Goal: Communication & Community: Answer question/provide support

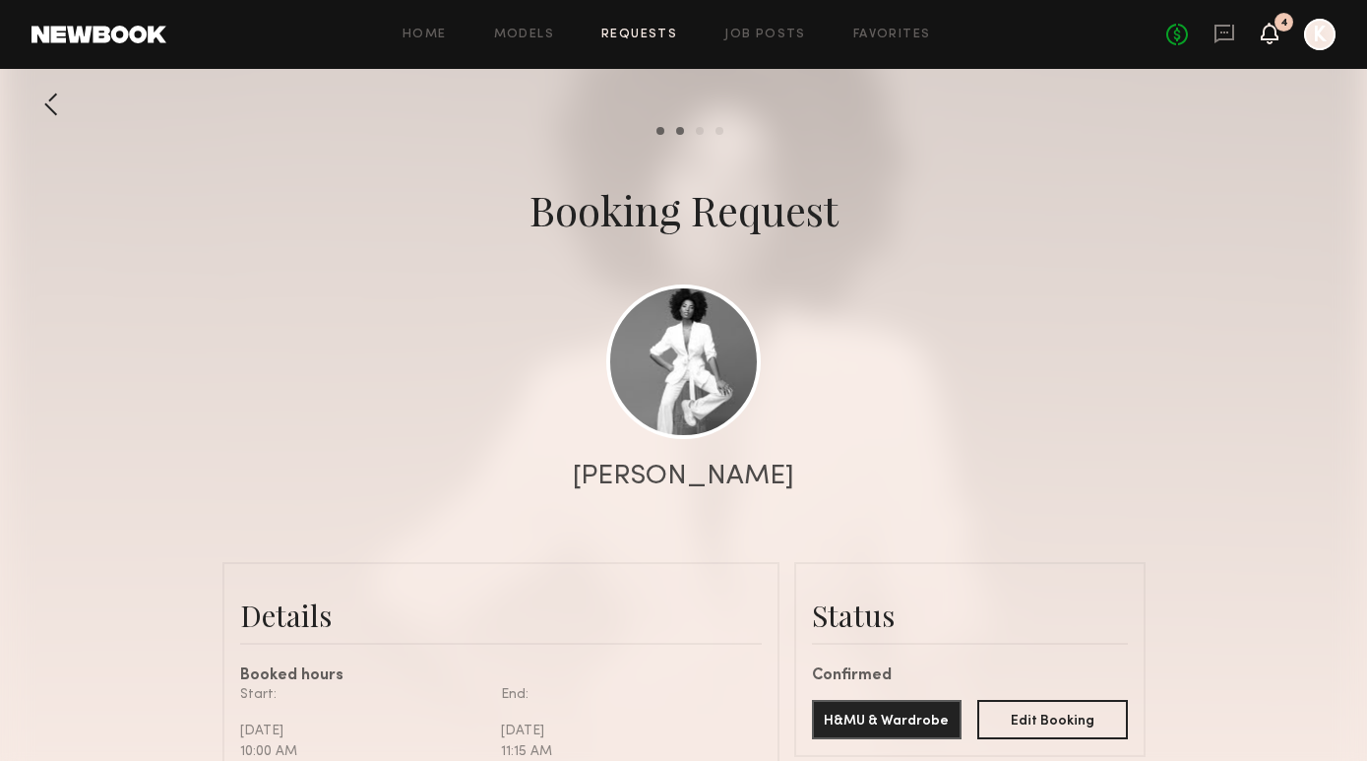
click at [1275, 31] on icon at bounding box center [1269, 33] width 16 height 14
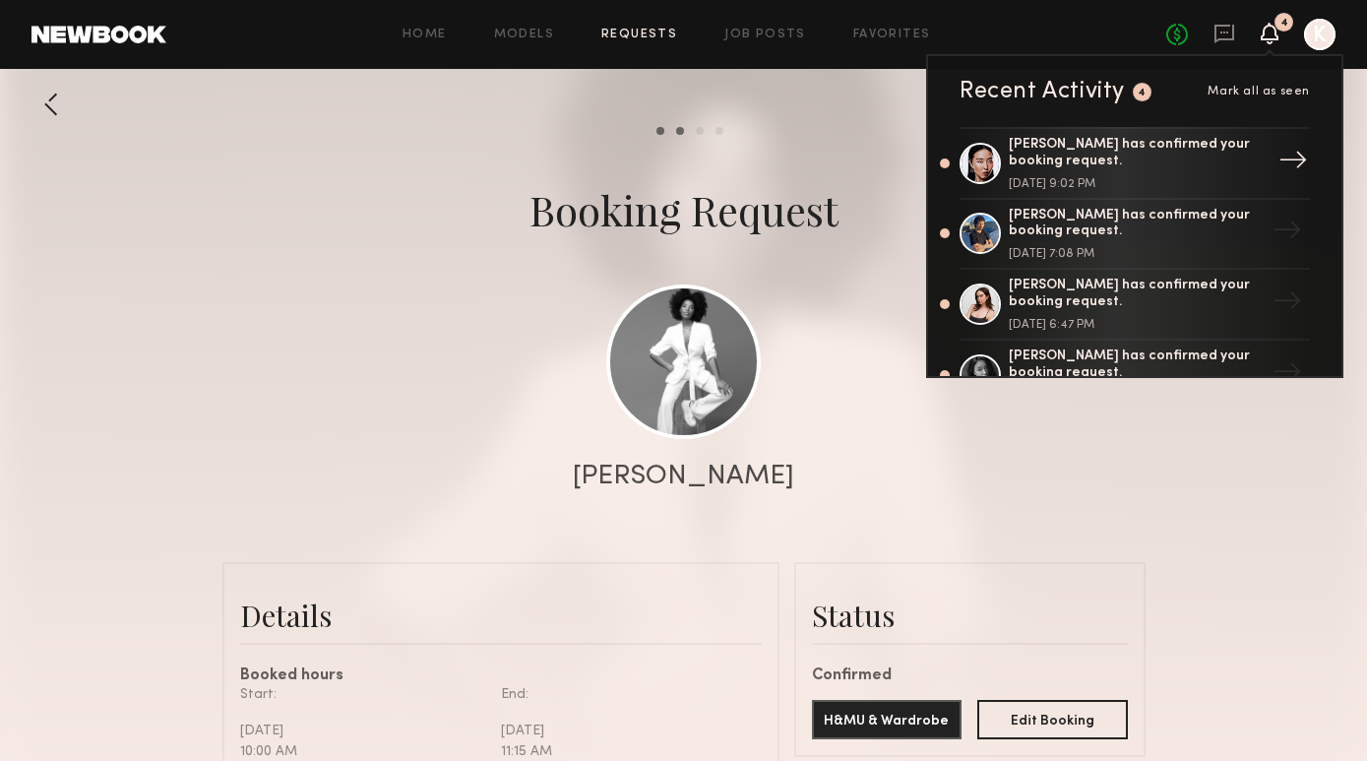
click at [1104, 169] on div "Tenny Z. has confirmed your booking request. September 06, 2025 @ 9:02 PM" at bounding box center [1137, 163] width 256 height 53
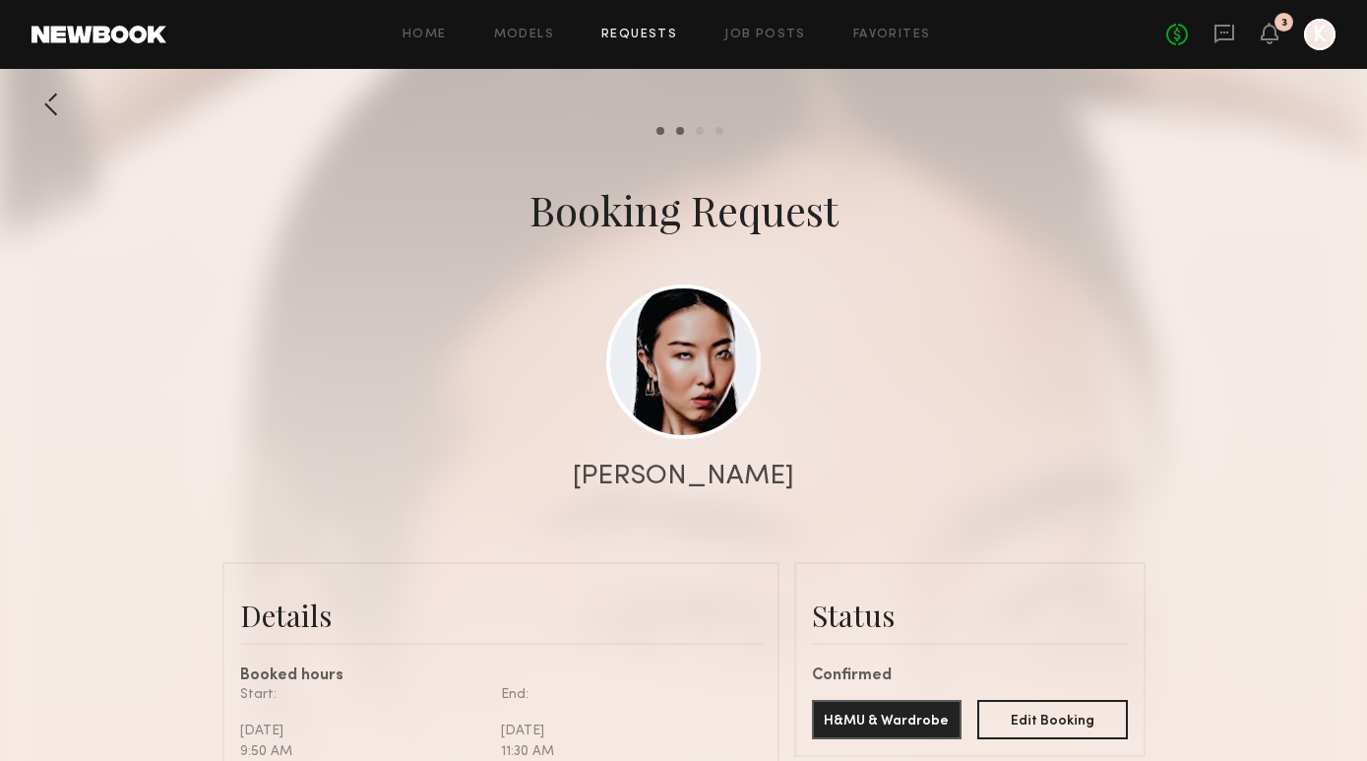
click at [1277, 25] on div "3" at bounding box center [1283, 22] width 19 height 19
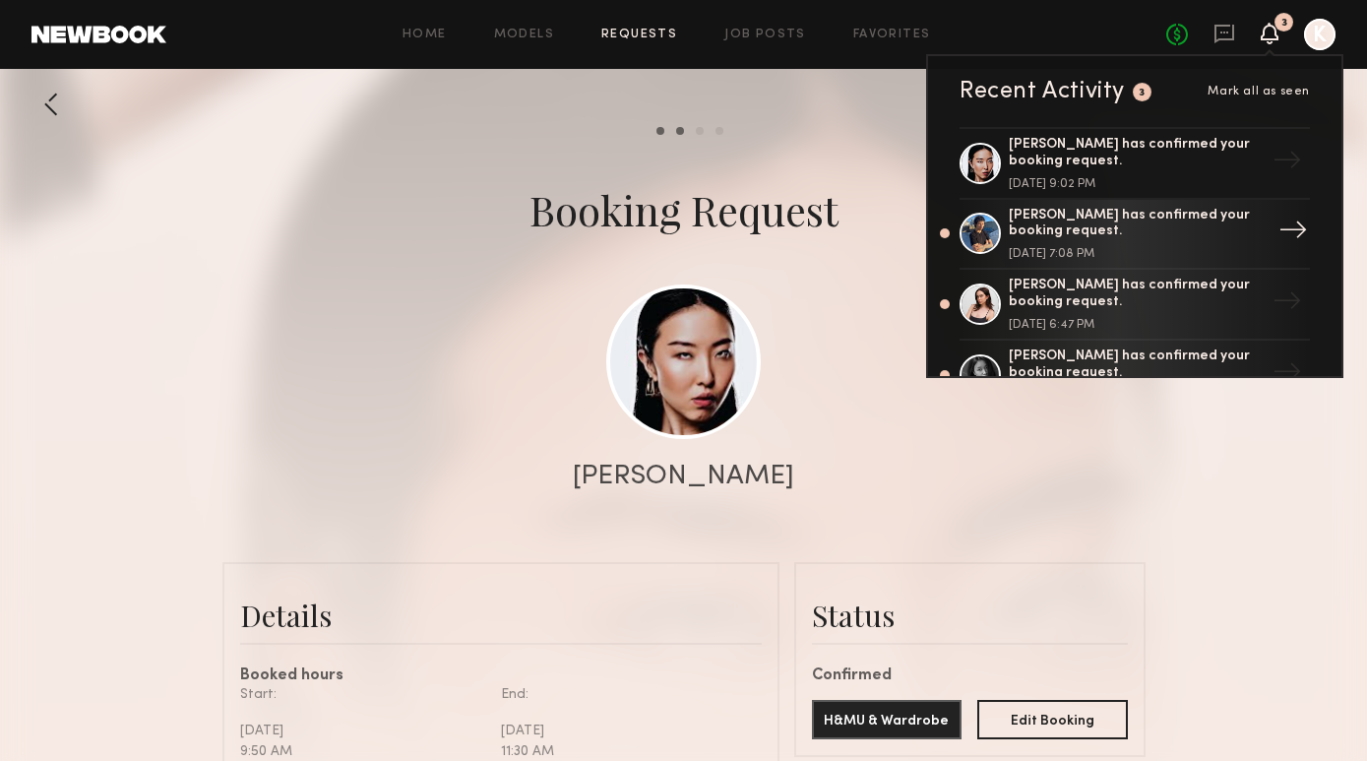
click at [1126, 219] on div "Jal B. has confirmed your booking request." at bounding box center [1137, 224] width 256 height 33
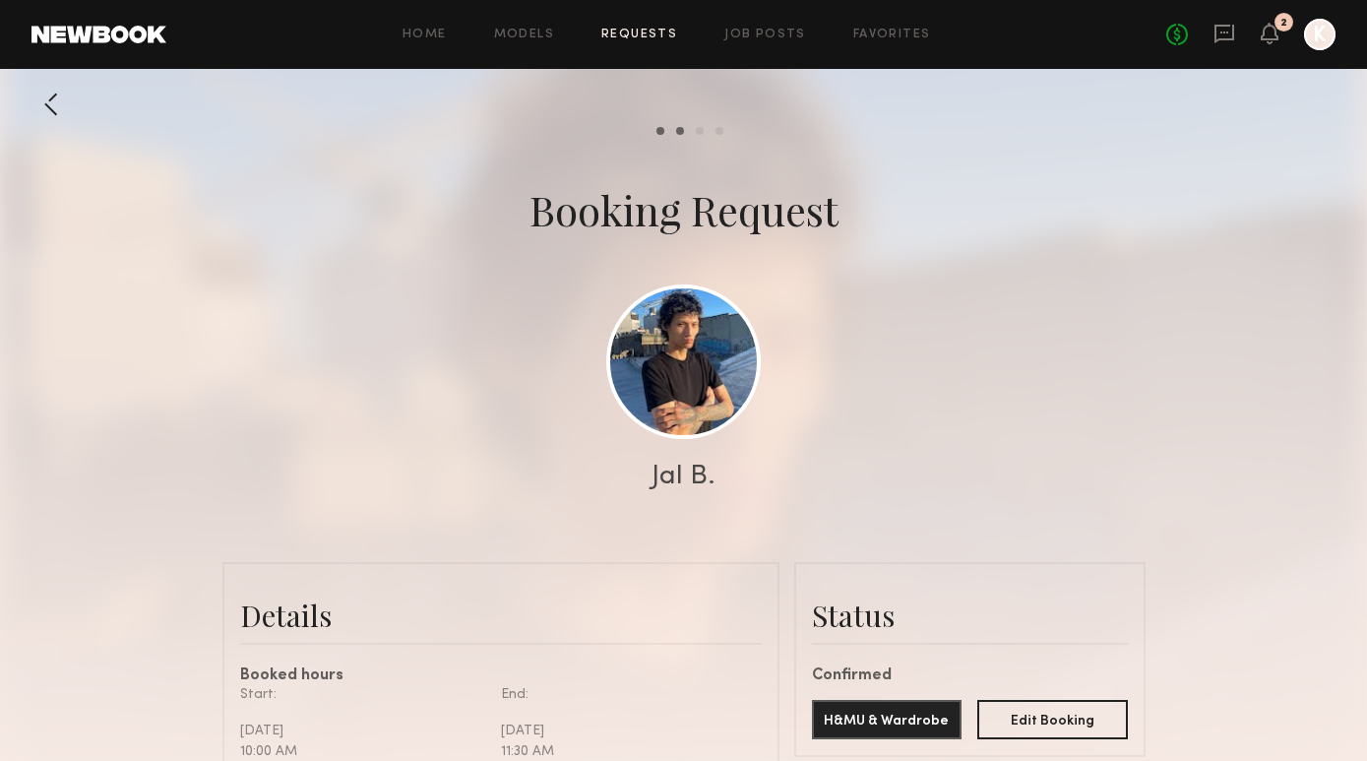
scroll to position [209, 0]
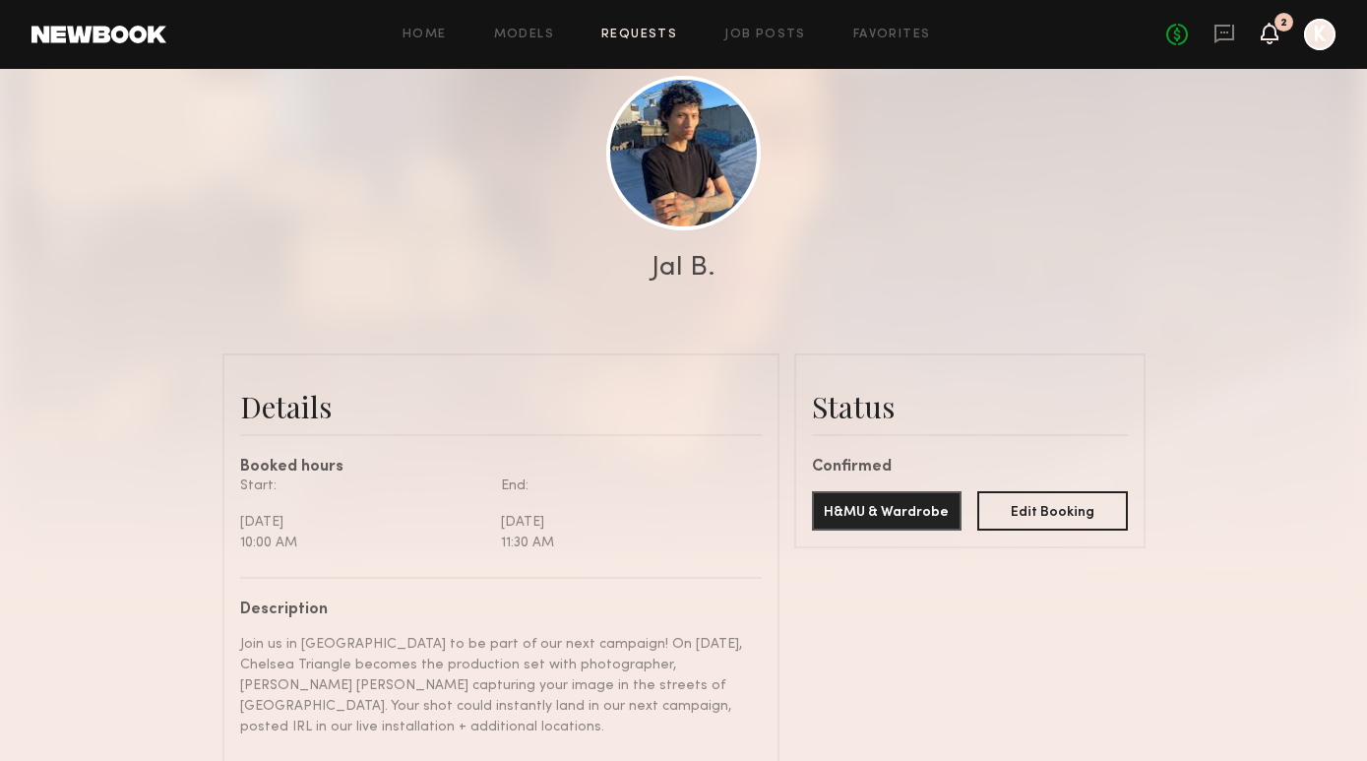
click at [1277, 38] on icon at bounding box center [1269, 33] width 16 height 14
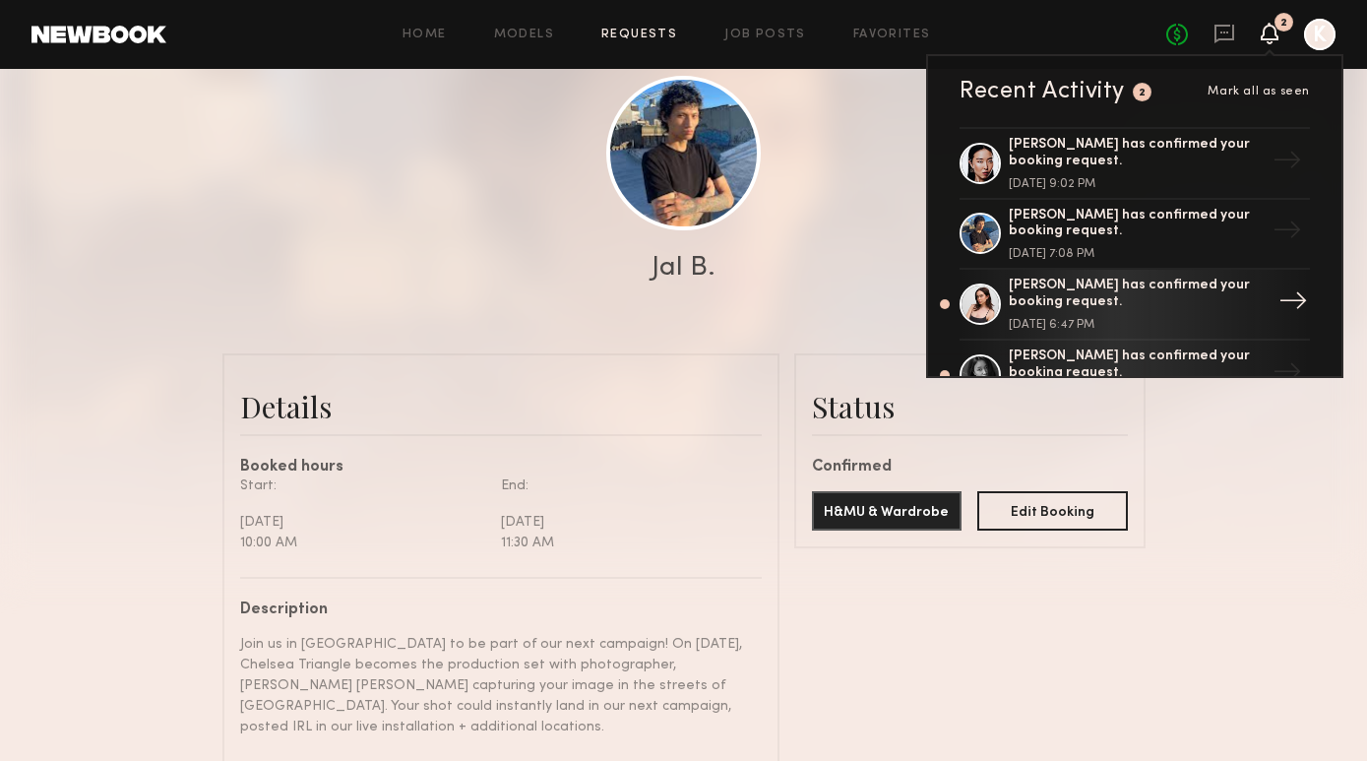
click at [1048, 293] on div "Hannah R. has confirmed your booking request." at bounding box center [1137, 293] width 256 height 33
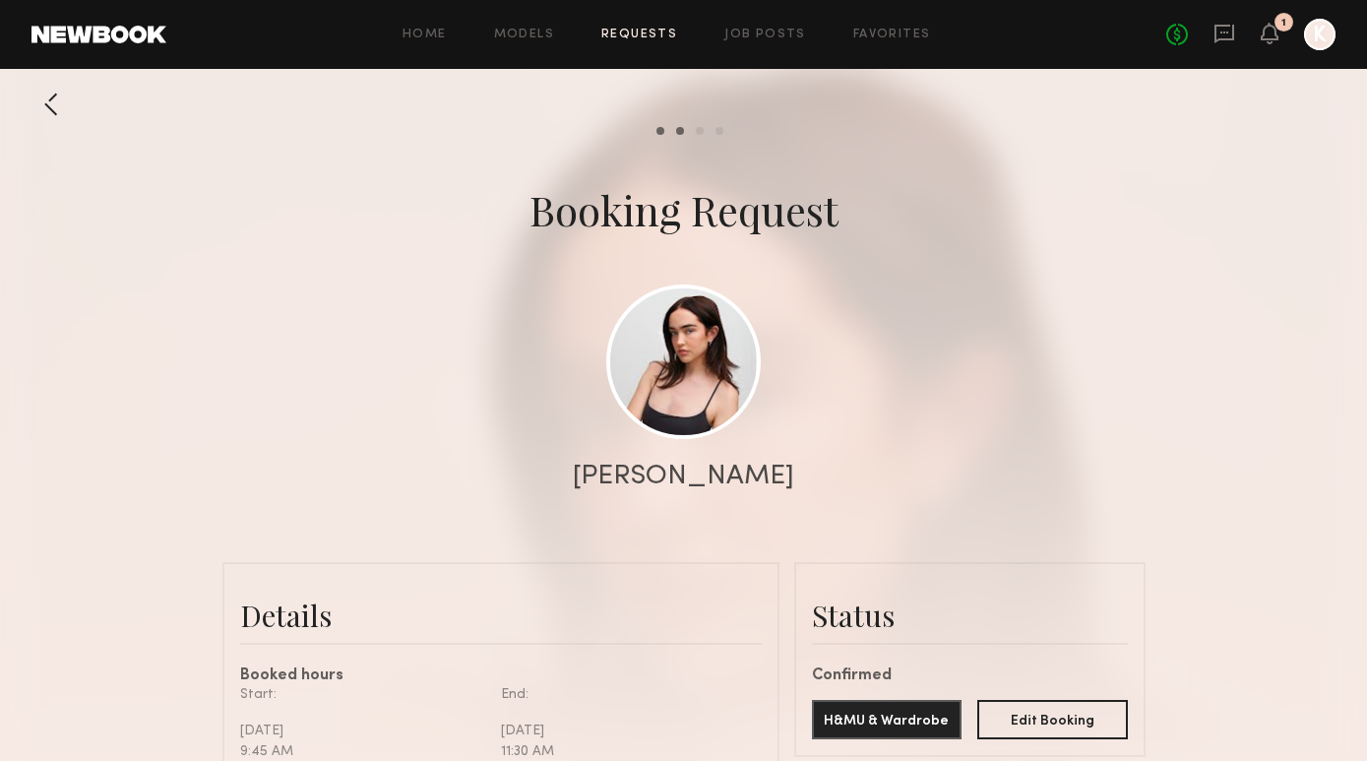
click at [1276, 23] on div "1" at bounding box center [1283, 22] width 19 height 19
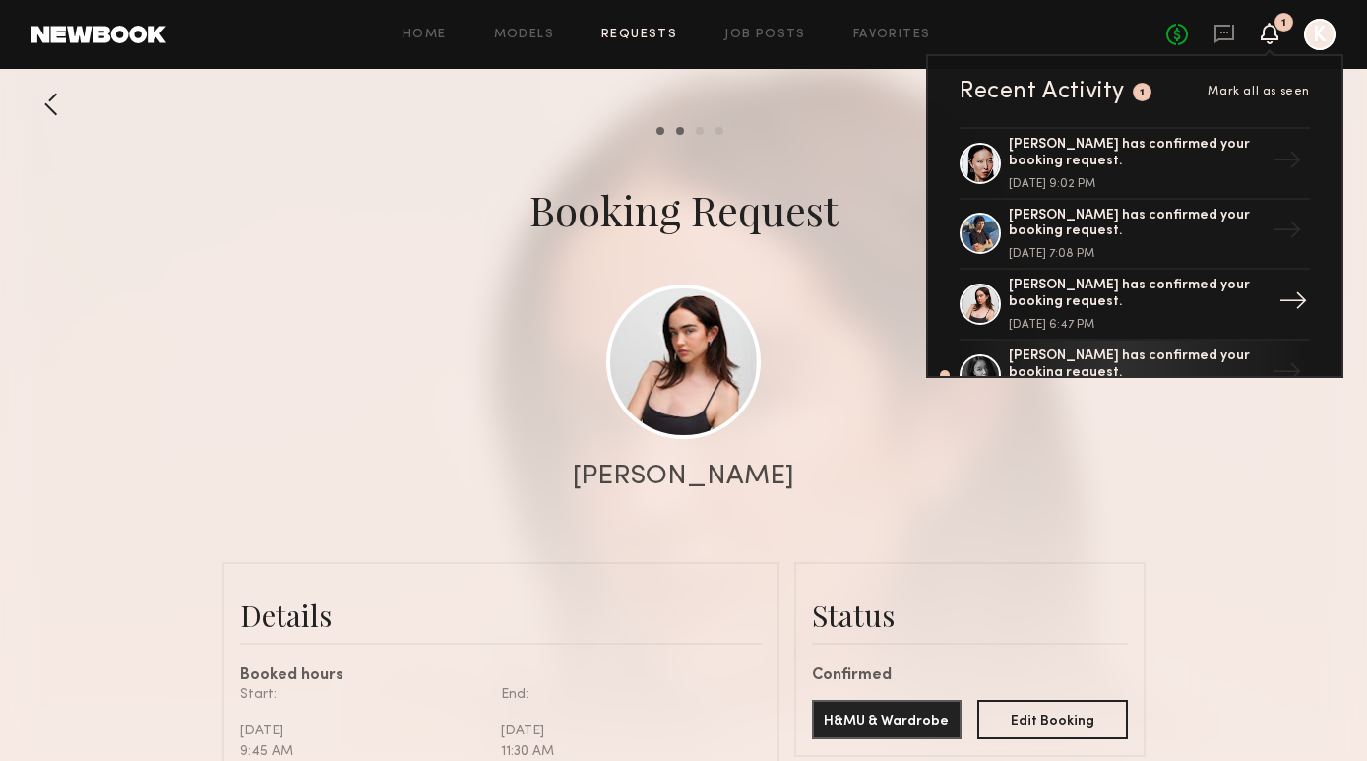
scroll to position [54, 0]
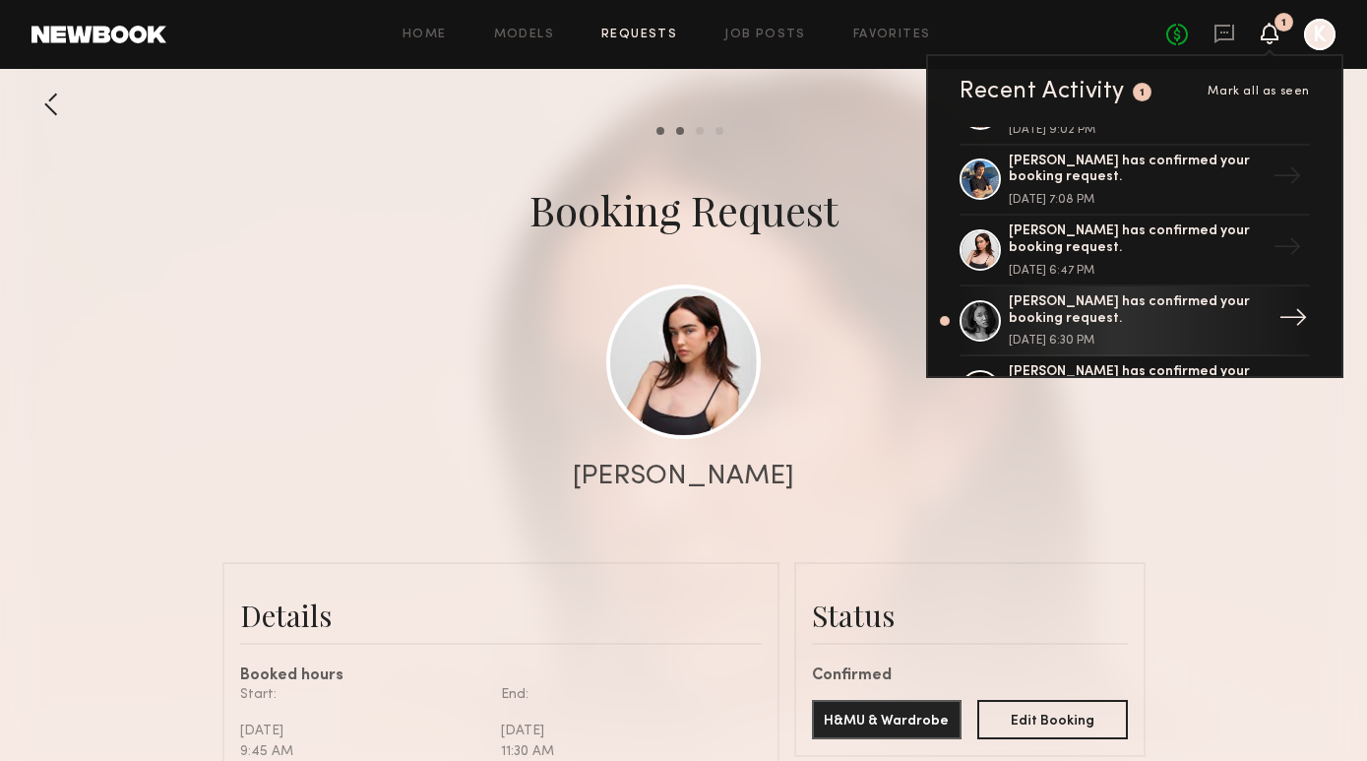
click at [1107, 312] on div "Martha O. has confirmed your booking request." at bounding box center [1137, 310] width 256 height 33
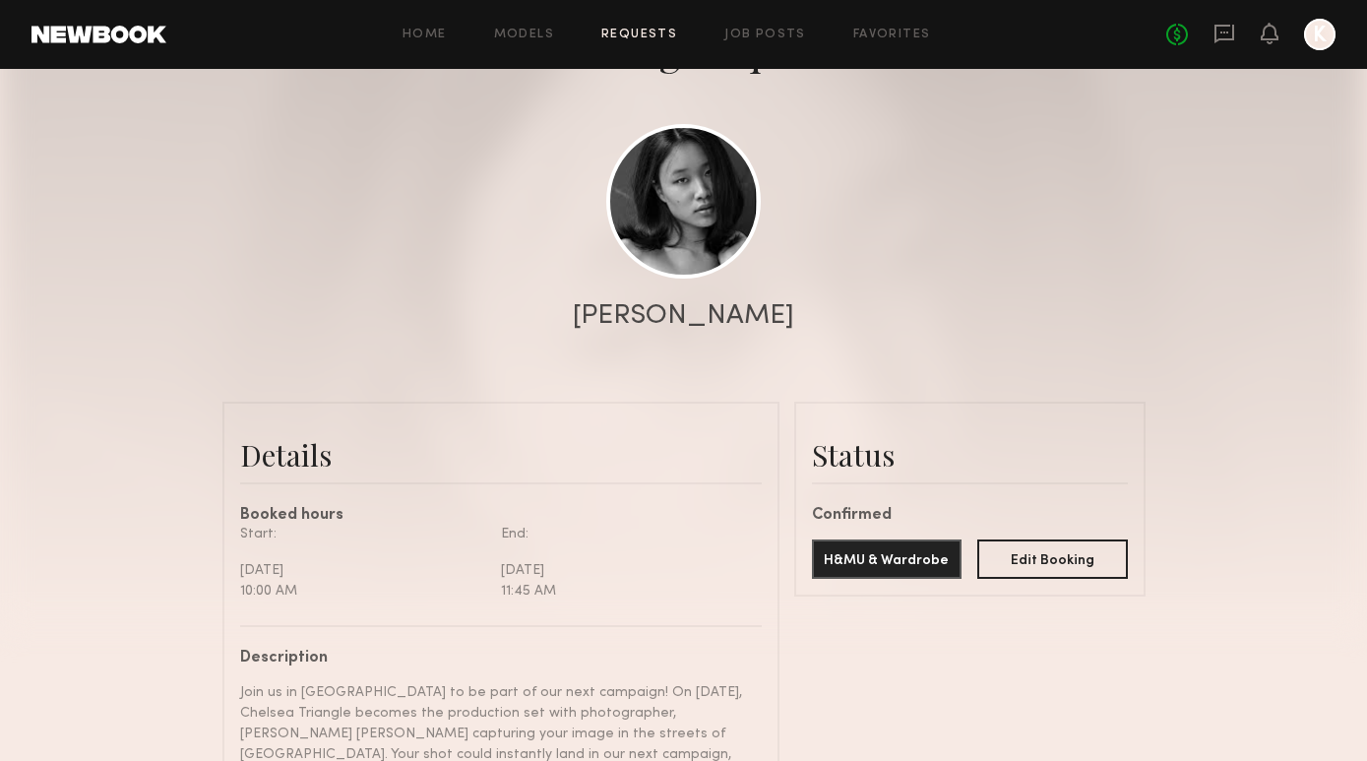
scroll to position [161, 0]
click at [1275, 36] on icon at bounding box center [1269, 33] width 16 height 14
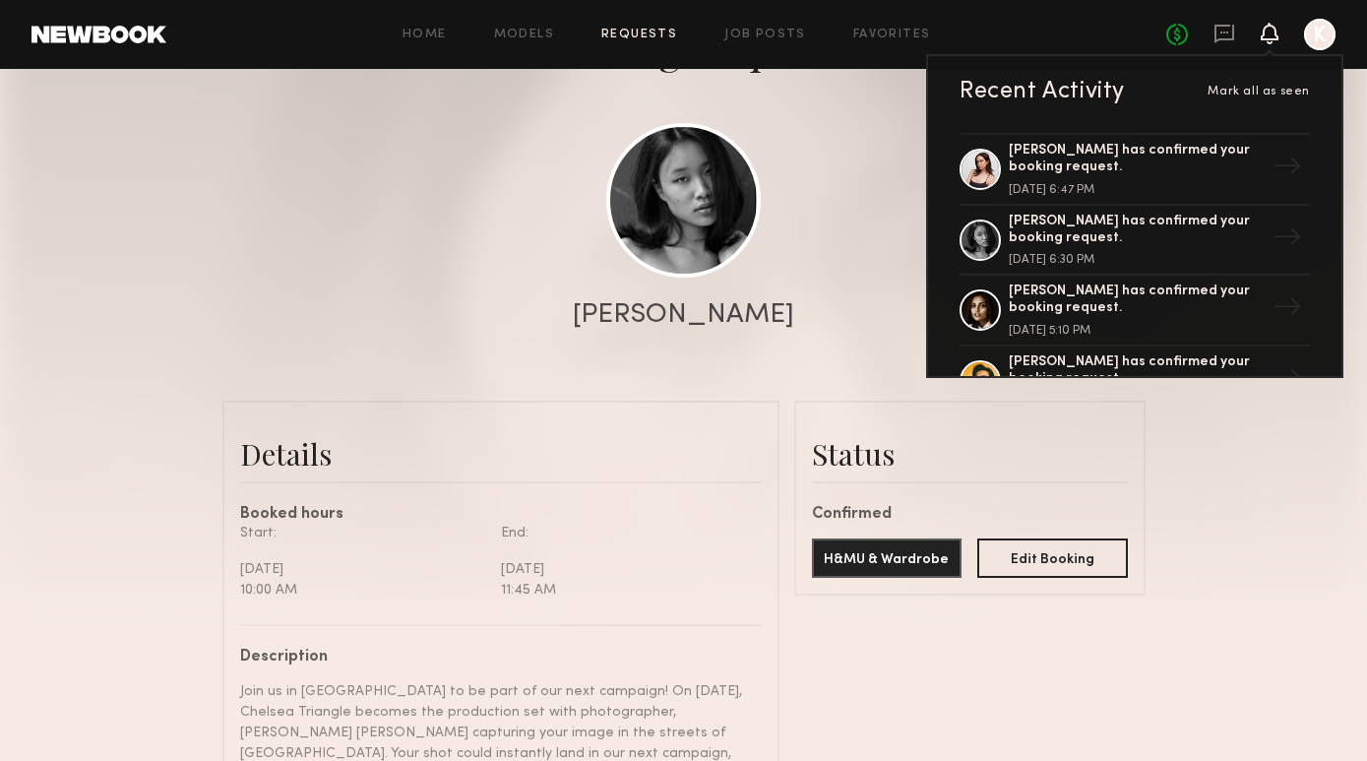
scroll to position [150, 0]
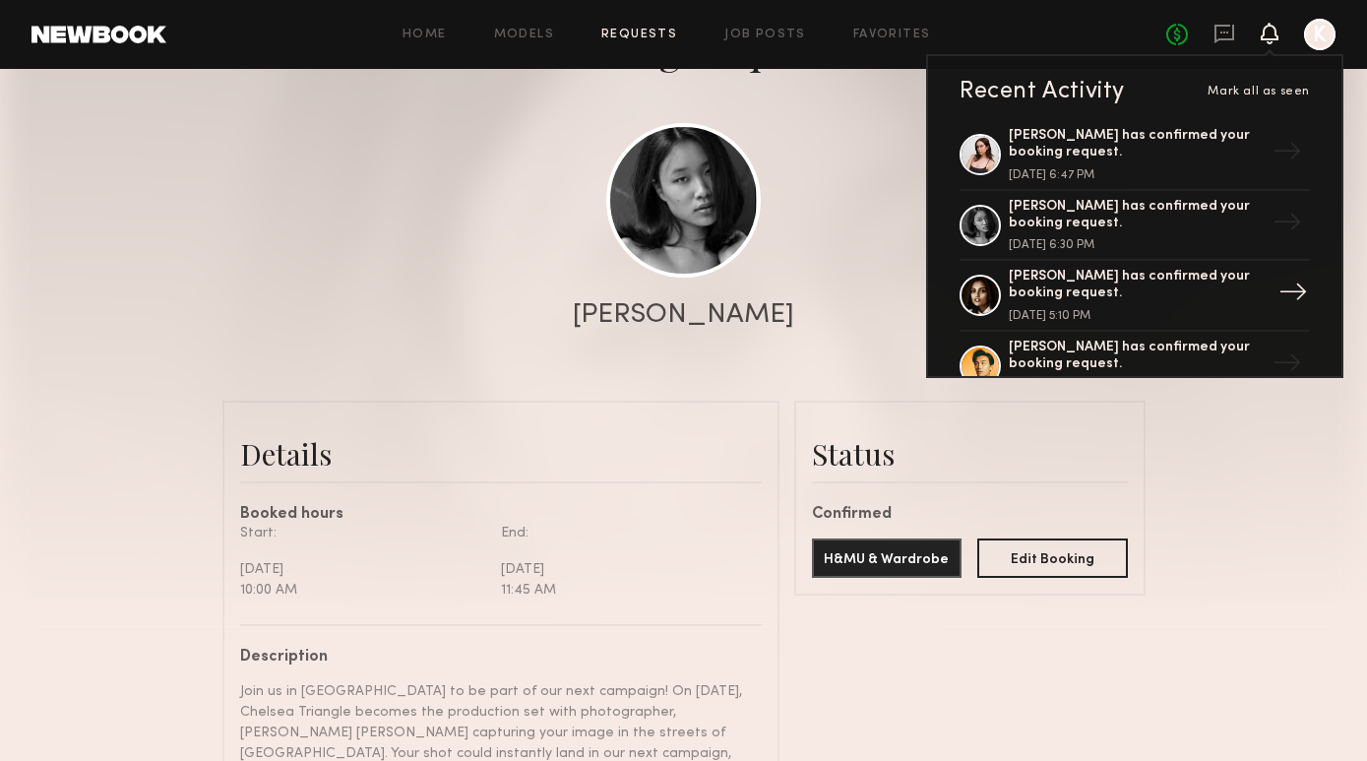
click at [1089, 278] on div "Slesha P. has confirmed your booking request." at bounding box center [1137, 285] width 256 height 33
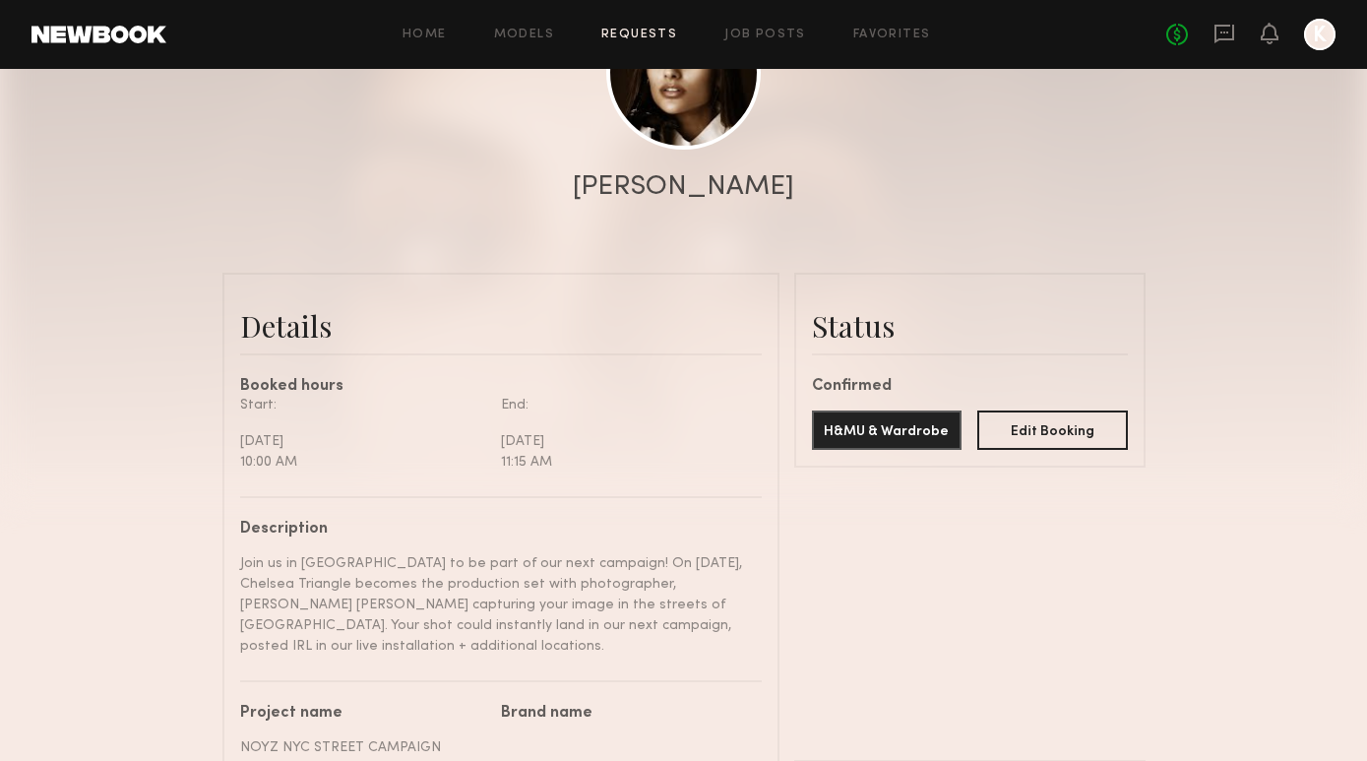
scroll to position [104, 0]
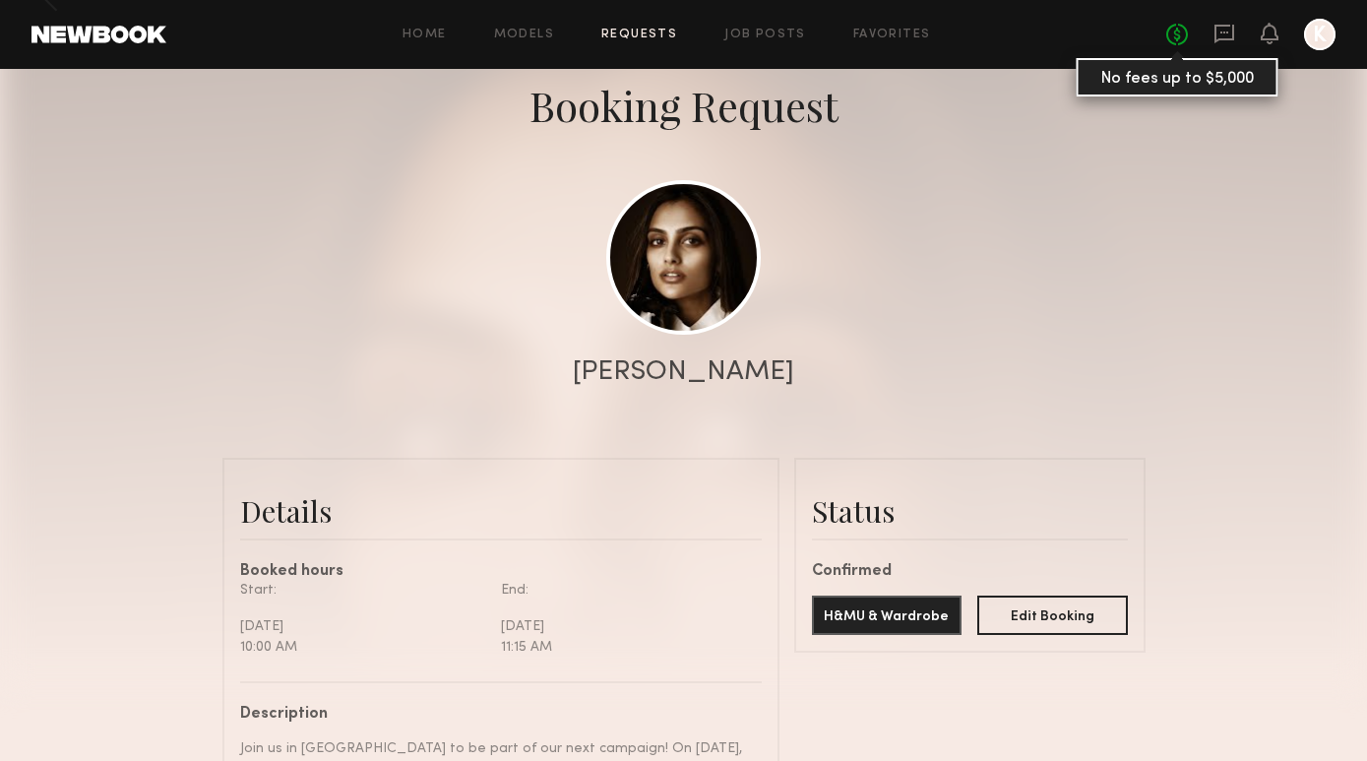
click at [1172, 38] on link "No fees up to $5,000" at bounding box center [1177, 35] width 22 height 22
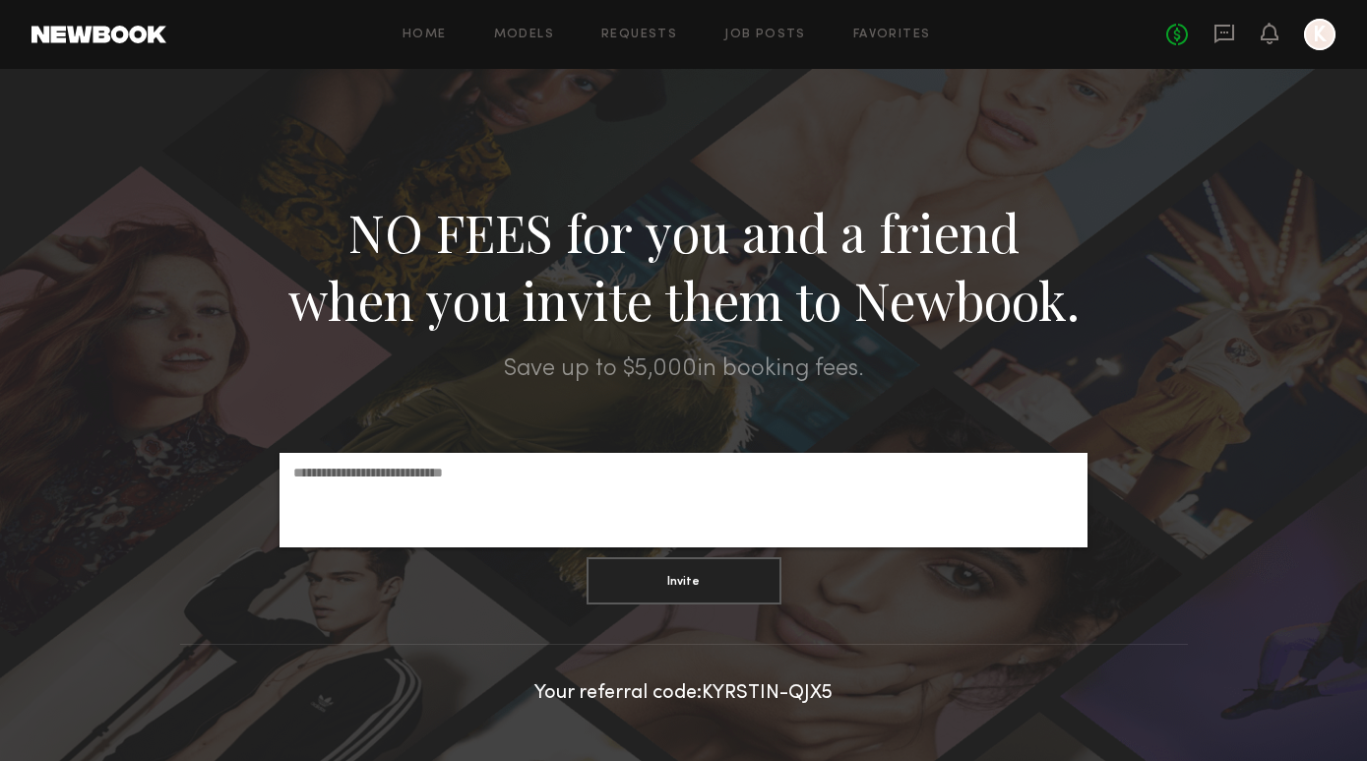
click at [1239, 31] on div "No fees up to $5,000 K" at bounding box center [1250, 34] width 169 height 31
click at [1225, 32] on icon at bounding box center [1224, 32] width 8 height 2
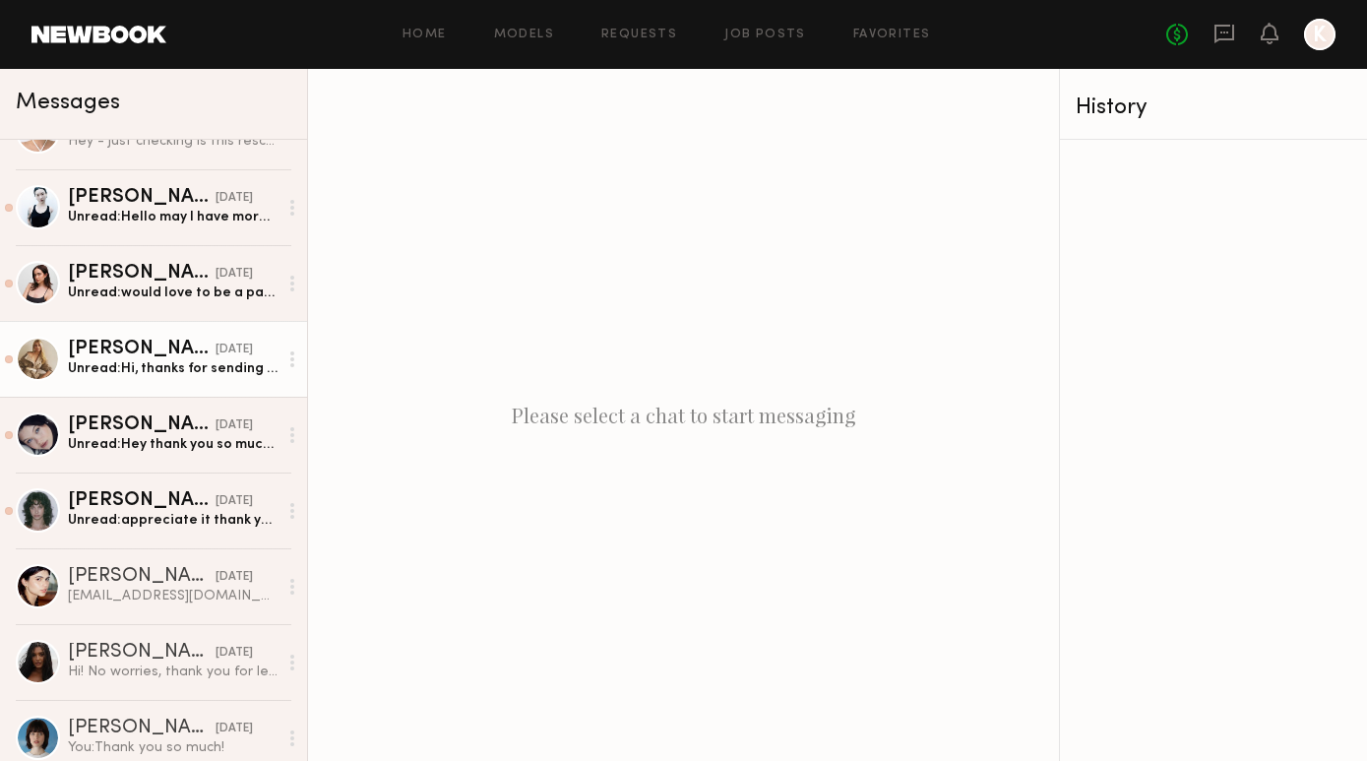
scroll to position [191, 0]
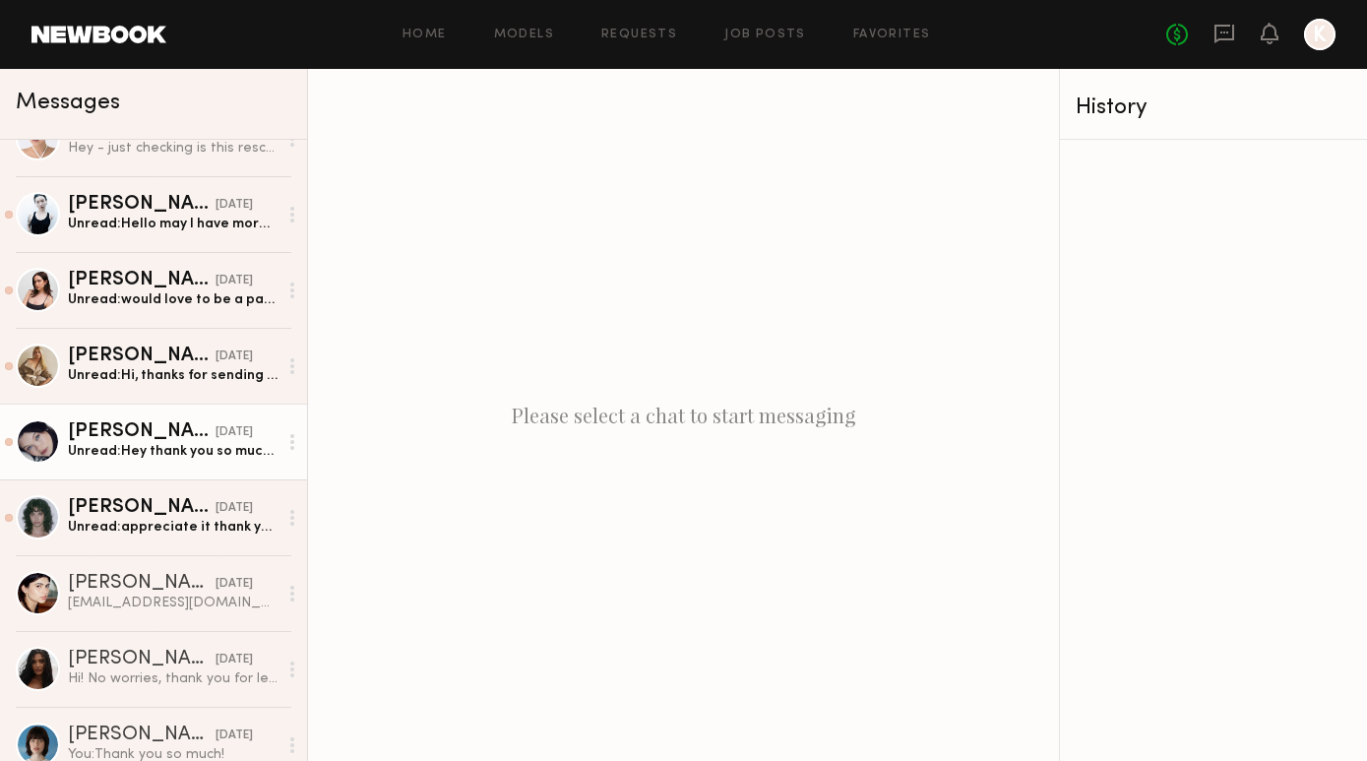
click at [134, 447] on div "Unread: Hey thank you so much for booking, I’ve got a job in La so I’ll be out …" at bounding box center [173, 451] width 210 height 19
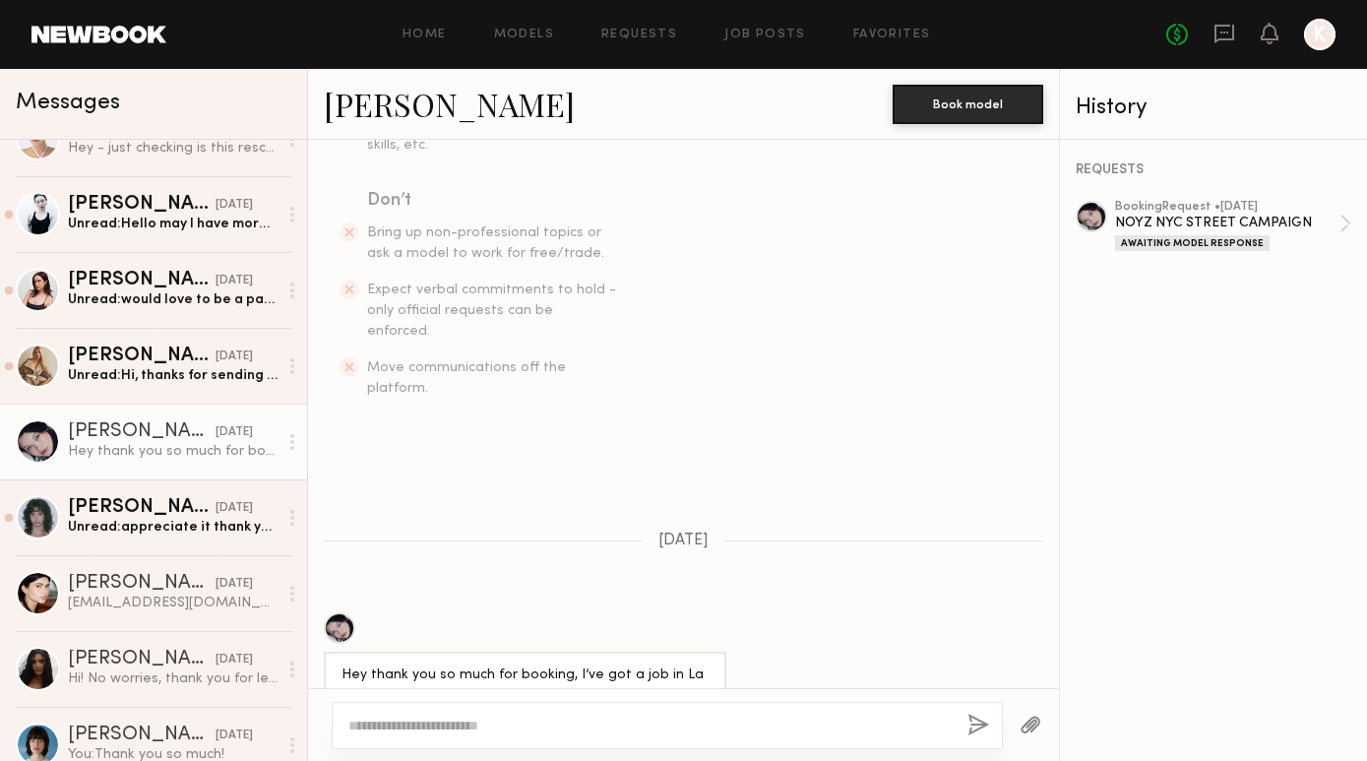
click at [616, 719] on textarea at bounding box center [649, 725] width 603 height 20
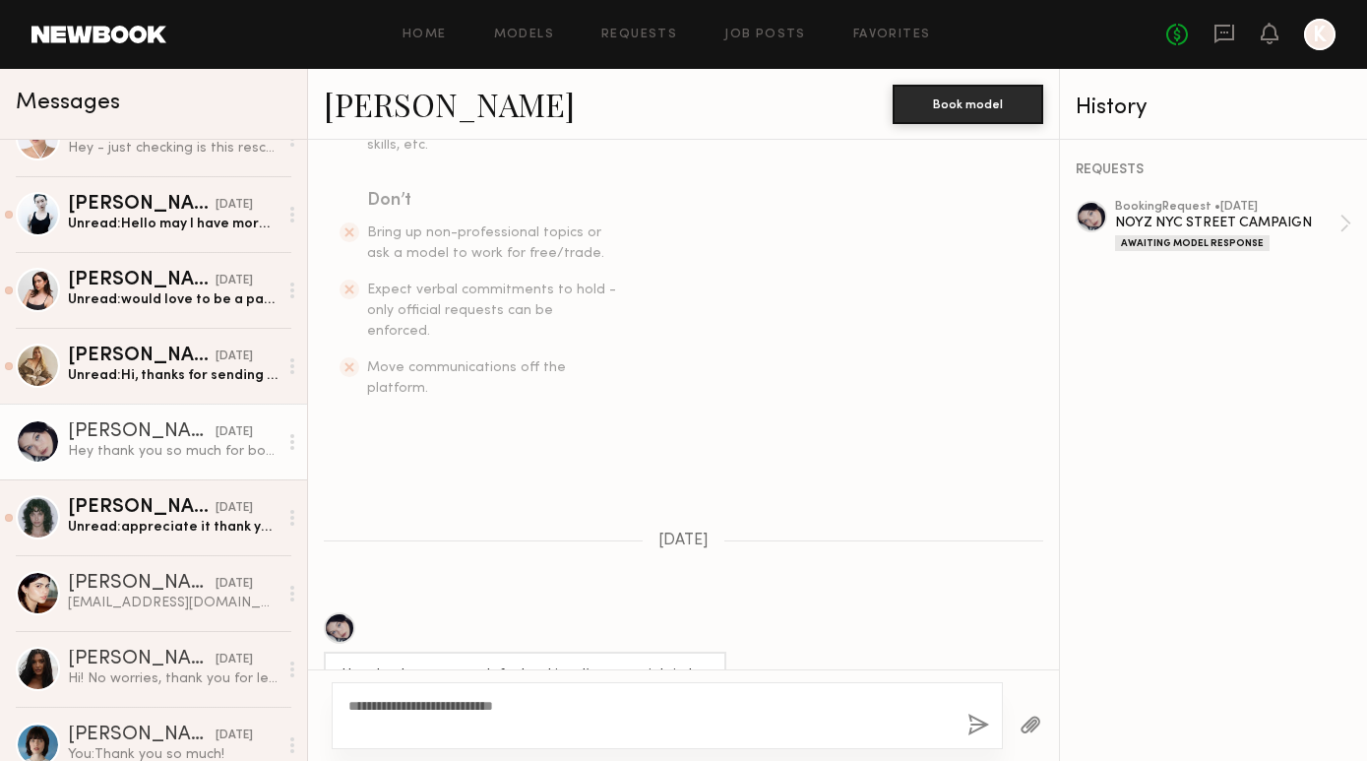
type textarea "**********"
click at [970, 719] on button "button" at bounding box center [978, 725] width 22 height 25
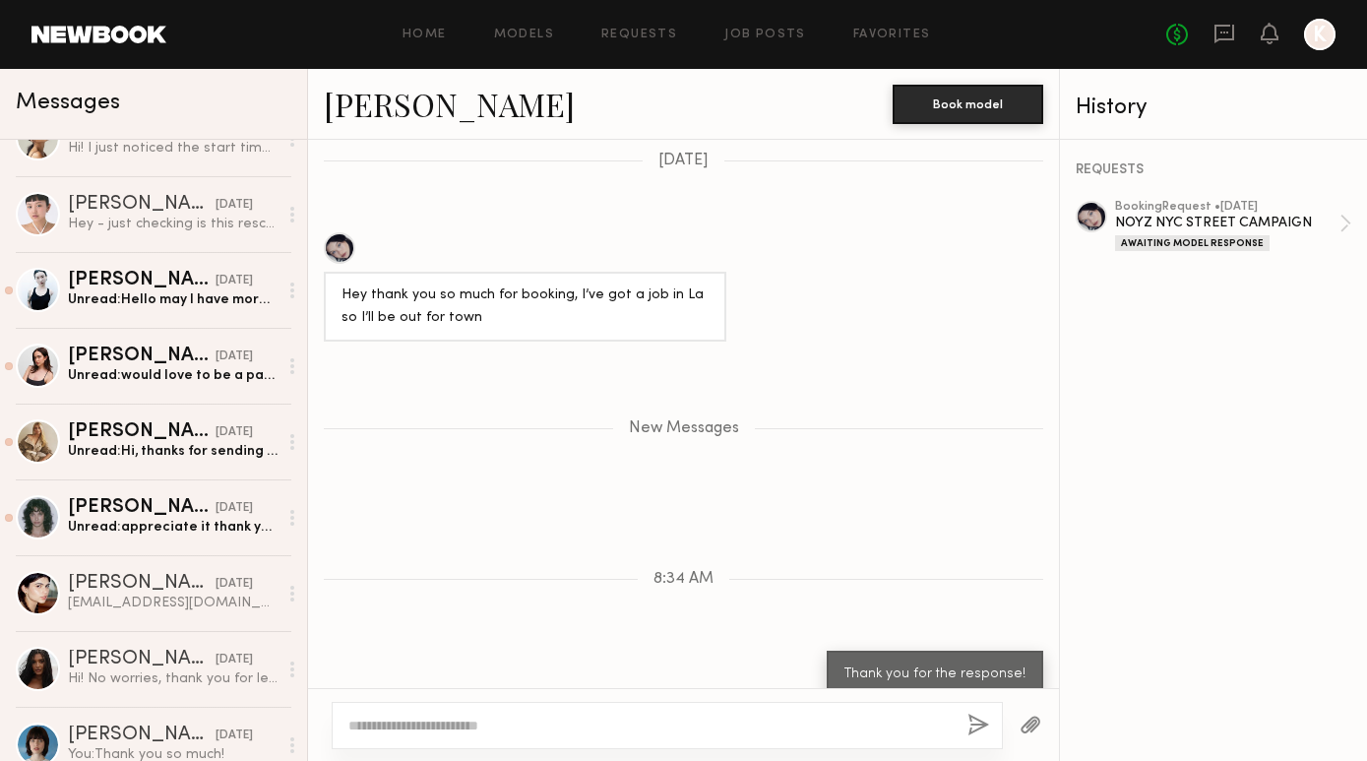
scroll to position [854, 0]
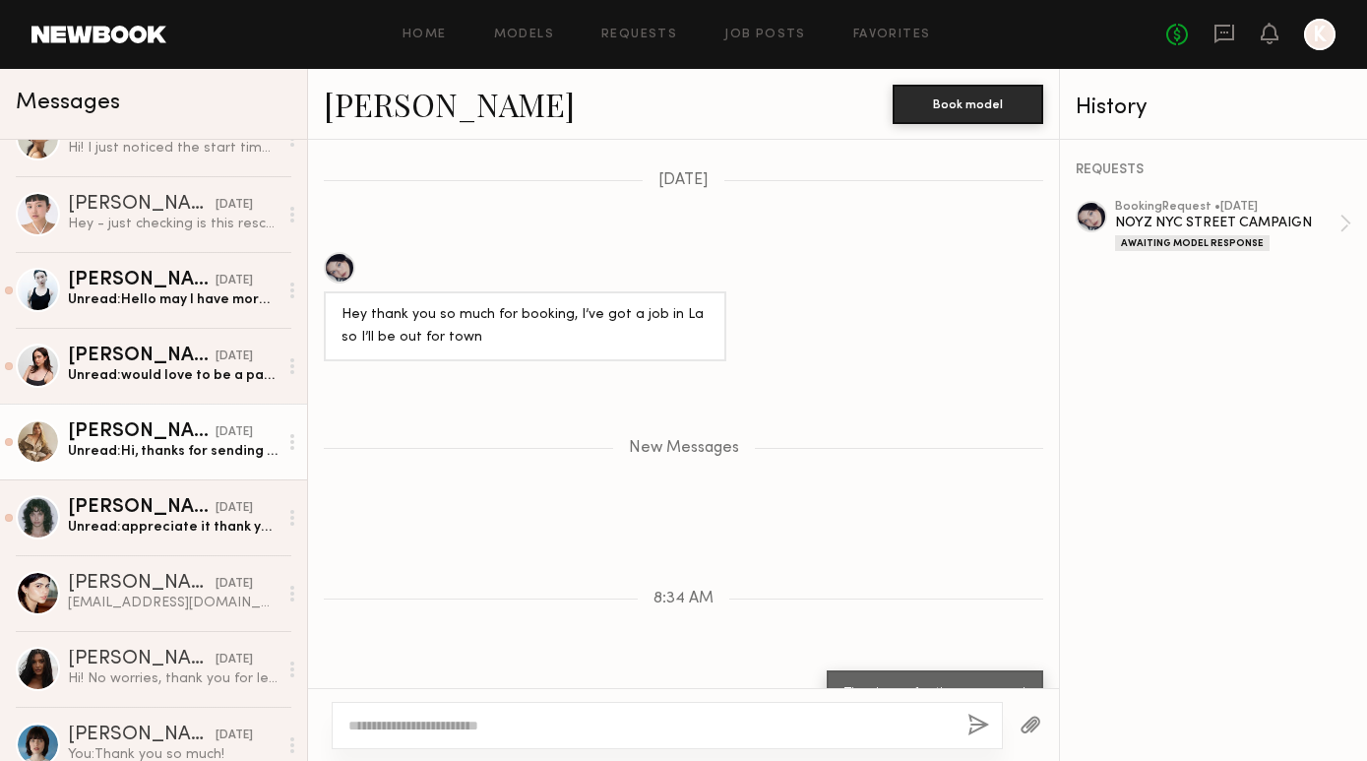
click at [122, 428] on div "[PERSON_NAME]" at bounding box center [142, 432] width 148 height 20
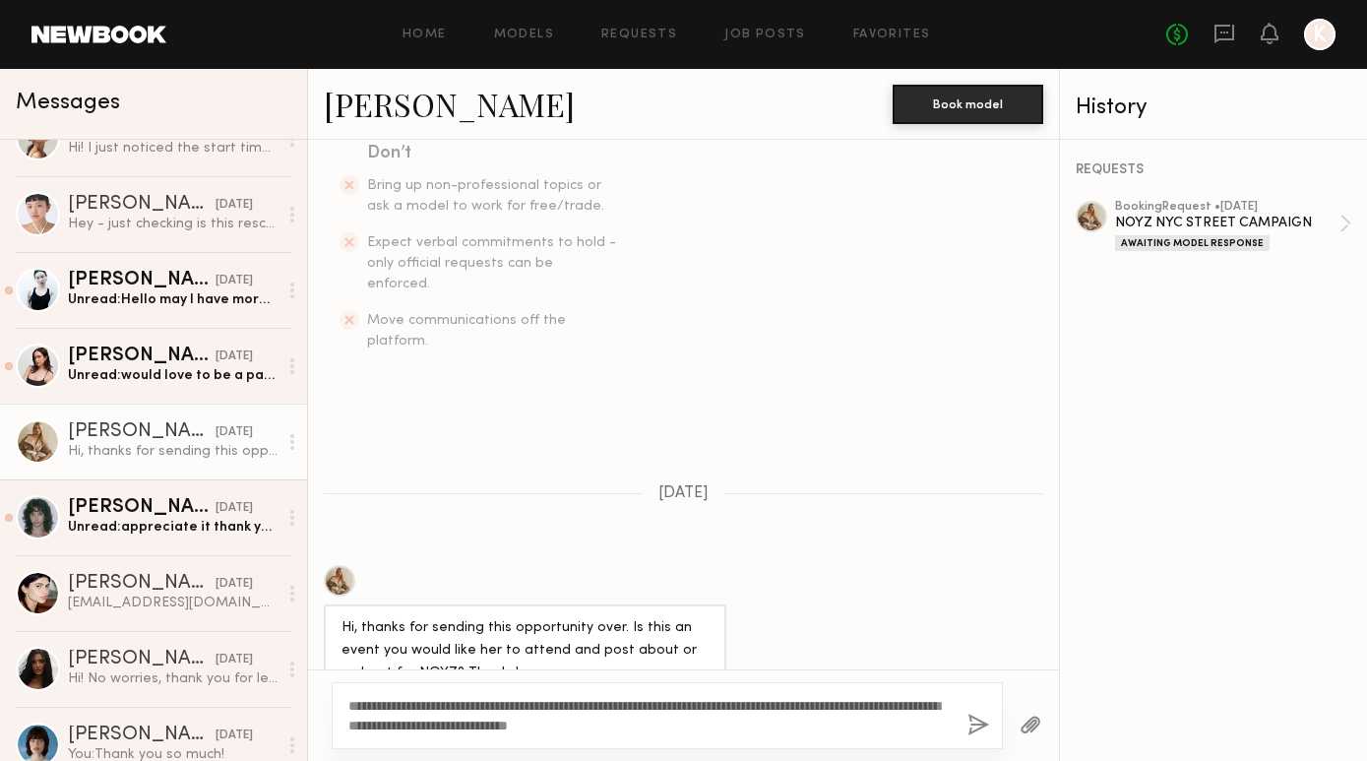
scroll to position [540, 0]
drag, startPoint x: 516, startPoint y: 705, endPoint x: 419, endPoint y: 698, distance: 96.7
click at [419, 698] on textarea "**********" at bounding box center [649, 715] width 603 height 39
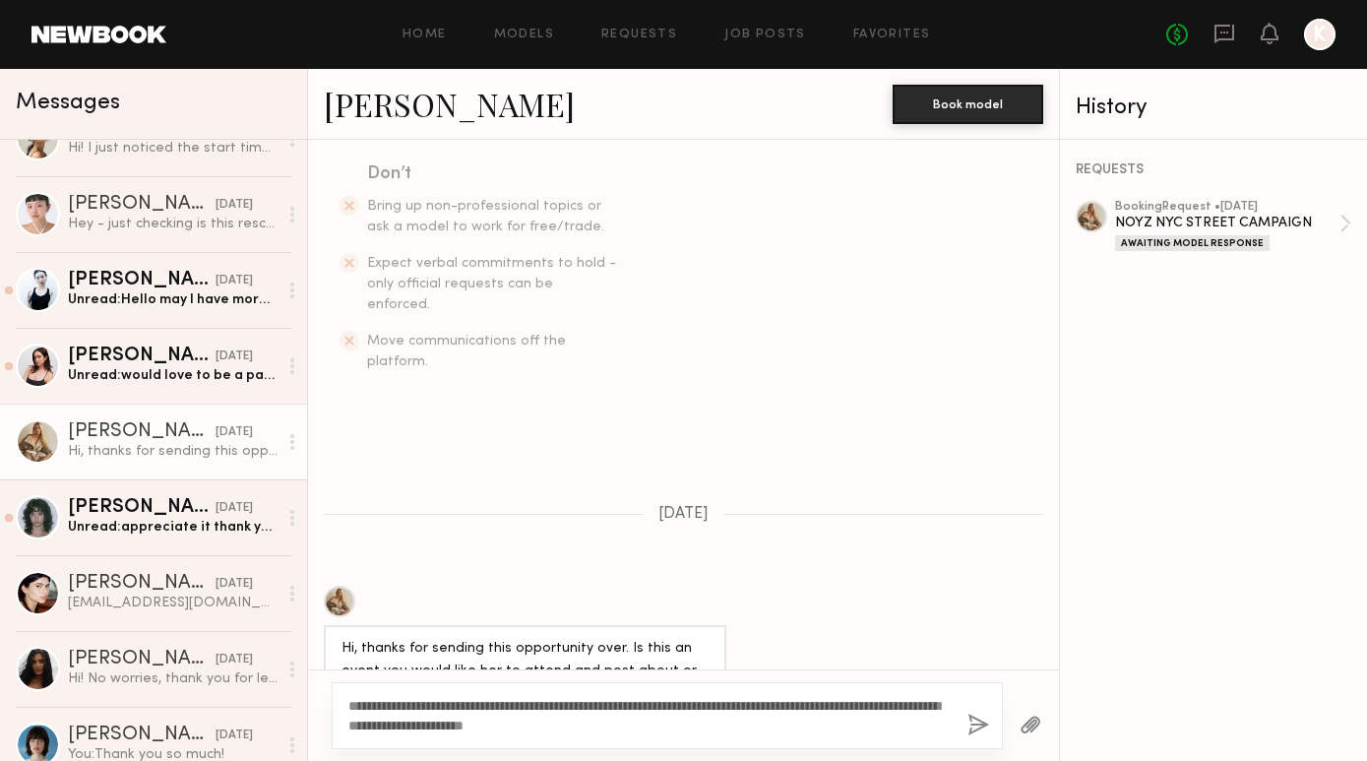
click at [675, 723] on textarea "**********" at bounding box center [649, 715] width 603 height 39
click at [885, 698] on textarea "**********" at bounding box center [649, 715] width 603 height 39
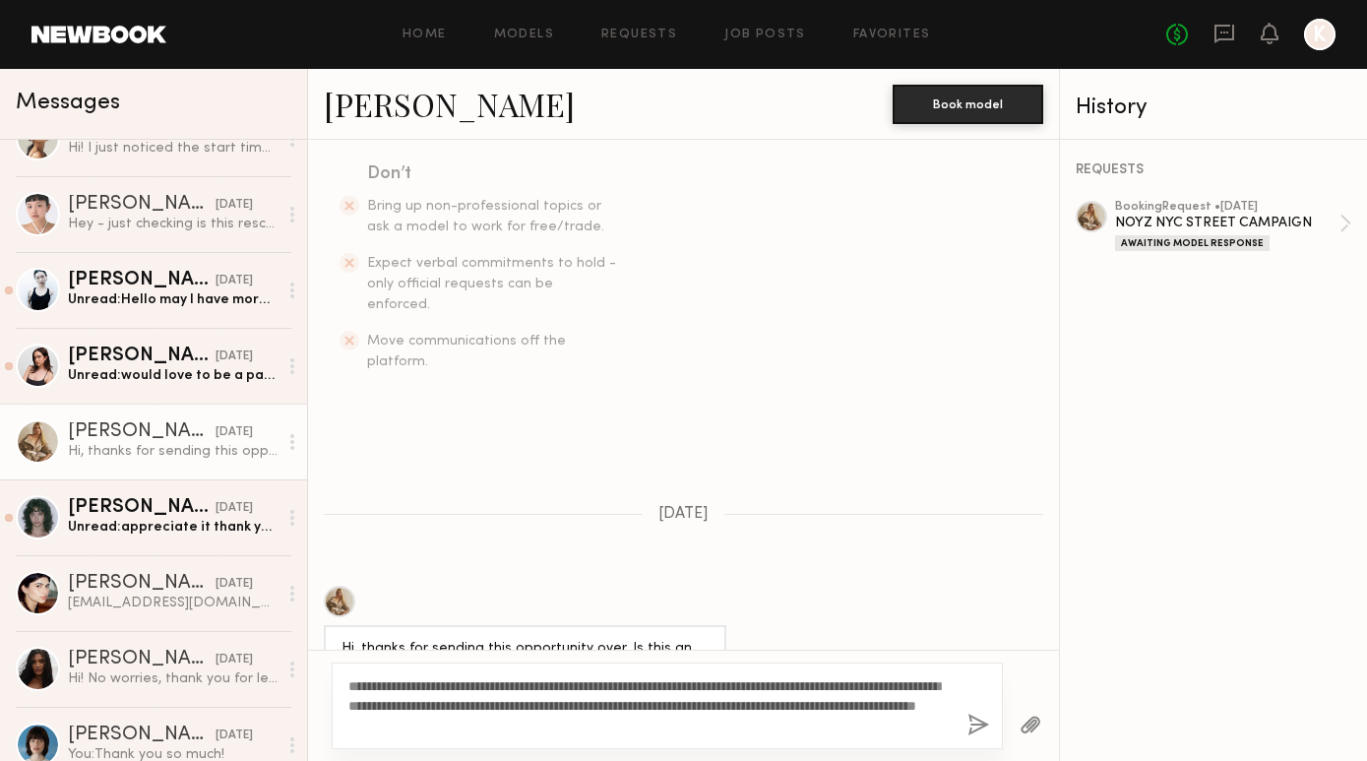
click at [704, 723] on textarea "**********" at bounding box center [649, 705] width 603 height 59
click at [872, 705] on textarea "**********" at bounding box center [649, 705] width 603 height 59
drag, startPoint x: 869, startPoint y: 703, endPoint x: 420, endPoint y: 724, distance: 449.2
click at [420, 724] on textarea "**********" at bounding box center [649, 705] width 603 height 59
drag, startPoint x: 869, startPoint y: 701, endPoint x: 454, endPoint y: 725, distance: 416.0
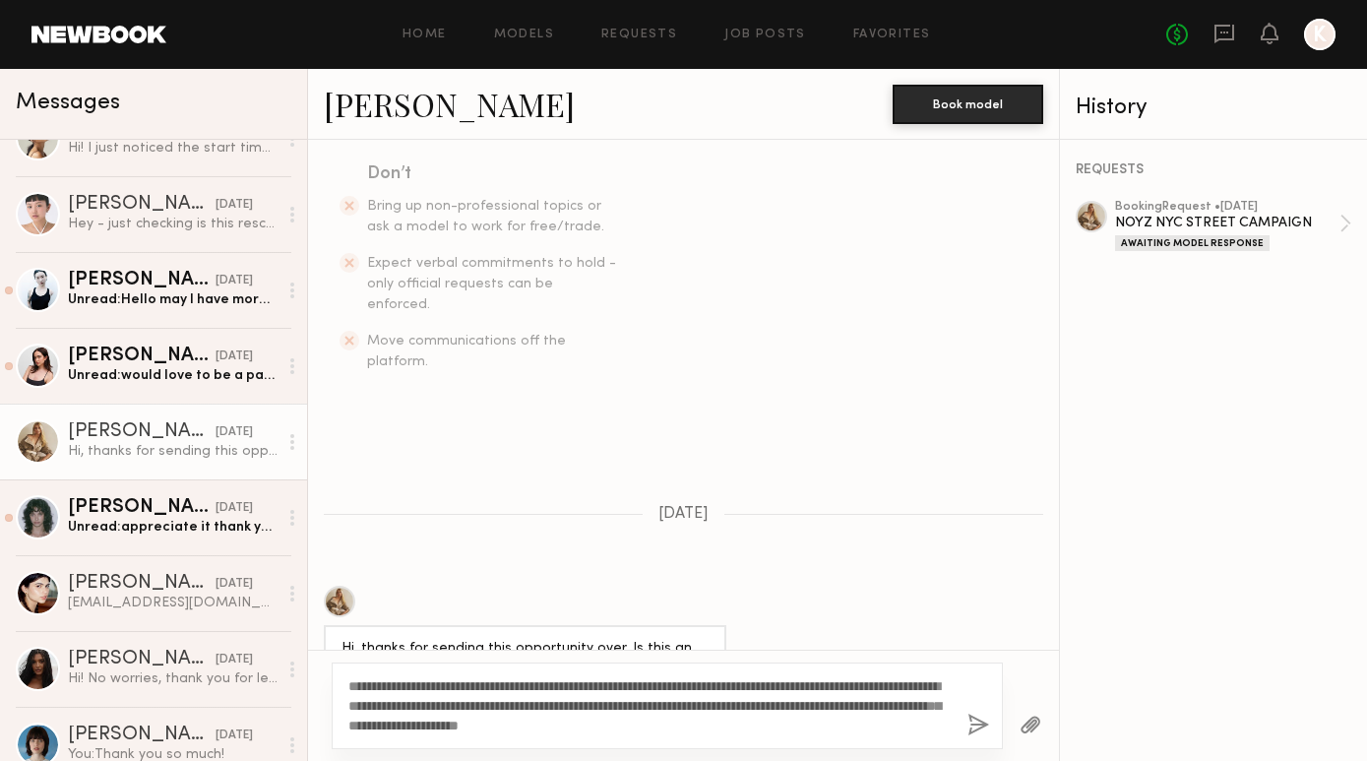
click at [454, 725] on textarea "**********" at bounding box center [649, 705] width 603 height 59
click at [661, 723] on textarea "**********" at bounding box center [649, 705] width 603 height 59
click at [871, 701] on textarea "**********" at bounding box center [649, 705] width 603 height 59
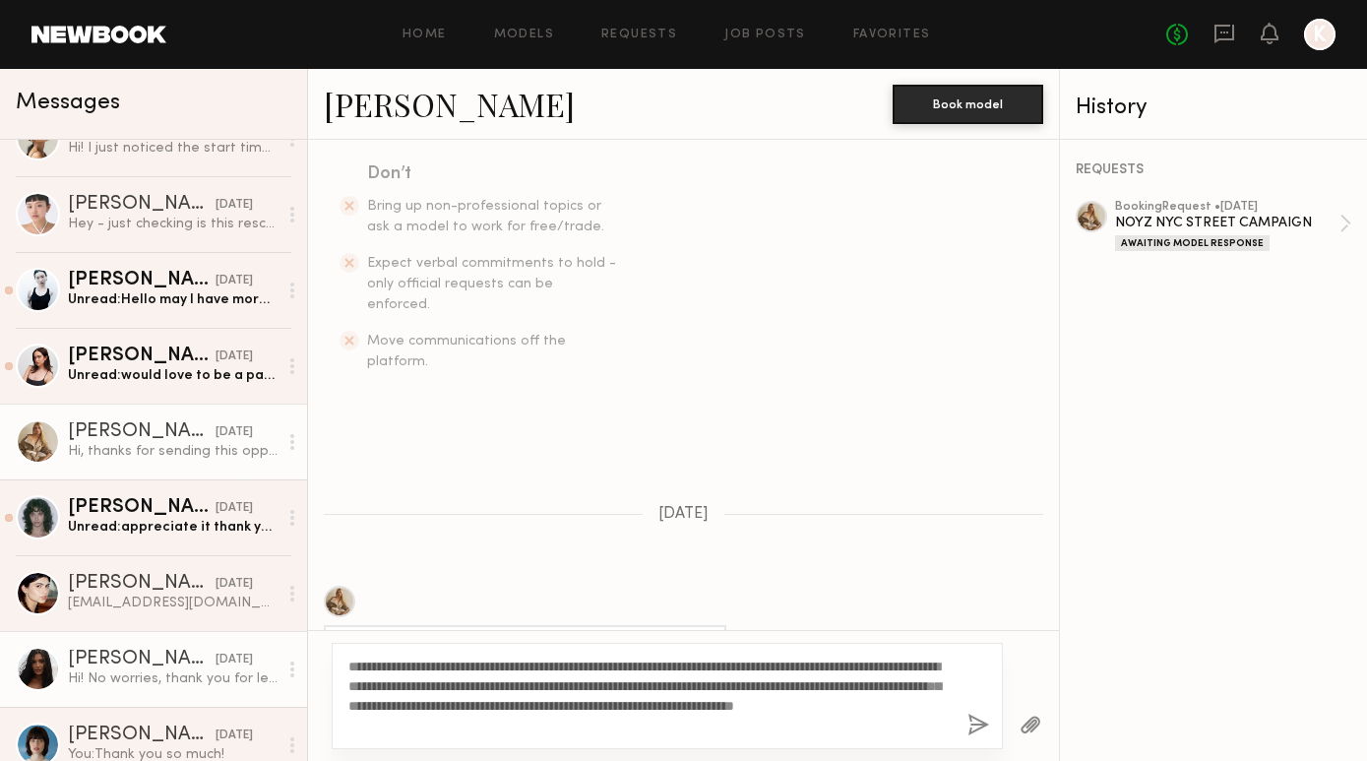
drag, startPoint x: 618, startPoint y: 727, endPoint x: 287, endPoint y: 636, distance: 343.0
click at [287, 636] on div "Messages Marina F. 8:34 AM You: Thank you for the response! Jael H. yesterday U…" at bounding box center [683, 415] width 1367 height 692
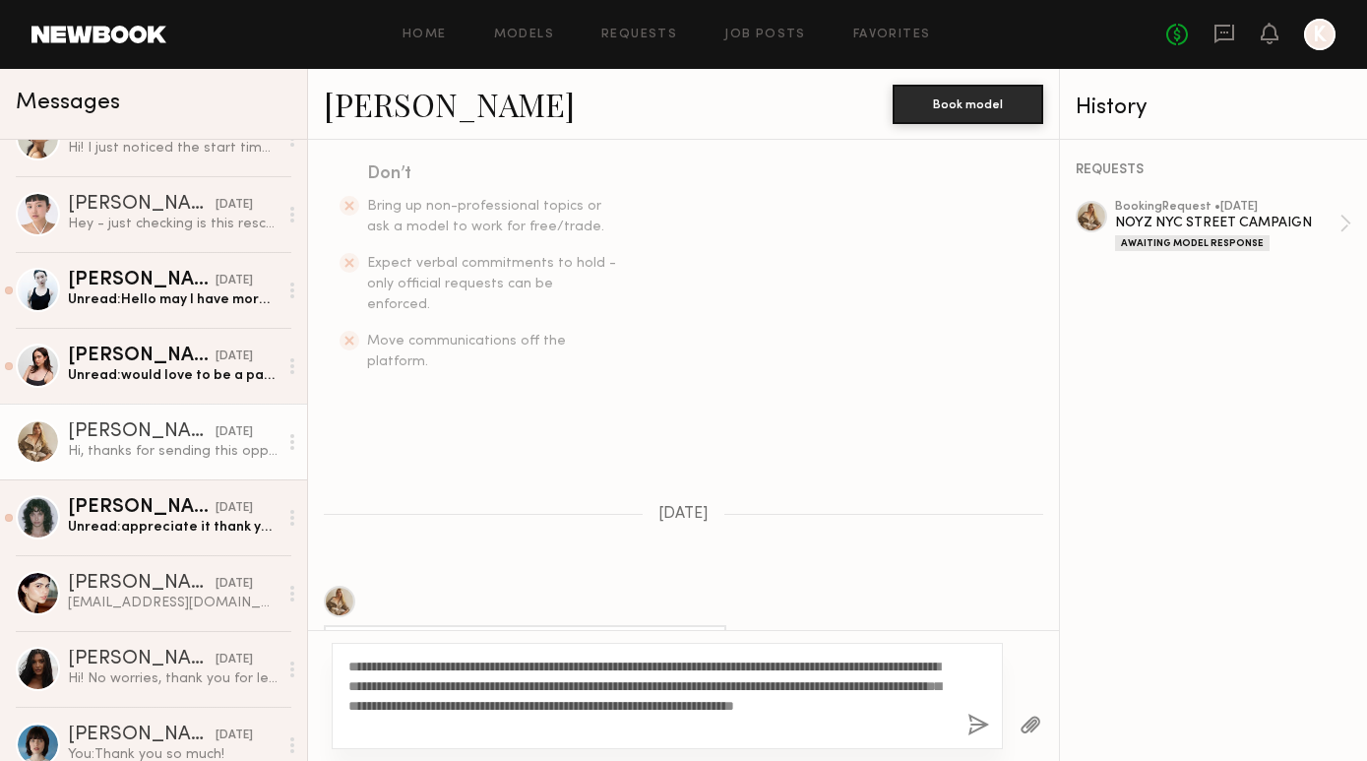
type textarea "**********"
click at [976, 721] on button "button" at bounding box center [978, 725] width 22 height 25
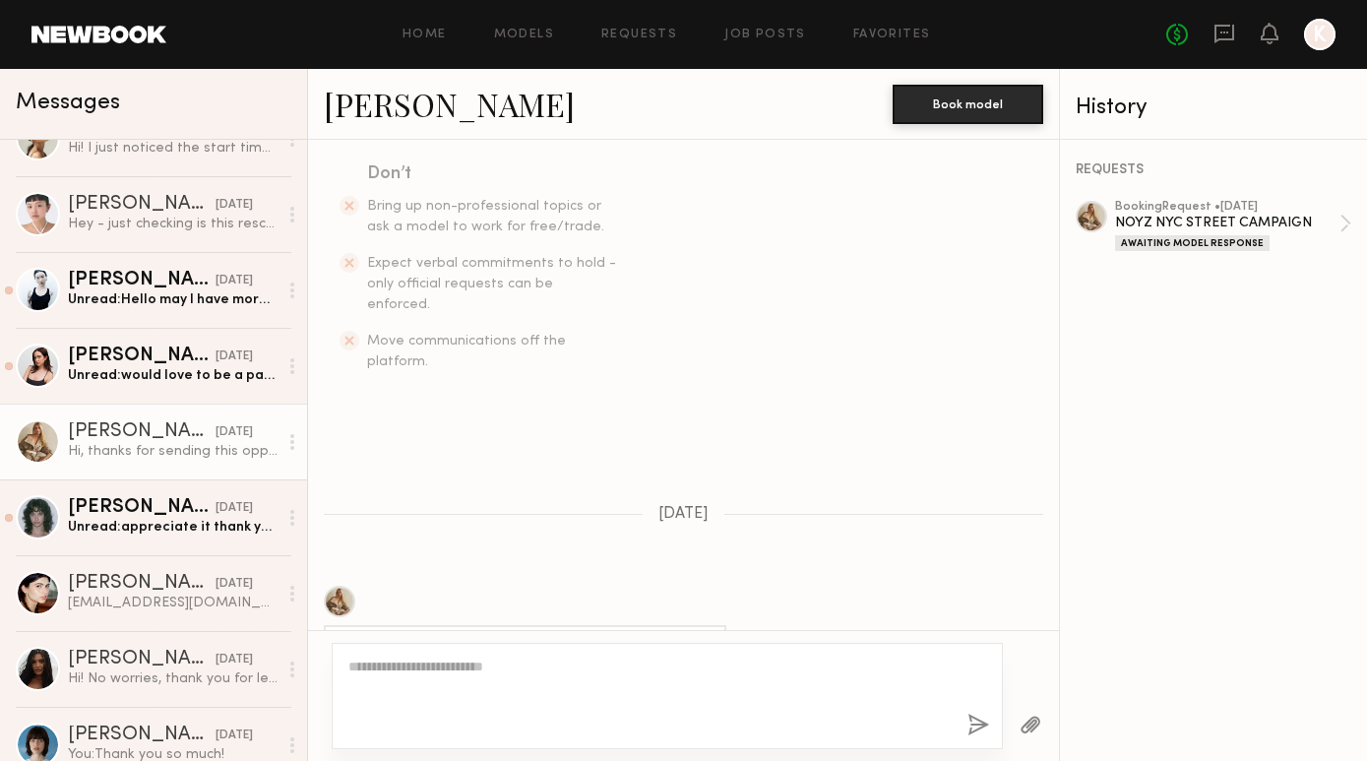
scroll to position [984, 0]
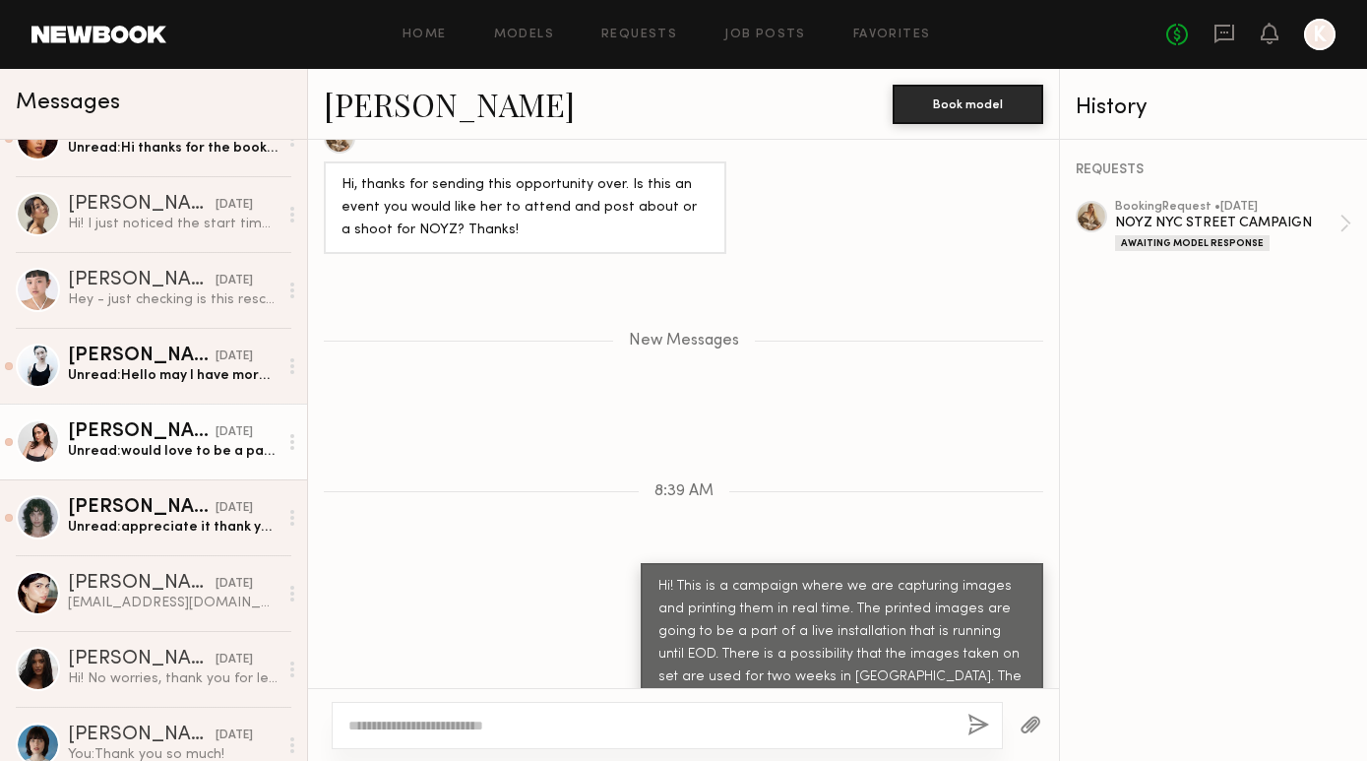
click at [122, 435] on div "Hannah R." at bounding box center [142, 432] width 148 height 20
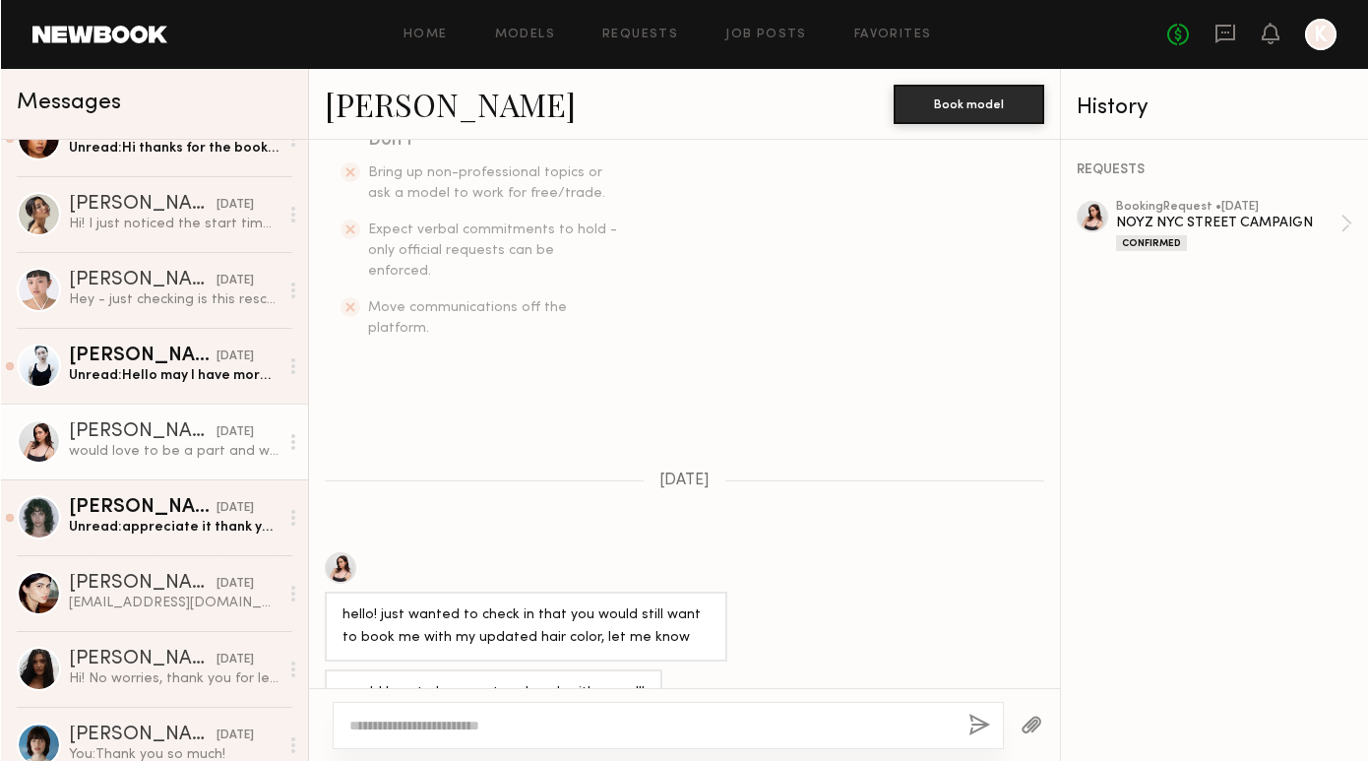
scroll to position [553, 0]
click at [338, 553] on div at bounding box center [339, 568] width 31 height 31
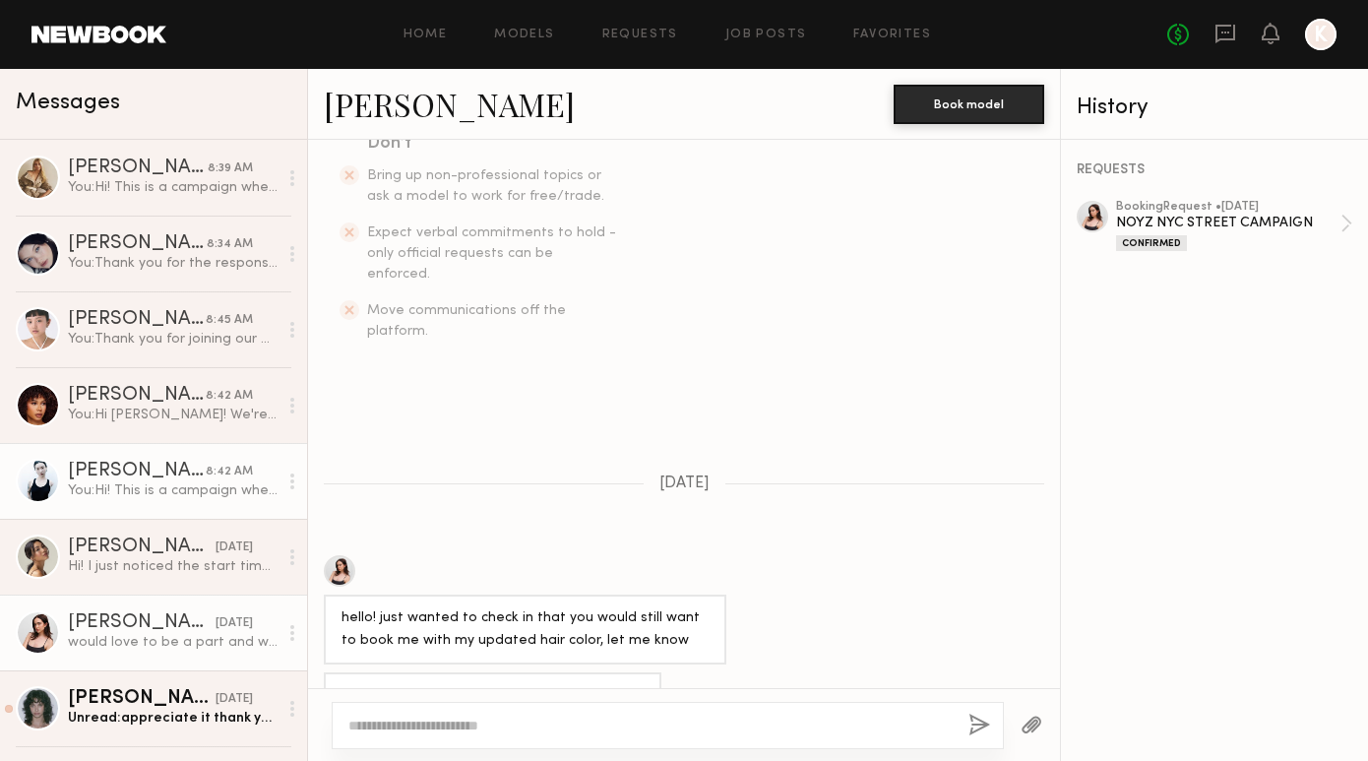
scroll to position [0, 0]
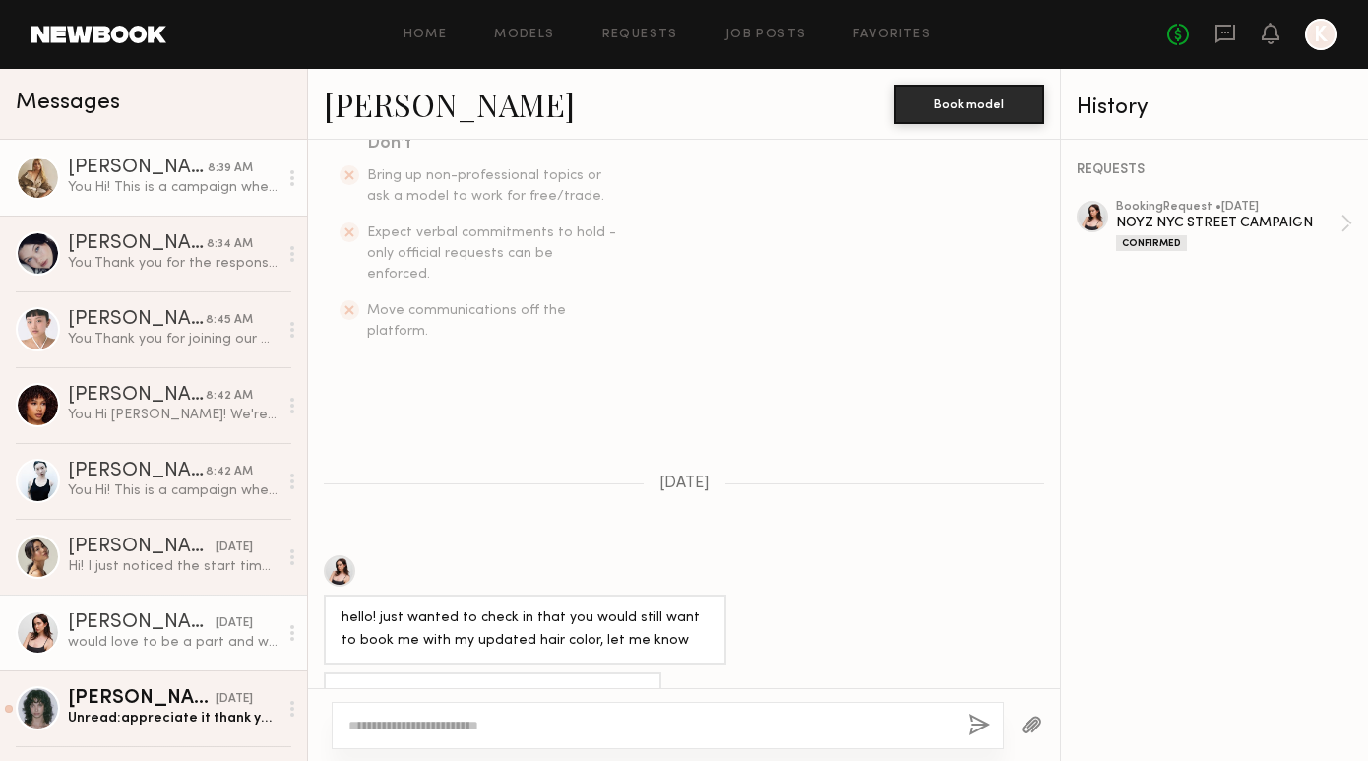
click at [114, 180] on div "You: Hi! This is a campaign where we are capturing images and printing them in …" at bounding box center [173, 187] width 210 height 19
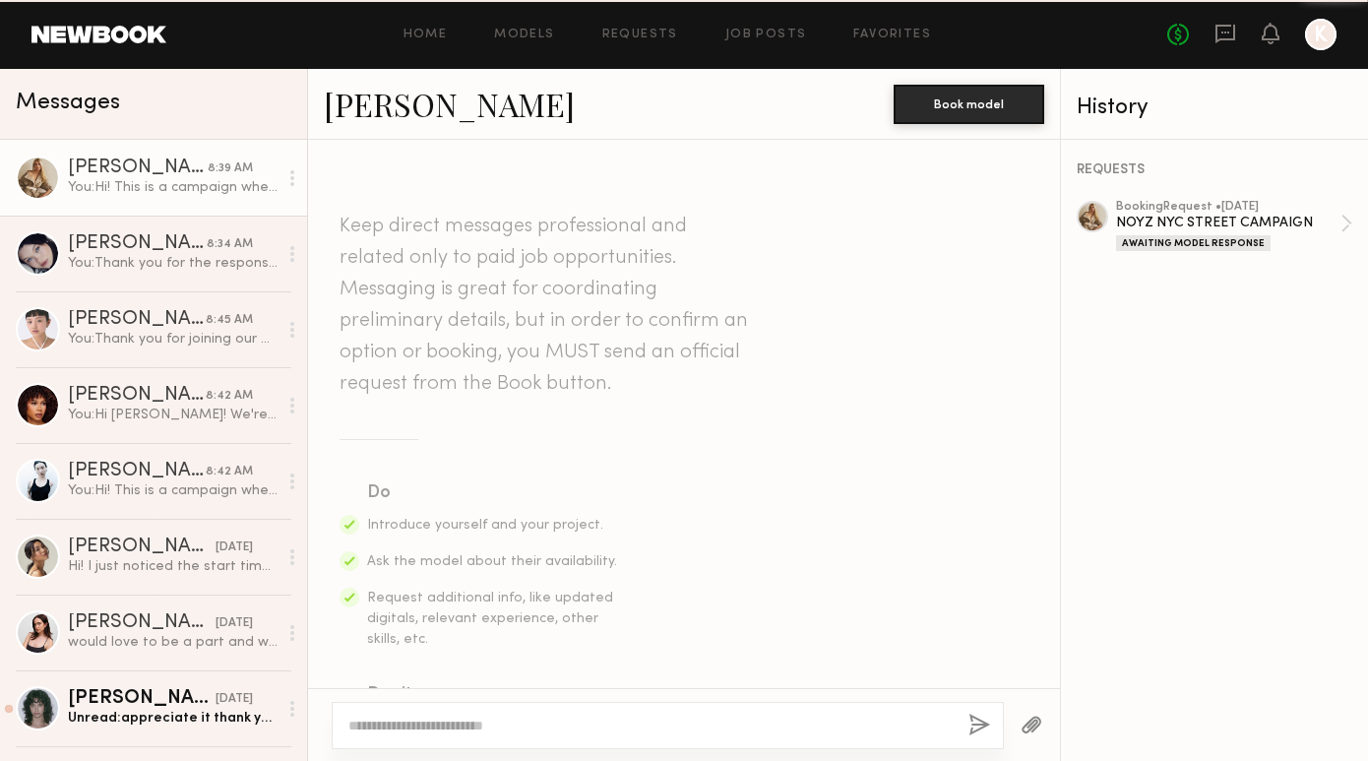
scroll to position [833, 0]
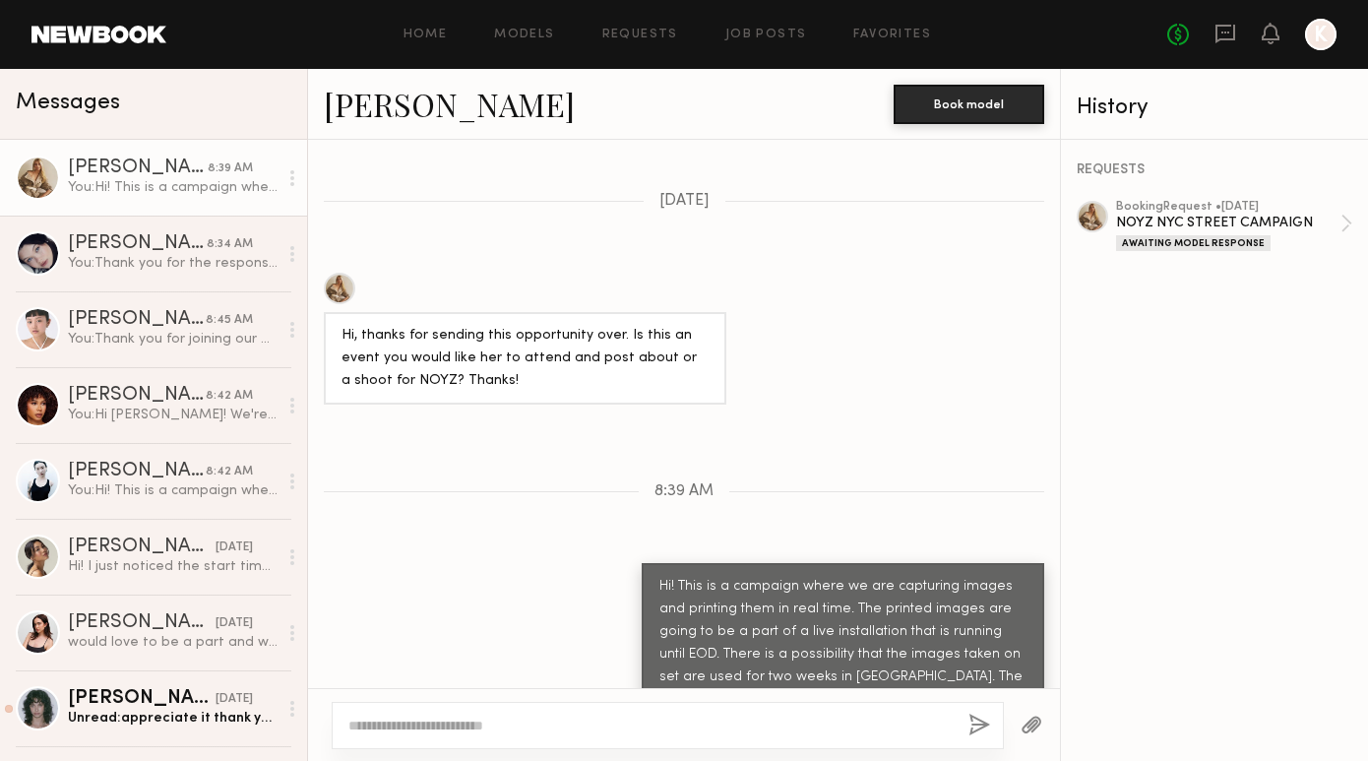
click at [873, 631] on div "Hi! This is a campaign where we are capturing images and printing them in real …" at bounding box center [842, 644] width 367 height 136
click at [685, 743] on div at bounding box center [668, 725] width 672 height 47
click at [641, 717] on textarea at bounding box center [650, 725] width 604 height 20
type textarea "**********"
drag, startPoint x: 810, startPoint y: 722, endPoint x: 357, endPoint y: 696, distance: 453.4
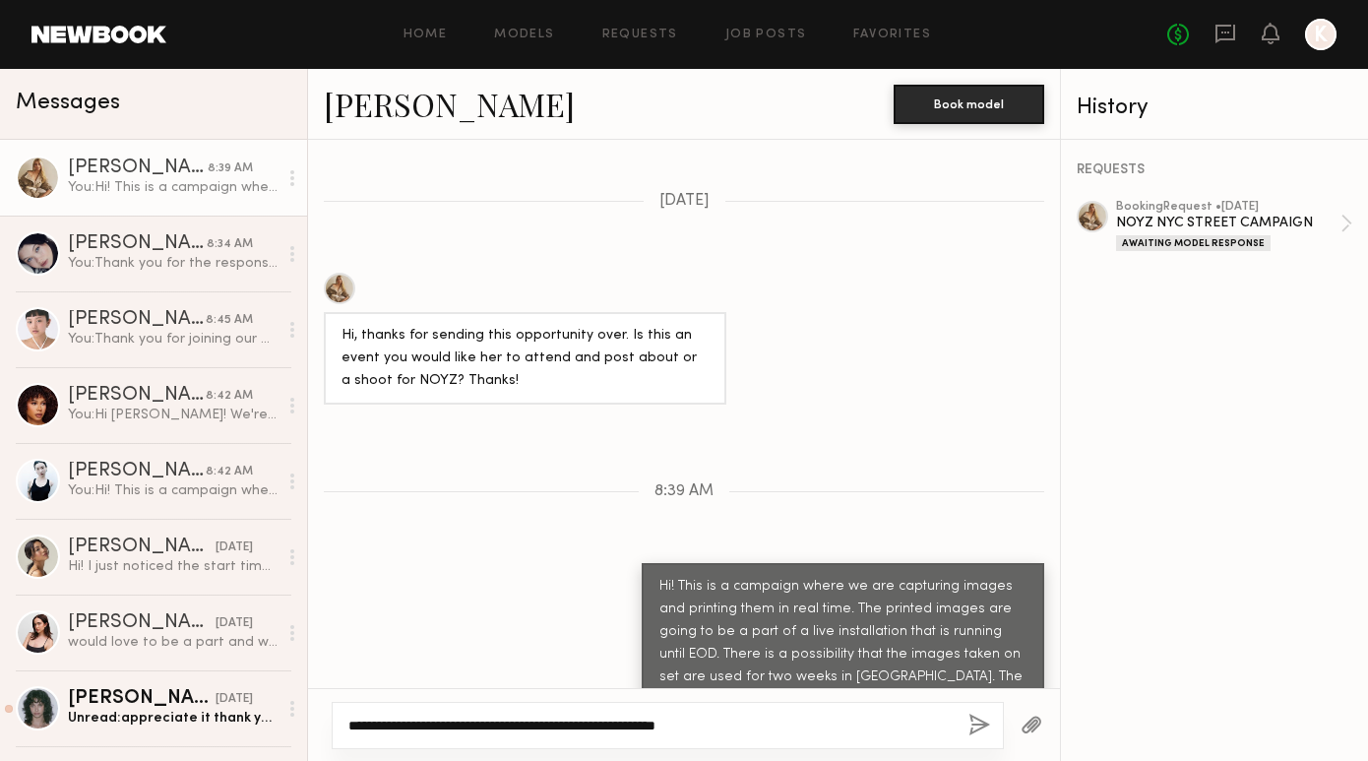
click at [357, 696] on div "**********" at bounding box center [684, 724] width 752 height 73
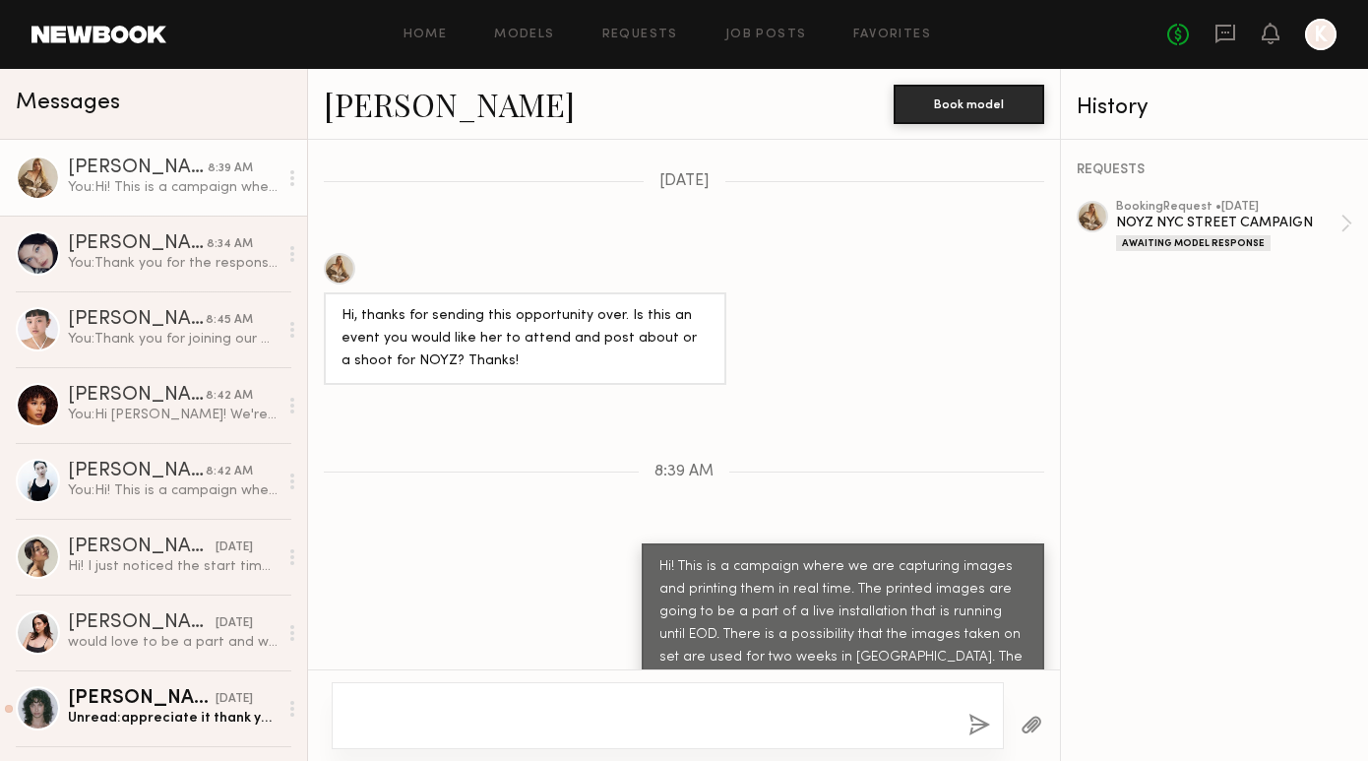
scroll to position [0, 0]
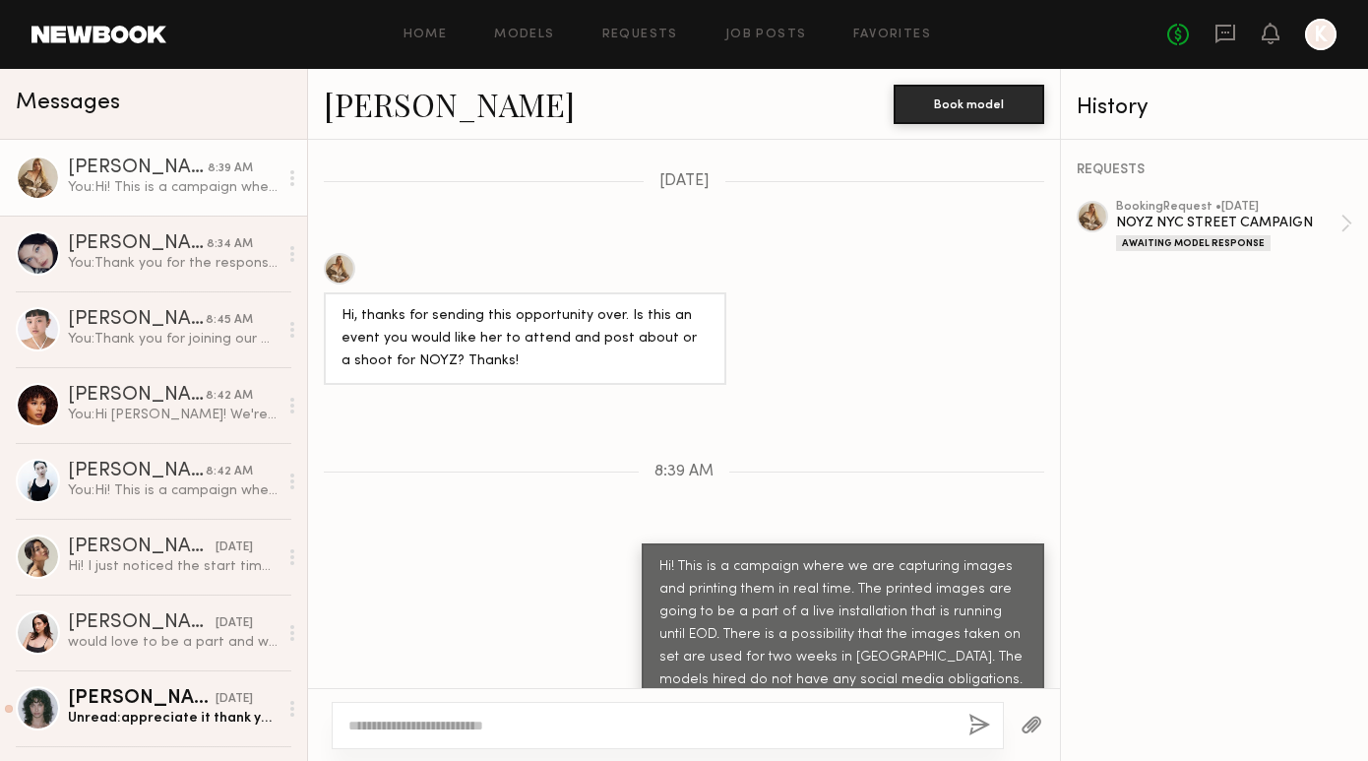
click at [1222, 652] on div "REQUESTS booking Request • 09/06/2025 NOYZ NYC STREET CAMPAIGN Awaiting Model R…" at bounding box center [1214, 450] width 307 height 621
click at [560, 728] on textarea at bounding box center [650, 725] width 604 height 20
paste textarea "**********"
type textarea "**********"
click at [974, 725] on button "button" at bounding box center [979, 725] width 22 height 25
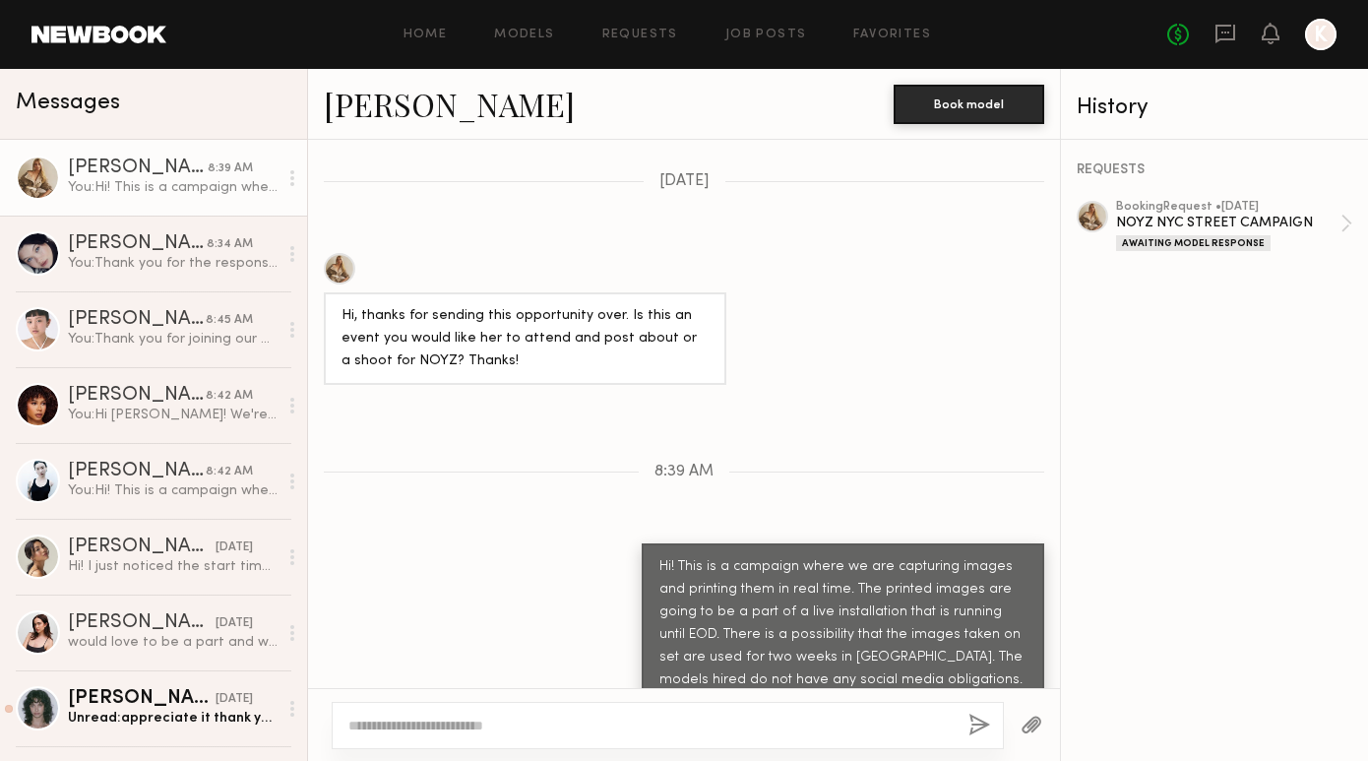
scroll to position [927, 0]
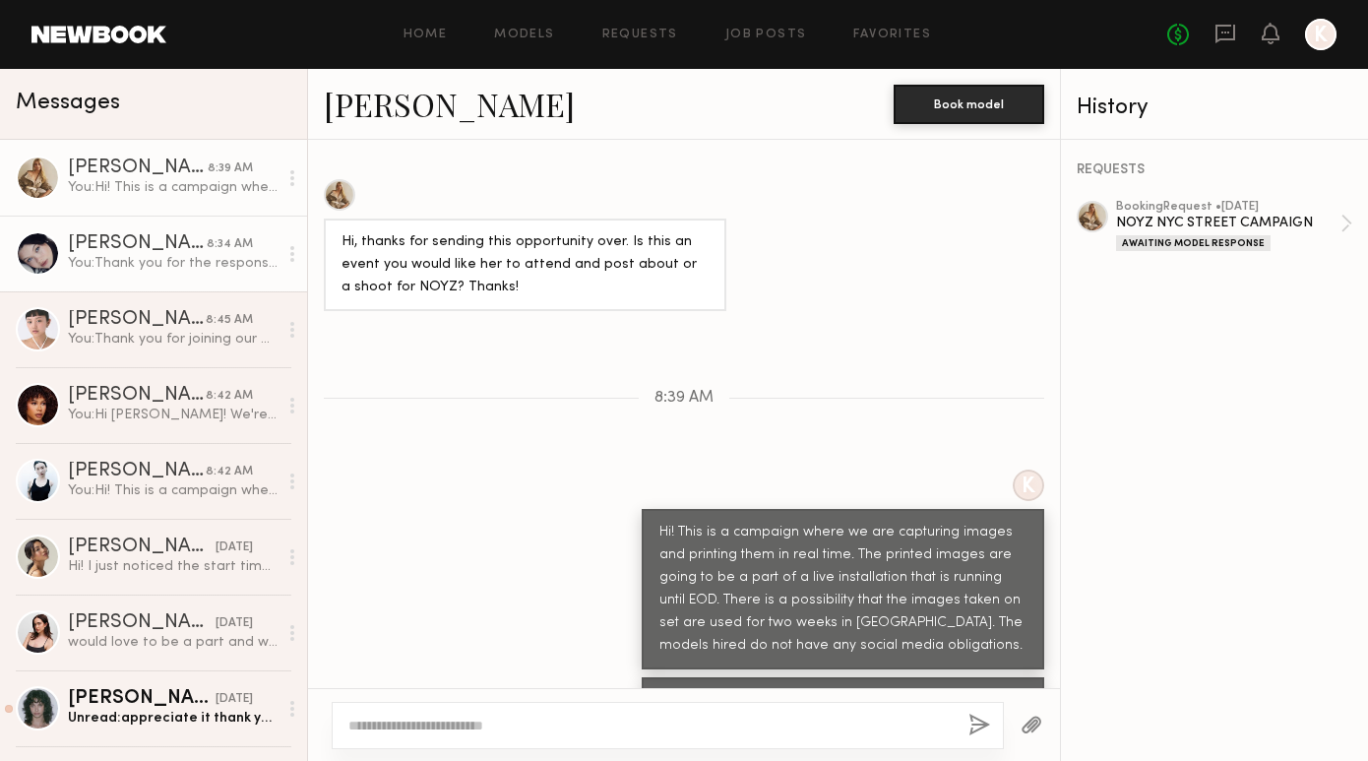
click at [148, 272] on div "You: Thank you for the response!" at bounding box center [173, 263] width 210 height 19
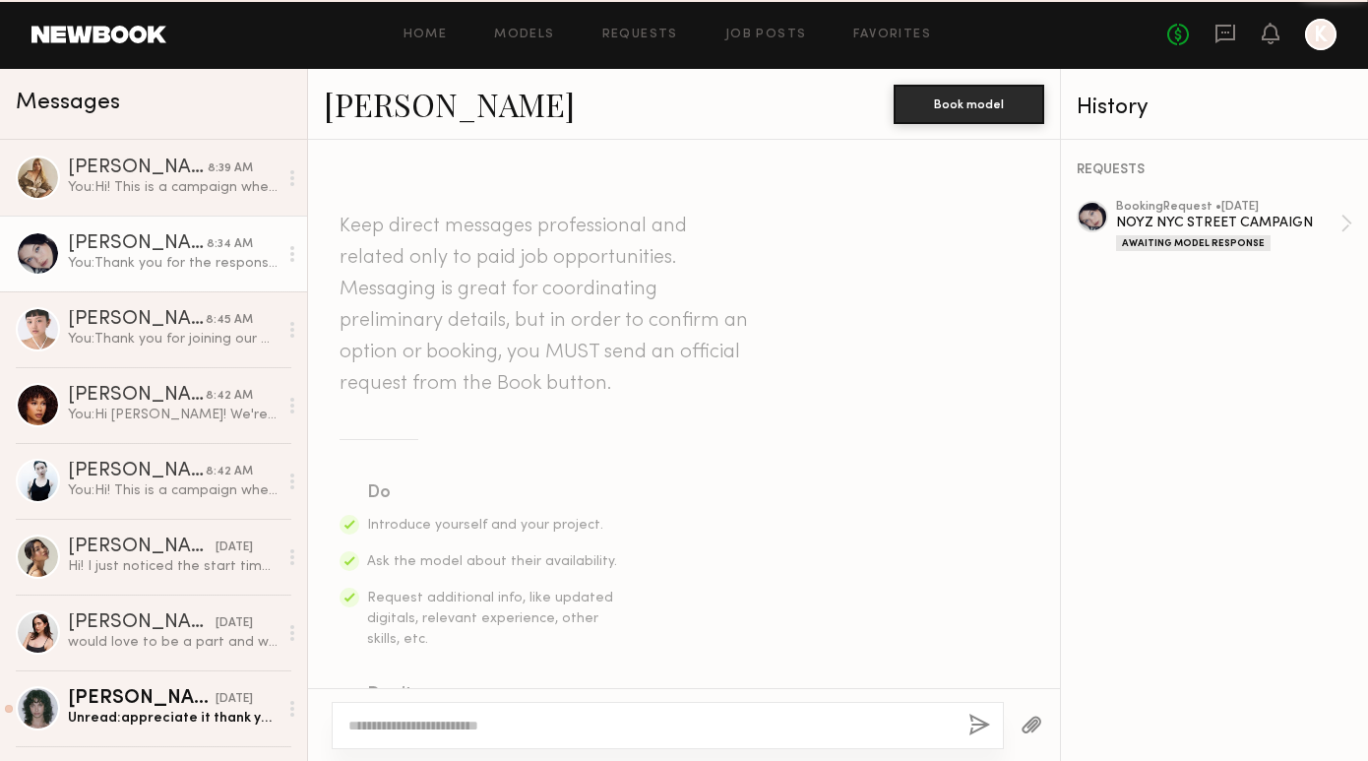
scroll to position [704, 0]
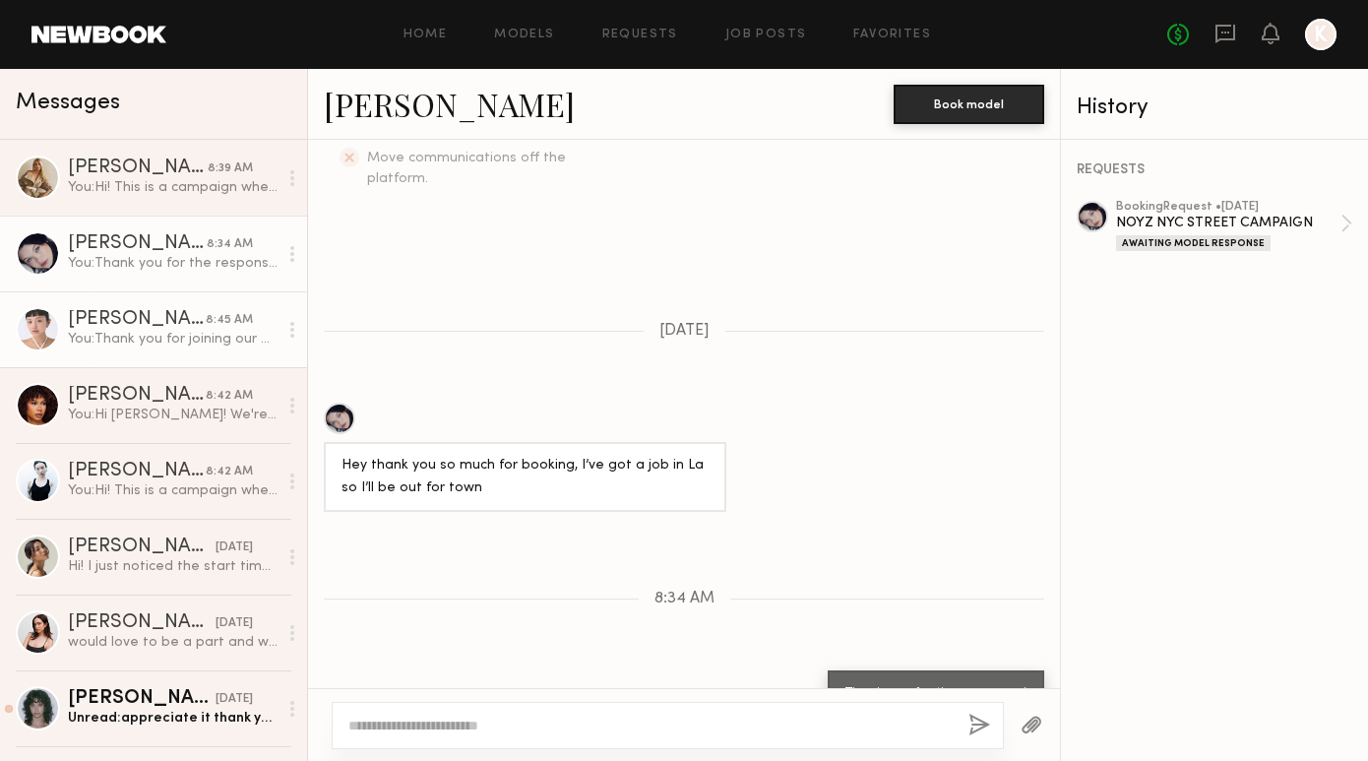
click at [153, 322] on div "Lin M." at bounding box center [137, 320] width 138 height 20
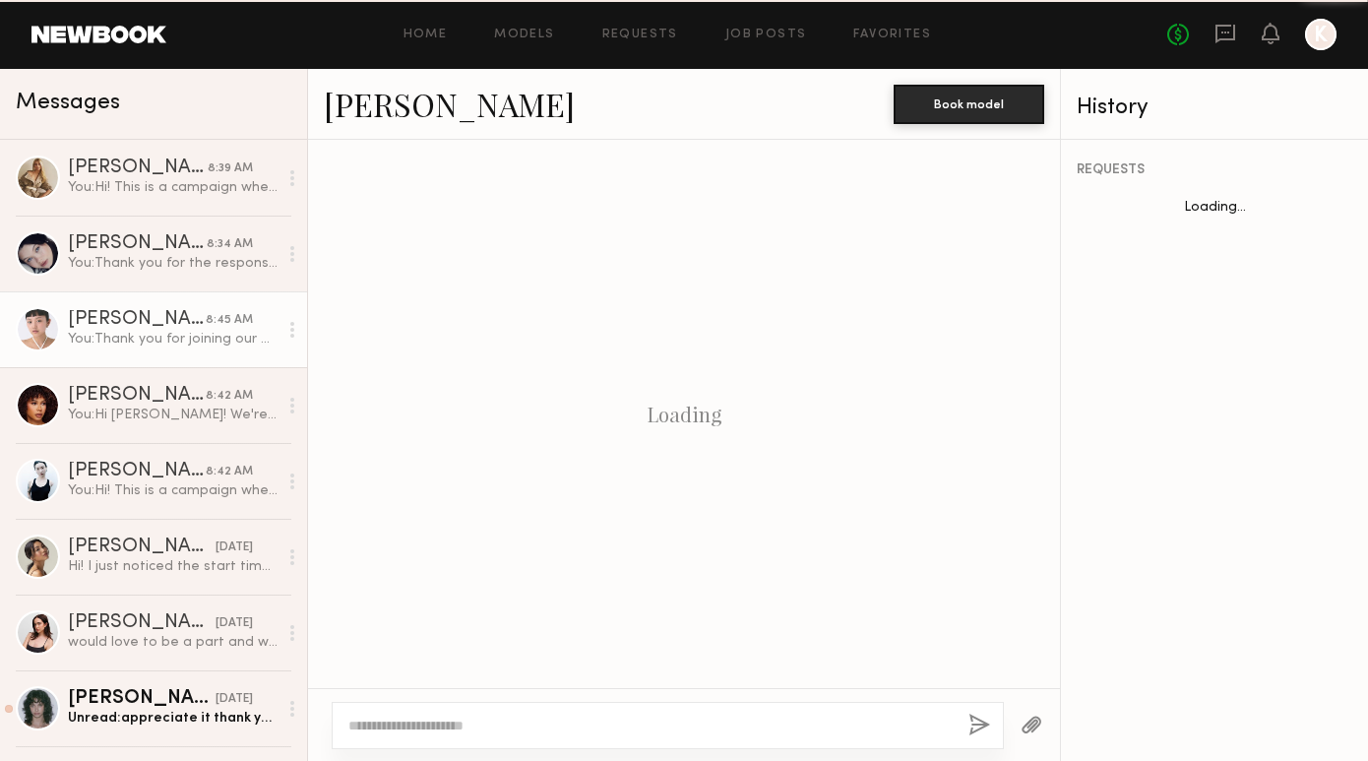
scroll to position [927, 0]
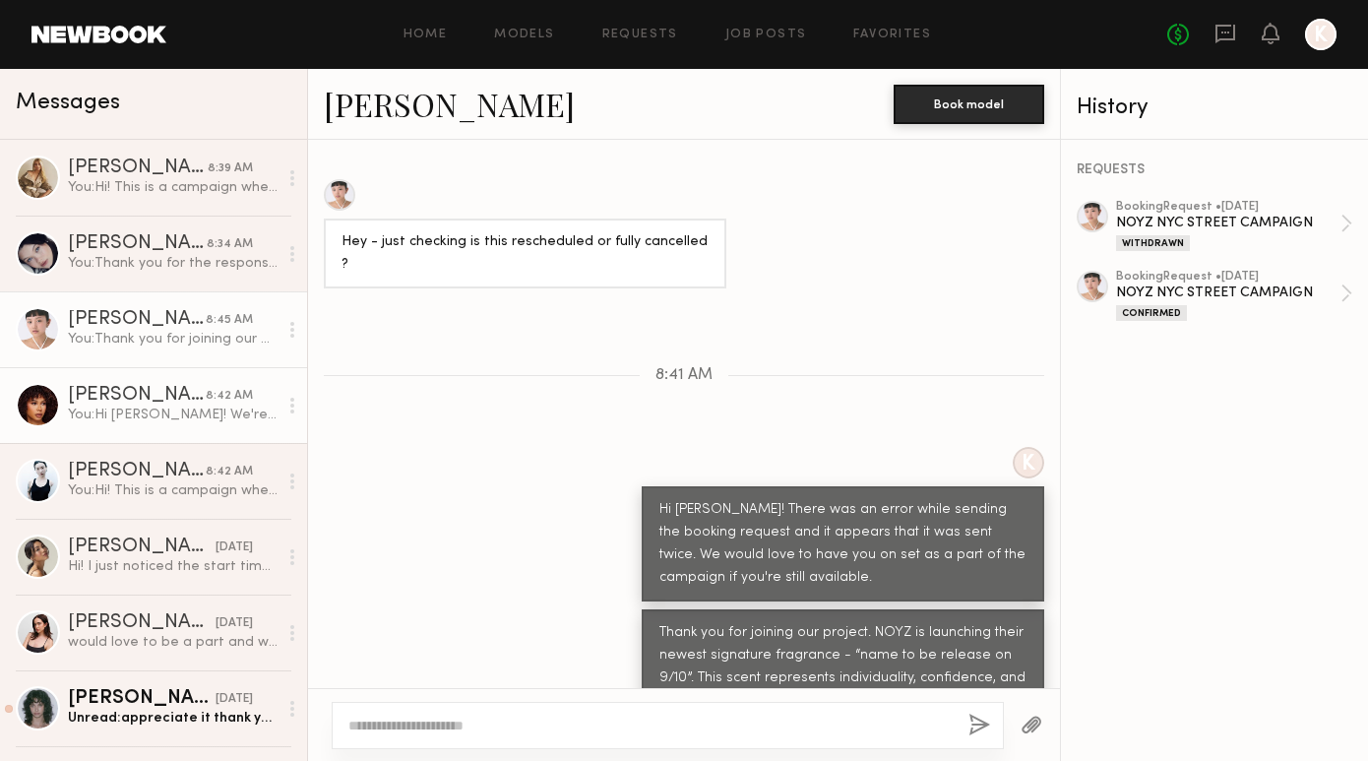
click at [126, 398] on div "Jael H." at bounding box center [137, 396] width 138 height 20
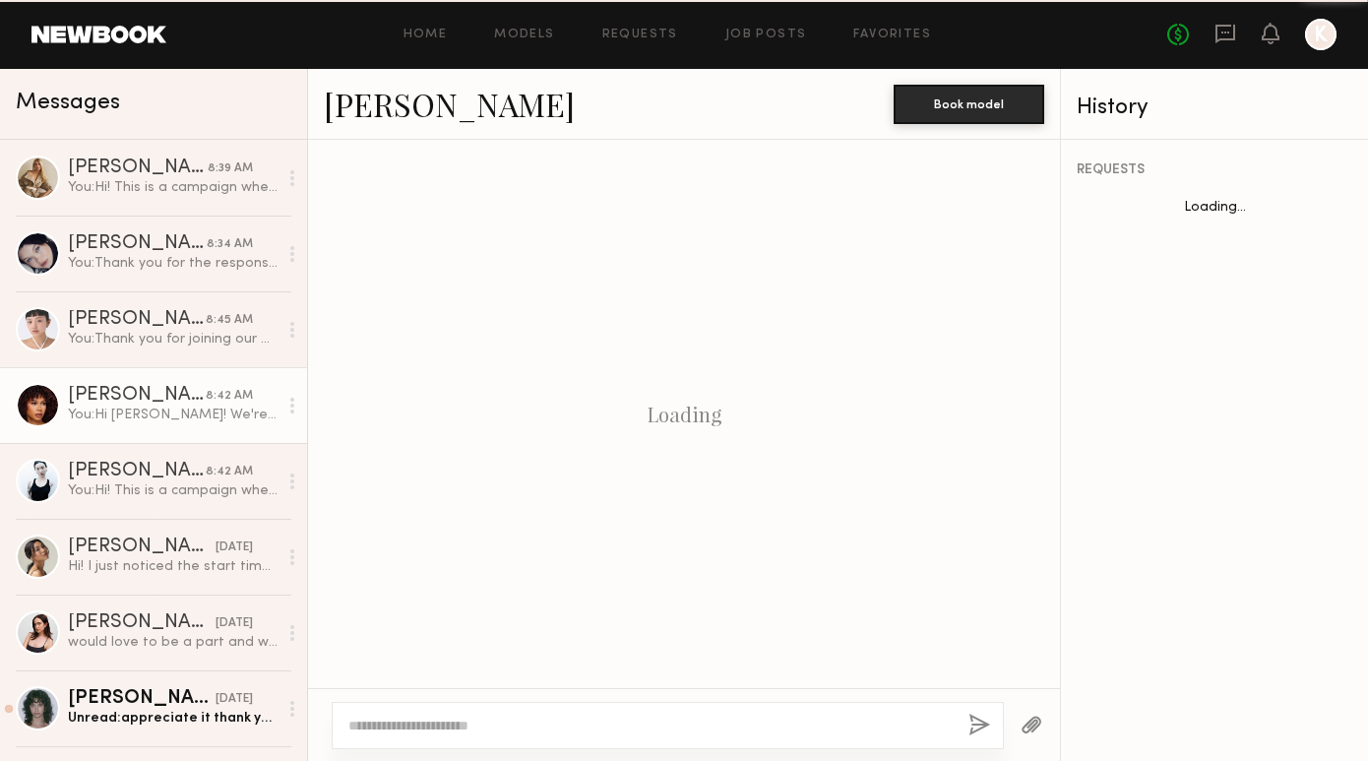
scroll to position [704, 0]
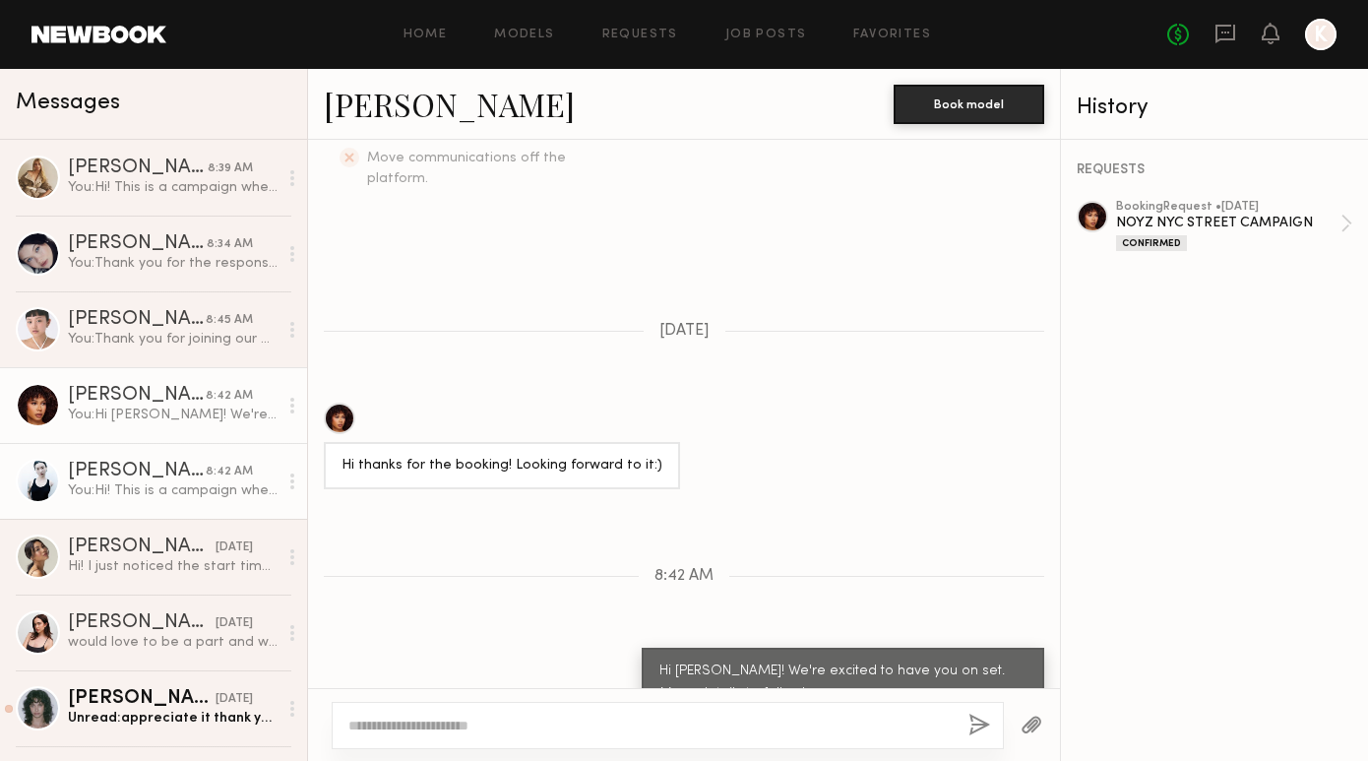
click at [146, 480] on div "Charlice C." at bounding box center [137, 471] width 138 height 20
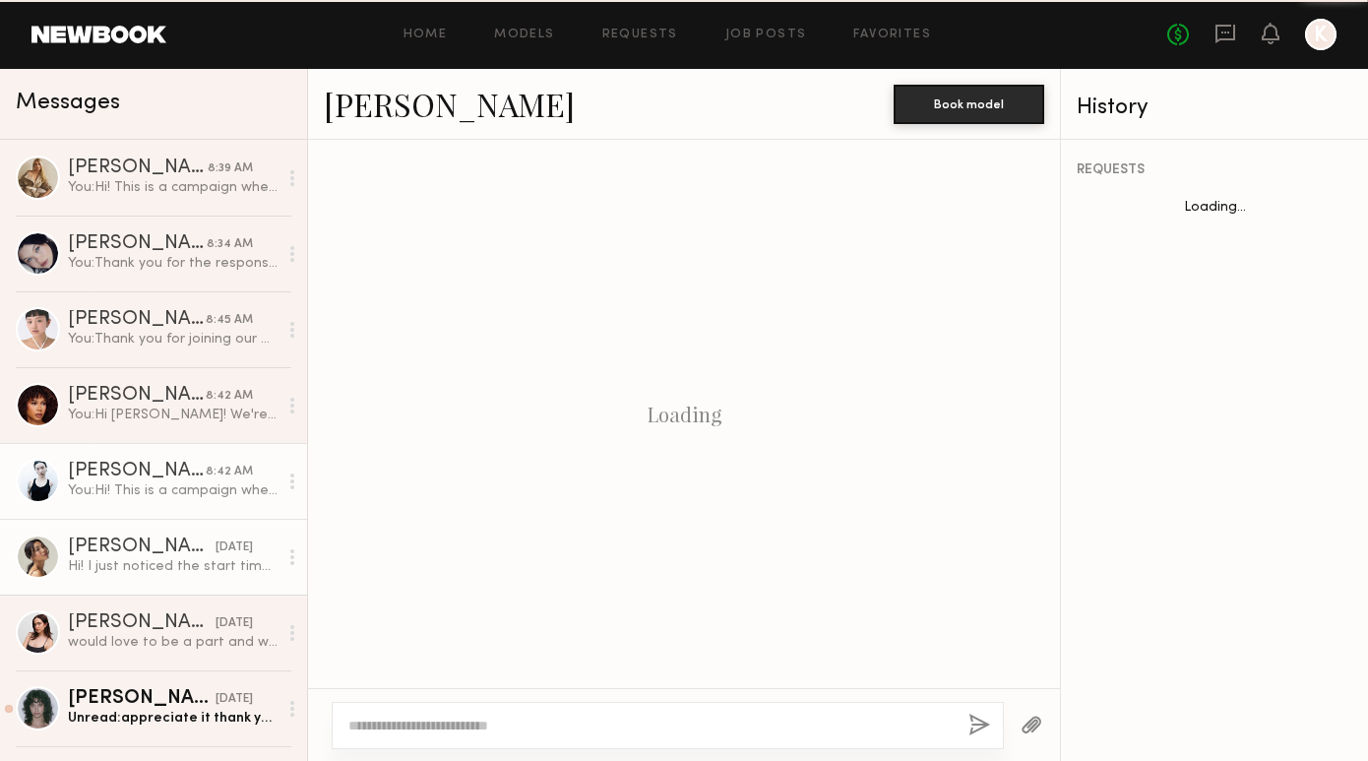
scroll to position [812, 0]
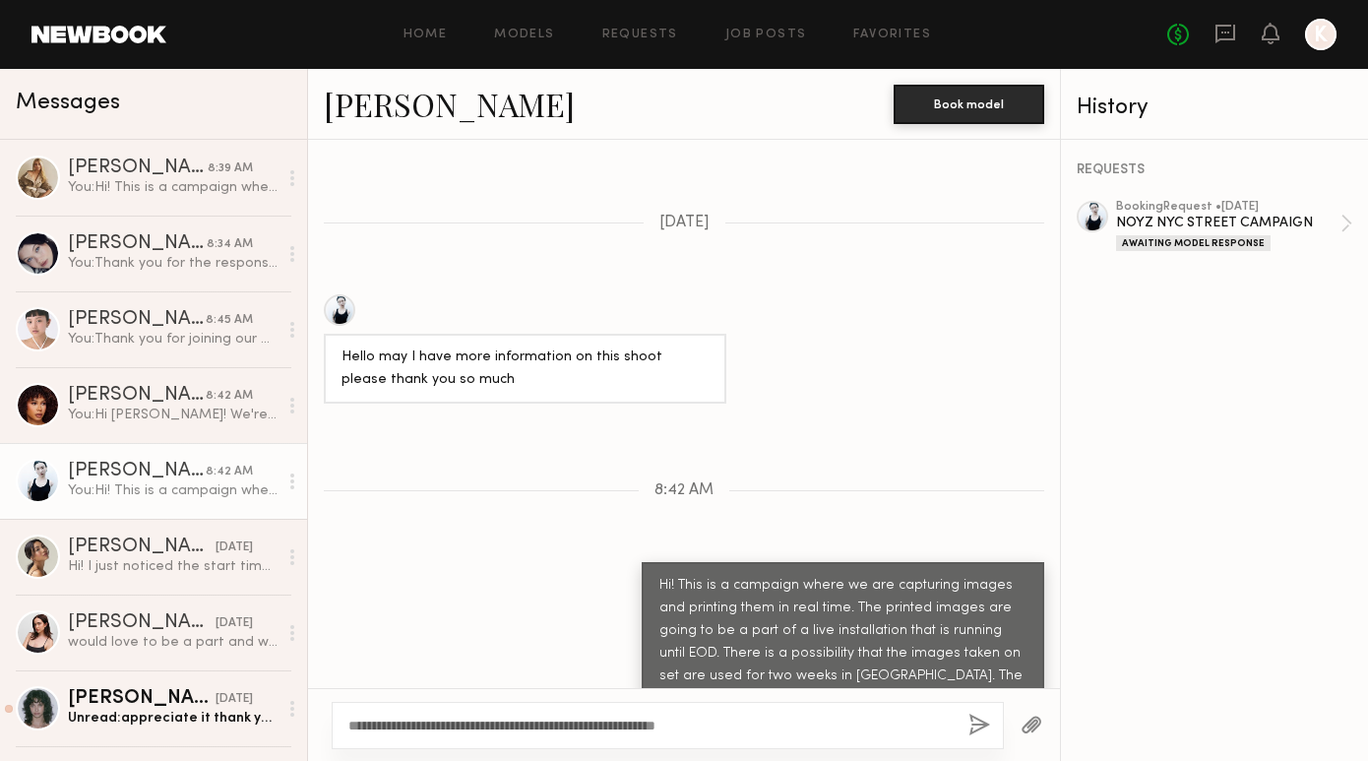
type textarea "**********"
click at [974, 723] on button "button" at bounding box center [979, 725] width 22 height 25
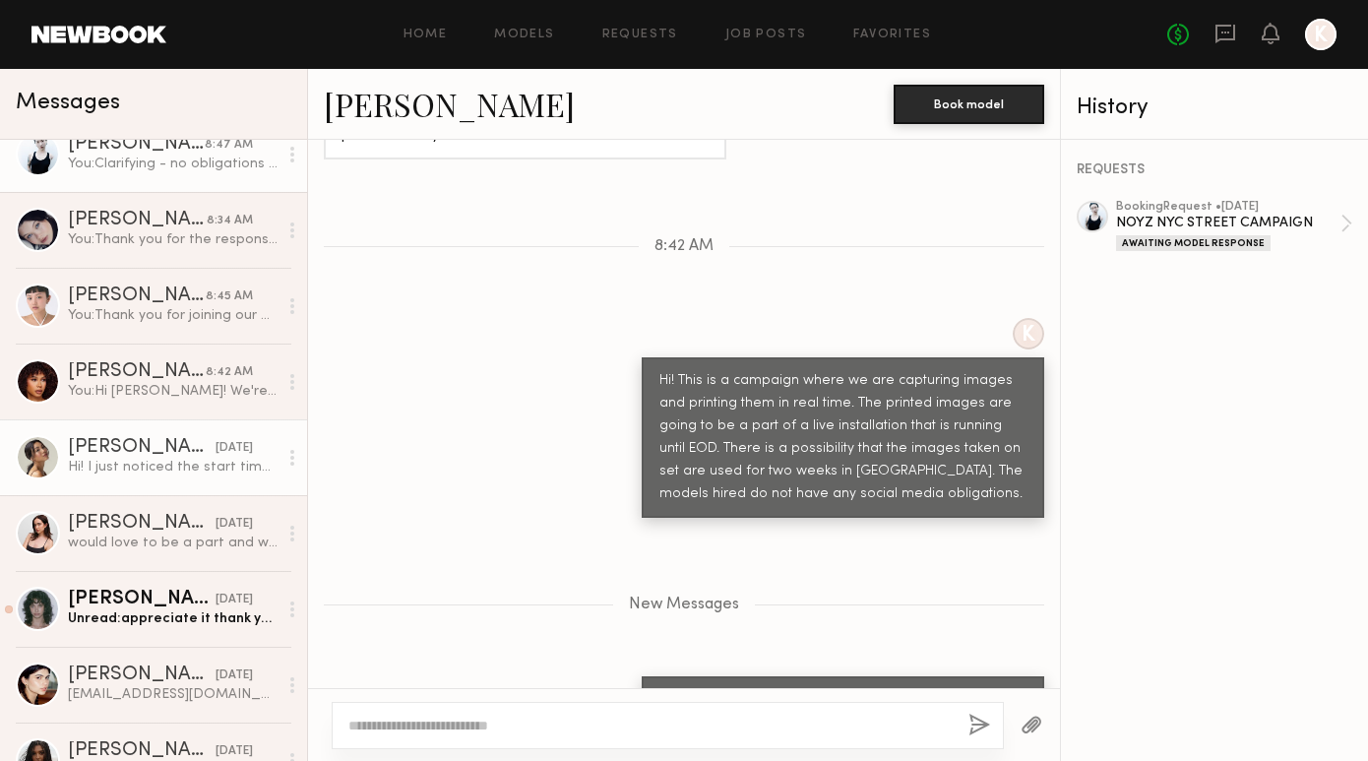
scroll to position [102, 0]
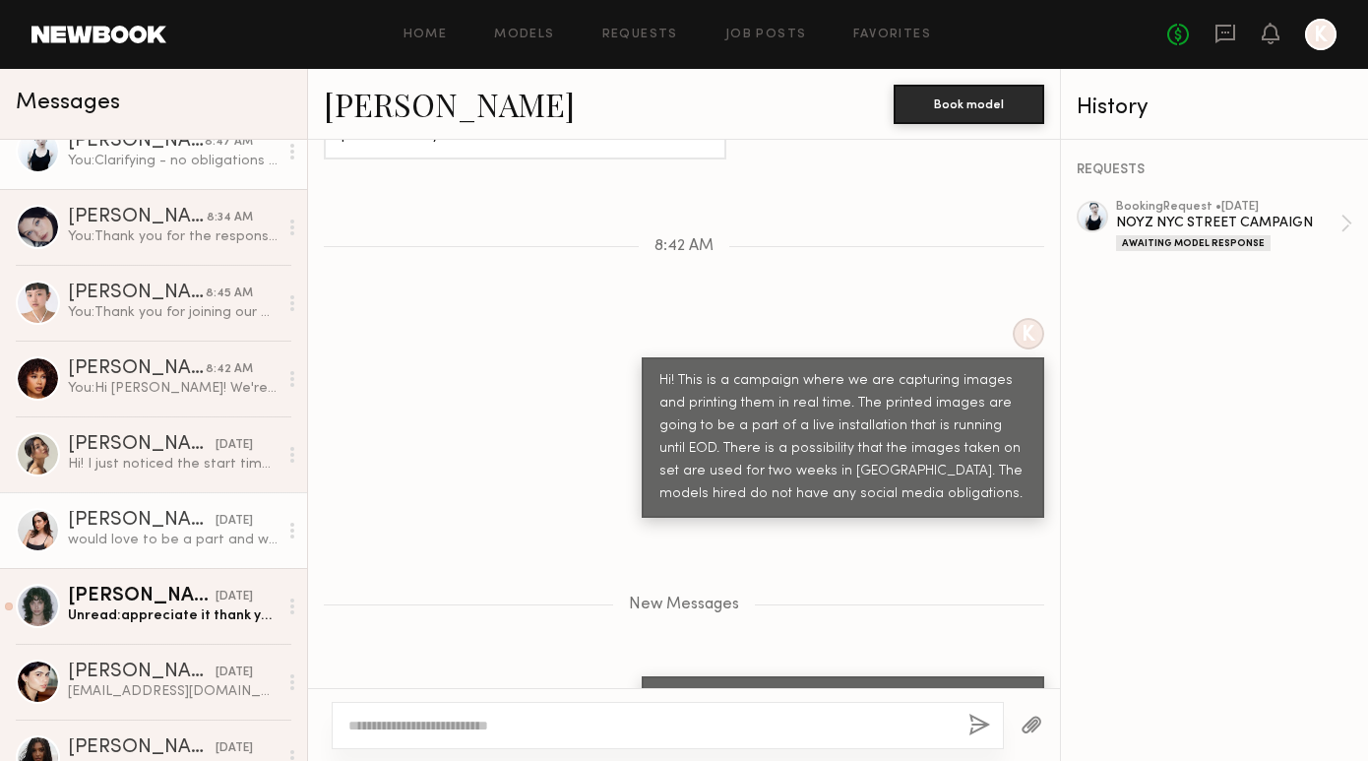
click at [154, 548] on div "would love to be a part and work with you all!" at bounding box center [173, 539] width 210 height 19
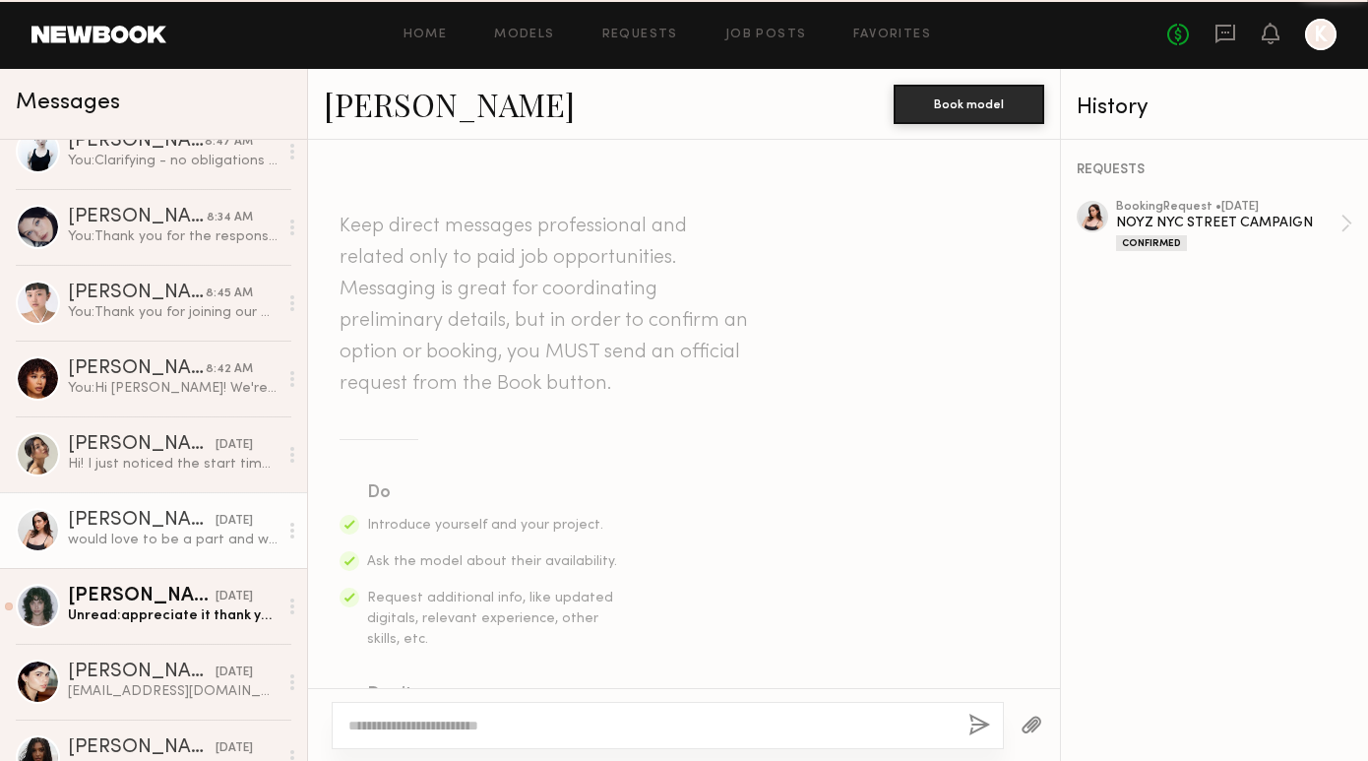
scroll to position [553, 0]
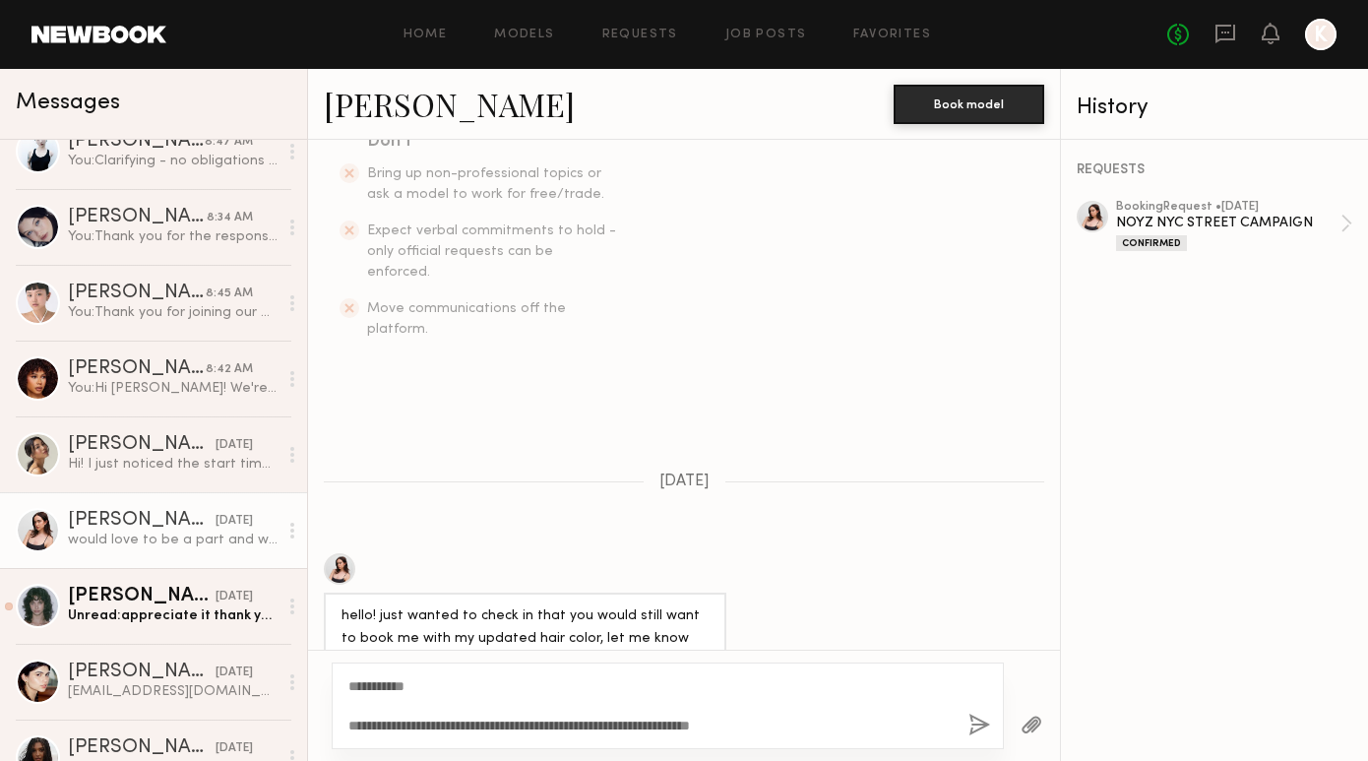
type textarea "**********"
click at [981, 722] on button "button" at bounding box center [979, 725] width 22 height 25
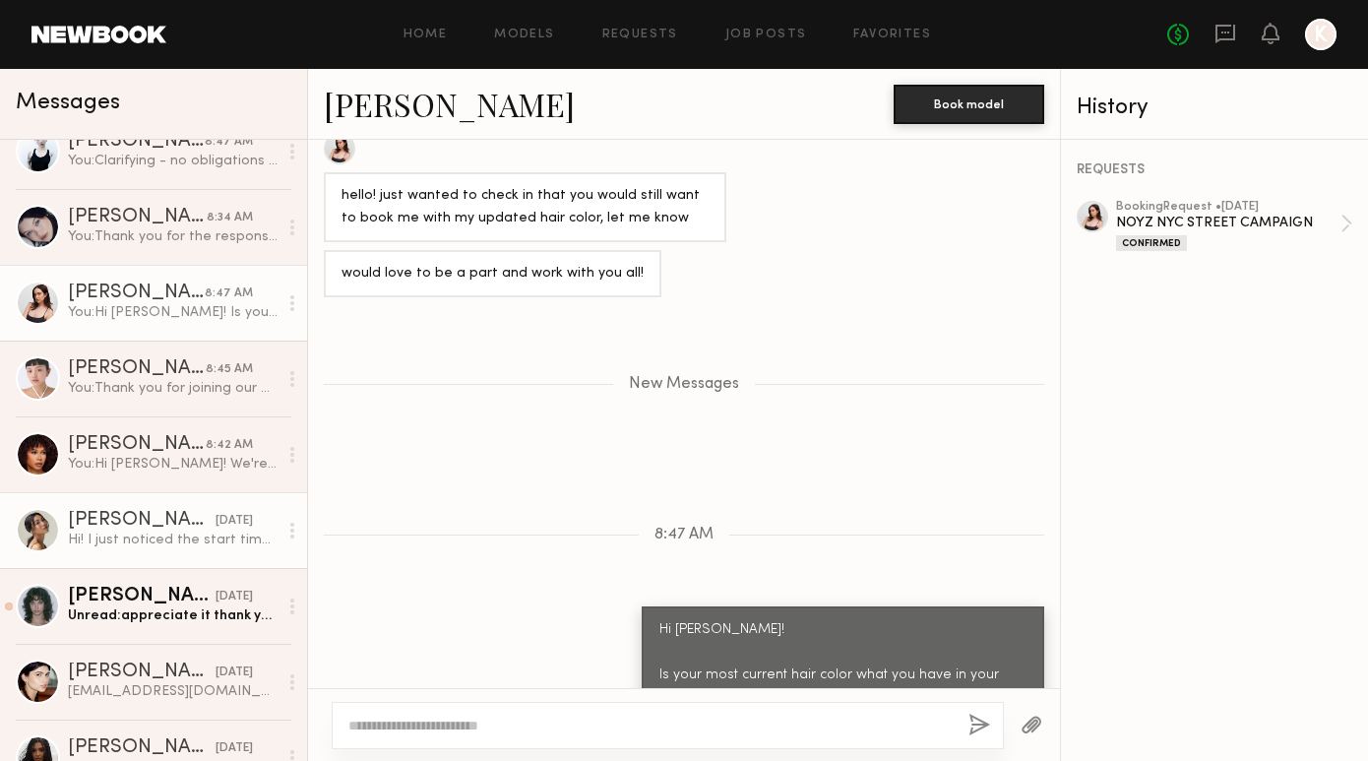
click at [138, 531] on div "Hi! I just noticed the start time is 9:45am. I’m actually flying into NY that d…" at bounding box center [173, 539] width 210 height 19
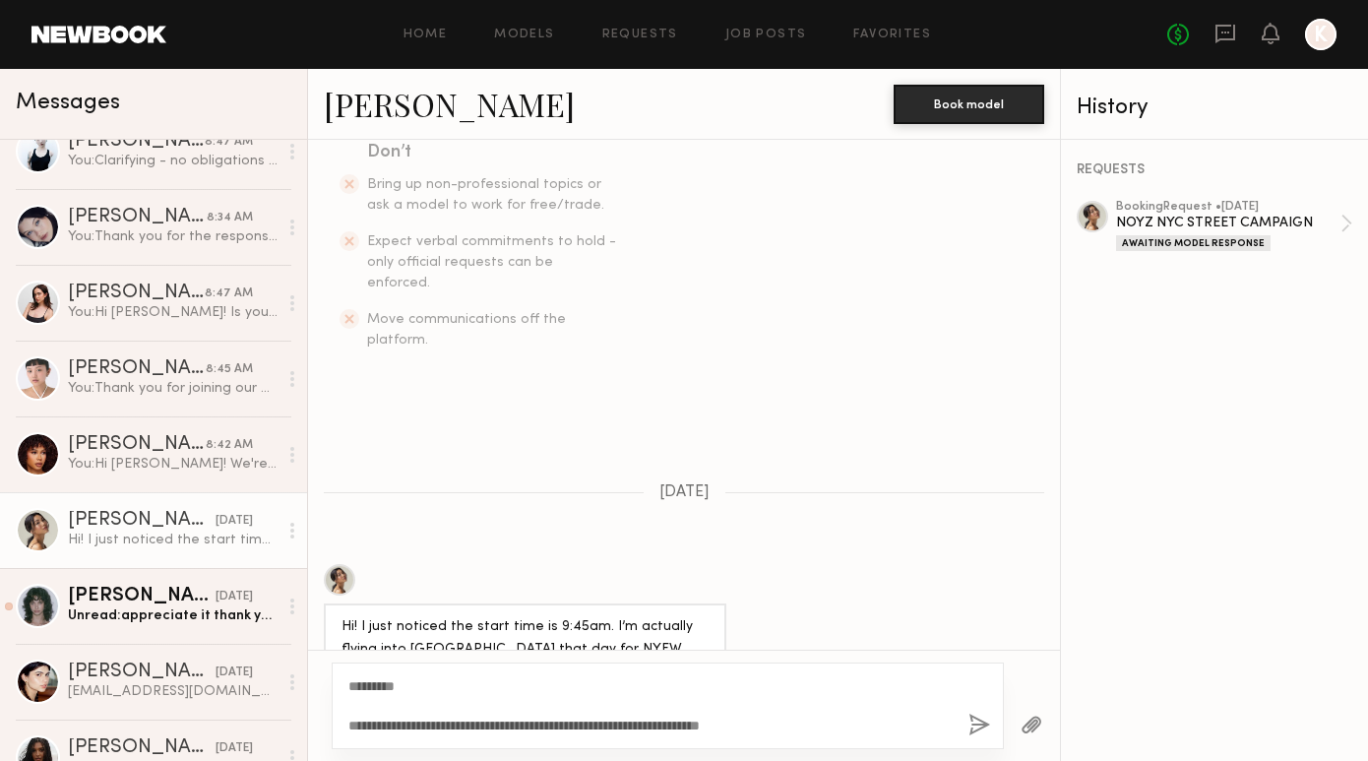
type textarea "**********"
click at [973, 733] on button "button" at bounding box center [979, 725] width 22 height 25
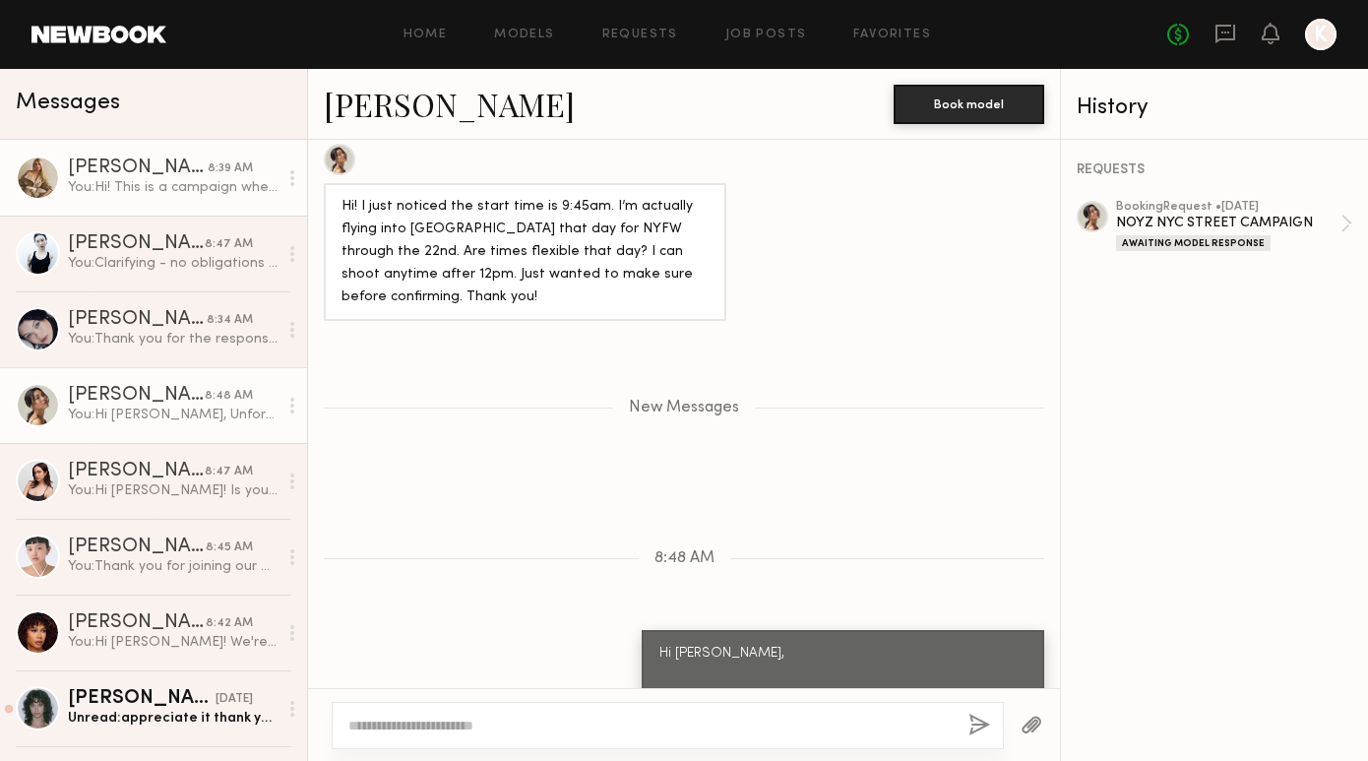
click at [110, 189] on div "You: Hi! This is a campaign where we are capturing images and printing them in …" at bounding box center [173, 187] width 210 height 19
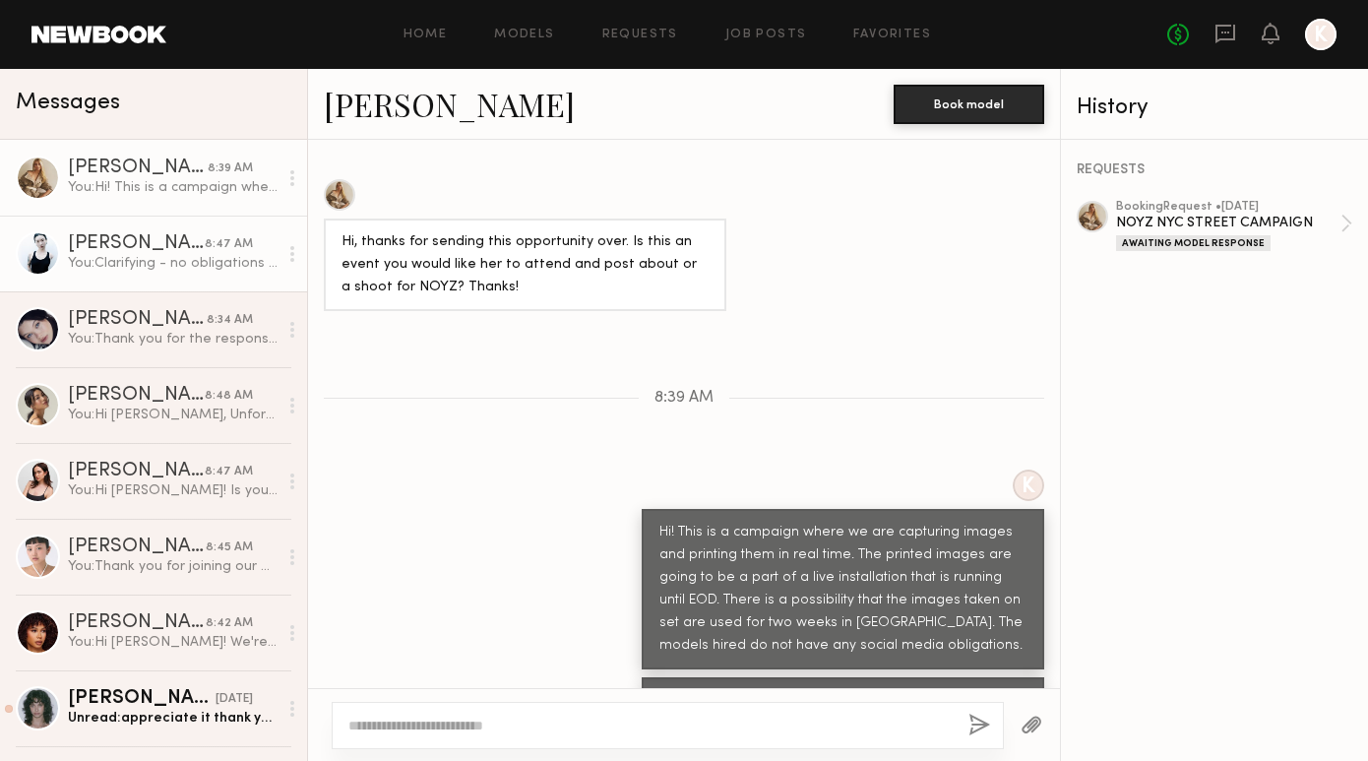
click at [90, 253] on div "Charlice C." at bounding box center [136, 244] width 137 height 20
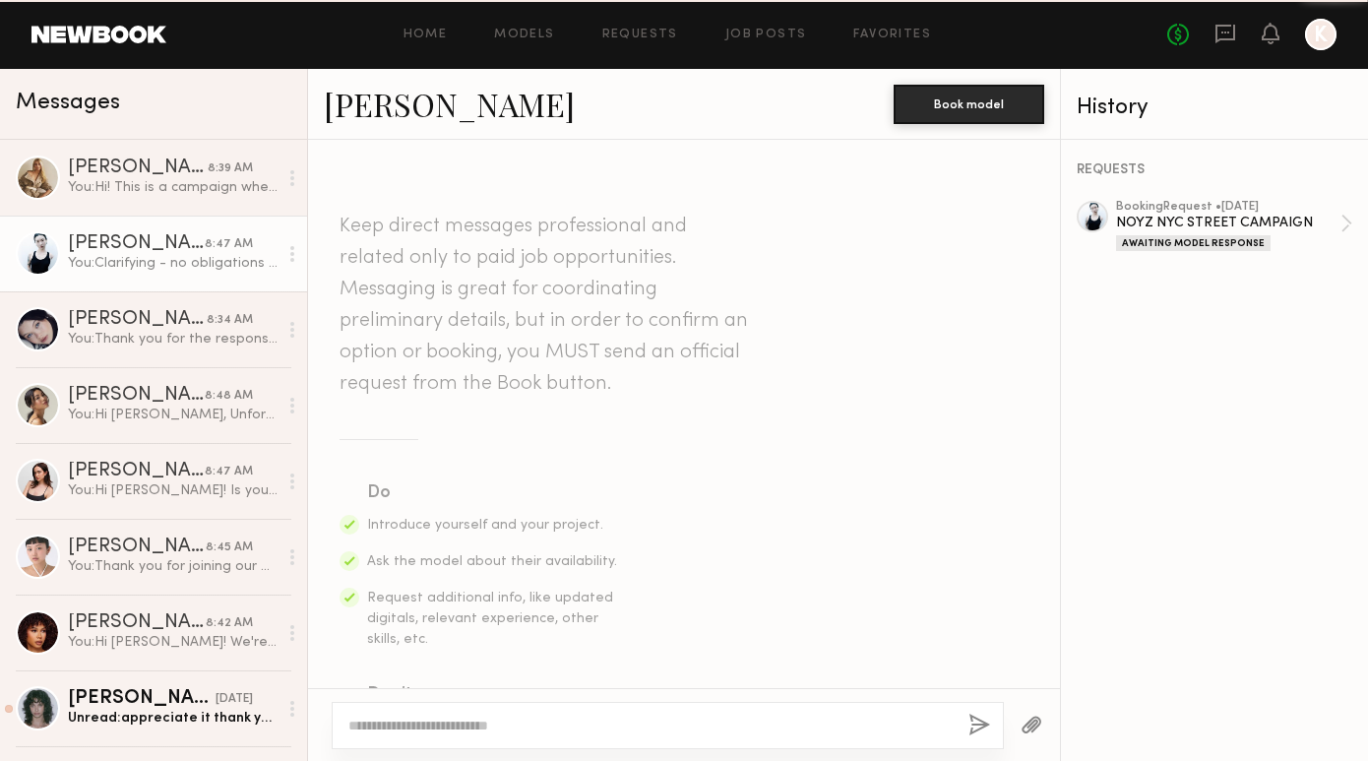
scroll to position [905, 0]
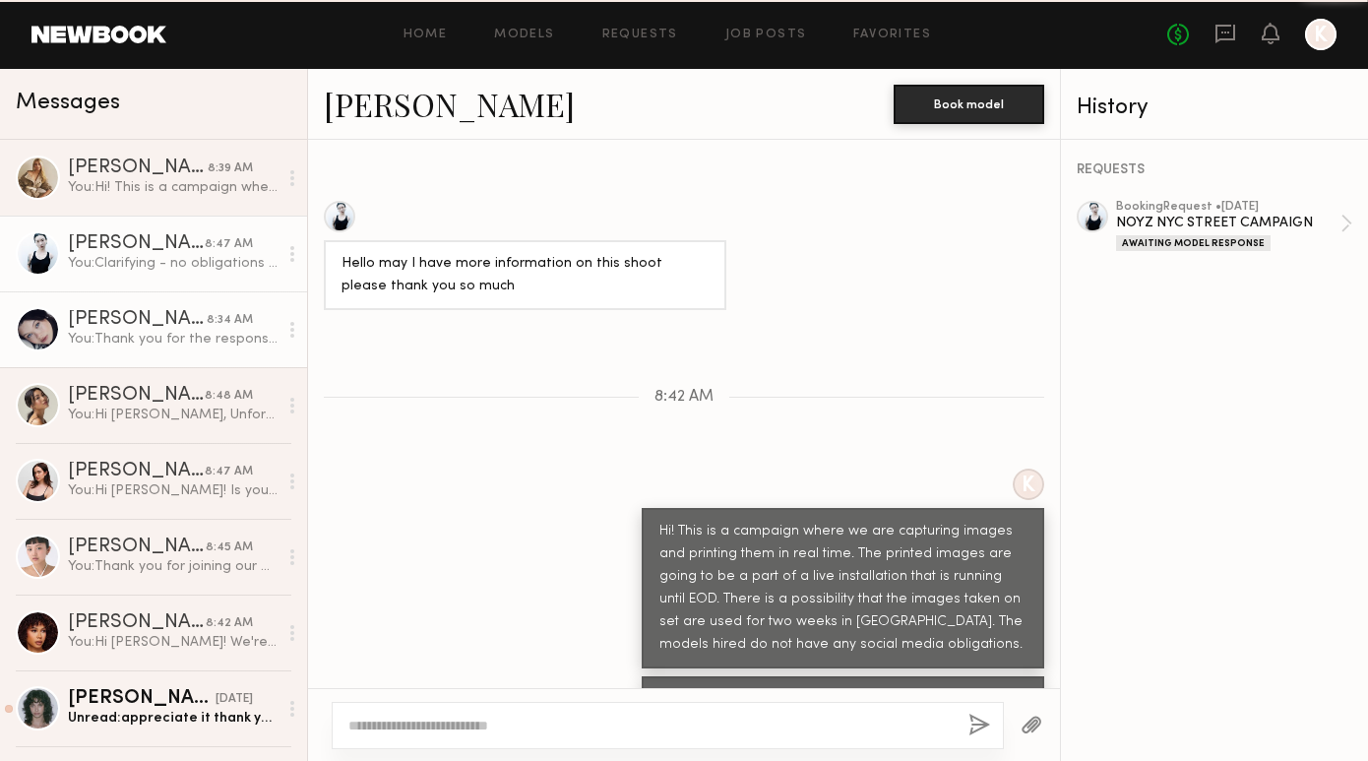
click at [91, 343] on div "You: Thank you for the response!" at bounding box center [173, 339] width 210 height 19
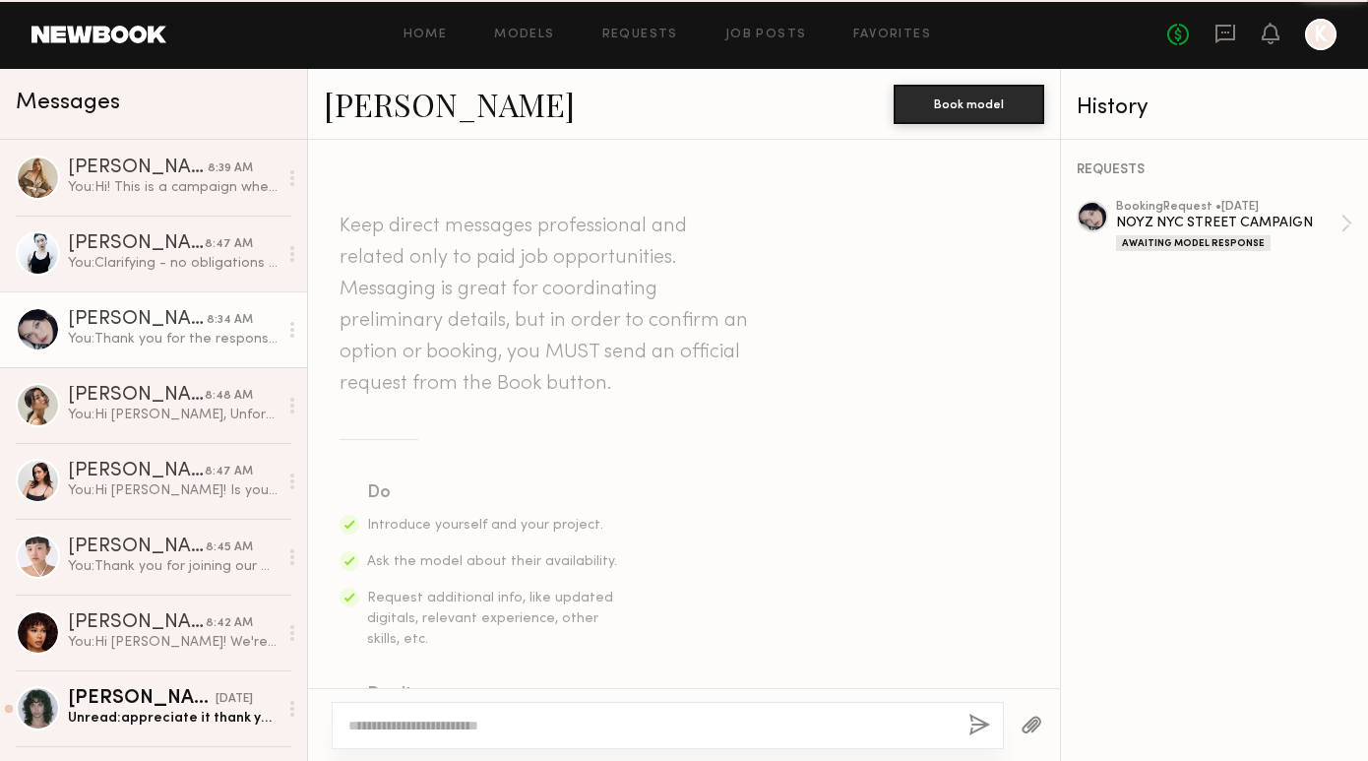
scroll to position [704, 0]
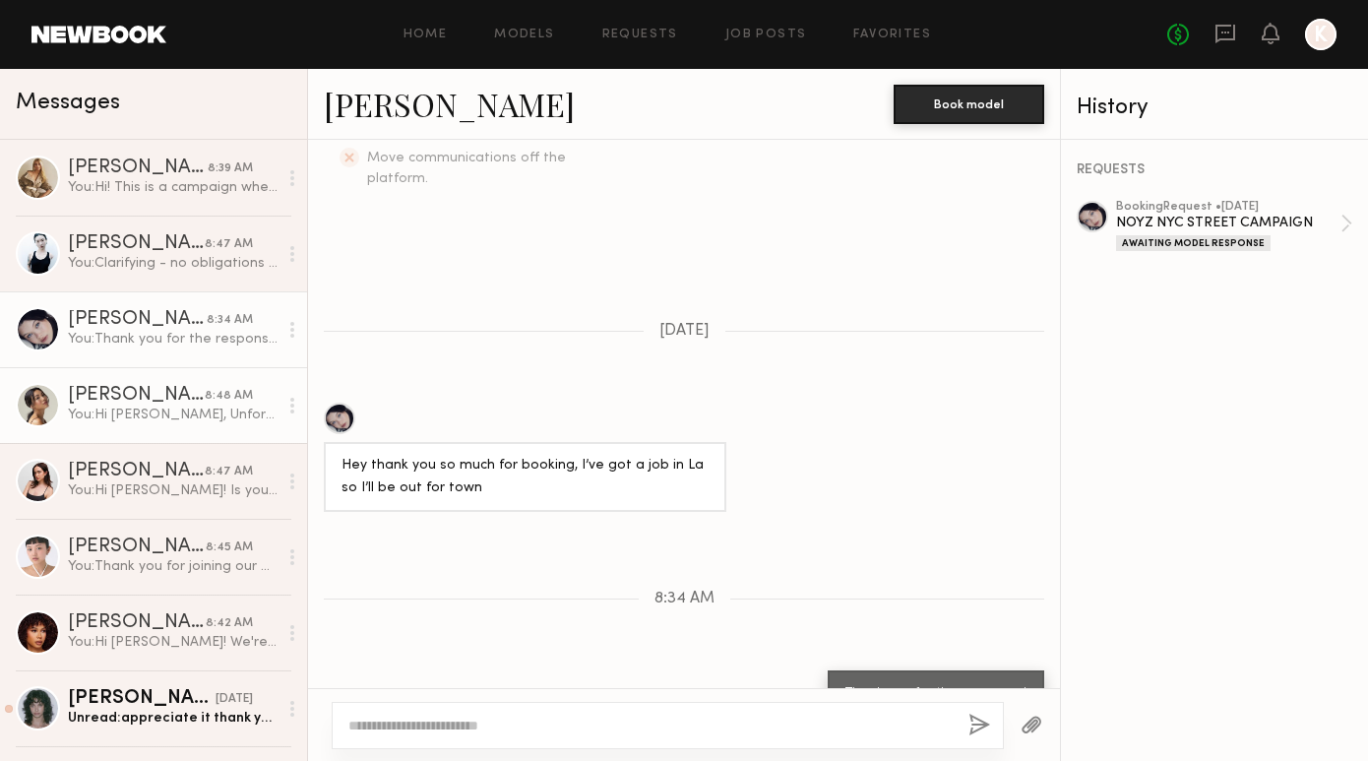
click at [103, 416] on div "You: Hi Cindy, Unfortunately our slotted time for this shot is from 9:45 - 11:3…" at bounding box center [173, 414] width 210 height 19
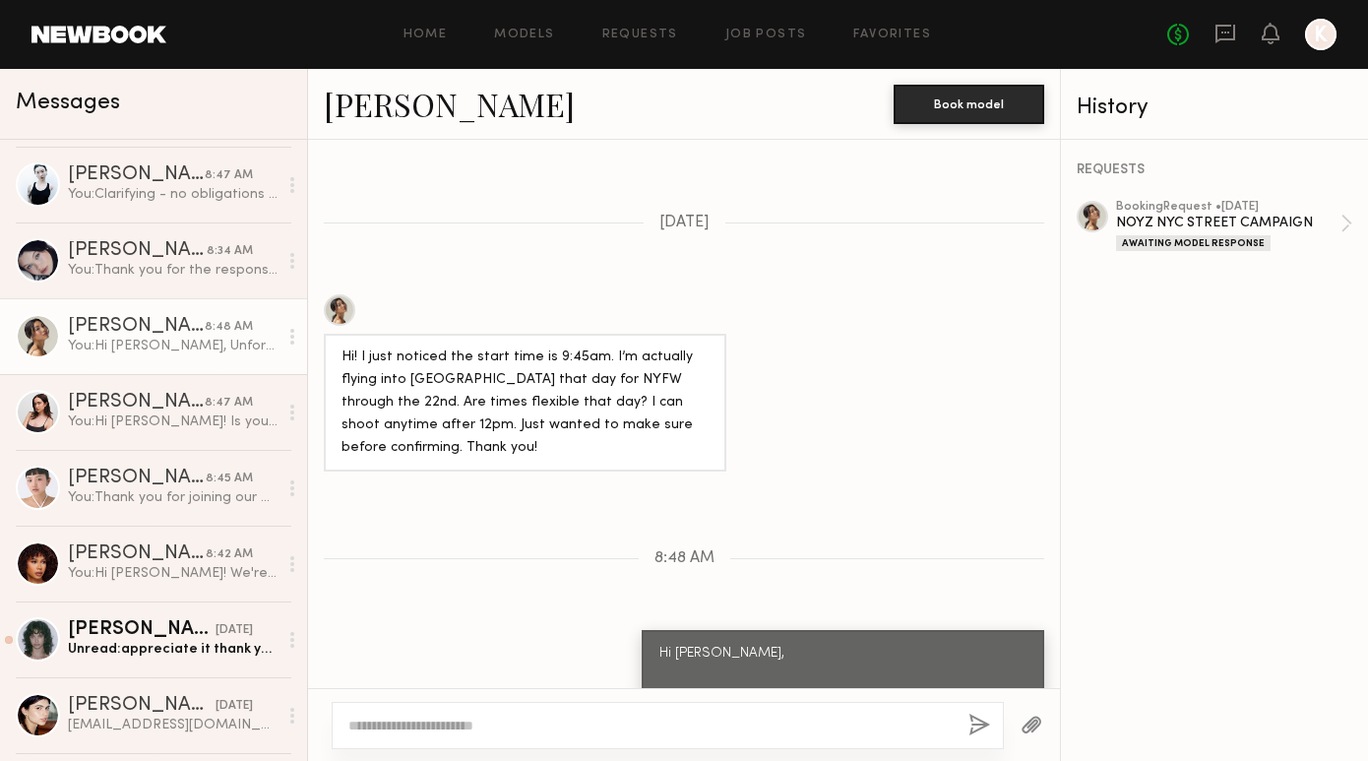
scroll to position [97, 0]
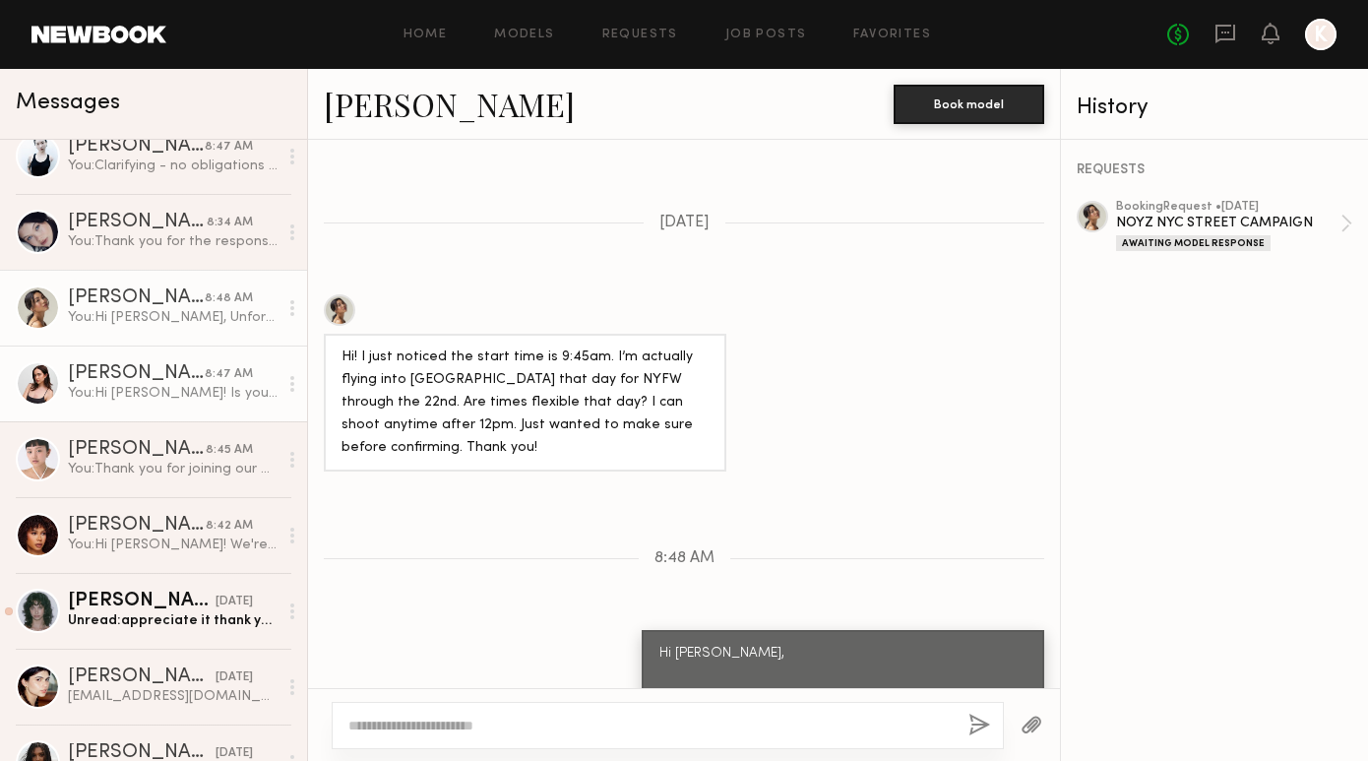
click at [105, 387] on div "You: Hi Hannah! Is your most current hair color what you have in your profile p…" at bounding box center [173, 393] width 210 height 19
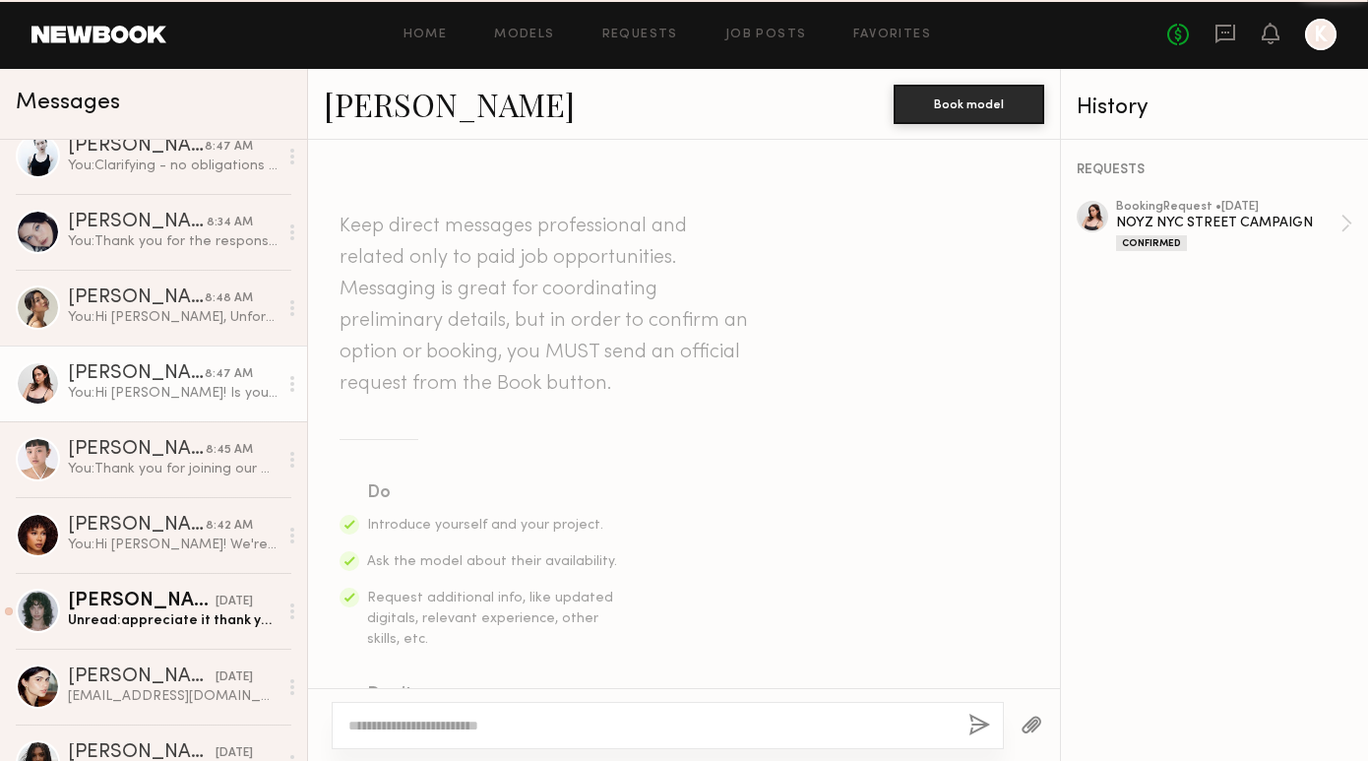
scroll to position [823, 0]
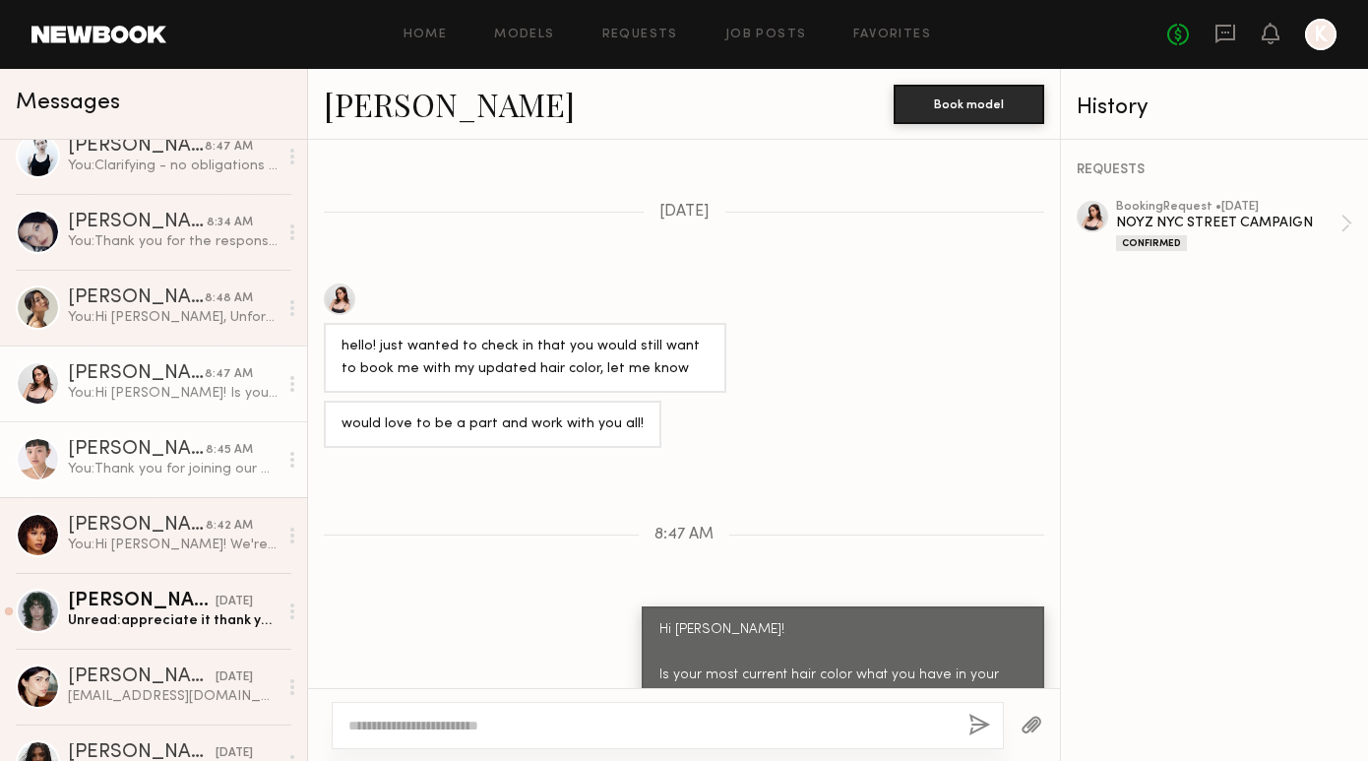
click at [121, 454] on div "Lin M." at bounding box center [137, 450] width 138 height 20
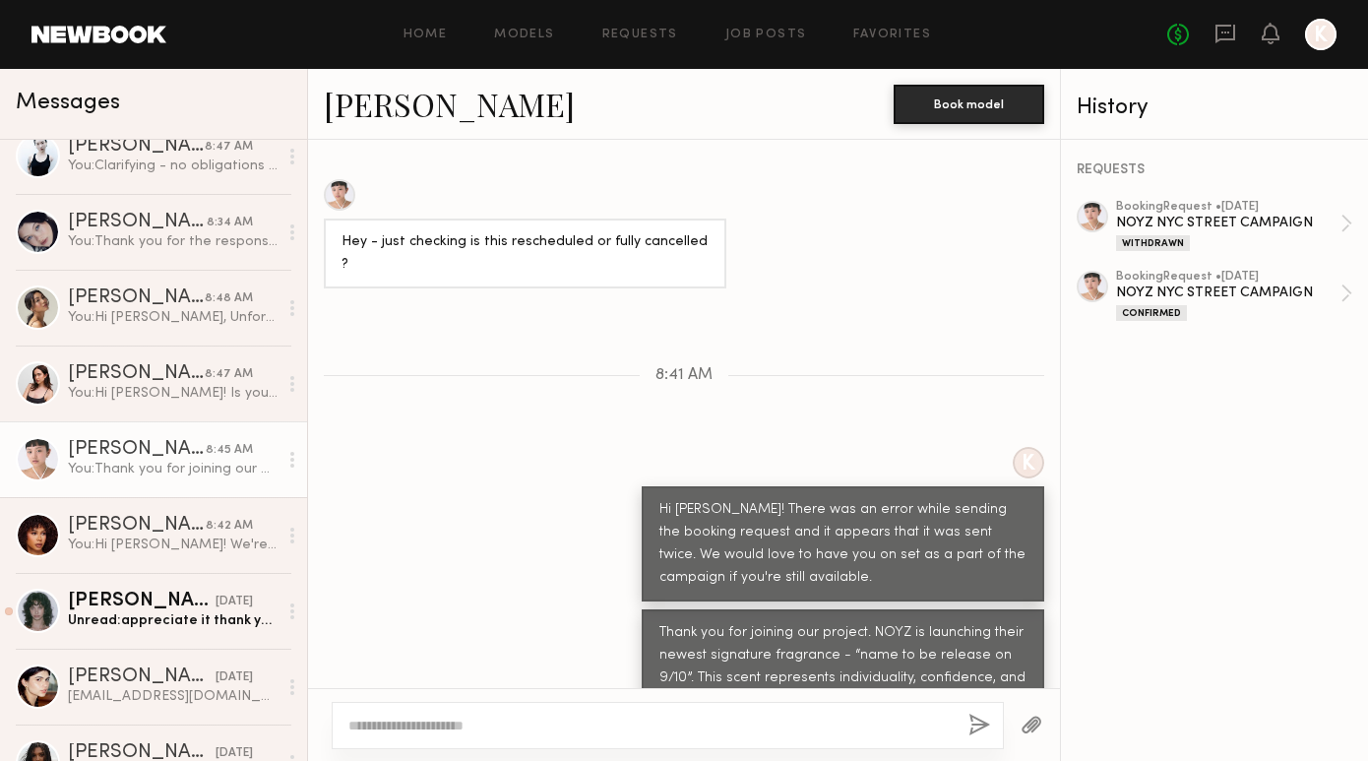
scroll to position [160, 0]
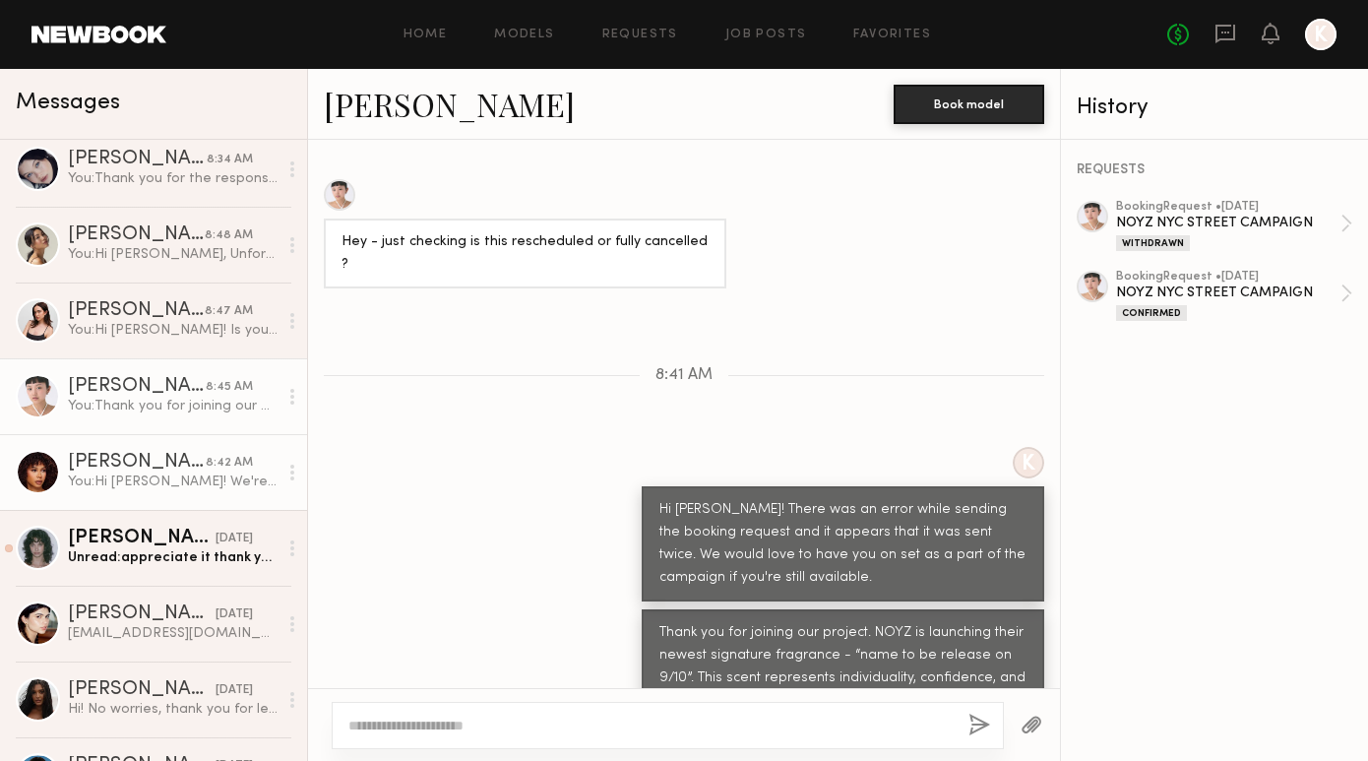
click at [125, 475] on div "You: Hi Jael! We're excited to have you on set. More details to follow!" at bounding box center [173, 481] width 210 height 19
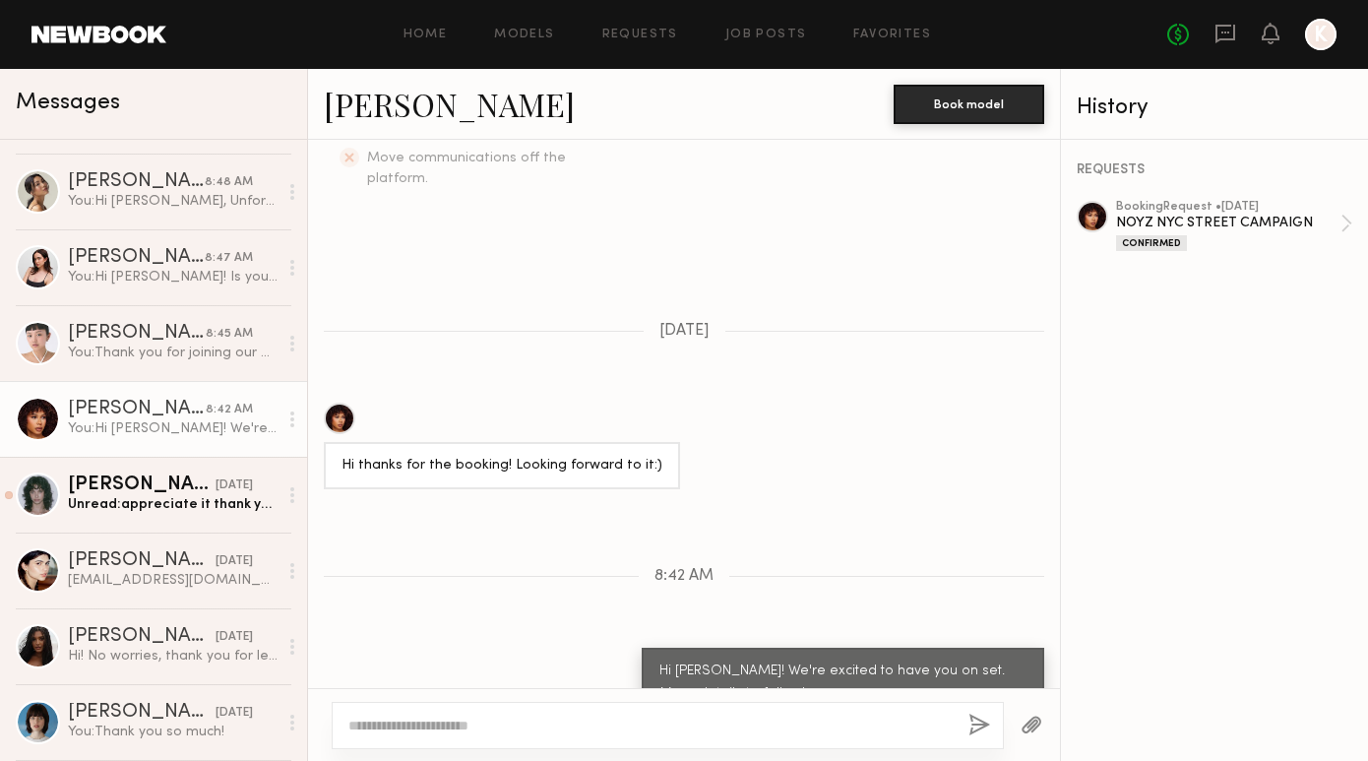
scroll to position [215, 0]
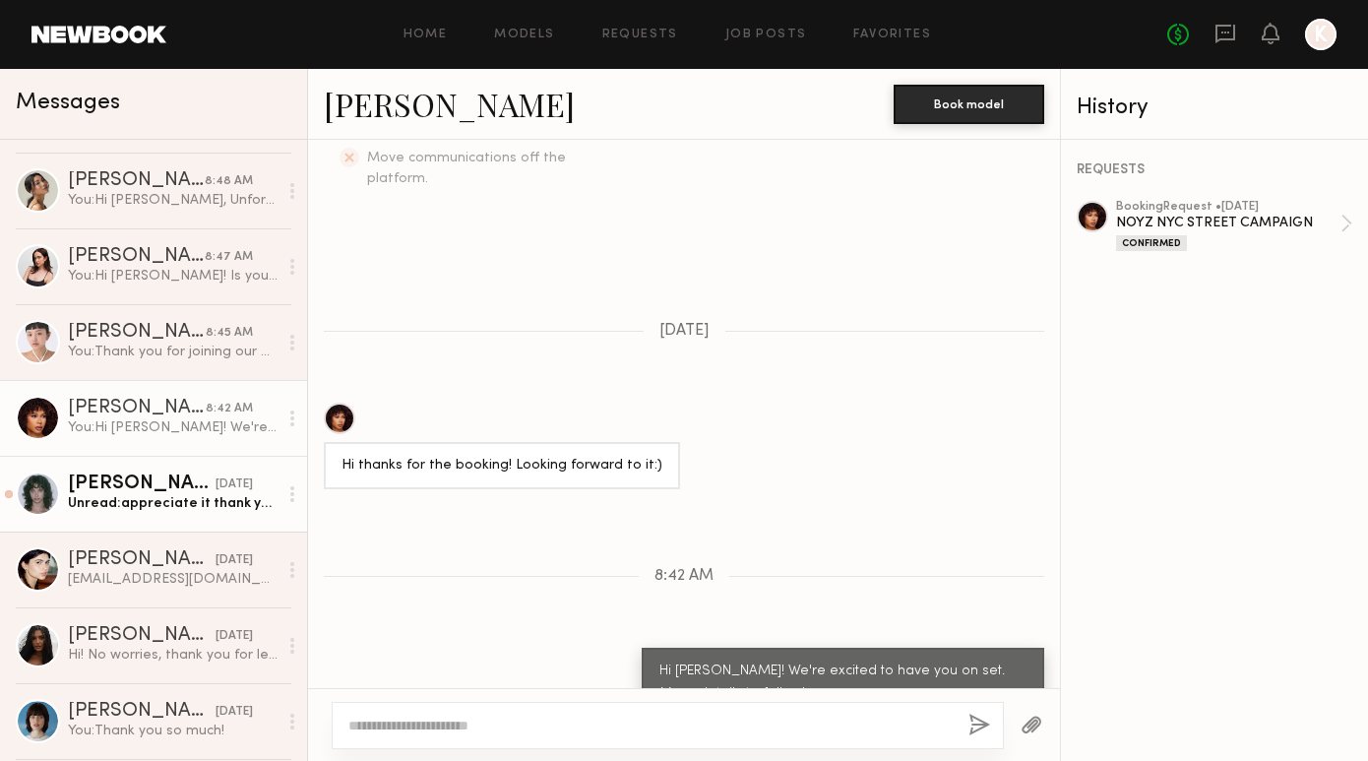
click at [130, 487] on div "Jessie M." at bounding box center [142, 484] width 148 height 20
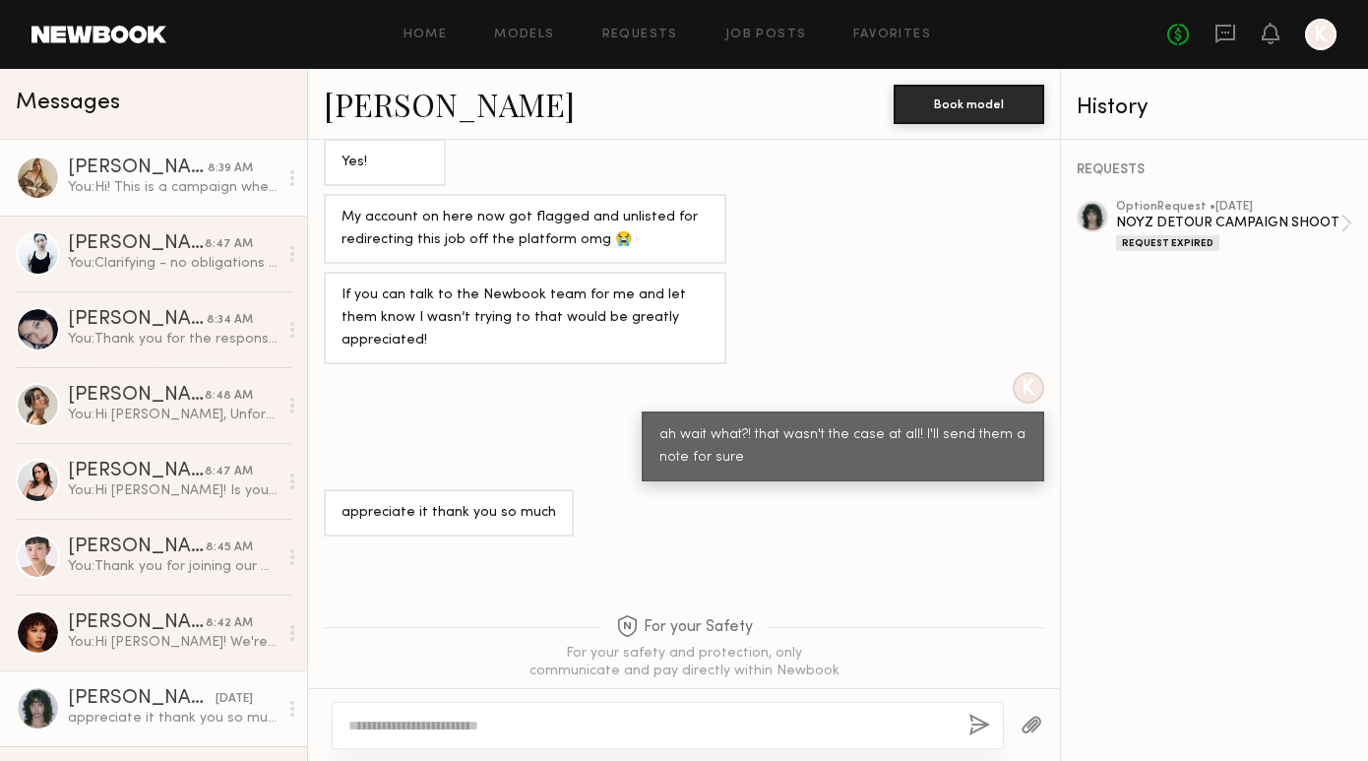
click at [155, 183] on div "You: Hi! This is a campaign where we are capturing images and printing them in …" at bounding box center [173, 187] width 210 height 19
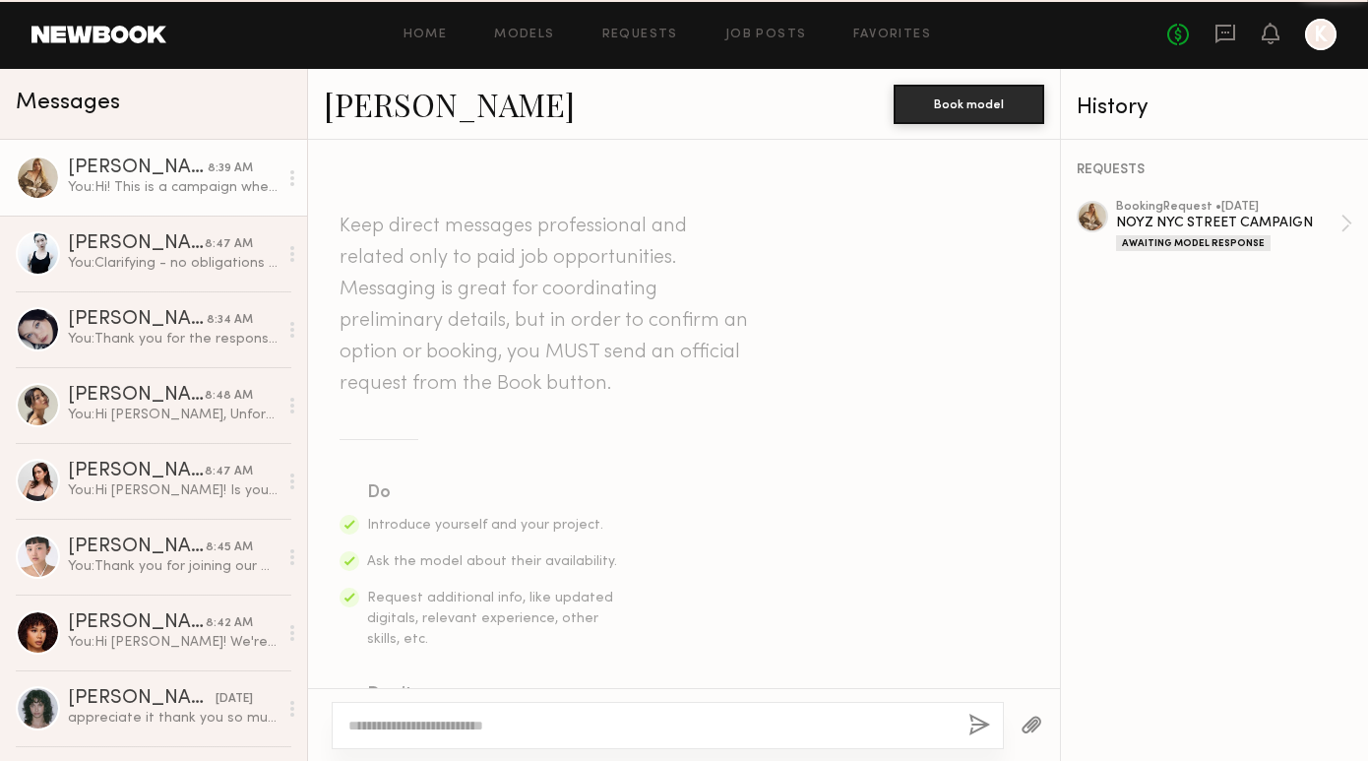
scroll to position [927, 0]
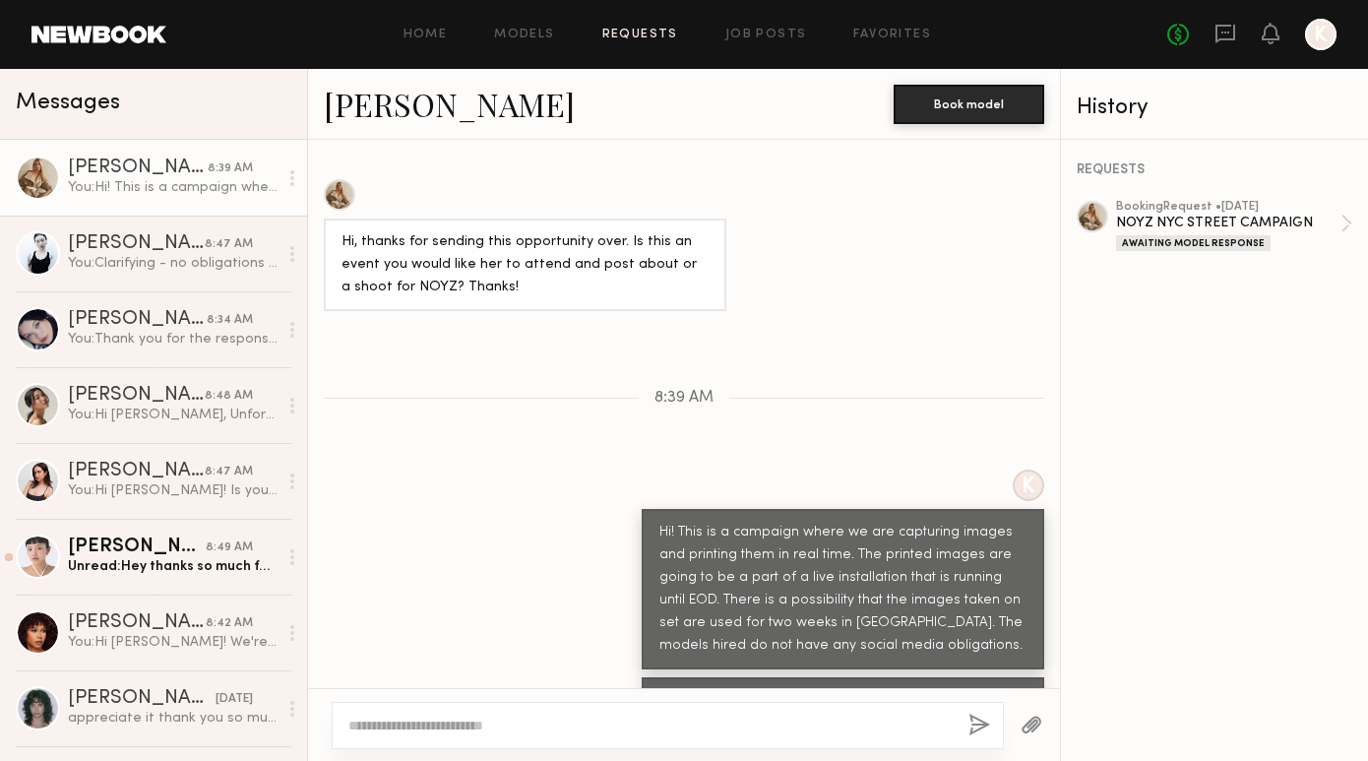
click at [655, 31] on link "Requests" at bounding box center [640, 35] width 76 height 13
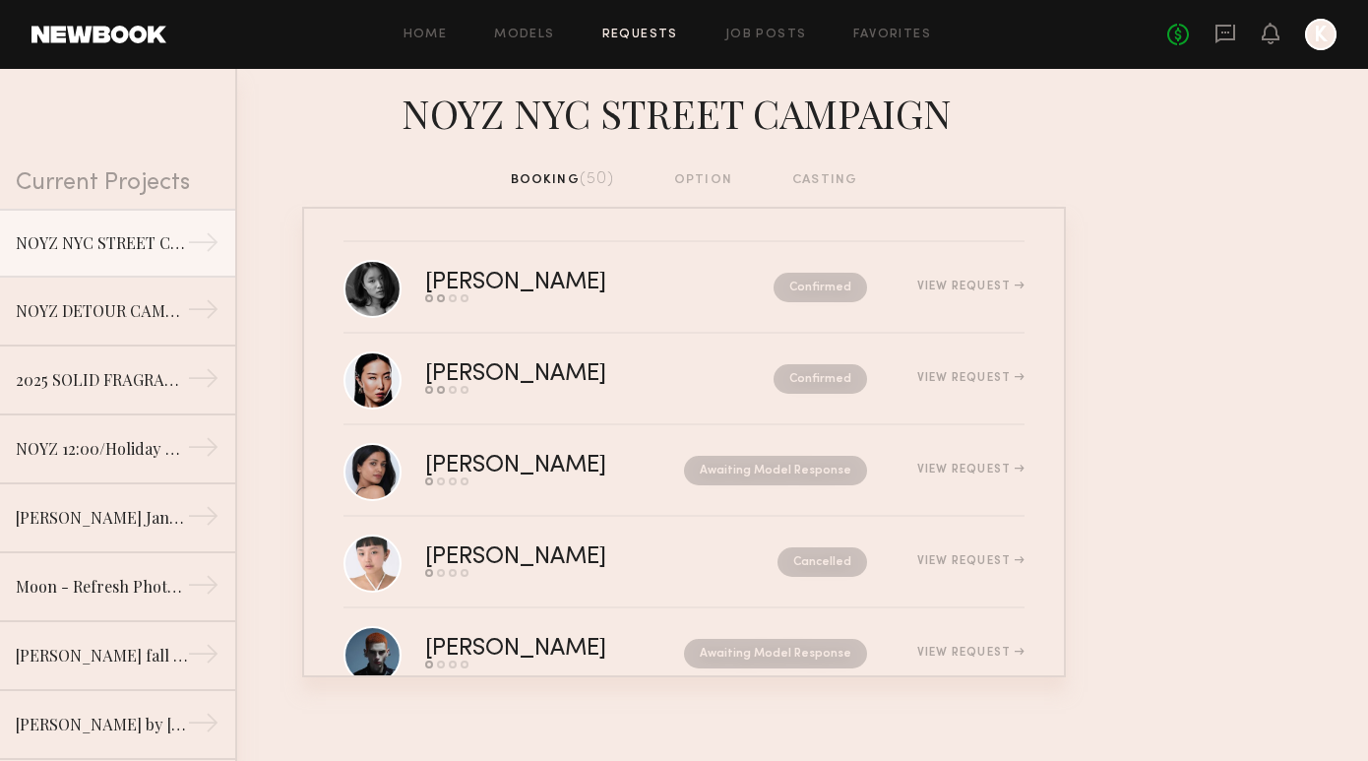
click at [1247, 326] on nb-requests-list-container "Martha O. Send request Model response Review hours worked Pay model Confirmed V…" at bounding box center [684, 442] width 1368 height 470
click at [704, 173] on div "booking (50) option casting" at bounding box center [684, 180] width 347 height 22
click at [574, 181] on div "booking (50) option casting" at bounding box center [684, 180] width 347 height 22
click at [782, 33] on link "Job Posts" at bounding box center [766, 35] width 82 height 13
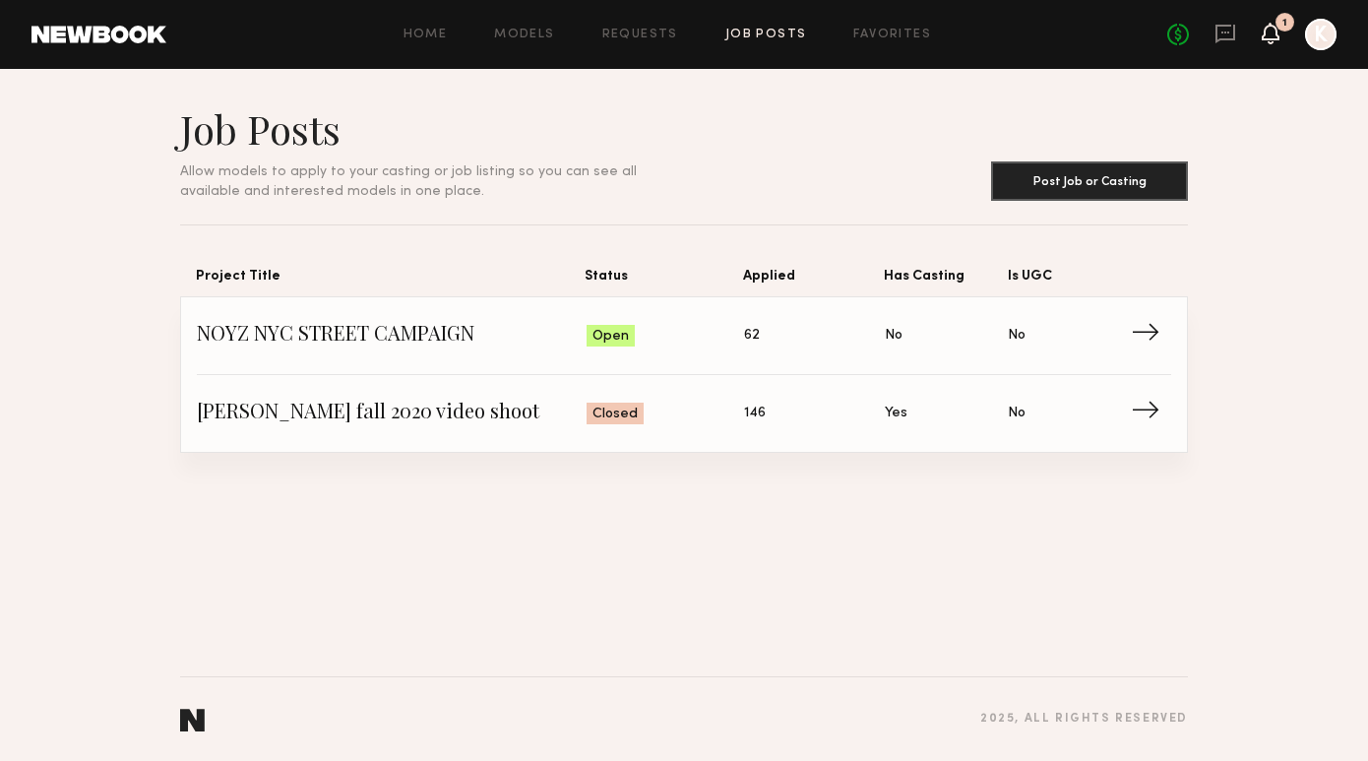
click at [1269, 33] on icon at bounding box center [1270, 33] width 16 height 14
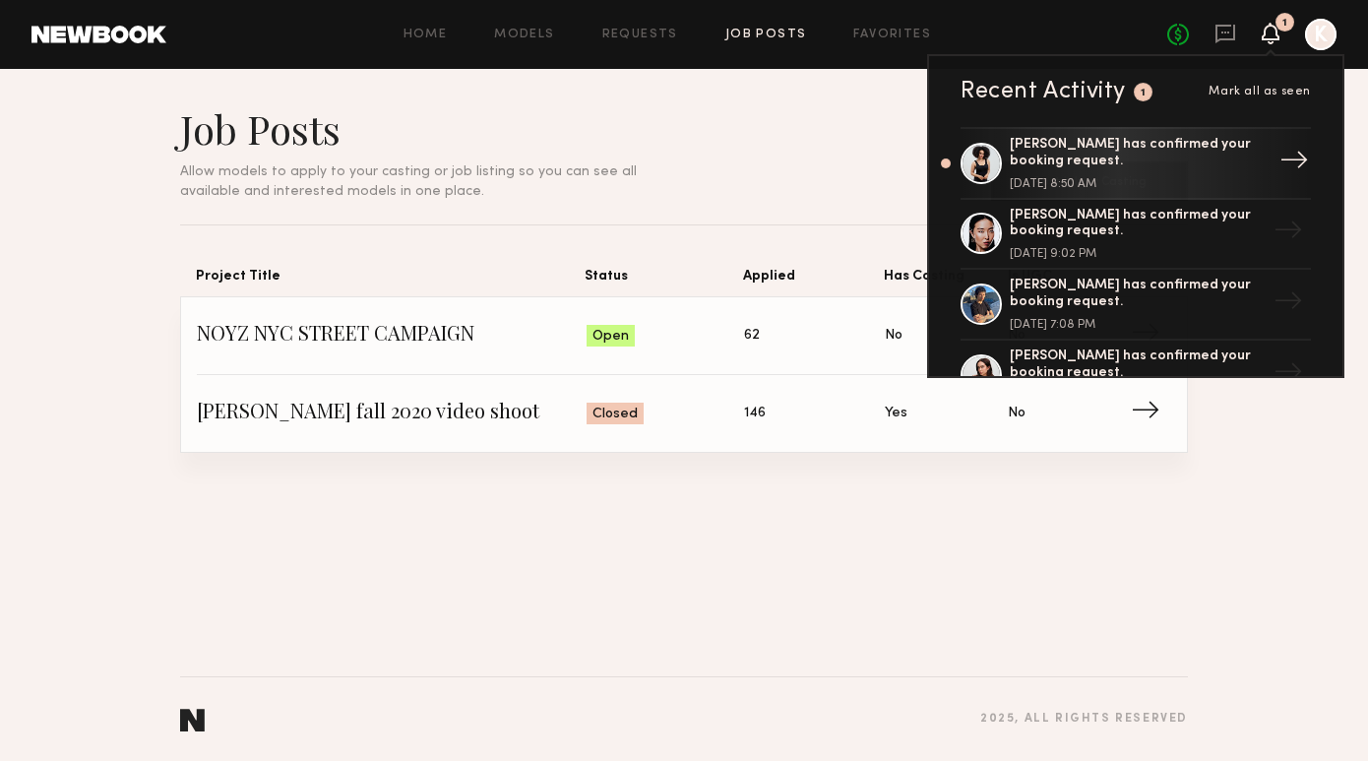
click at [1148, 180] on div "September 07, 2025 @ 8:50 AM" at bounding box center [1138, 184] width 256 height 12
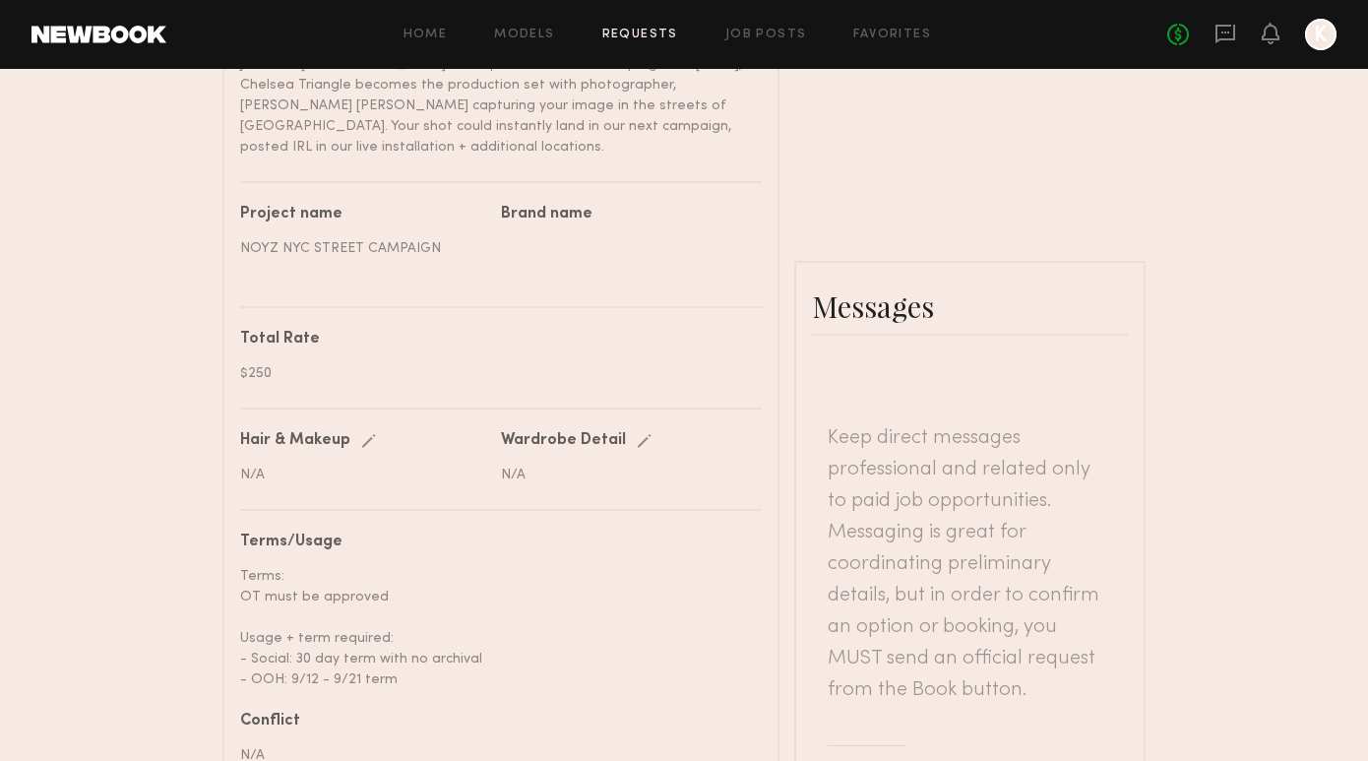
scroll to position [785, 0]
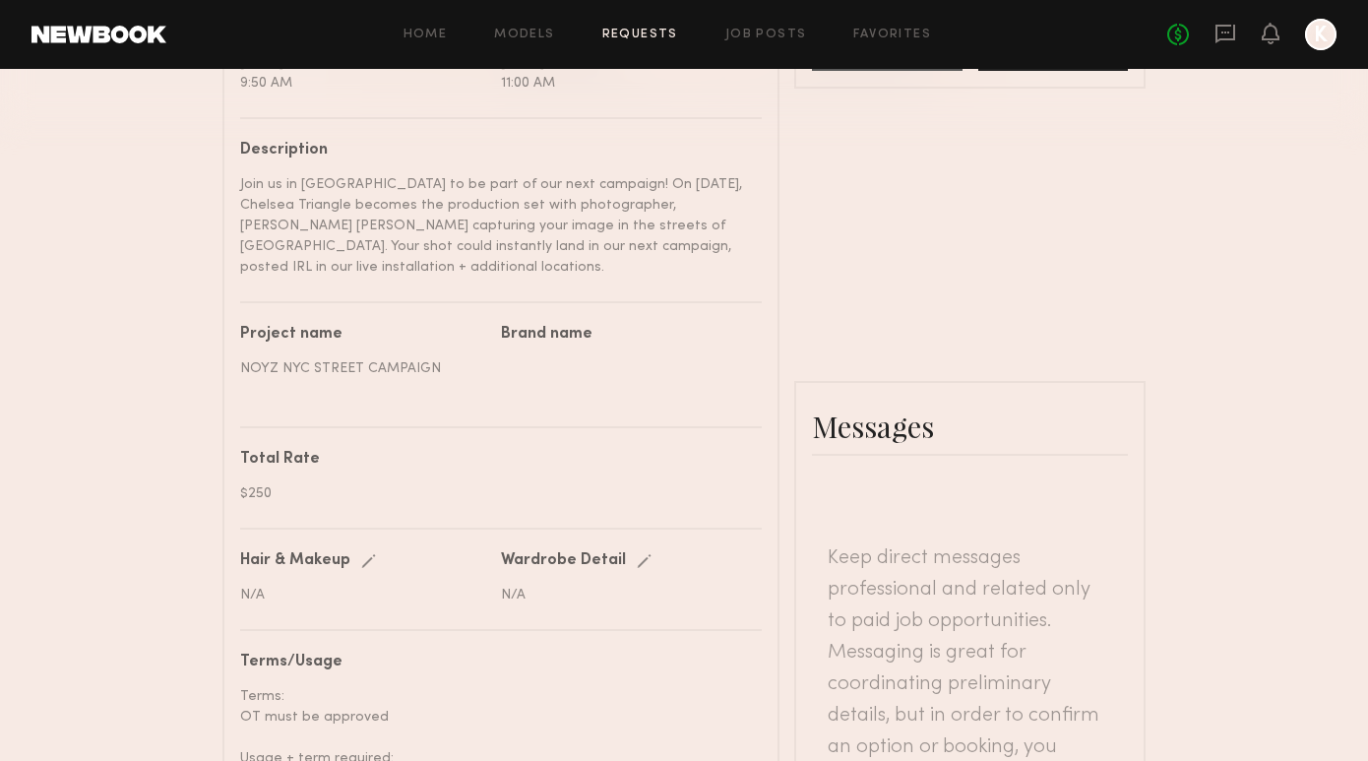
click at [1268, 45] on div at bounding box center [1270, 35] width 18 height 25
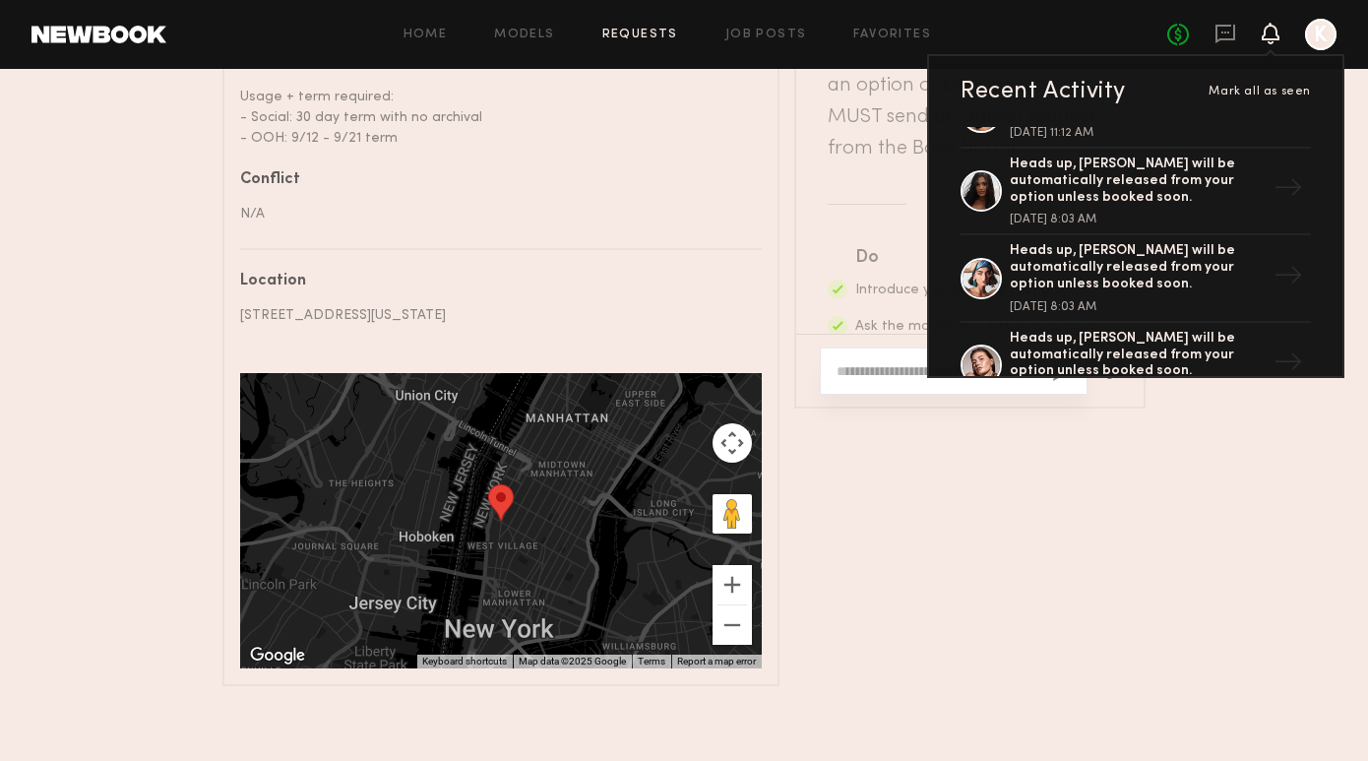
scroll to position [1328, 0]
click at [1274, 36] on icon at bounding box center [1270, 33] width 16 height 14
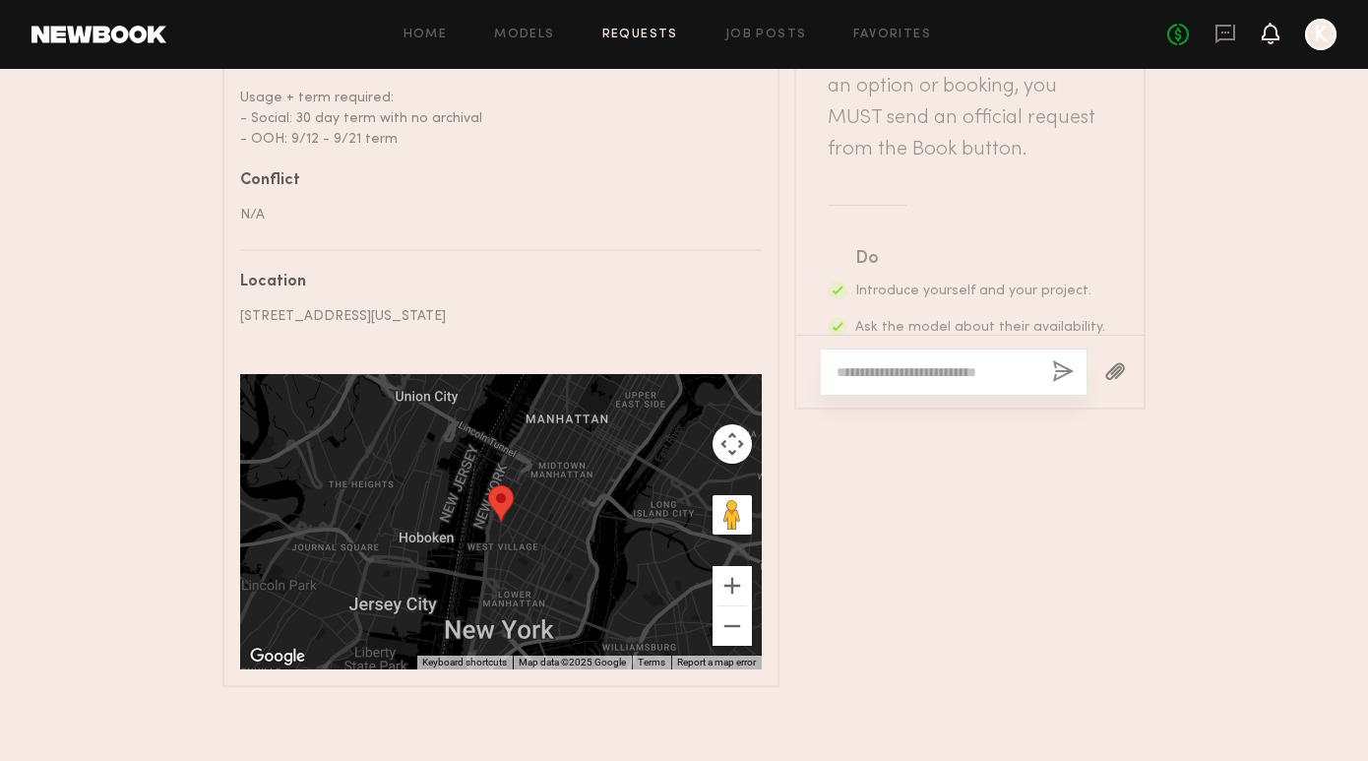
click at [1274, 36] on icon at bounding box center [1270, 33] width 16 height 14
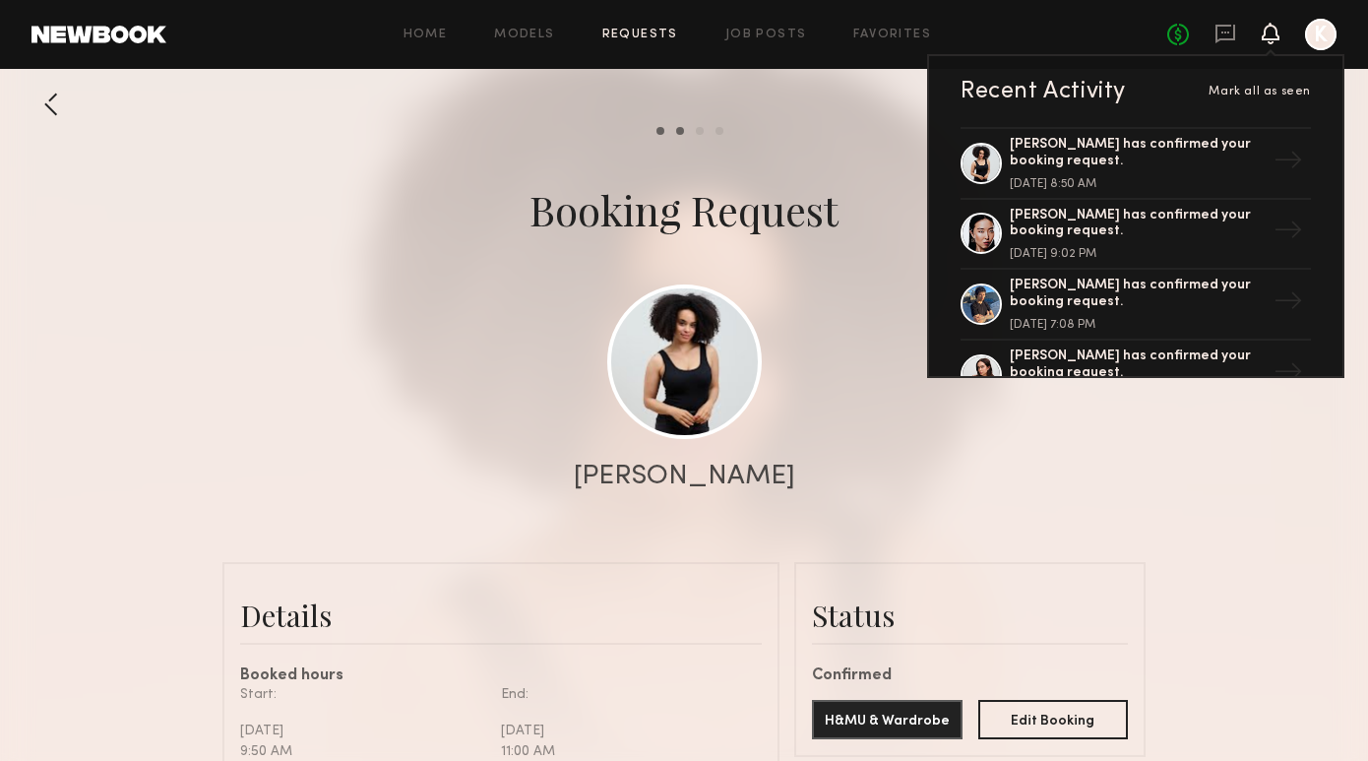
scroll to position [0, 0]
click at [660, 227] on div "Booking Request" at bounding box center [683, 209] width 309 height 55
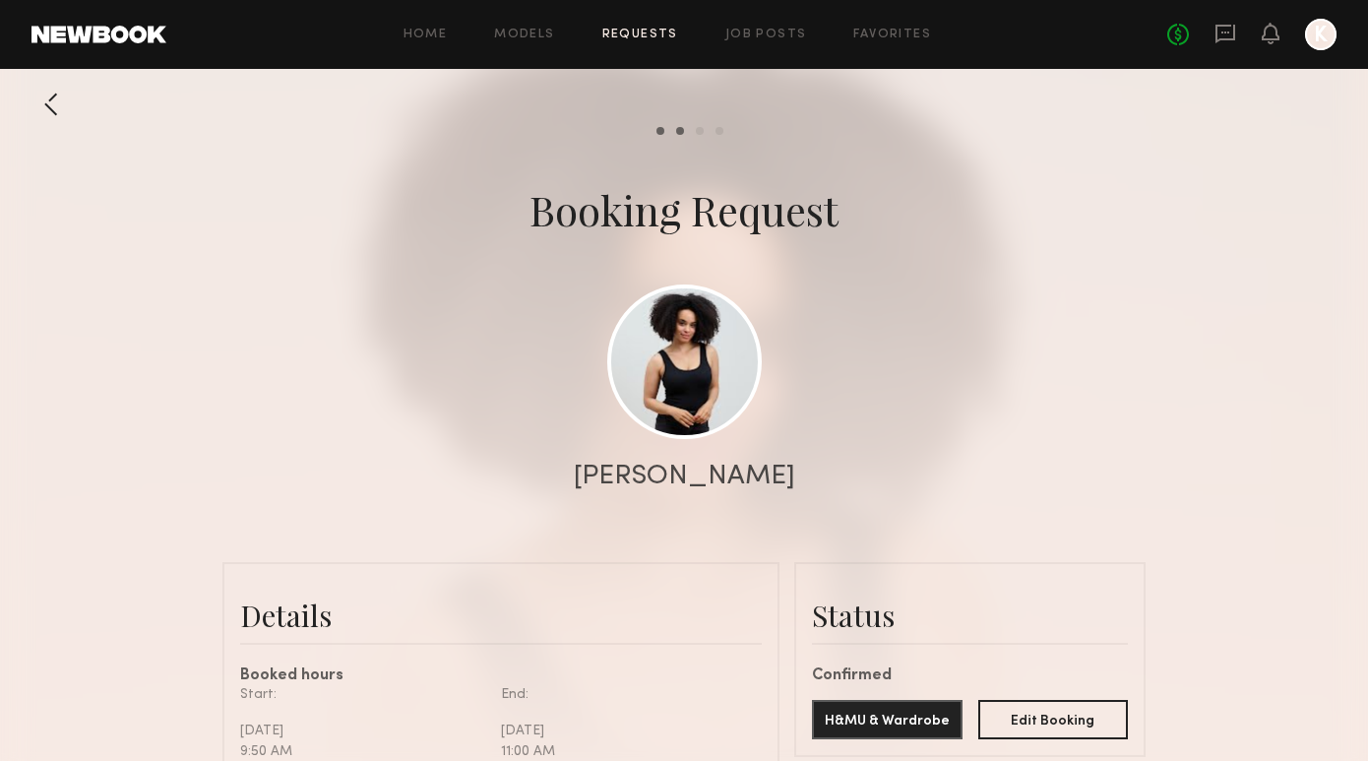
click at [661, 34] on link "Requests" at bounding box center [640, 35] width 76 height 13
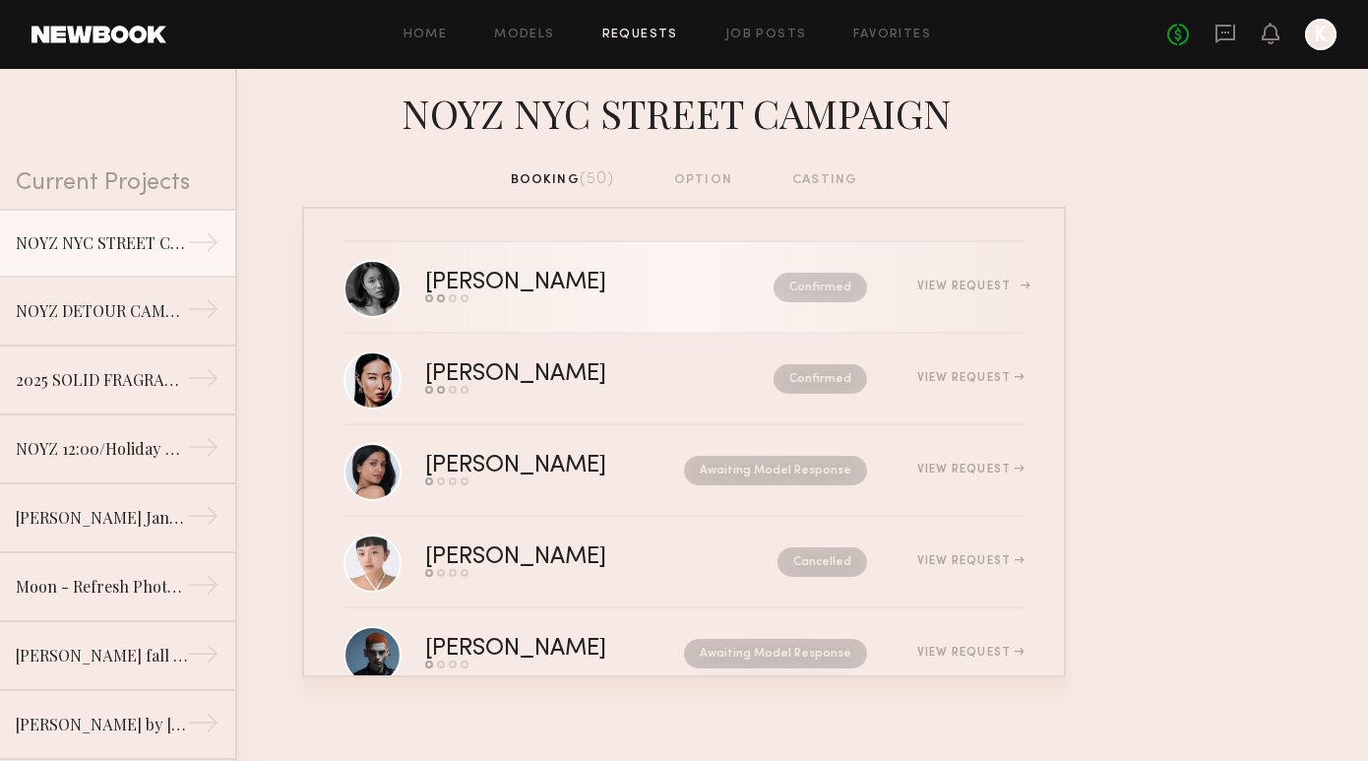
click at [608, 311] on link "Martha O. Send request Model response Review hours worked Pay model Confirmed V…" at bounding box center [683, 288] width 681 height 92
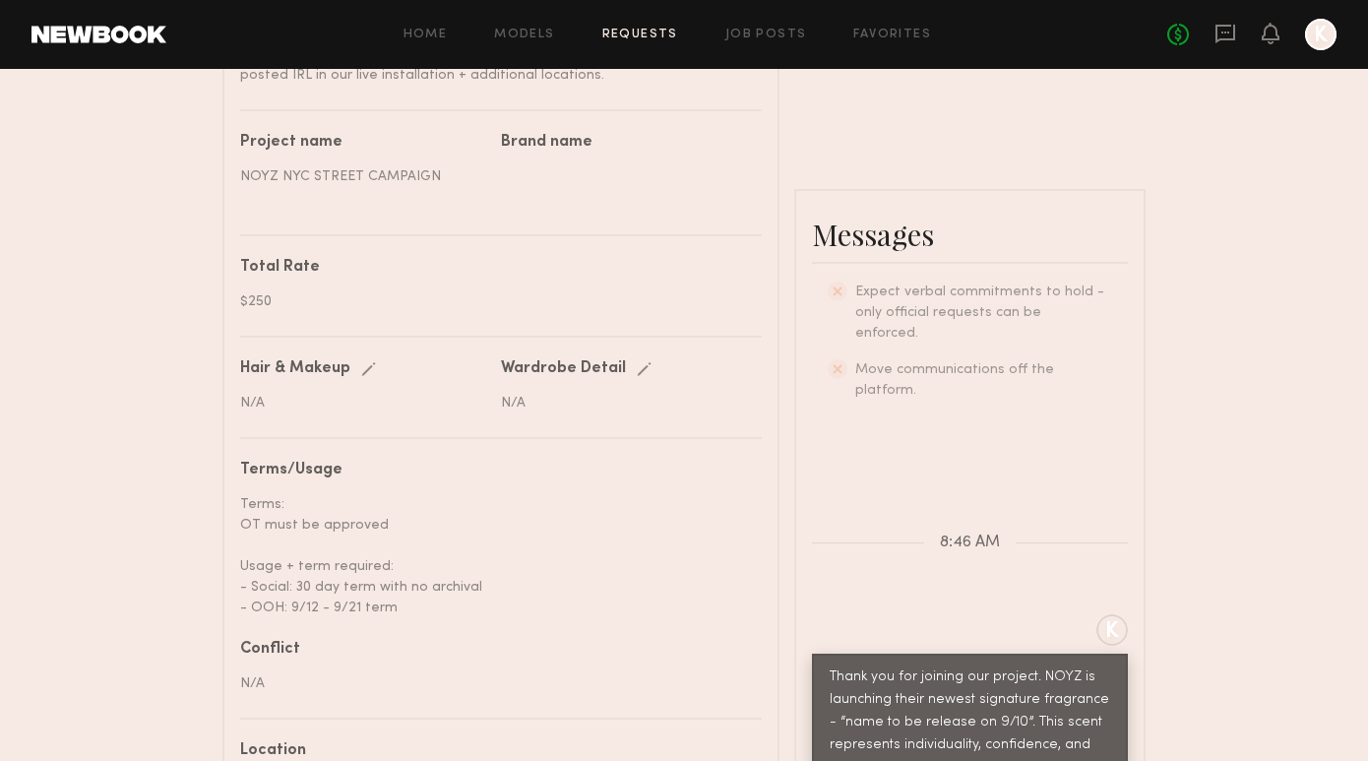
scroll to position [991, 0]
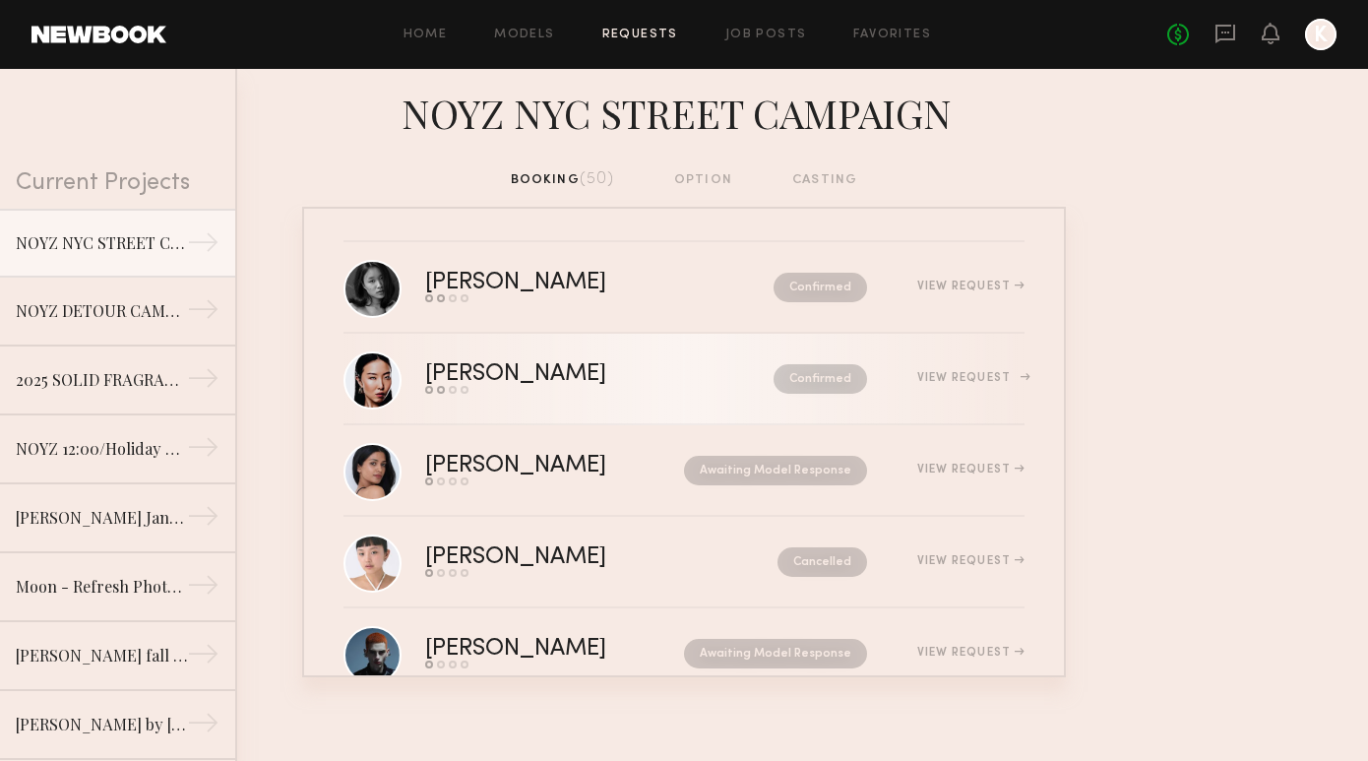
click at [543, 382] on div "[PERSON_NAME]" at bounding box center [557, 374] width 265 height 23
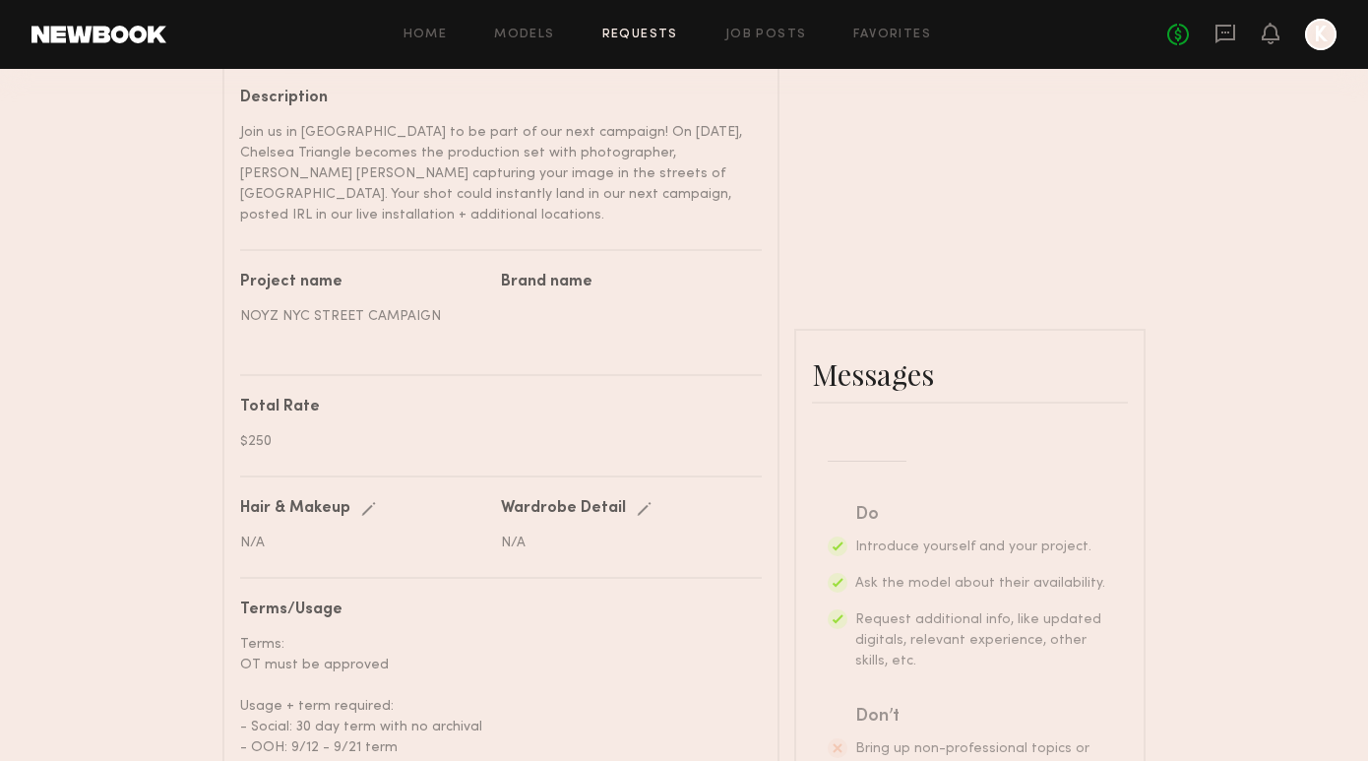
scroll to position [926, 0]
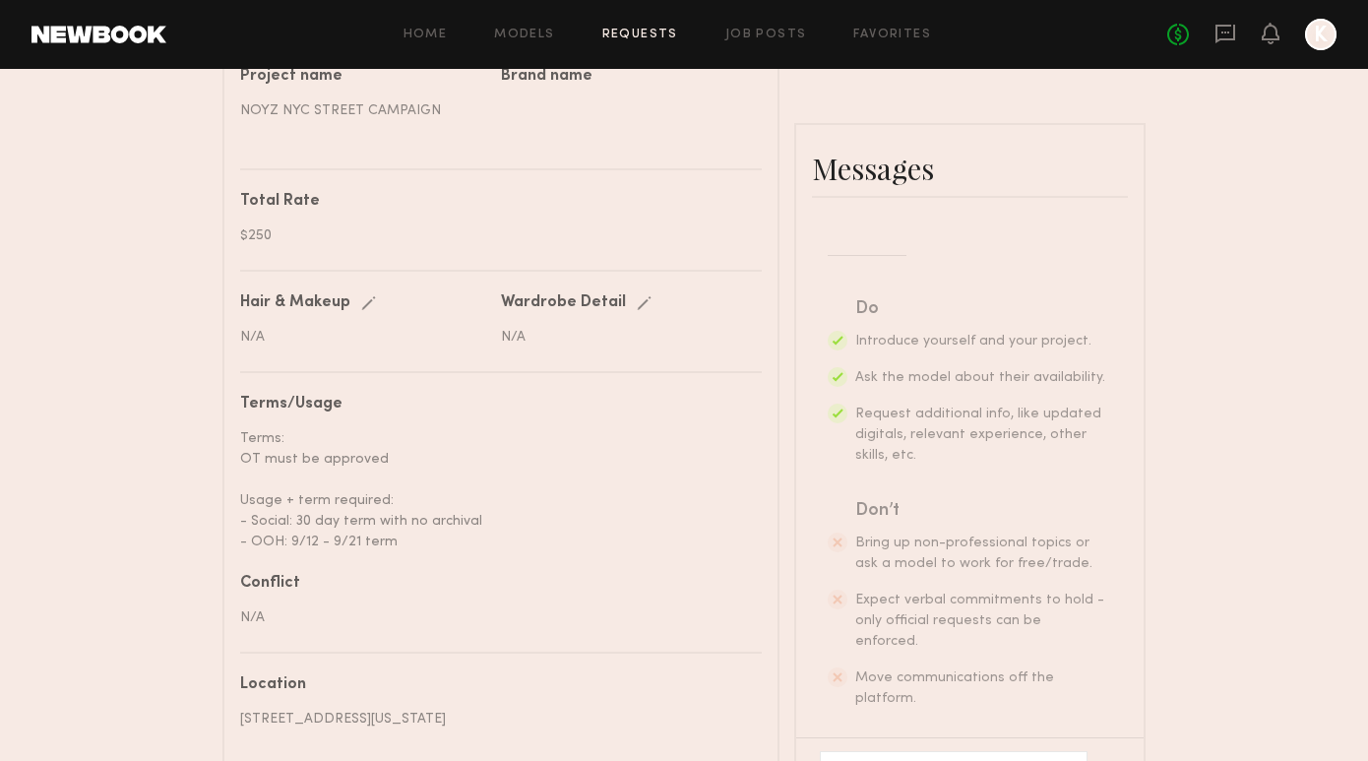
click at [926, 760] on textarea at bounding box center [936, 775] width 200 height 20
paste textarea "**********"
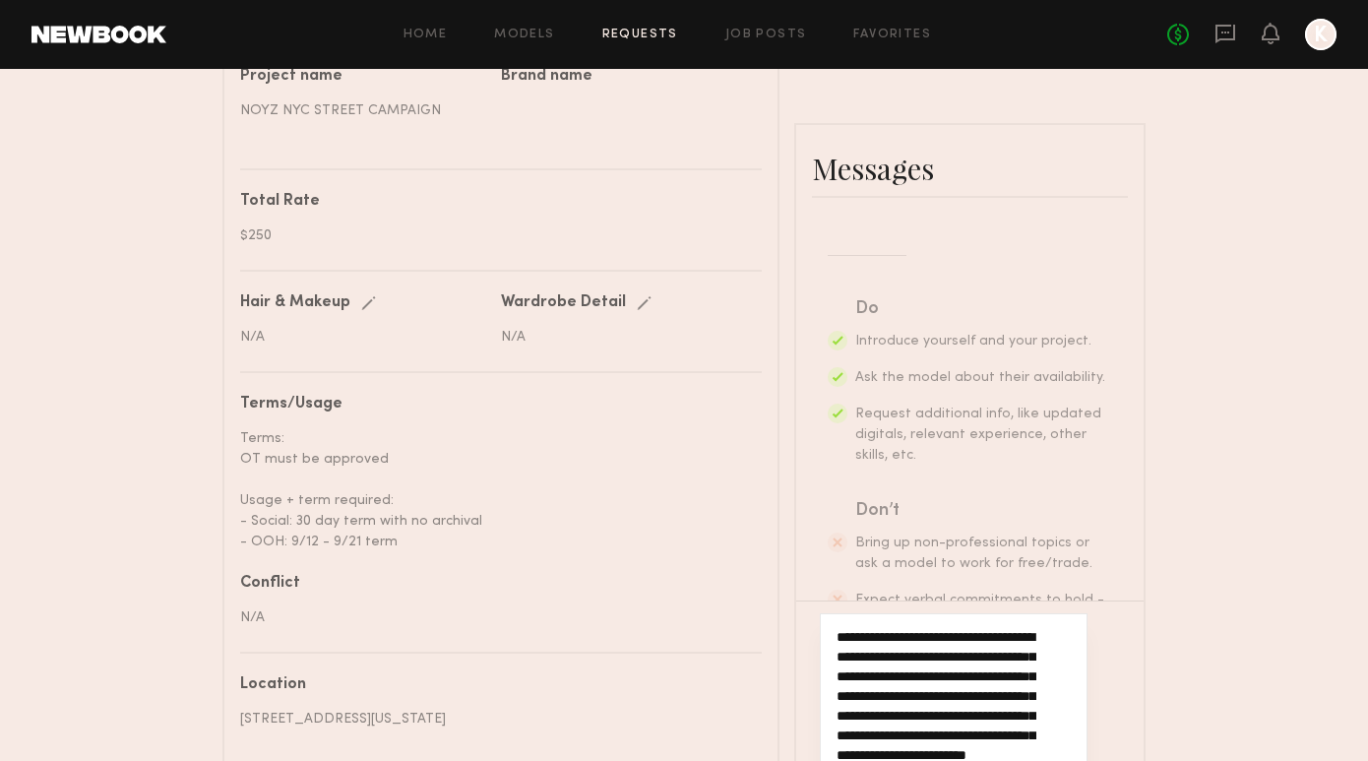
scroll to position [39, 0]
type textarea "**********"
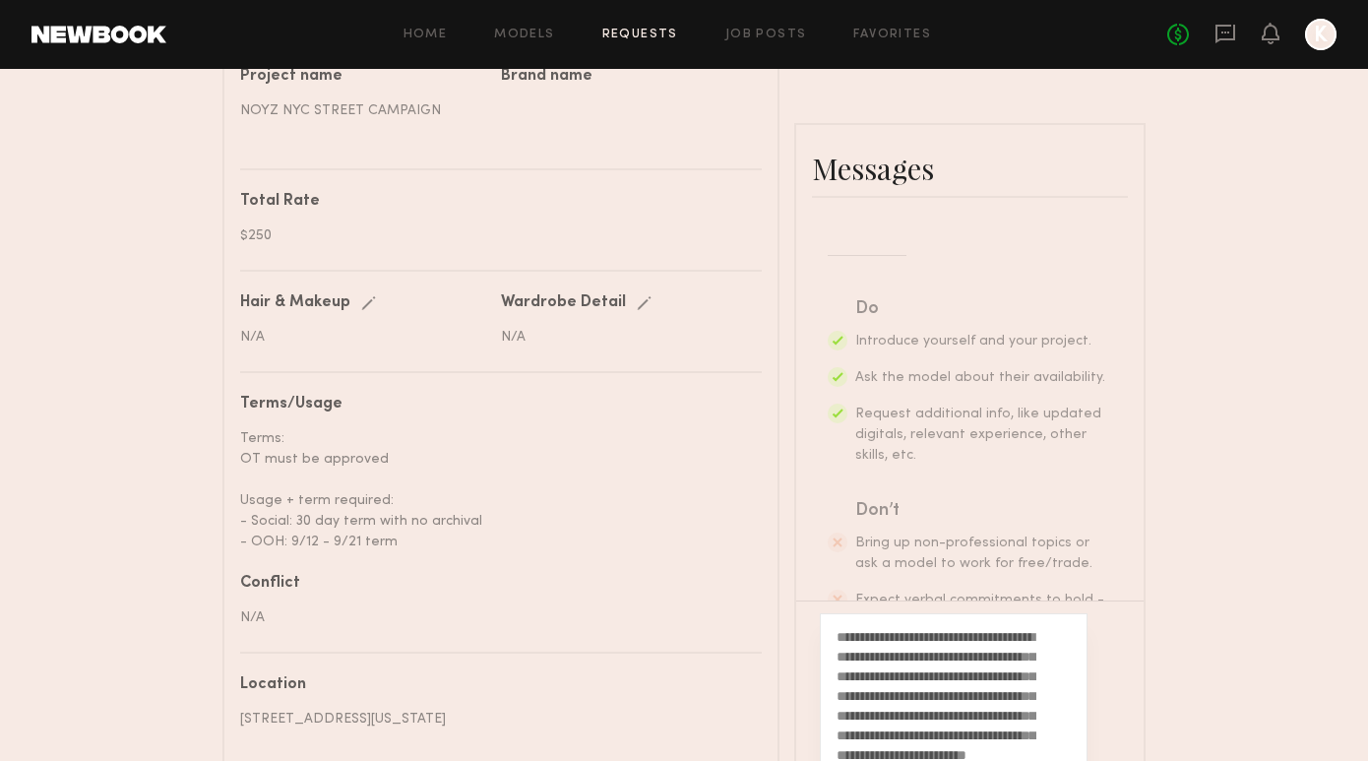
click at [1058, 760] on button "button" at bounding box center [1063, 775] width 22 height 25
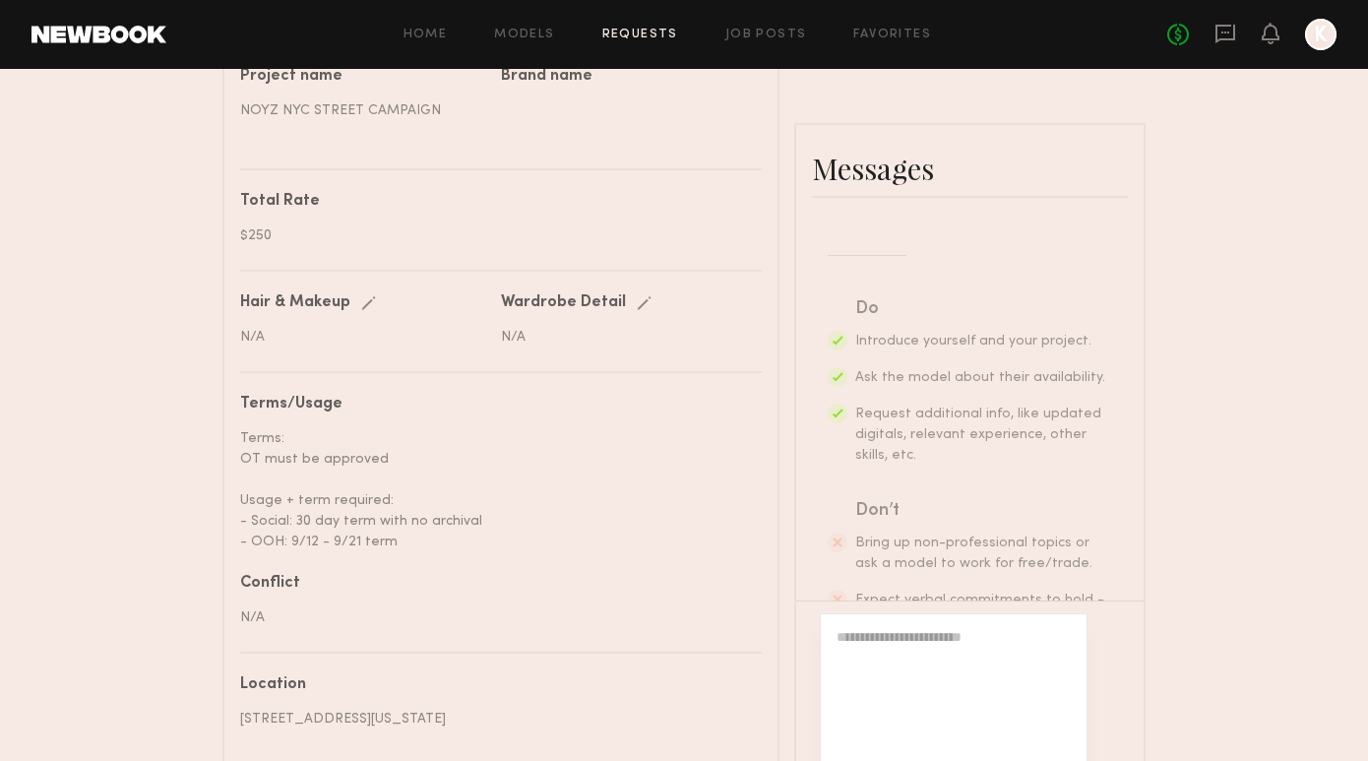
scroll to position [864, 0]
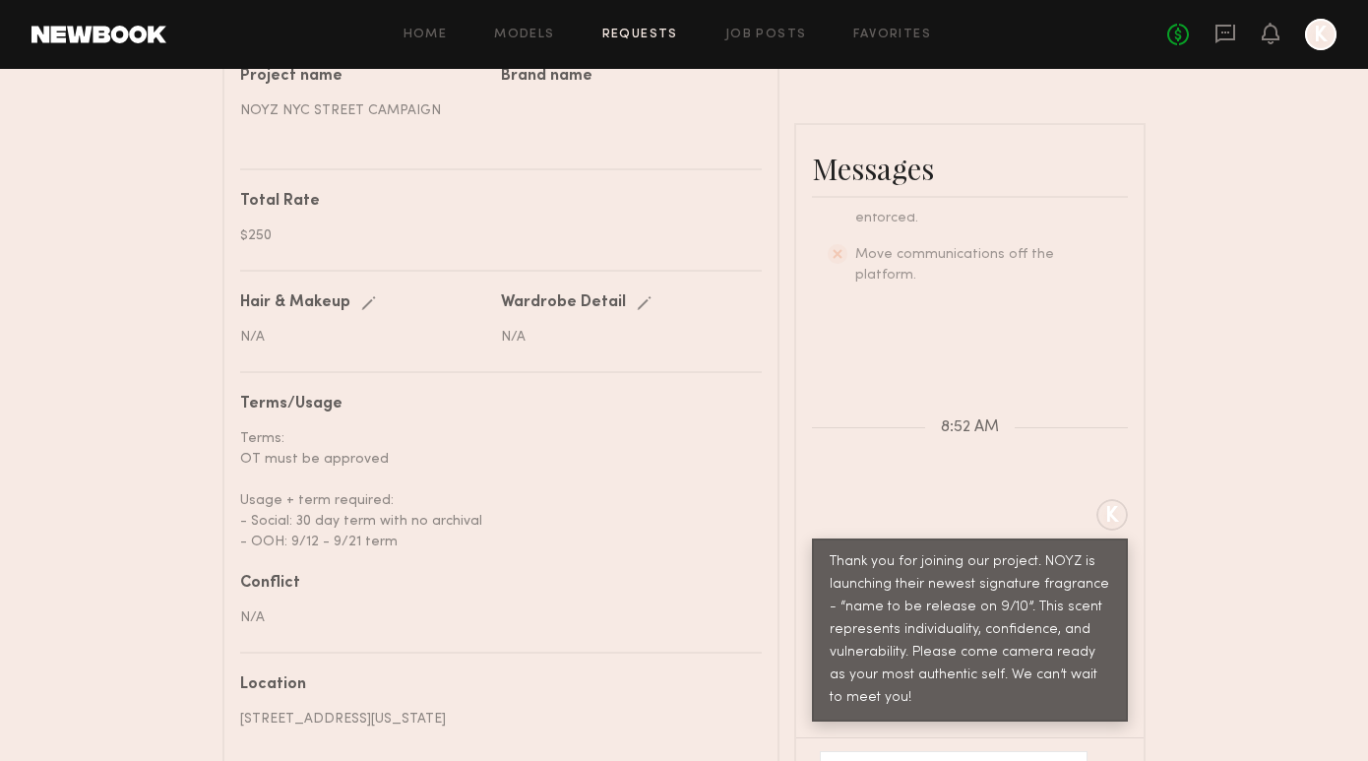
click at [651, 39] on link "Requests" at bounding box center [640, 35] width 76 height 13
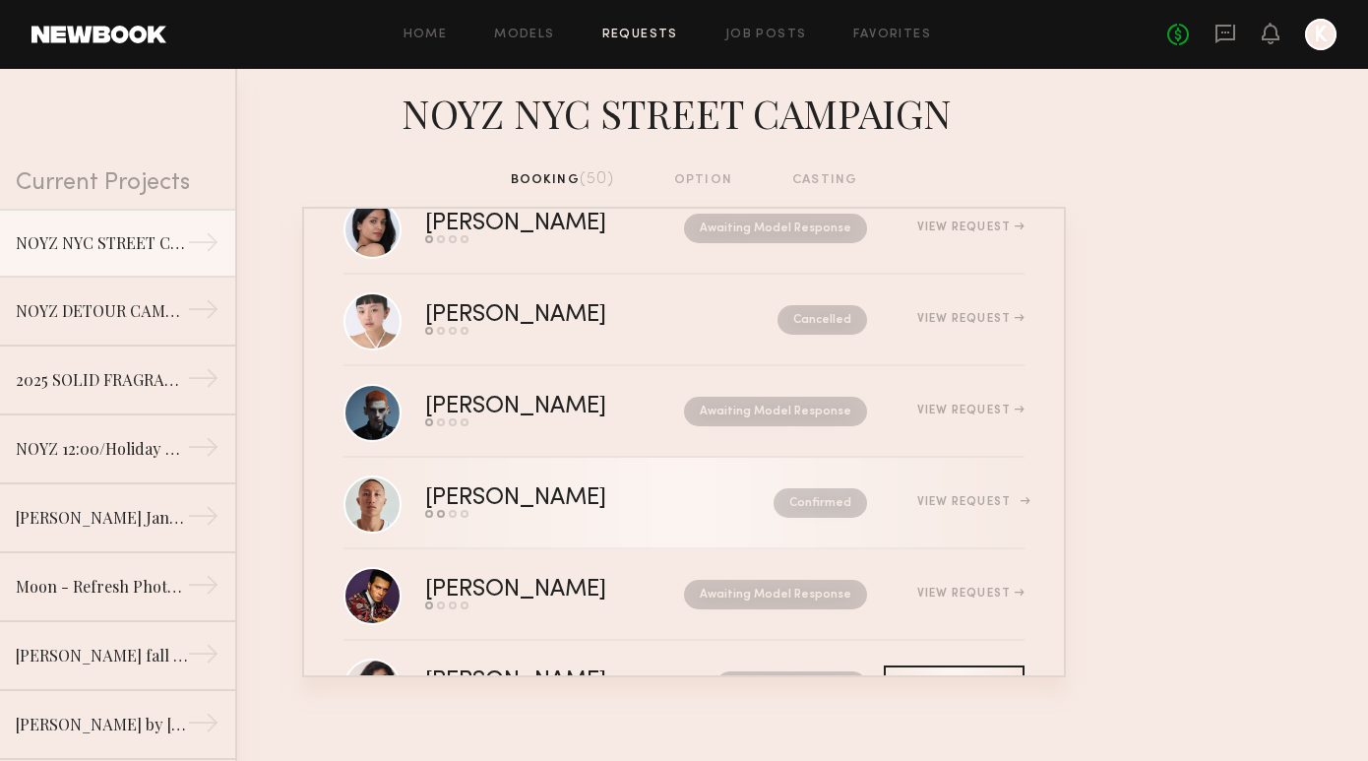
click at [605, 514] on div "Send request Model response Review hours worked Pay model" at bounding box center [557, 514] width 265 height 8
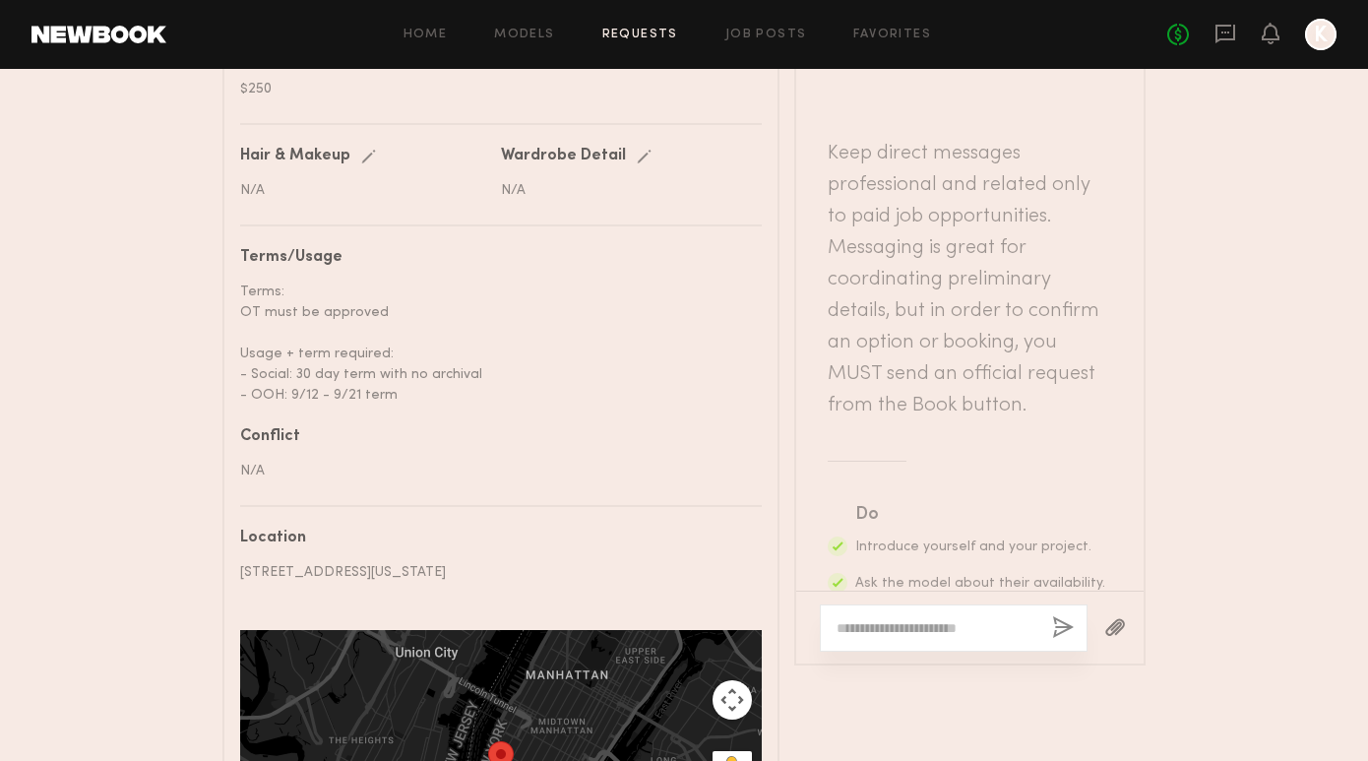
click at [874, 604] on div at bounding box center [954, 627] width 268 height 47
click at [874, 618] on textarea at bounding box center [936, 628] width 200 height 20
paste textarea "**********"
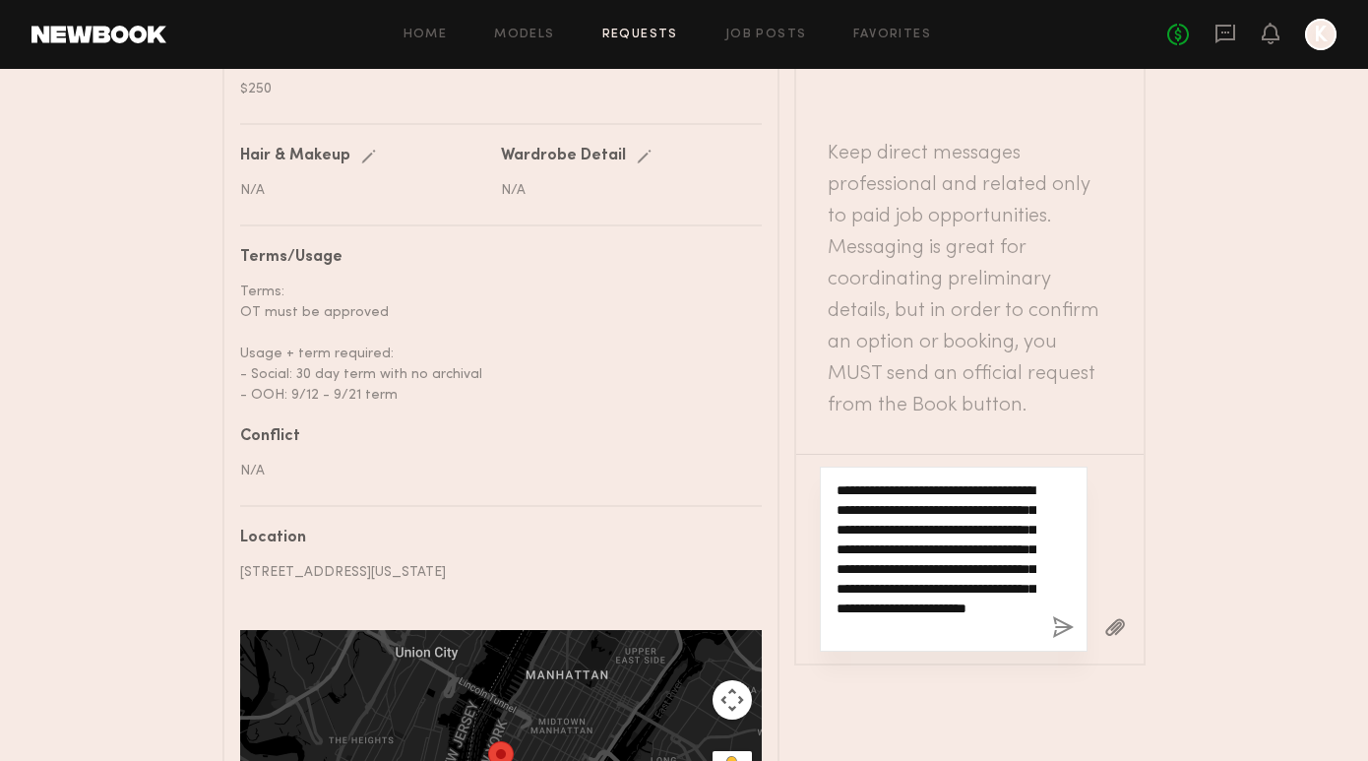
type textarea "**********"
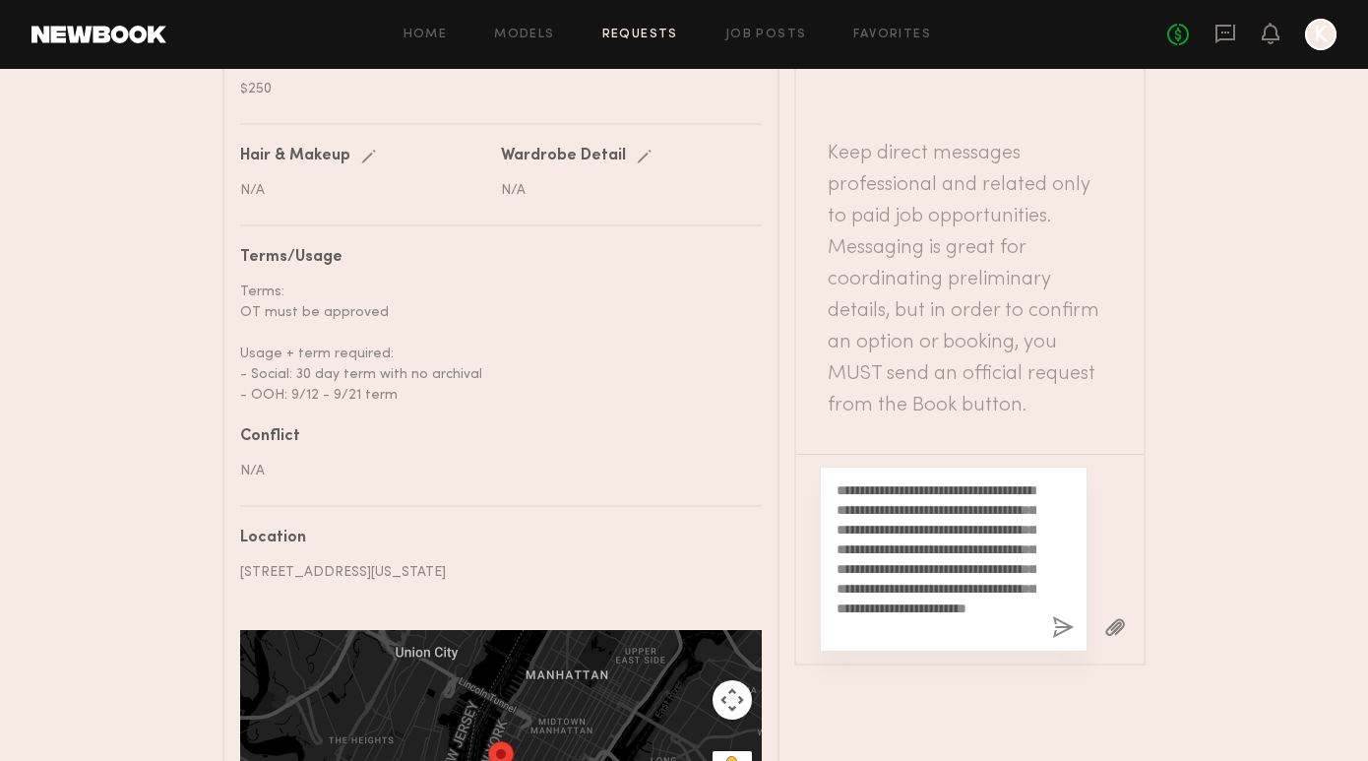
click at [1062, 616] on button "button" at bounding box center [1063, 628] width 22 height 25
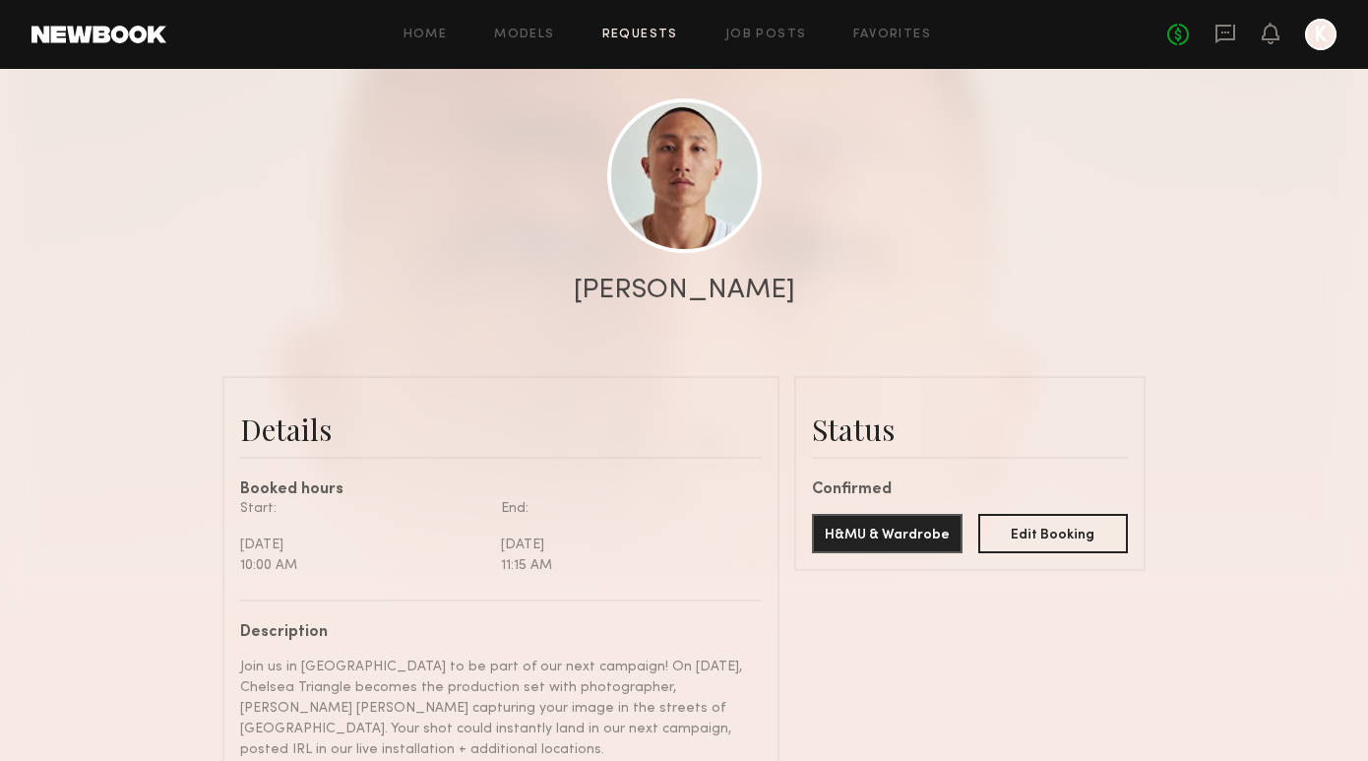
click at [651, 24] on div "Home Models Requests Job Posts Favorites Sign Out No fees up to $5,000 K" at bounding box center [751, 34] width 1170 height 31
click at [651, 29] on link "Requests" at bounding box center [640, 35] width 76 height 13
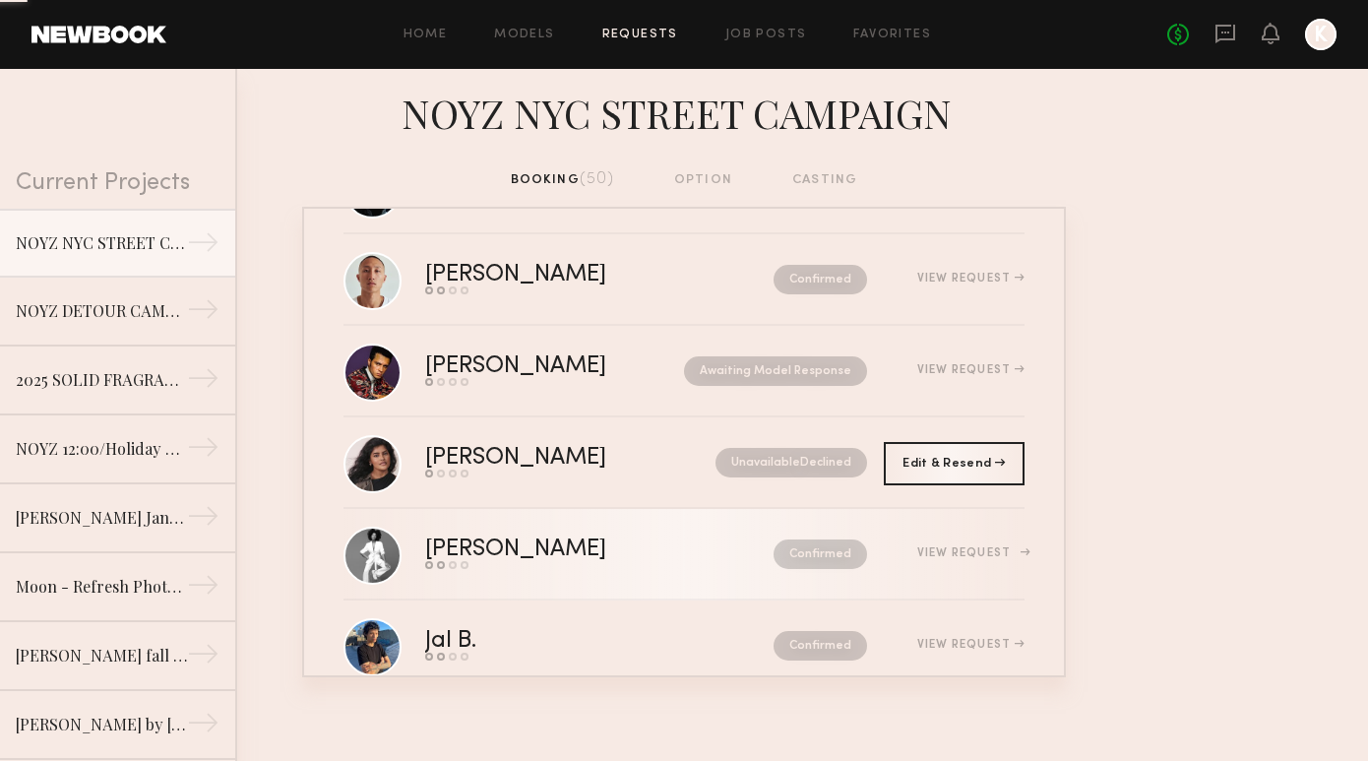
scroll to position [485, 0]
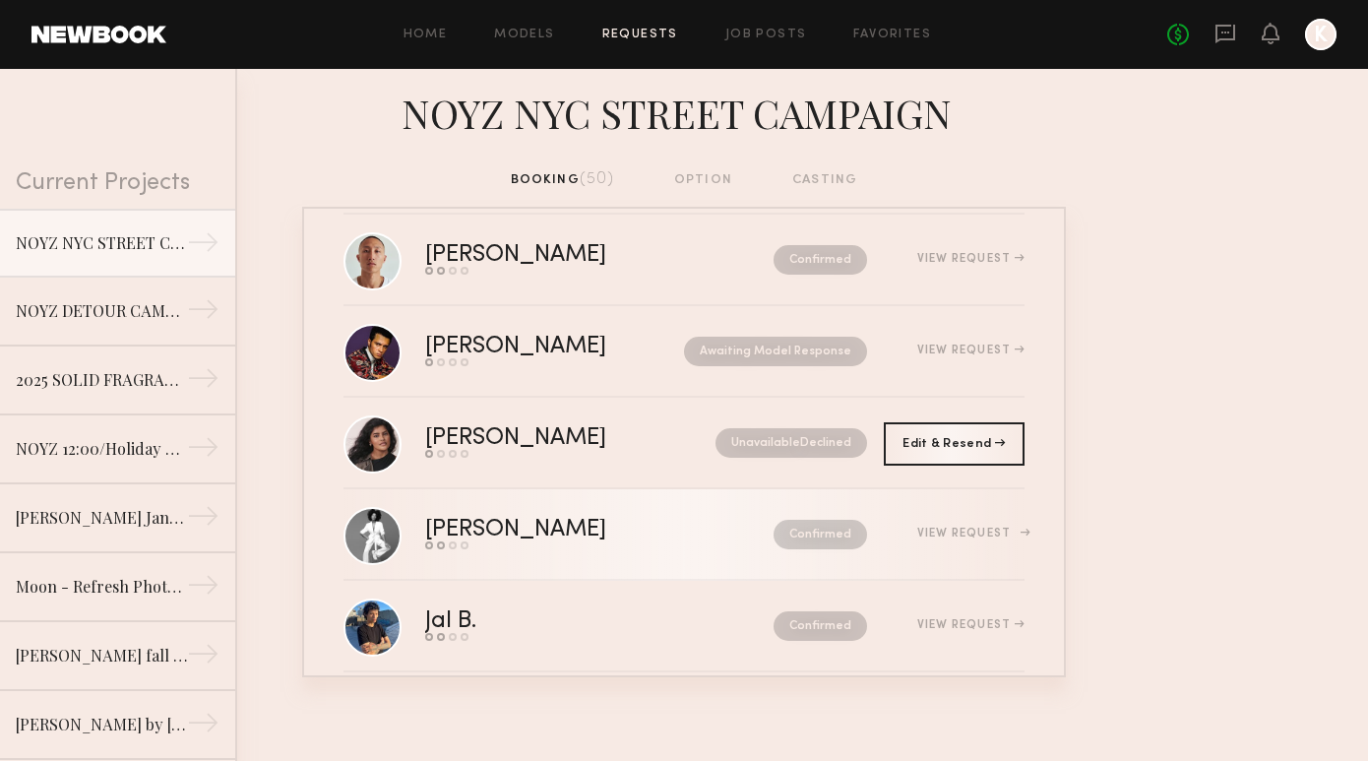
click at [584, 545] on div "Send request Model response Review hours worked Pay model" at bounding box center [557, 545] width 265 height 8
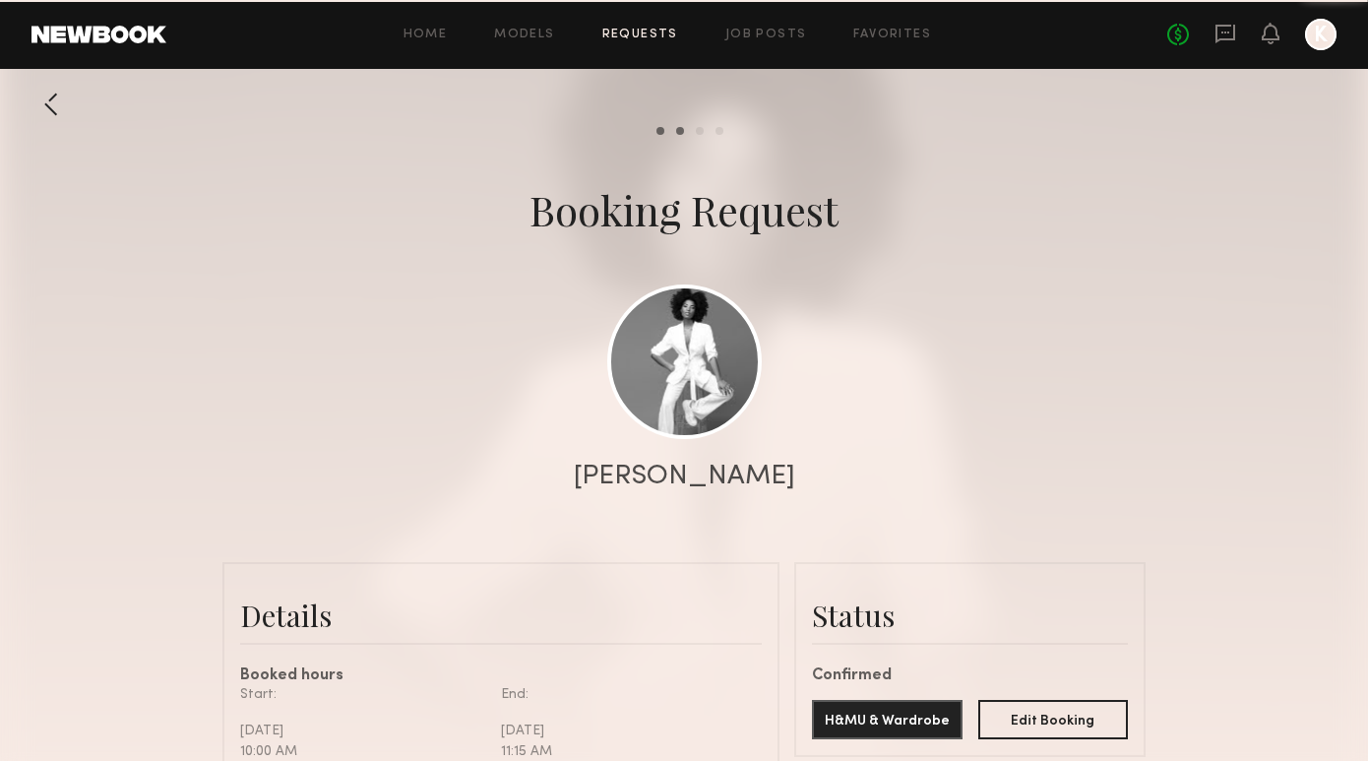
scroll to position [1060, 0]
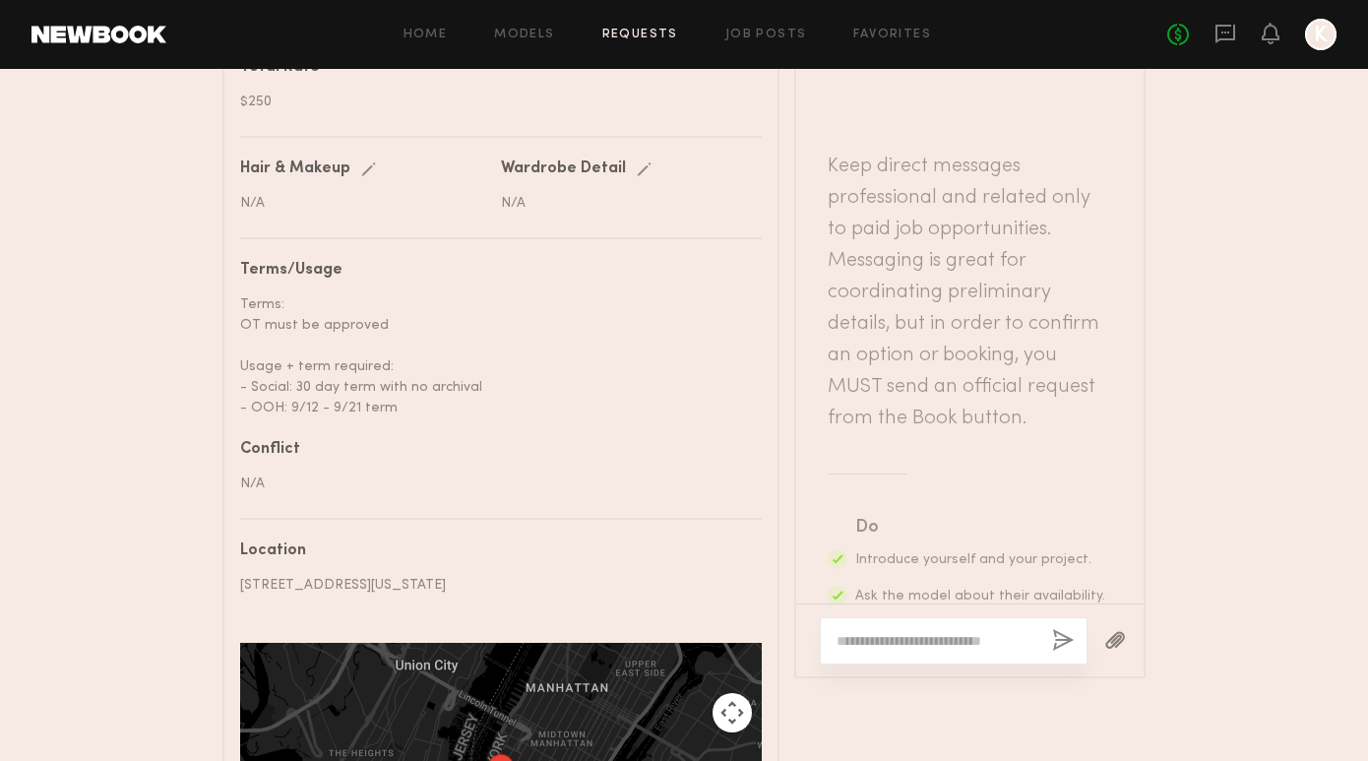
click at [927, 631] on textarea at bounding box center [936, 641] width 200 height 20
paste textarea "**********"
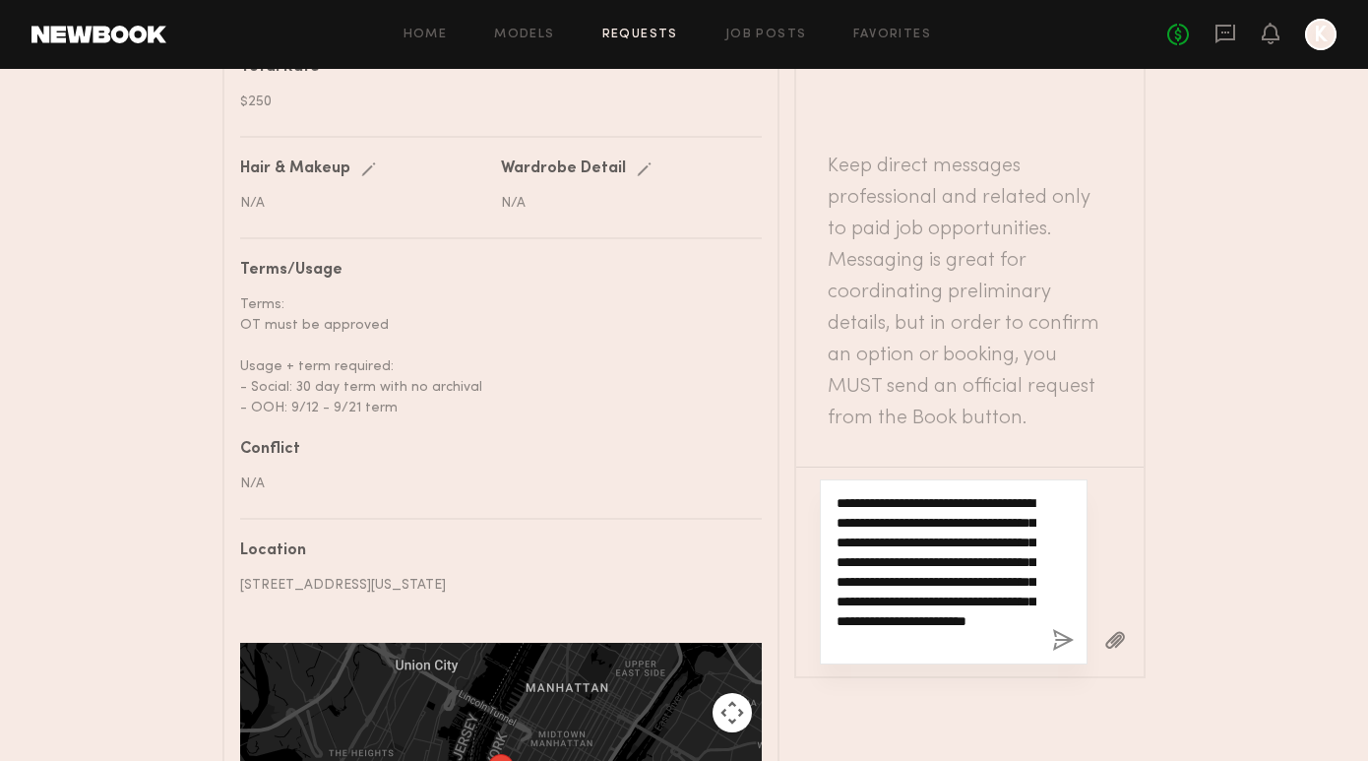
scroll to position [39, 0]
type textarea "**********"
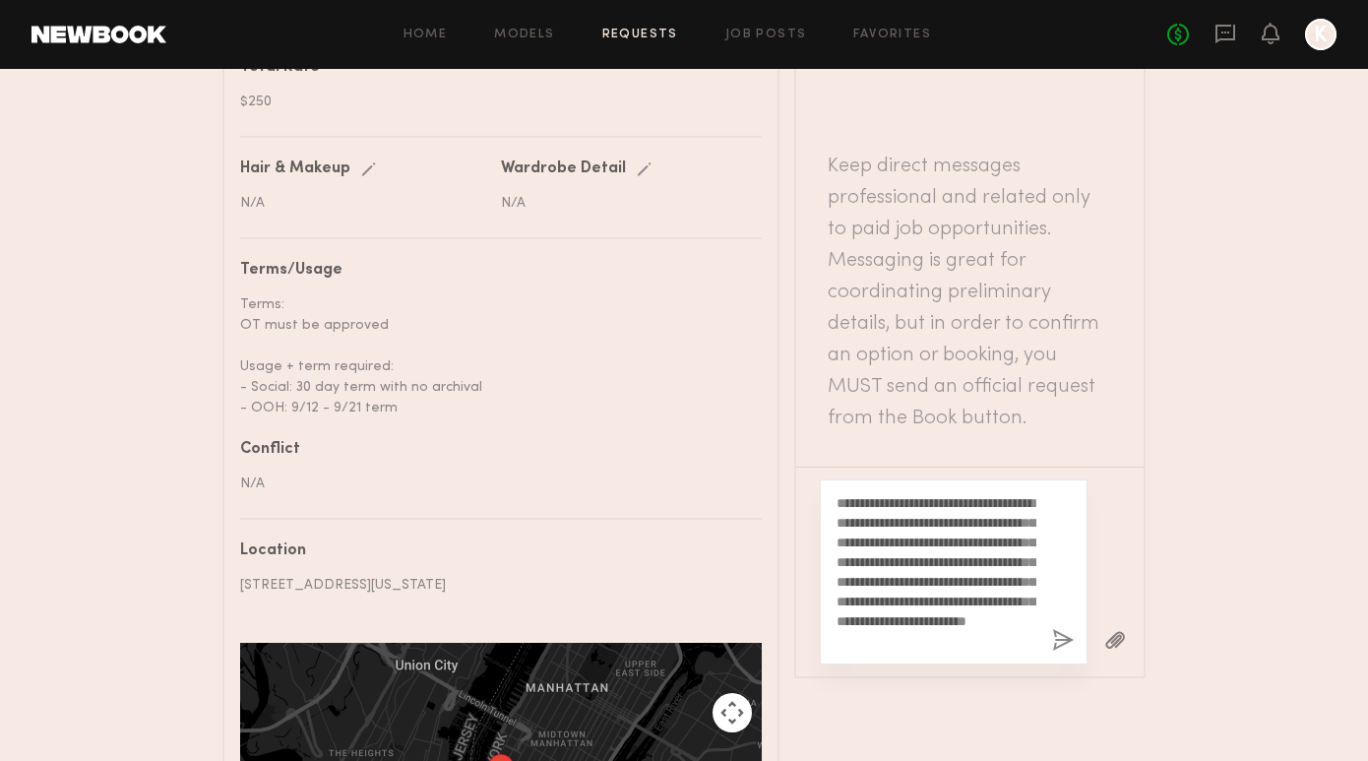
click at [1063, 629] on button "button" at bounding box center [1063, 641] width 22 height 25
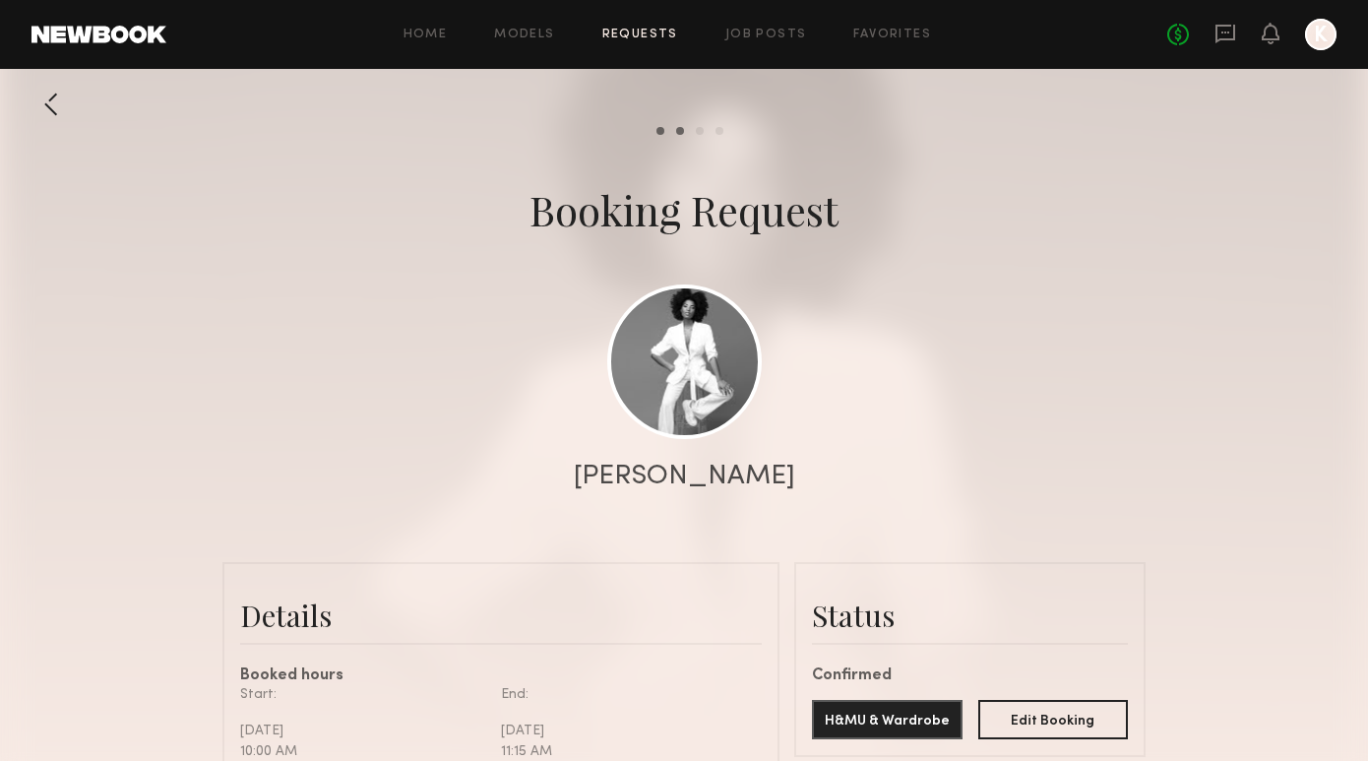
scroll to position [0, 0]
click at [638, 45] on div "Home Models Requests Job Posts Favorites Sign Out No fees up to $5,000 K" at bounding box center [751, 34] width 1170 height 31
click at [638, 32] on link "Requests" at bounding box center [640, 35] width 76 height 13
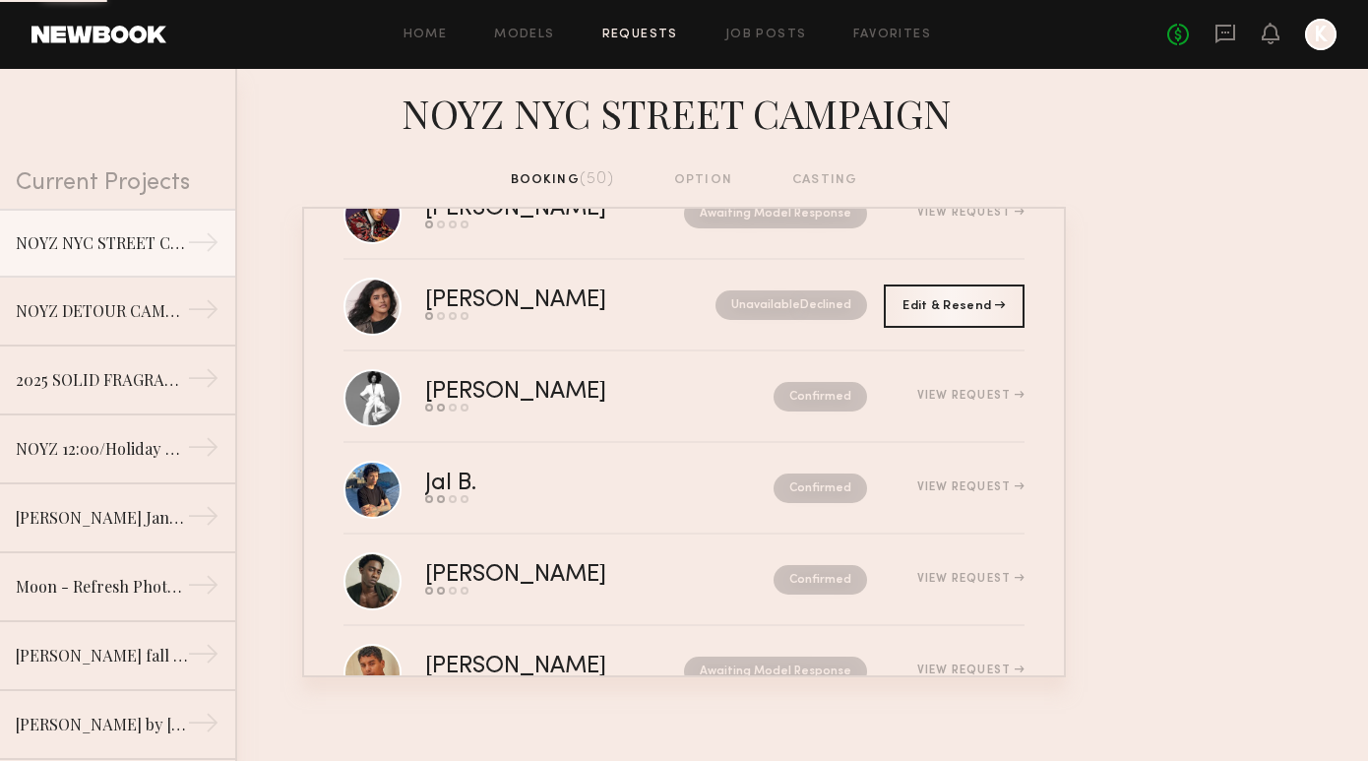
scroll to position [635, 0]
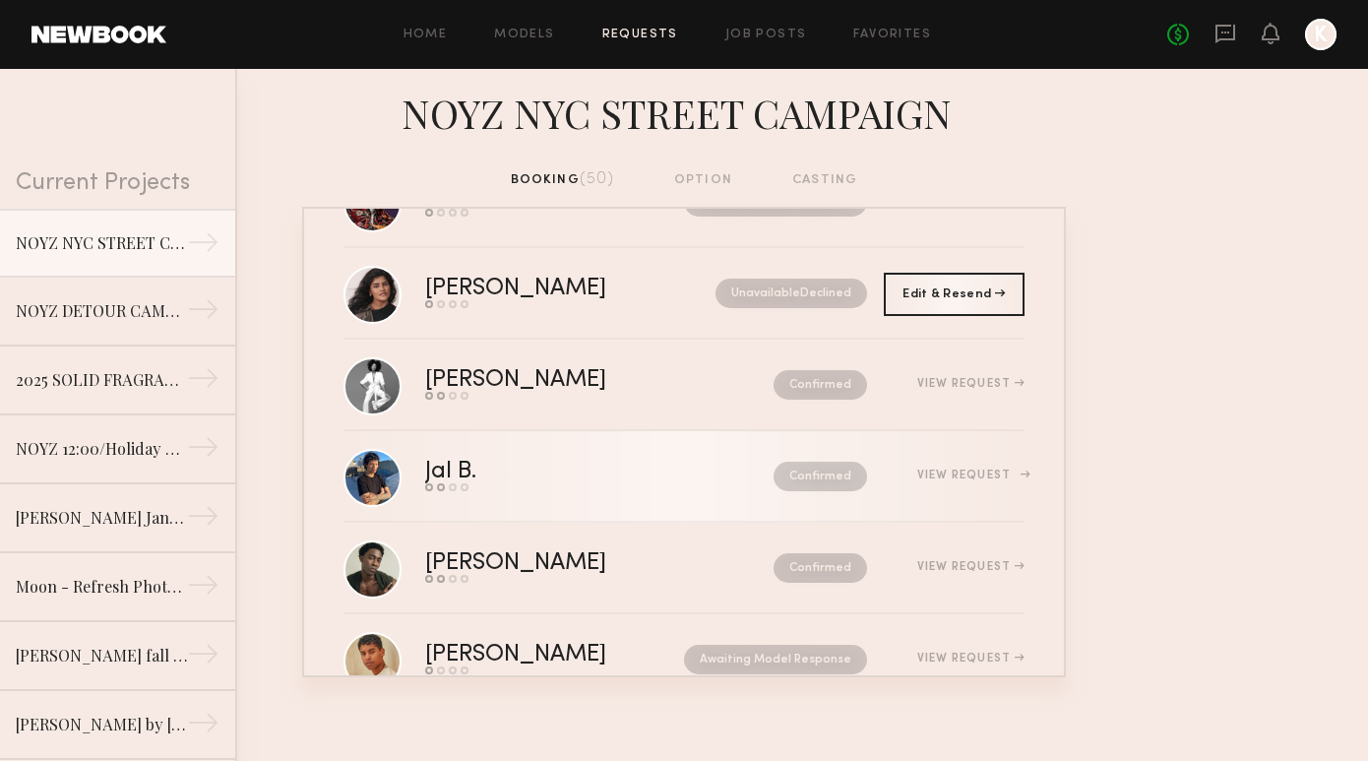
click at [573, 469] on div "Jal B." at bounding box center [525, 471] width 200 height 23
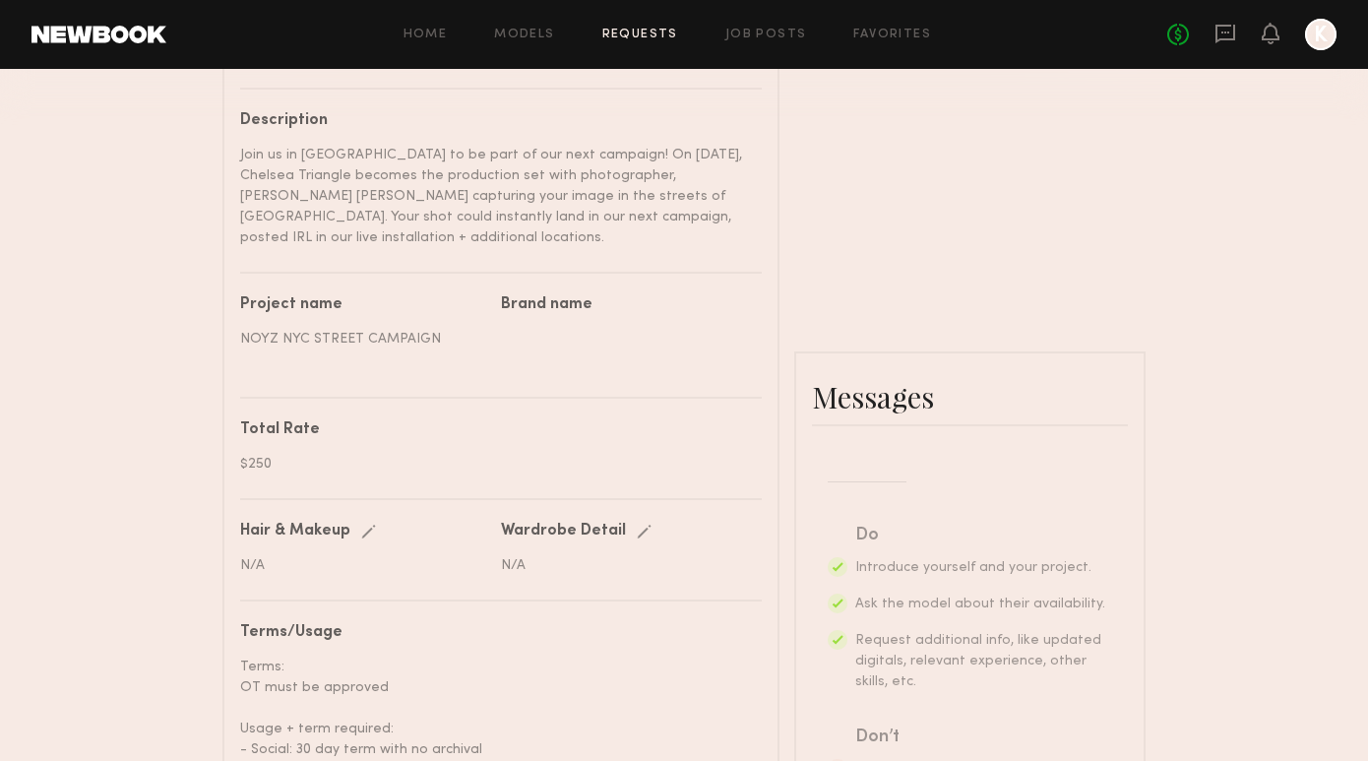
scroll to position [352, 0]
paste textarea "**********"
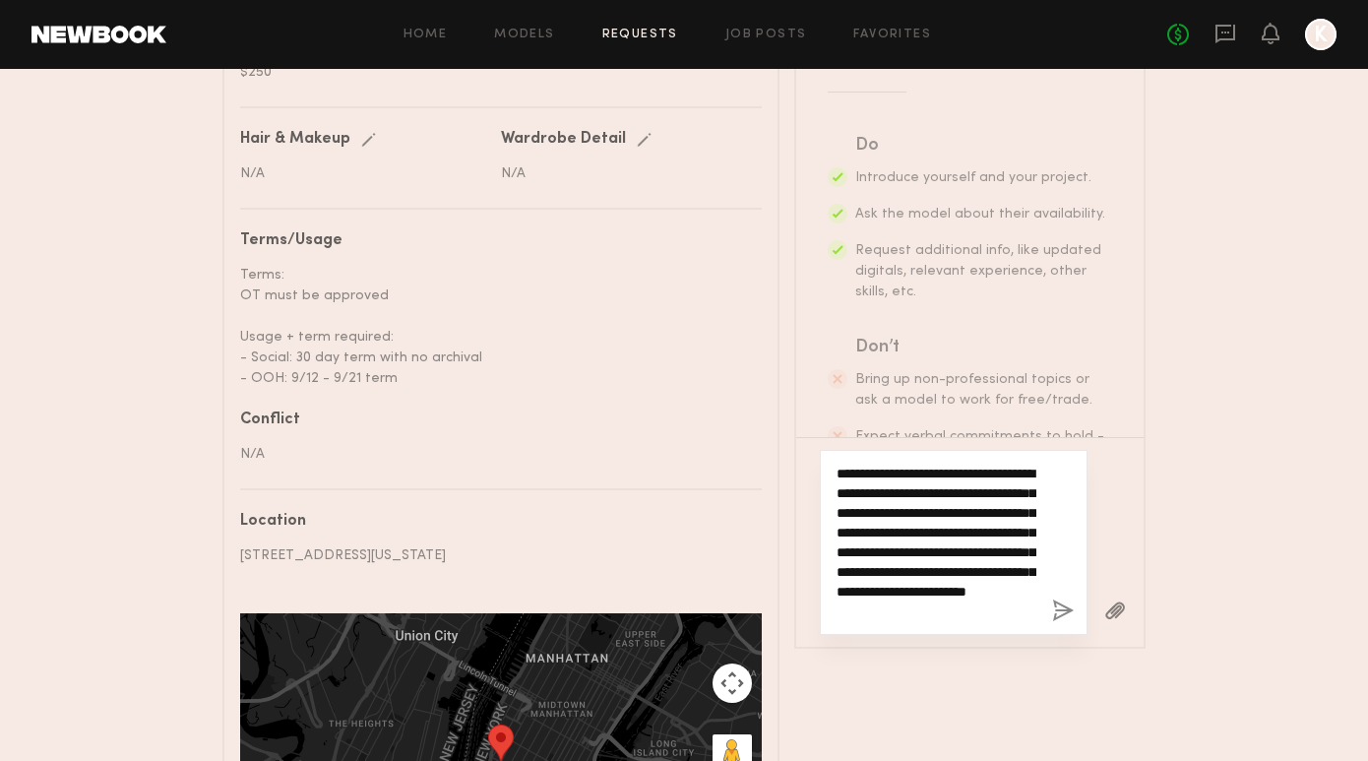
scroll to position [1124, 0]
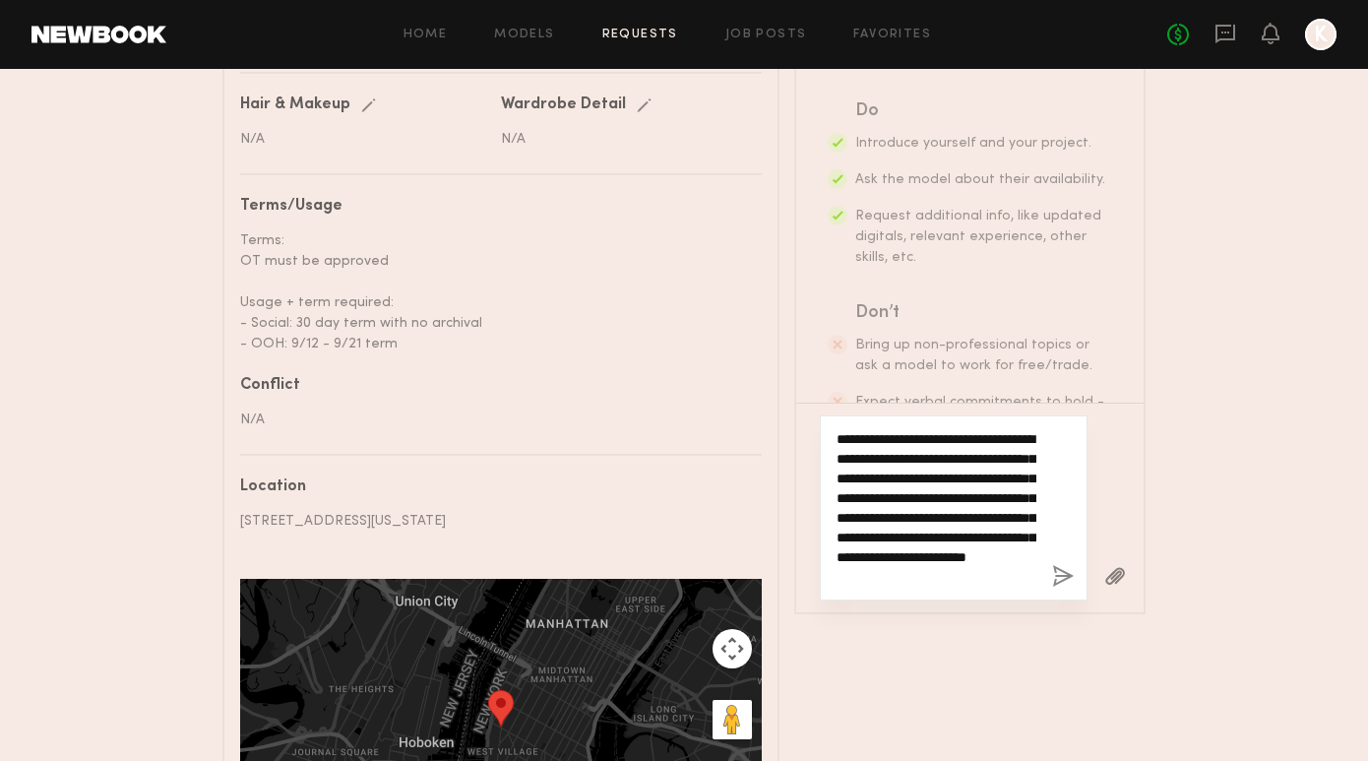
type textarea "**********"
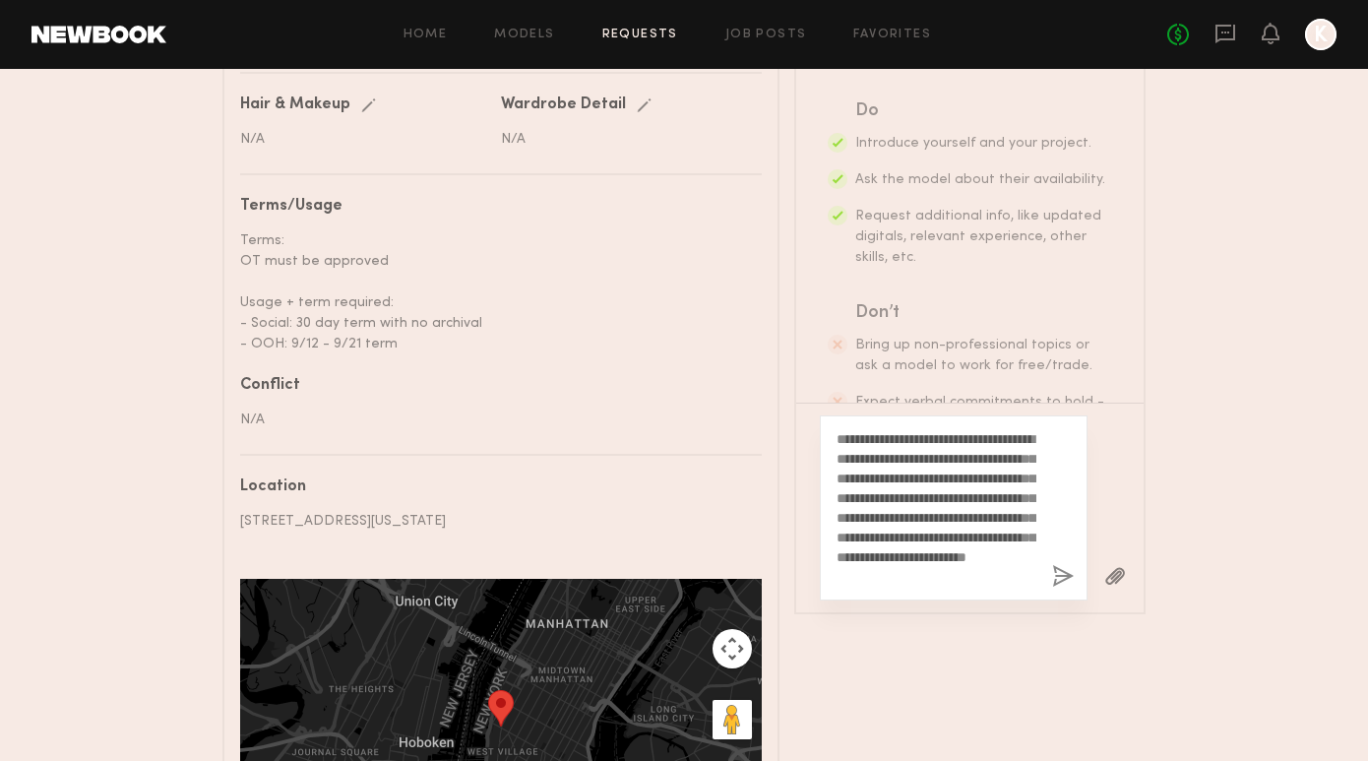
click at [1056, 565] on button "button" at bounding box center [1063, 577] width 22 height 25
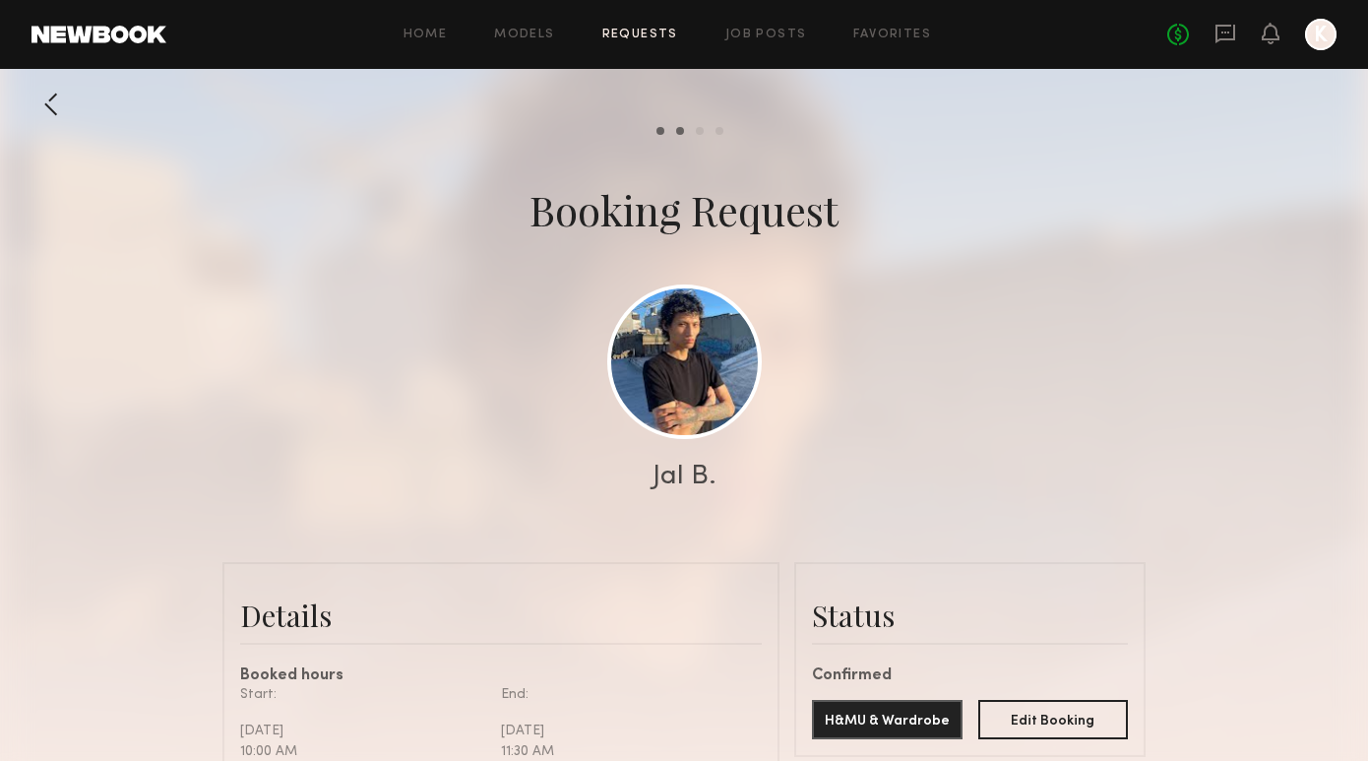
scroll to position [0, 0]
click at [646, 23] on div "Home Models Requests Job Posts Favorites Sign Out No fees up to $5,000 K" at bounding box center [751, 34] width 1170 height 31
click at [646, 30] on link "Requests" at bounding box center [640, 35] width 76 height 13
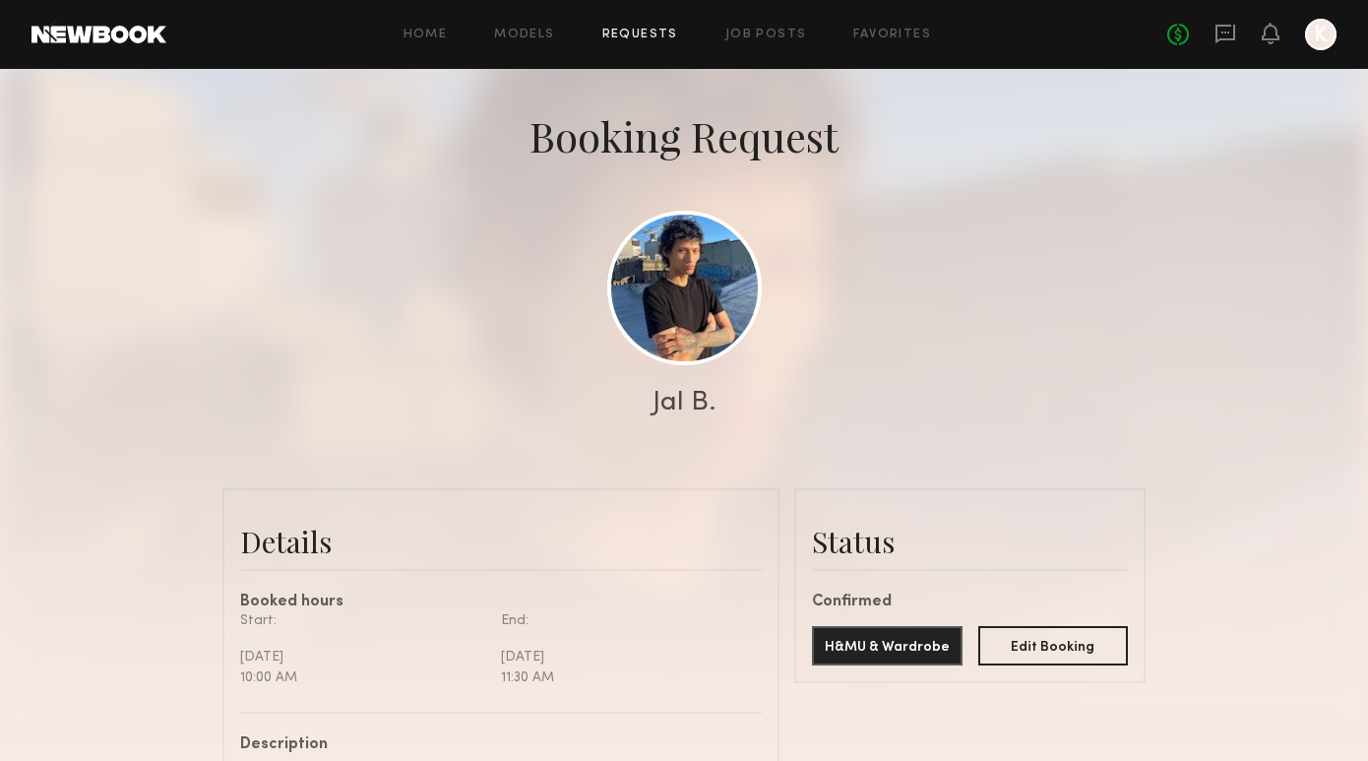
scroll to position [103, 0]
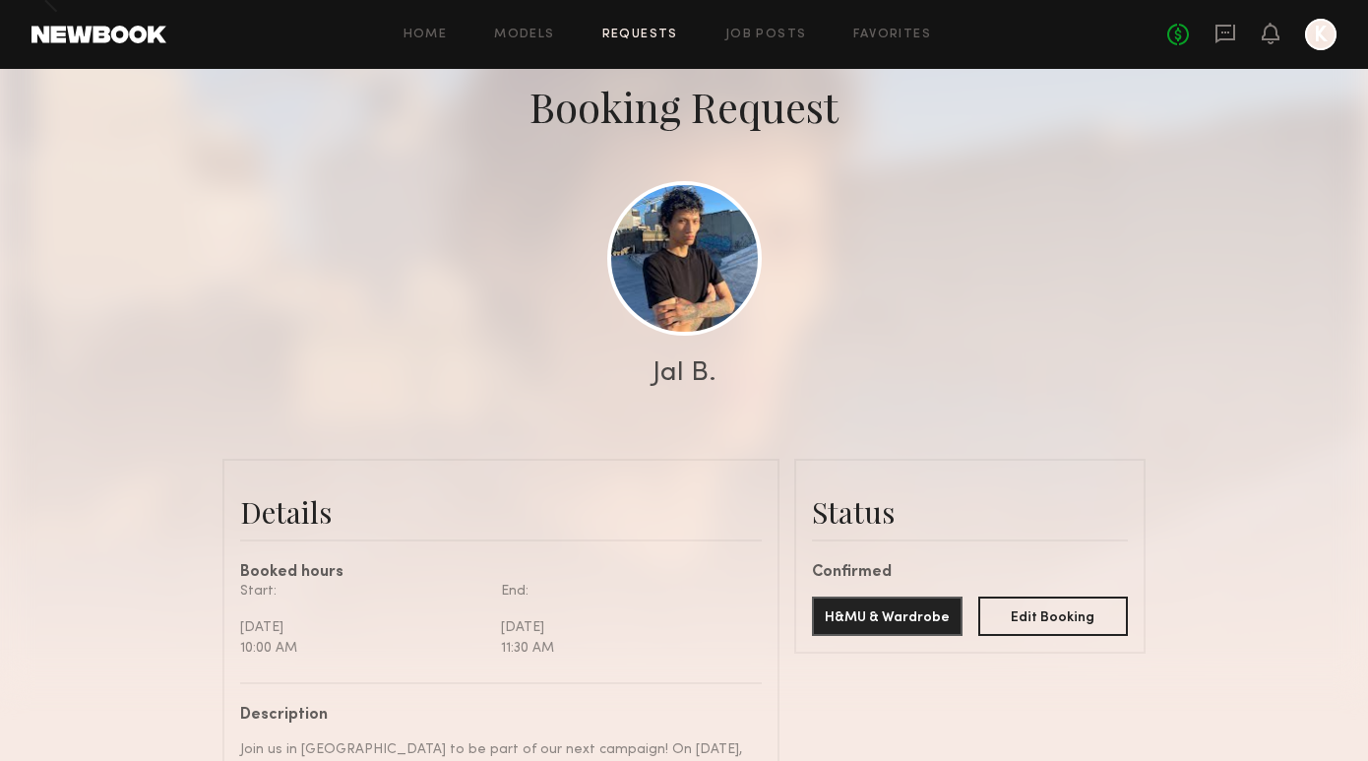
click at [654, 21] on div "Home Models Requests Job Posts Favorites Sign Out No fees up to $5,000 K" at bounding box center [751, 34] width 1170 height 31
click at [654, 31] on link "Requests" at bounding box center [640, 35] width 76 height 13
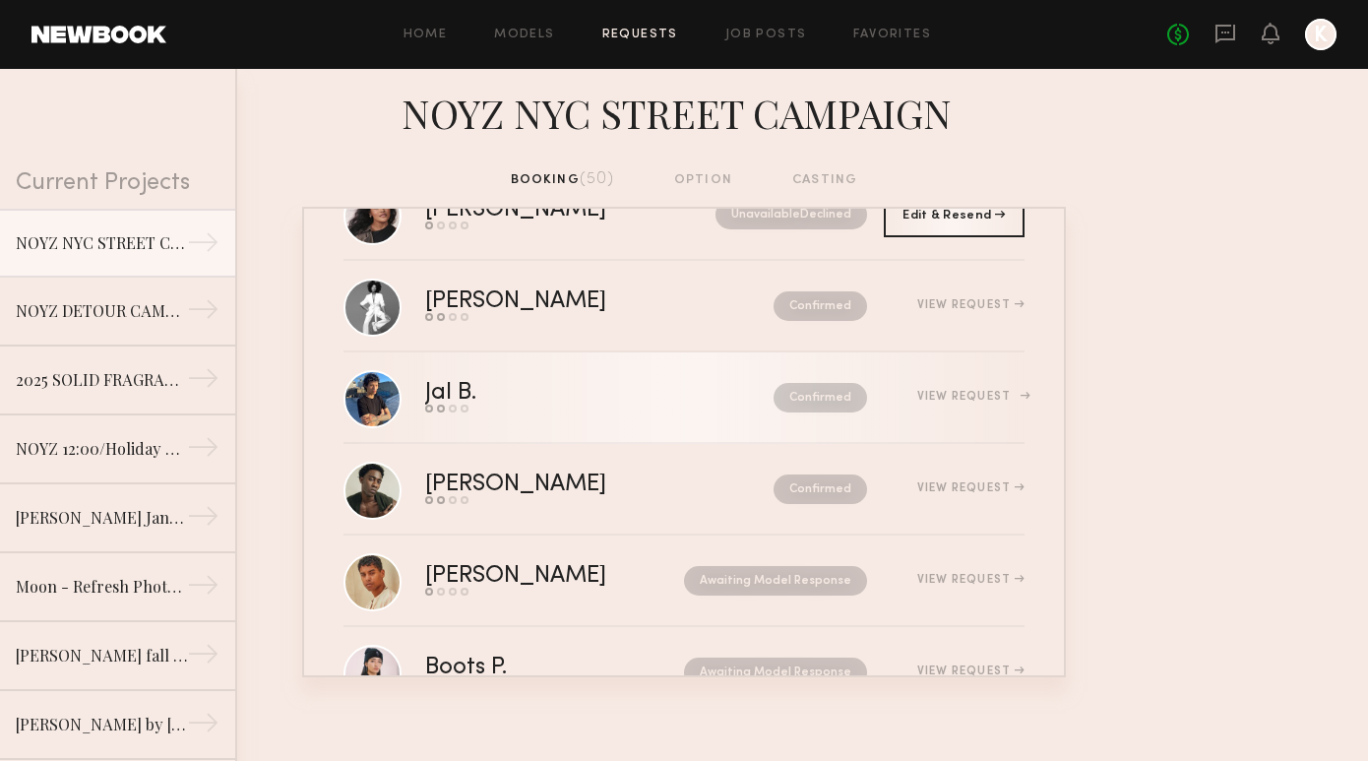
scroll to position [774, 0]
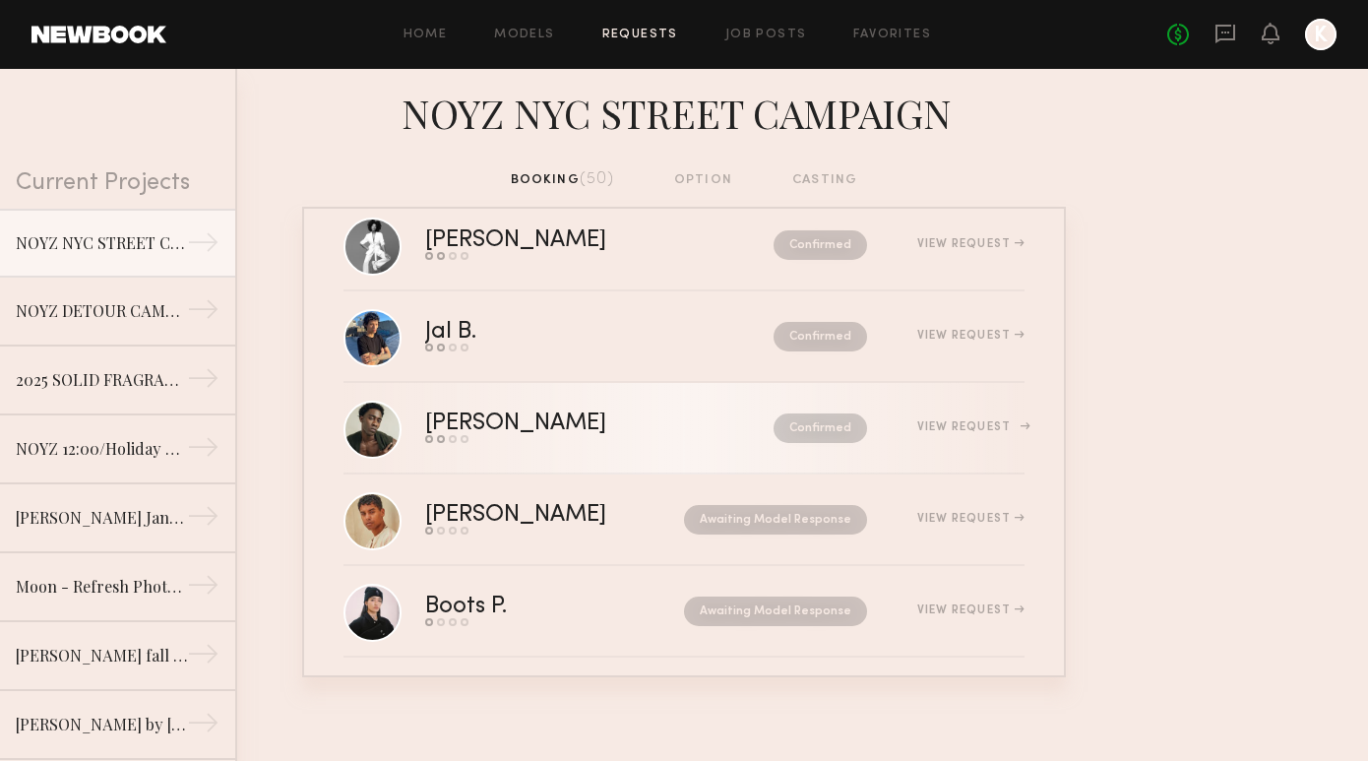
click at [633, 467] on link "Shaquille H. Send request Model response Review hours worked Pay model Confirme…" at bounding box center [683, 429] width 681 height 92
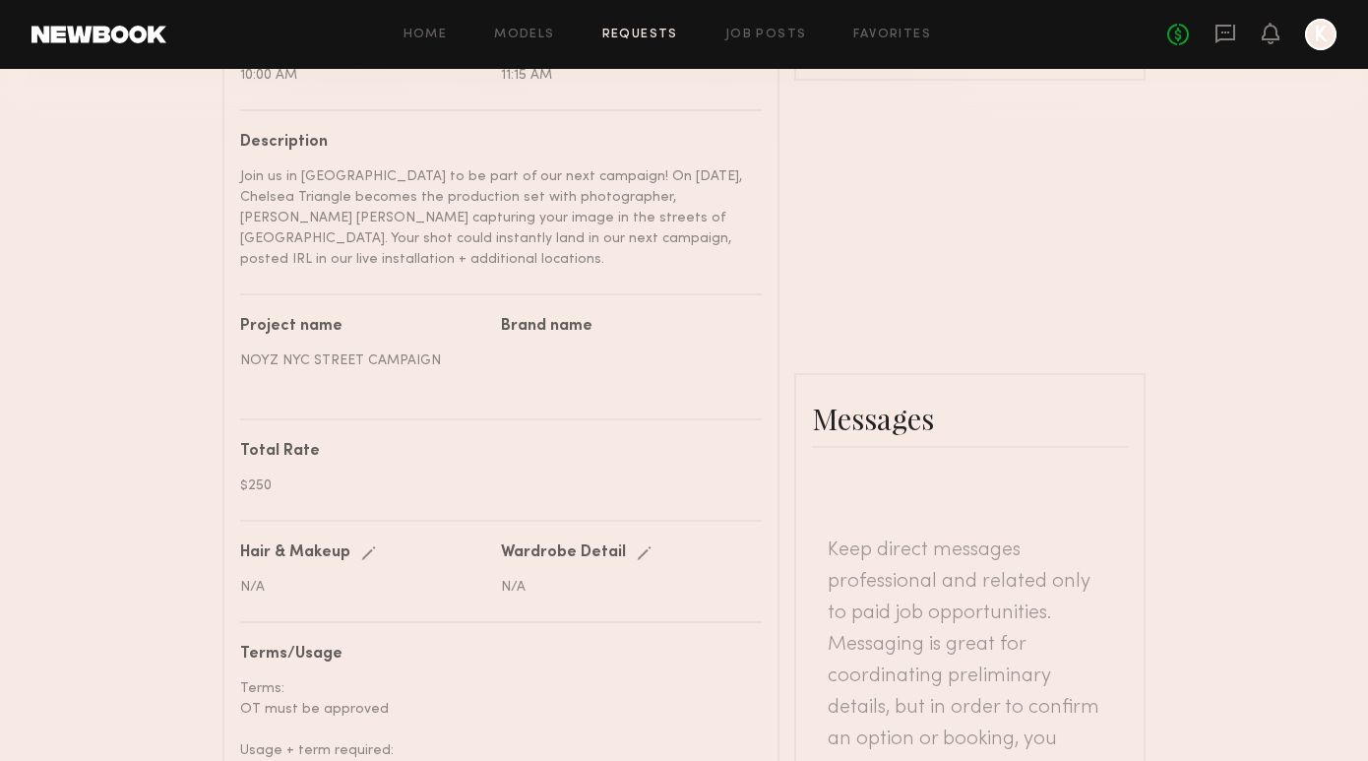
scroll to position [870, 0]
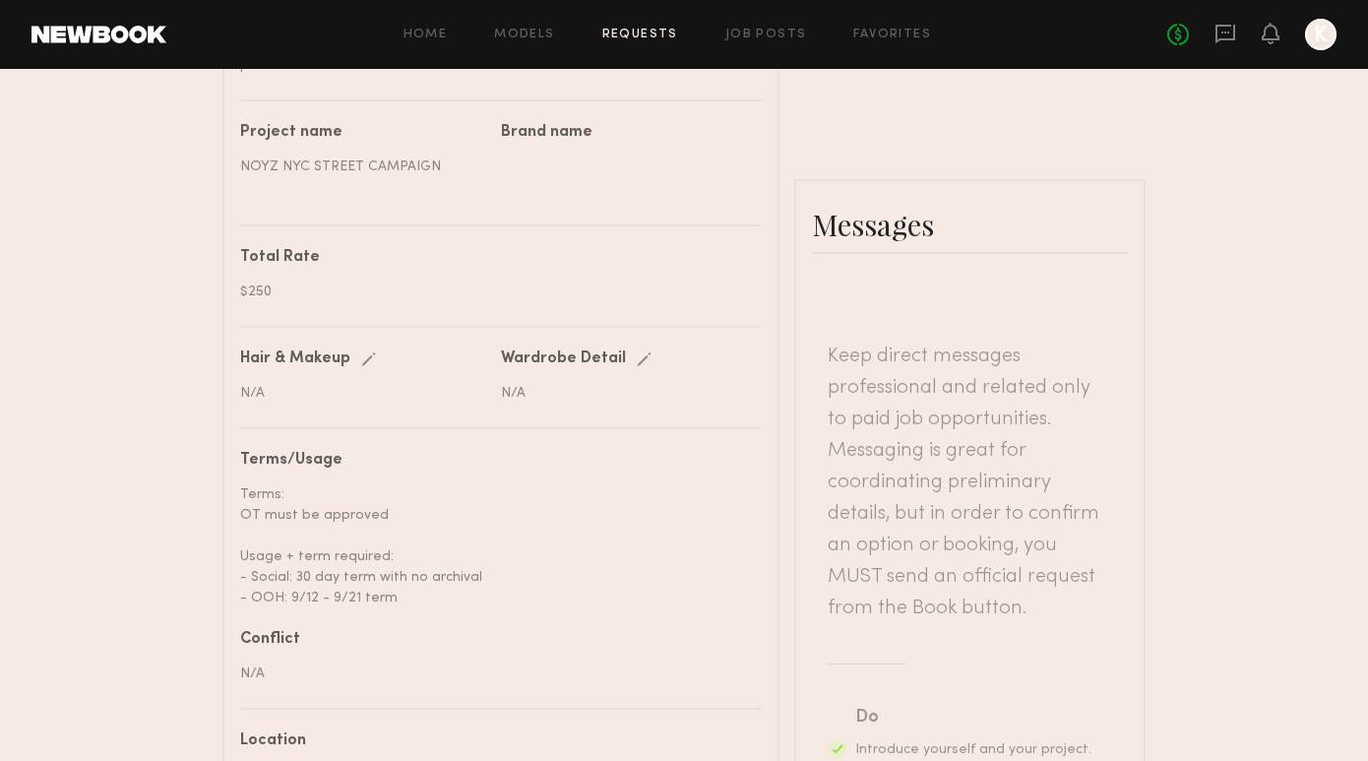
paste textarea "**********"
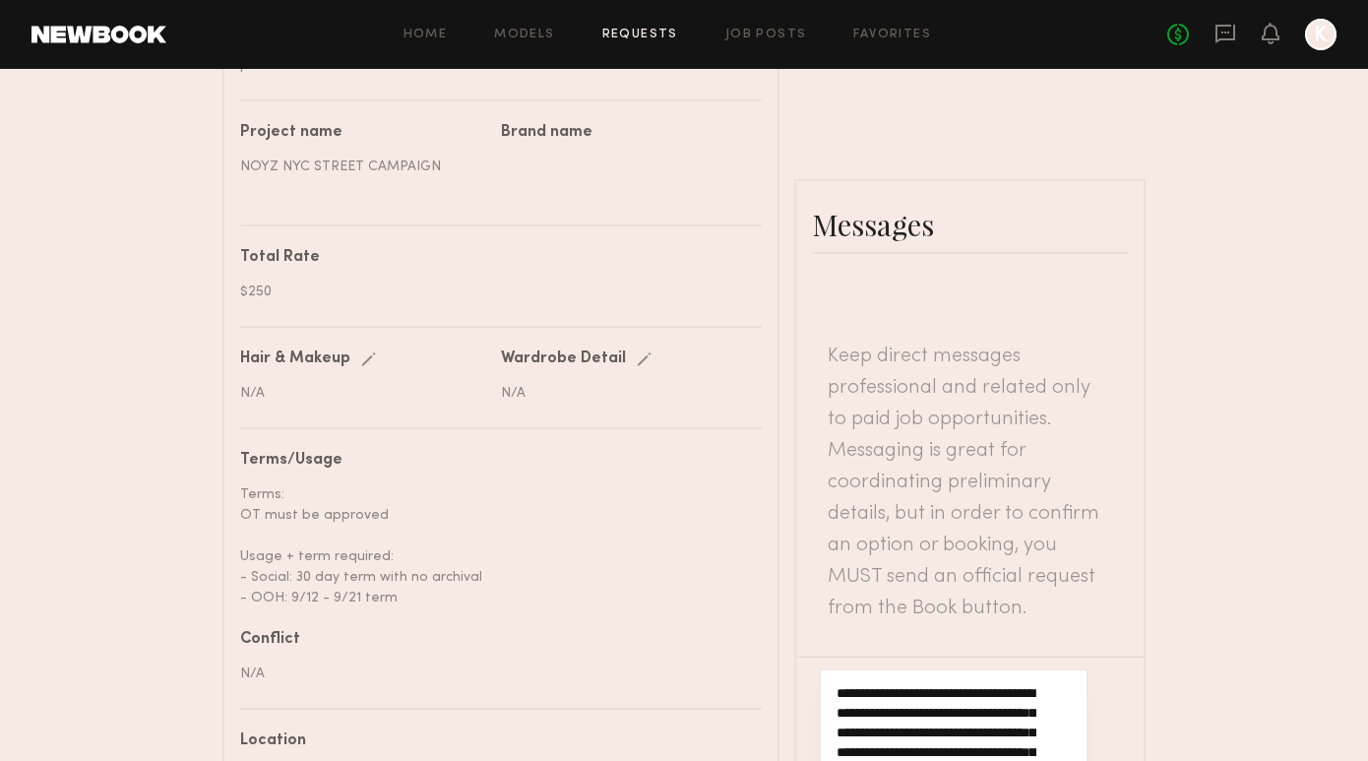
type textarea "**********"
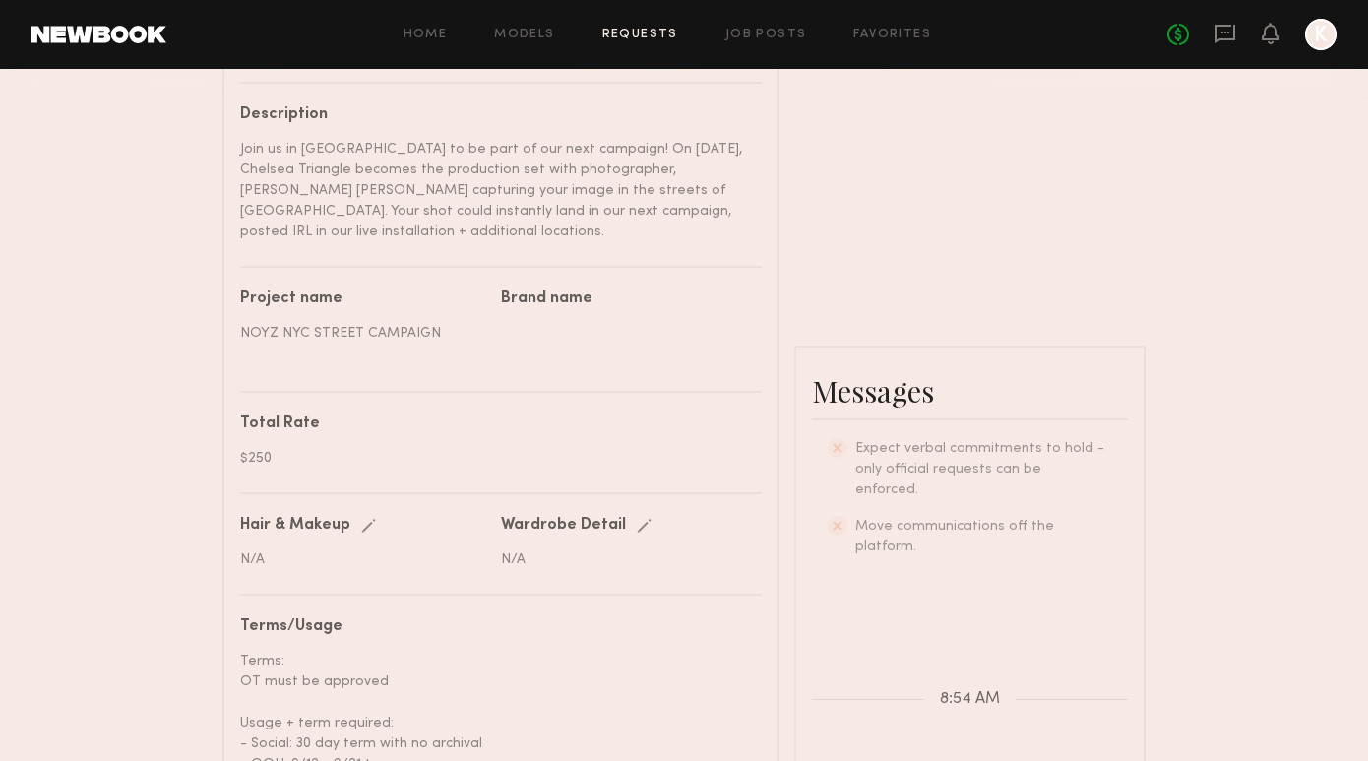
scroll to position [635, 0]
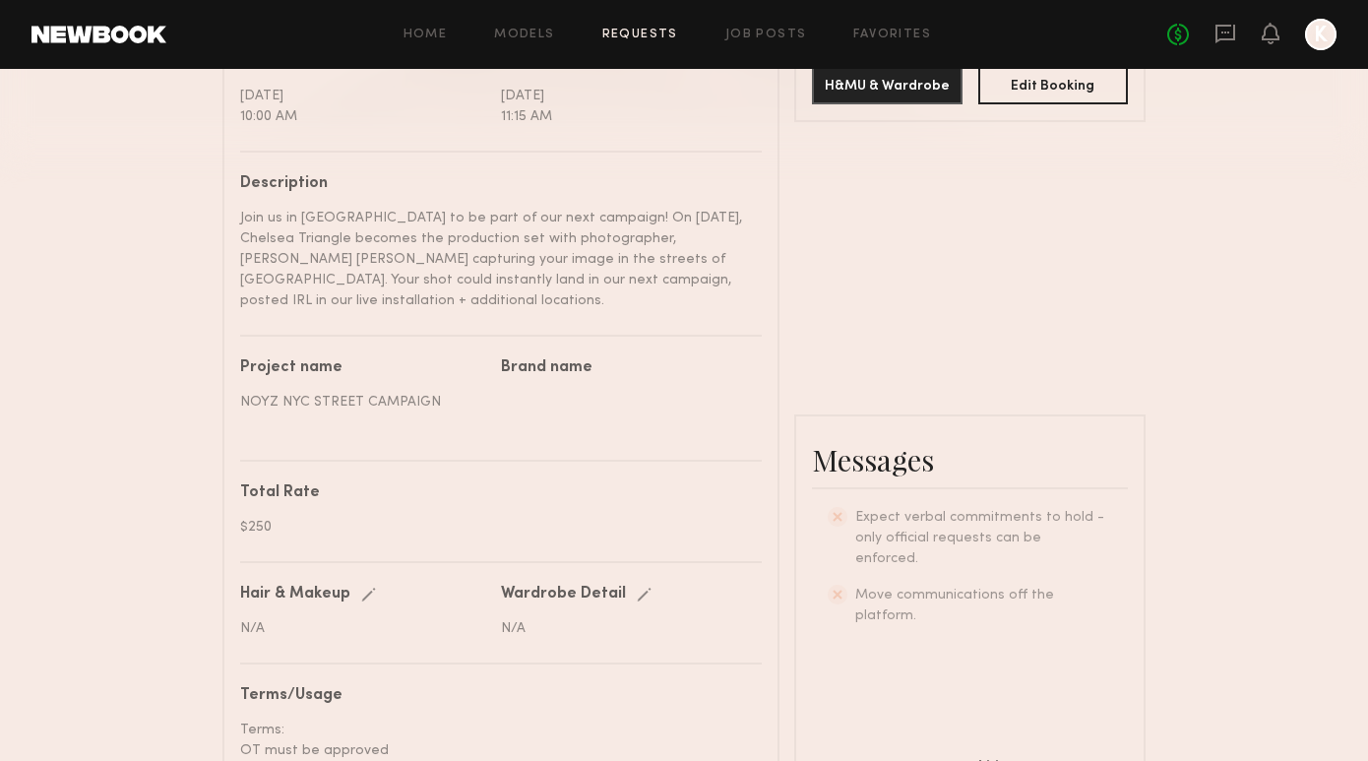
click at [644, 29] on link "Requests" at bounding box center [640, 35] width 76 height 13
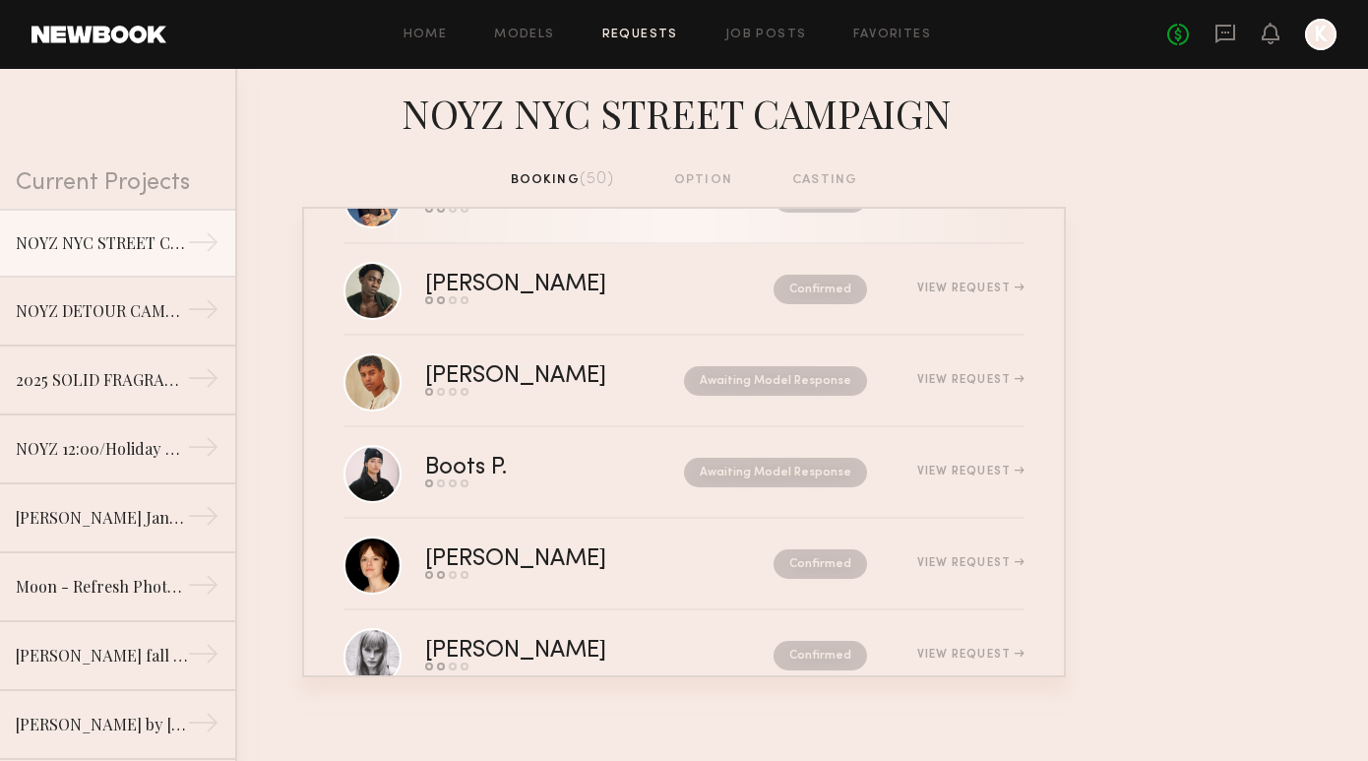
scroll to position [928, 0]
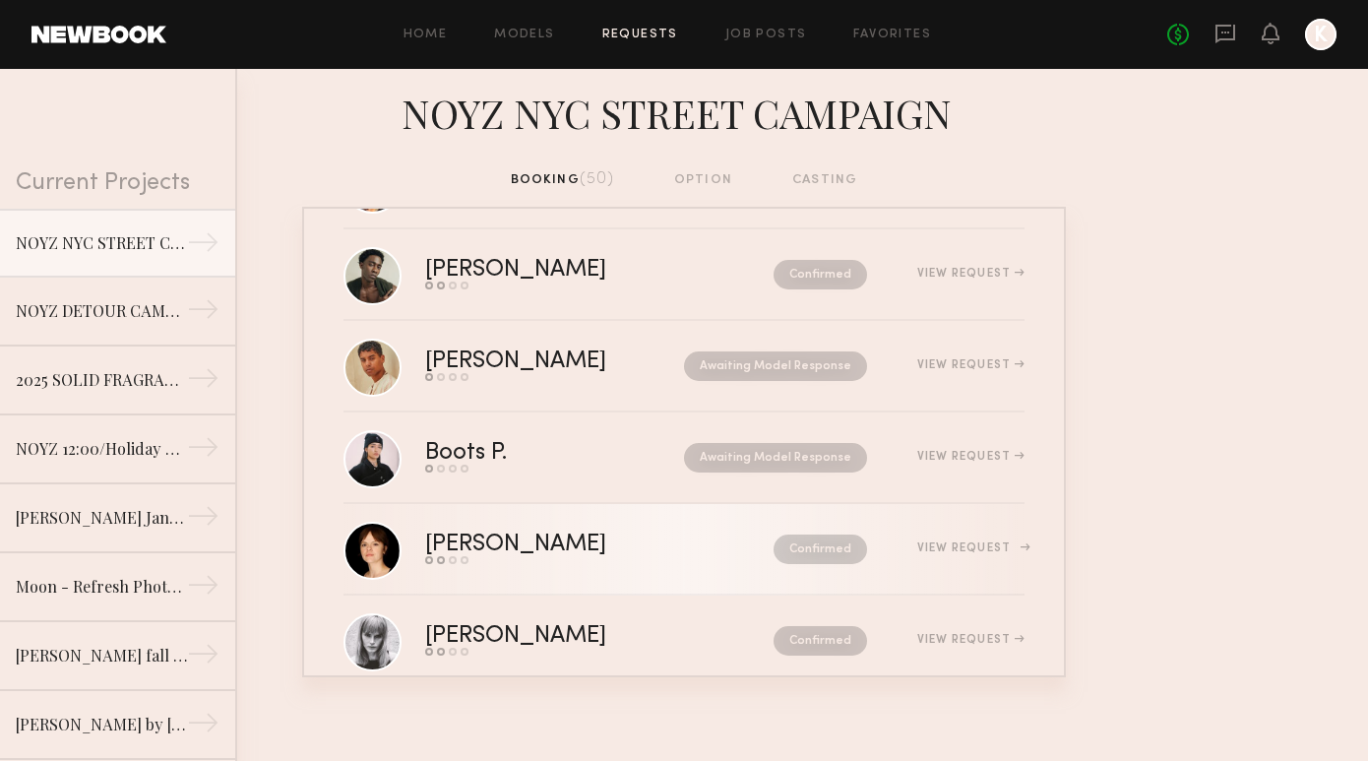
click at [637, 572] on link "Tabatha T. Send request Model response Review hours worked Pay model Confirmed …" at bounding box center [683, 550] width 681 height 92
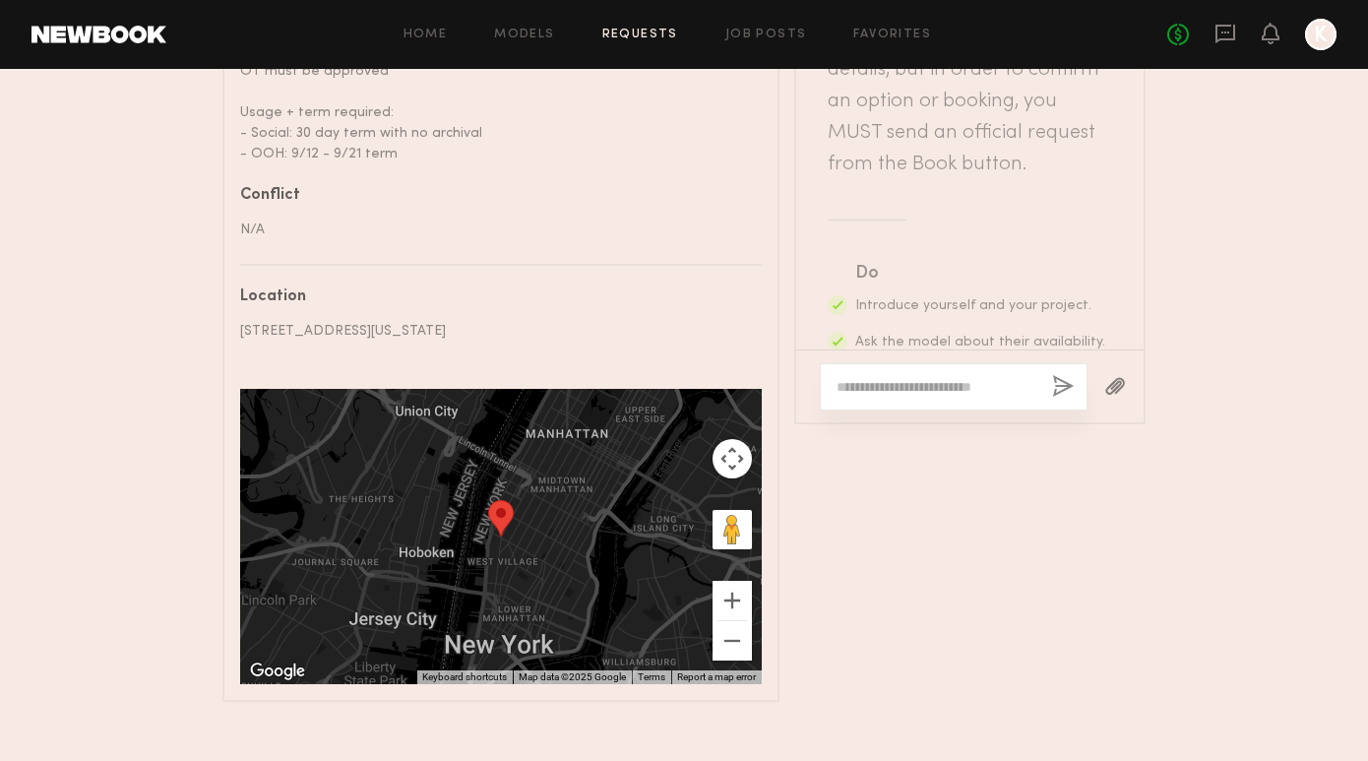
scroll to position [989, 0]
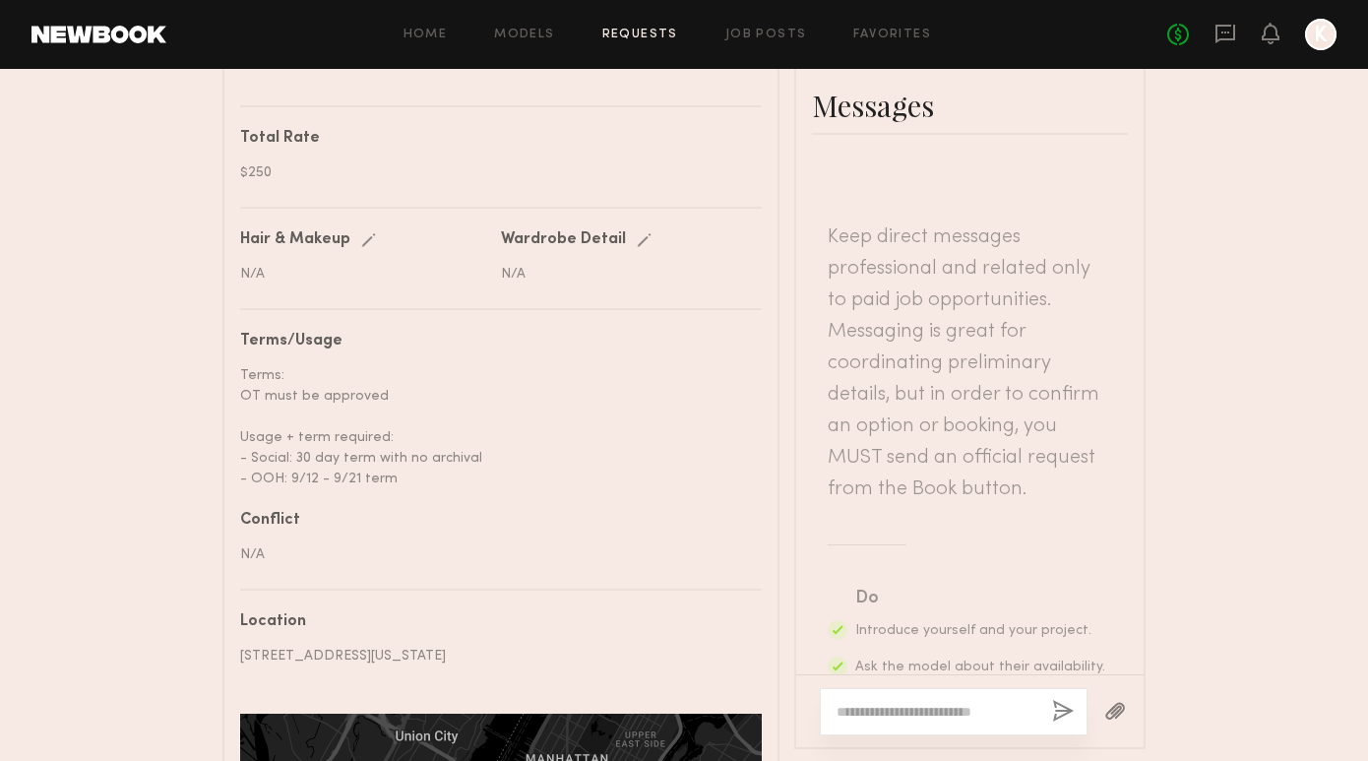
click at [917, 688] on div at bounding box center [954, 711] width 268 height 47
click at [910, 702] on textarea at bounding box center [936, 712] width 200 height 20
paste textarea "**********"
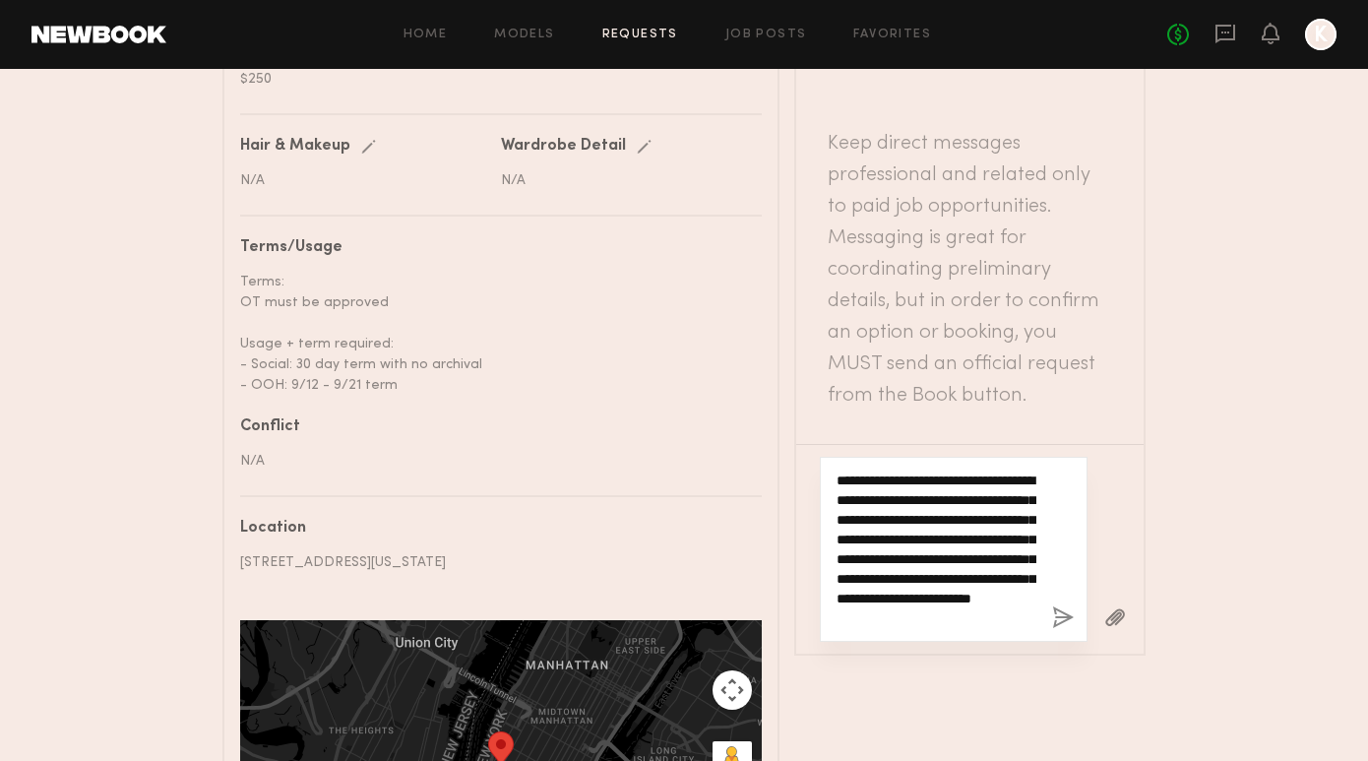
scroll to position [761, 0]
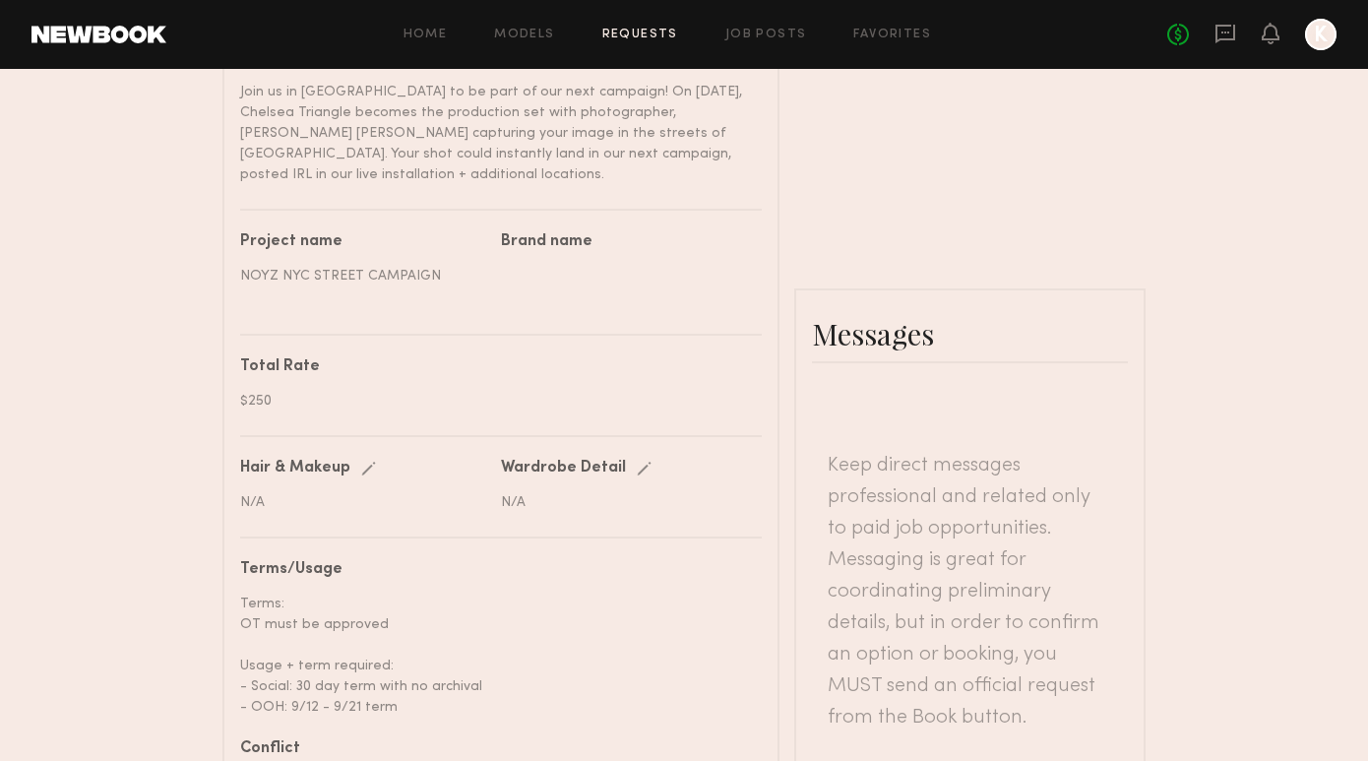
type textarea "**********"
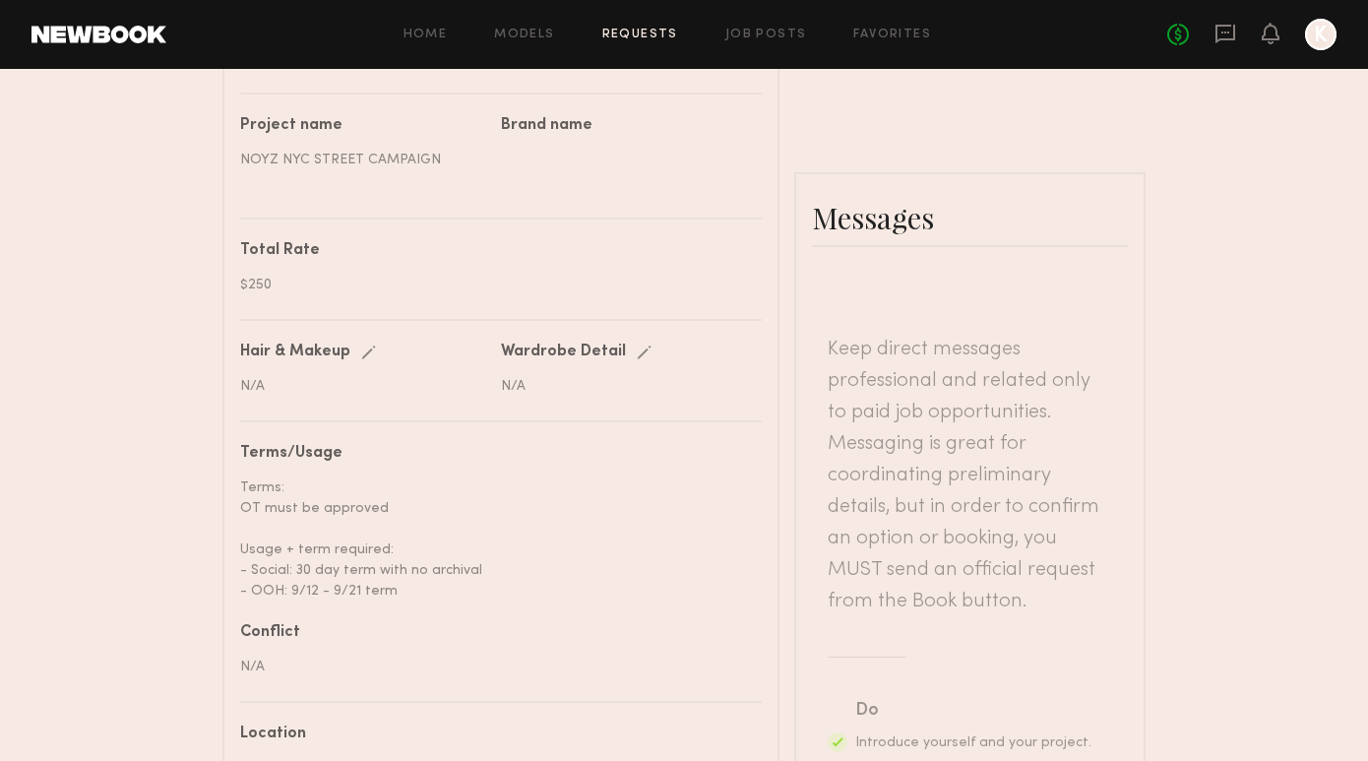
scroll to position [0, 0]
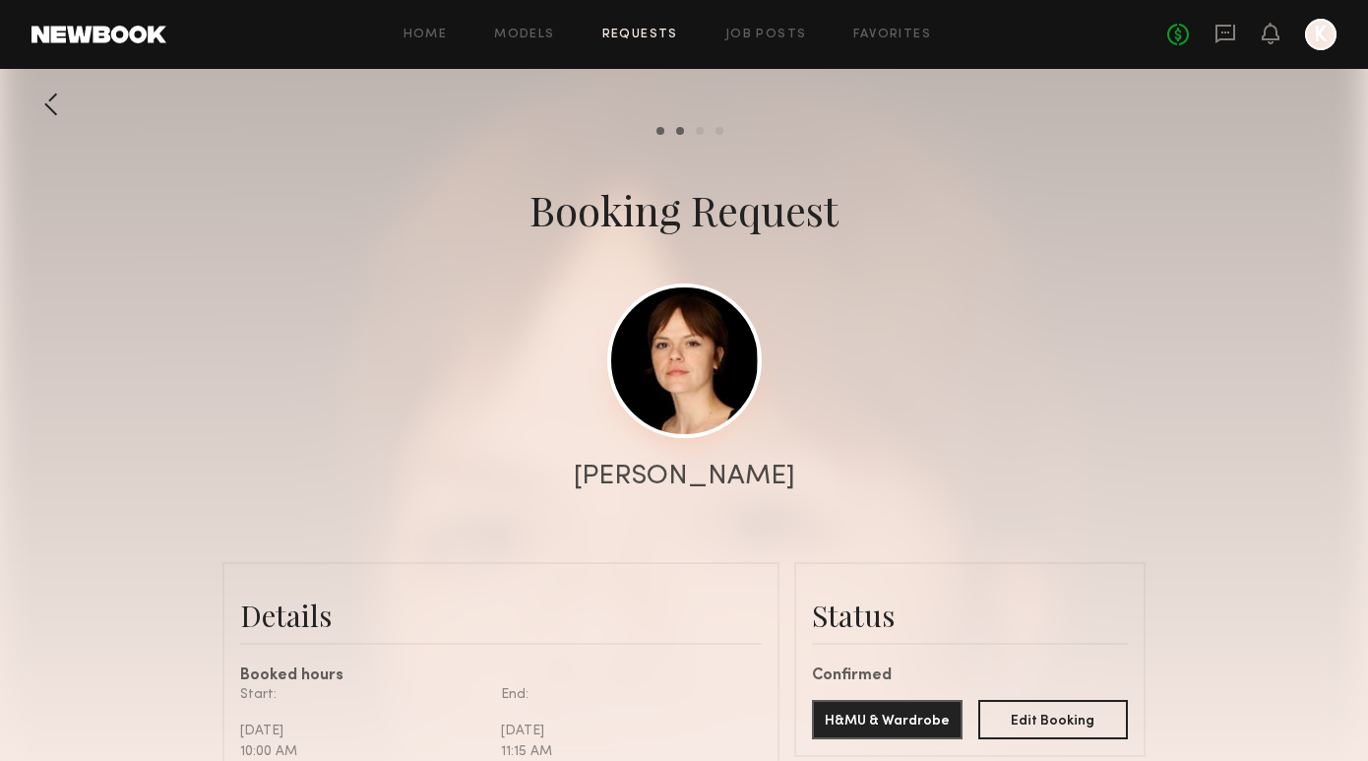
click at [672, 410] on link at bounding box center [684, 360] width 154 height 154
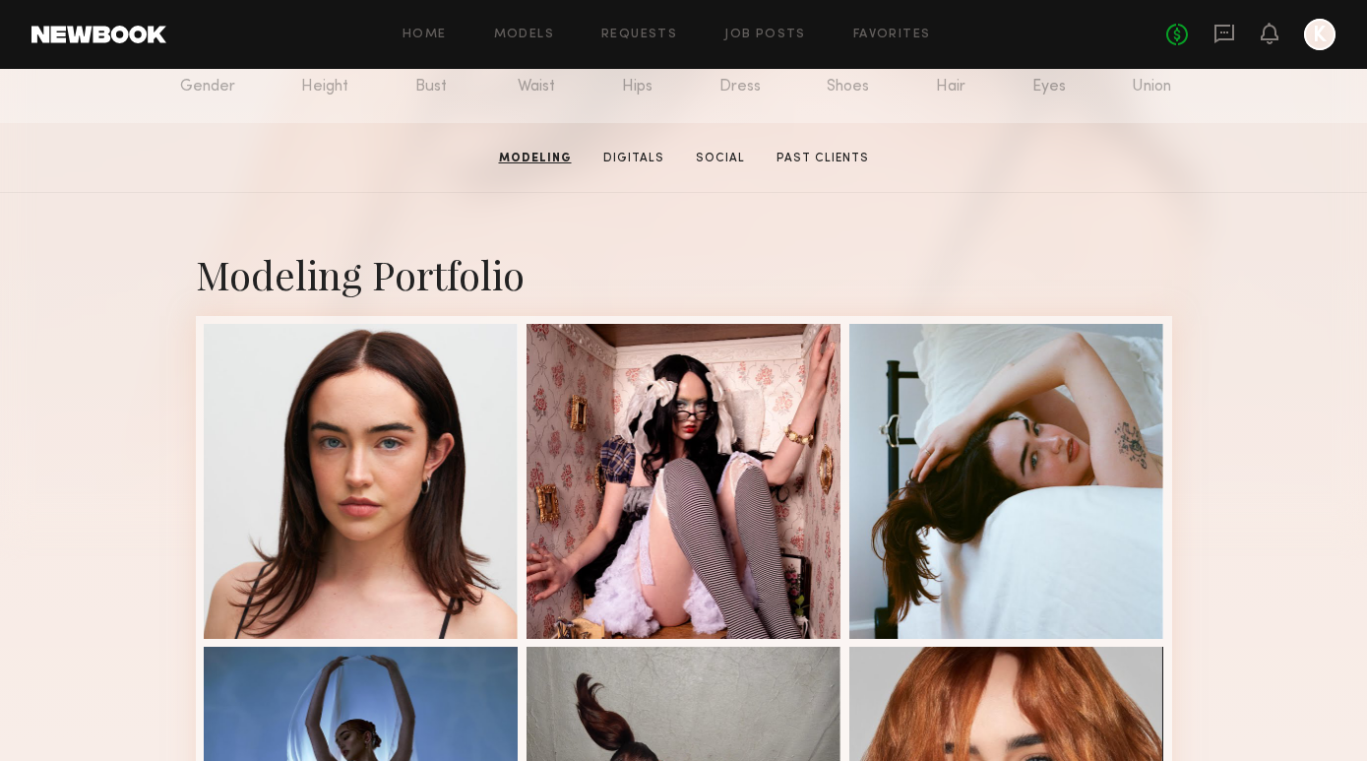
scroll to position [177, 0]
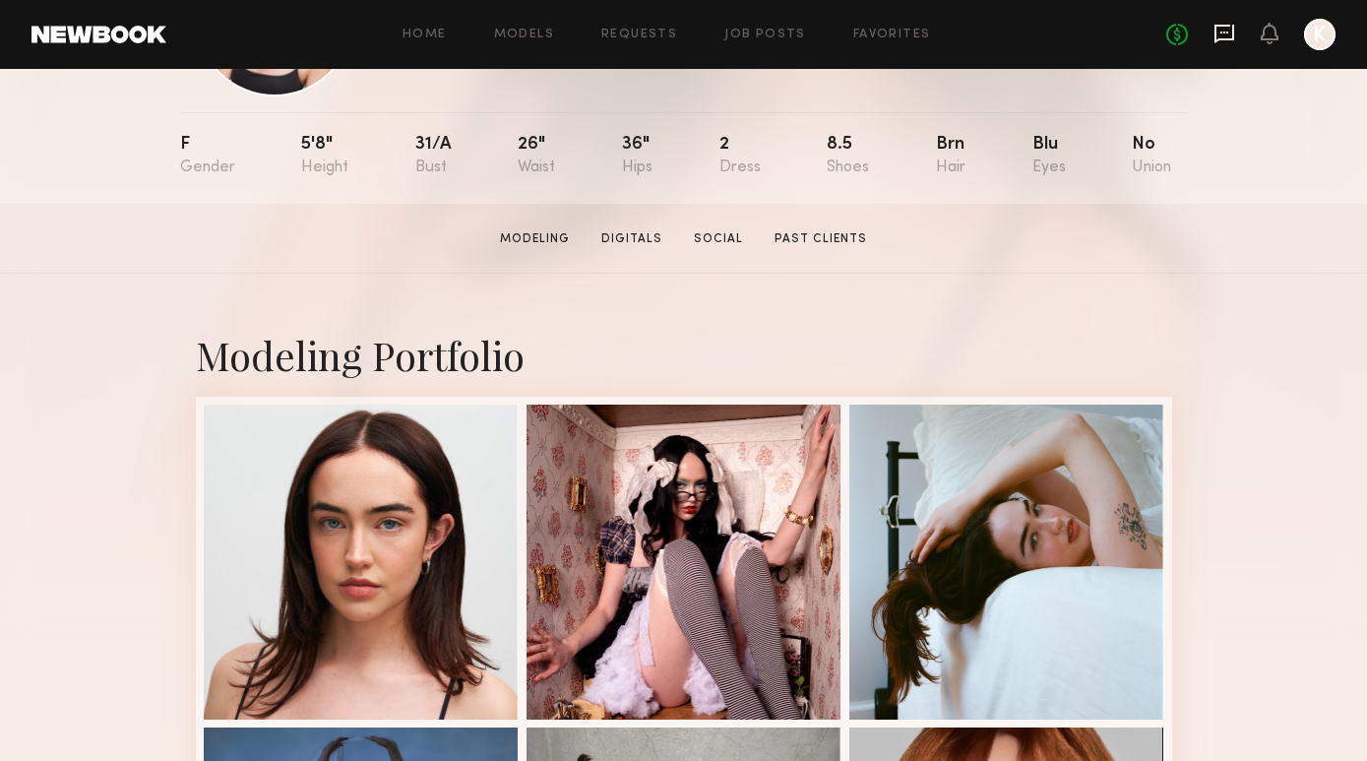
click at [1220, 43] on icon at bounding box center [1224, 34] width 22 height 22
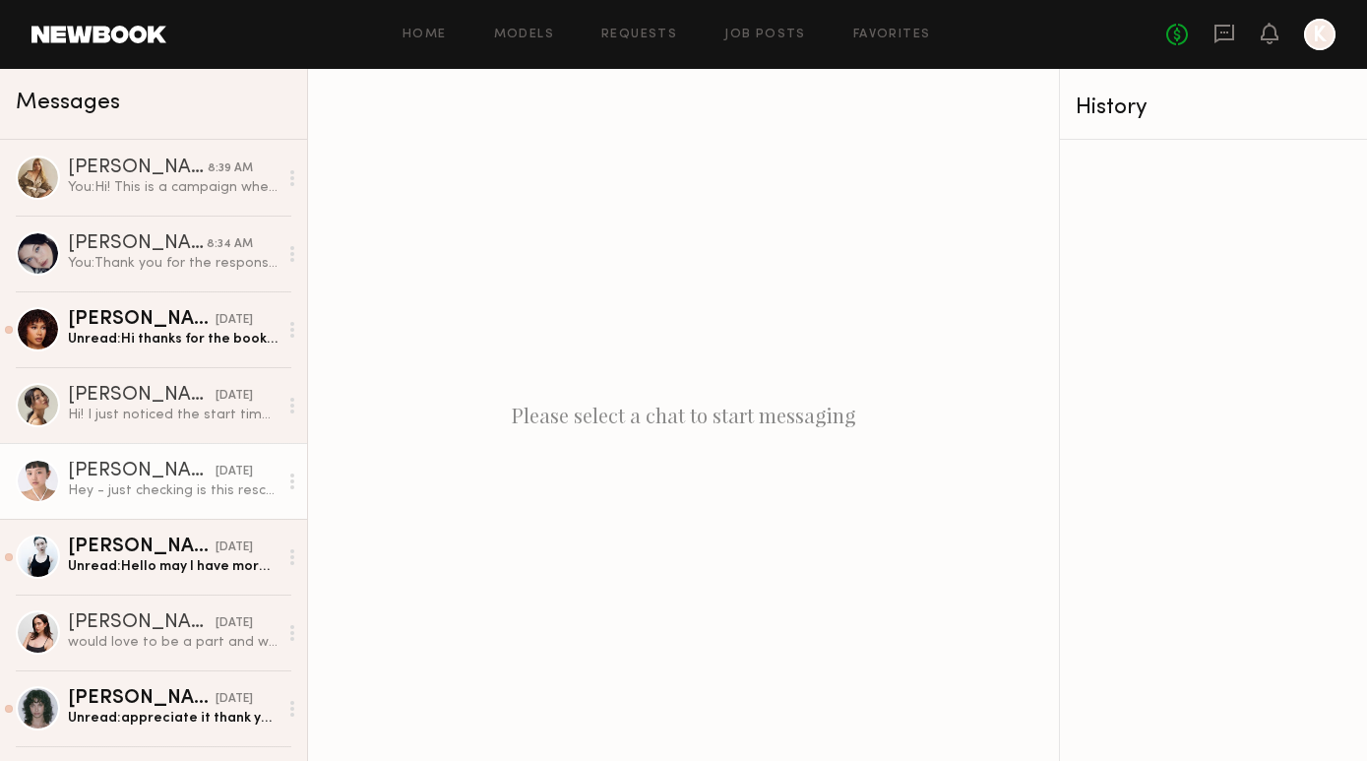
click at [150, 503] on link "Lin M. yesterday Hey - just checking is this rescheduled or fully cancelled ?" at bounding box center [153, 481] width 307 height 76
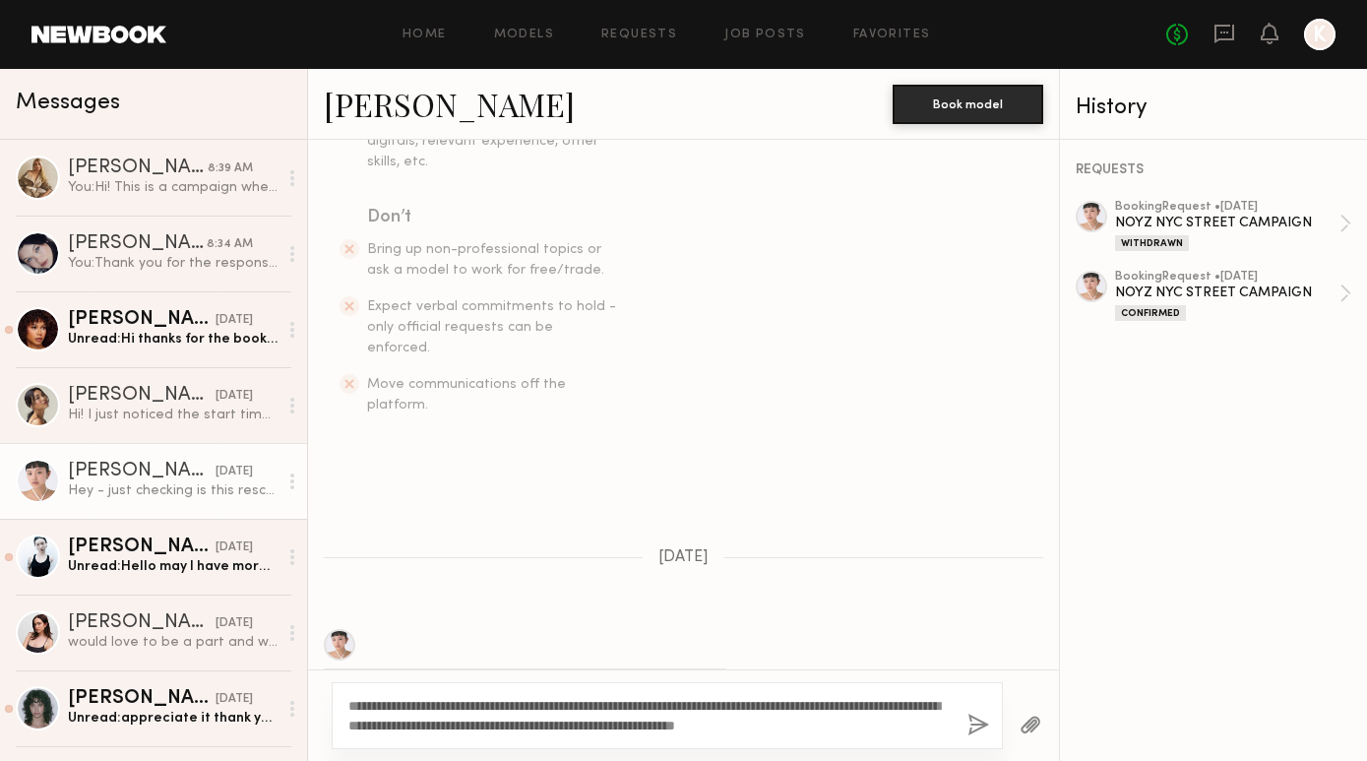
type textarea "**********"
click at [974, 727] on button "button" at bounding box center [978, 725] width 22 height 25
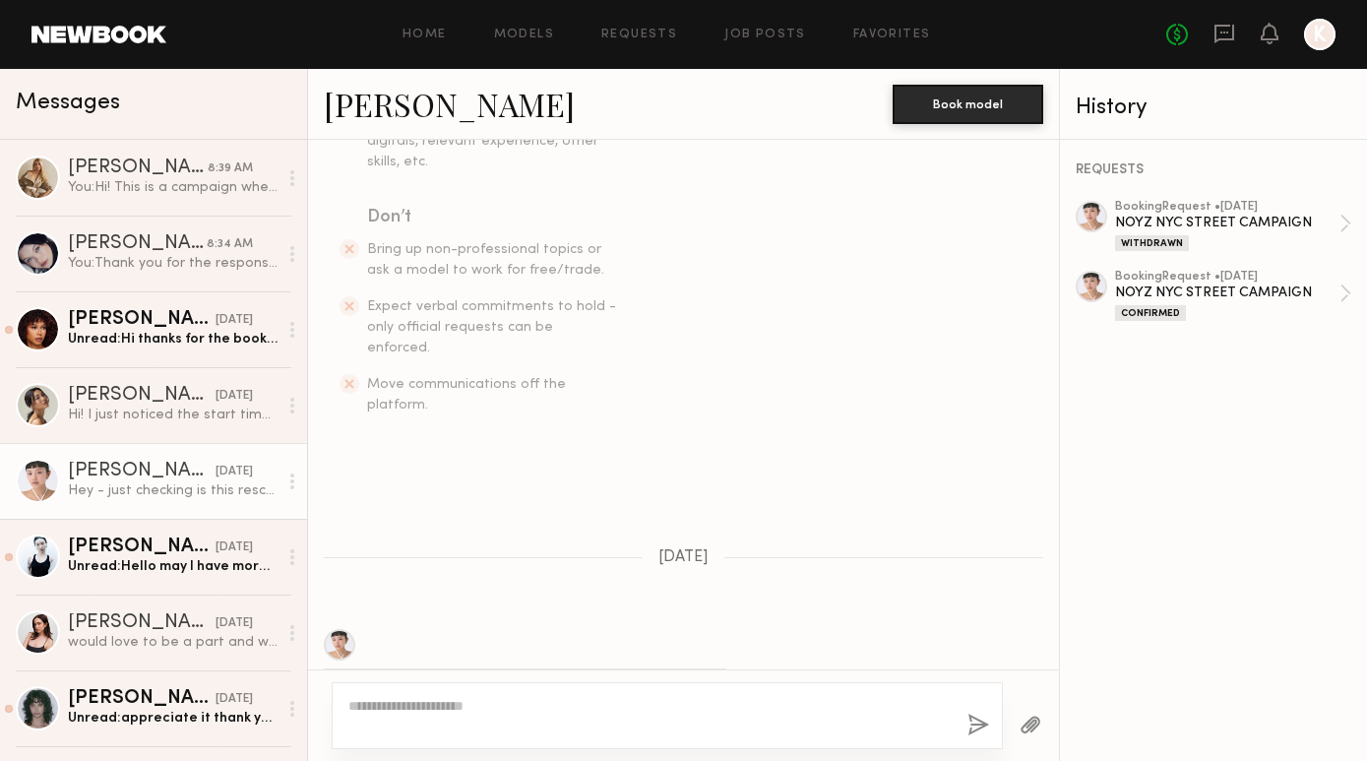
scroll to position [897, 0]
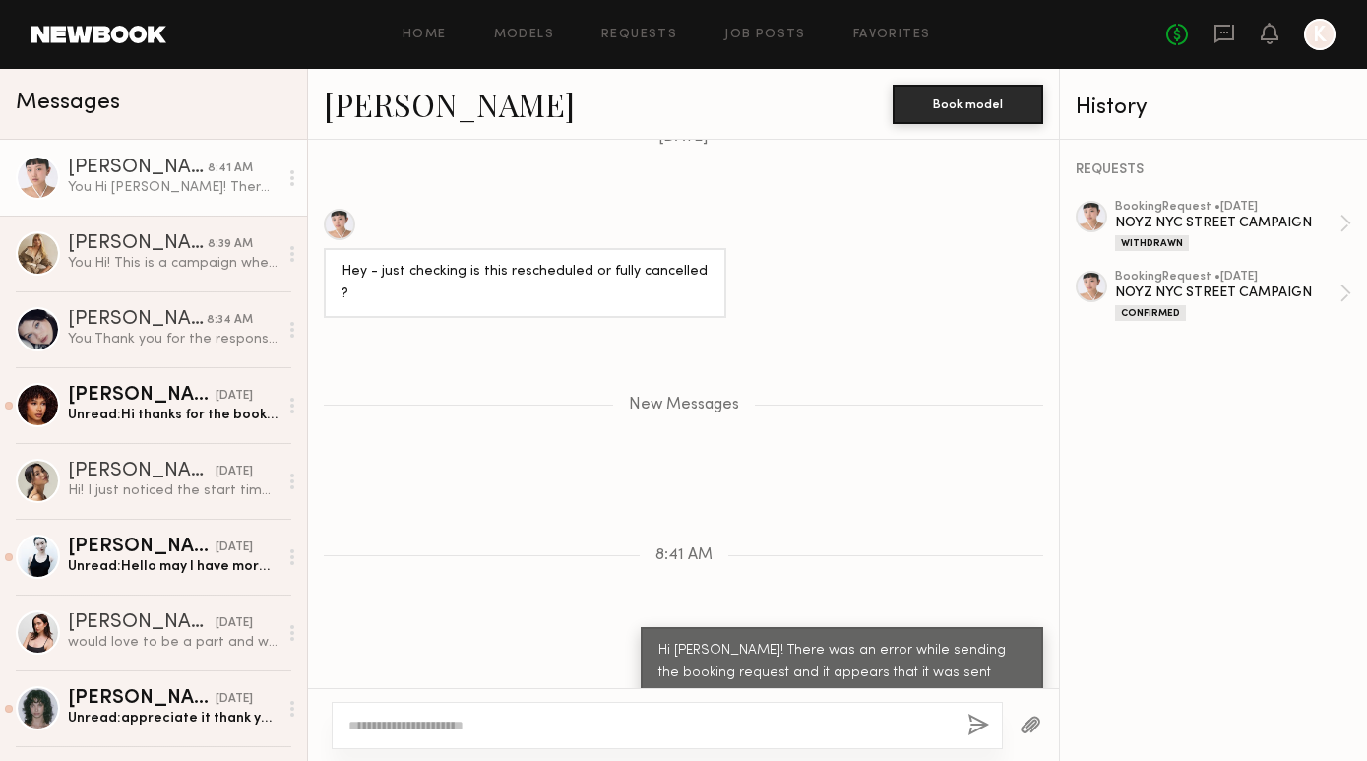
click at [333, 209] on div at bounding box center [339, 224] width 31 height 31
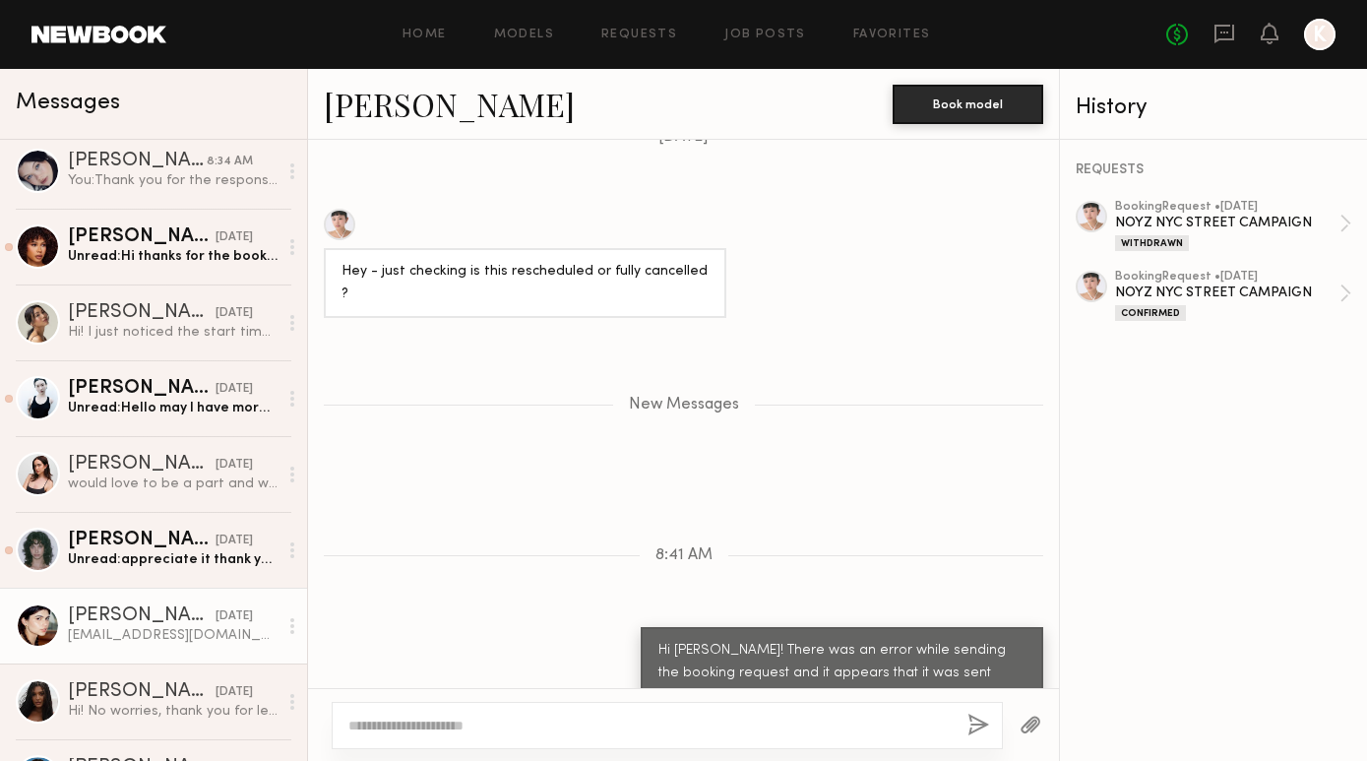
scroll to position [180, 0]
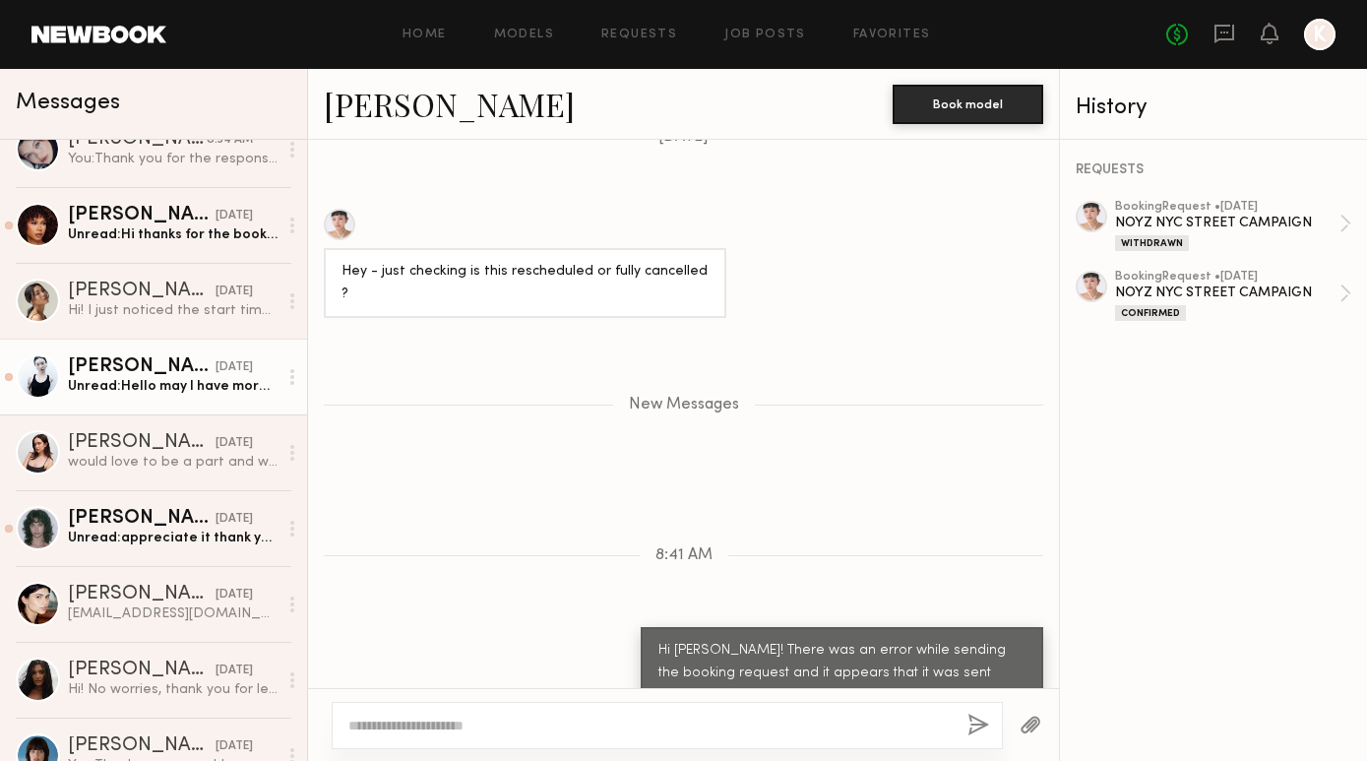
click at [148, 372] on div "[PERSON_NAME]" at bounding box center [142, 367] width 148 height 20
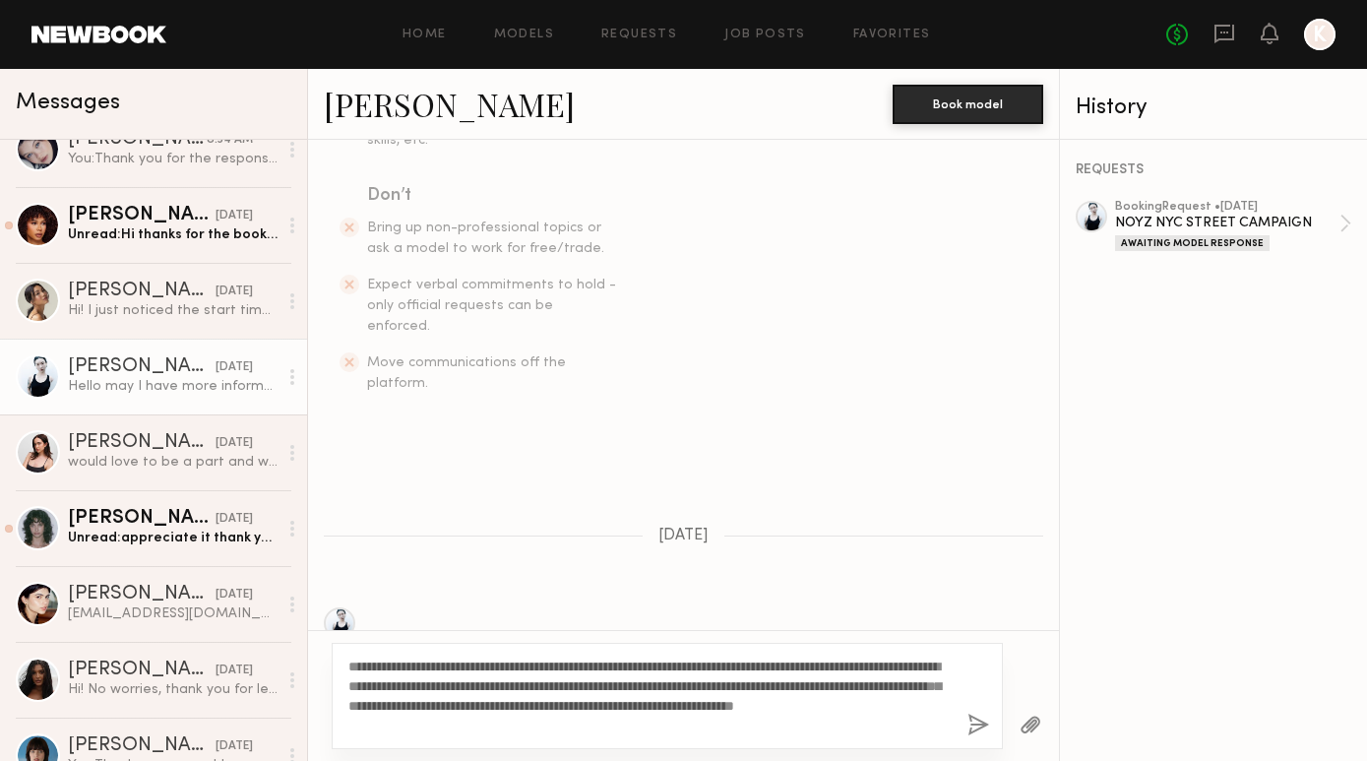
type textarea "**********"
click at [971, 724] on button "button" at bounding box center [978, 725] width 22 height 25
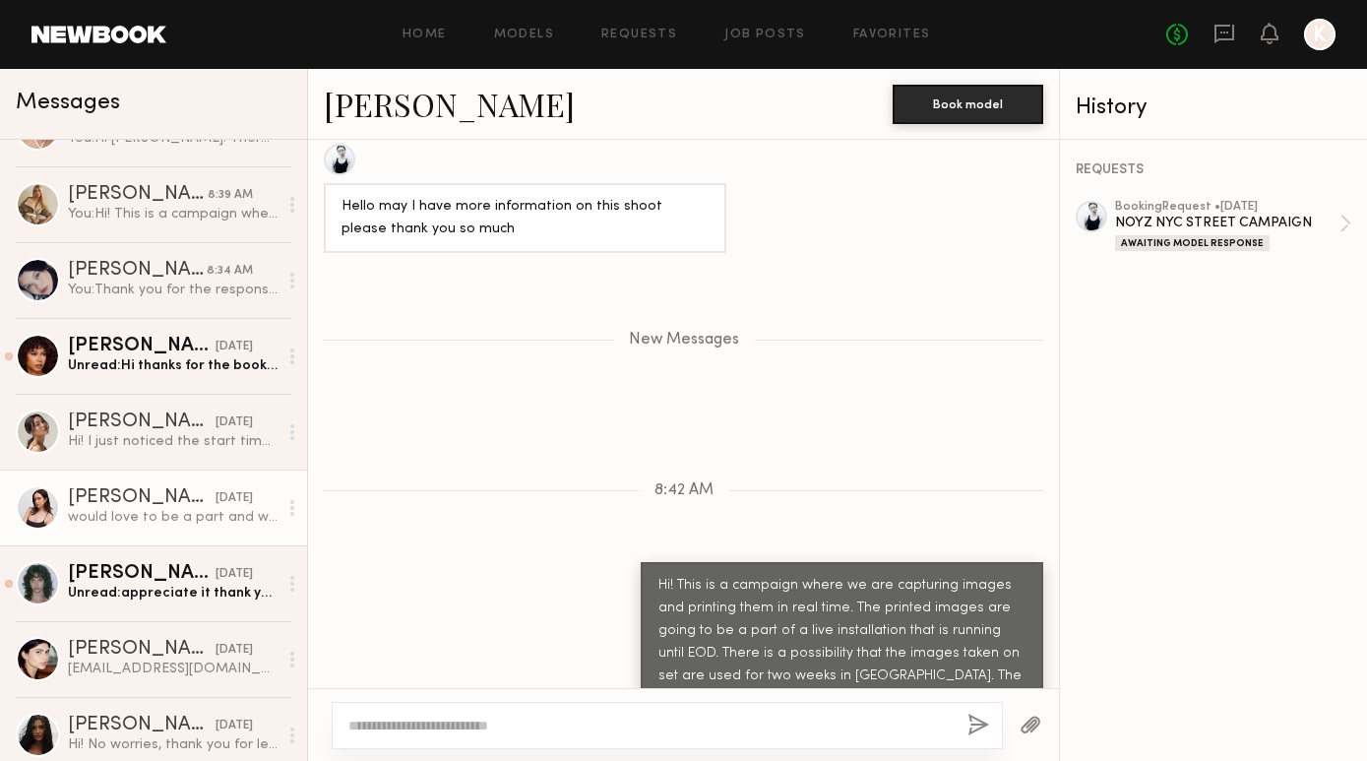
scroll to position [105, 0]
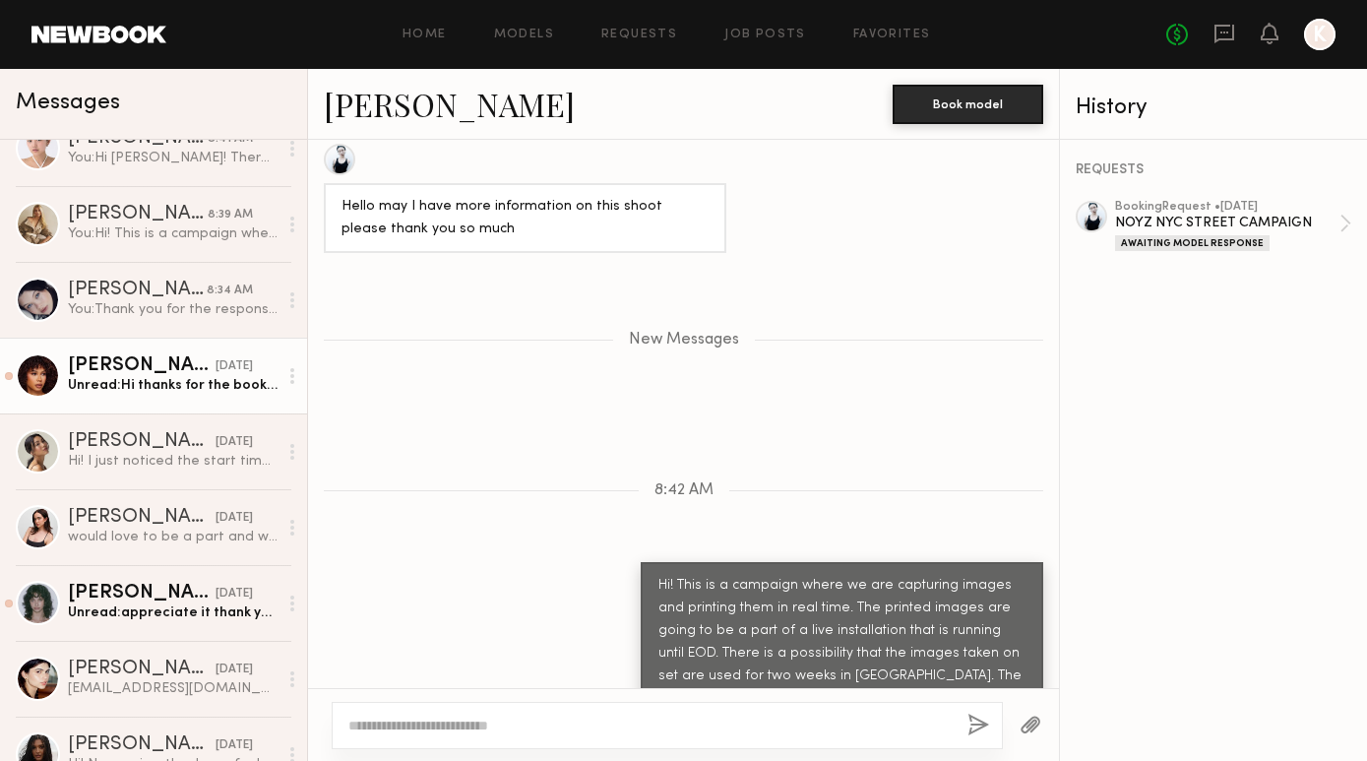
click at [164, 396] on link "Jael H. yesterday Unread: Hi thanks for the booking! Looking forward to it:)" at bounding box center [153, 376] width 307 height 76
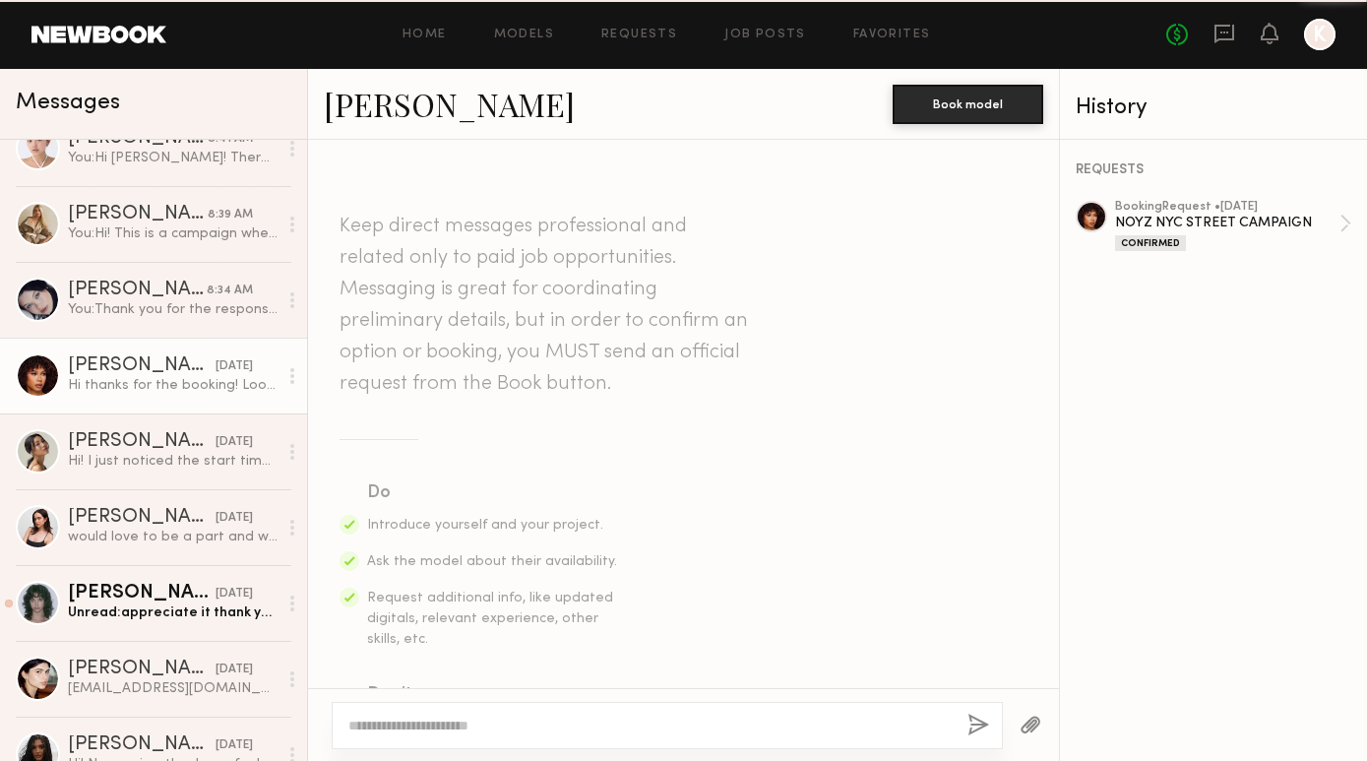
scroll to position [477, 0]
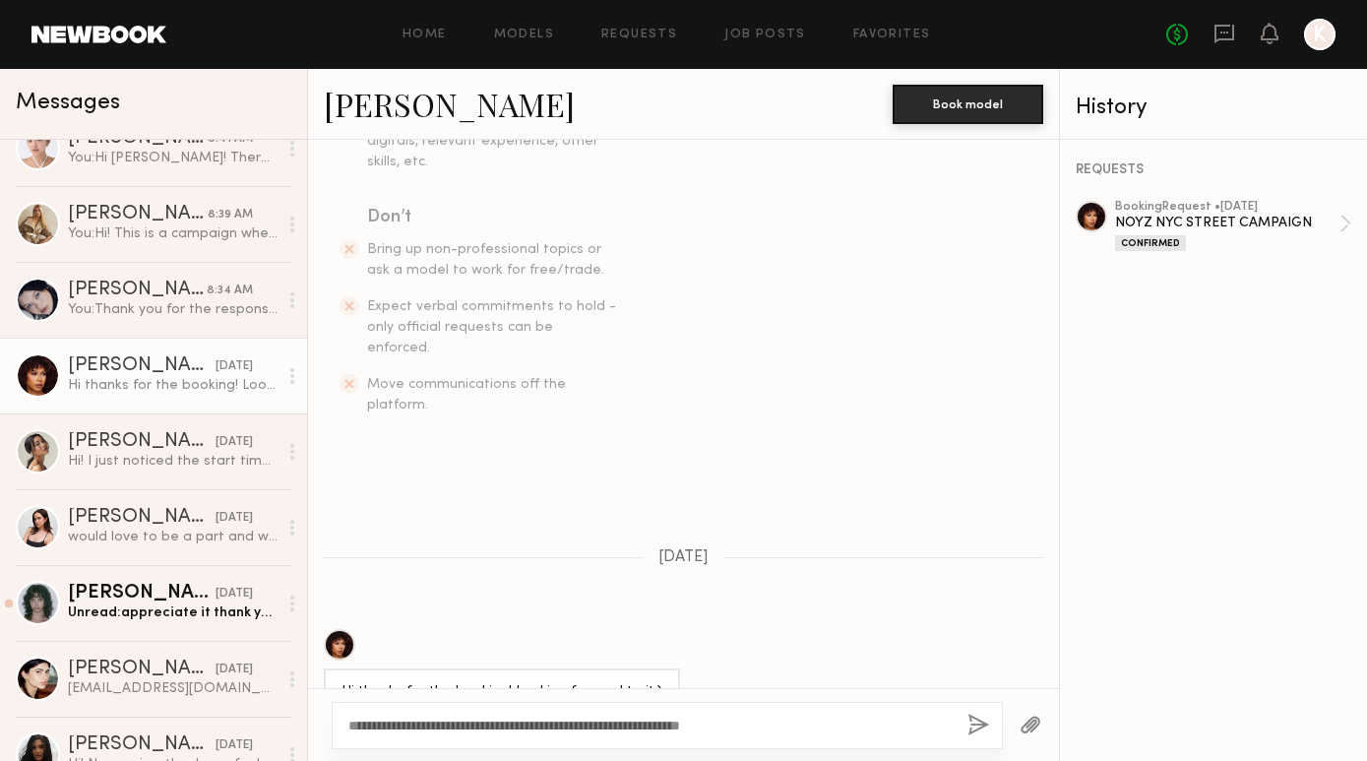
type textarea "**********"
click at [979, 723] on button "button" at bounding box center [978, 725] width 22 height 25
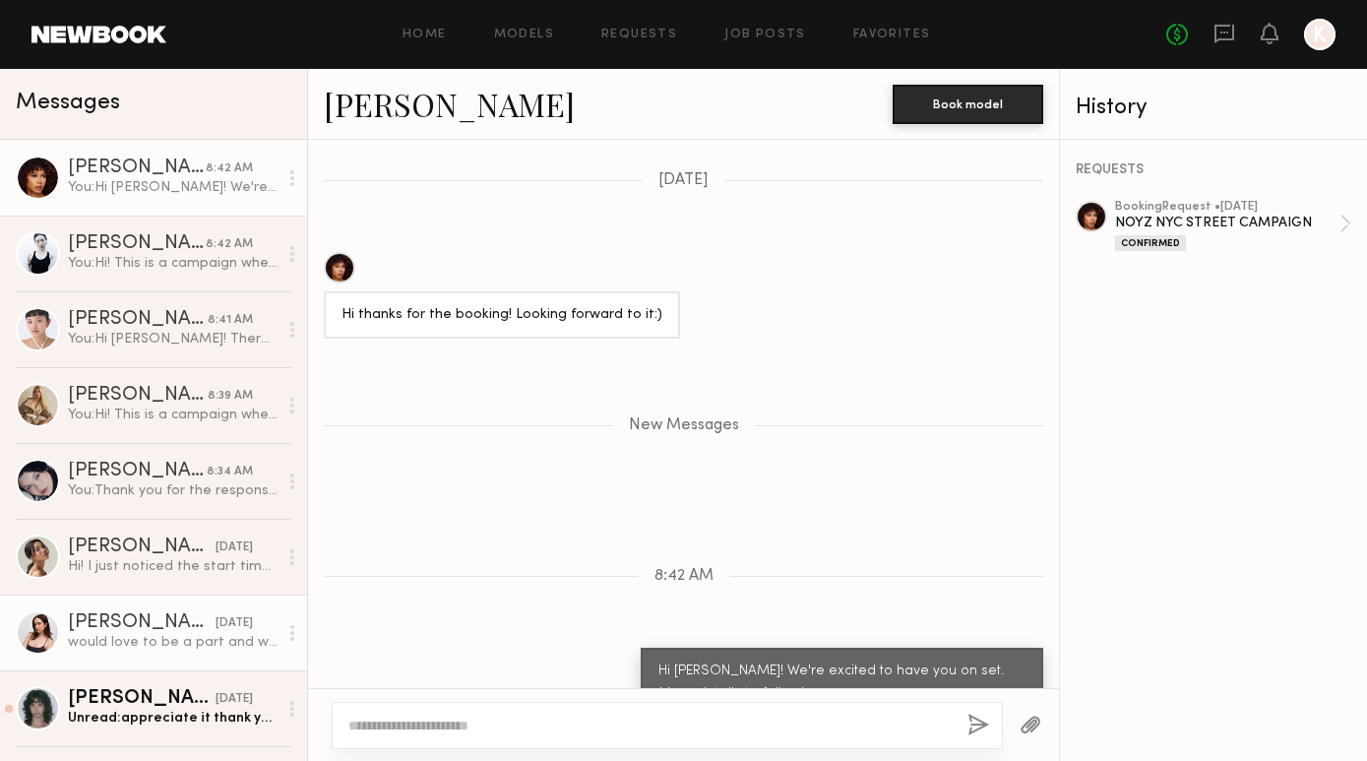
scroll to position [0, 0]
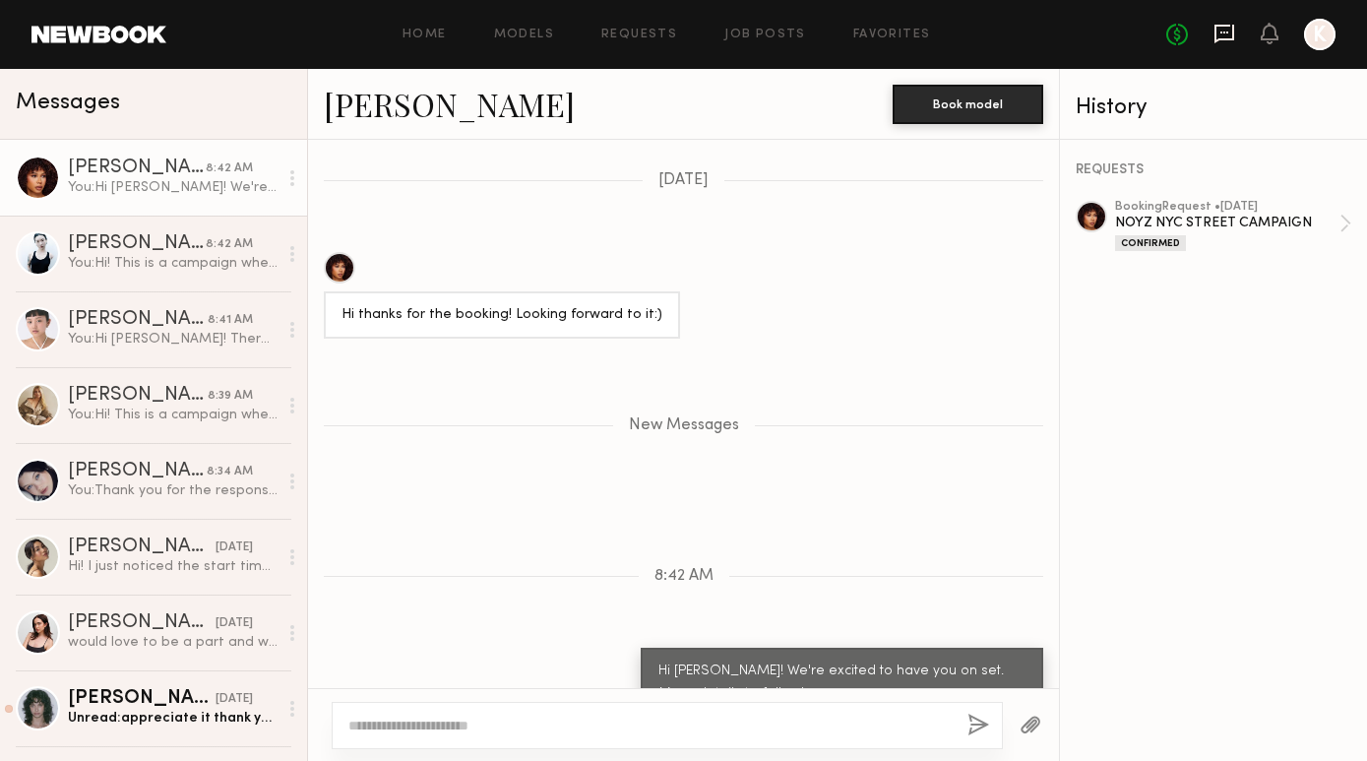
click at [1229, 26] on icon at bounding box center [1224, 34] width 20 height 19
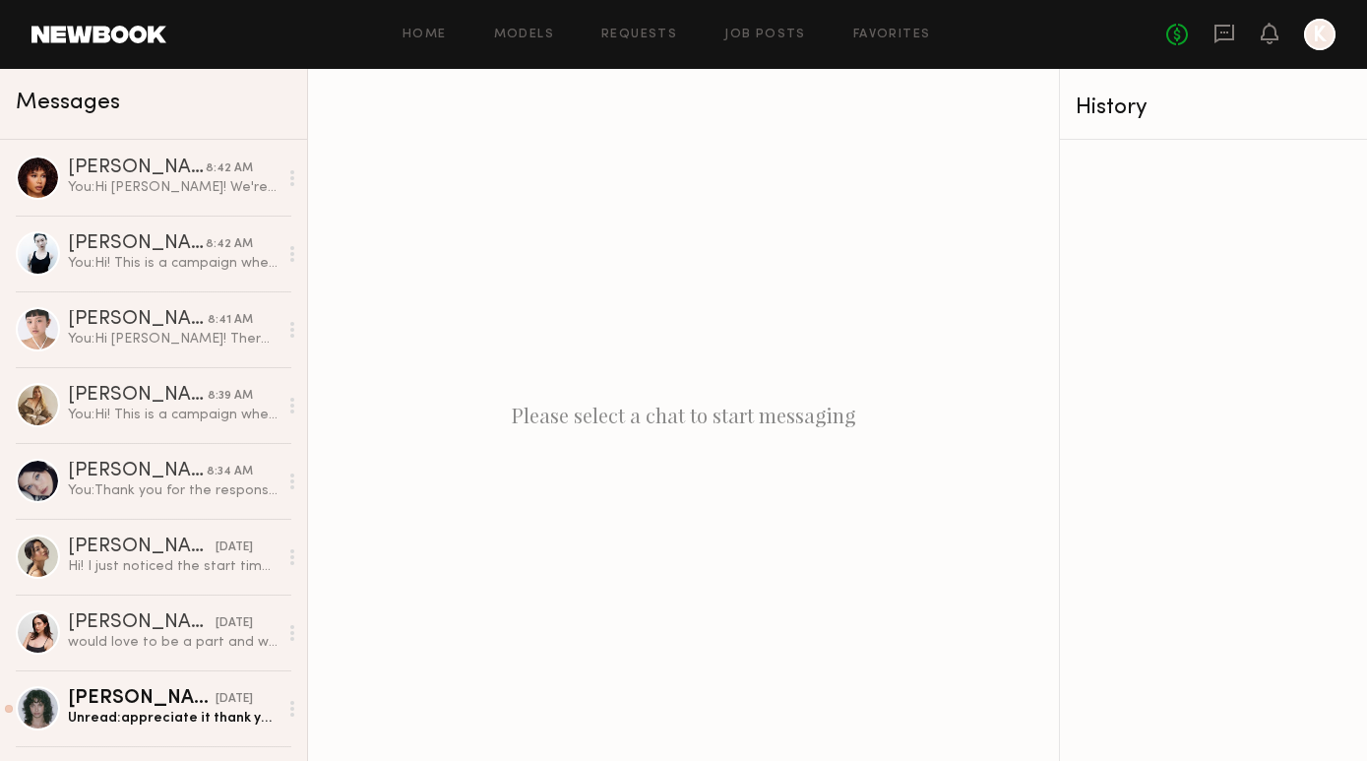
click at [614, 48] on div "Home Models Requests Job Posts Favorites Sign Out No fees up to $5,000 K" at bounding box center [750, 34] width 1169 height 31
click at [633, 40] on link "Requests" at bounding box center [639, 35] width 76 height 13
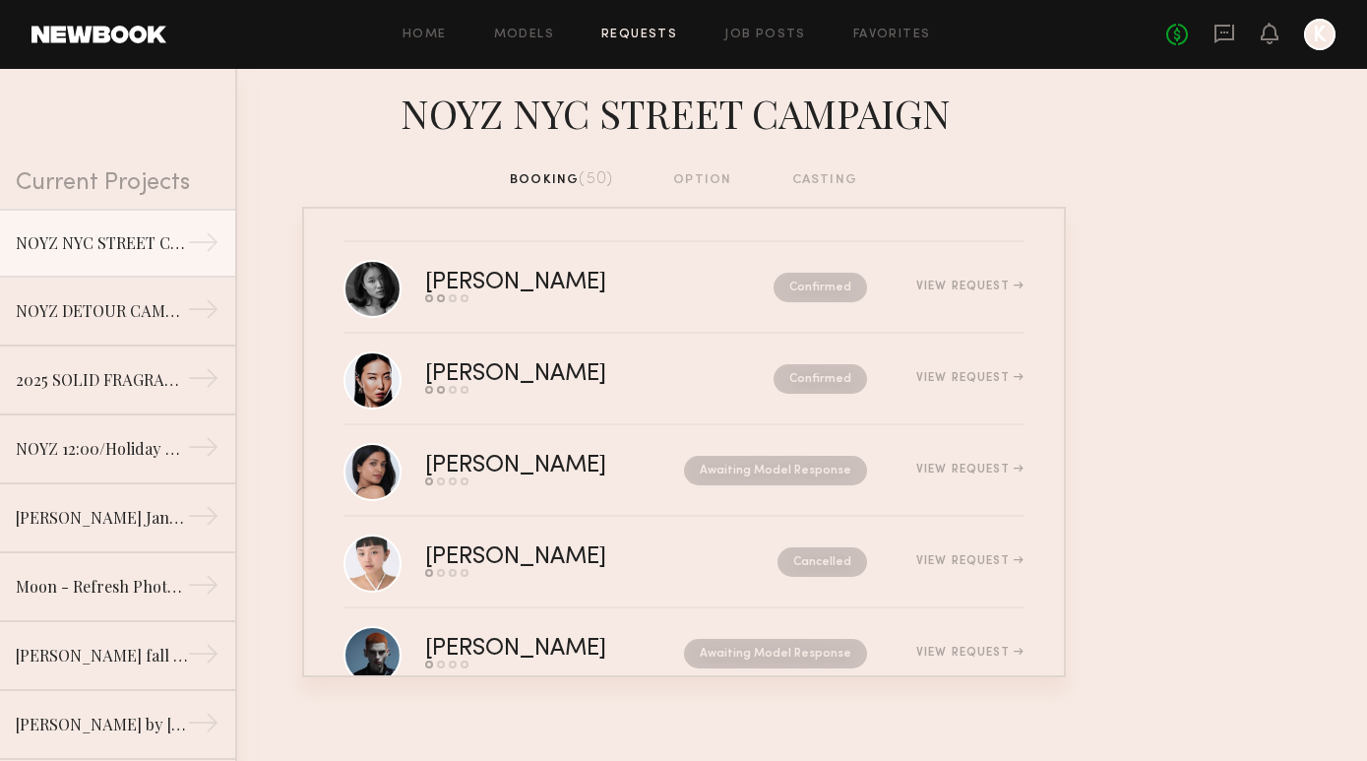
click at [771, 42] on div "Home Models Requests Job Posts Favorites Sign Out No fees up to $5,000 K" at bounding box center [750, 34] width 1169 height 31
click at [770, 21] on div "Home Models Requests Job Posts Favorites Sign Out No fees up to $5,000 K" at bounding box center [750, 34] width 1169 height 31
click at [770, 33] on link "Job Posts" at bounding box center [765, 35] width 82 height 13
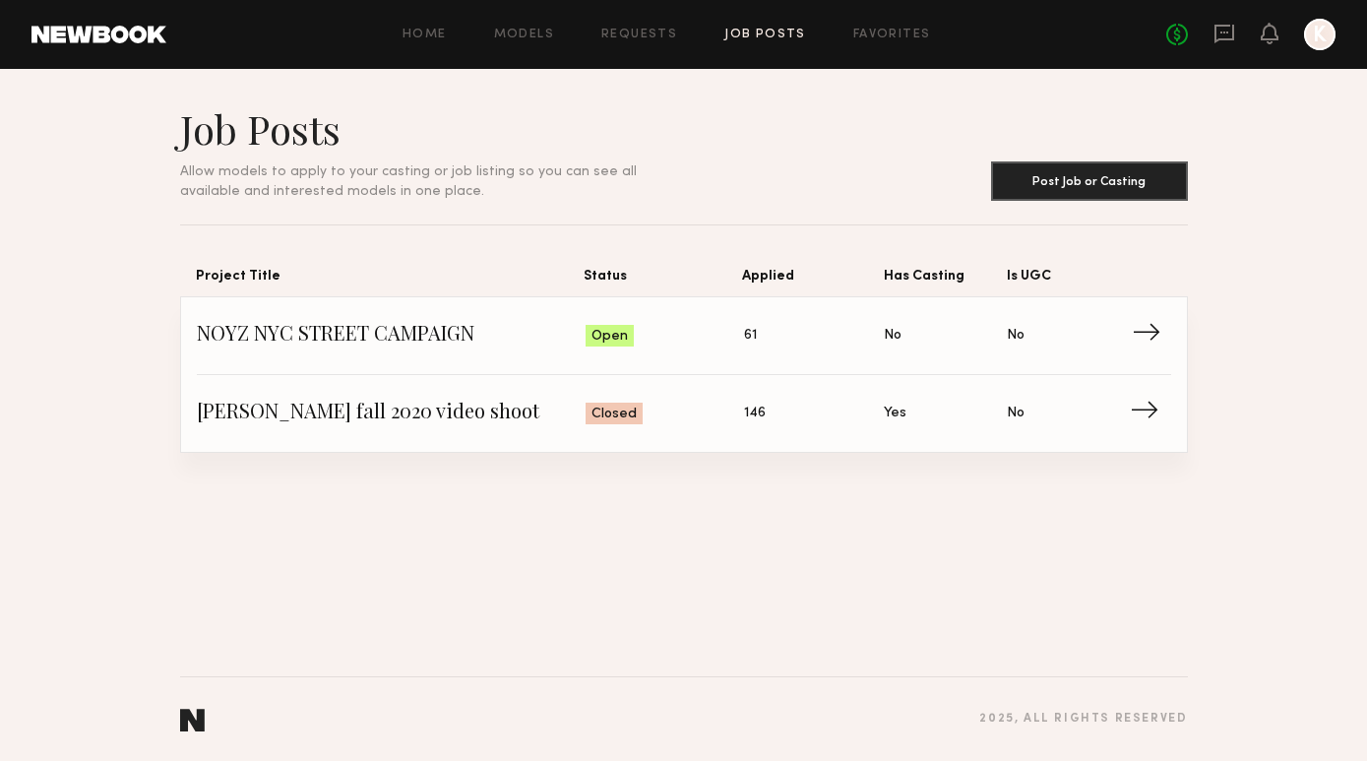
click at [371, 322] on span "NOYZ NYC STREET CAMPAIGN" at bounding box center [392, 336] width 390 height 30
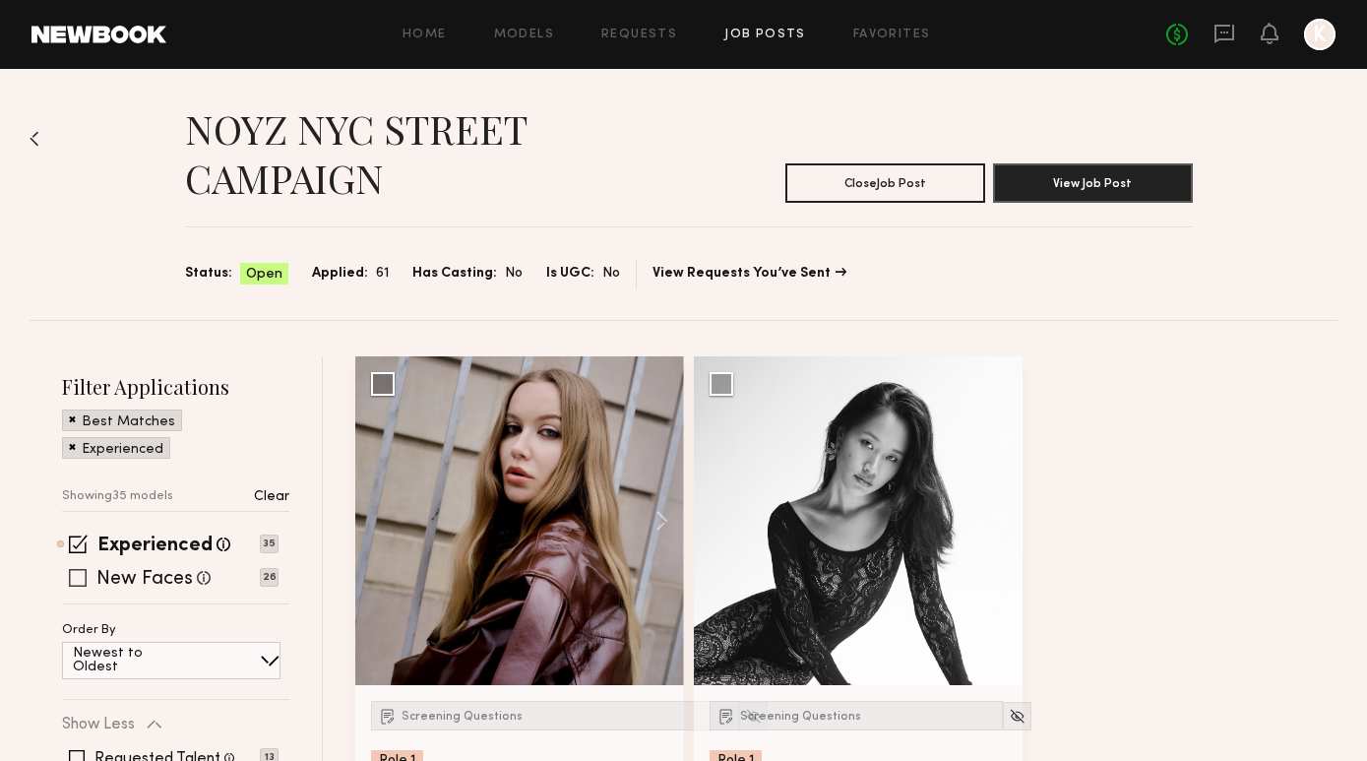
click at [79, 582] on span at bounding box center [78, 578] width 18 height 18
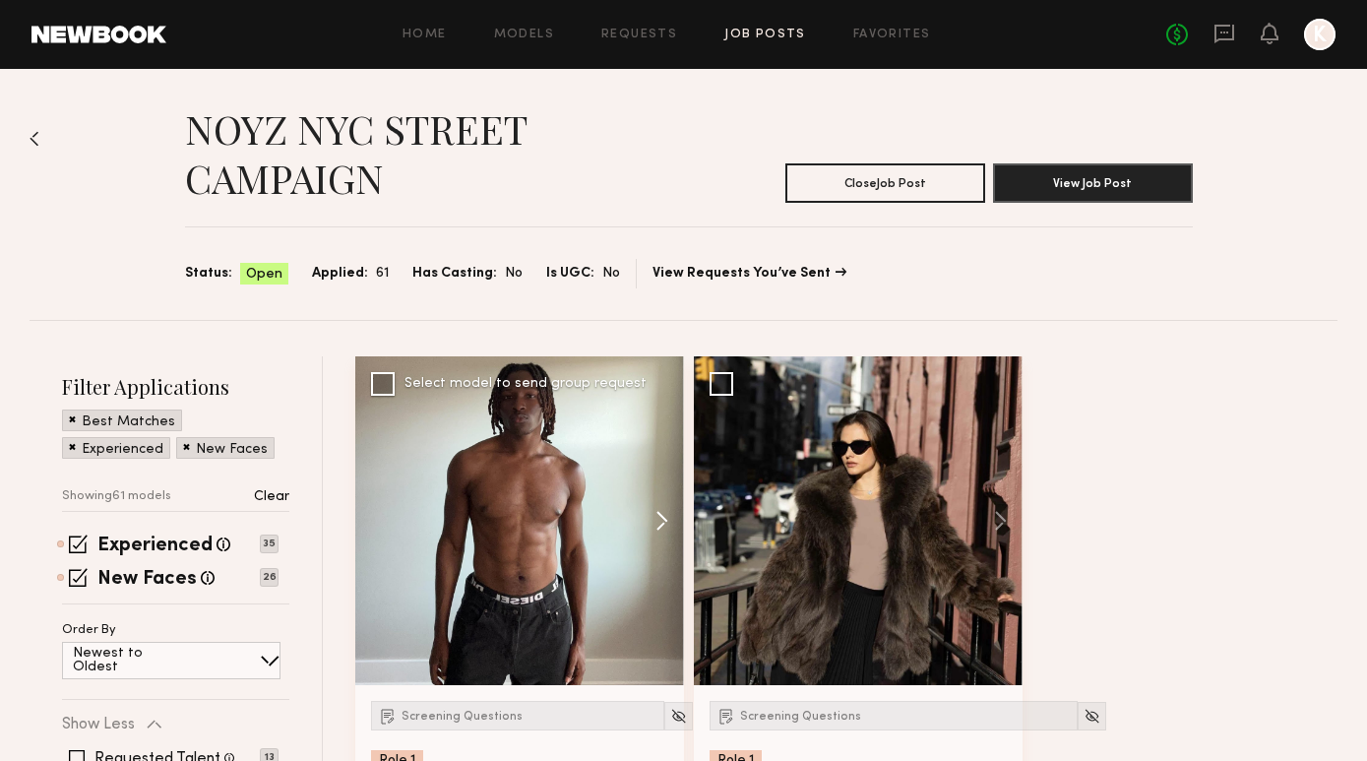
click at [668, 529] on button at bounding box center [652, 520] width 63 height 329
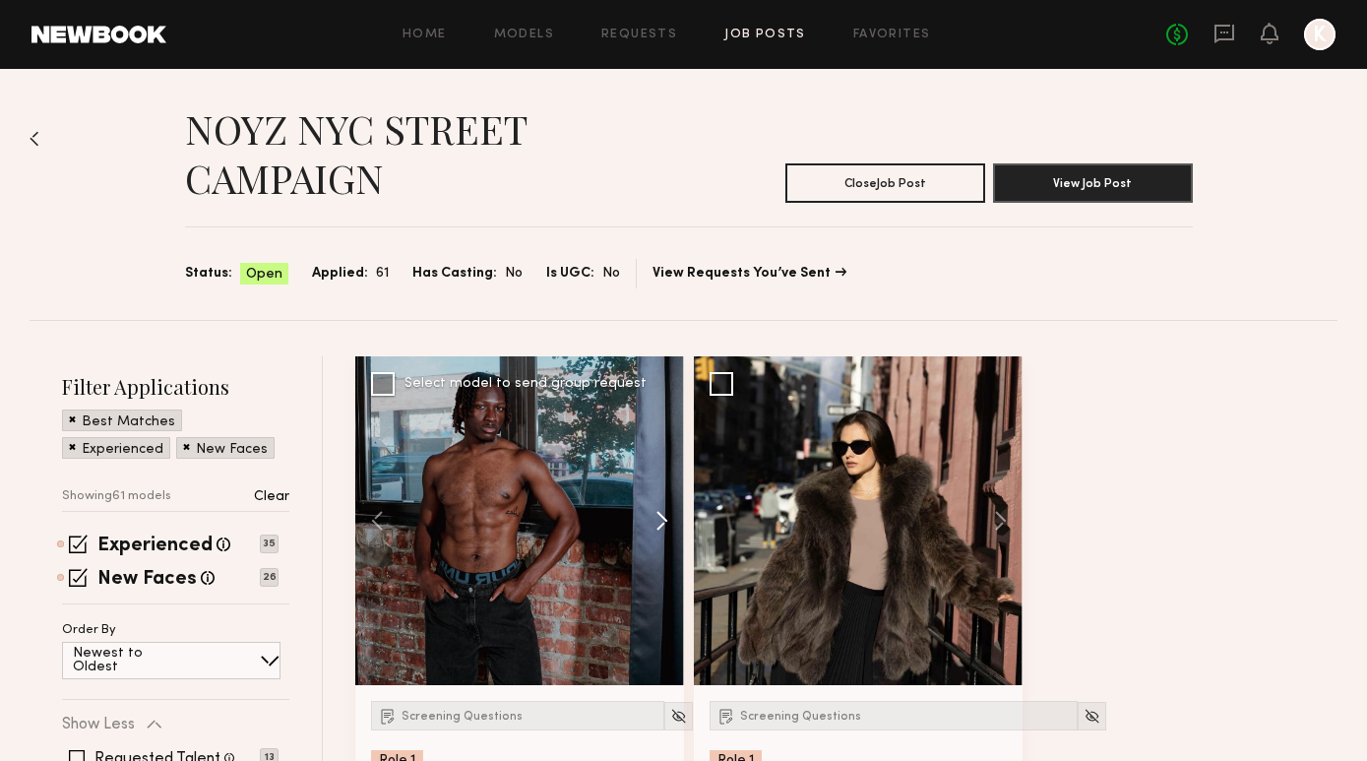
click at [668, 529] on button at bounding box center [652, 520] width 63 height 329
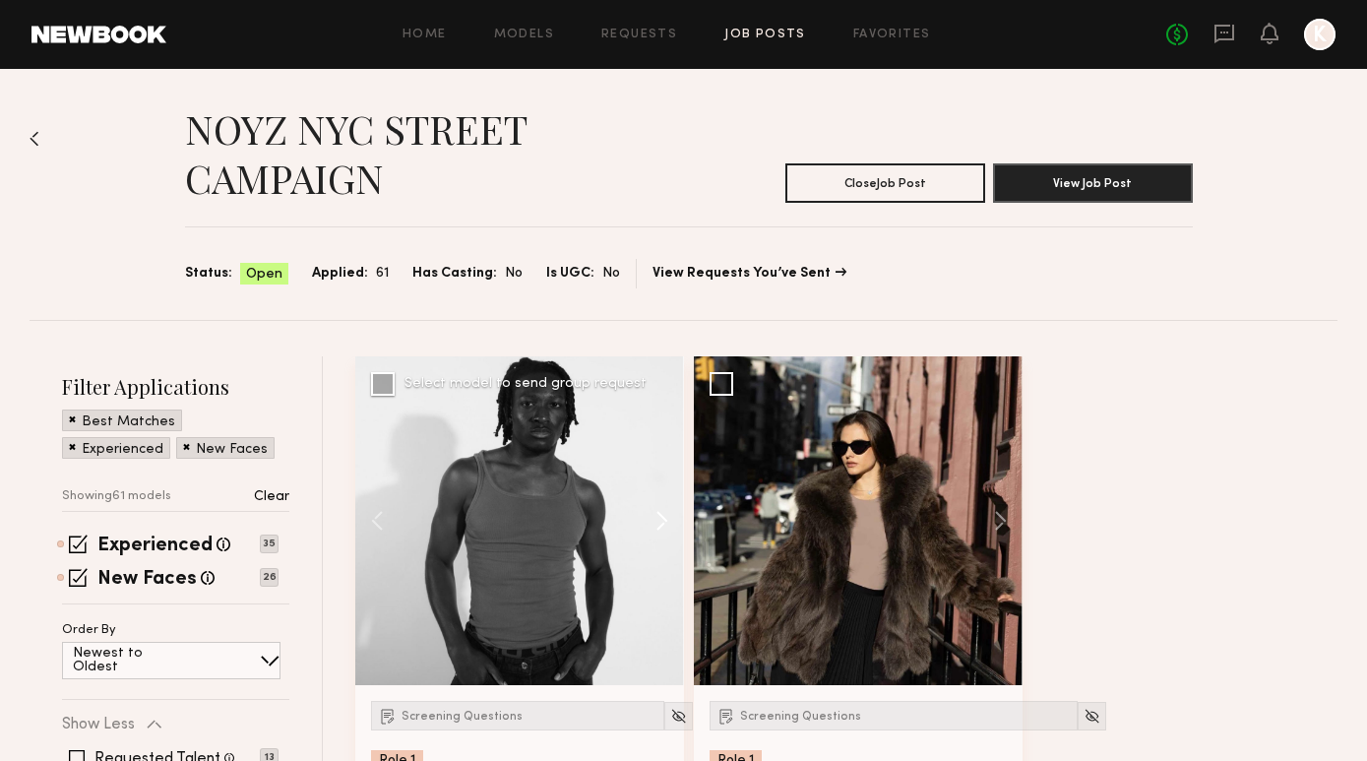
click at [668, 529] on button at bounding box center [652, 520] width 63 height 329
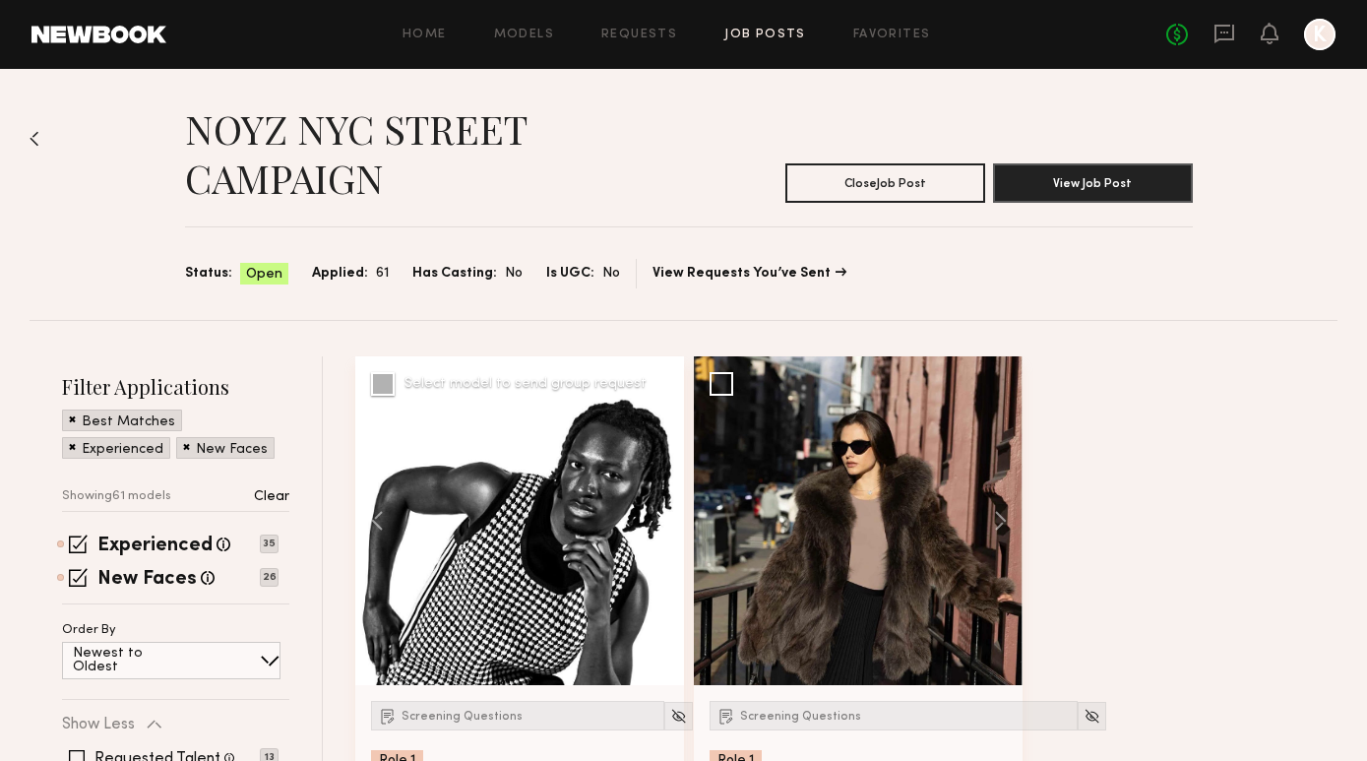
click at [668, 529] on button at bounding box center [652, 520] width 63 height 329
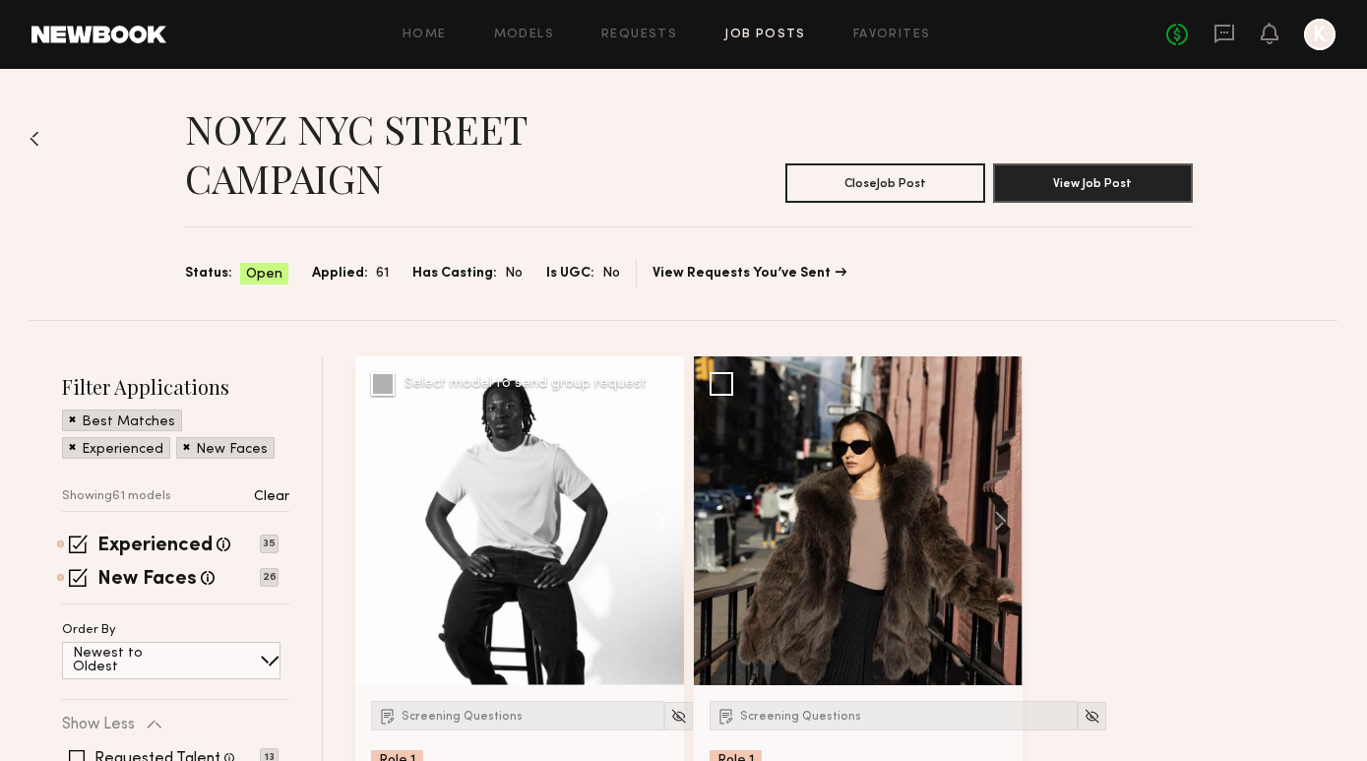
click at [668, 529] on button at bounding box center [652, 520] width 63 height 329
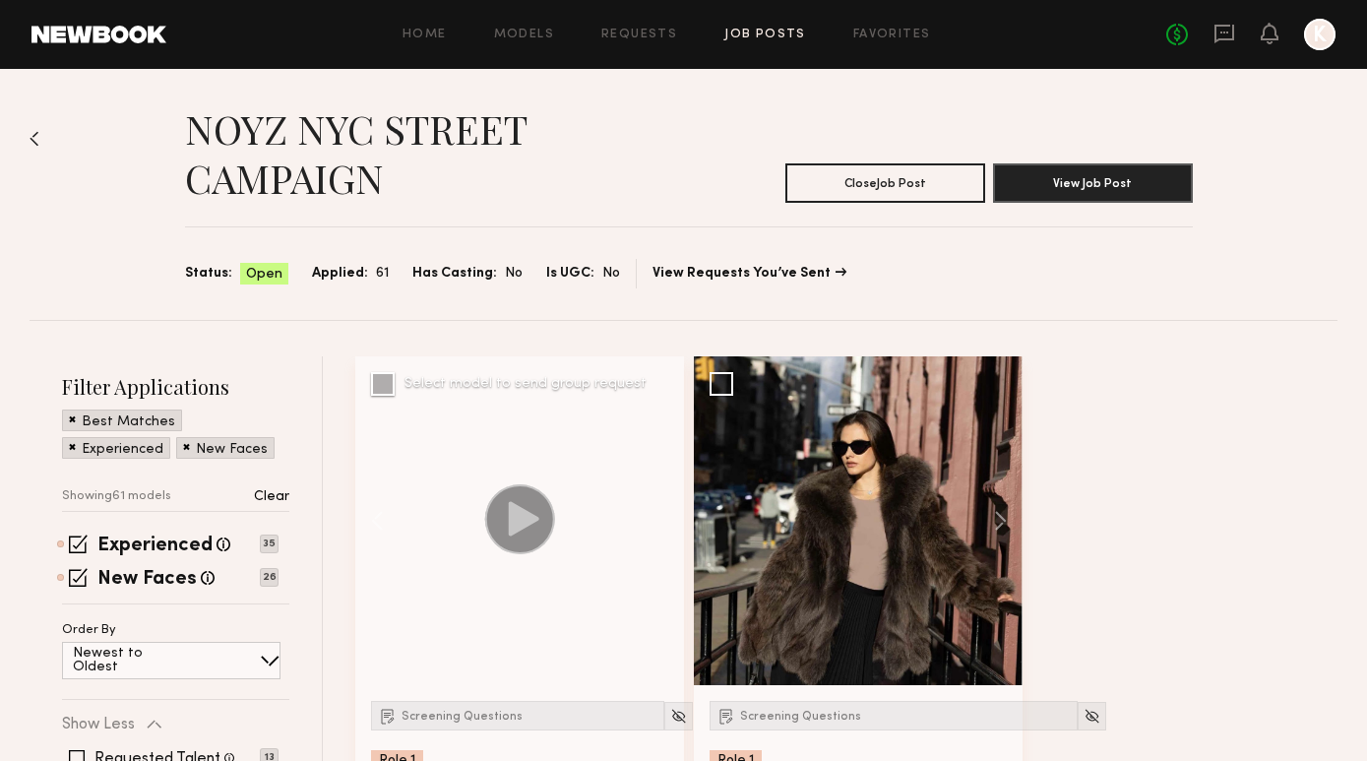
click at [668, 529] on div at bounding box center [519, 520] width 329 height 329
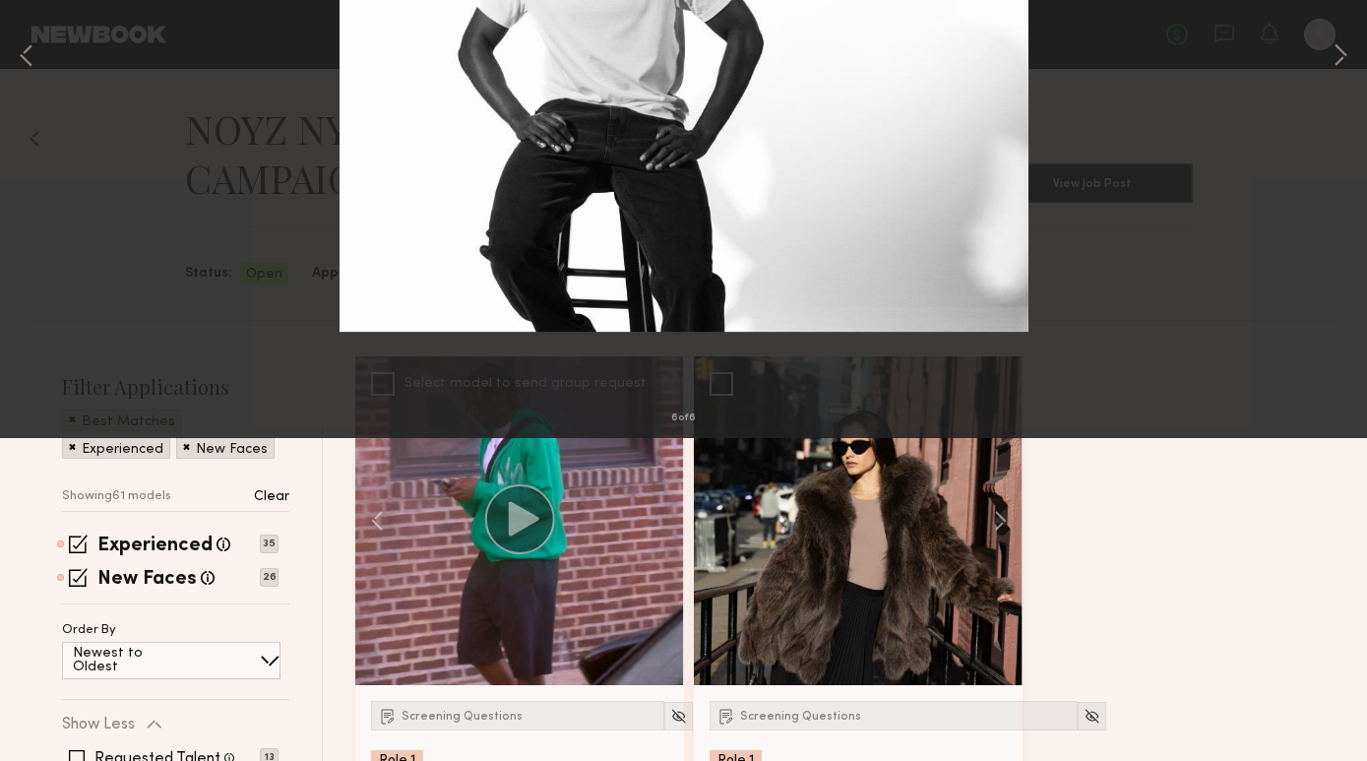
click at [50, 54] on button at bounding box center [45, 47] width 31 height 35
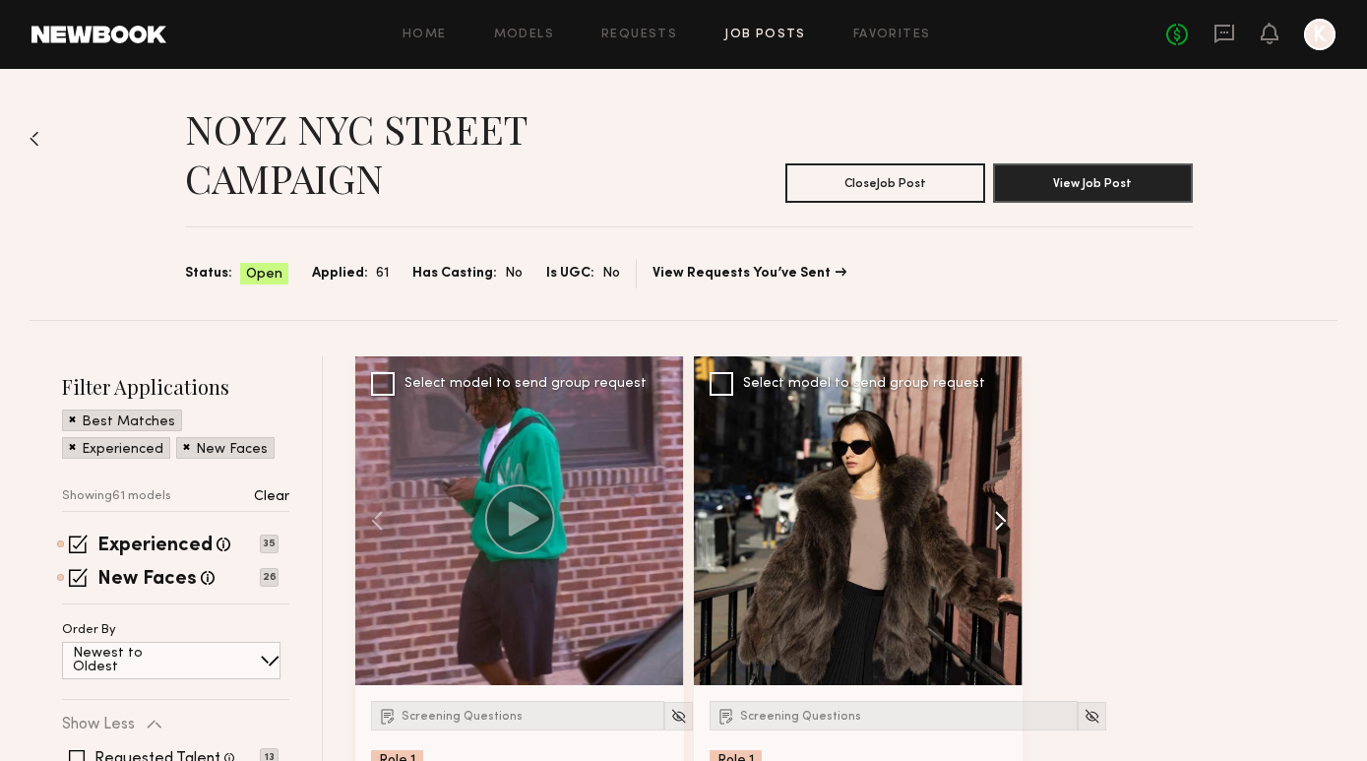
click at [1004, 521] on button at bounding box center [990, 520] width 63 height 329
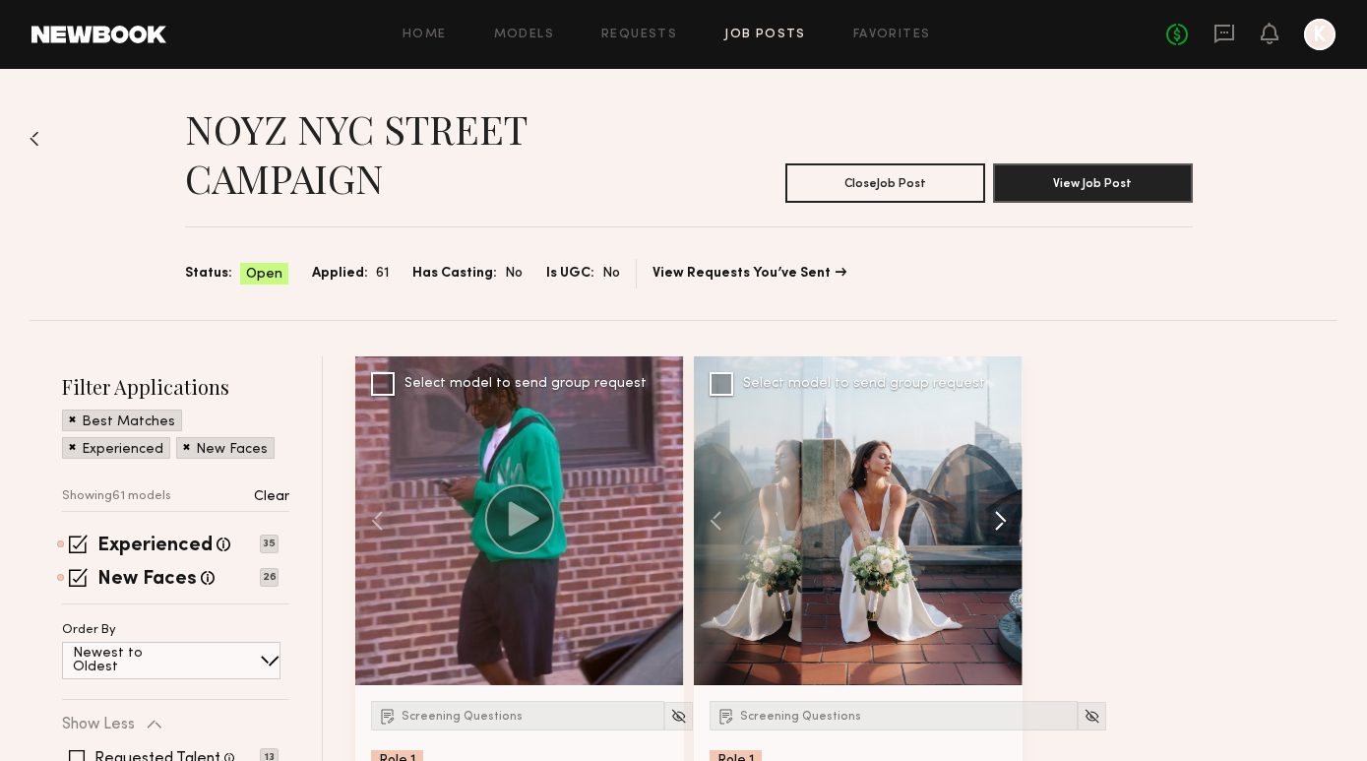
click at [1004, 521] on button at bounding box center [990, 520] width 63 height 329
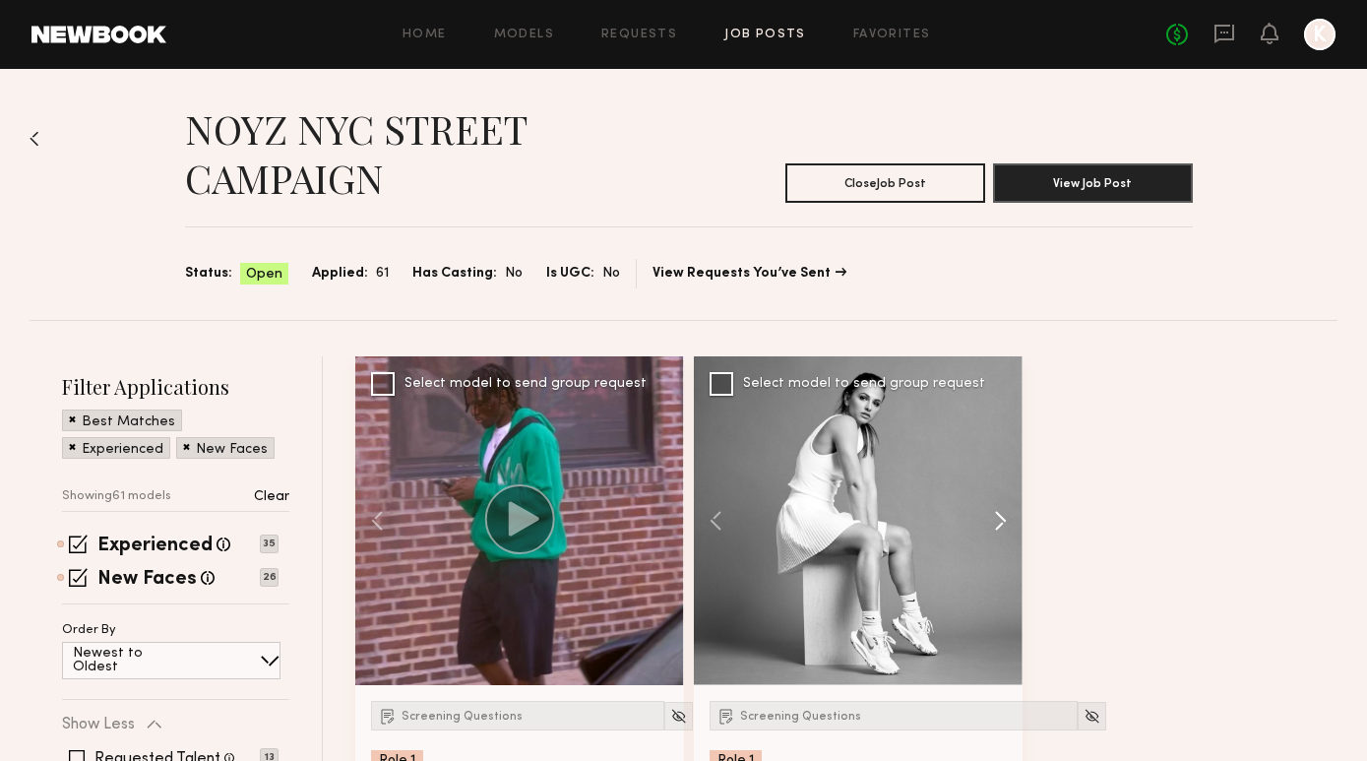
click at [1004, 521] on button at bounding box center [990, 520] width 63 height 329
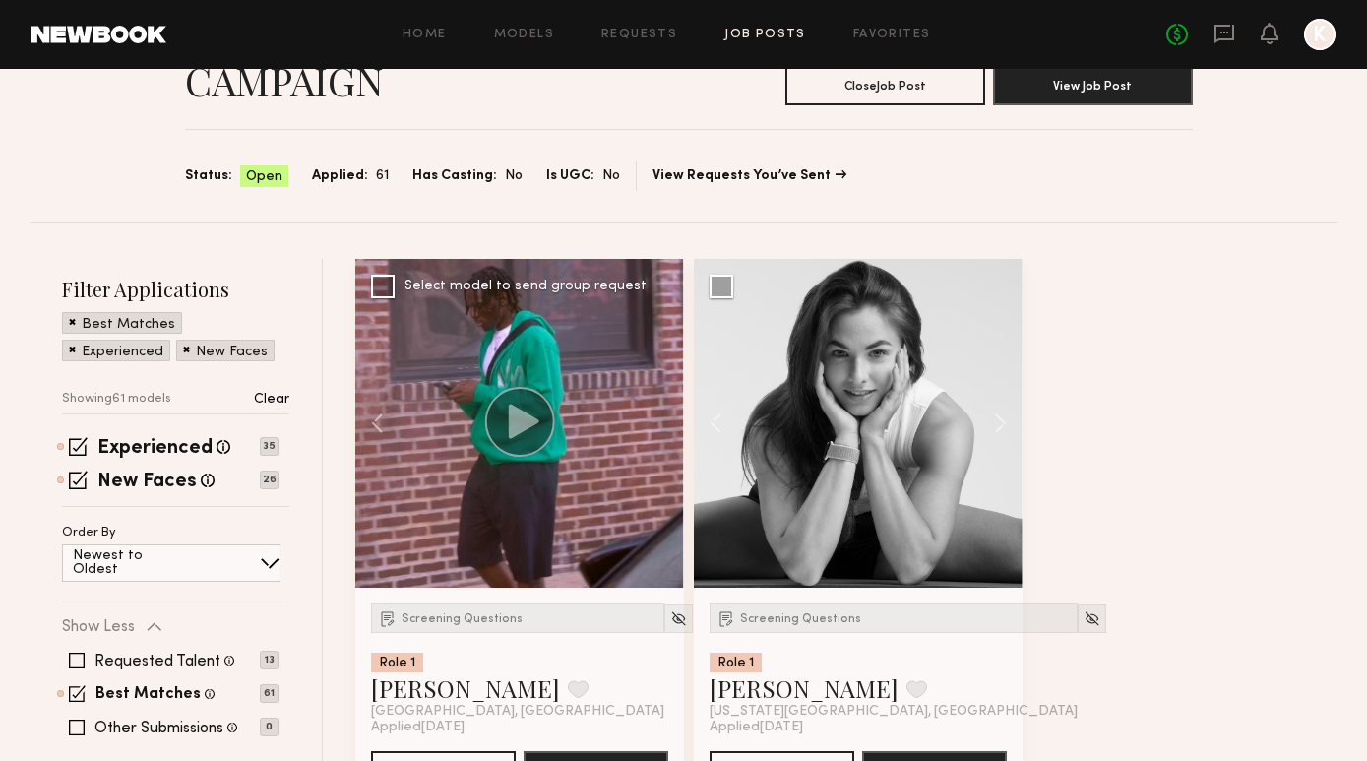
scroll to position [670, 0]
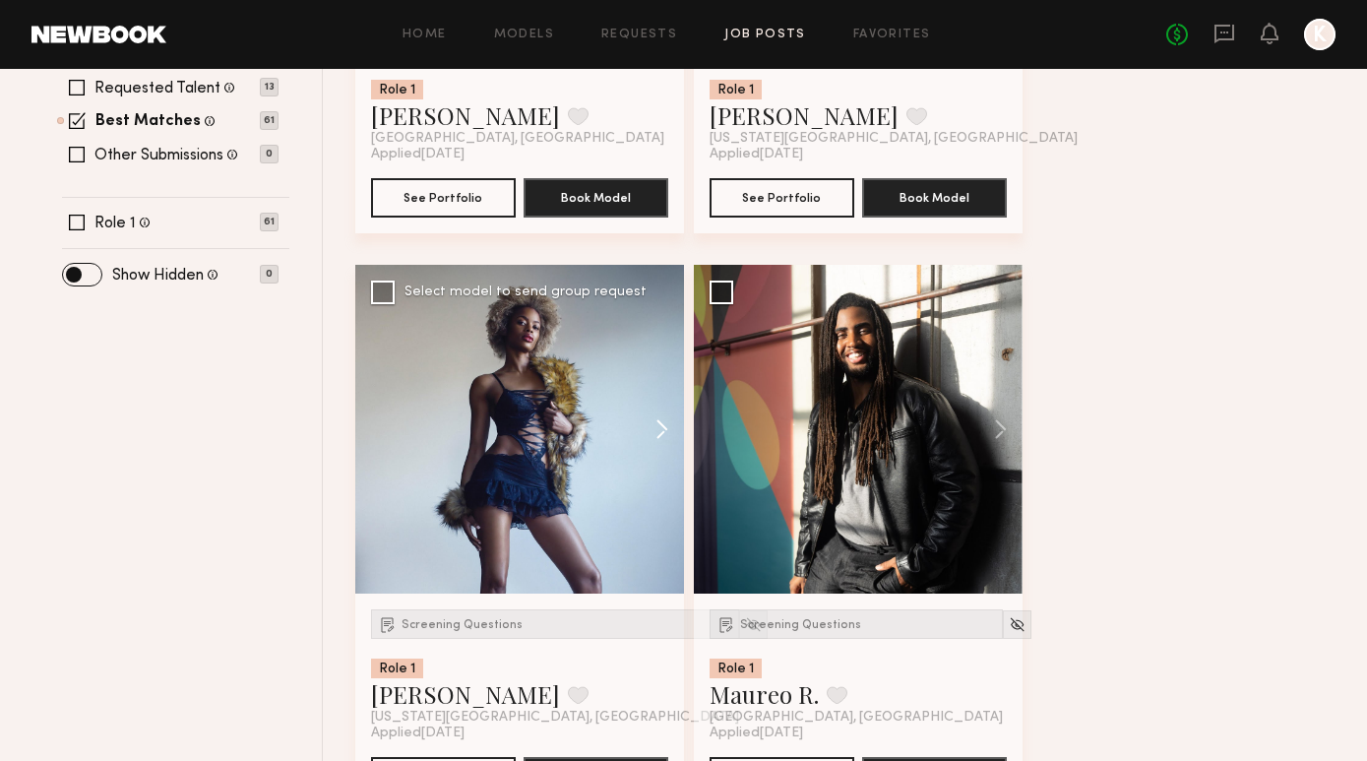
click at [664, 431] on button at bounding box center [652, 429] width 63 height 329
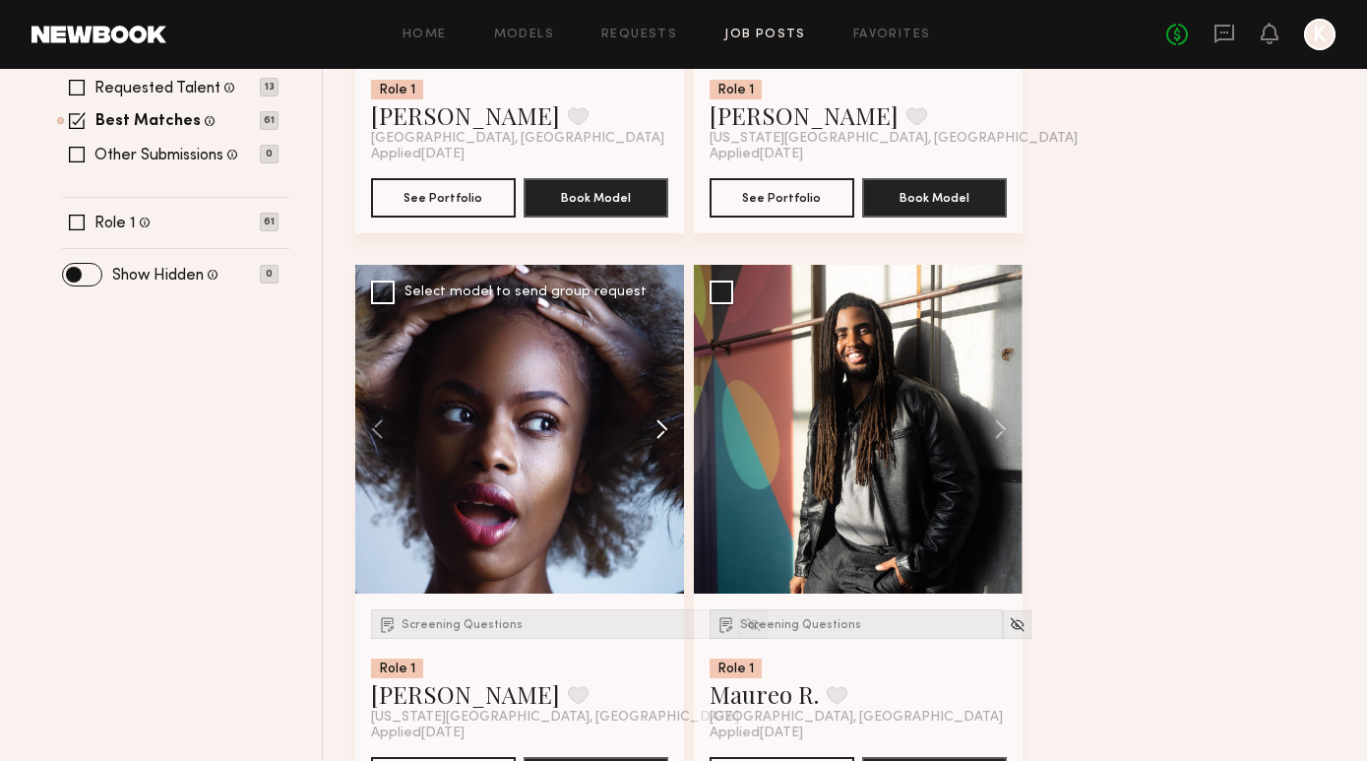
click at [663, 428] on button at bounding box center [652, 429] width 63 height 329
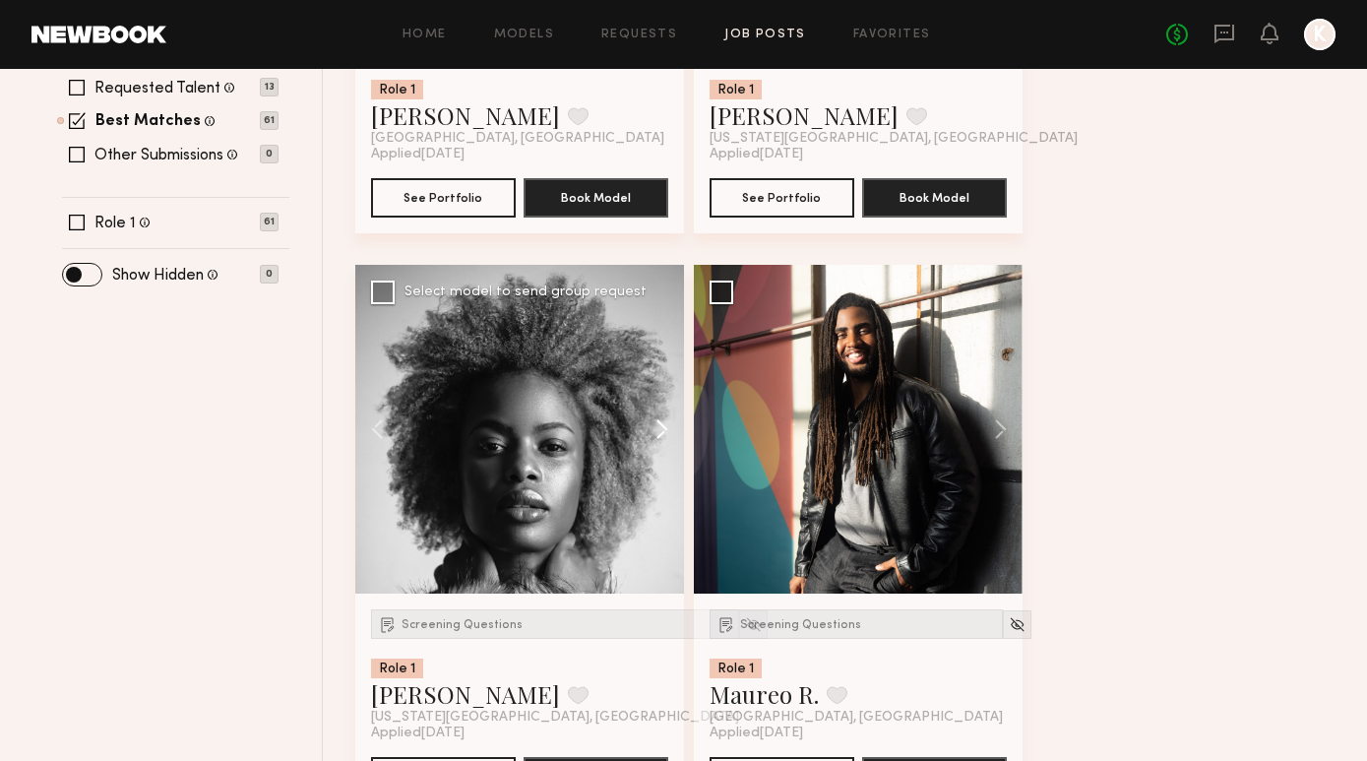
click at [663, 428] on button at bounding box center [652, 429] width 63 height 329
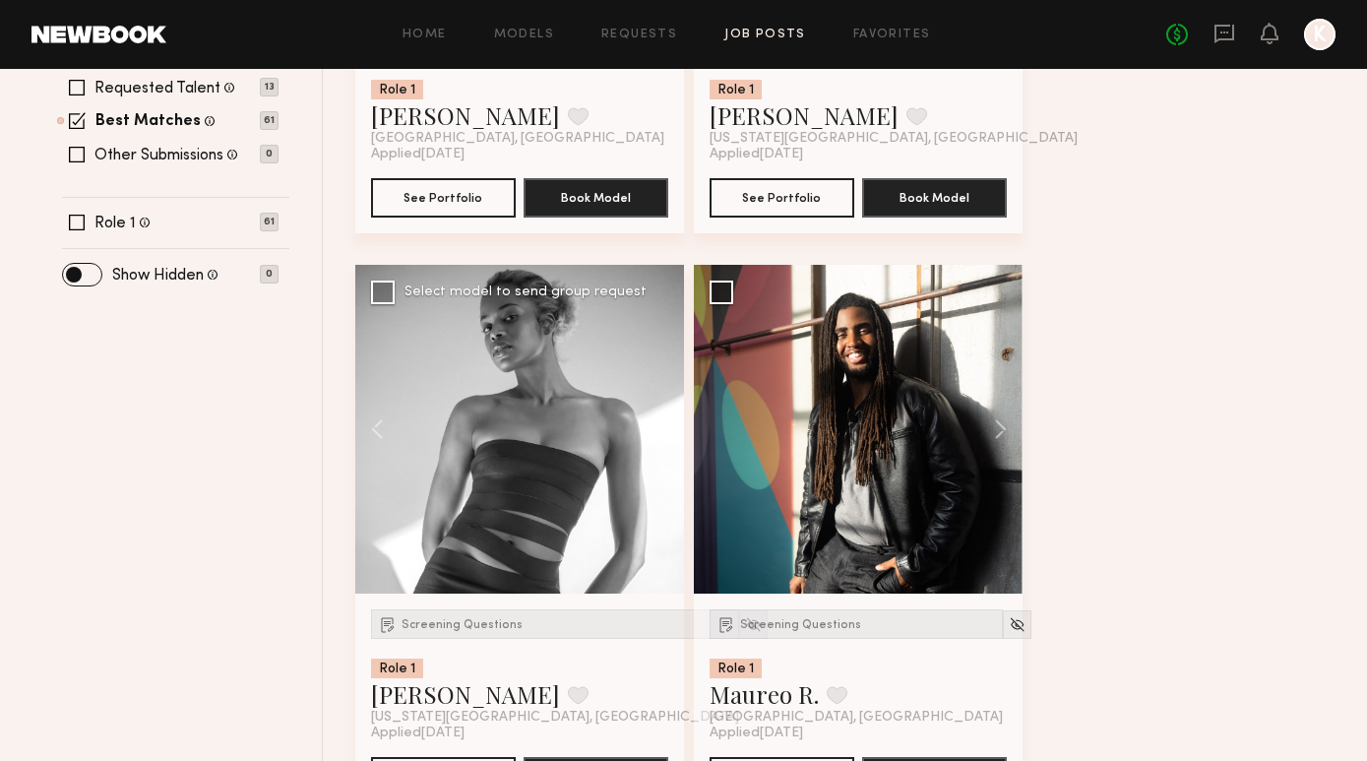
click at [663, 428] on button at bounding box center [652, 429] width 63 height 329
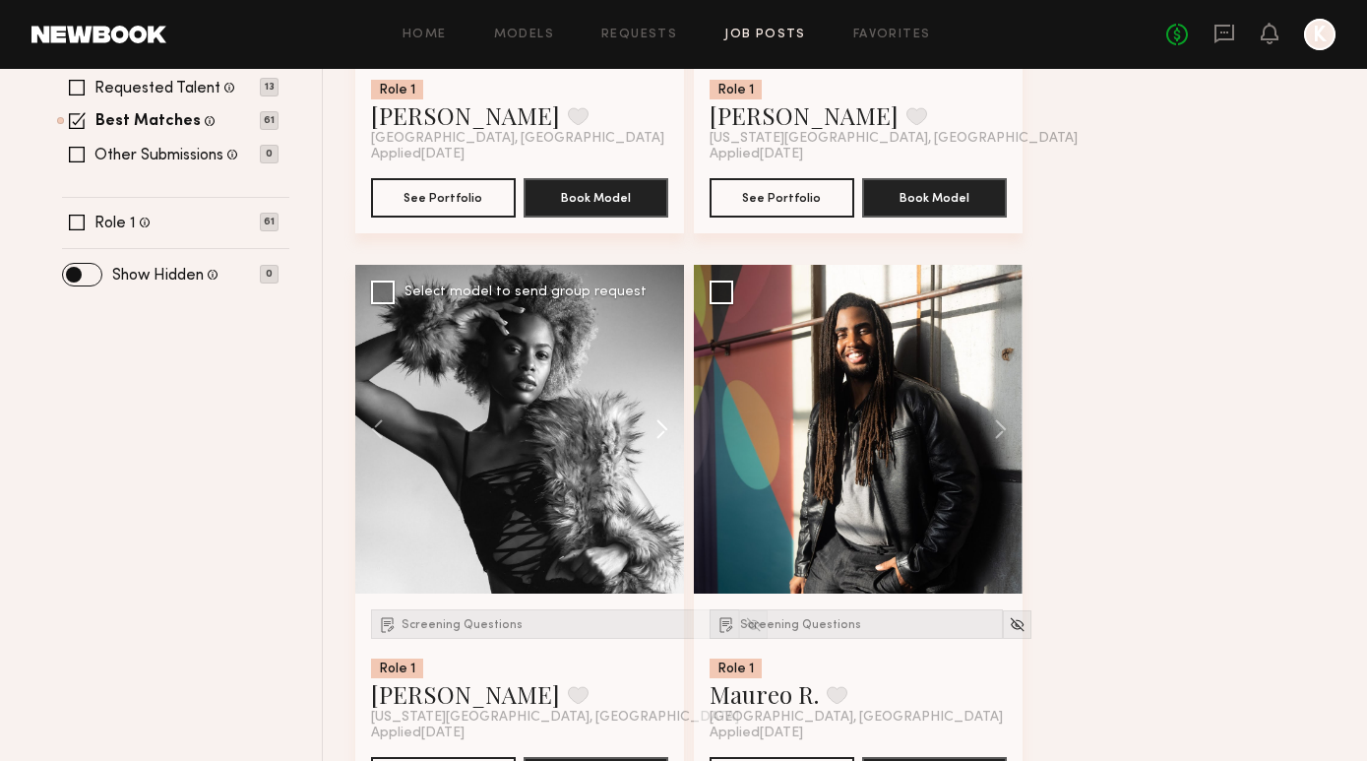
click at [663, 428] on button at bounding box center [652, 429] width 63 height 329
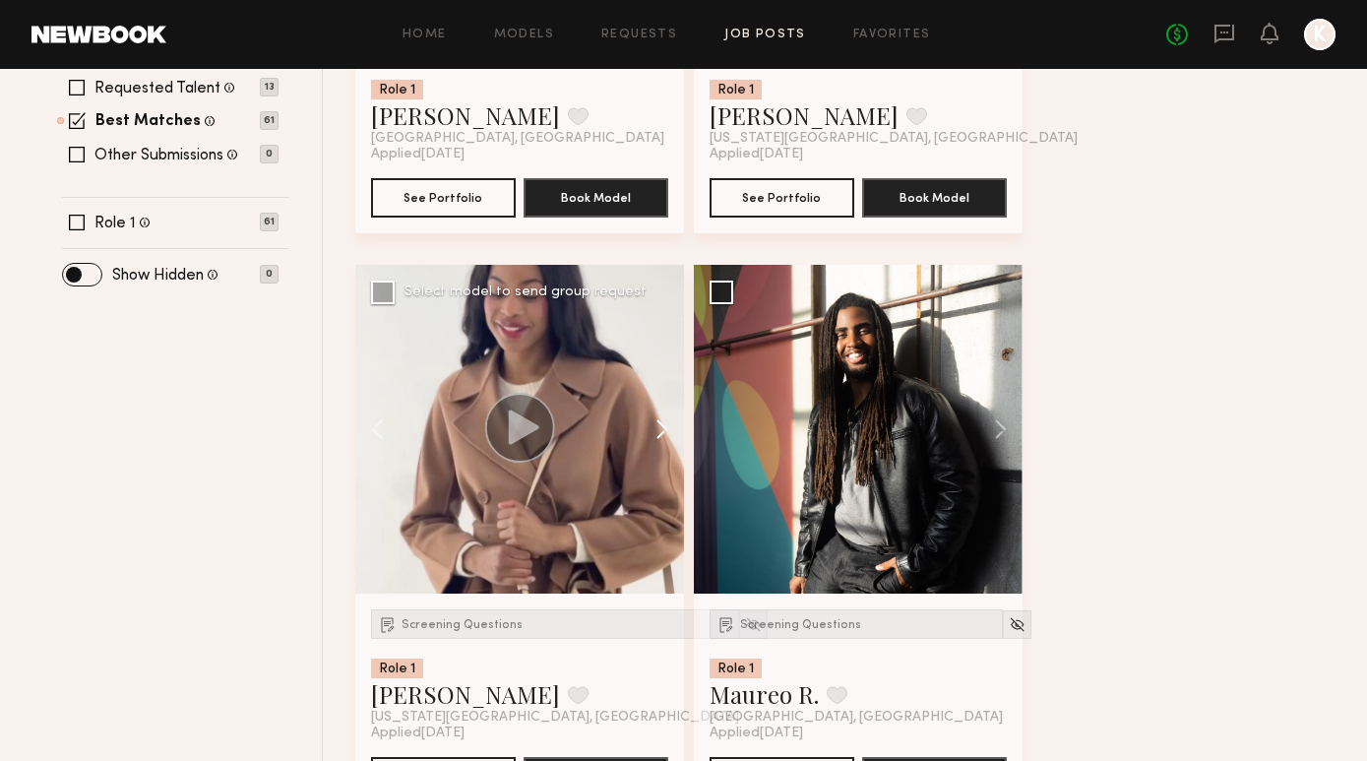
click at [664, 428] on button at bounding box center [652, 429] width 63 height 329
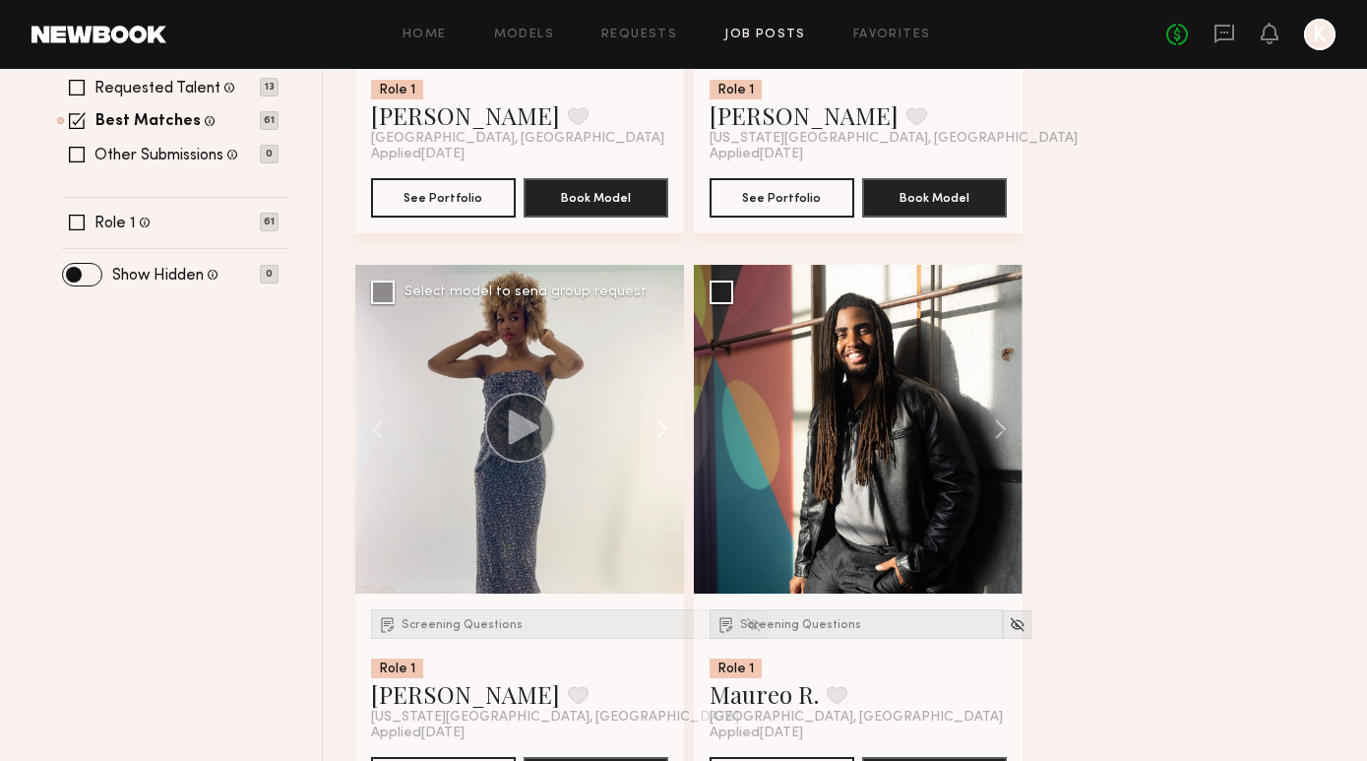
click at [664, 428] on button at bounding box center [652, 429] width 63 height 329
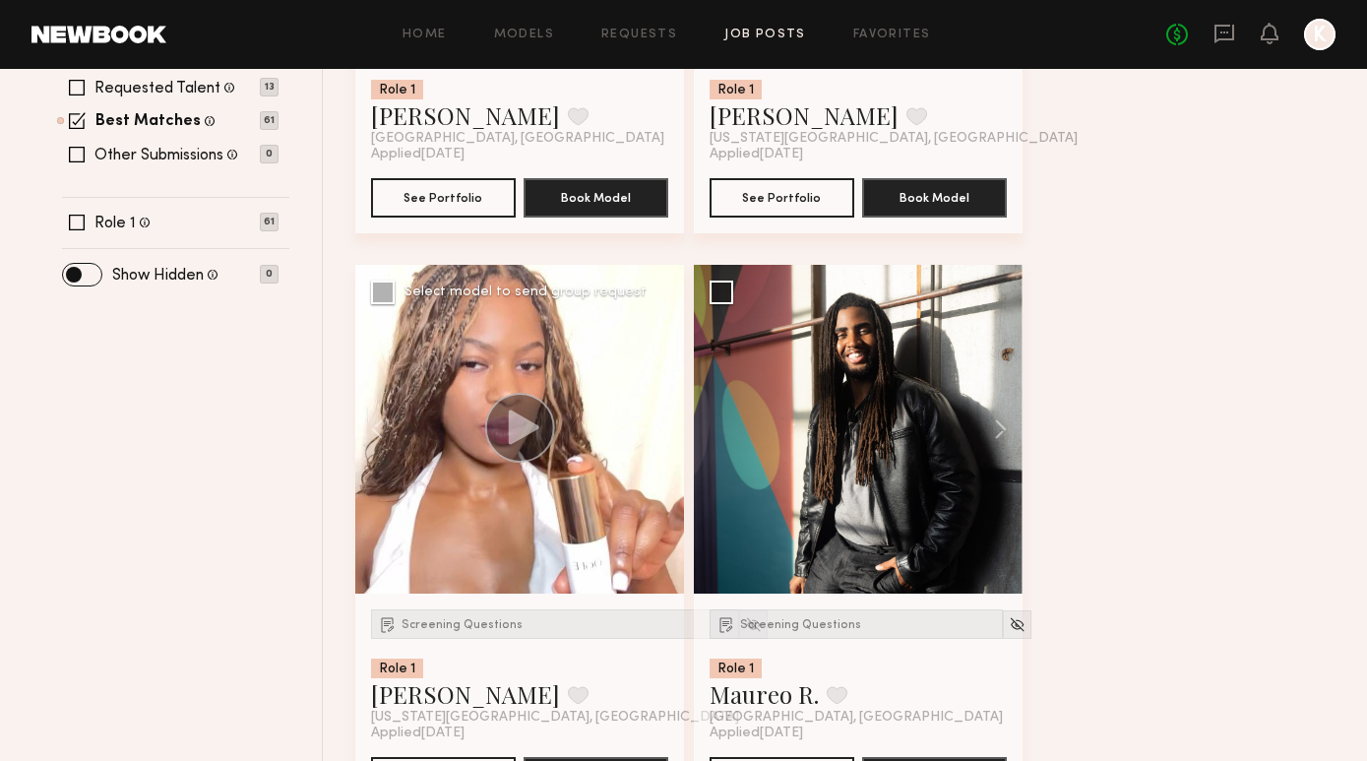
click at [665, 429] on button at bounding box center [652, 429] width 63 height 329
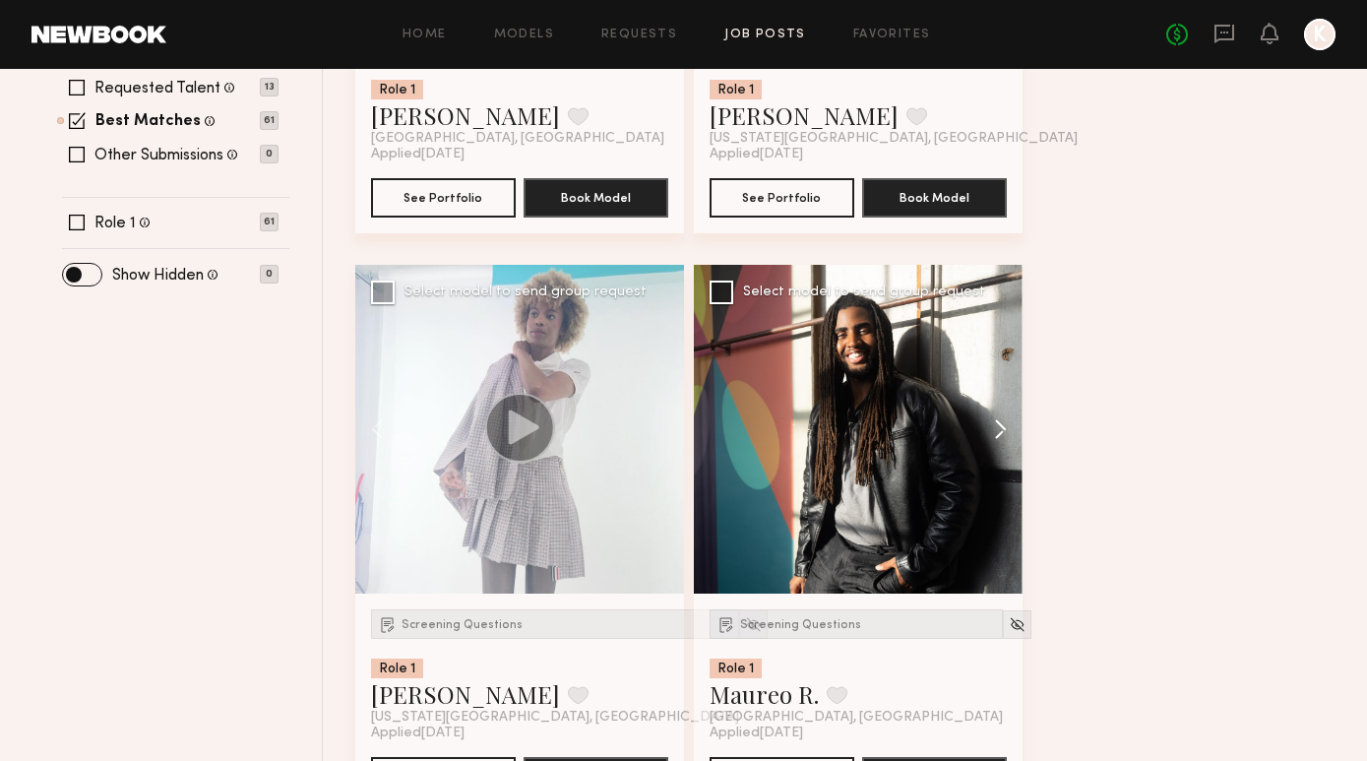
click at [1004, 419] on button at bounding box center [990, 429] width 63 height 329
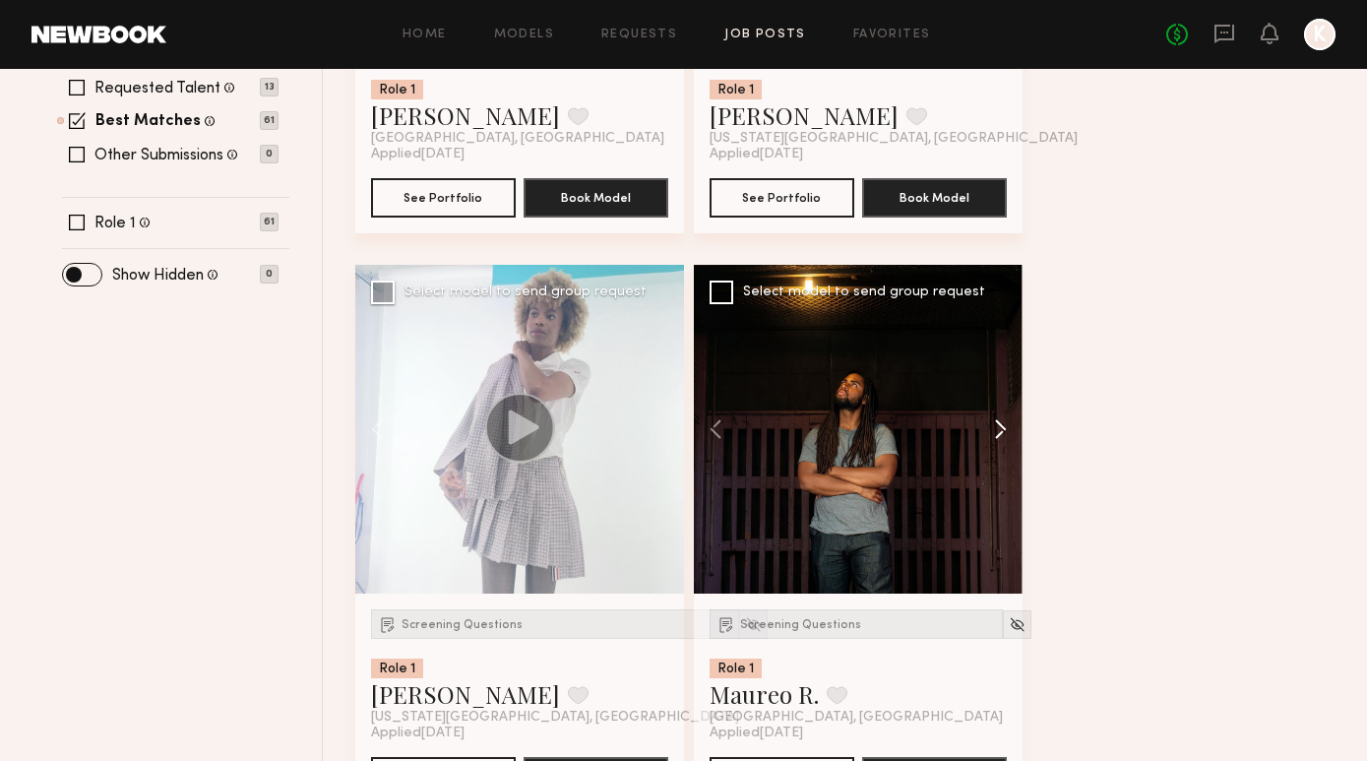
click at [1004, 419] on button at bounding box center [990, 429] width 63 height 329
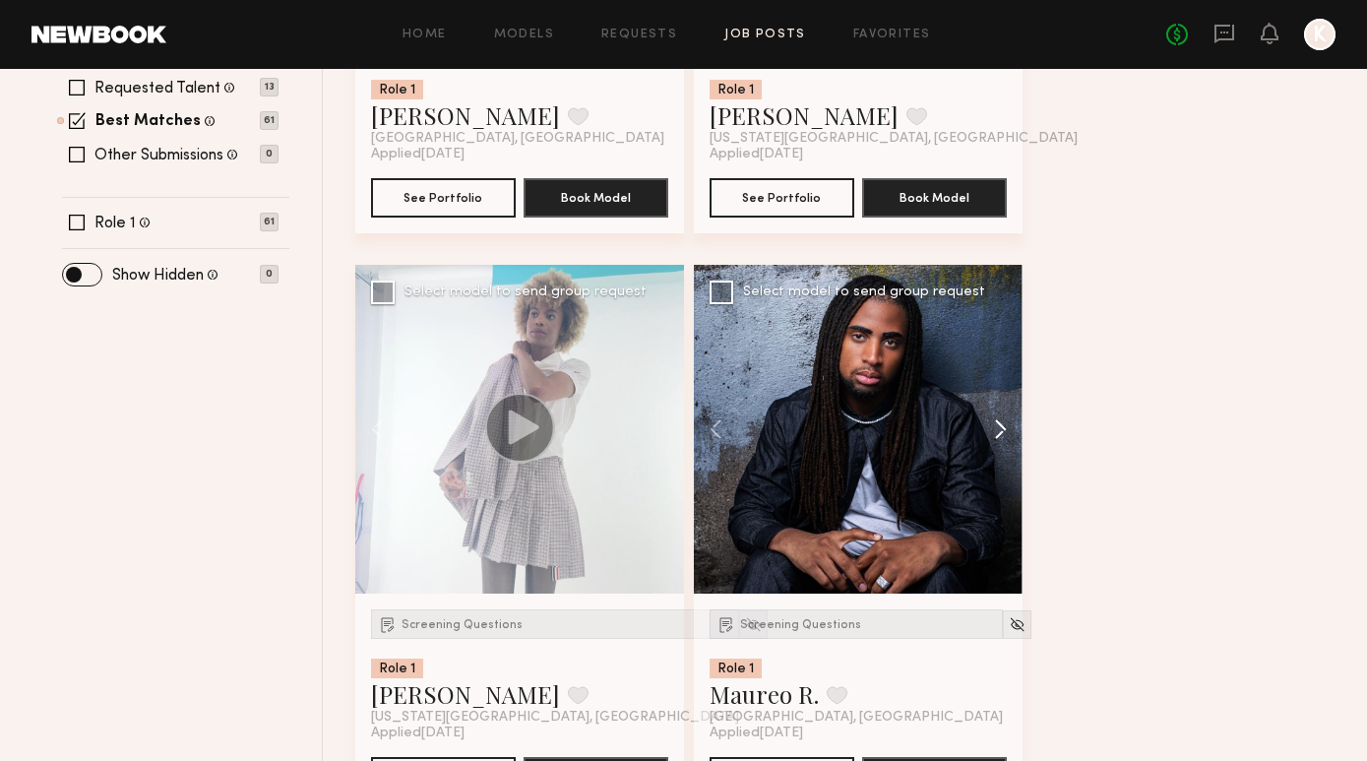
click at [1004, 419] on button at bounding box center [990, 429] width 63 height 329
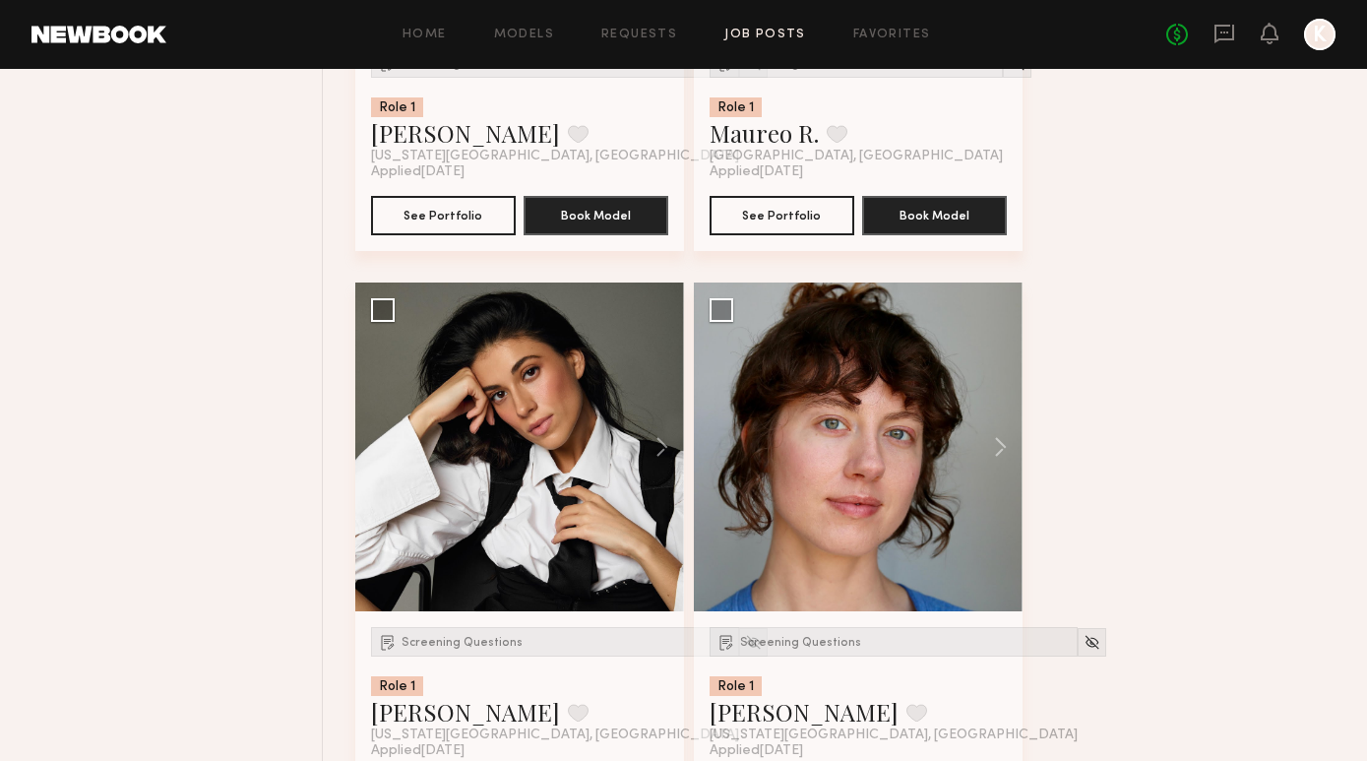
scroll to position [1272, 0]
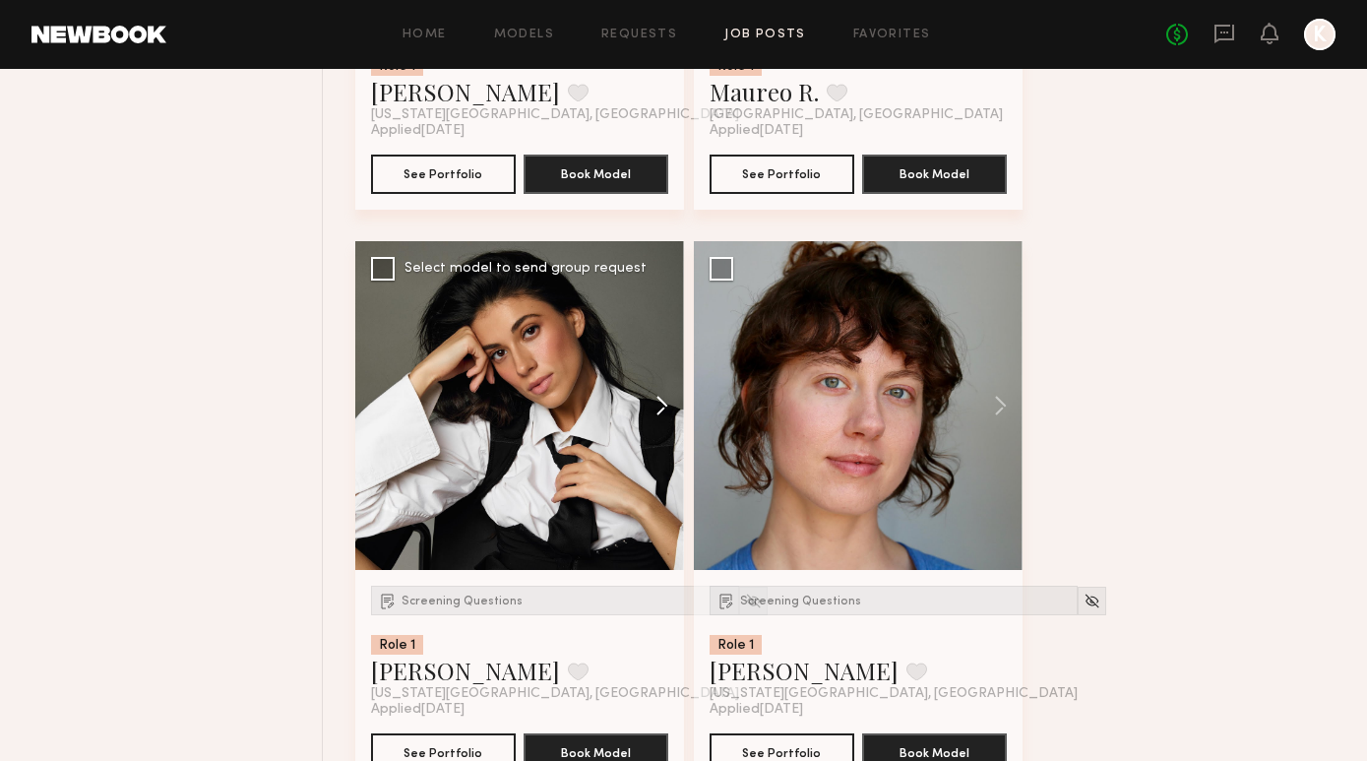
click at [664, 399] on button at bounding box center [652, 405] width 63 height 329
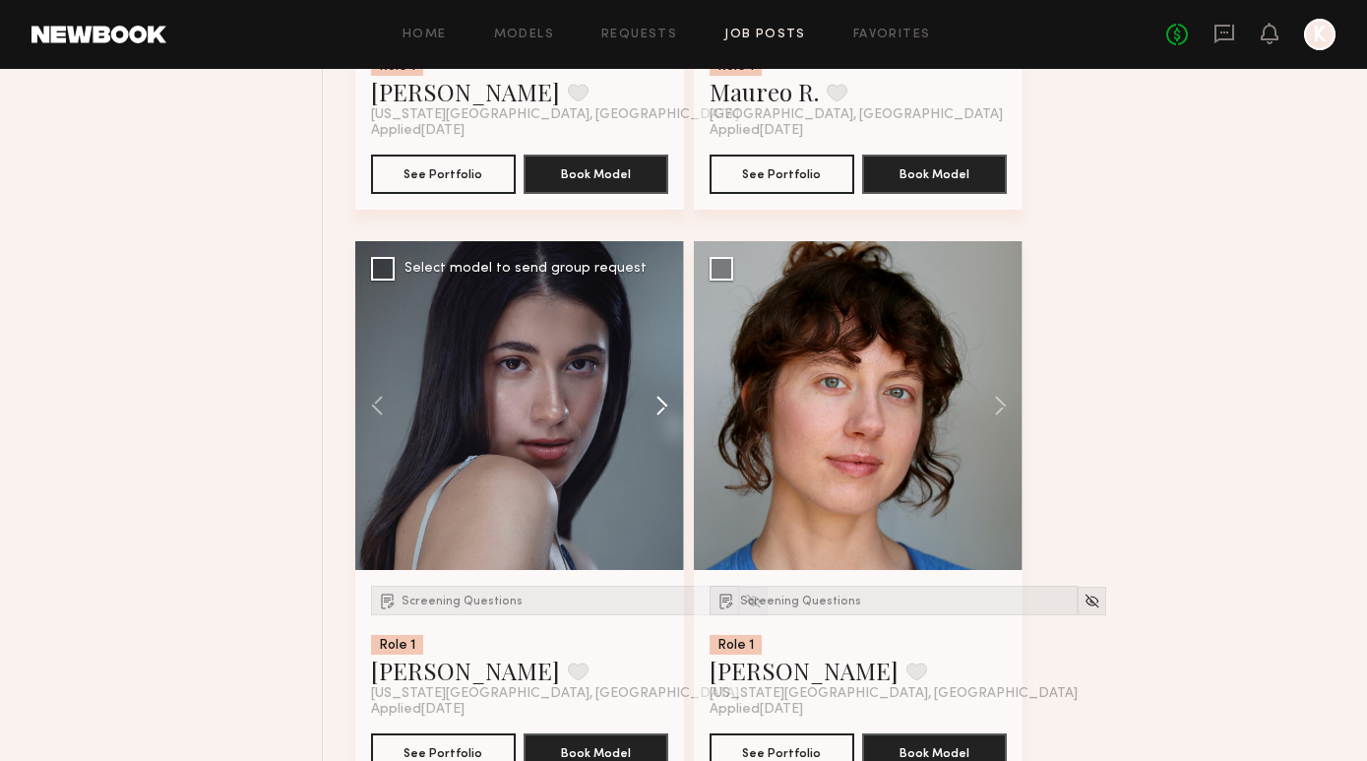
click at [664, 399] on button at bounding box center [652, 405] width 63 height 329
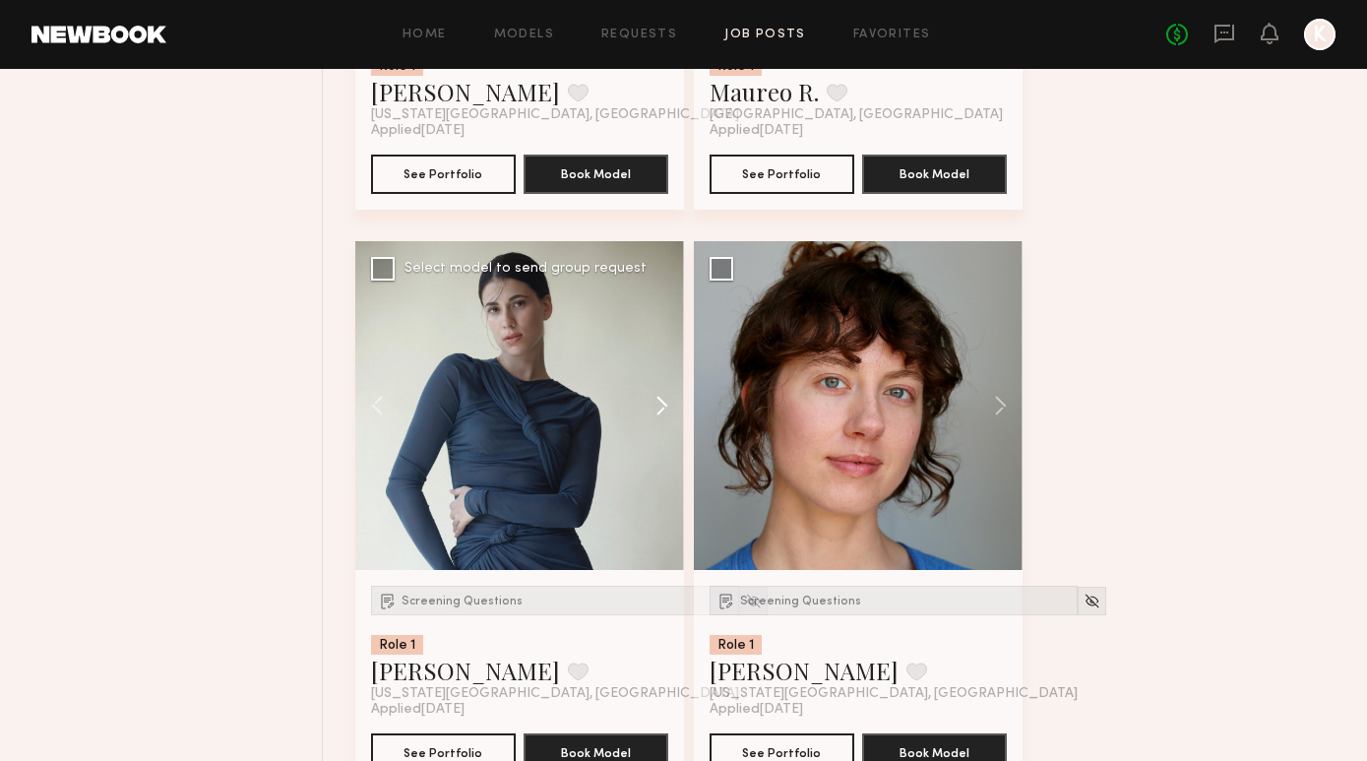
click at [664, 399] on button at bounding box center [652, 405] width 63 height 329
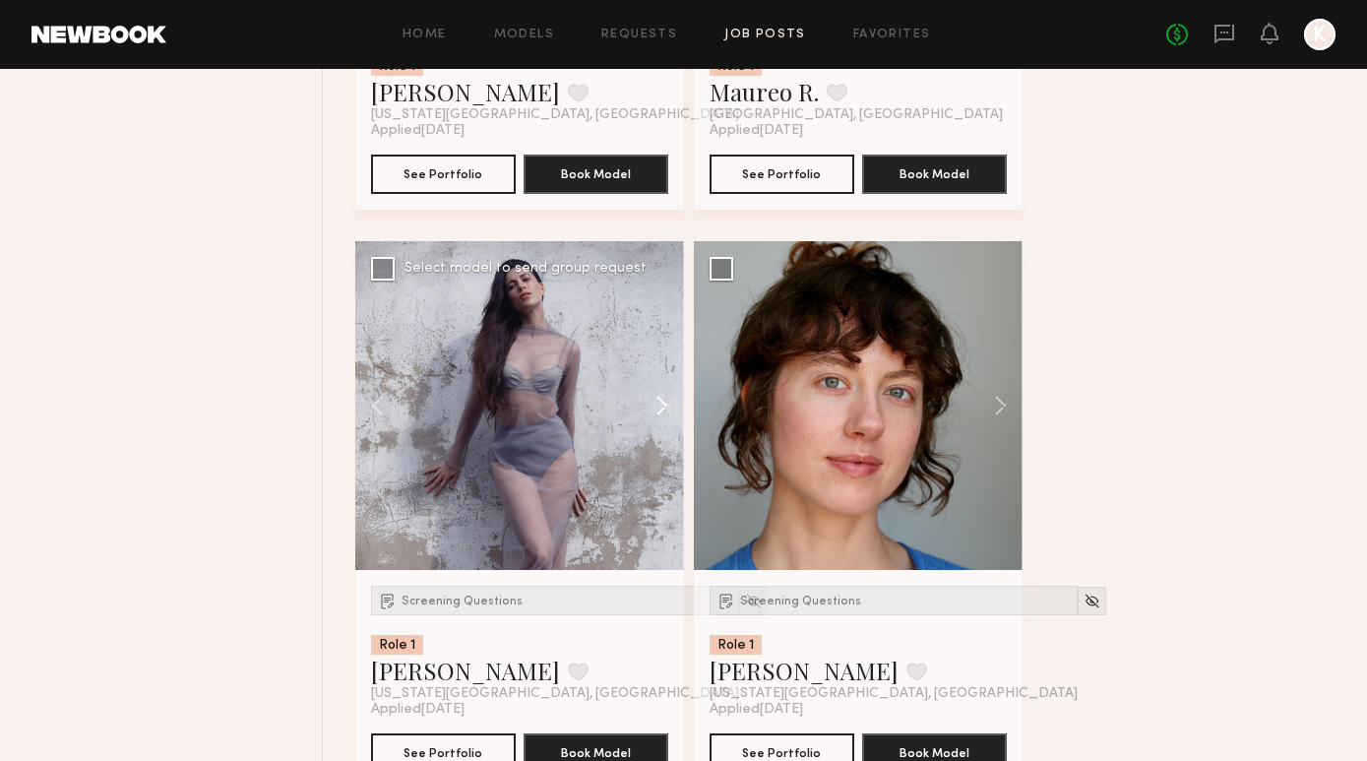
click at [664, 399] on button at bounding box center [652, 405] width 63 height 329
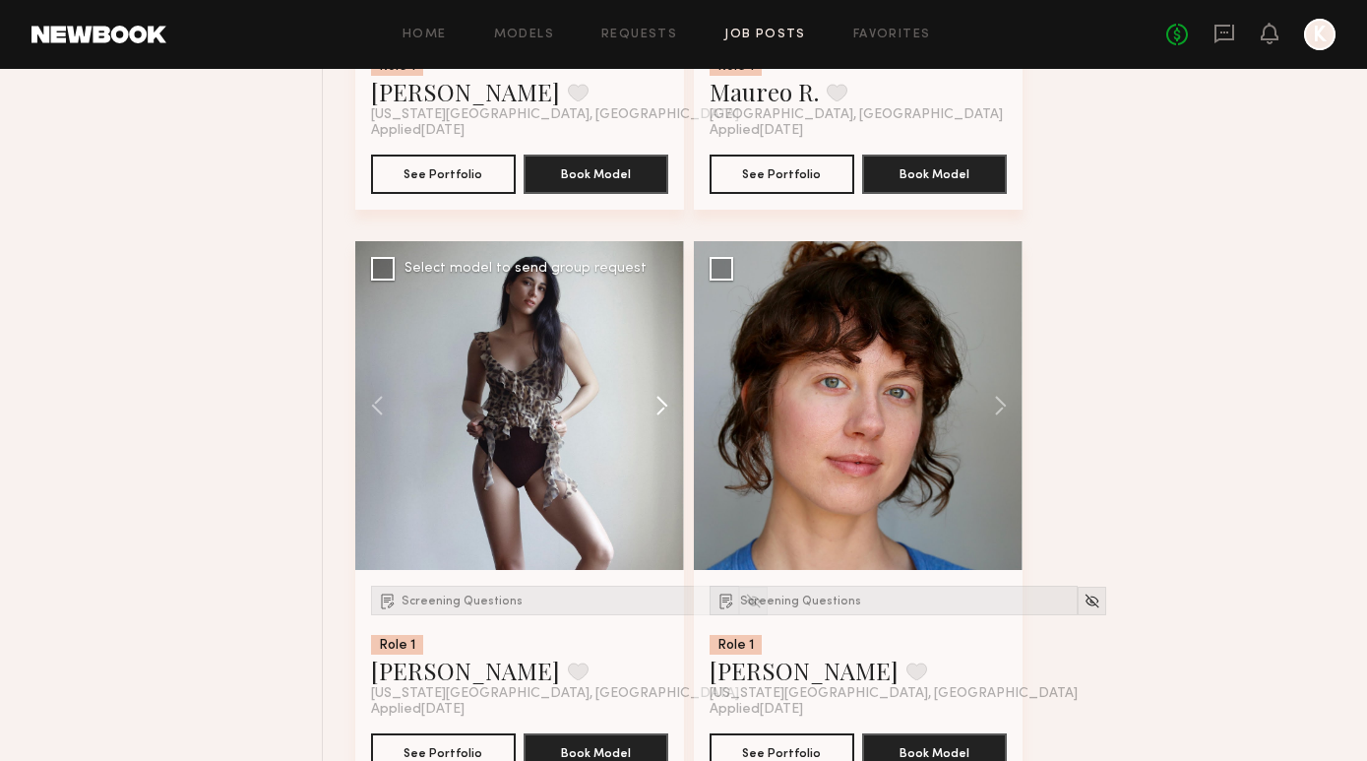
click at [664, 399] on button at bounding box center [652, 405] width 63 height 329
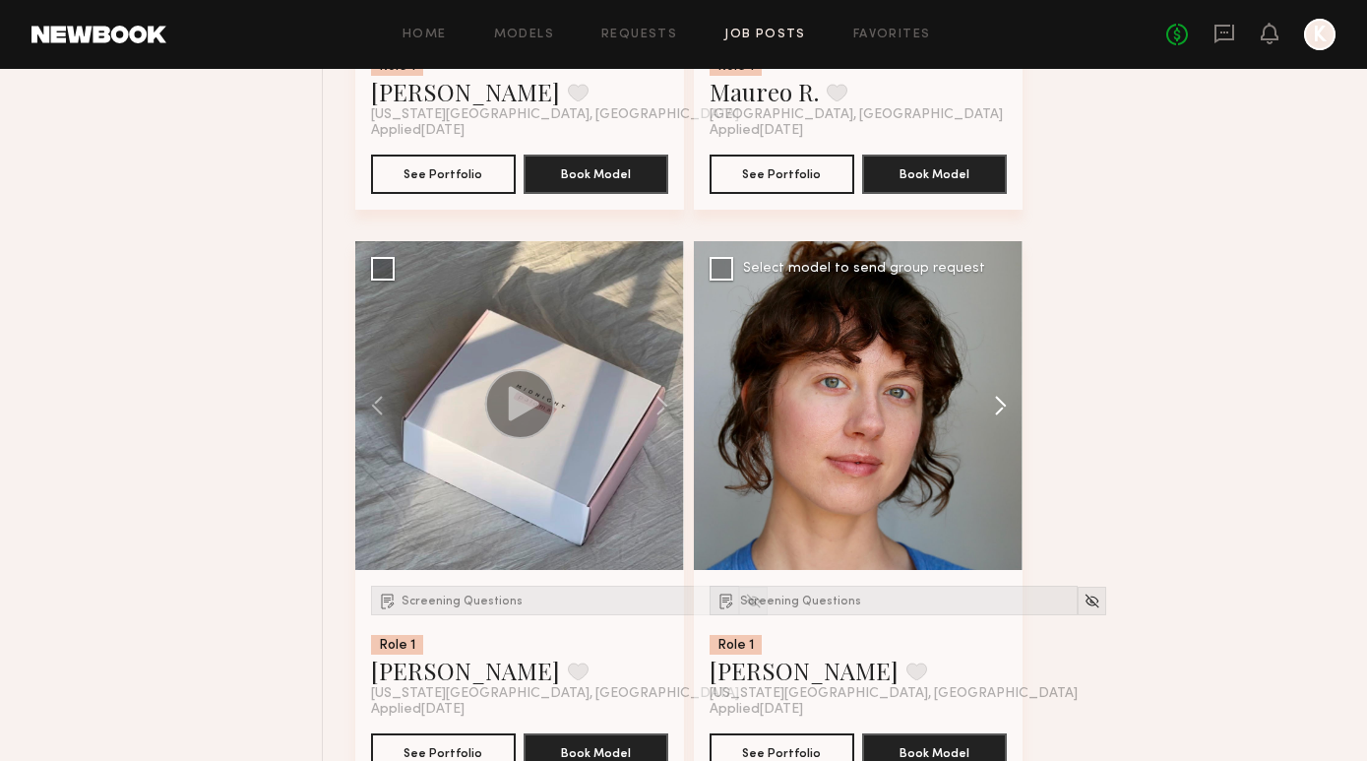
click at [1002, 397] on button at bounding box center [990, 405] width 63 height 329
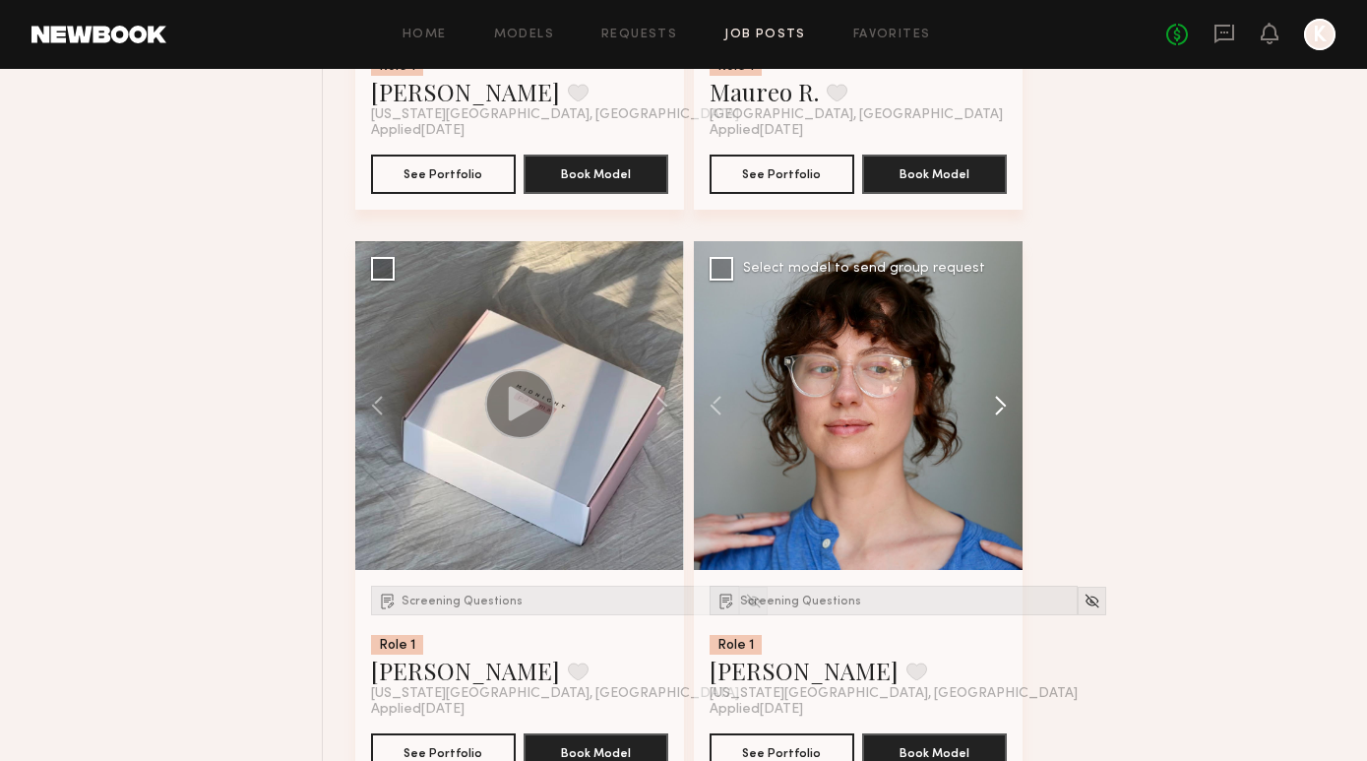
click at [1002, 397] on button at bounding box center [990, 405] width 63 height 329
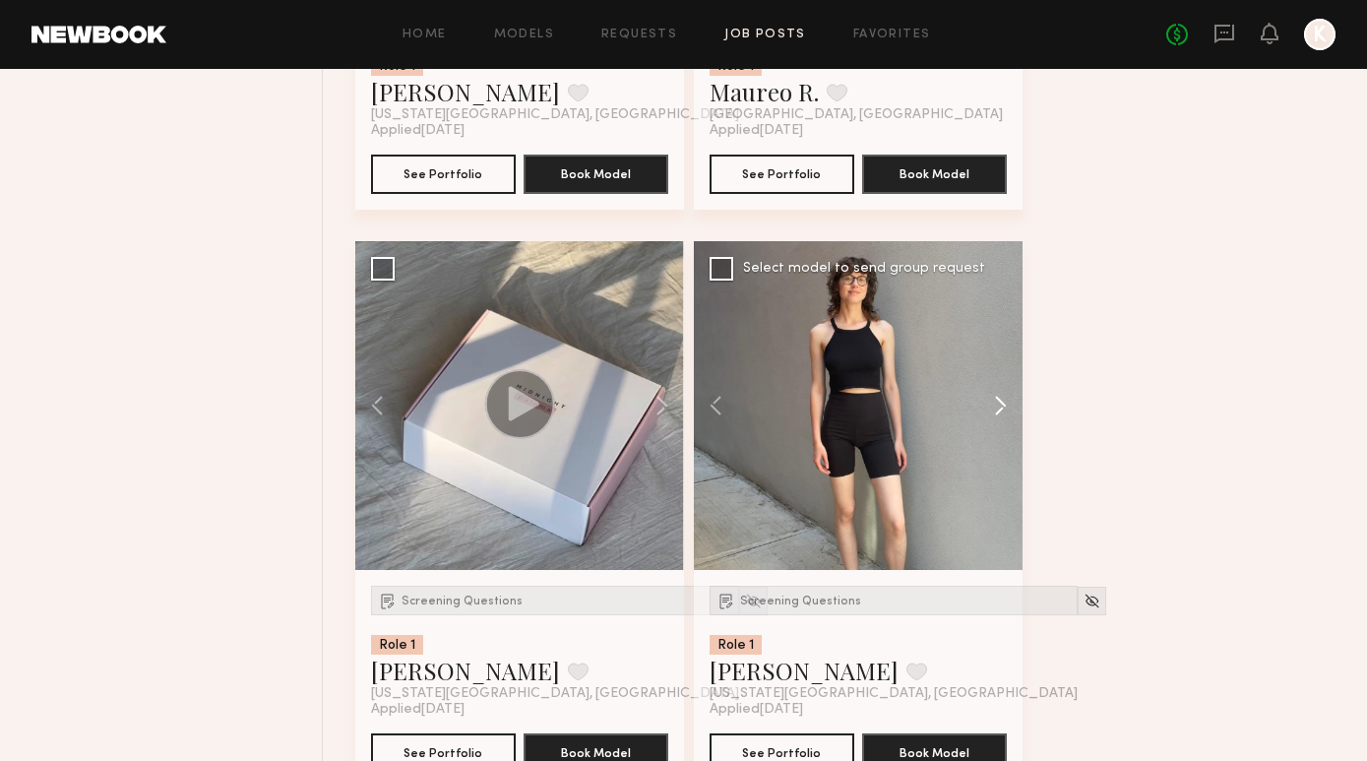
click at [1002, 397] on button at bounding box center [990, 405] width 63 height 329
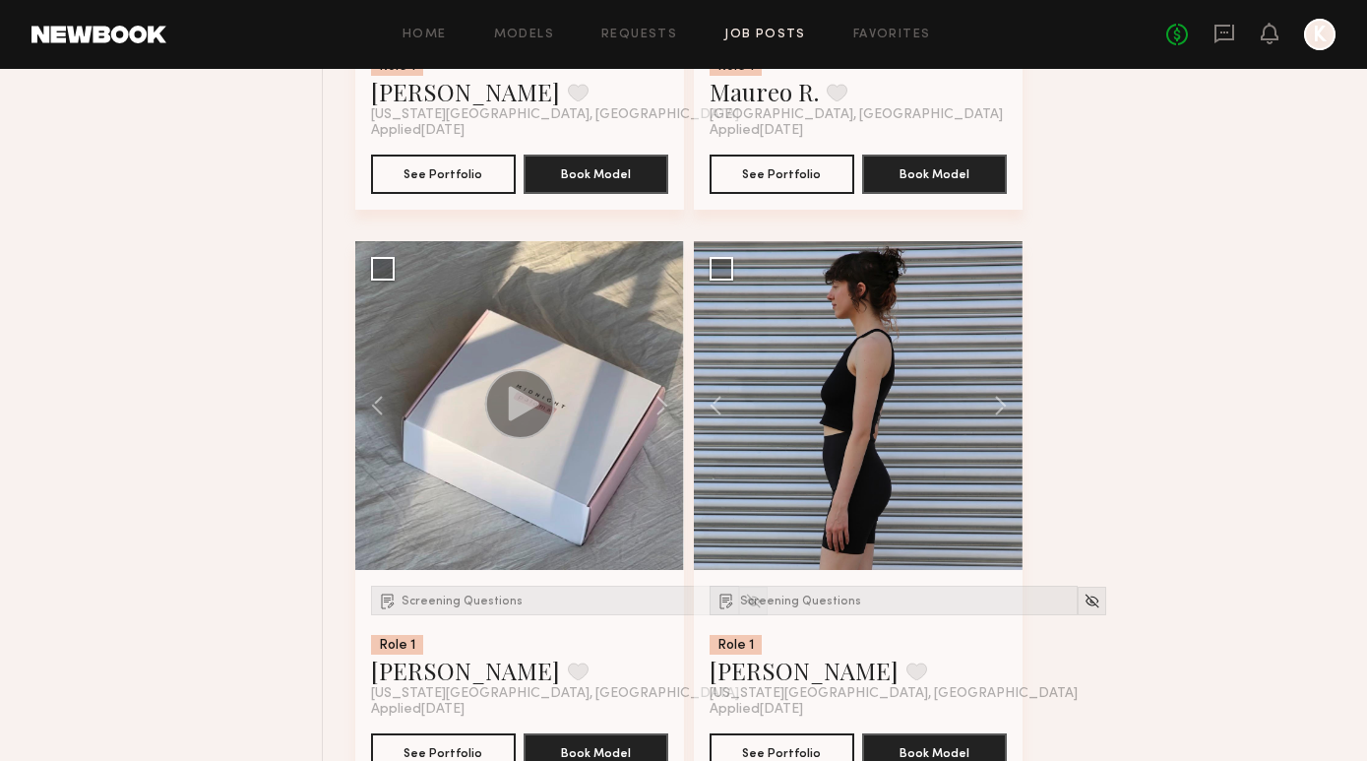
scroll to position [1279, 0]
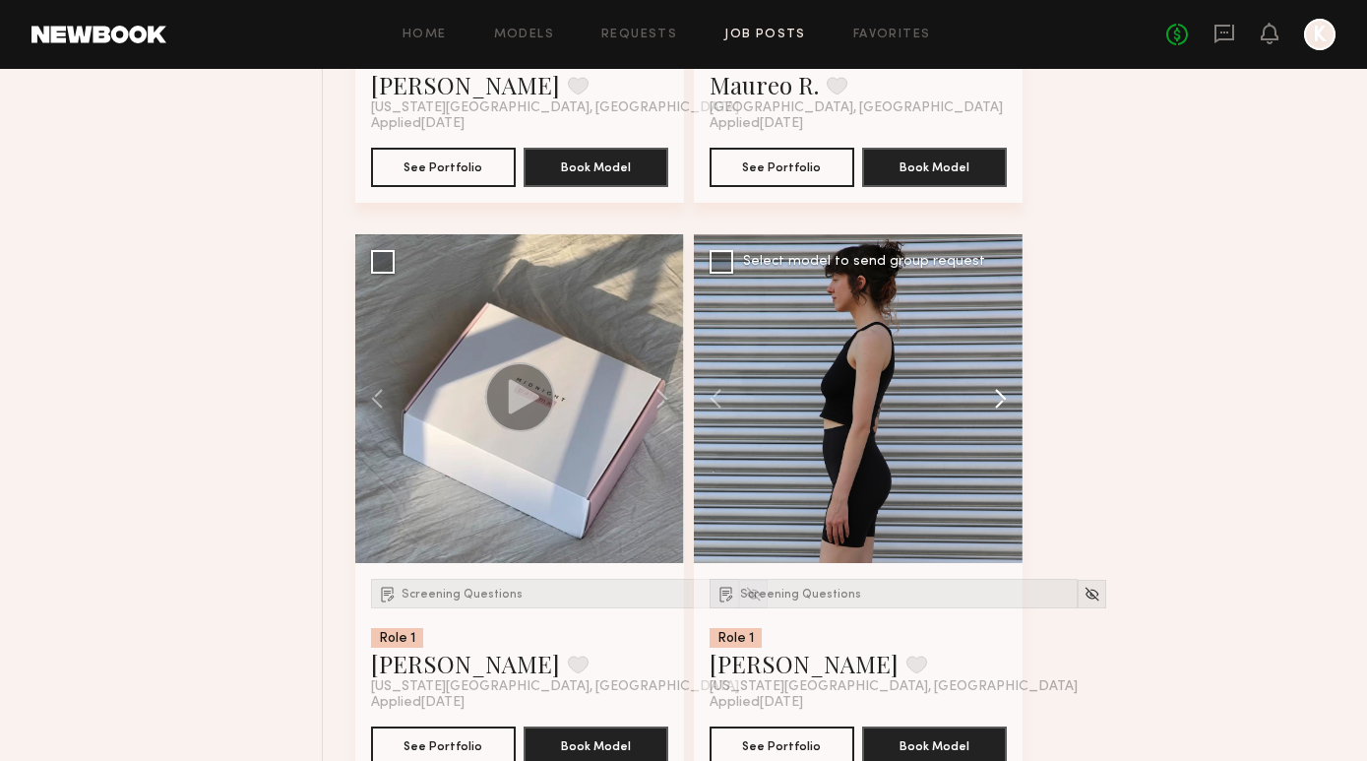
click at [1004, 400] on button at bounding box center [990, 398] width 63 height 329
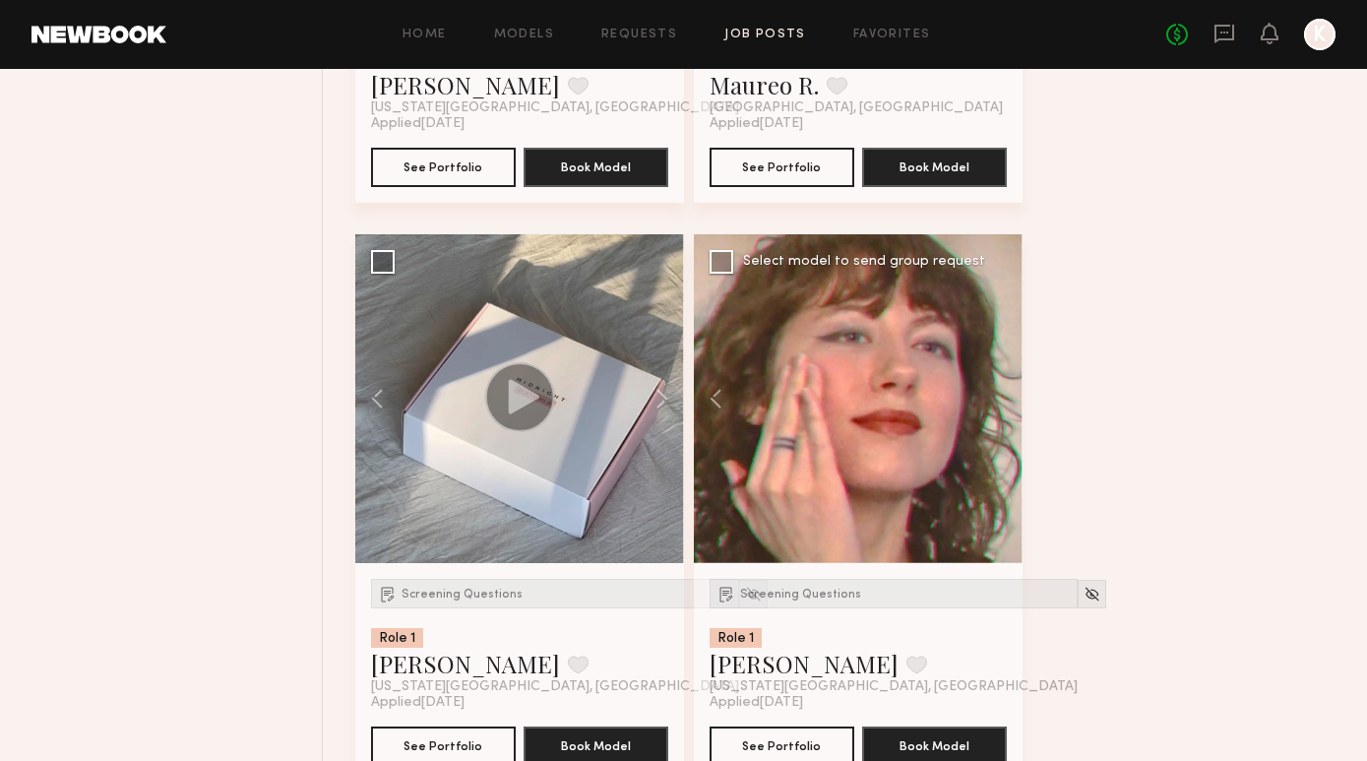
click at [1004, 400] on div at bounding box center [858, 398] width 329 height 329
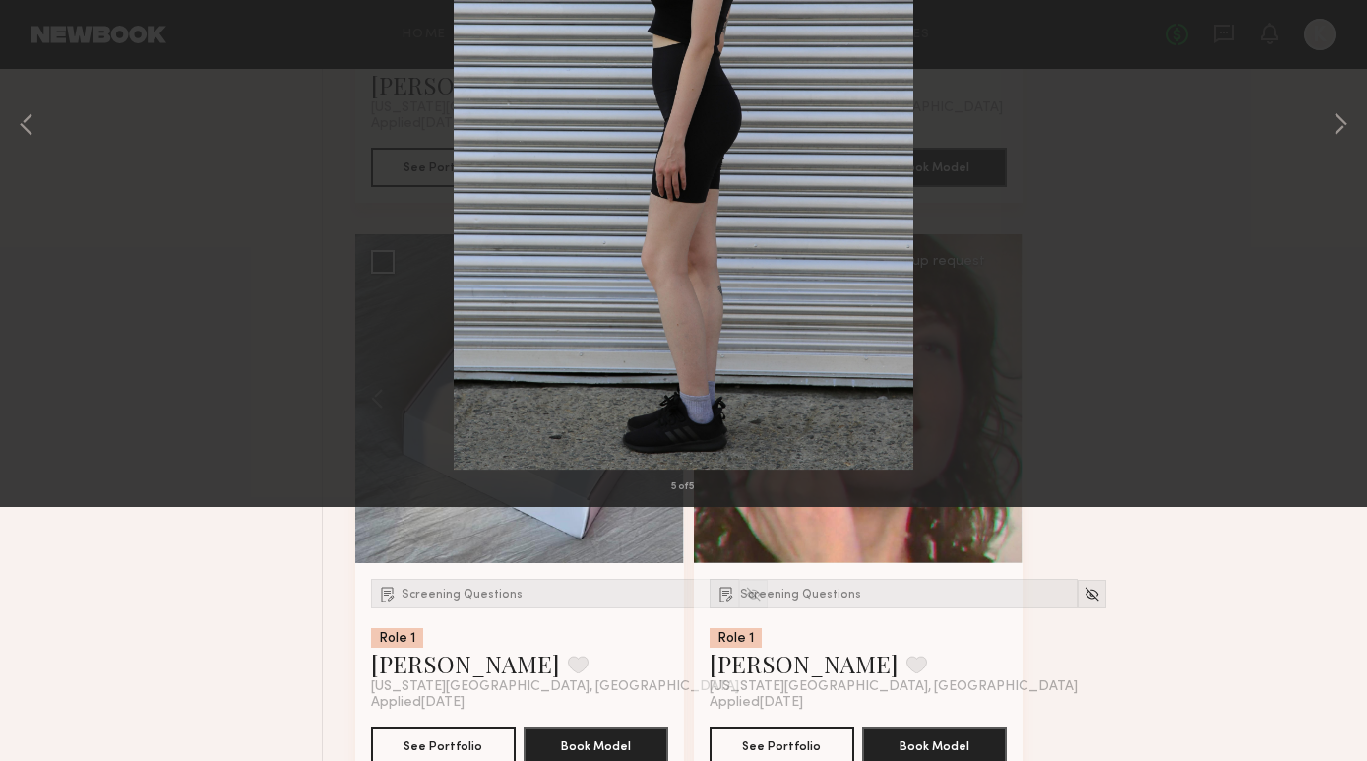
click at [1300, 245] on div "5 of 5" at bounding box center [683, 380] width 1367 height 761
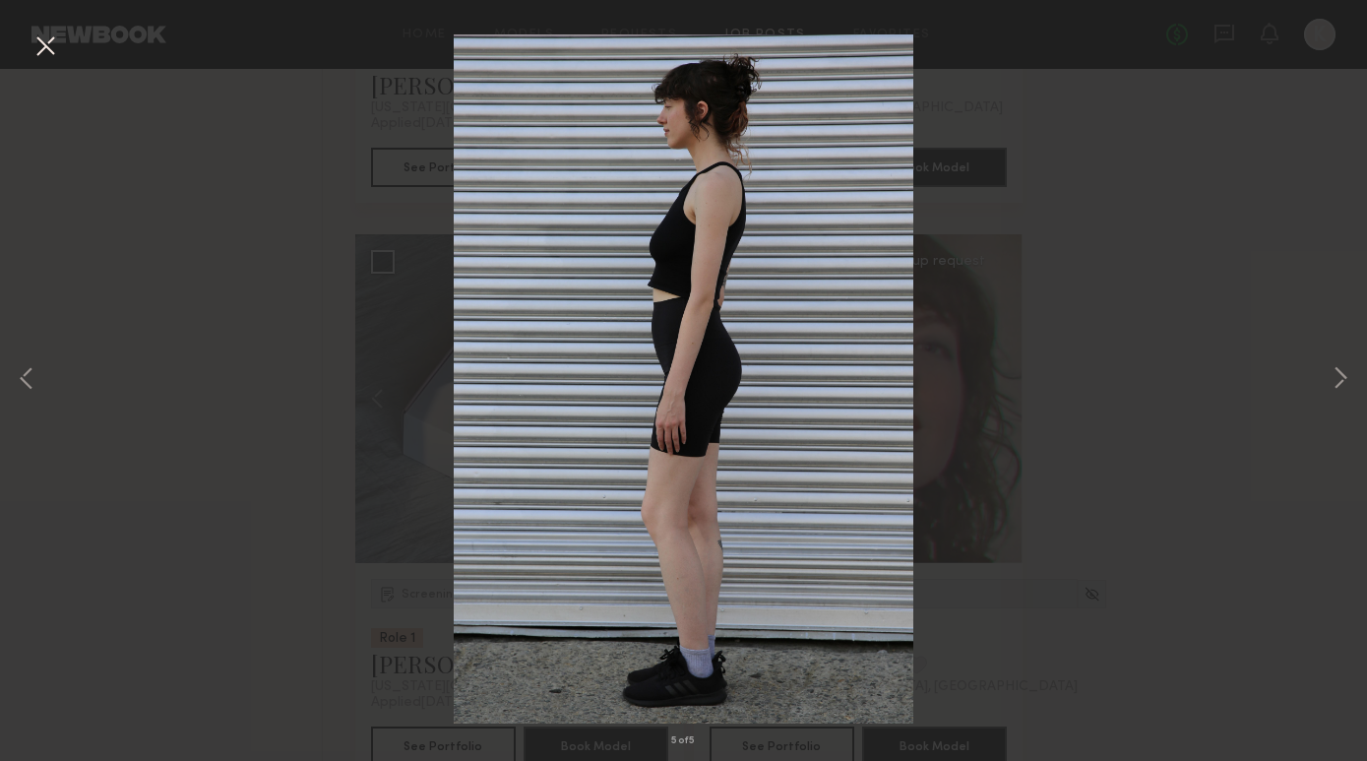
click at [37, 50] on button at bounding box center [45, 47] width 31 height 35
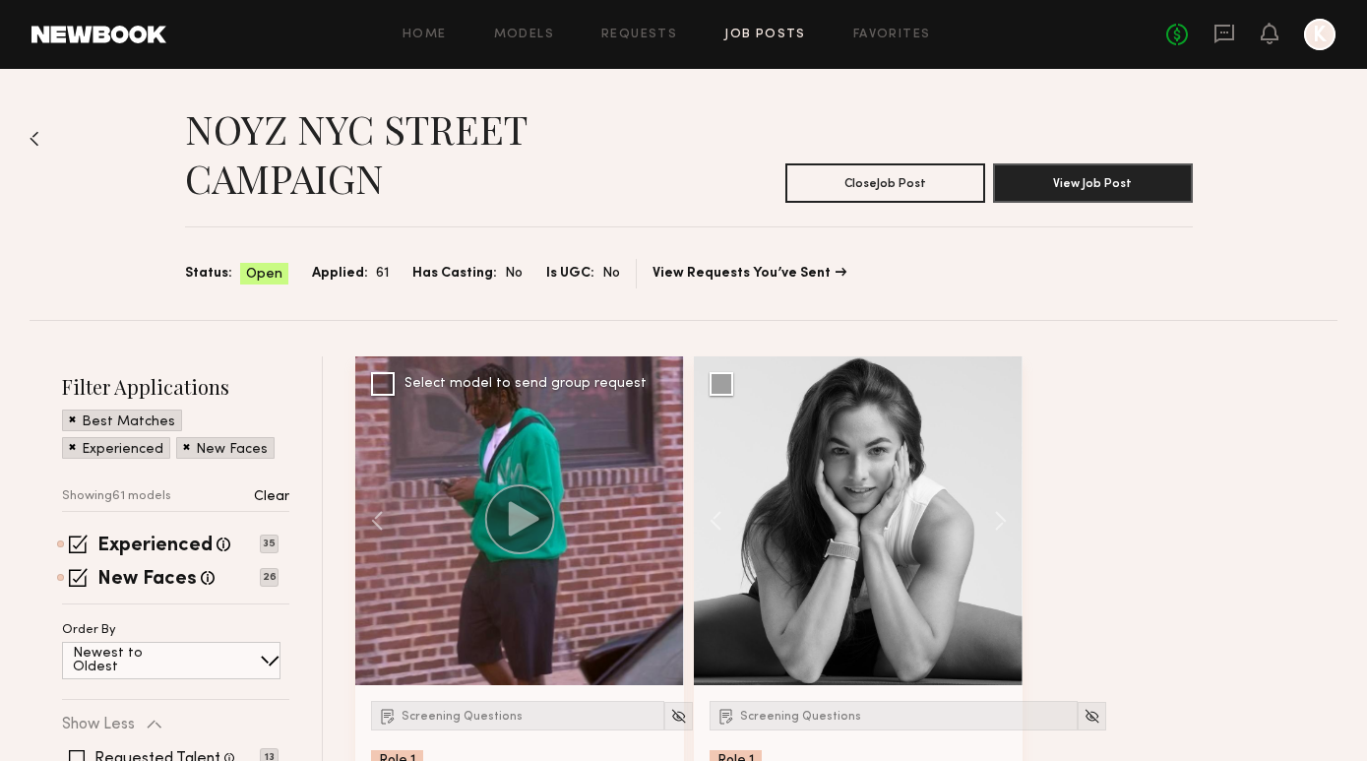
scroll to position [0, 0]
click at [772, 25] on div "Home Models Requests Job Posts Favorites Sign Out No fees up to $5,000 K" at bounding box center [750, 34] width 1169 height 31
click at [771, 39] on link "Job Posts" at bounding box center [765, 35] width 82 height 13
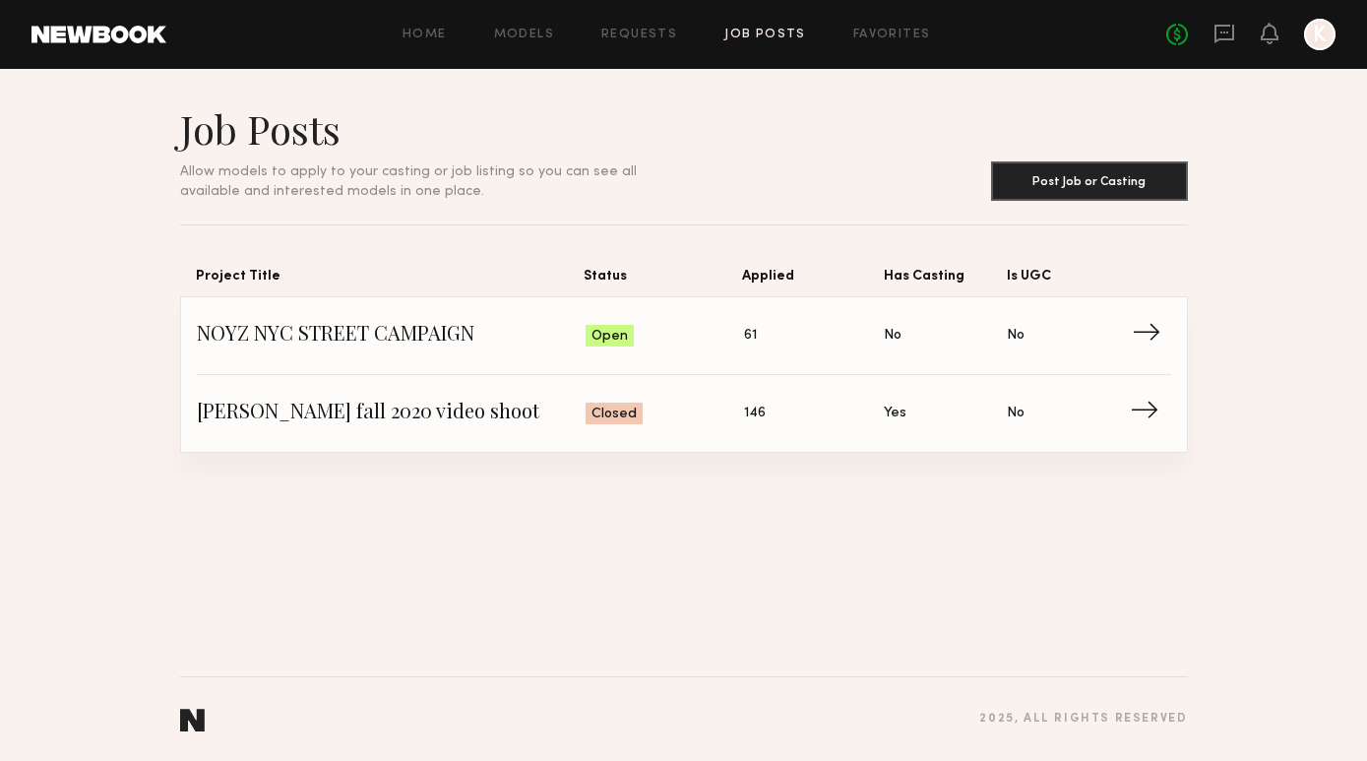
click at [429, 321] on link "NOYZ NYC STREET CAMPAIGN Status: Open Applied: 61 Has Casting: No Is UGC: No →" at bounding box center [684, 336] width 974 height 78
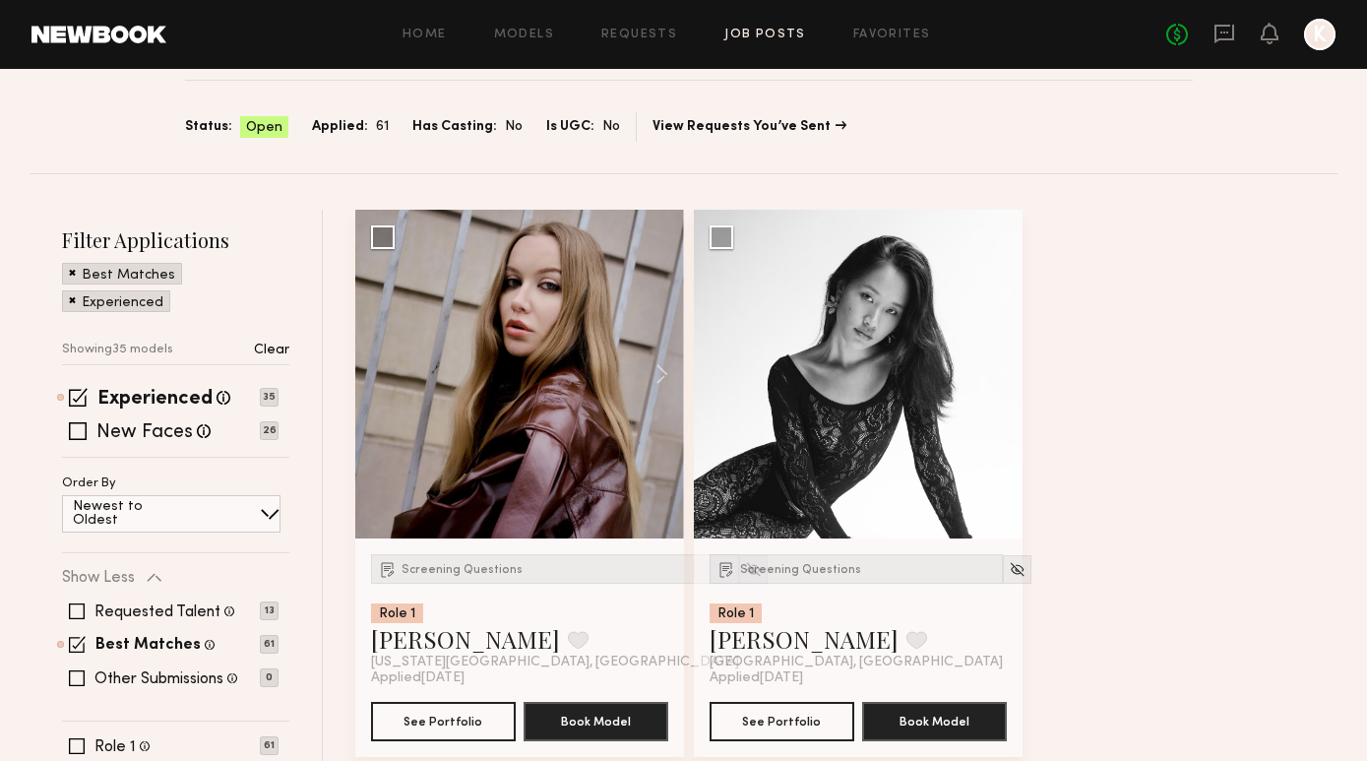
scroll to position [148, 0]
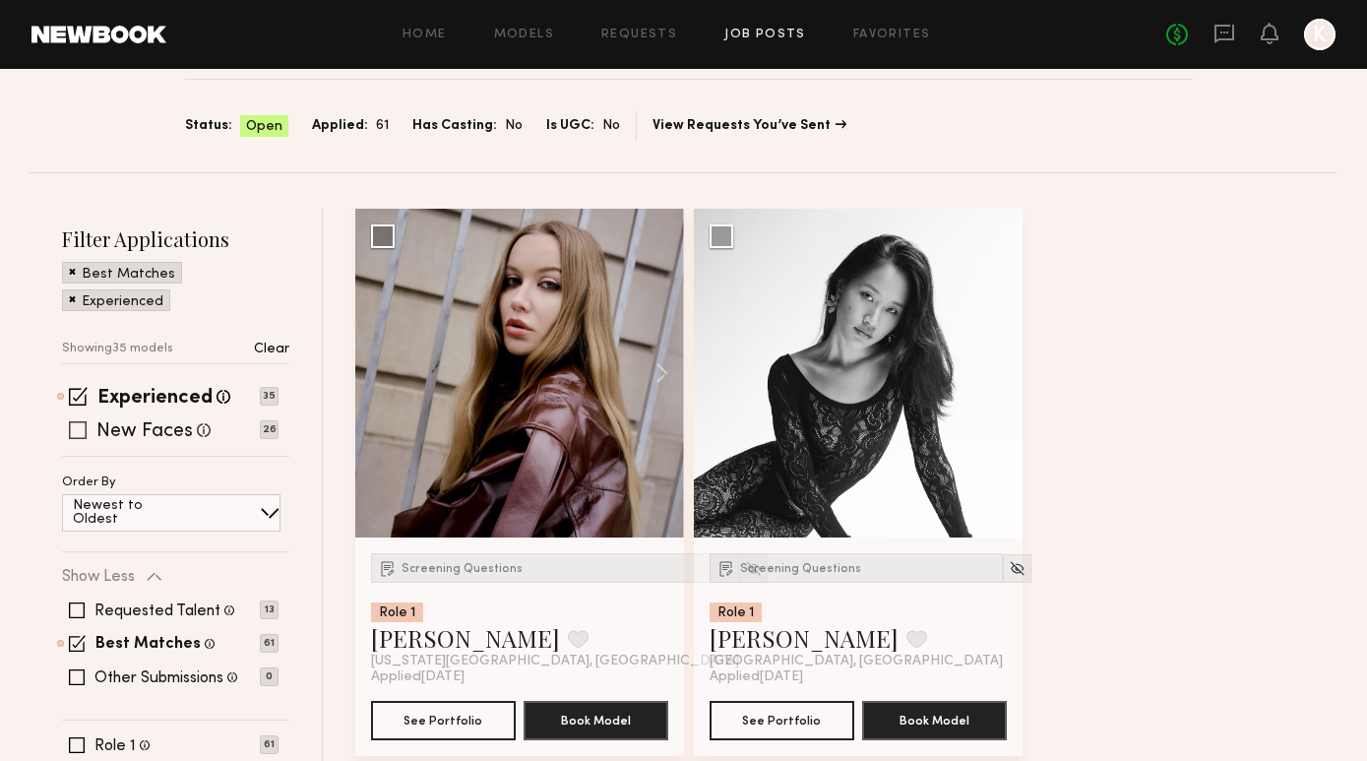
click at [105, 420] on div "New Faces Talent we've deemed to be in the early stages of their professional c…" at bounding box center [153, 430] width 114 height 26
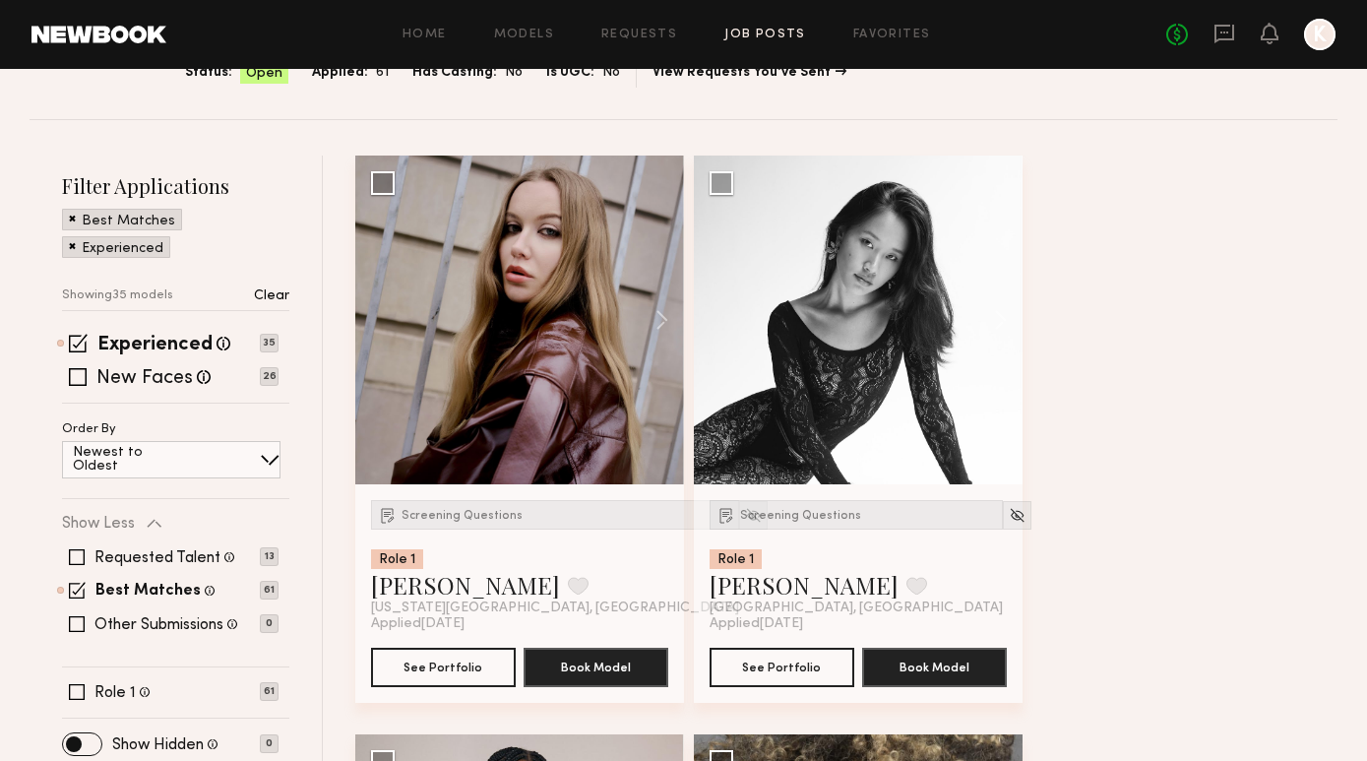
scroll to position [204, 0]
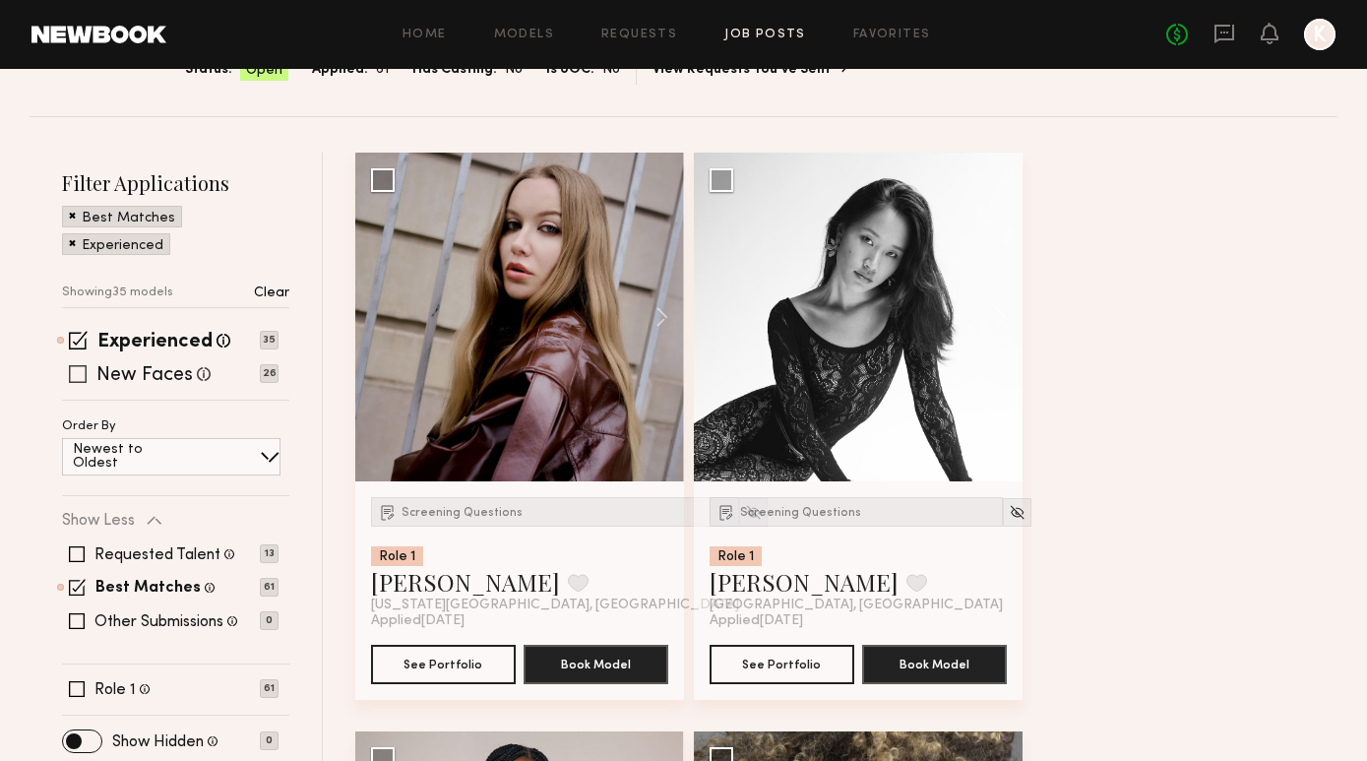
click at [84, 380] on span at bounding box center [78, 374] width 18 height 18
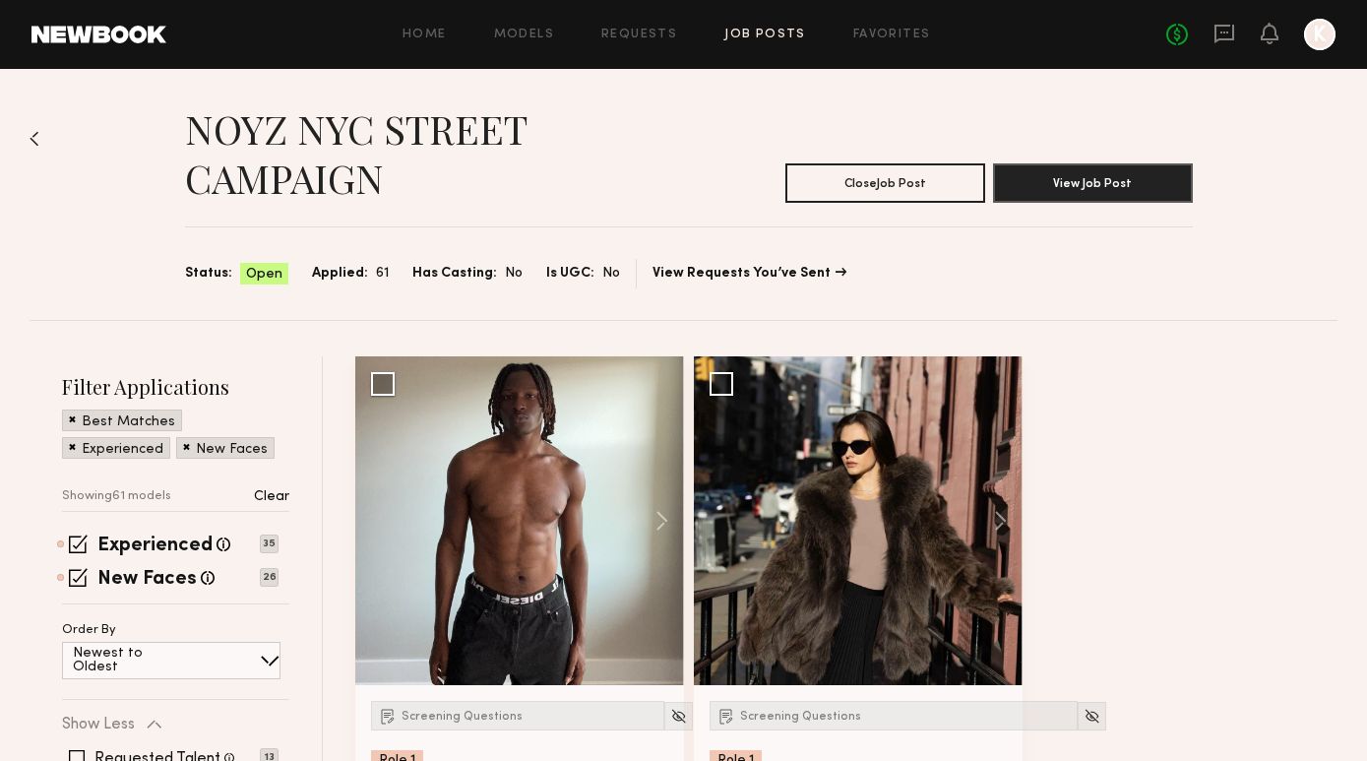
scroll to position [0, 0]
click at [433, 37] on link "Home" at bounding box center [424, 35] width 44 height 13
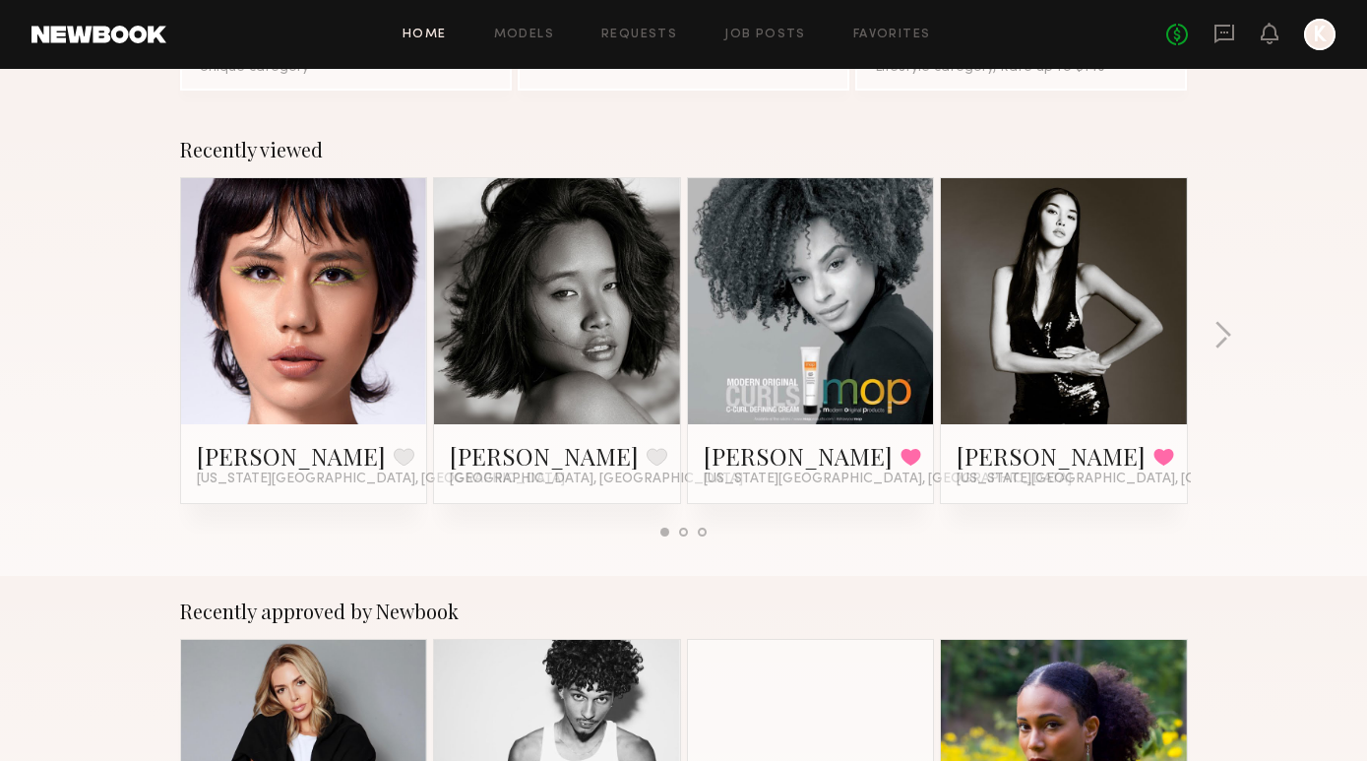
scroll to position [142, 0]
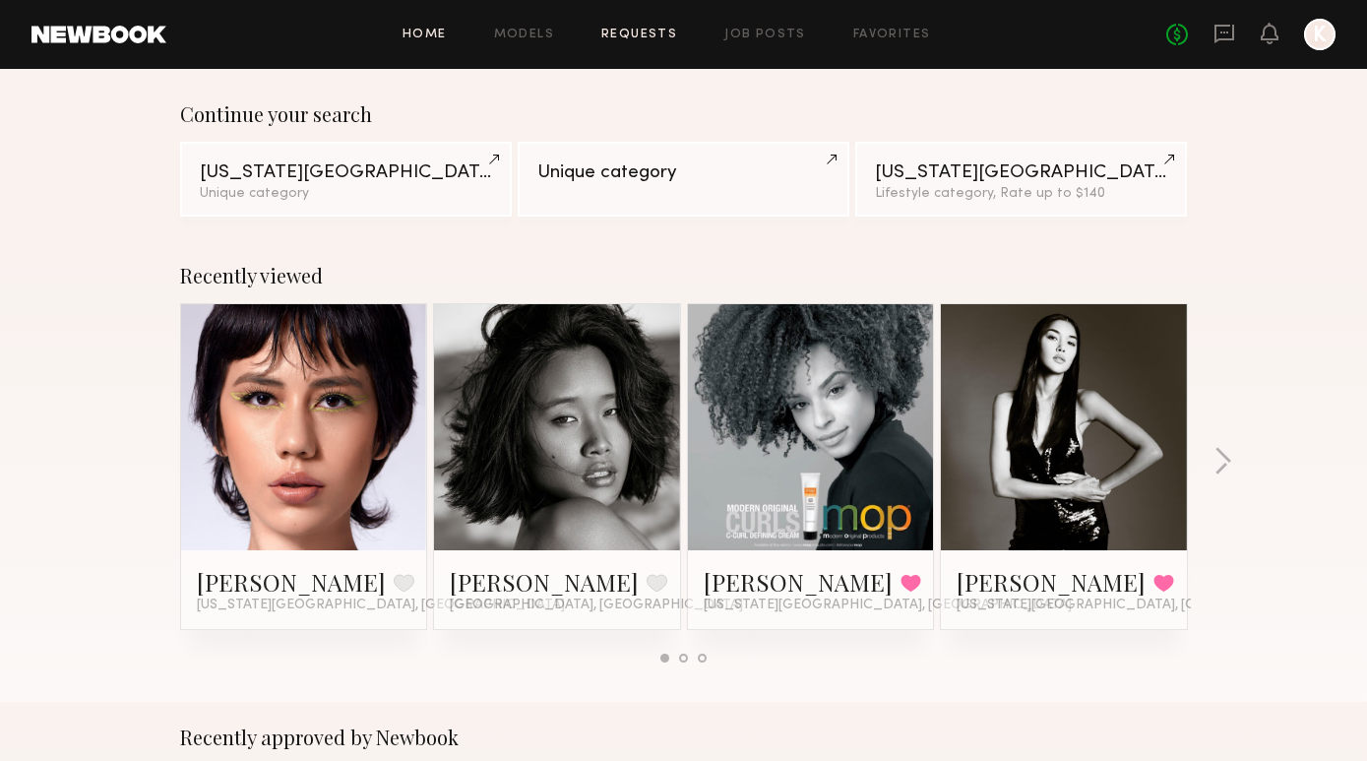
click at [632, 29] on link "Requests" at bounding box center [639, 35] width 76 height 13
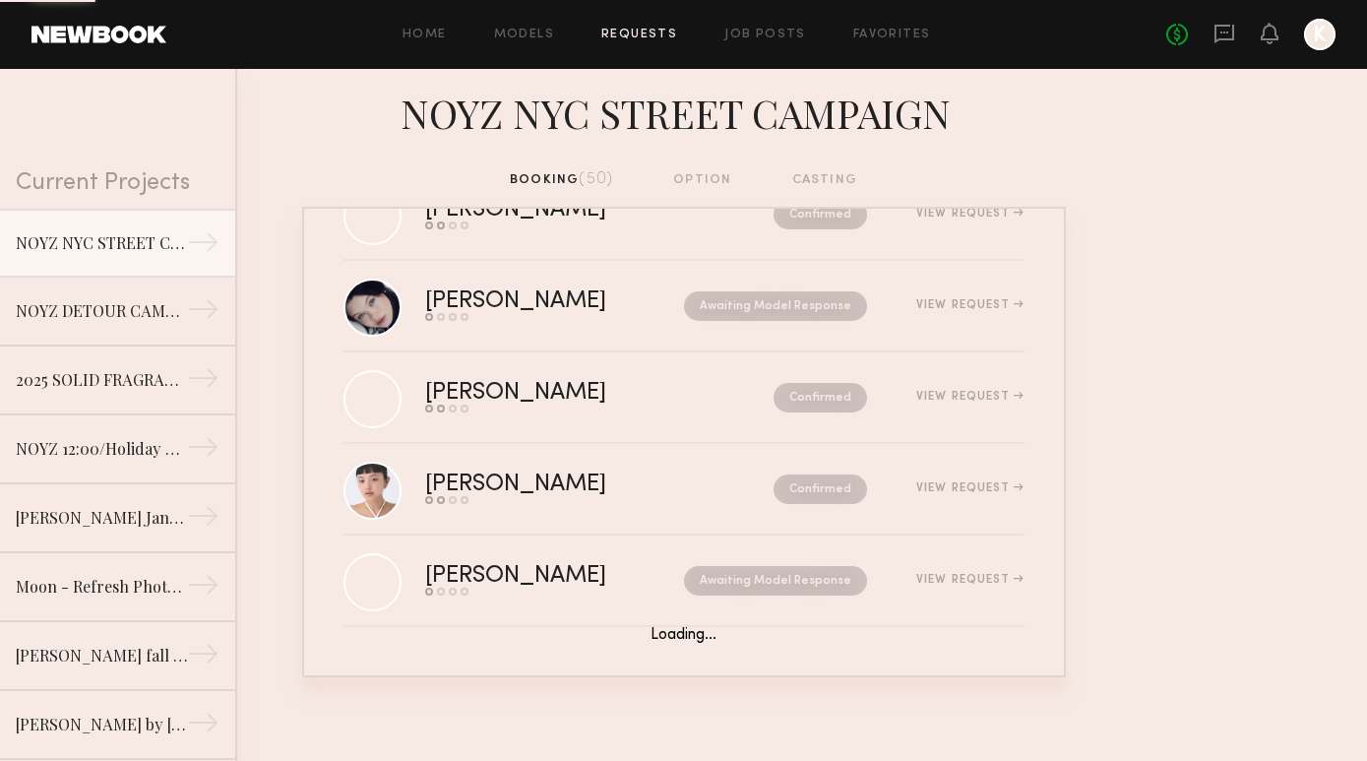
scroll to position [4014, 0]
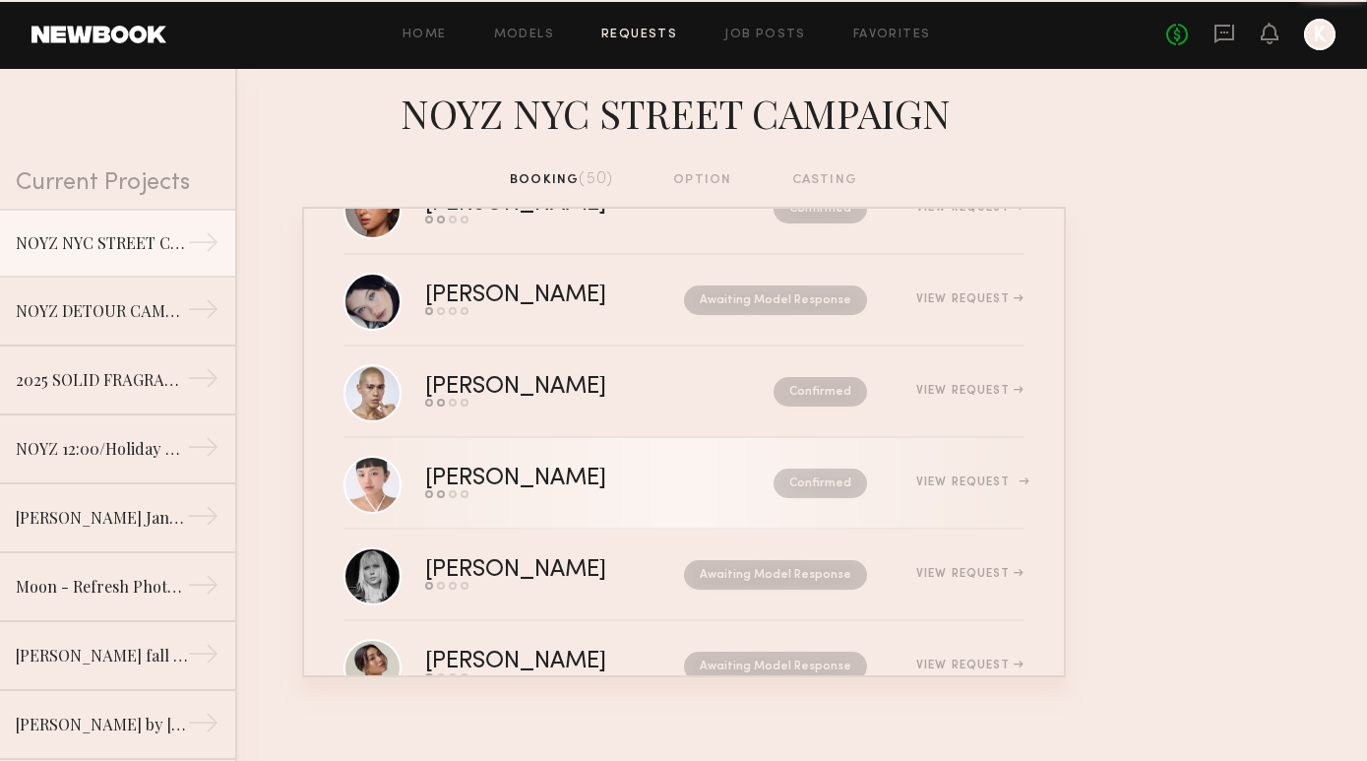
click at [561, 484] on div "[PERSON_NAME]" at bounding box center [557, 478] width 265 height 23
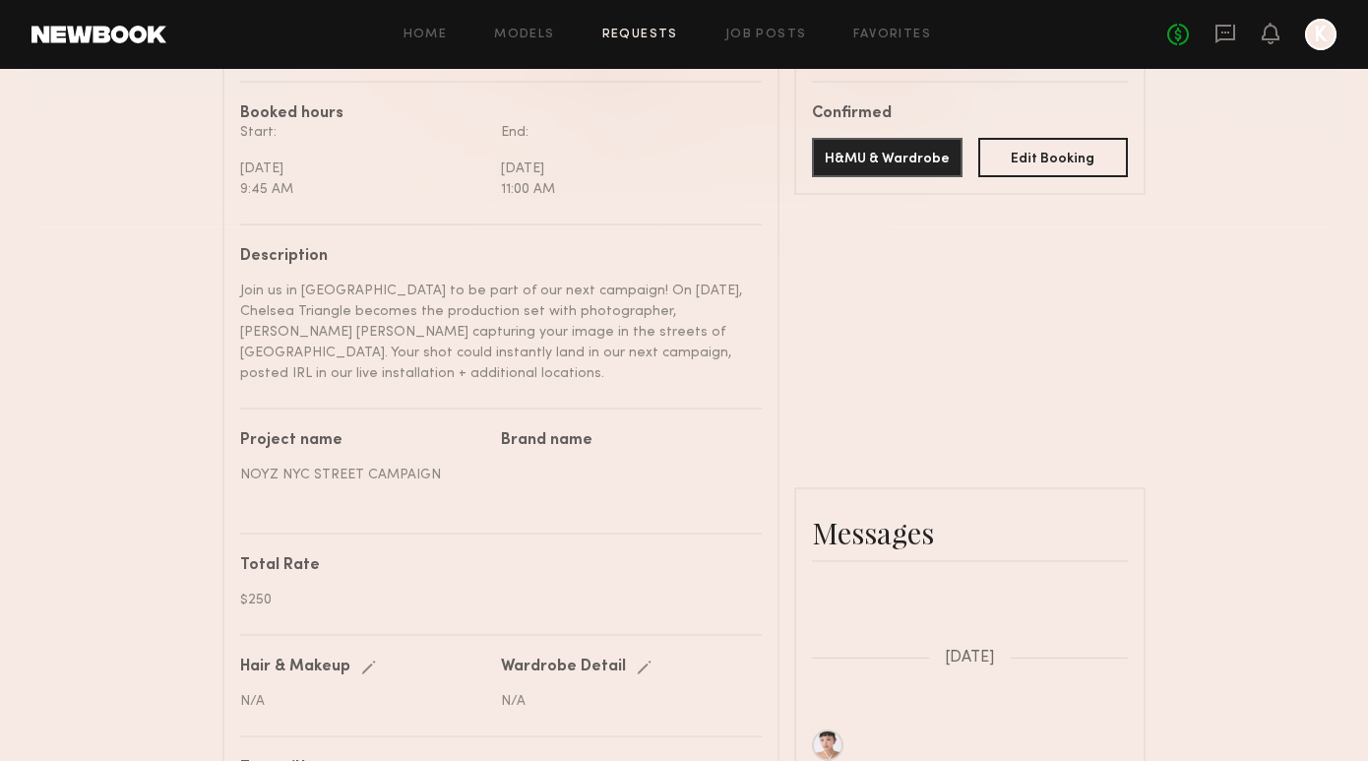
scroll to position [408, 0]
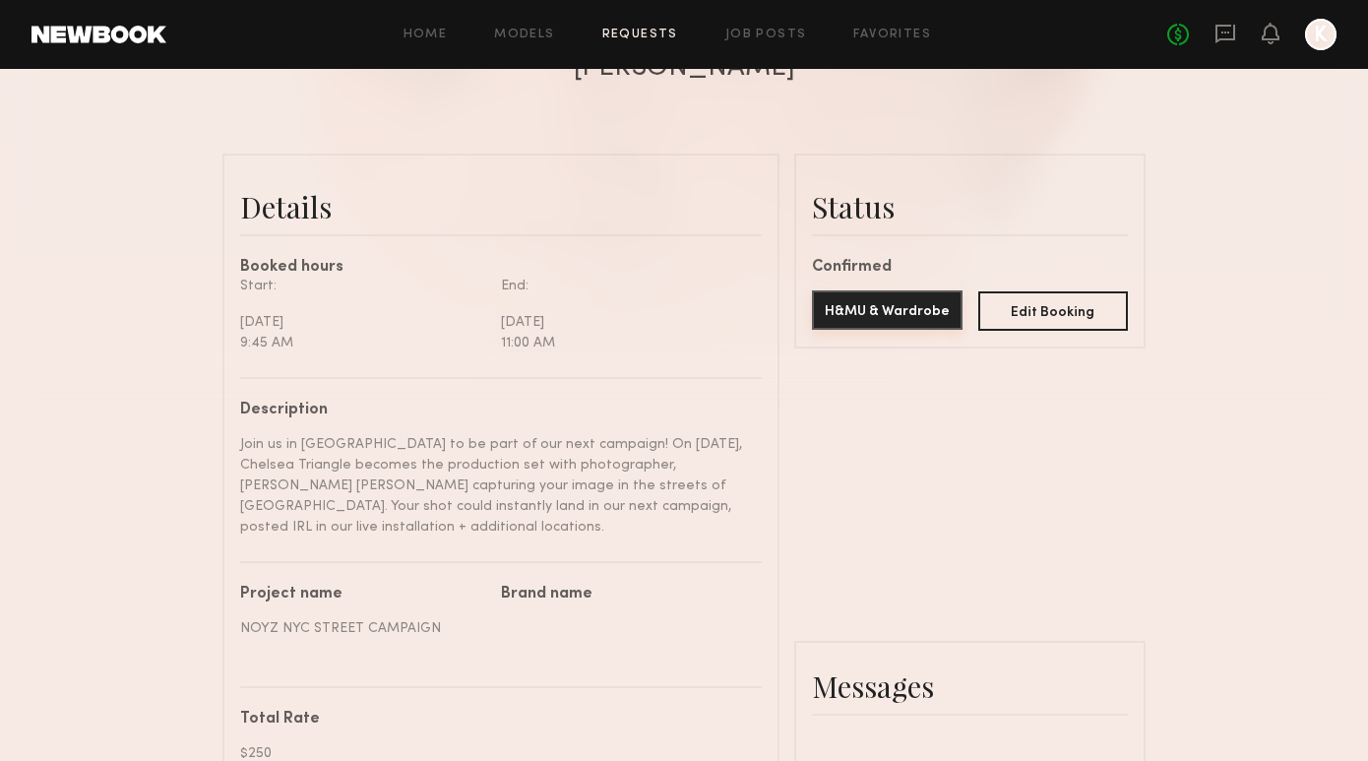
click at [879, 322] on button "H&MU & Wardrobe" at bounding box center [887, 309] width 151 height 39
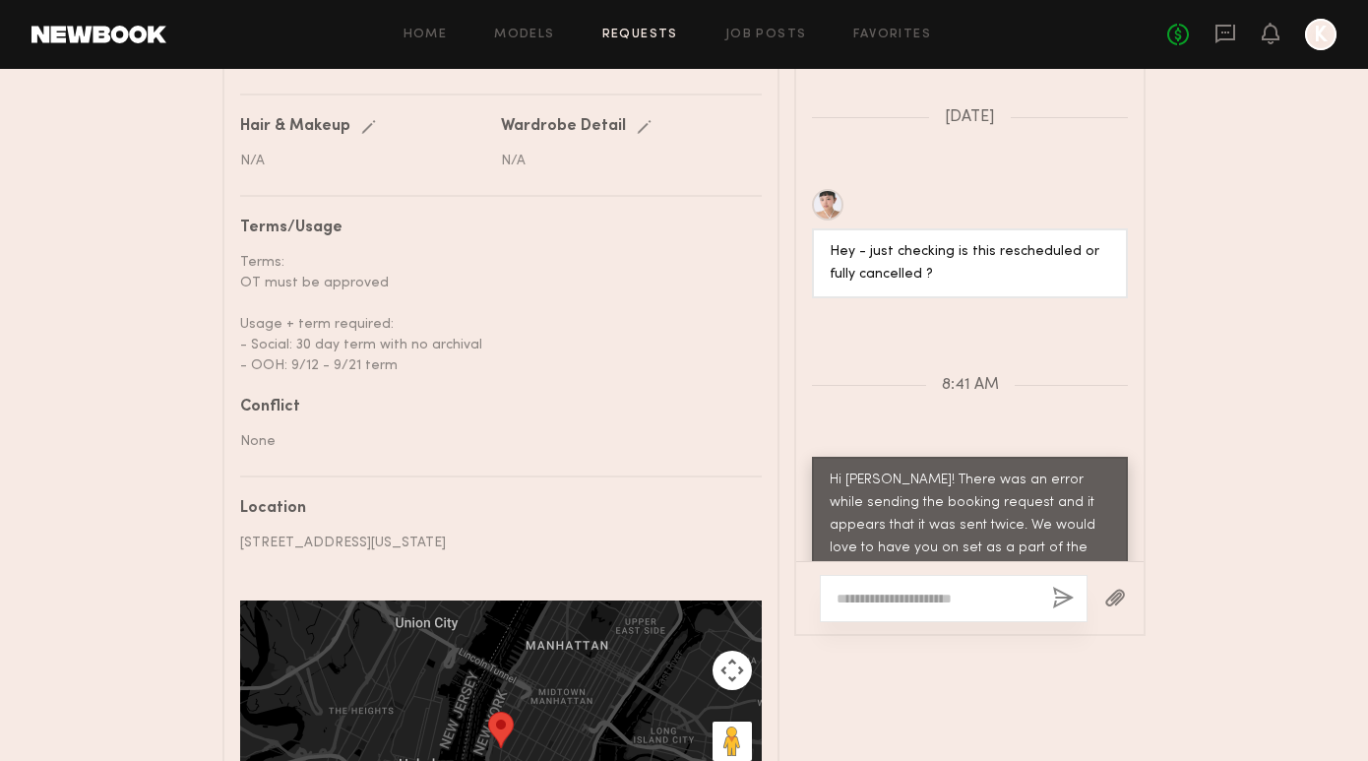
click at [879, 588] on textarea at bounding box center [936, 598] width 200 height 20
paste textarea "**********"
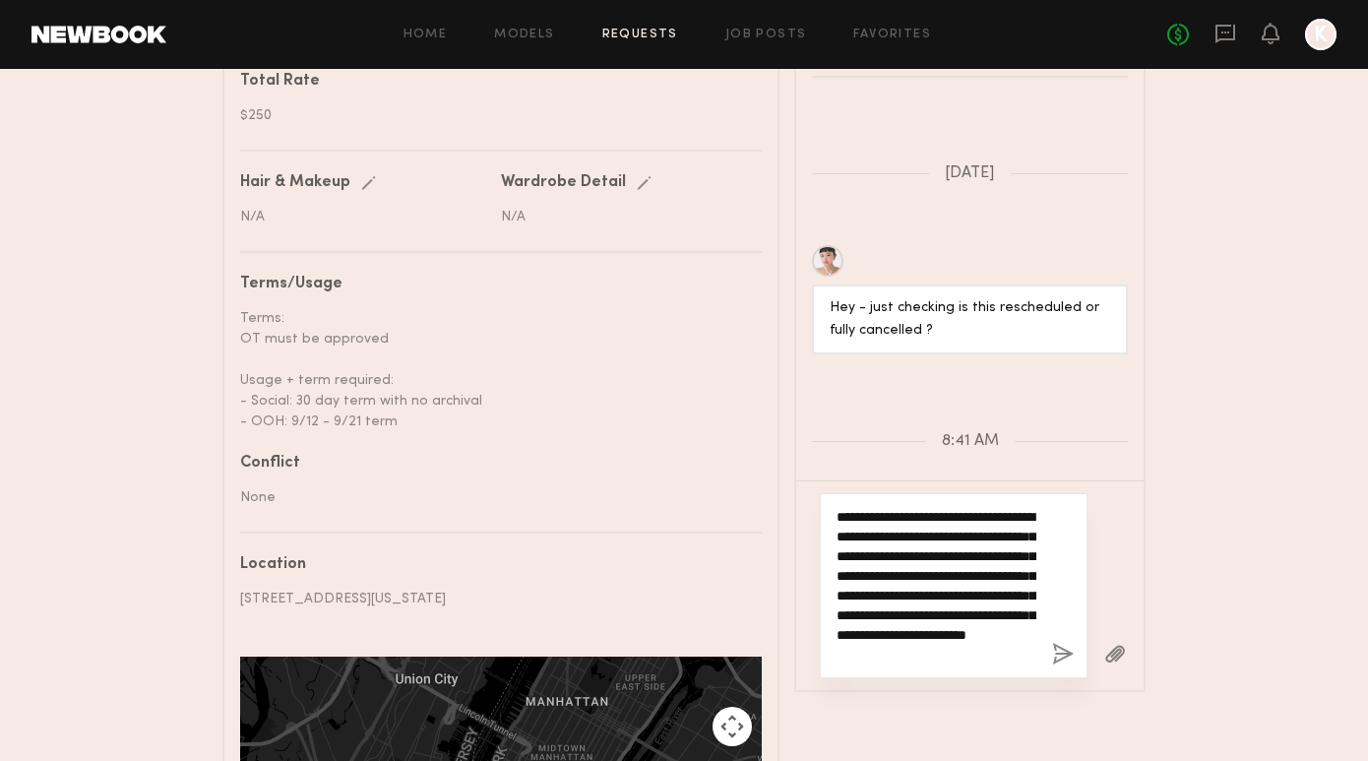
scroll to position [39, 0]
type textarea "**********"
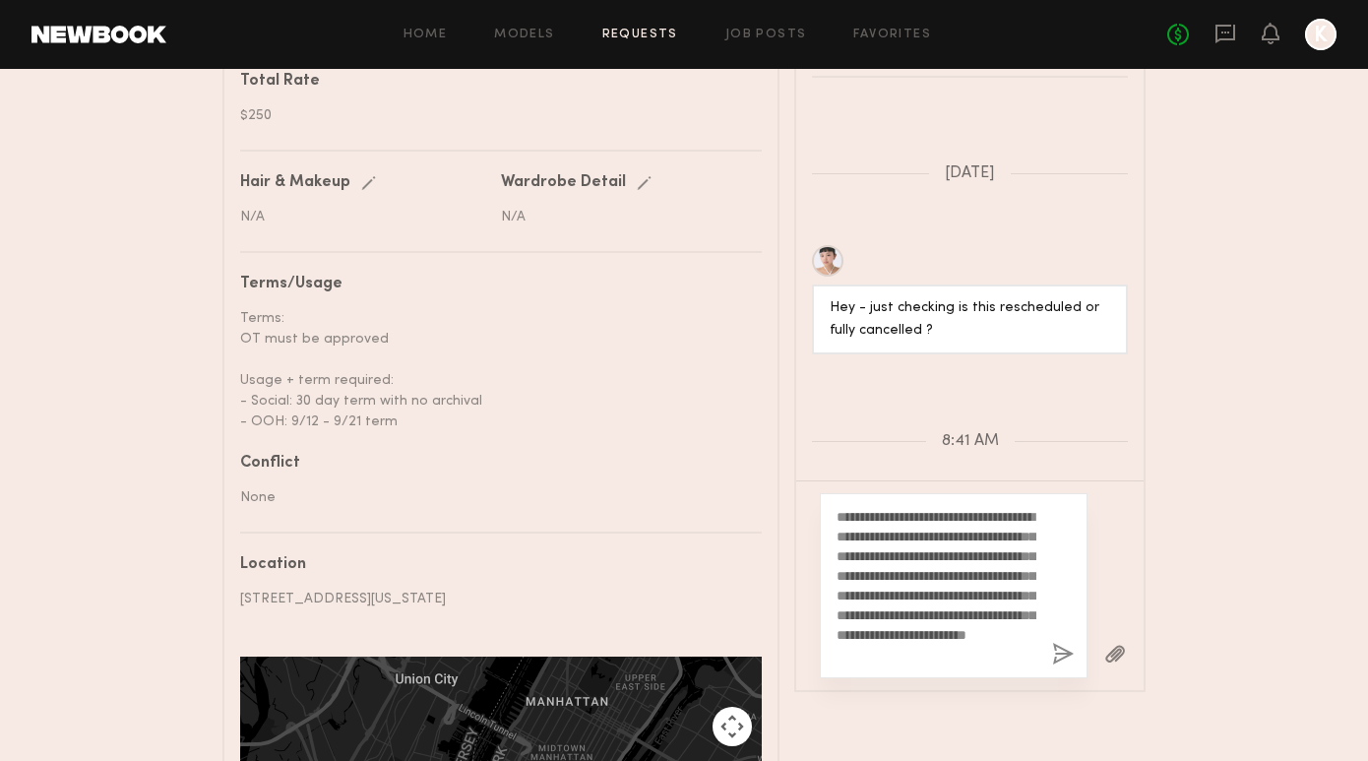
click at [1063, 643] on button "button" at bounding box center [1063, 655] width 22 height 25
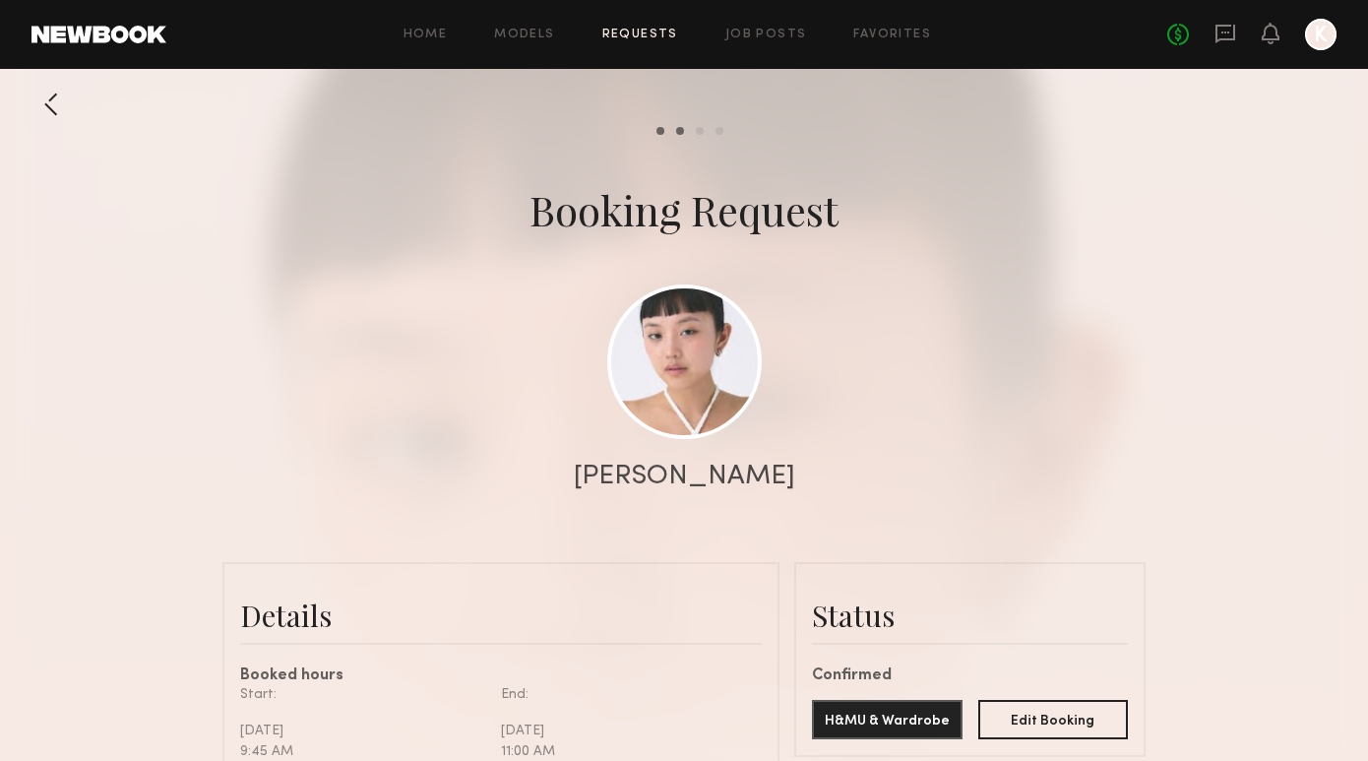
scroll to position [0, 0]
click at [672, 39] on link "Requests" at bounding box center [640, 35] width 76 height 13
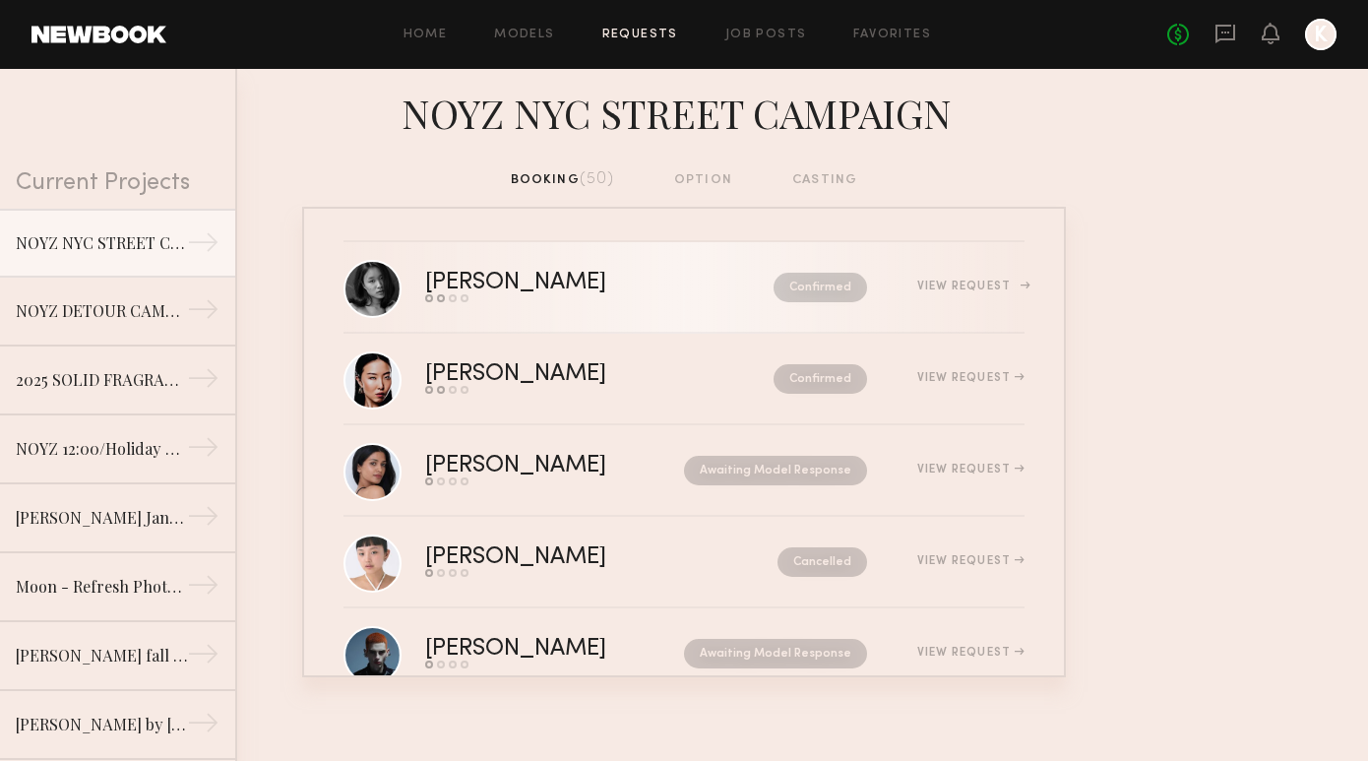
click at [645, 275] on div "[PERSON_NAME]" at bounding box center [557, 283] width 265 height 23
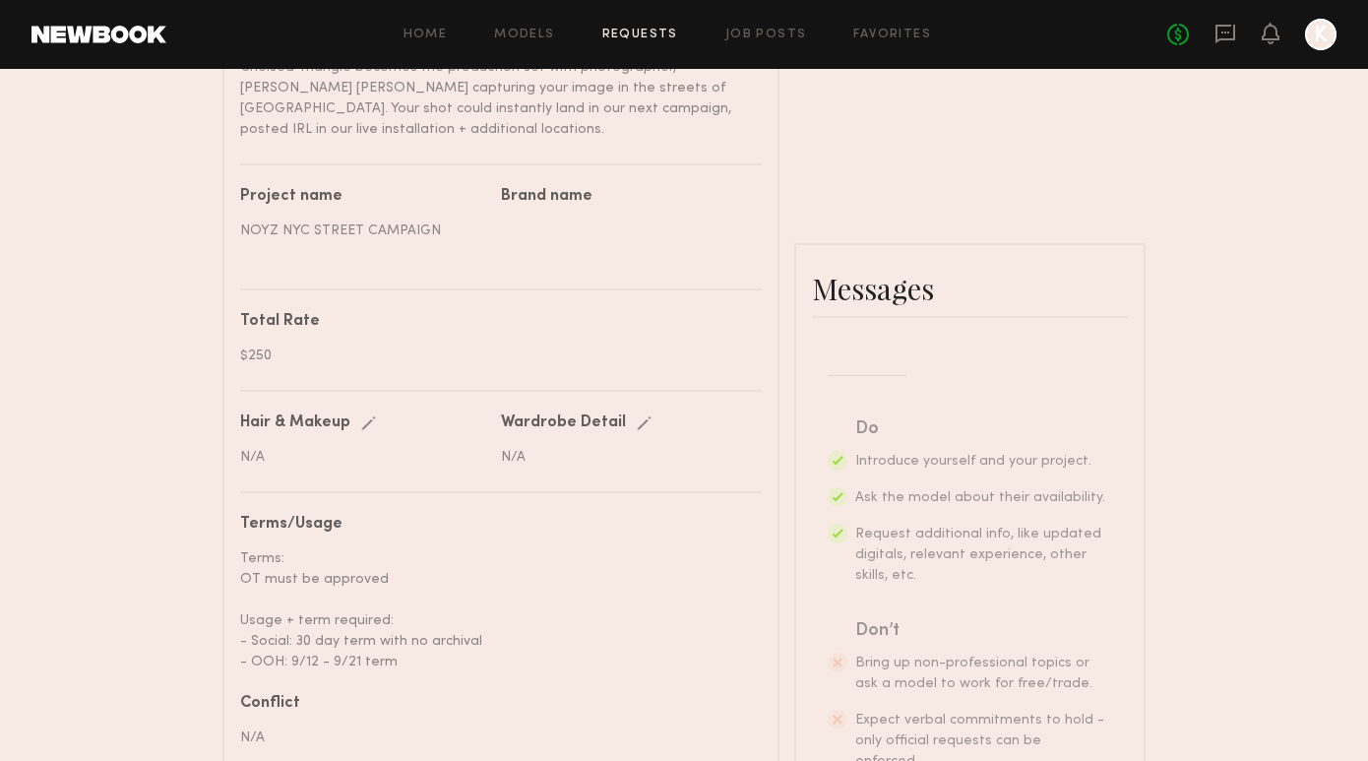
scroll to position [808, 0]
paste textarea "**********"
type textarea "**********"
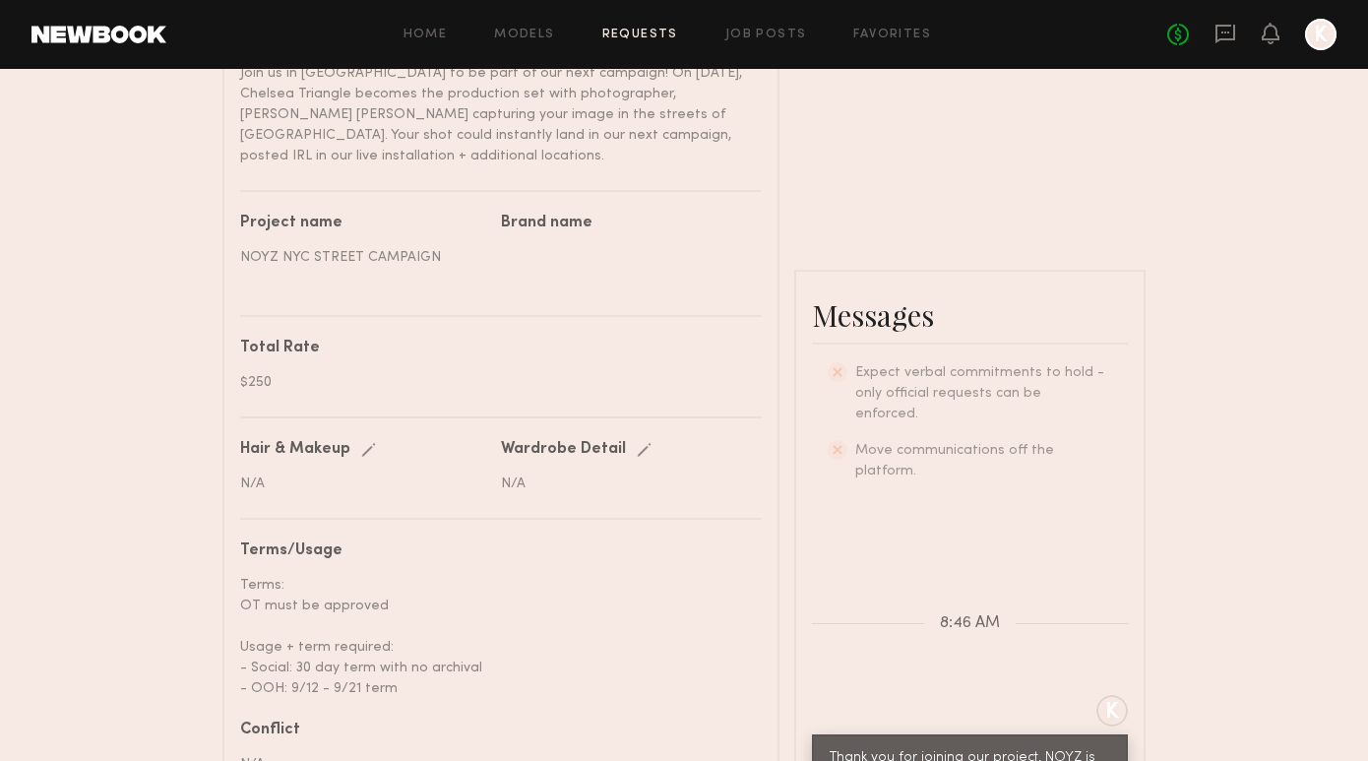
scroll to position [772, 0]
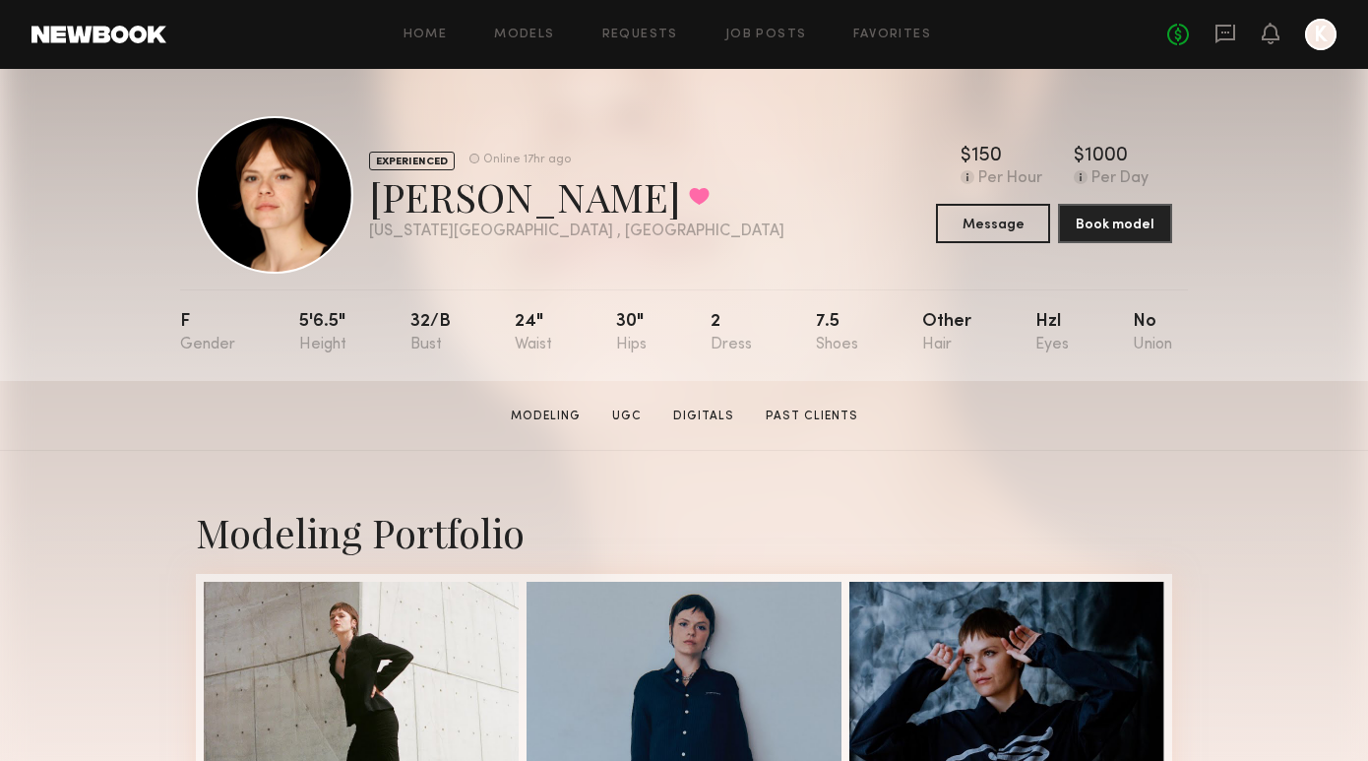
click at [642, 27] on div "Home Models Requests Job Posts Favorites Sign Out No fees up to $5,000 K" at bounding box center [751, 34] width 1170 height 31
click at [631, 44] on div "Home Models Requests Job Posts Favorites Sign Out No fees up to $5,000 K" at bounding box center [751, 34] width 1170 height 31
click at [636, 34] on link "Requests" at bounding box center [640, 35] width 76 height 13
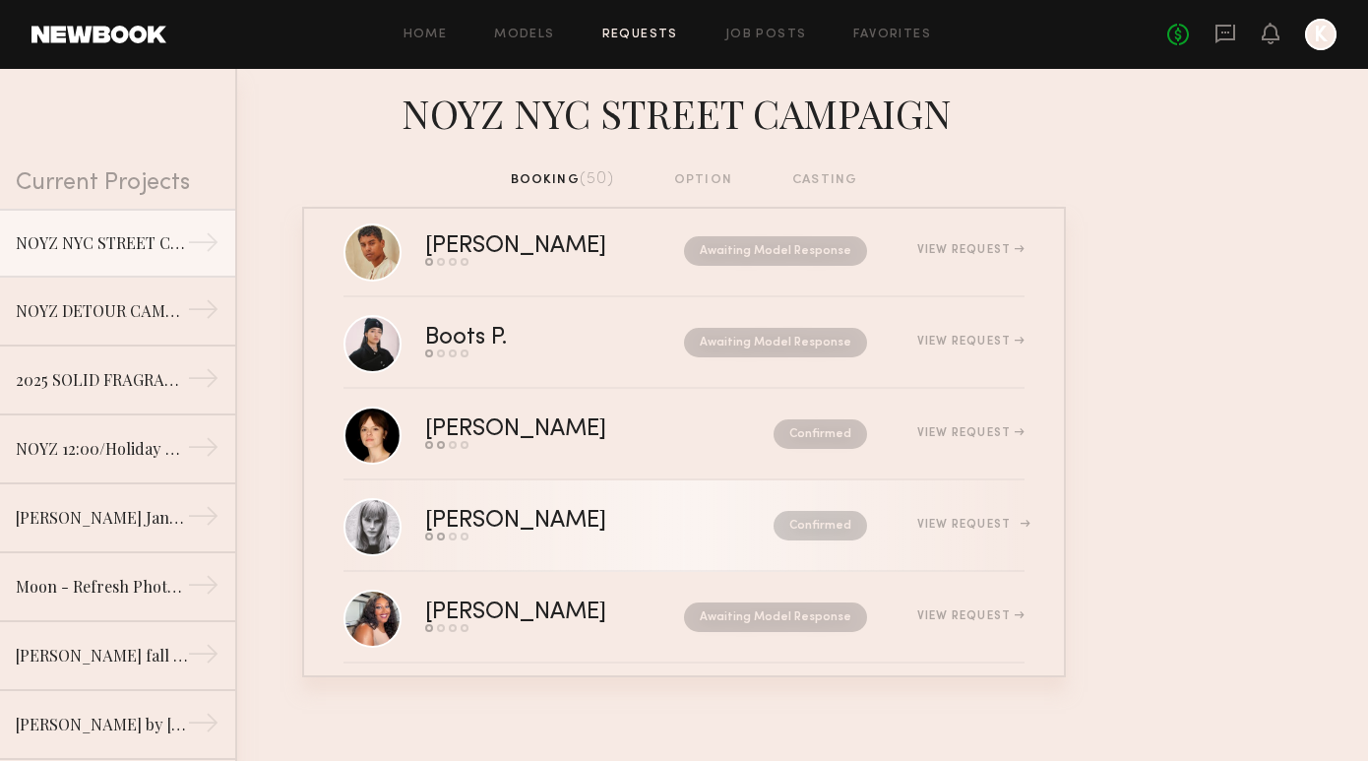
scroll to position [1045, 0]
click at [622, 543] on link "[PERSON_NAME] Send request Model response Review hours worked Pay model Confirm…" at bounding box center [683, 524] width 681 height 92
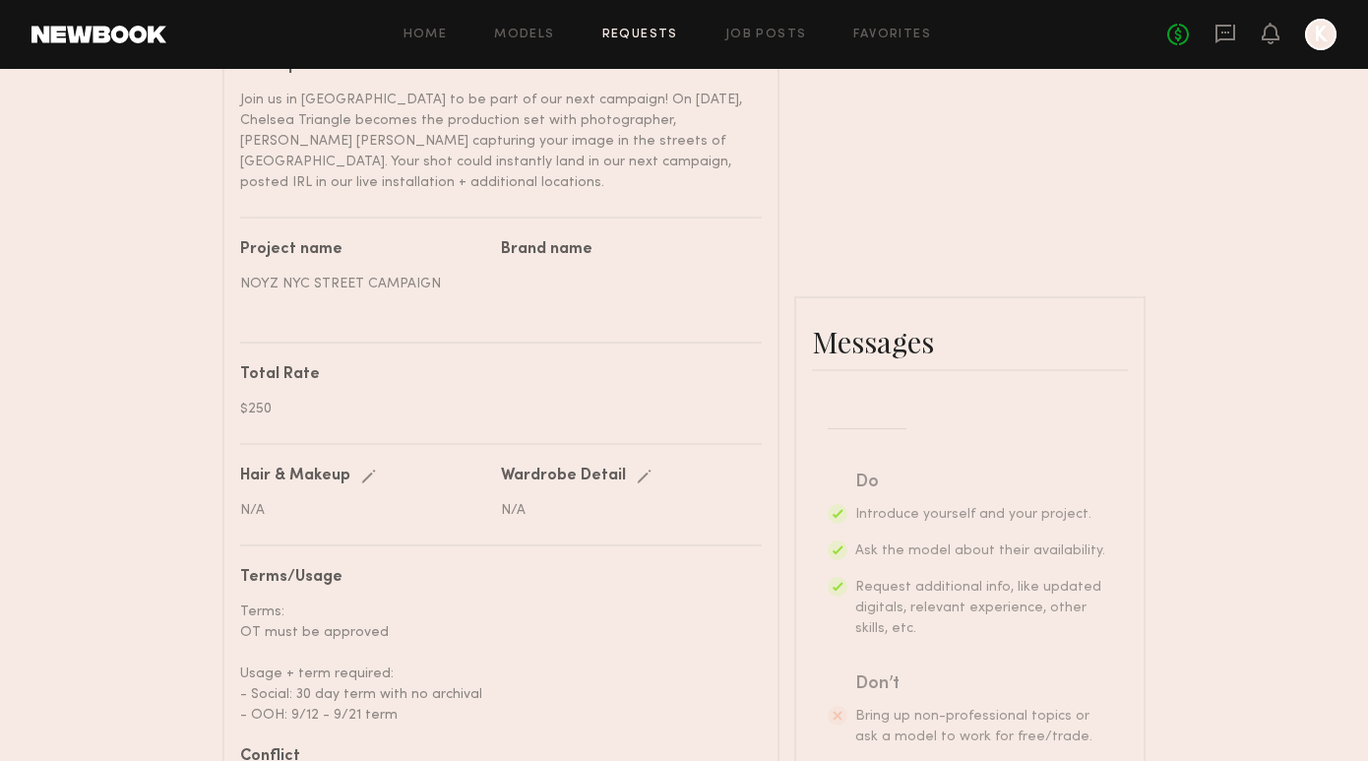
scroll to position [765, 0]
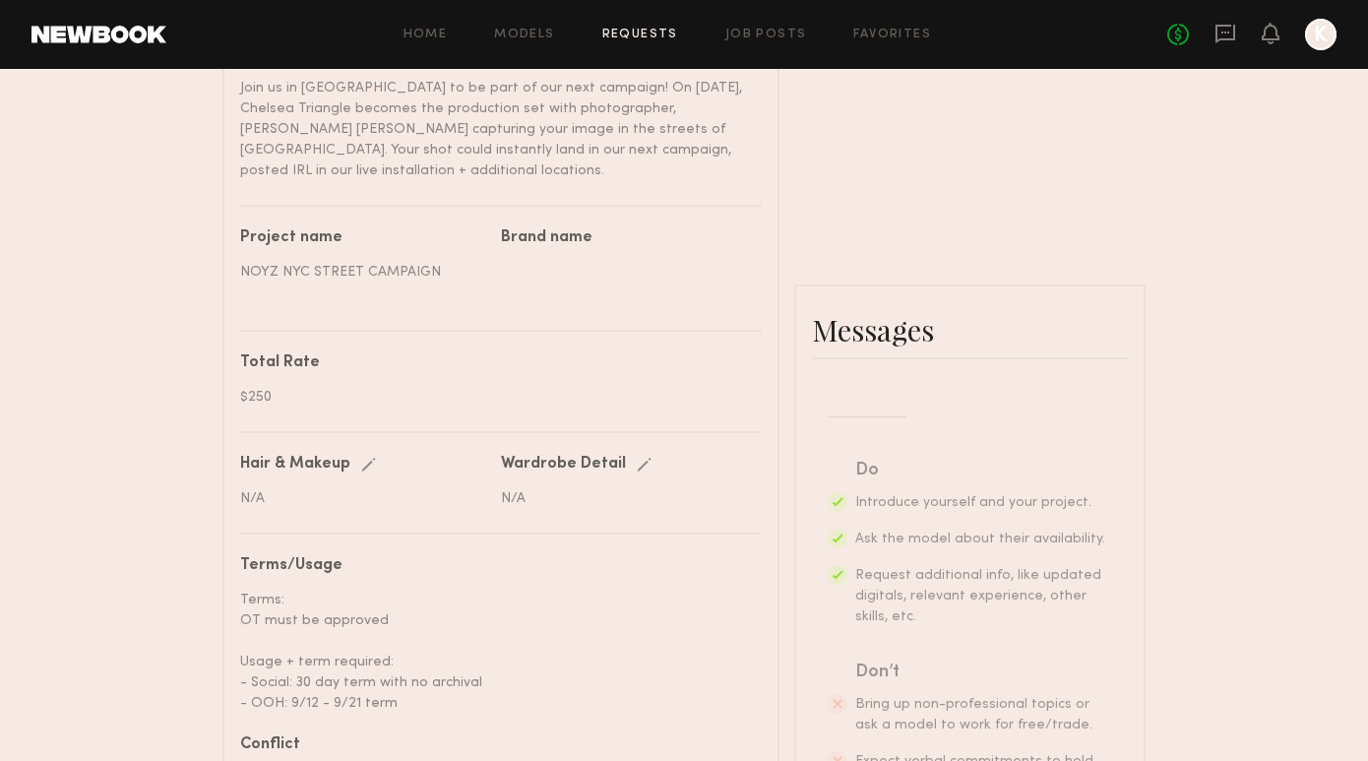
paste textarea "**********"
type textarea "**********"
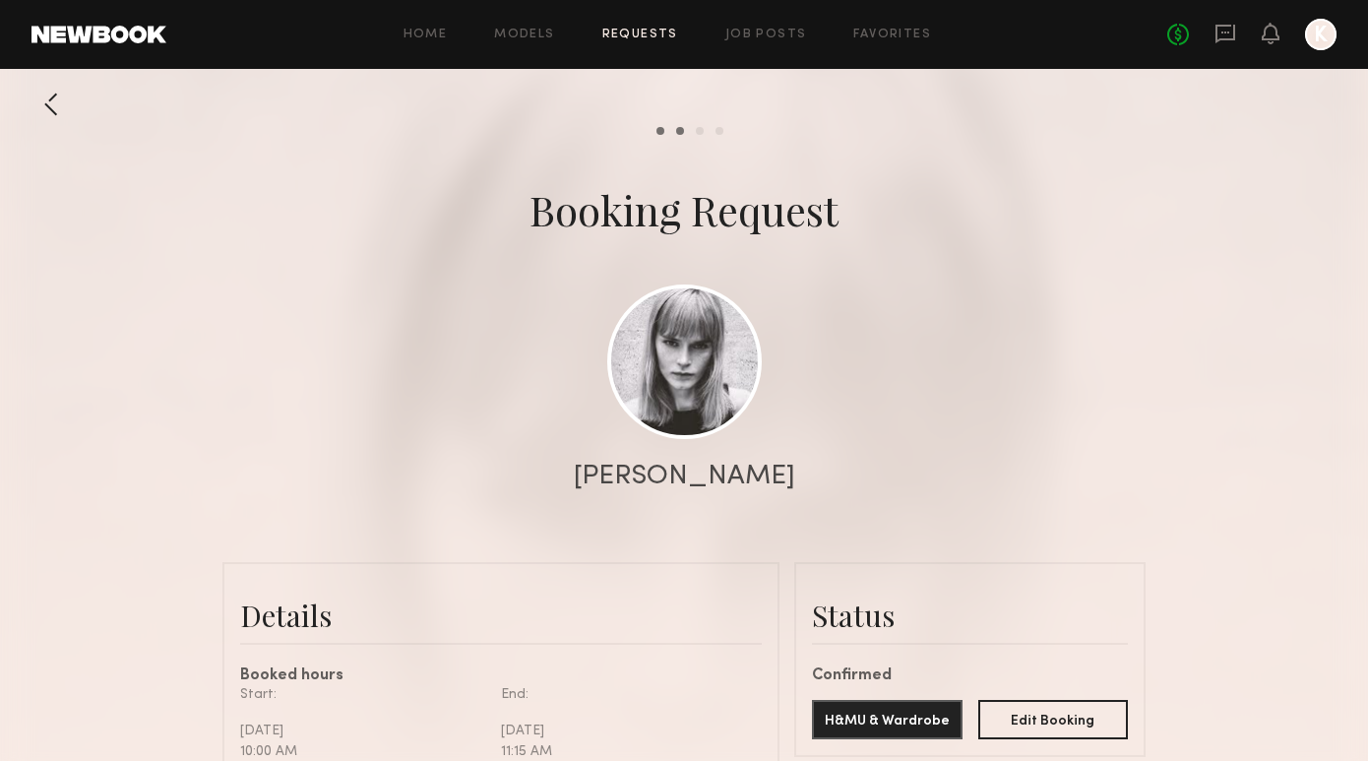
scroll to position [0, 0]
click at [637, 35] on link "Requests" at bounding box center [640, 35] width 76 height 13
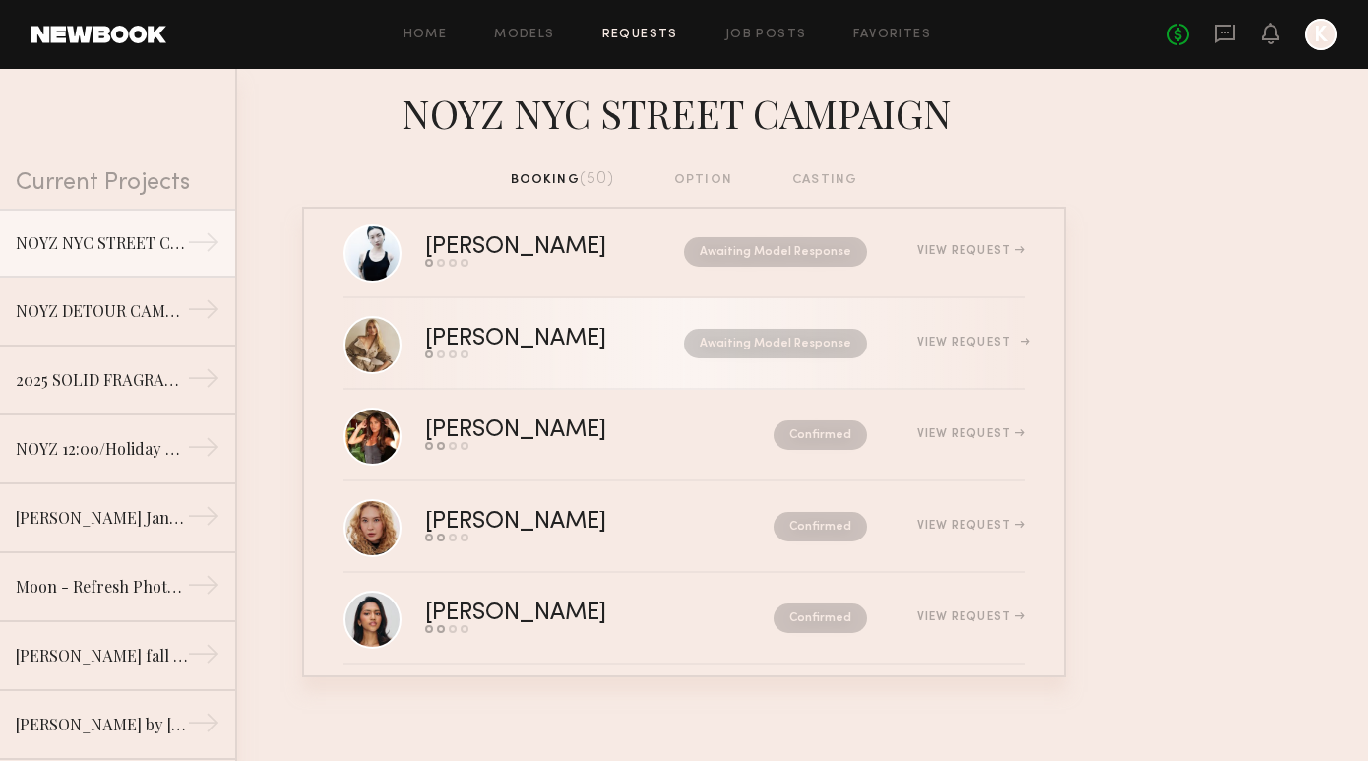
scroll to position [1503, 0]
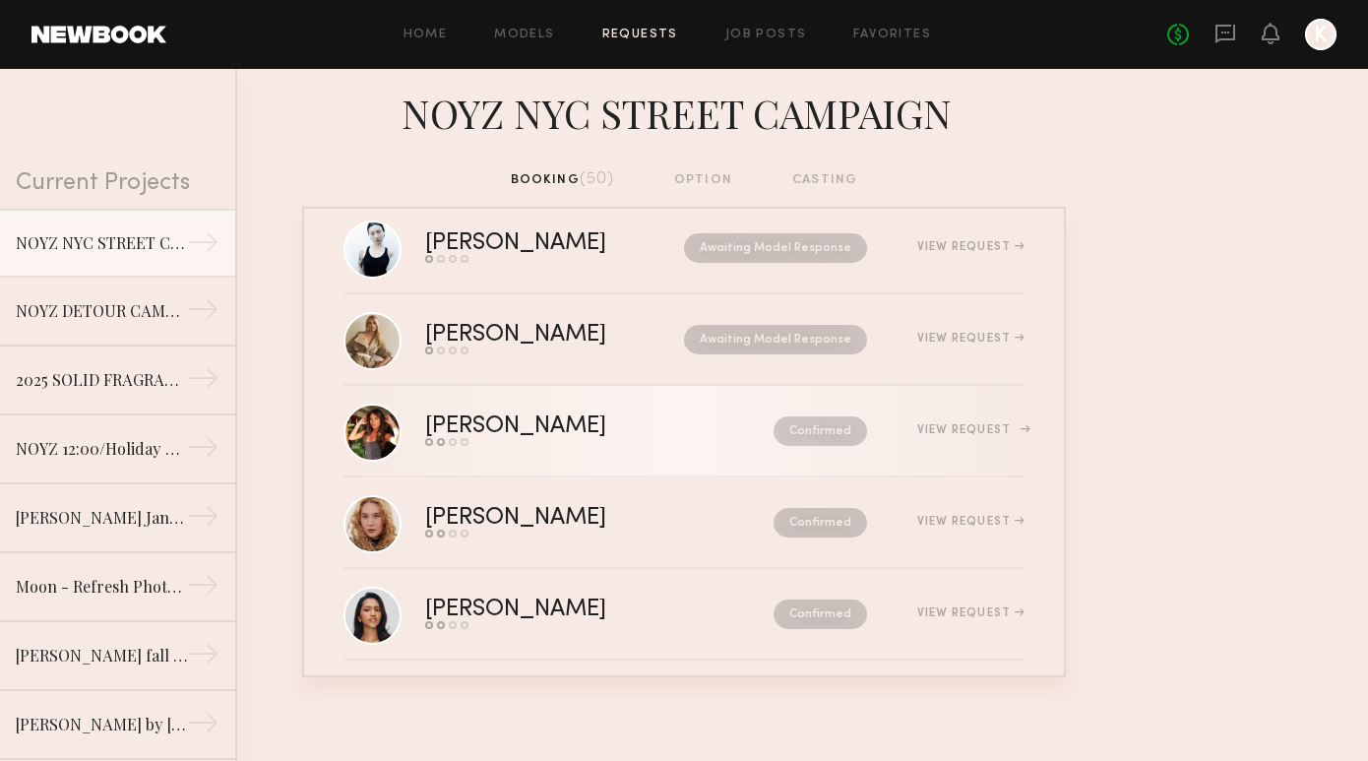
click at [608, 438] on div "Send request Model response Review hours worked Pay model" at bounding box center [557, 442] width 265 height 8
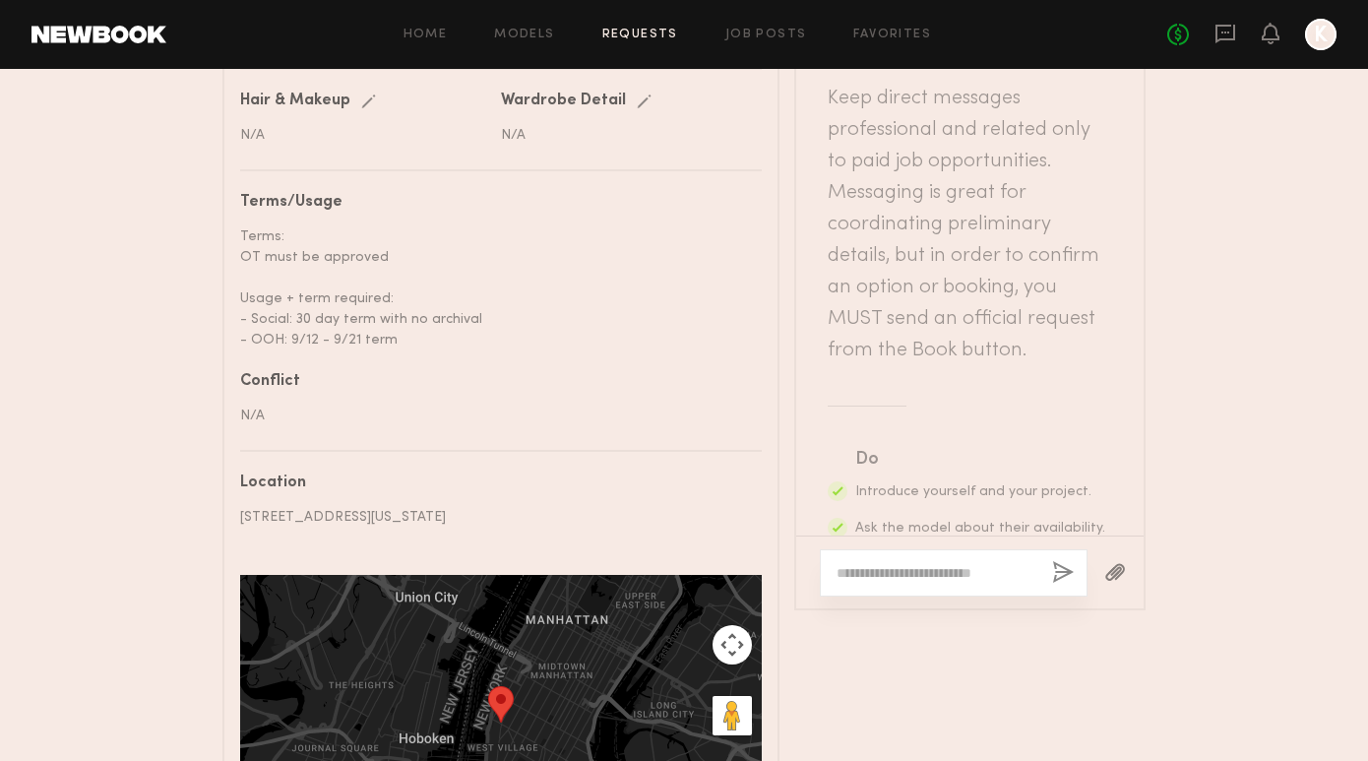
scroll to position [1128, 0]
click at [903, 549] on div at bounding box center [954, 572] width 268 height 47
click at [896, 549] on div at bounding box center [954, 572] width 268 height 47
click at [895, 563] on textarea at bounding box center [936, 573] width 200 height 20
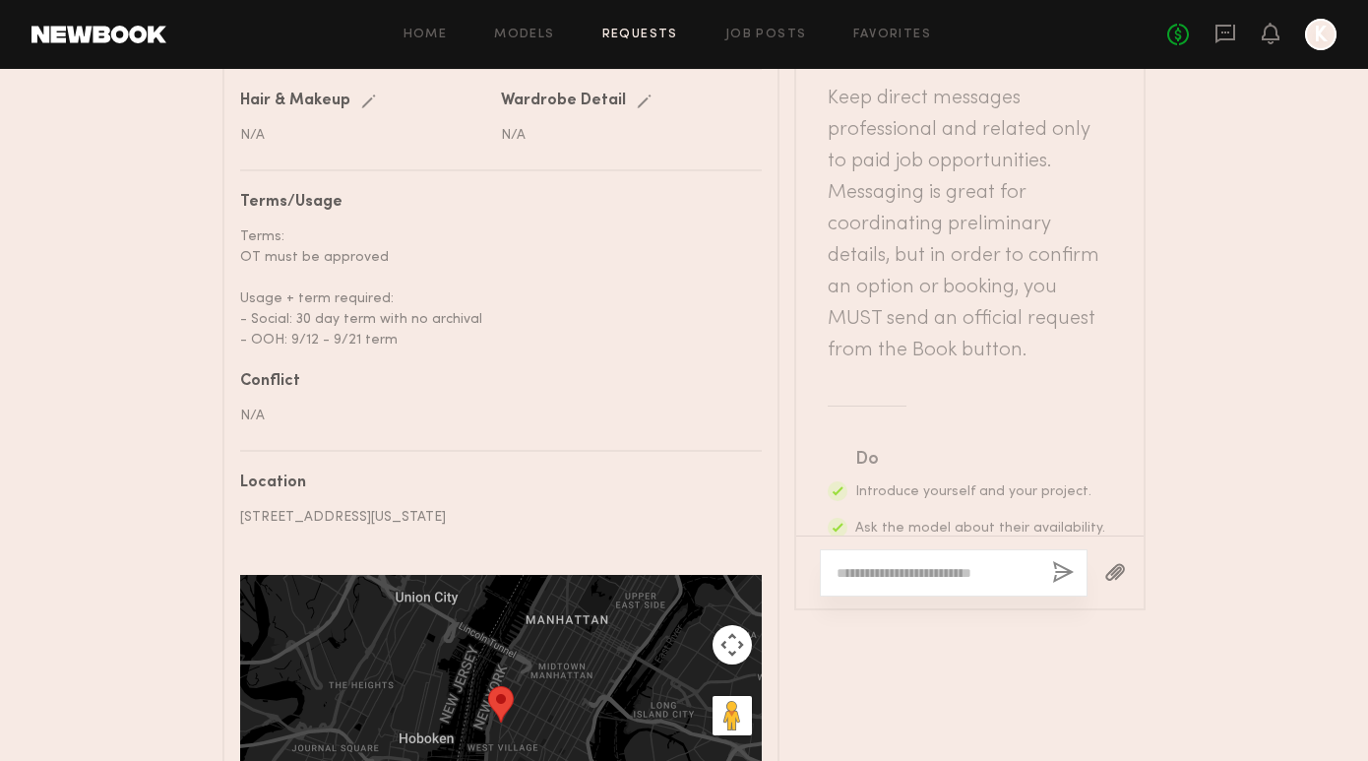
paste textarea "**********"
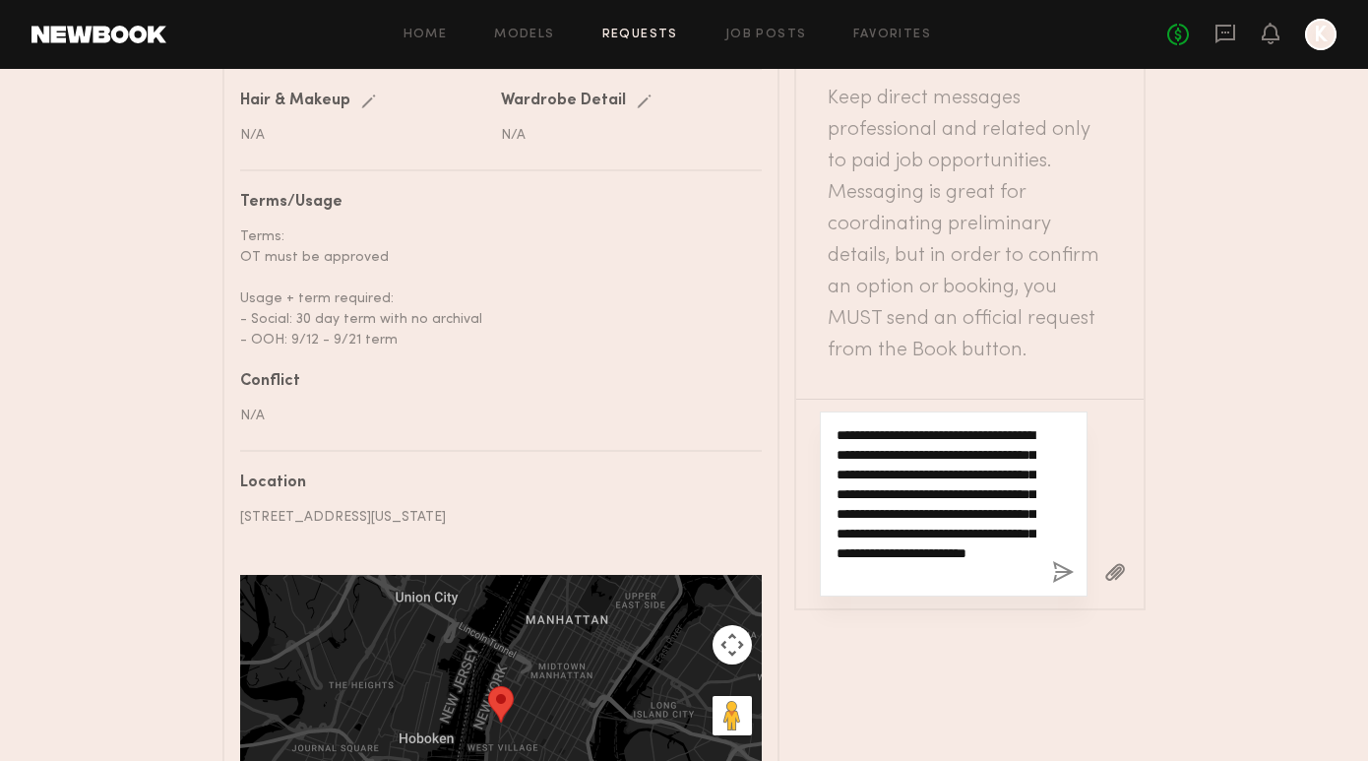
scroll to position [39, 0]
type textarea "**********"
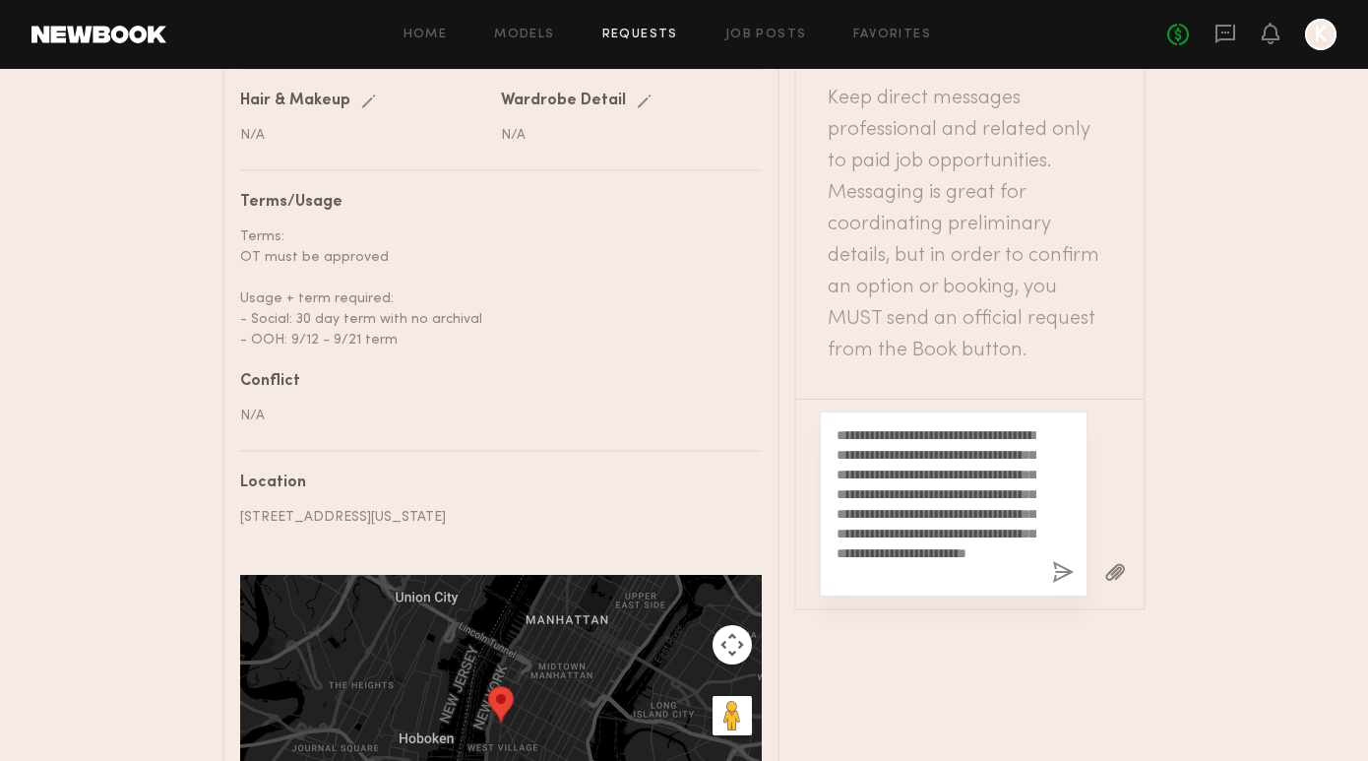
click at [1063, 561] on button "button" at bounding box center [1063, 573] width 22 height 25
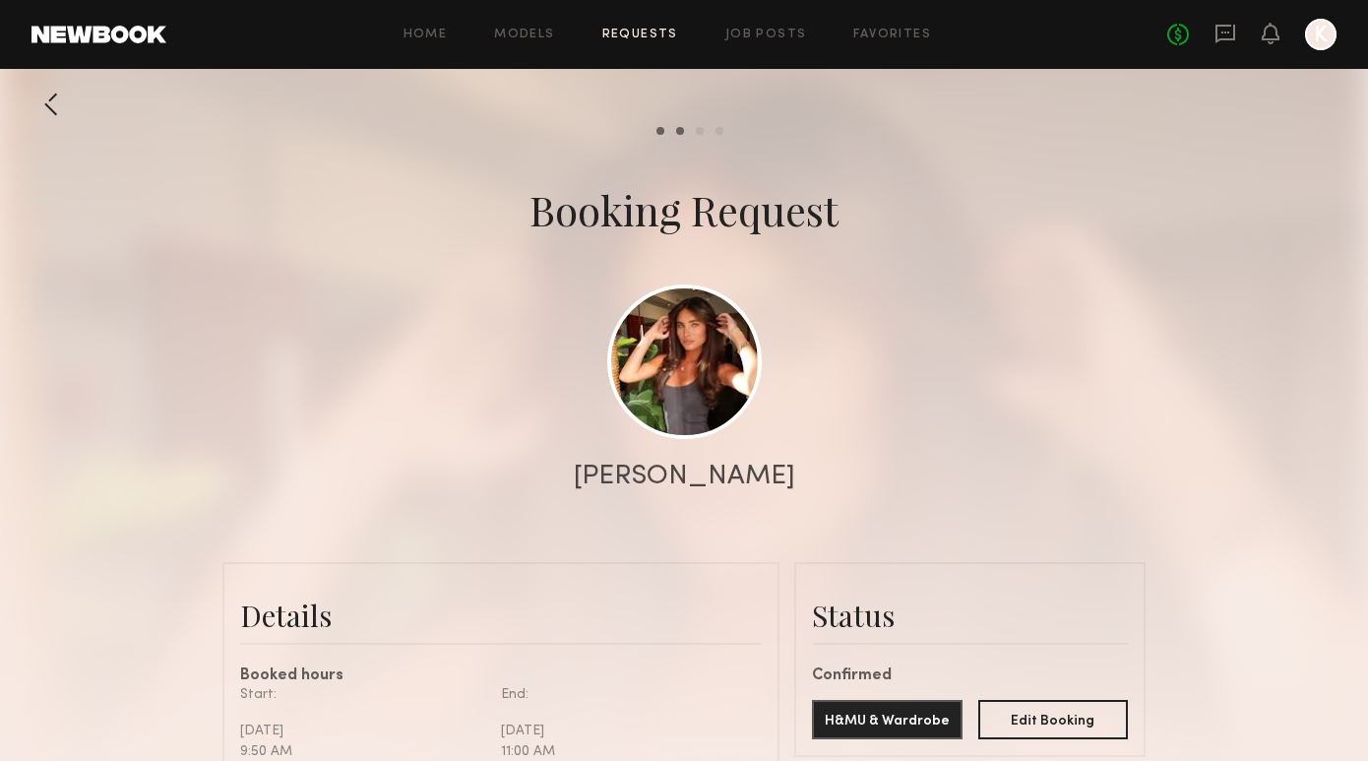
scroll to position [0, 0]
click at [649, 41] on div "Home Models Requests Job Posts Favorites Sign Out No fees up to $5,000 K" at bounding box center [751, 34] width 1170 height 31
click at [649, 34] on link "Requests" at bounding box center [640, 35] width 76 height 13
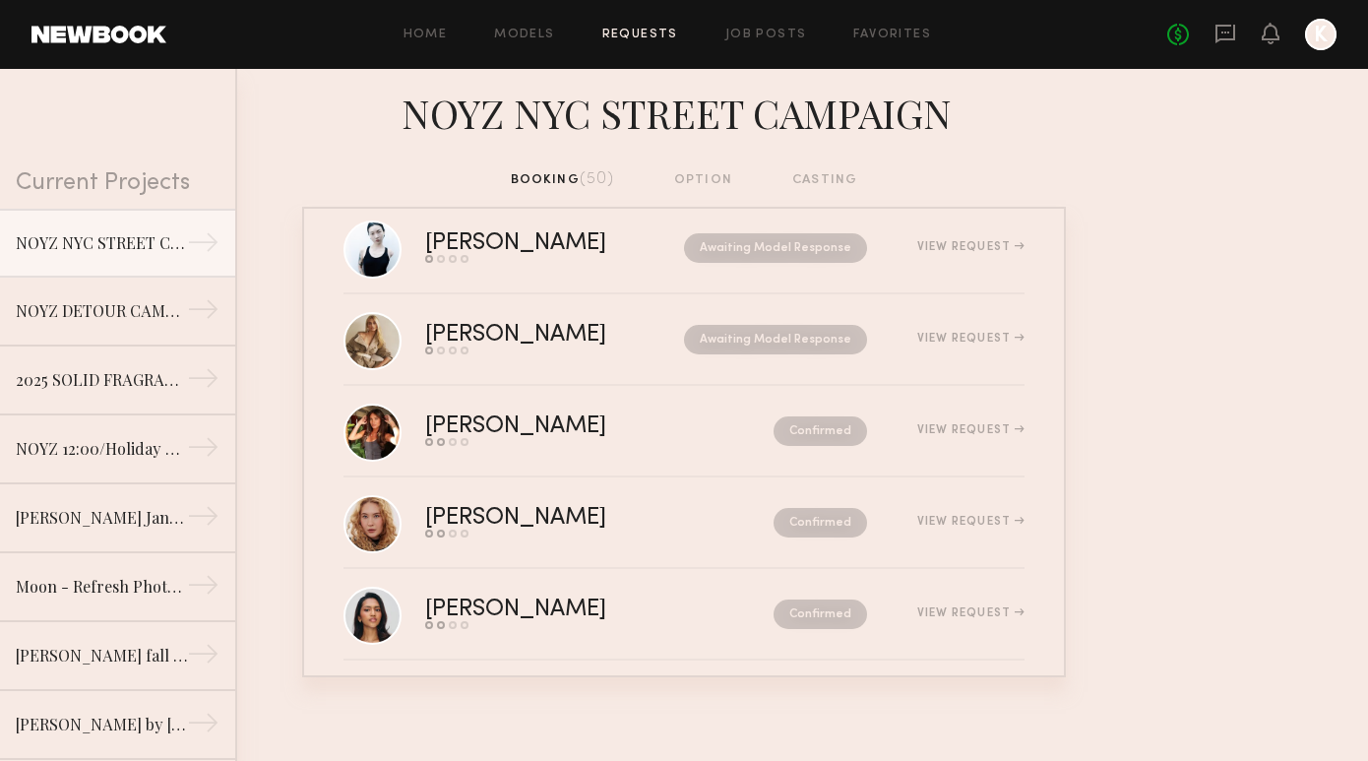
scroll to position [1506, 0]
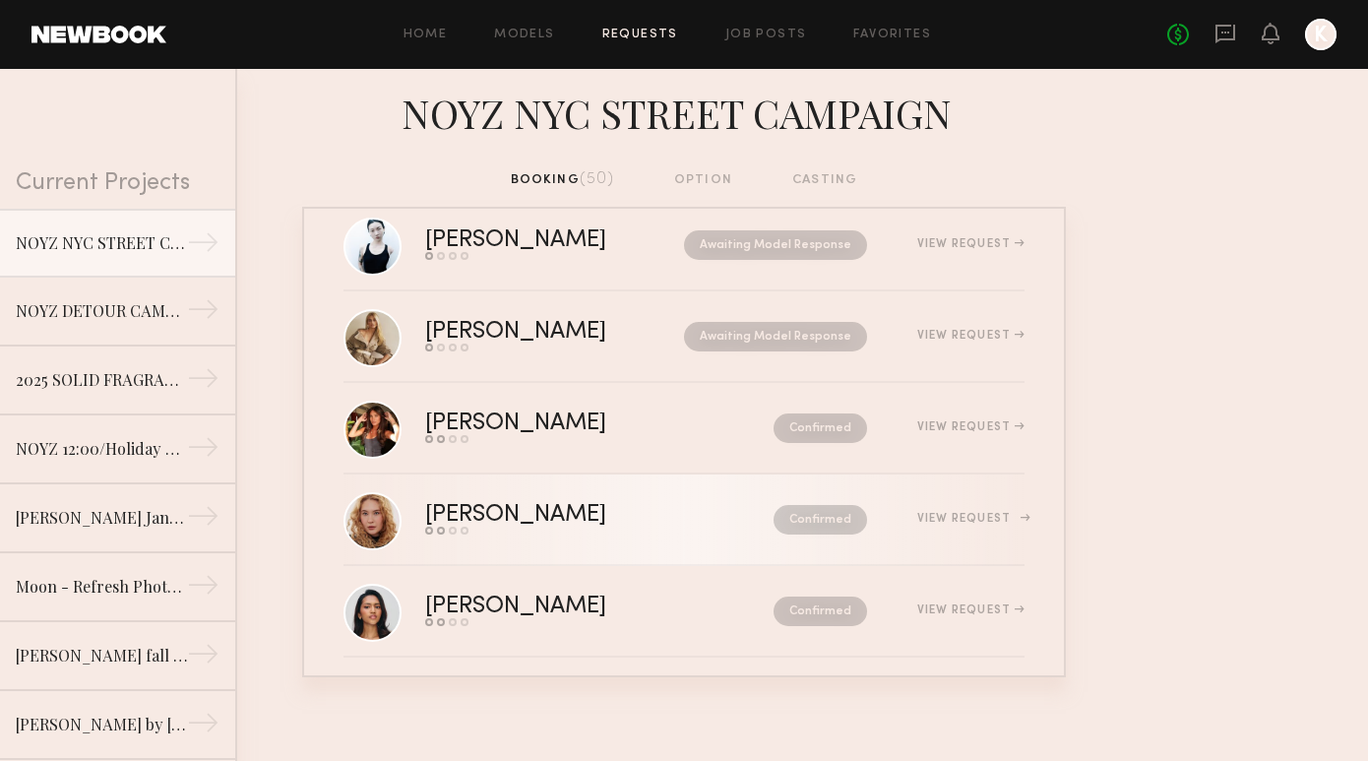
click at [596, 535] on link "Alina P. Send request Model response Review hours worked Pay model Confirmed Vi…" at bounding box center [683, 520] width 681 height 92
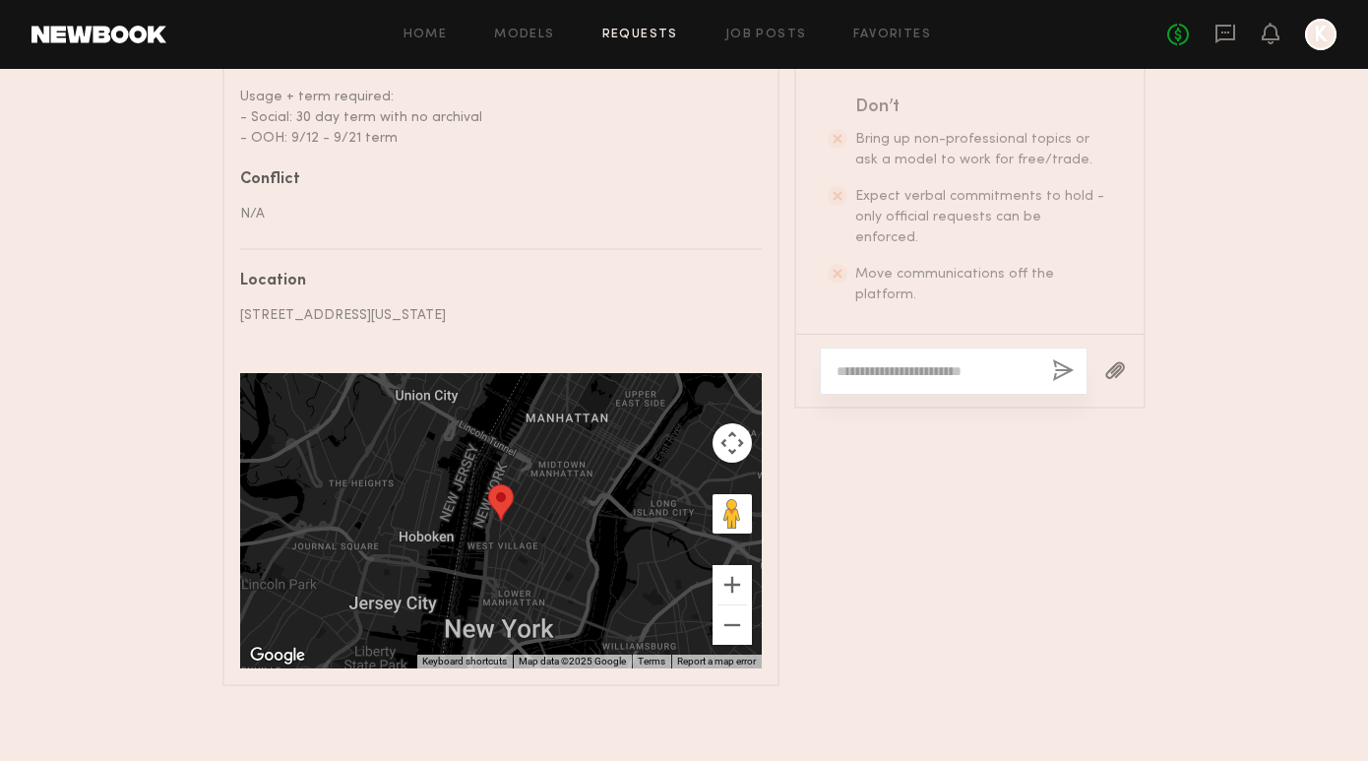
scroll to position [1328, 0]
click at [886, 362] on textarea at bounding box center [936, 372] width 200 height 20
paste textarea "**********"
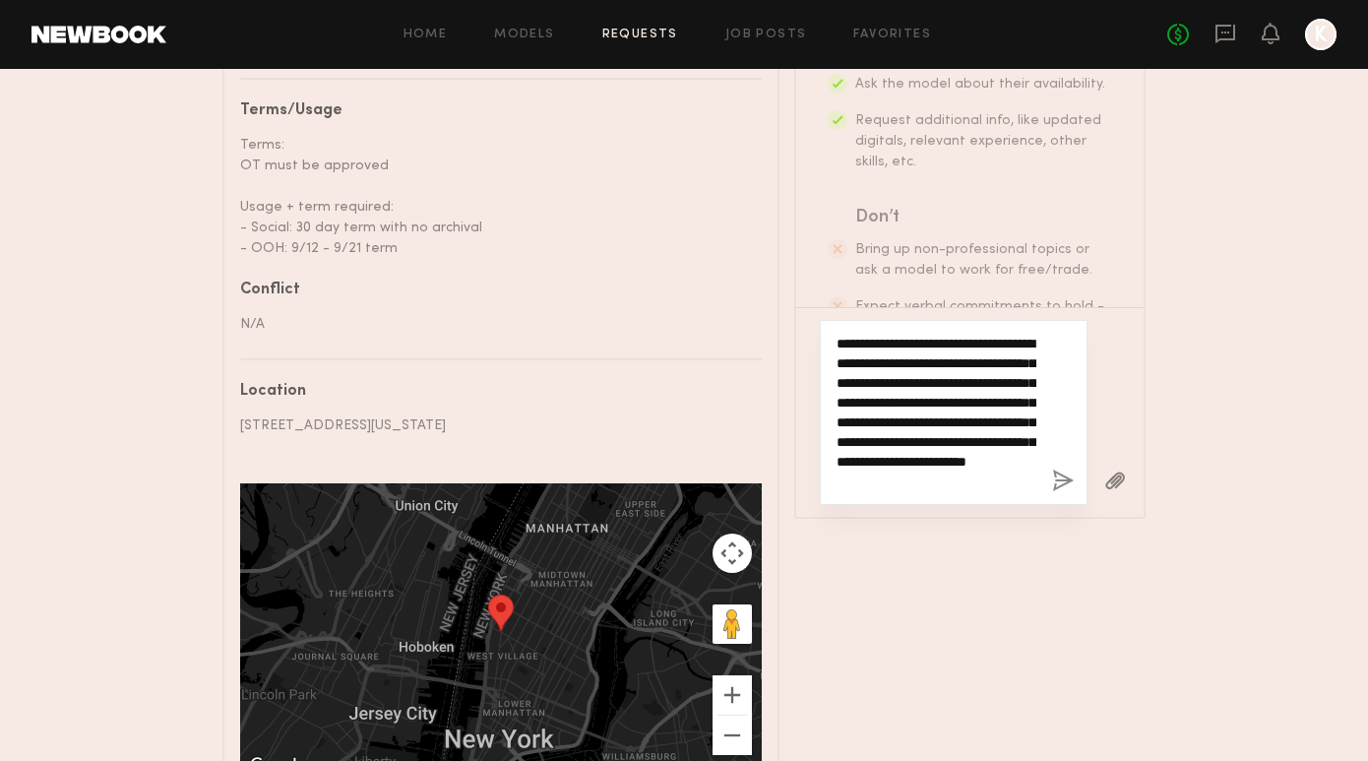
scroll to position [1216, 0]
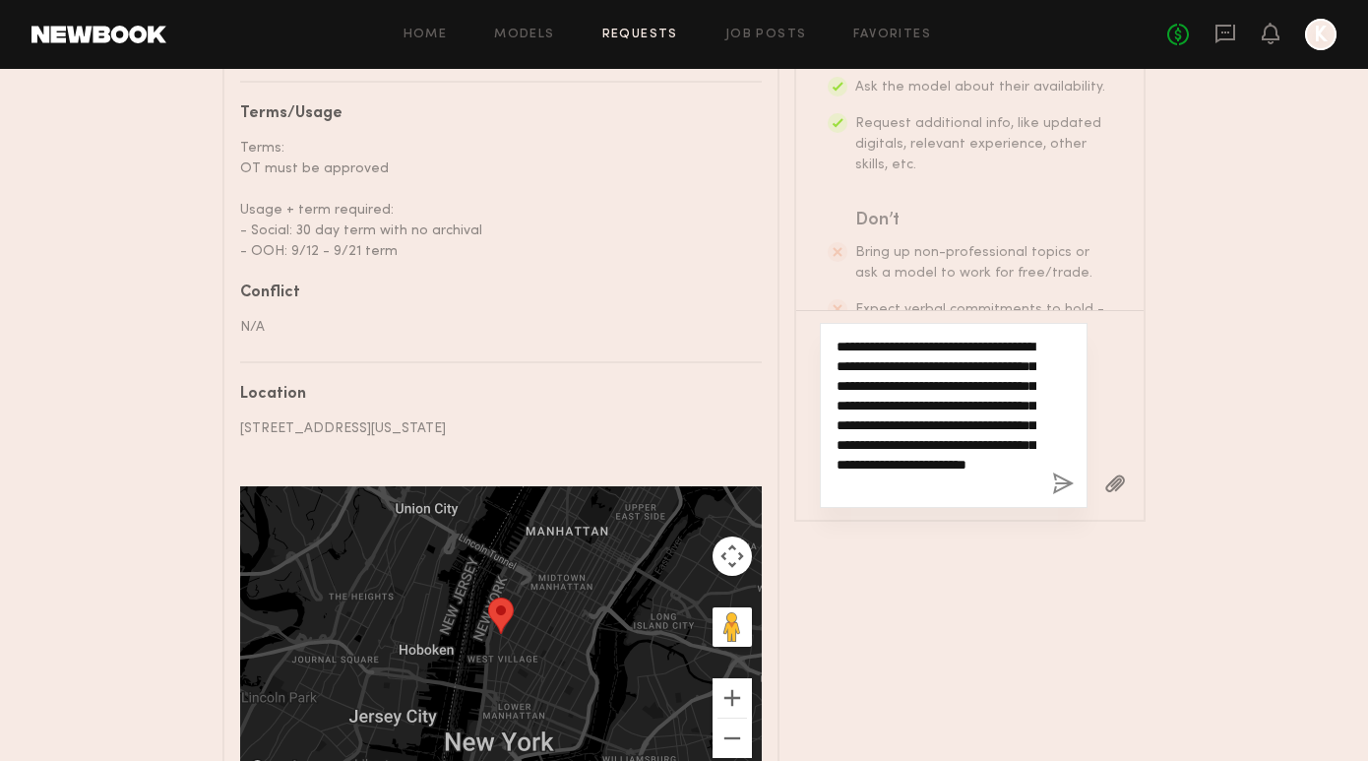
type textarea "**********"
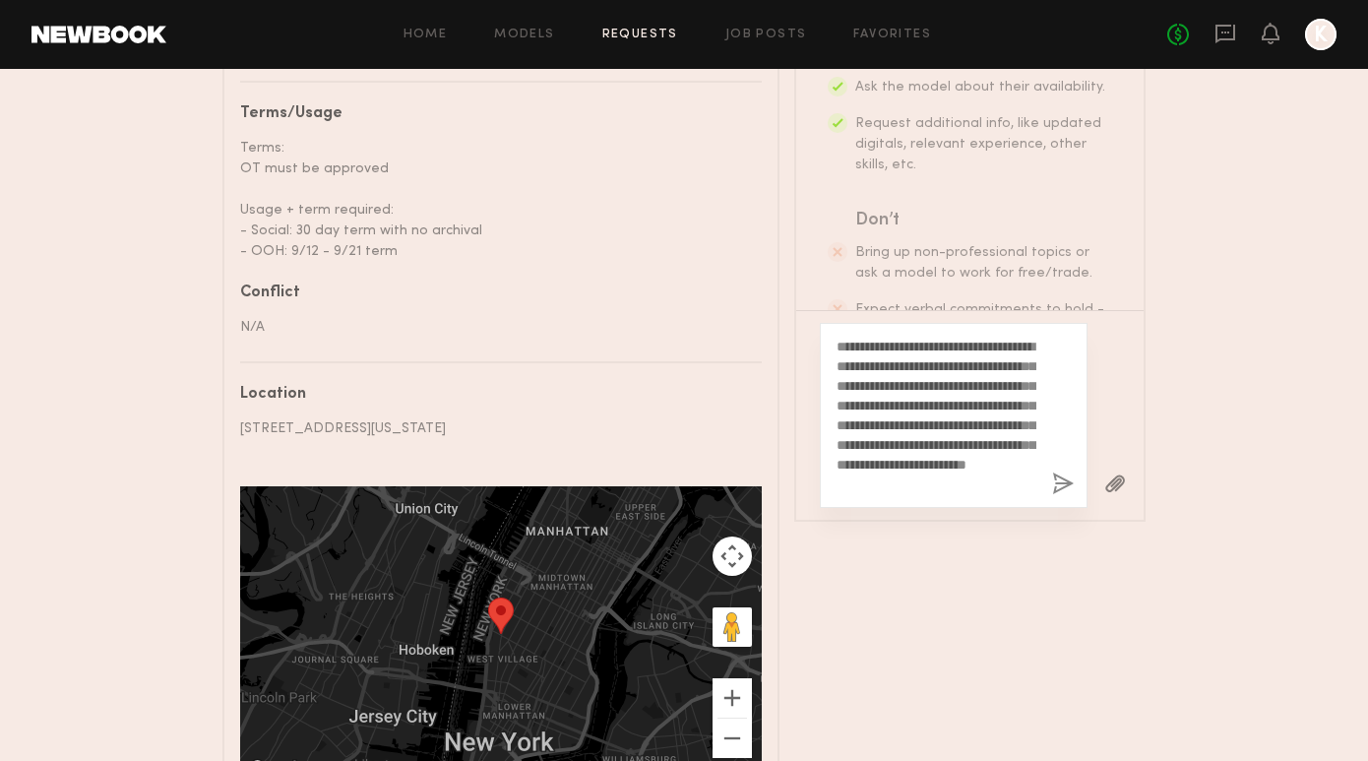
click at [1064, 472] on button "button" at bounding box center [1063, 484] width 22 height 25
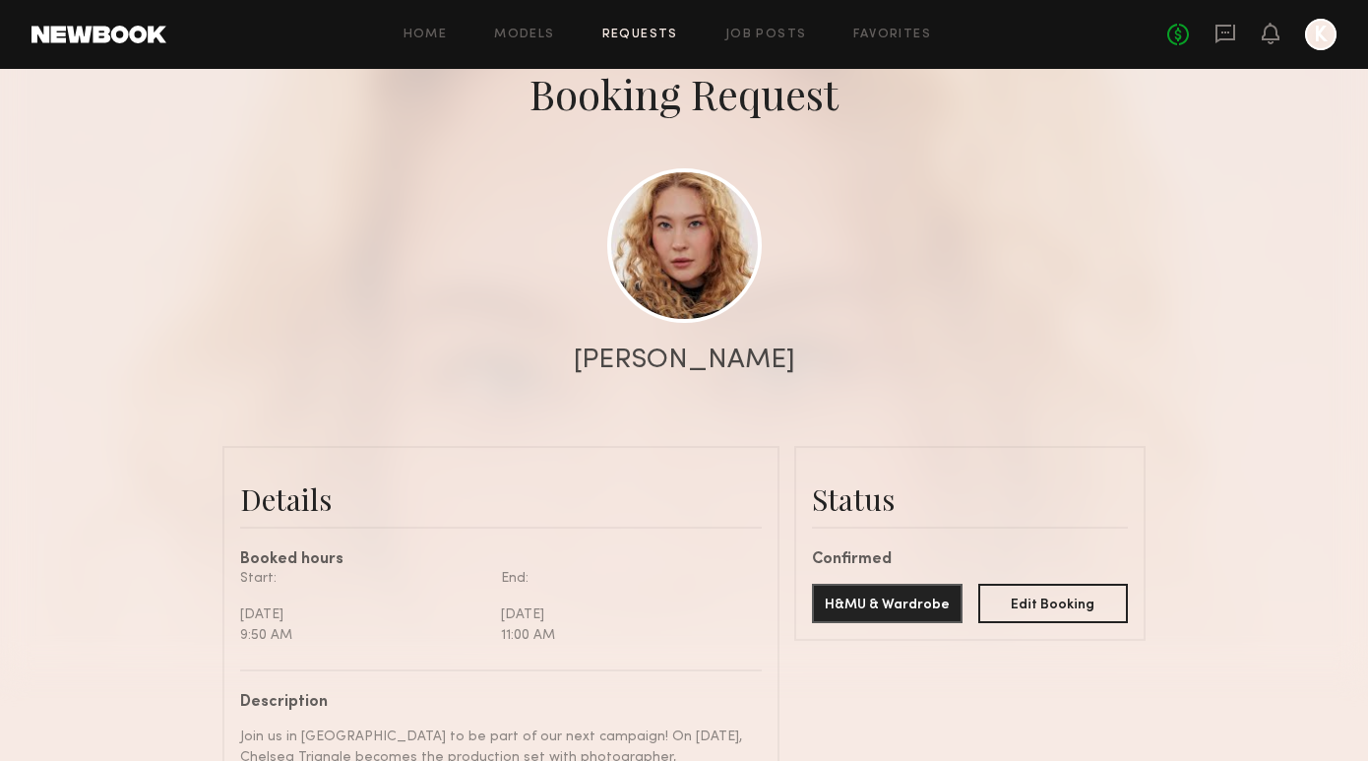
scroll to position [16, 0]
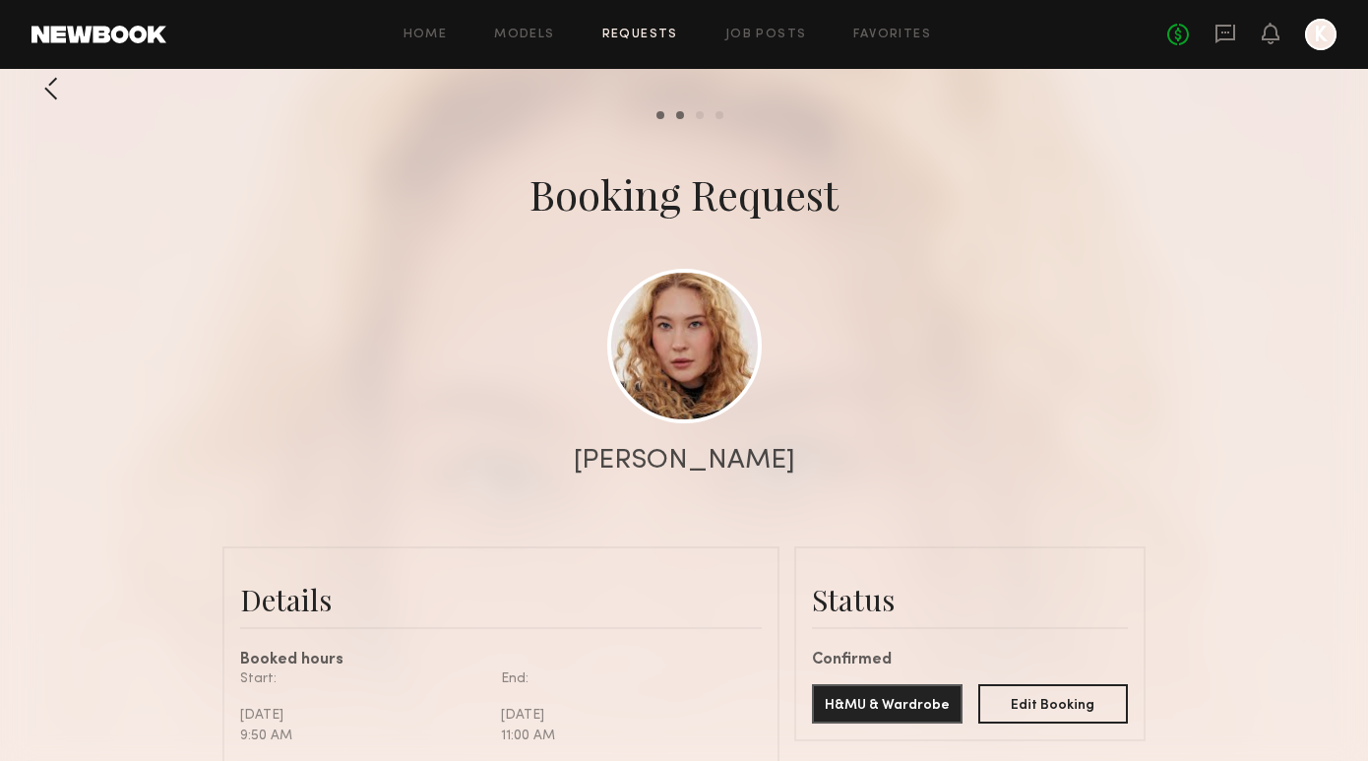
click at [653, 27] on div "Home Models Requests Job Posts Favorites Sign Out No fees up to $5,000 K" at bounding box center [751, 34] width 1170 height 31
click at [653, 36] on link "Requests" at bounding box center [640, 35] width 76 height 13
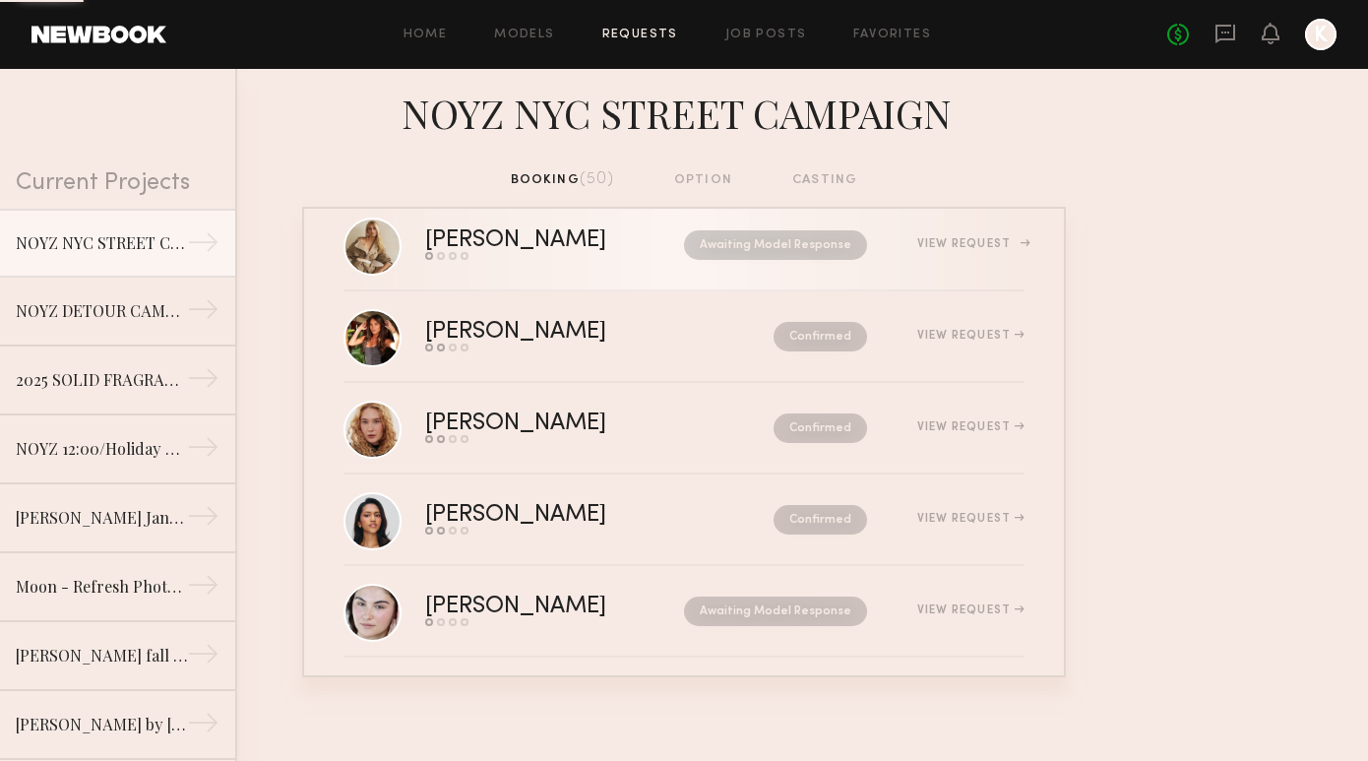
scroll to position [1606, 0]
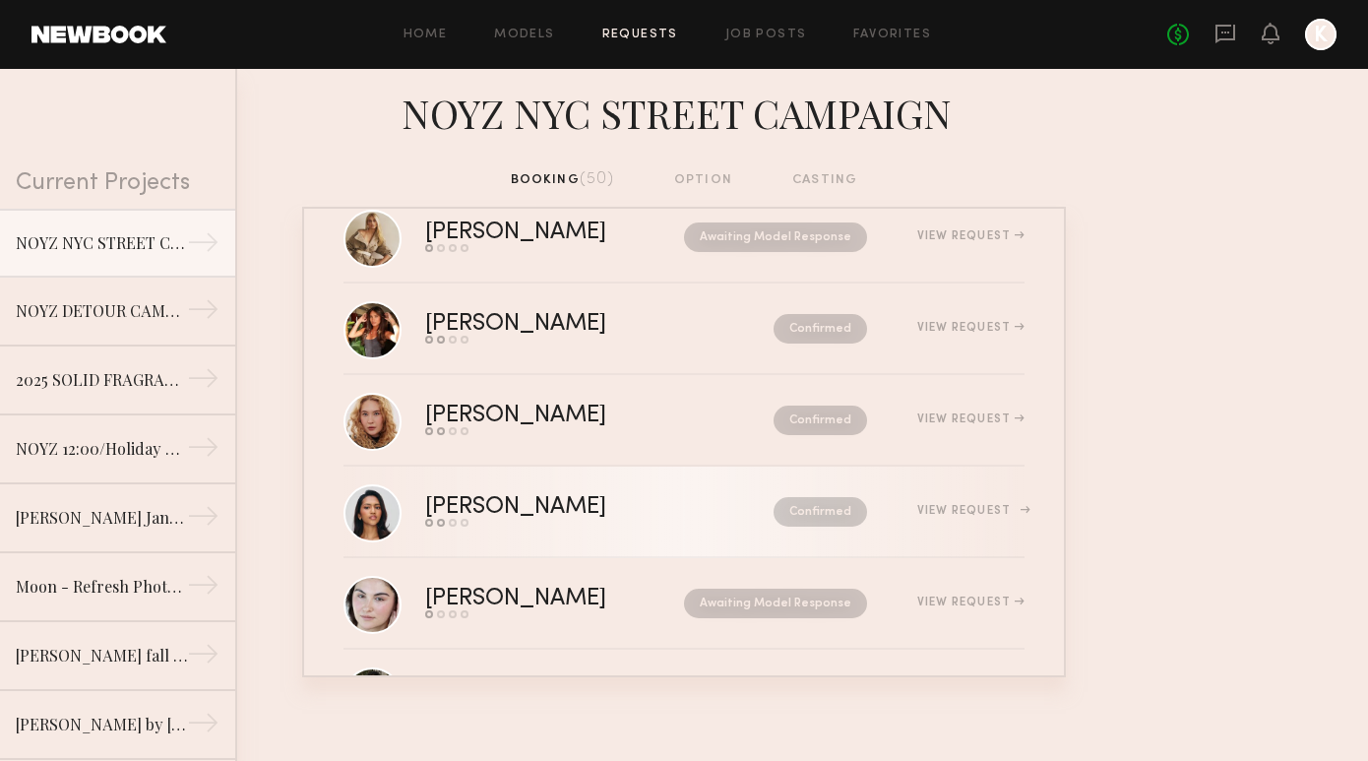
click at [582, 522] on div "Send request Model response Review hours worked Pay model" at bounding box center [557, 523] width 265 height 8
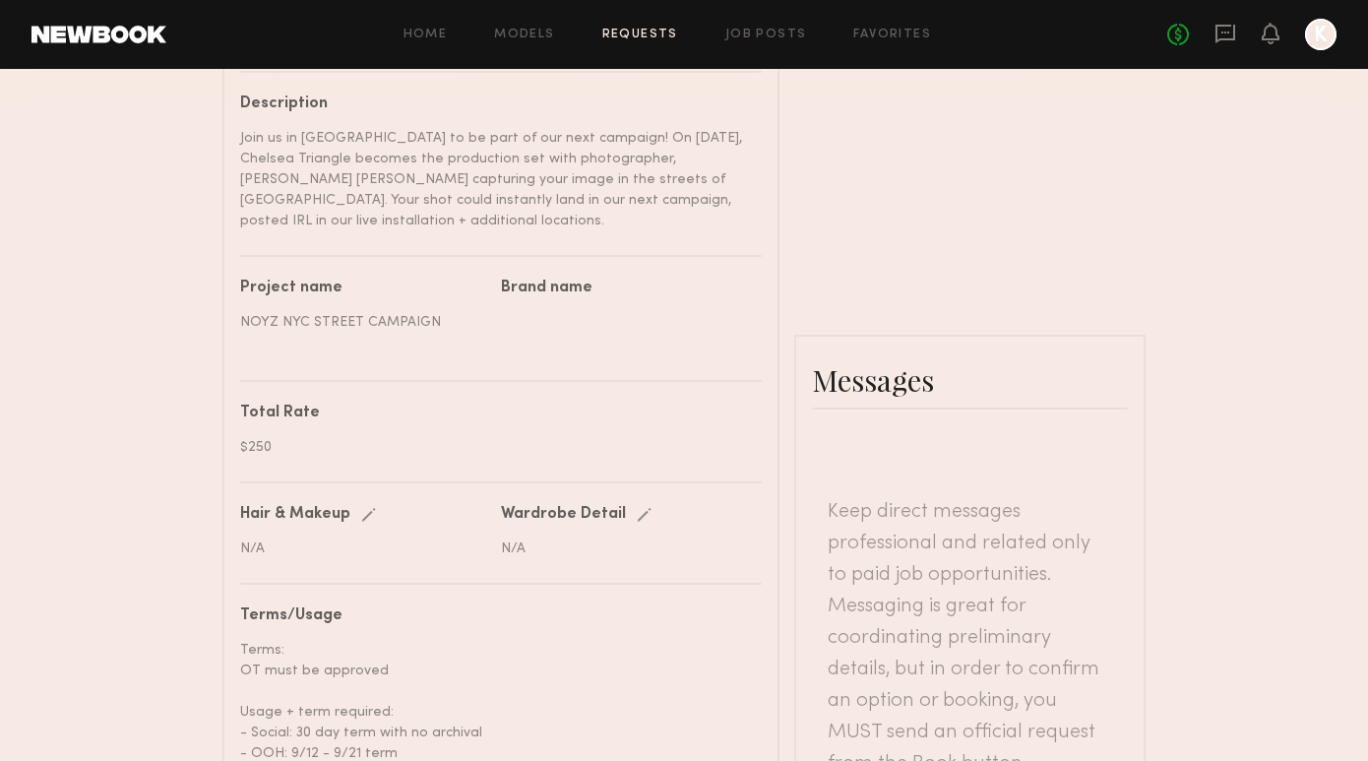
scroll to position [1115, 0]
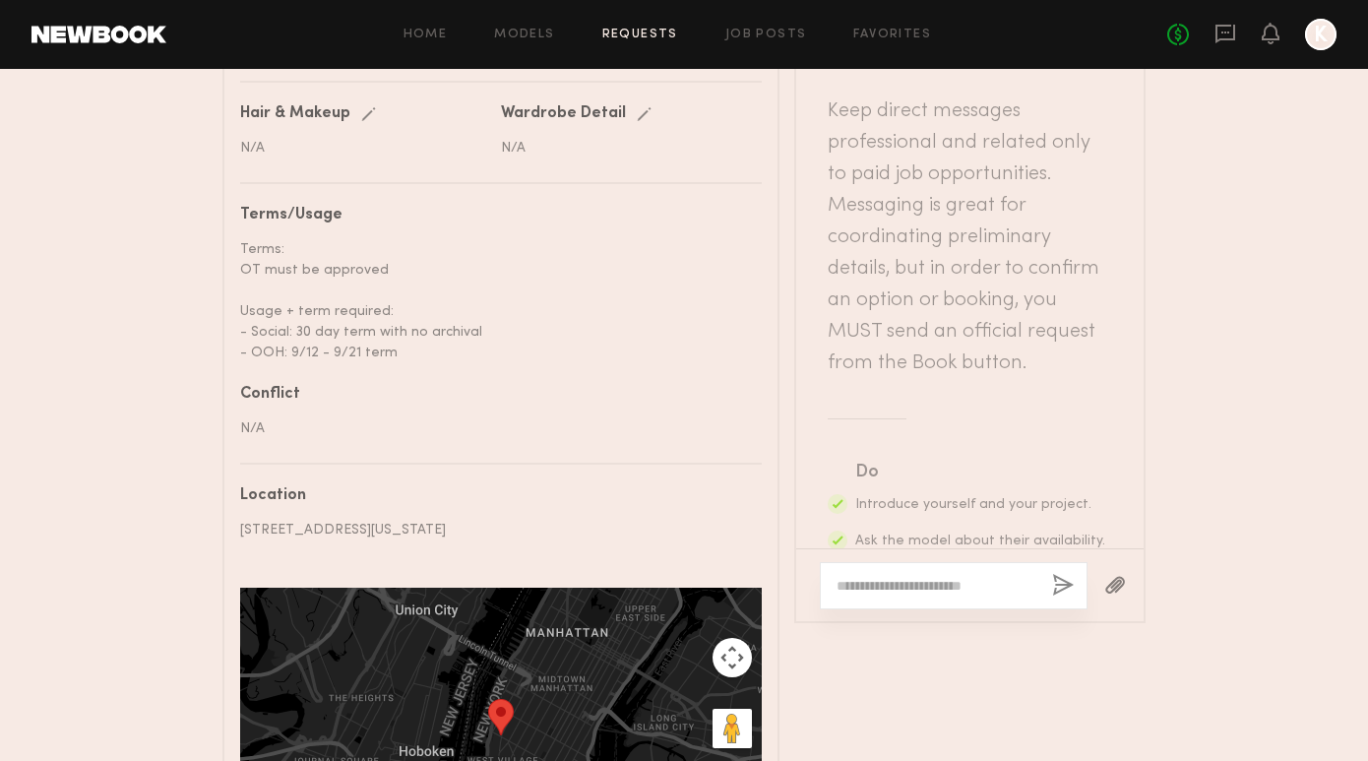
click at [865, 576] on textarea at bounding box center [936, 586] width 200 height 20
paste textarea "**********"
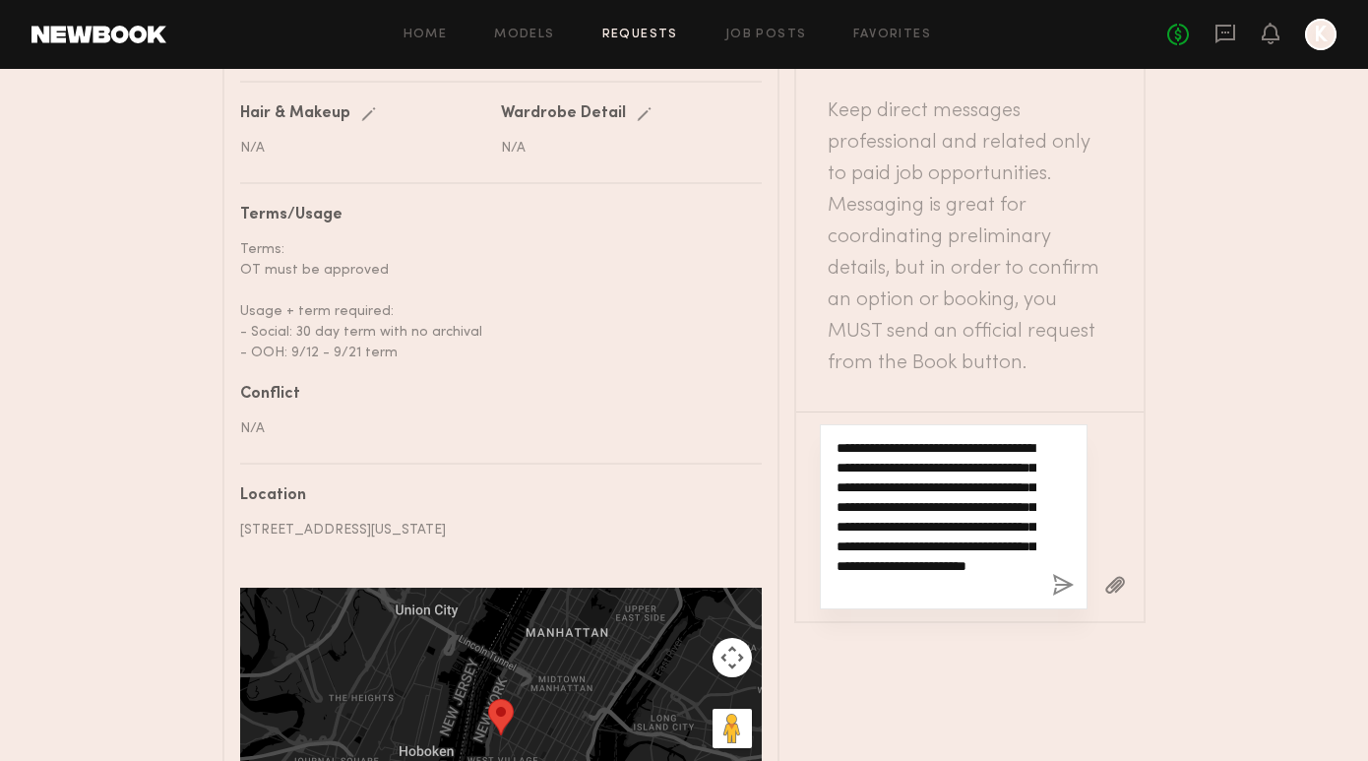
type textarea "**********"
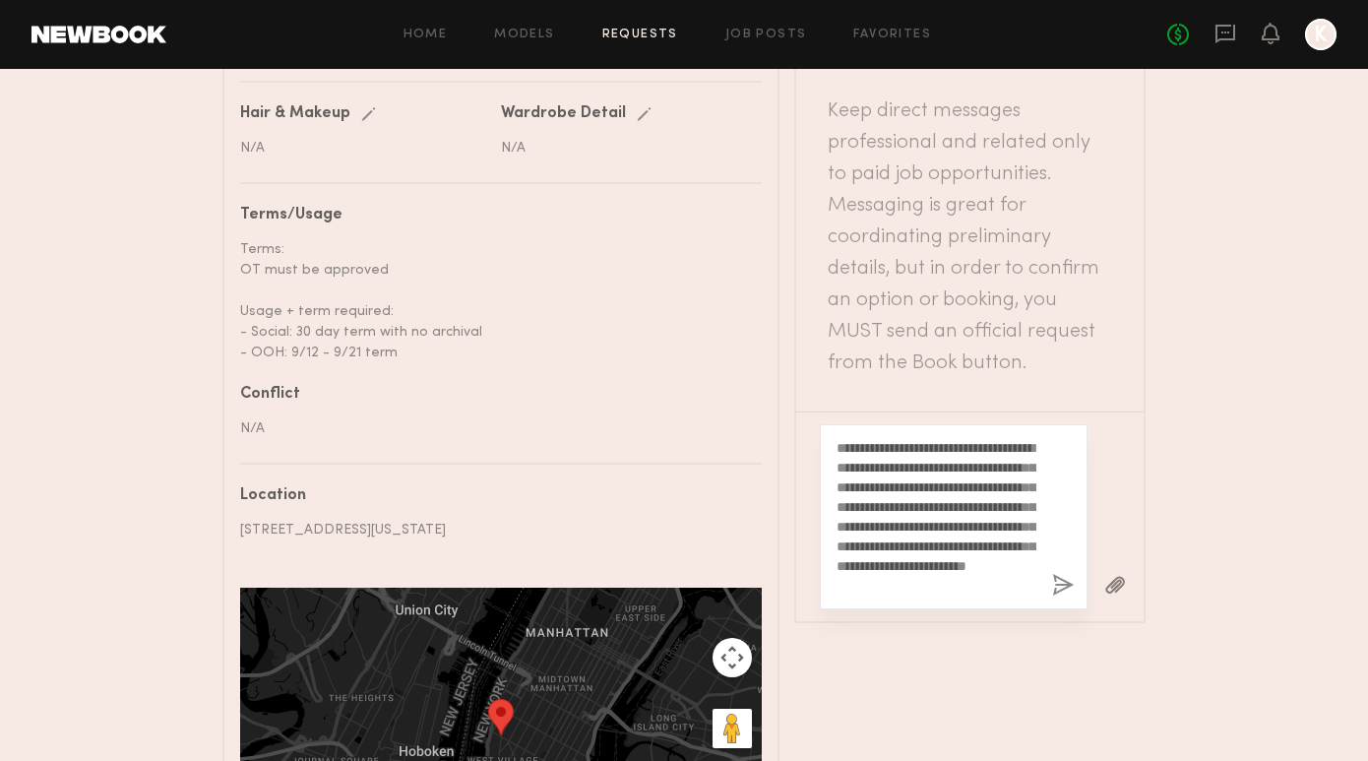
click at [1065, 574] on button "button" at bounding box center [1063, 586] width 22 height 25
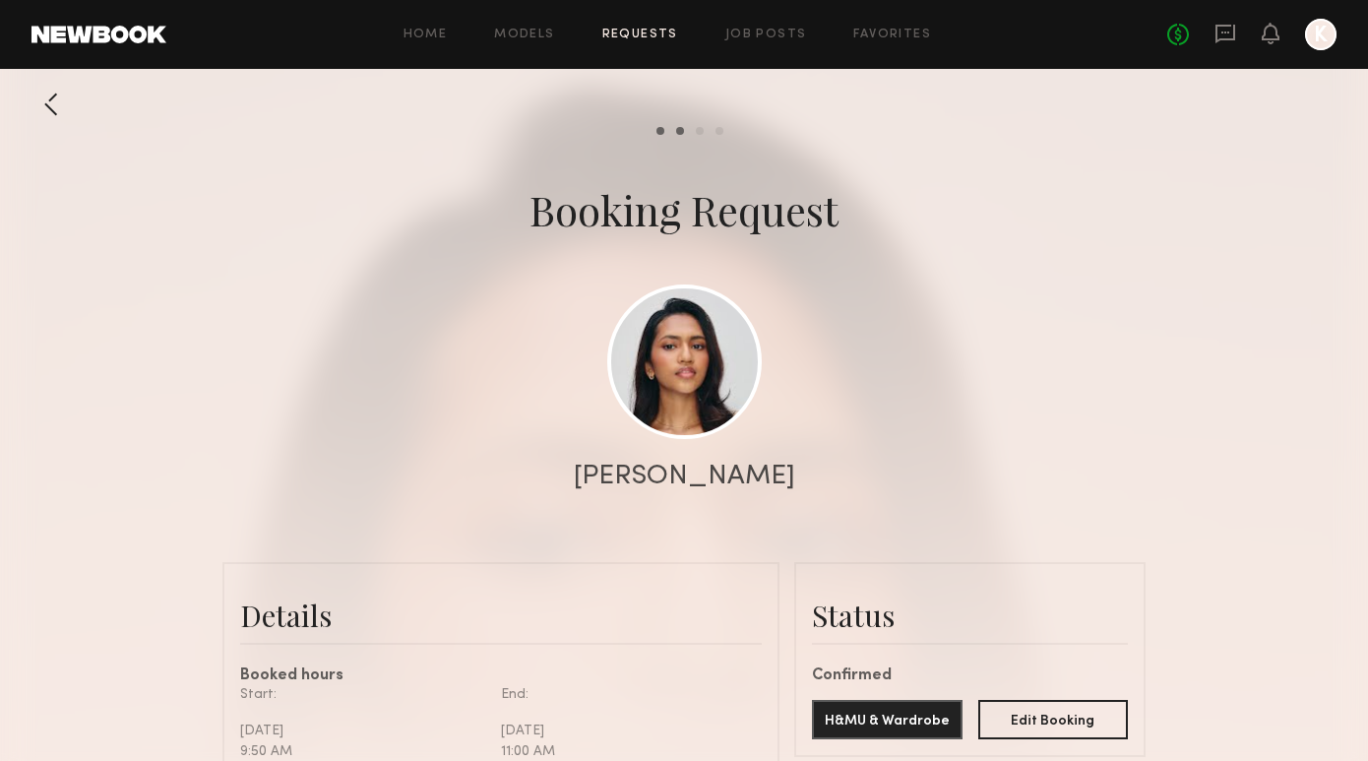
scroll to position [0, 0]
click at [623, 29] on link "Requests" at bounding box center [640, 35] width 76 height 13
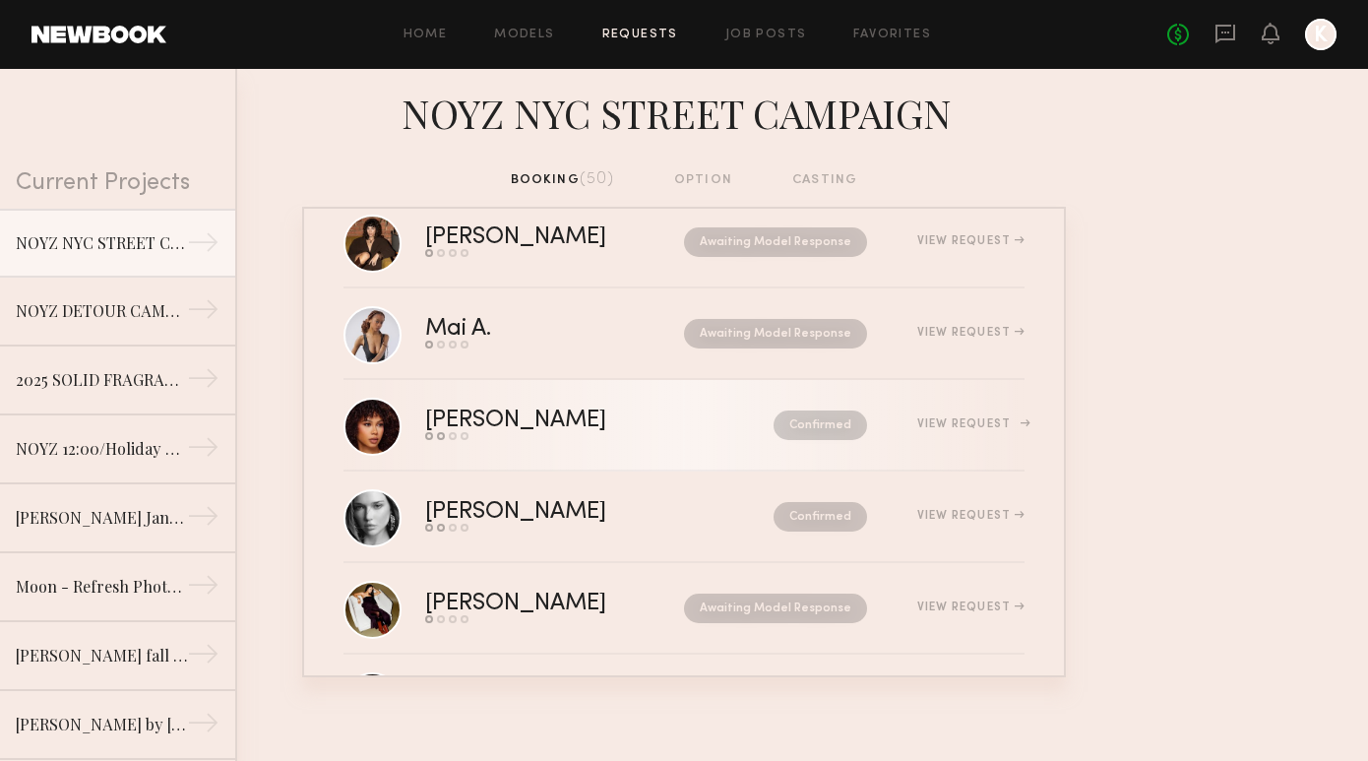
scroll to position [2255, 0]
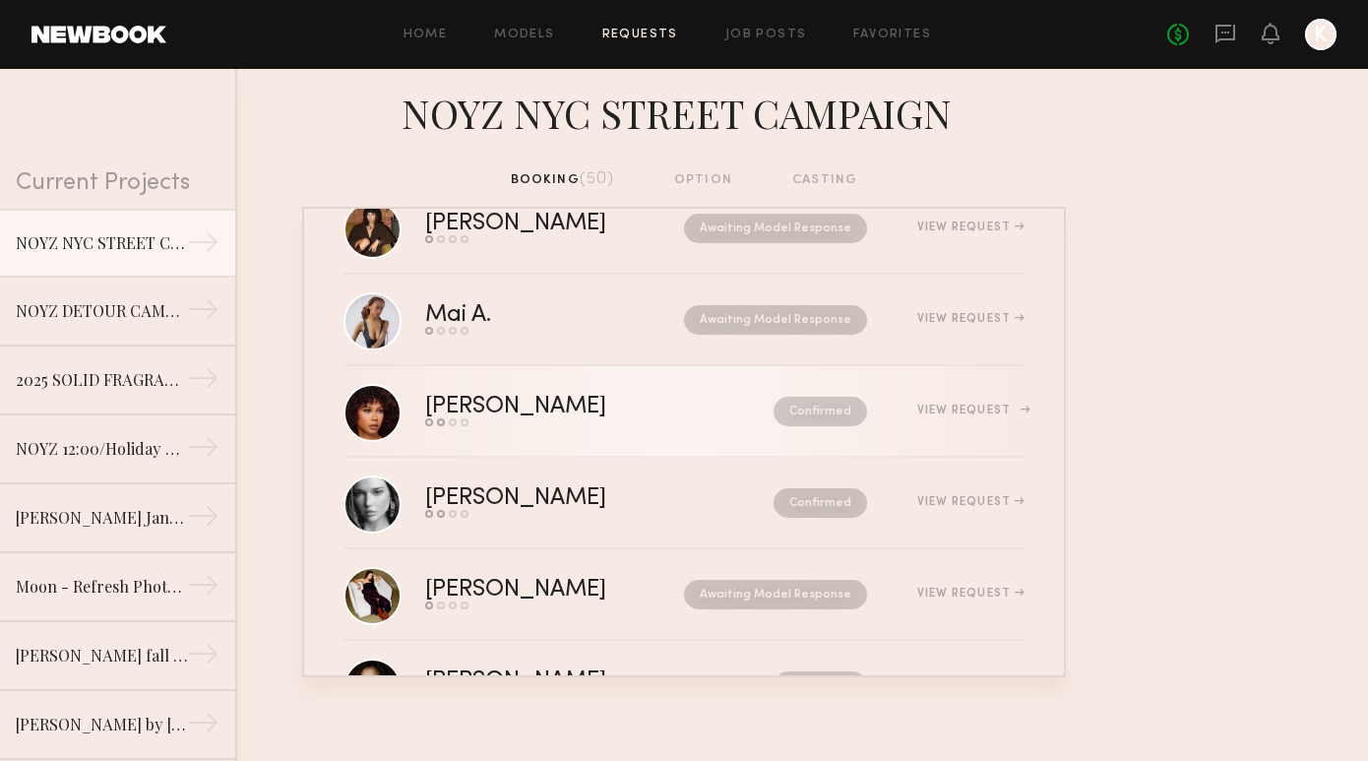
click at [597, 387] on link "Jael H. Send request Model response Review hours worked Pay model Confirmed Vie…" at bounding box center [683, 412] width 681 height 92
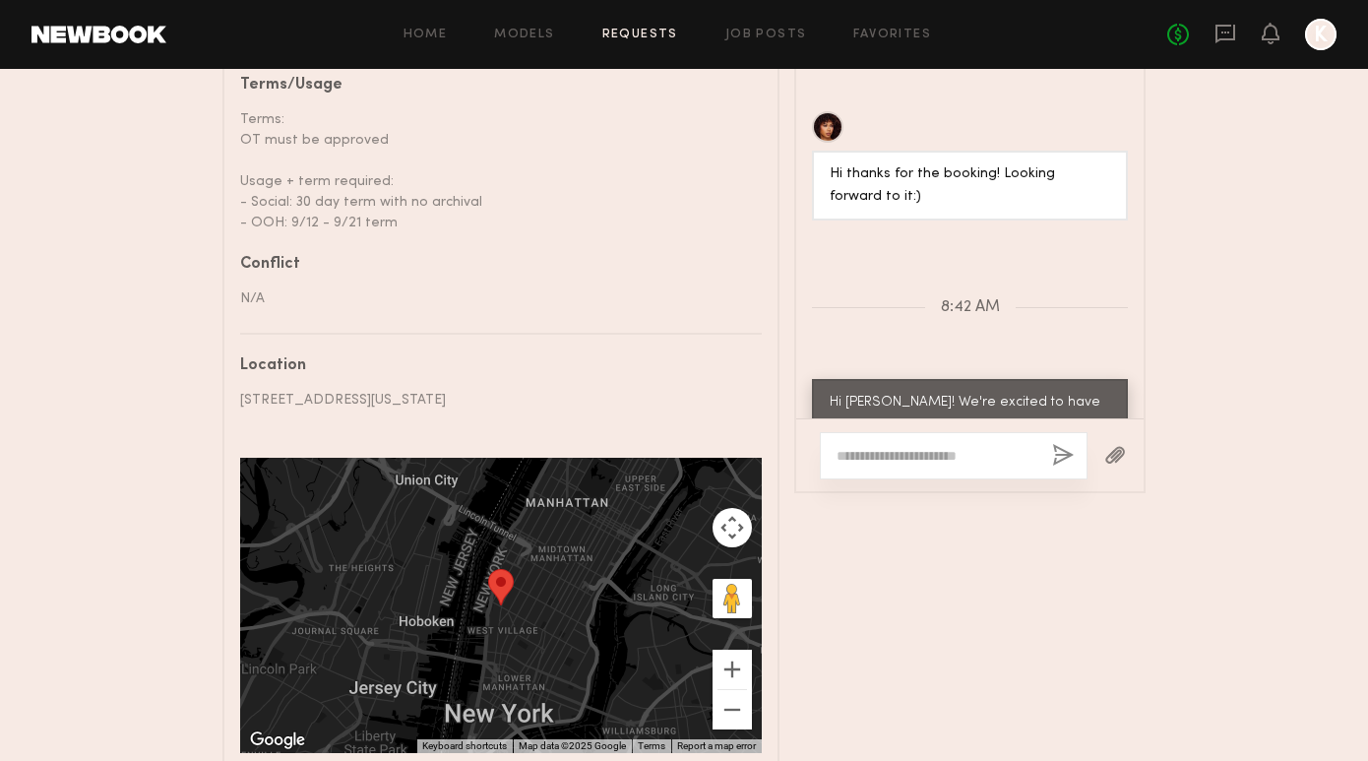
scroll to position [1155, 0]
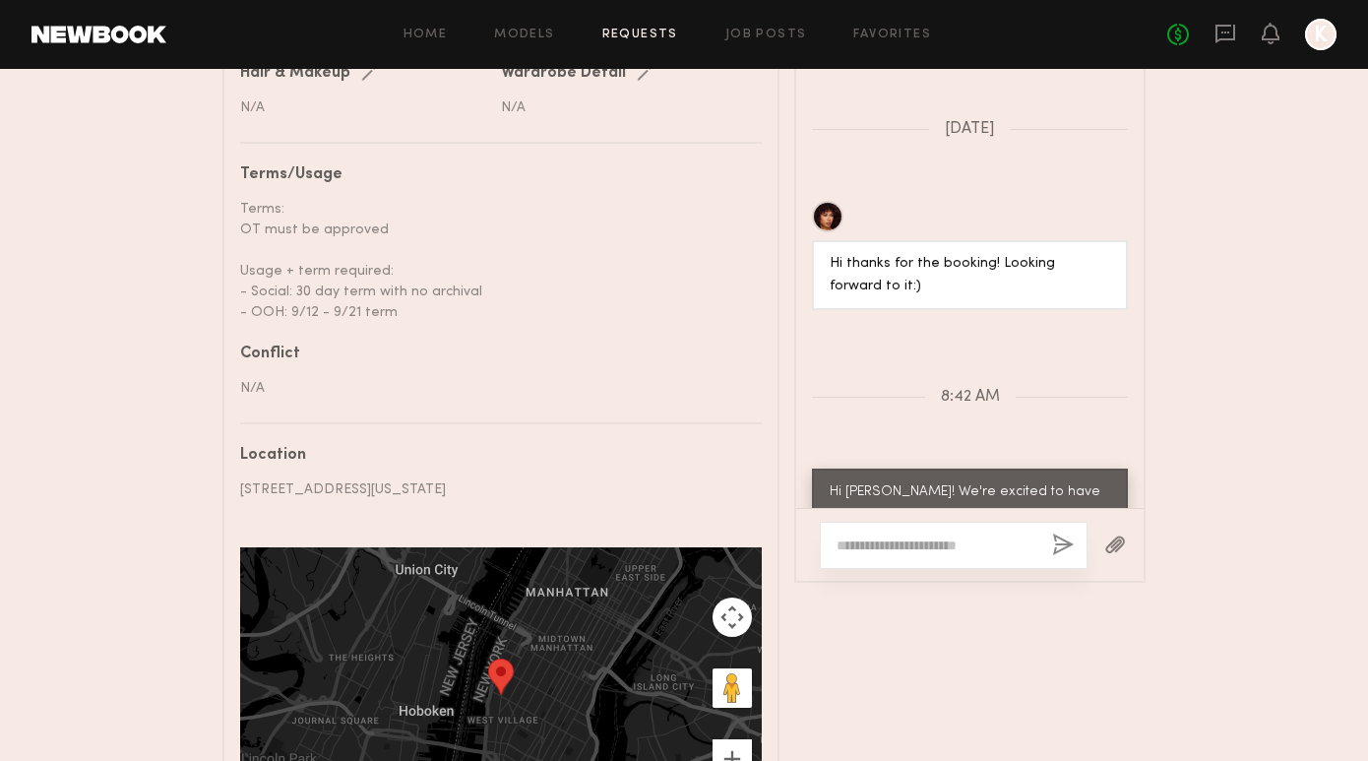
click at [901, 535] on textarea at bounding box center [936, 545] width 200 height 20
paste textarea "**********"
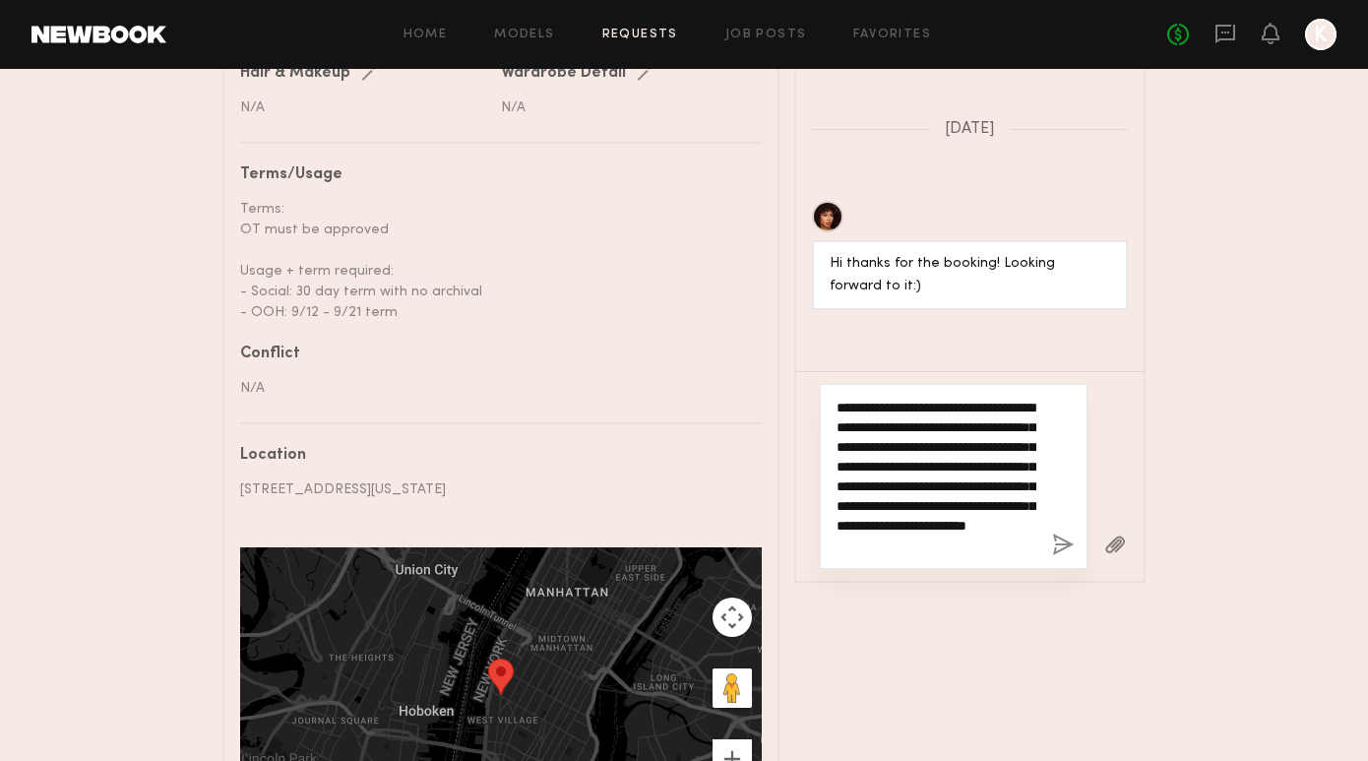
scroll to position [39, 0]
type textarea "**********"
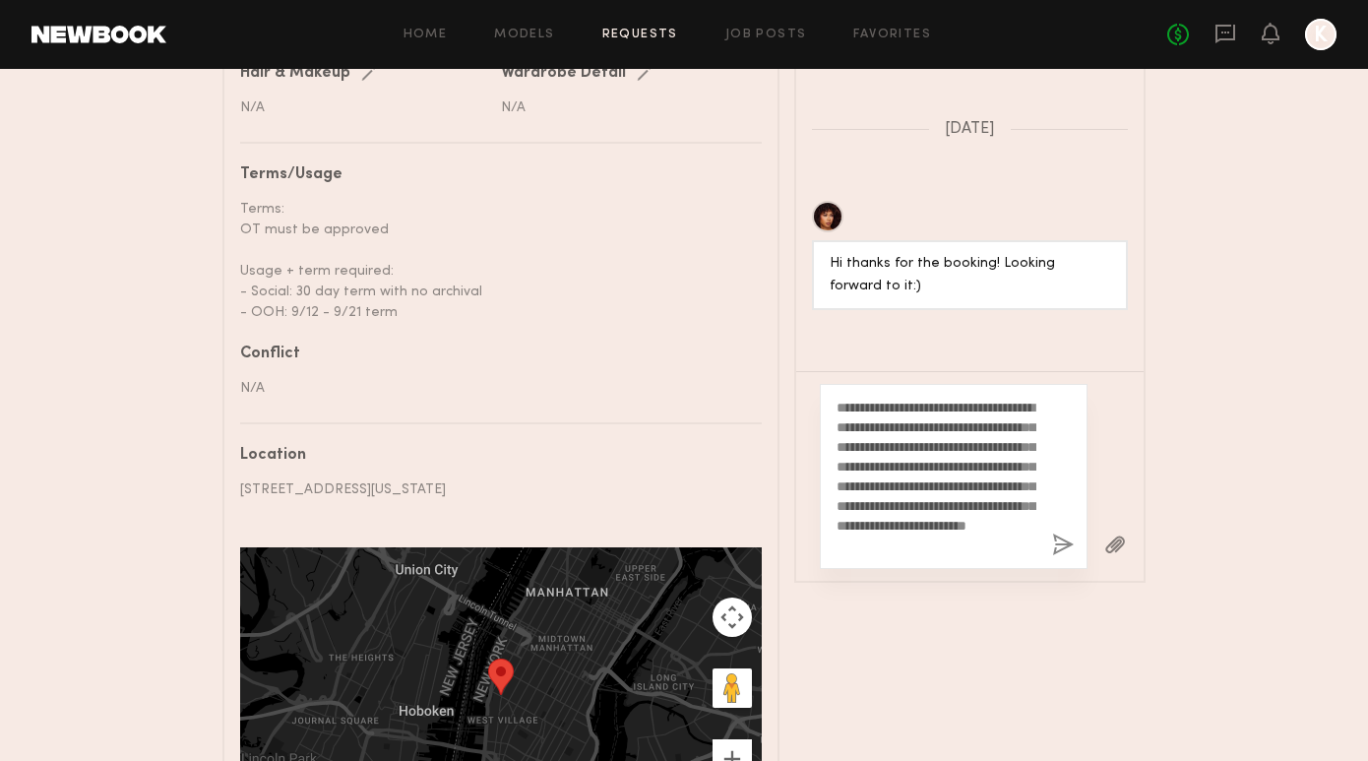
click at [1061, 533] on button "button" at bounding box center [1063, 545] width 22 height 25
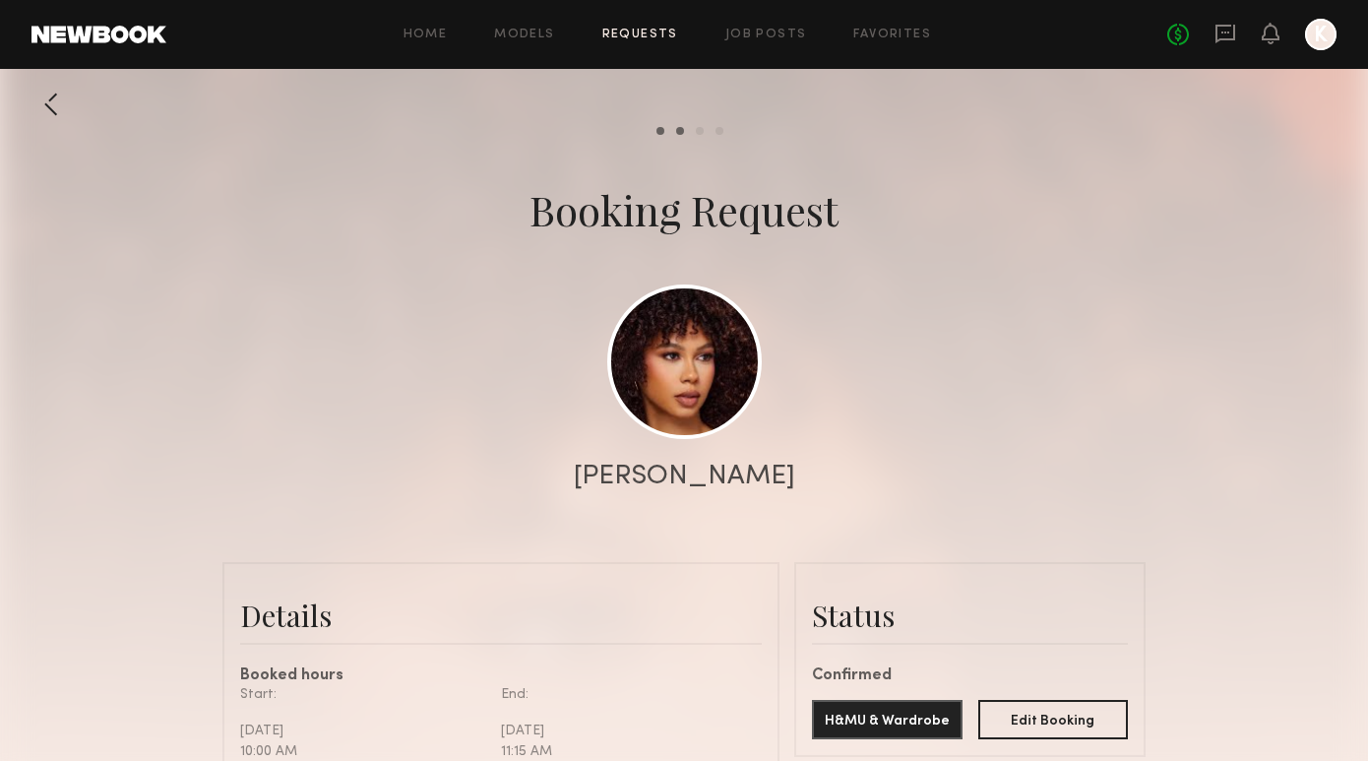
scroll to position [0, 0]
click at [623, 31] on link "Requests" at bounding box center [640, 35] width 76 height 13
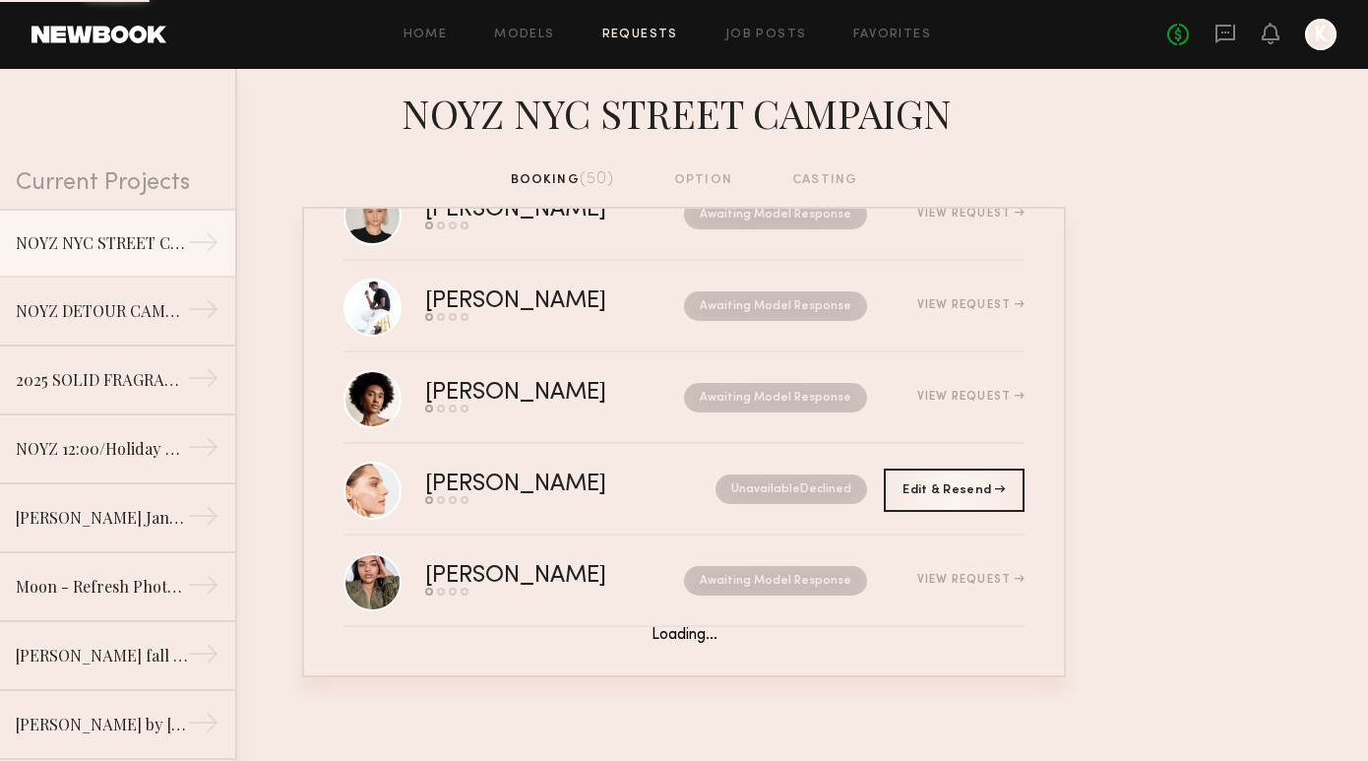
scroll to position [2910, 0]
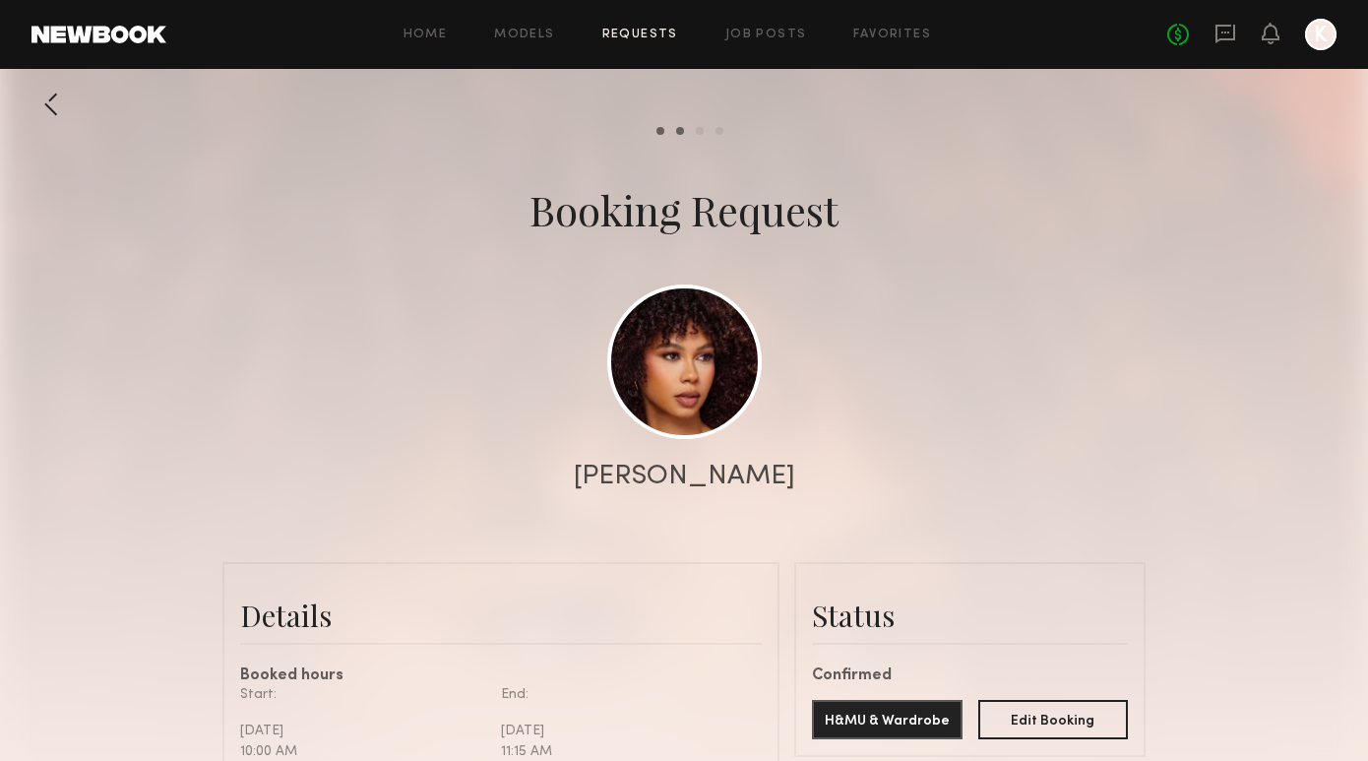
click at [636, 33] on link "Requests" at bounding box center [640, 35] width 76 height 13
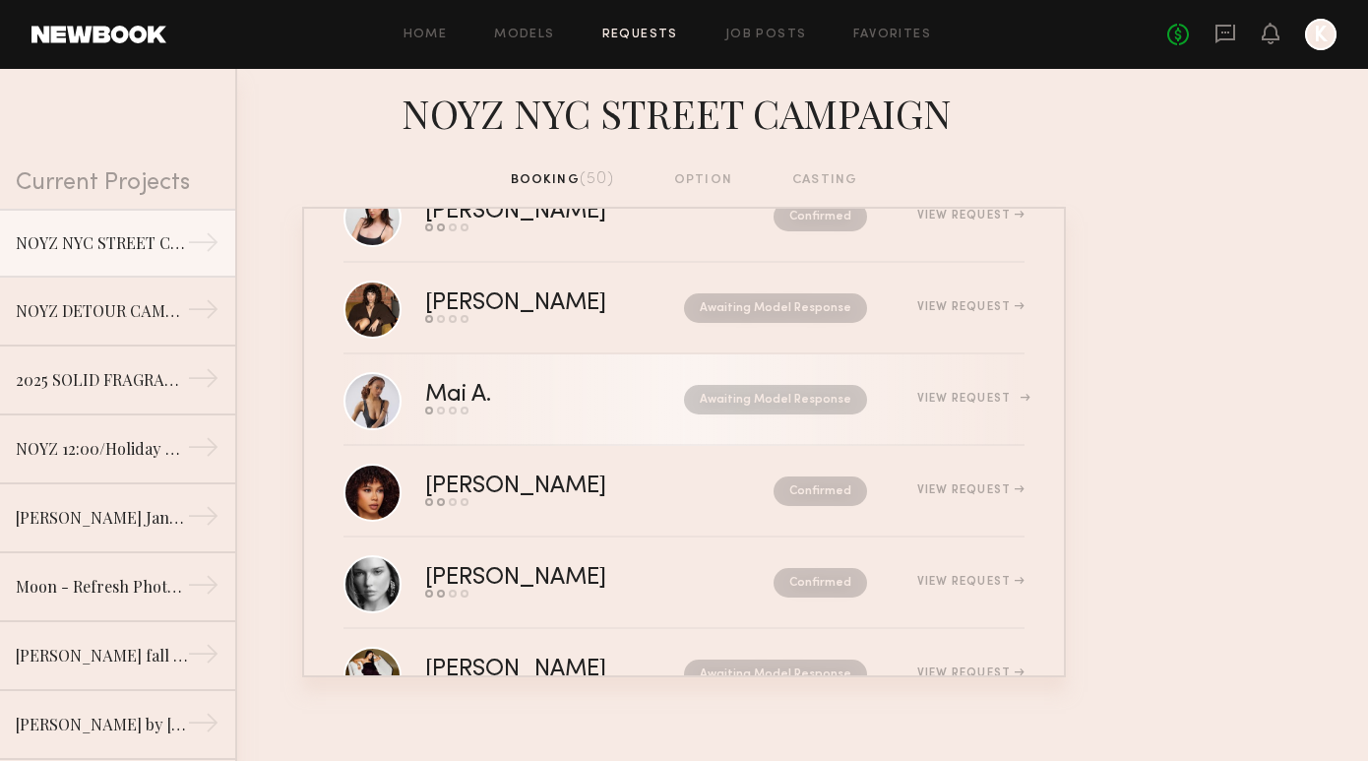
scroll to position [2420, 0]
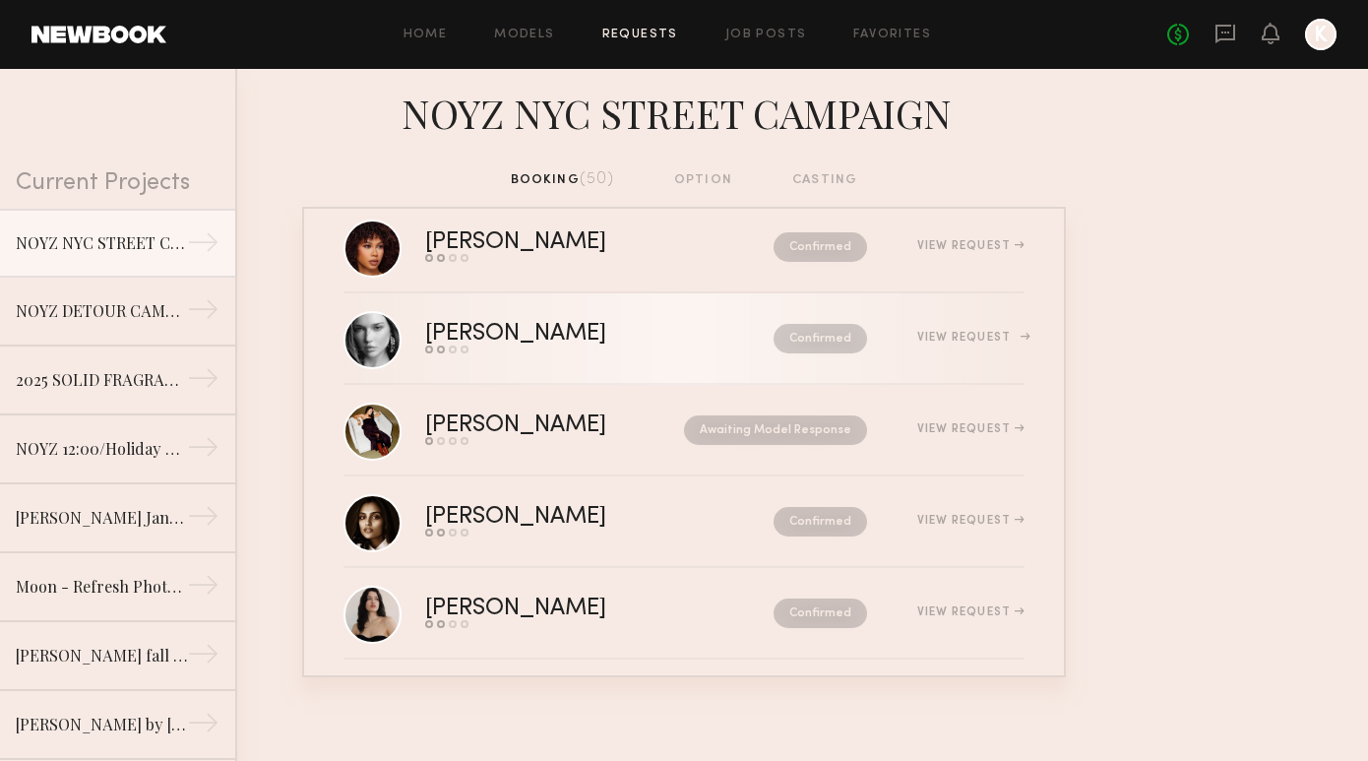
click at [616, 343] on div "Wiktoria G." at bounding box center [557, 334] width 265 height 23
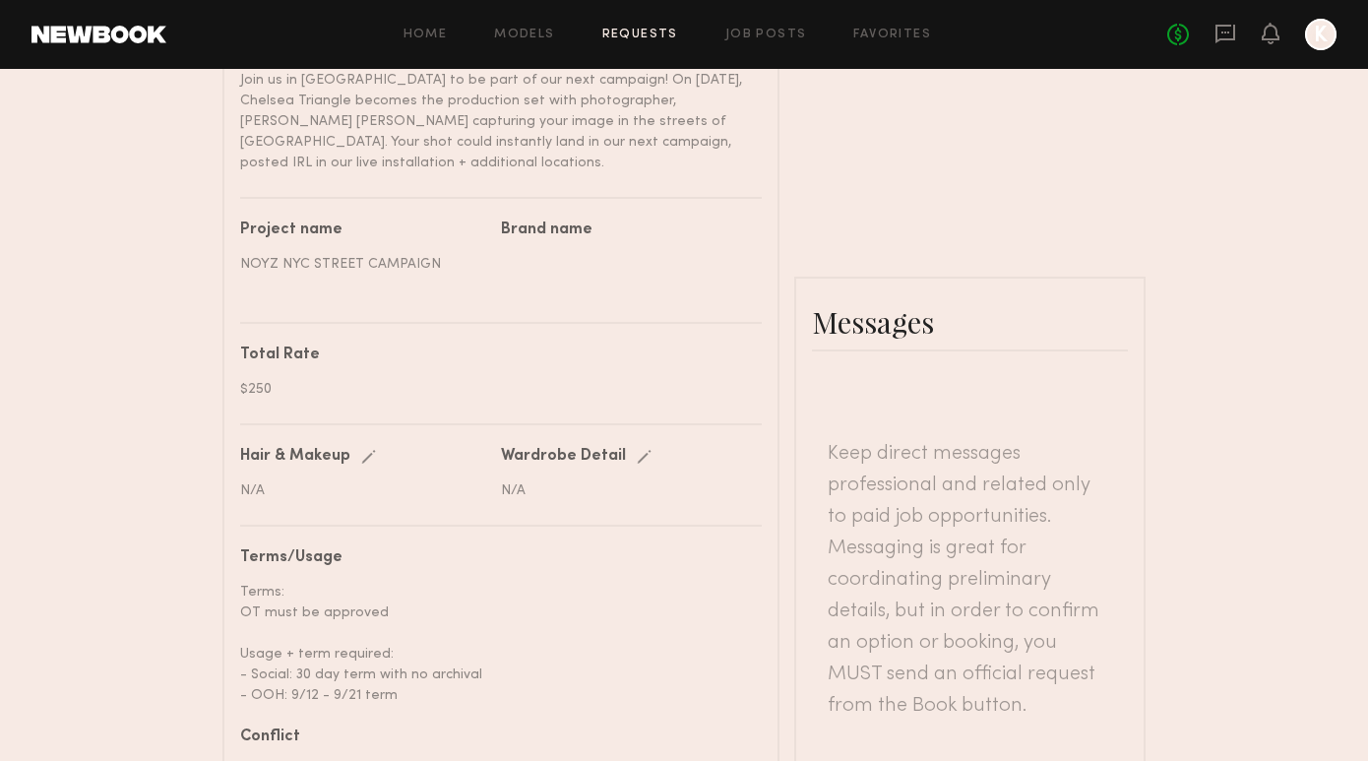
scroll to position [838, 0]
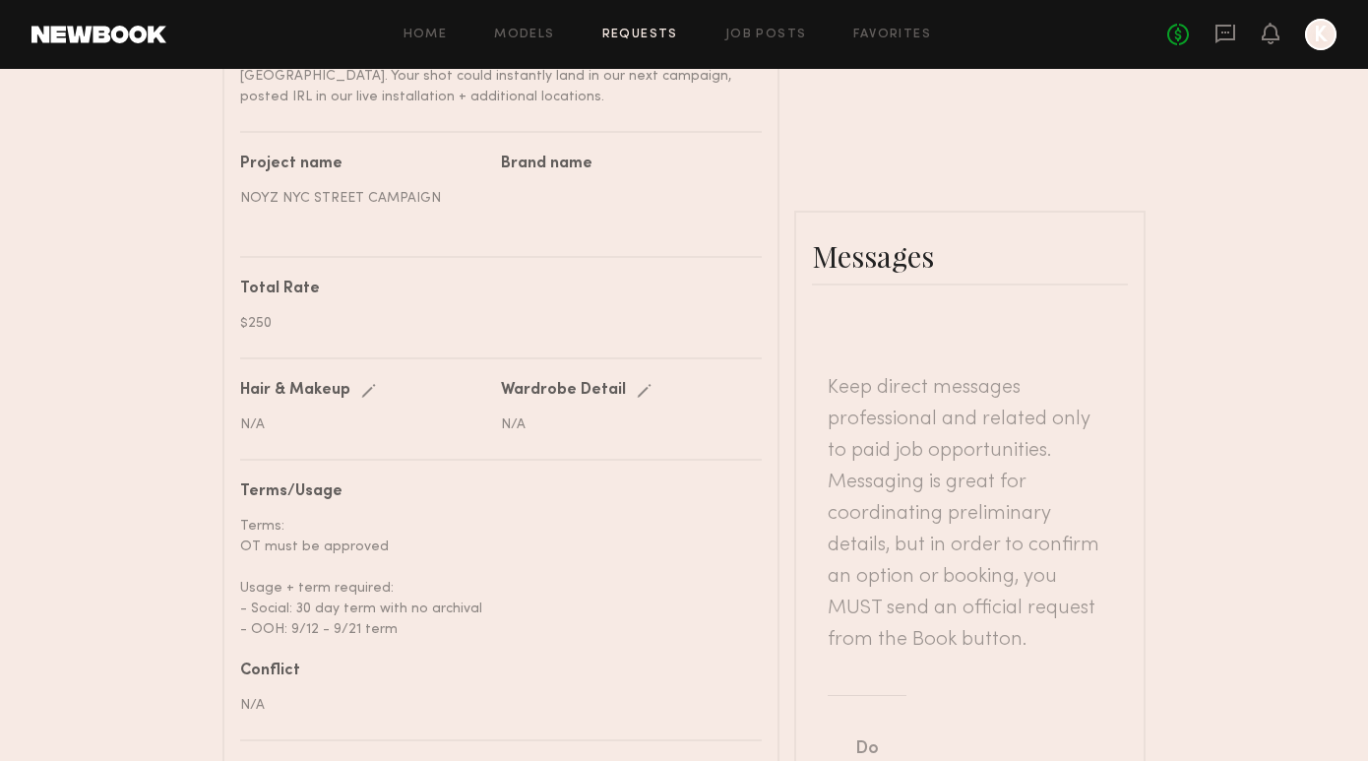
paste textarea "**********"
type textarea "**********"
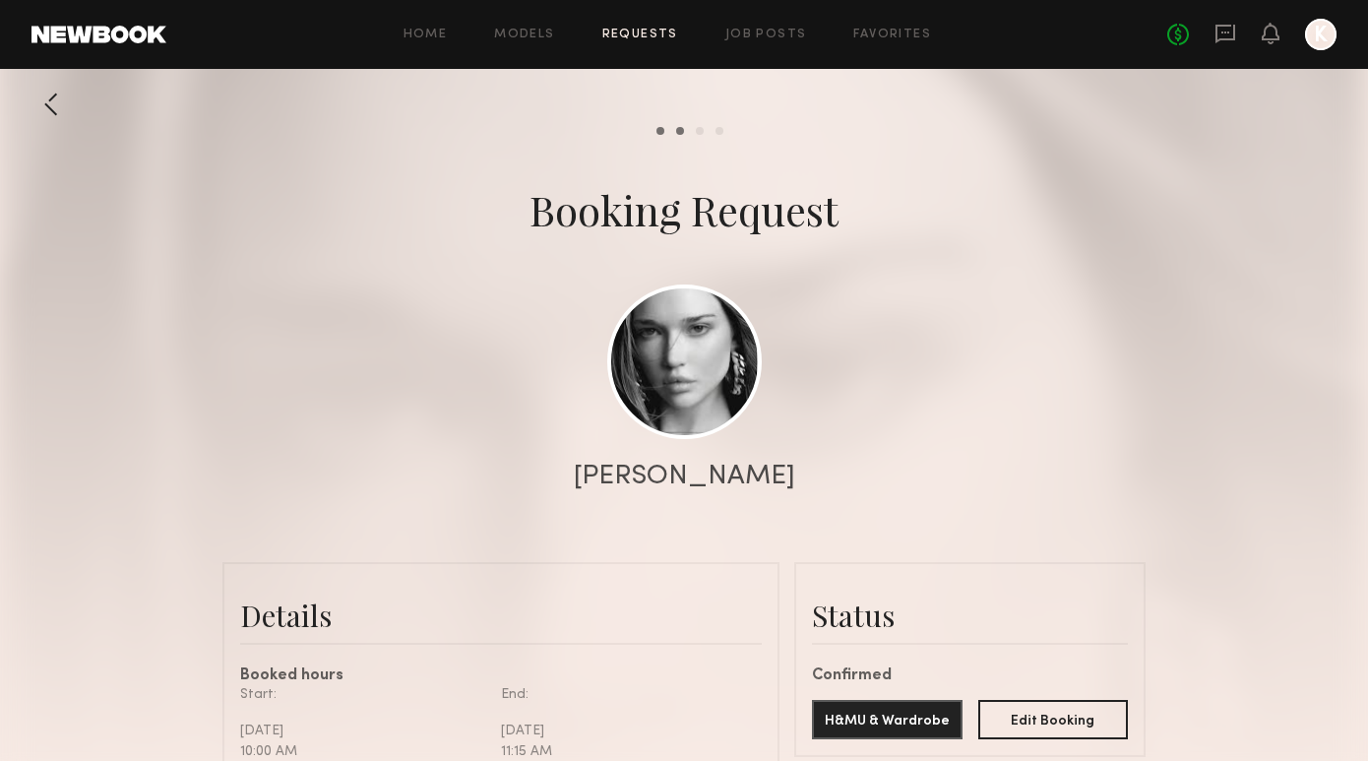
scroll to position [0, 0]
click at [656, 29] on link "Requests" at bounding box center [640, 35] width 76 height 13
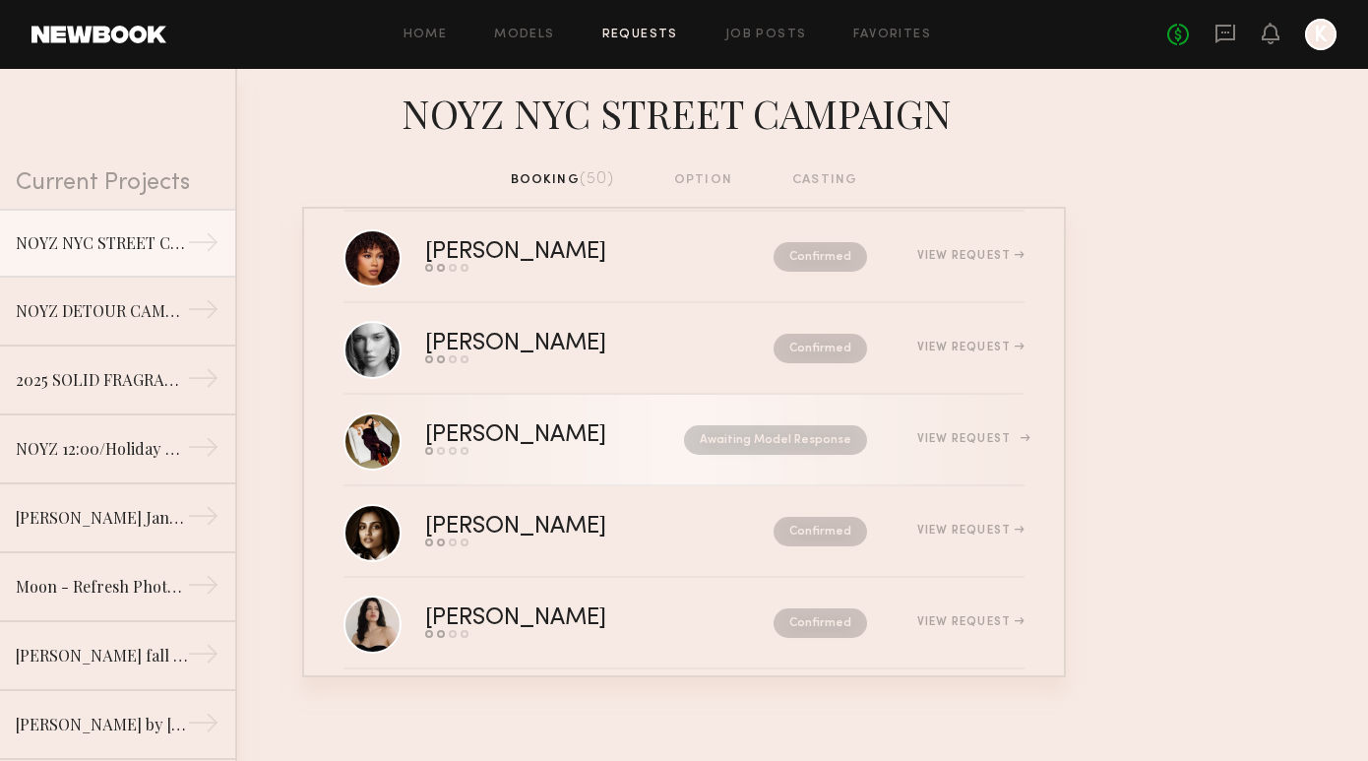
scroll to position [2411, 0]
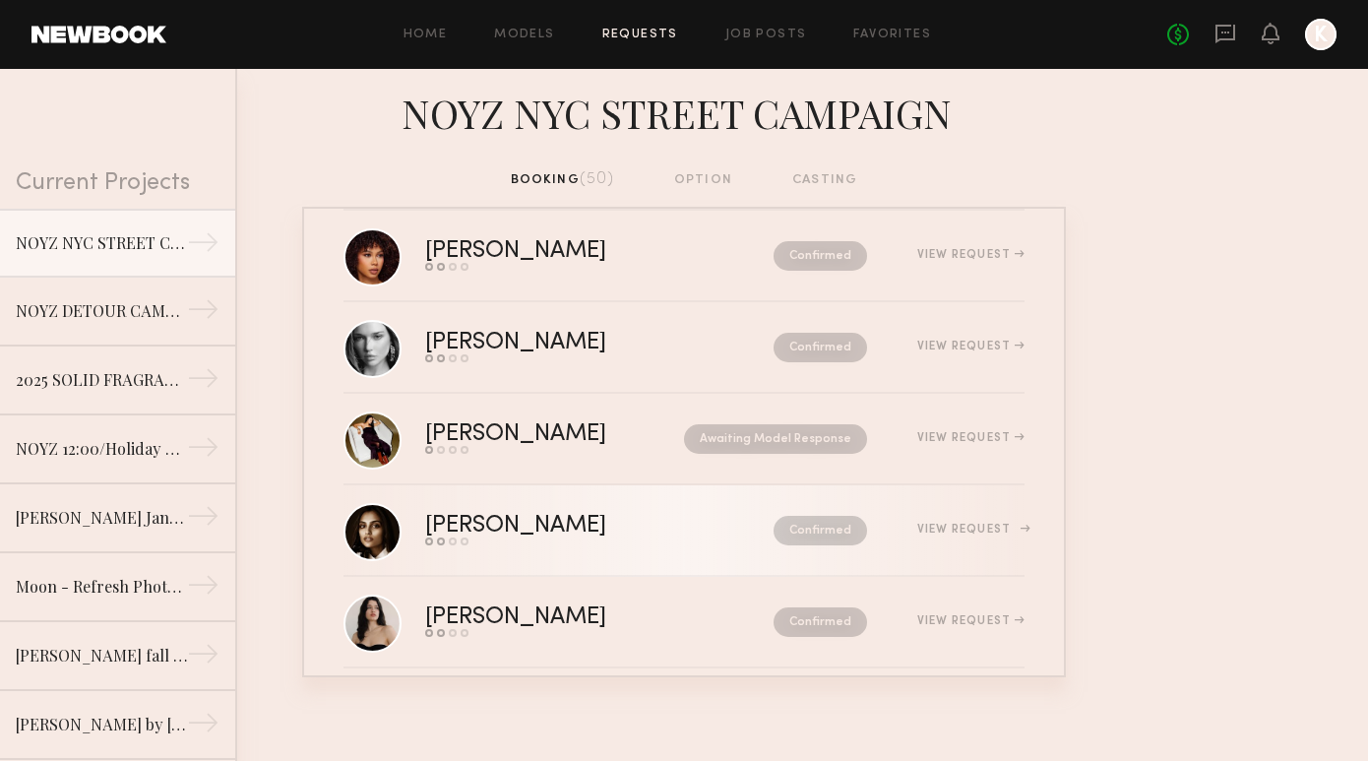
click at [690, 540] on div "Confirmed" at bounding box center [778, 531] width 177 height 30
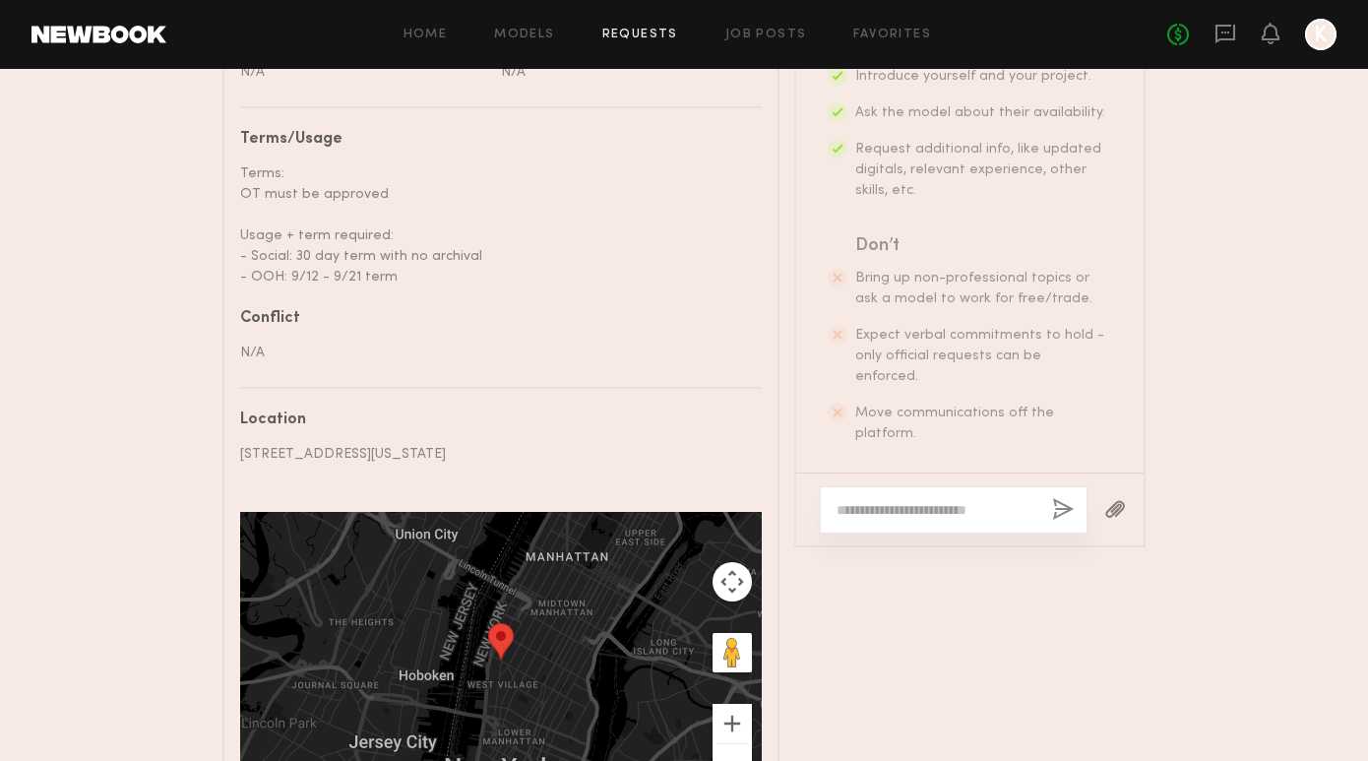
scroll to position [1140, 0]
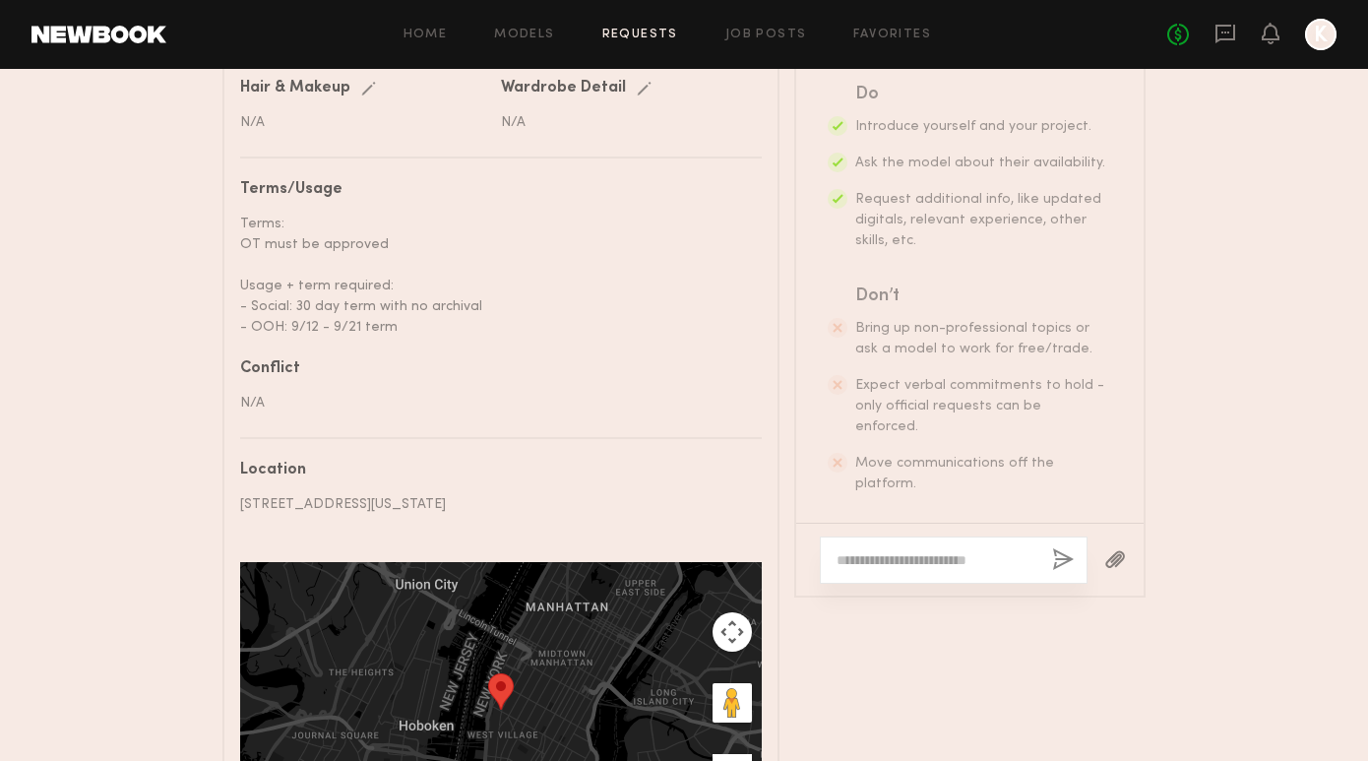
click at [915, 550] on textarea at bounding box center [936, 560] width 200 height 20
paste textarea "**********"
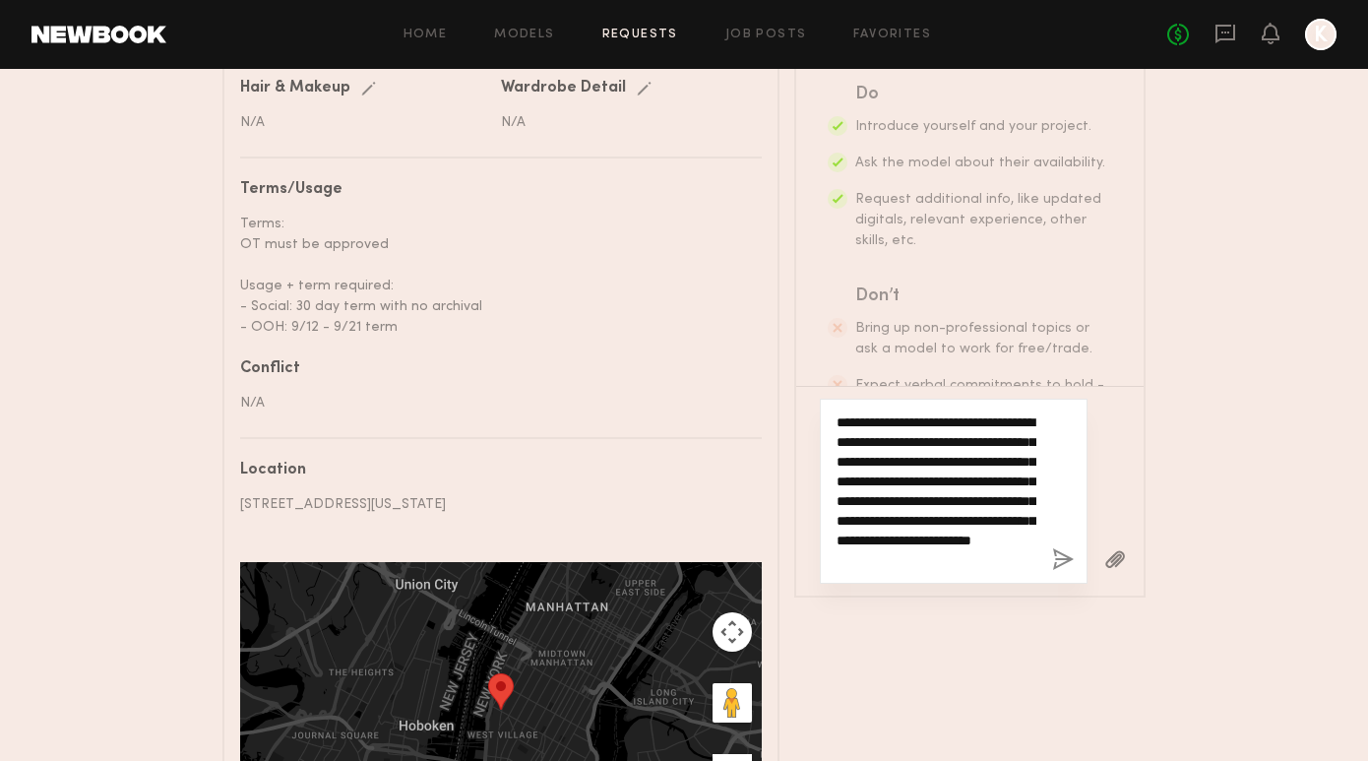
scroll to position [55, 0]
type textarea "**********"
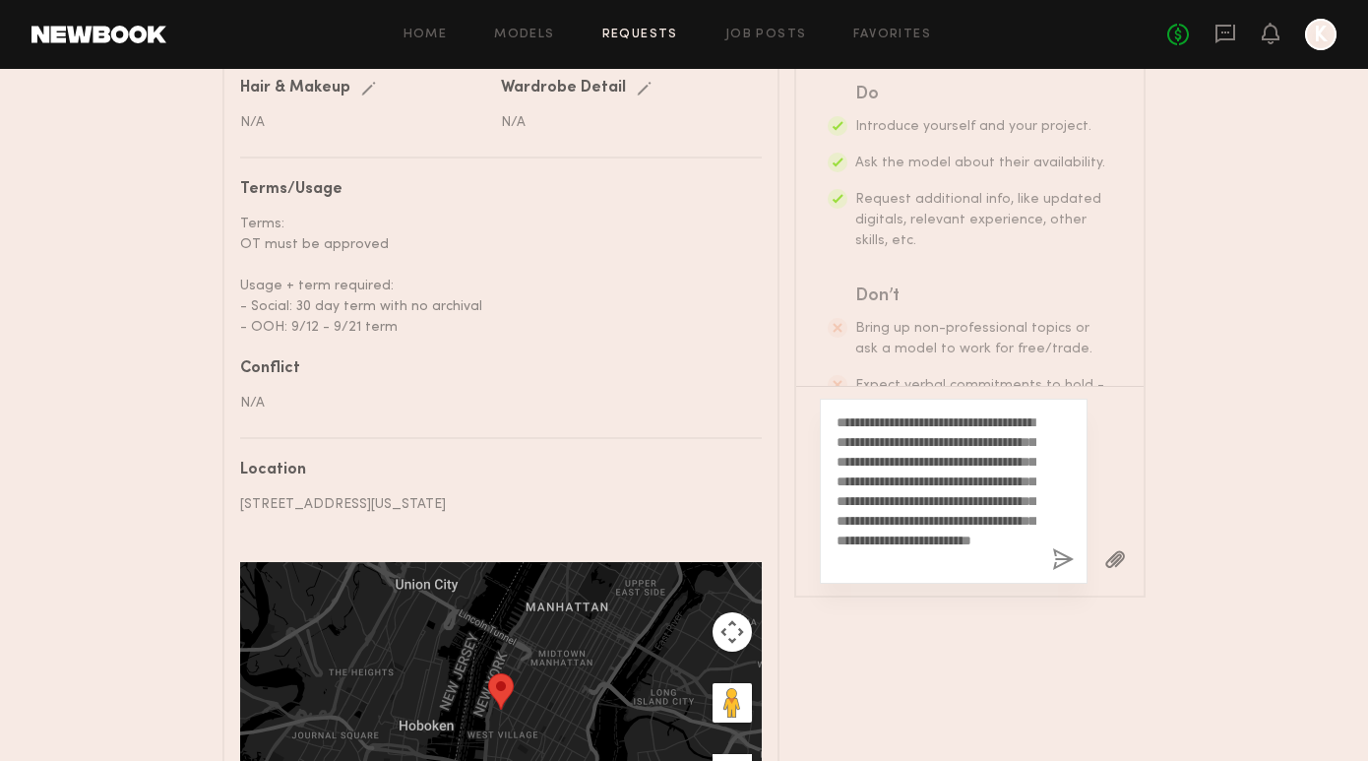
click at [1059, 548] on button "button" at bounding box center [1063, 560] width 22 height 25
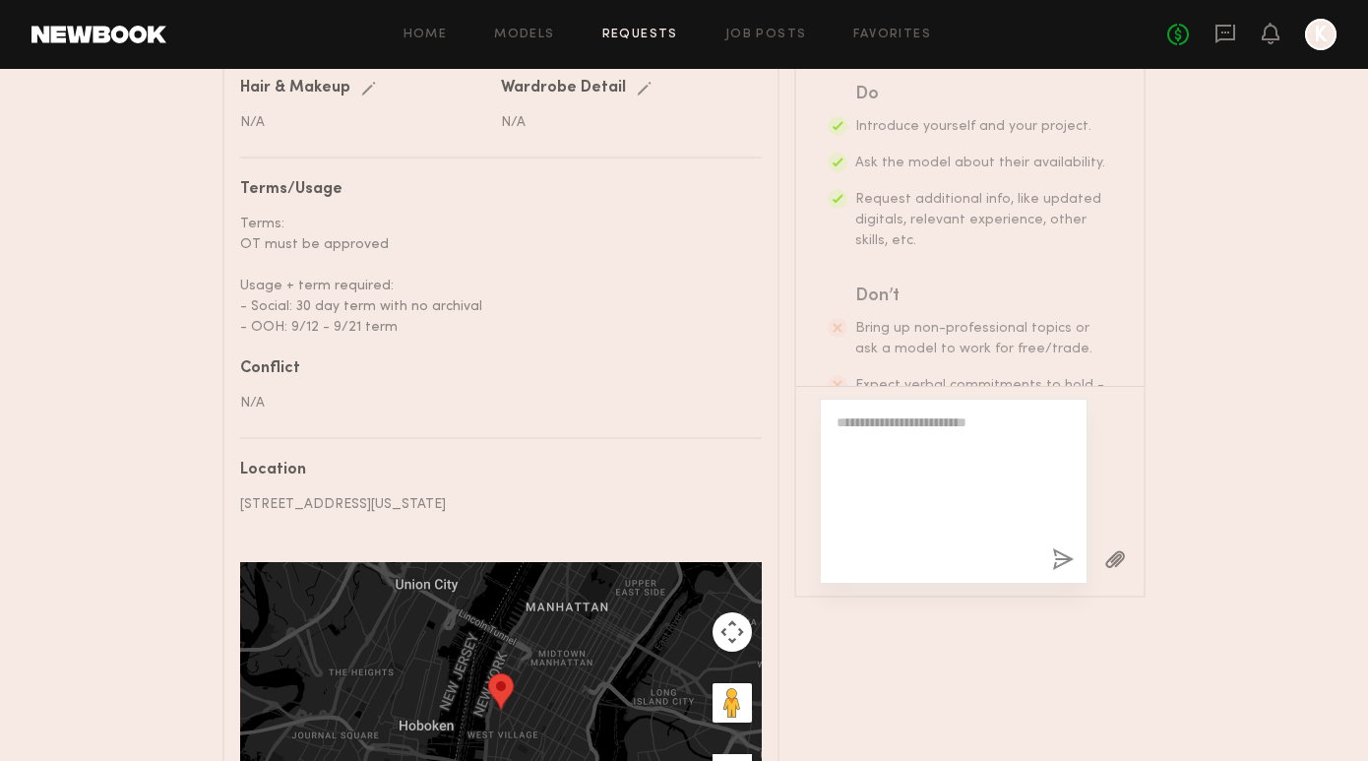
scroll to position [0, 0]
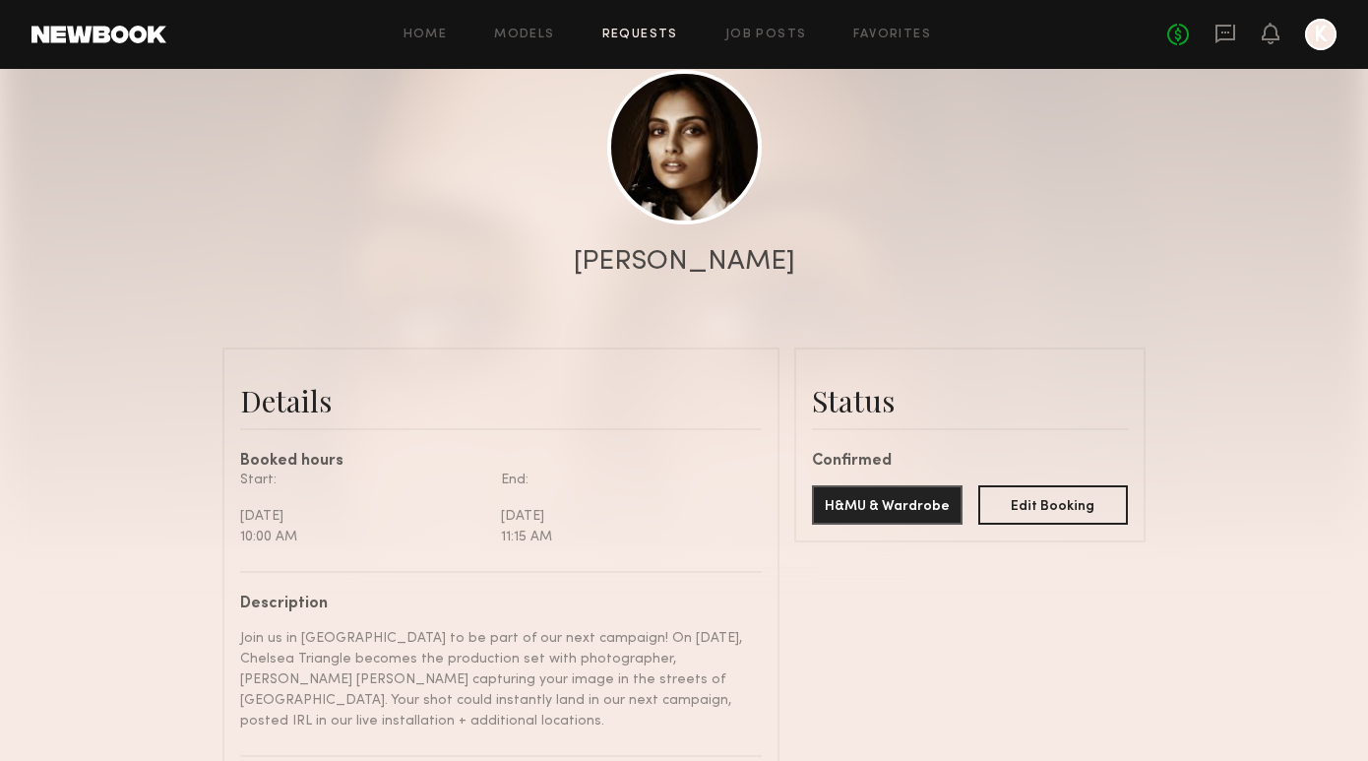
click at [641, 29] on link "Requests" at bounding box center [640, 35] width 76 height 13
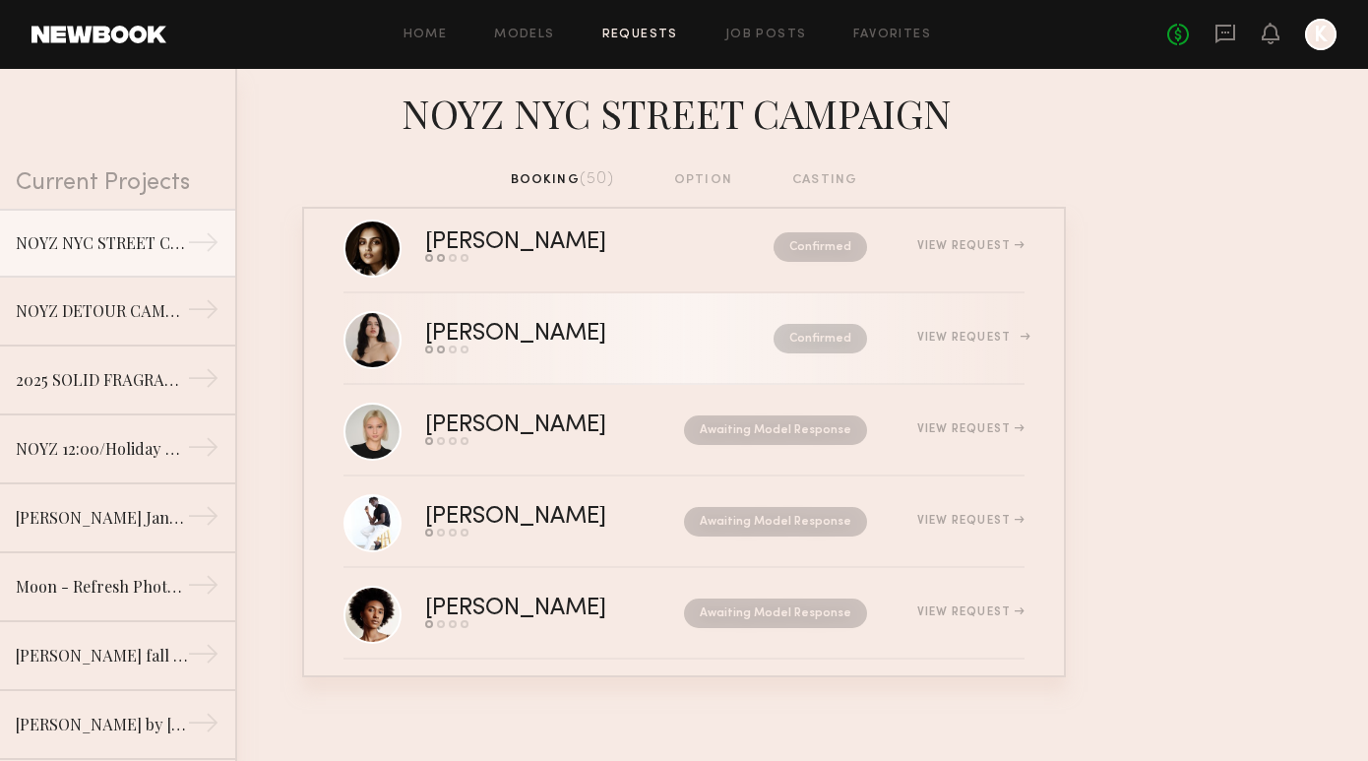
click at [605, 339] on div "Alessandra B." at bounding box center [557, 334] width 265 height 23
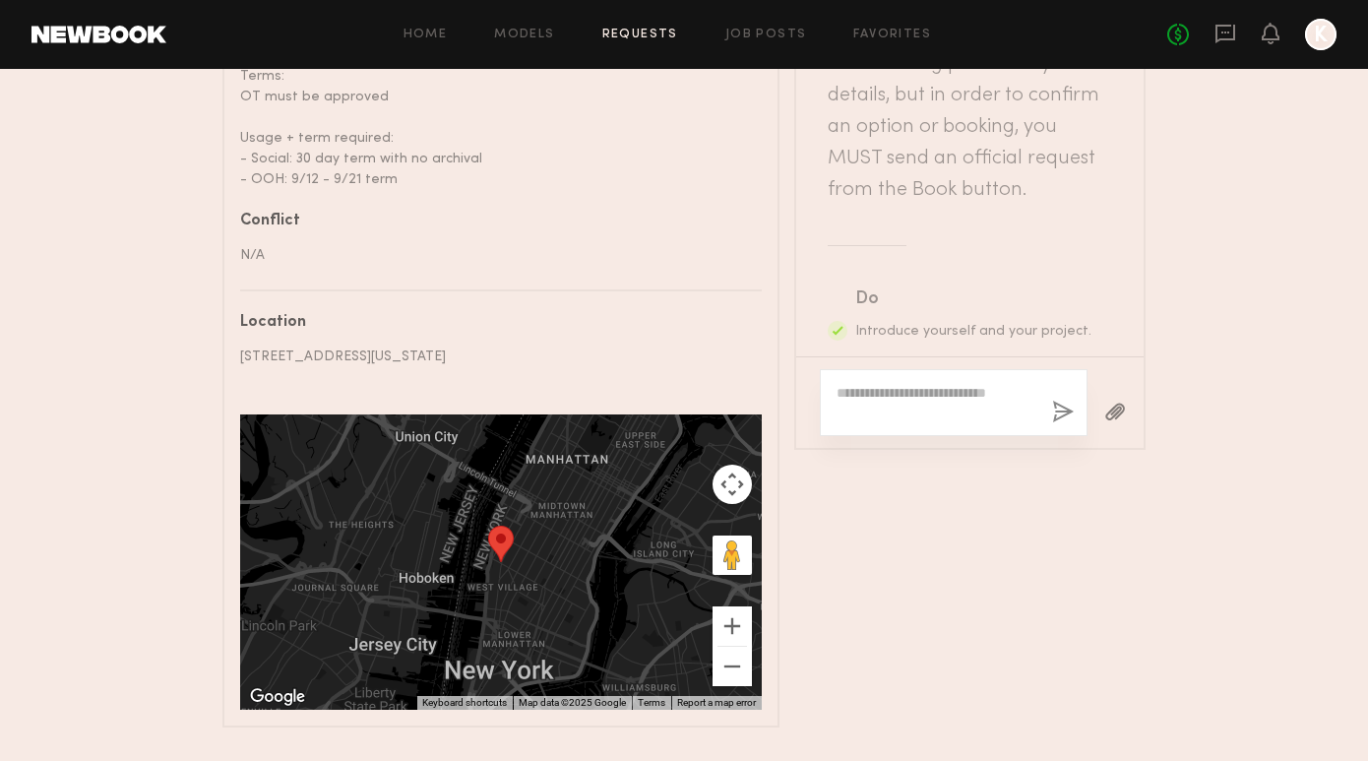
scroll to position [1139, 0]
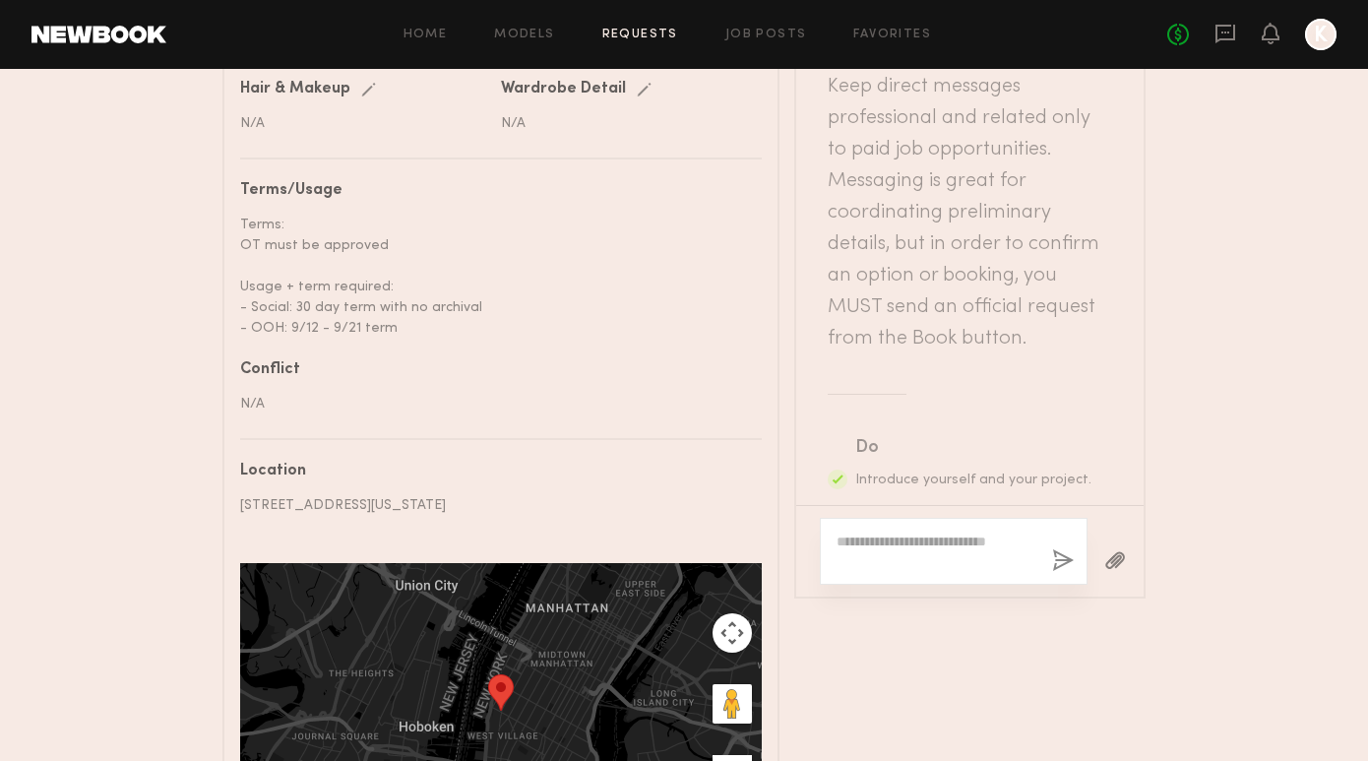
click at [914, 518] on div at bounding box center [954, 551] width 268 height 67
click at [913, 531] on textarea at bounding box center [936, 550] width 200 height 39
paste textarea "**********"
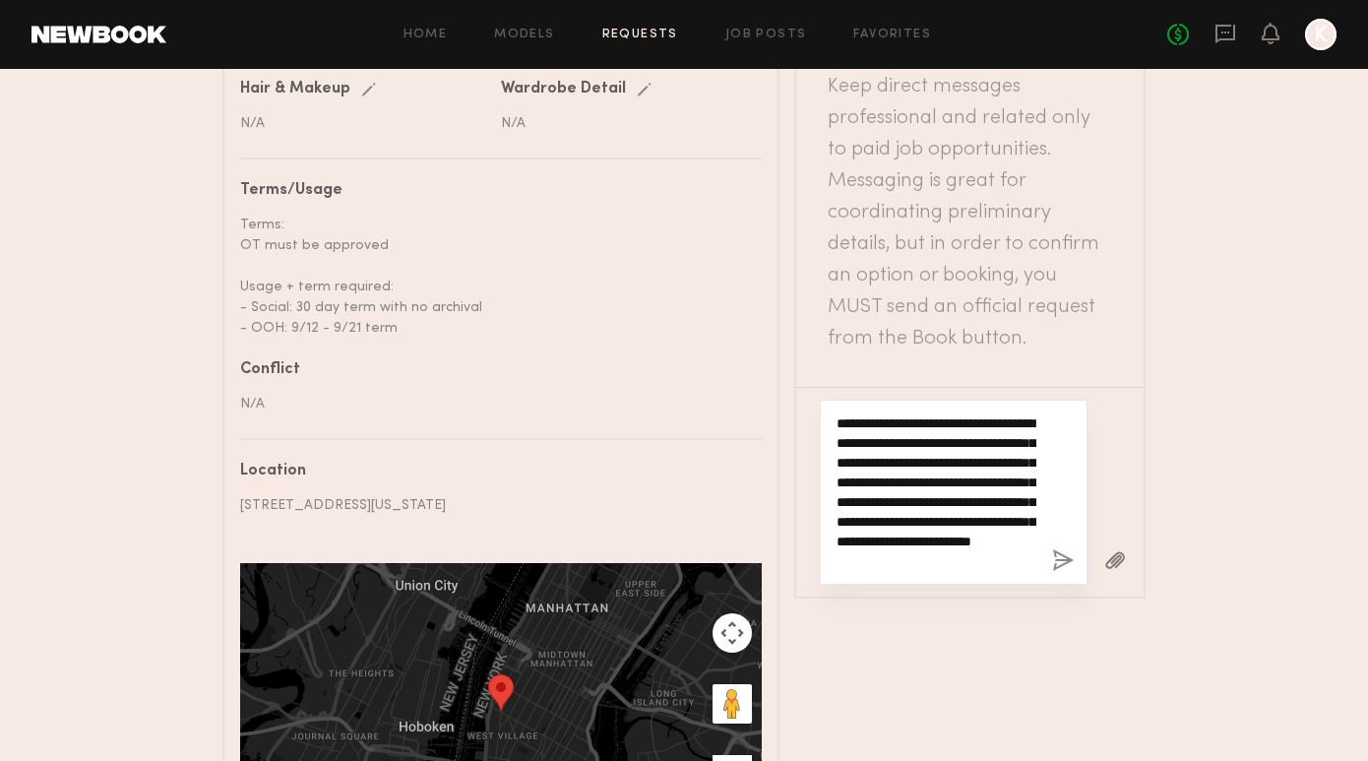
scroll to position [55, 0]
type textarea "**********"
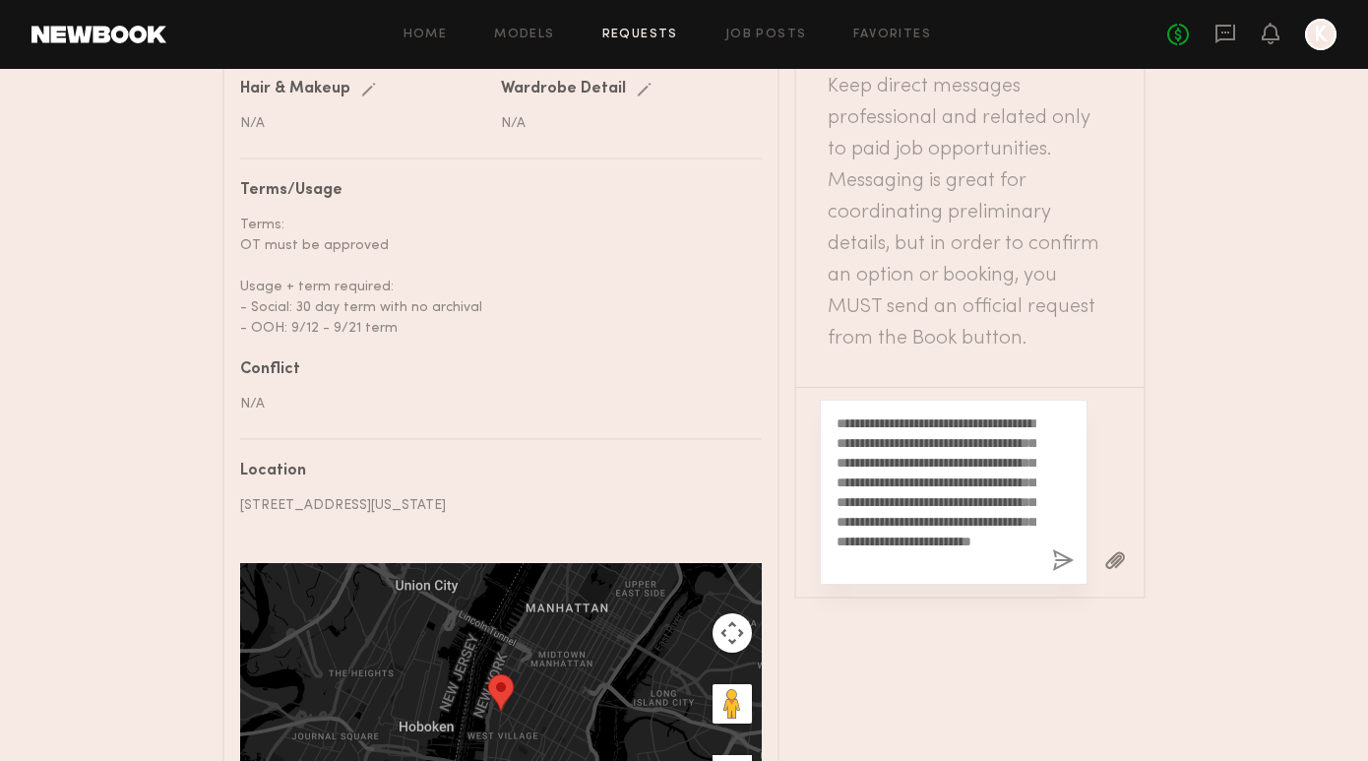
click at [1065, 549] on button "button" at bounding box center [1063, 561] width 22 height 25
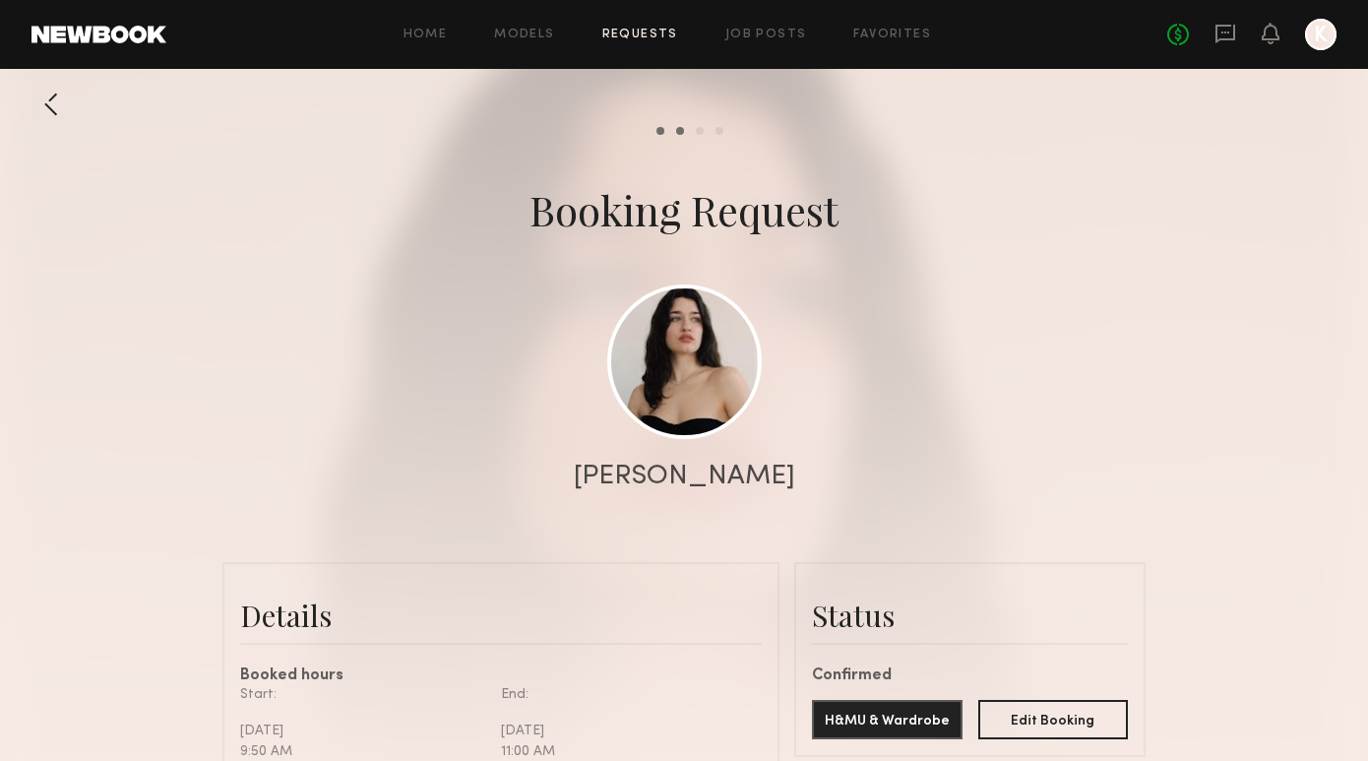
scroll to position [0, 0]
click at [644, 33] on link "Requests" at bounding box center [640, 35] width 76 height 13
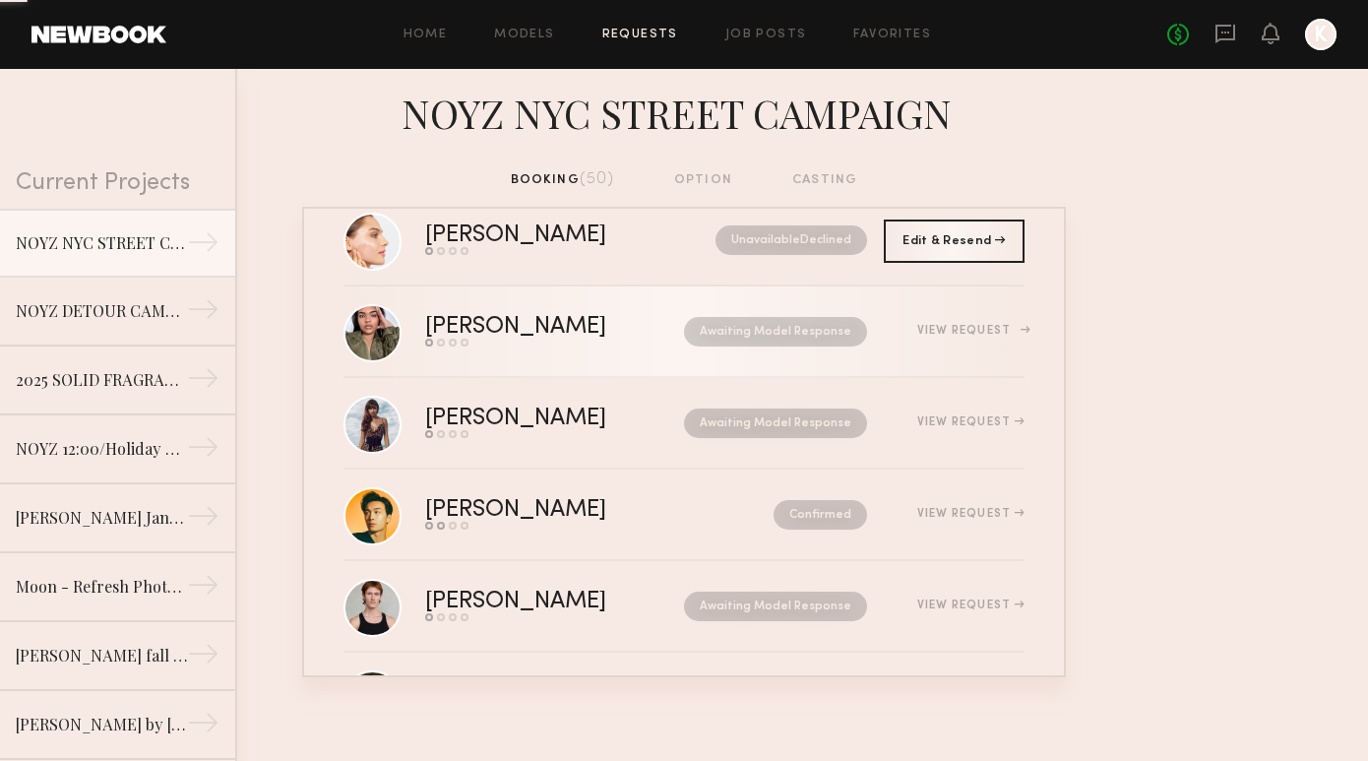
scroll to position [3160, 0]
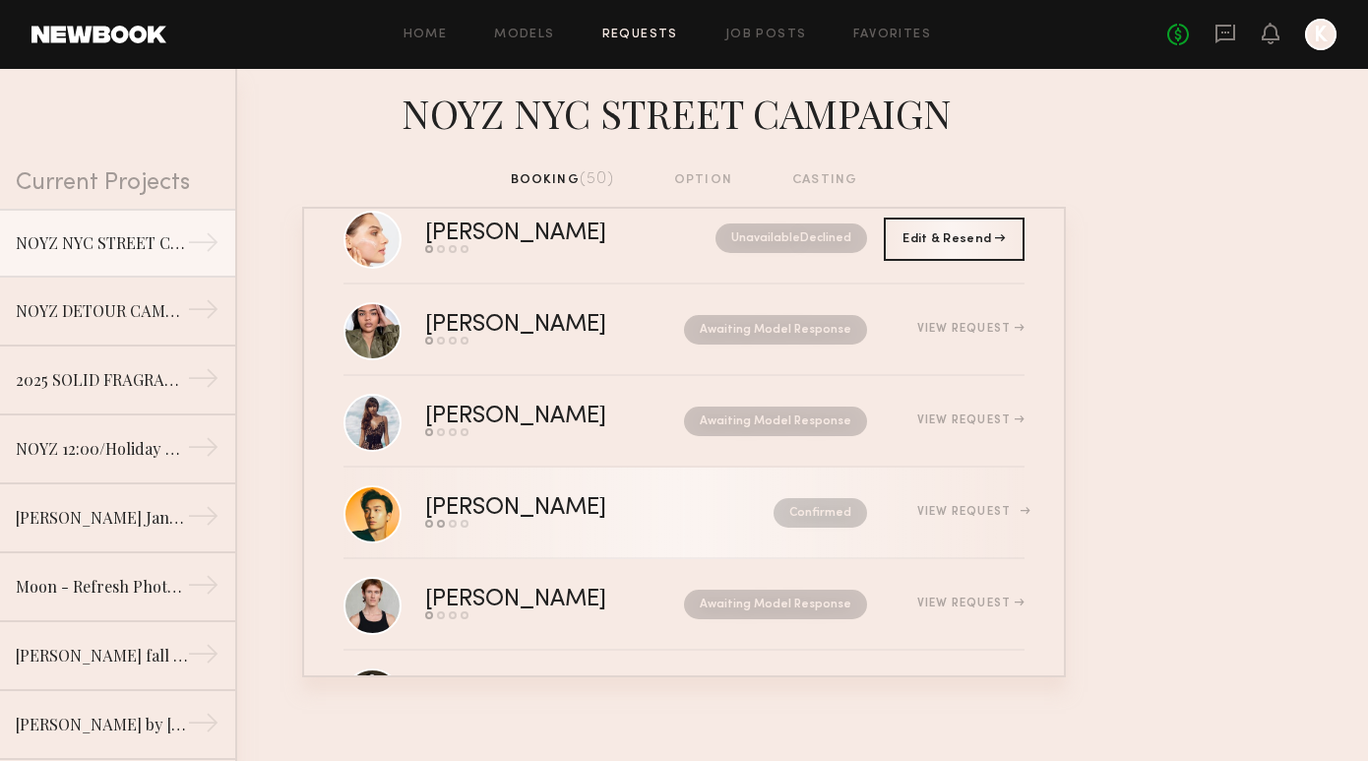
click at [615, 535] on link "Sonny D. Send request Model response Review hours worked Pay model Confirmed Vi…" at bounding box center [683, 513] width 681 height 92
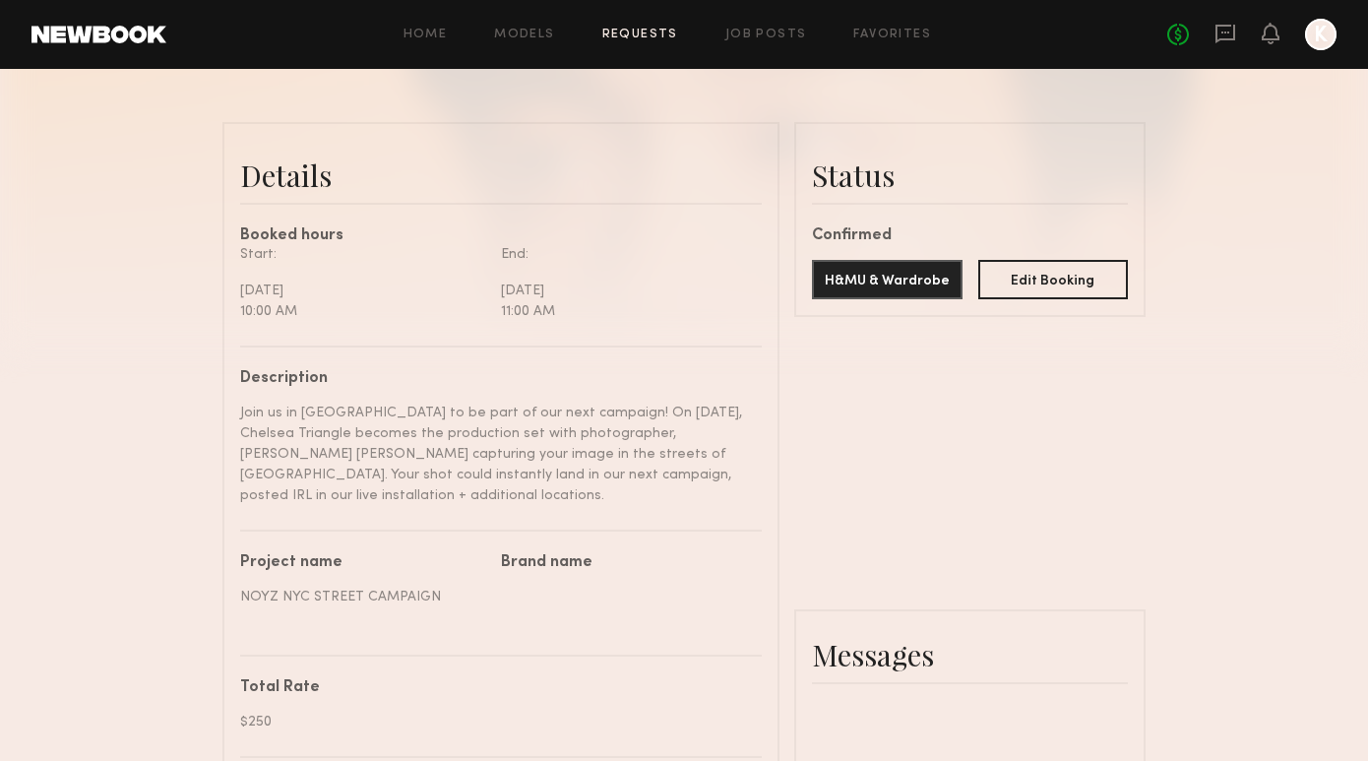
scroll to position [577, 0]
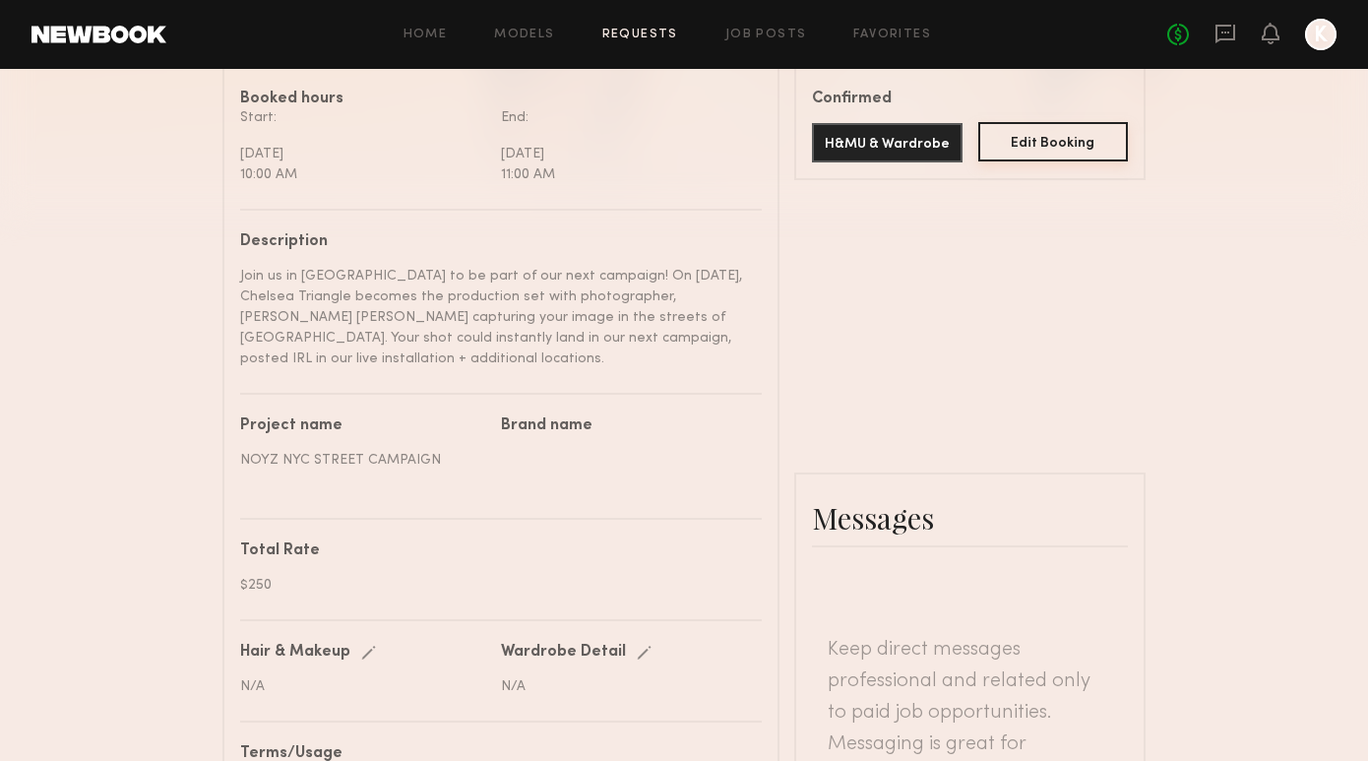
click at [1043, 140] on button "Edit Booking" at bounding box center [1053, 141] width 151 height 39
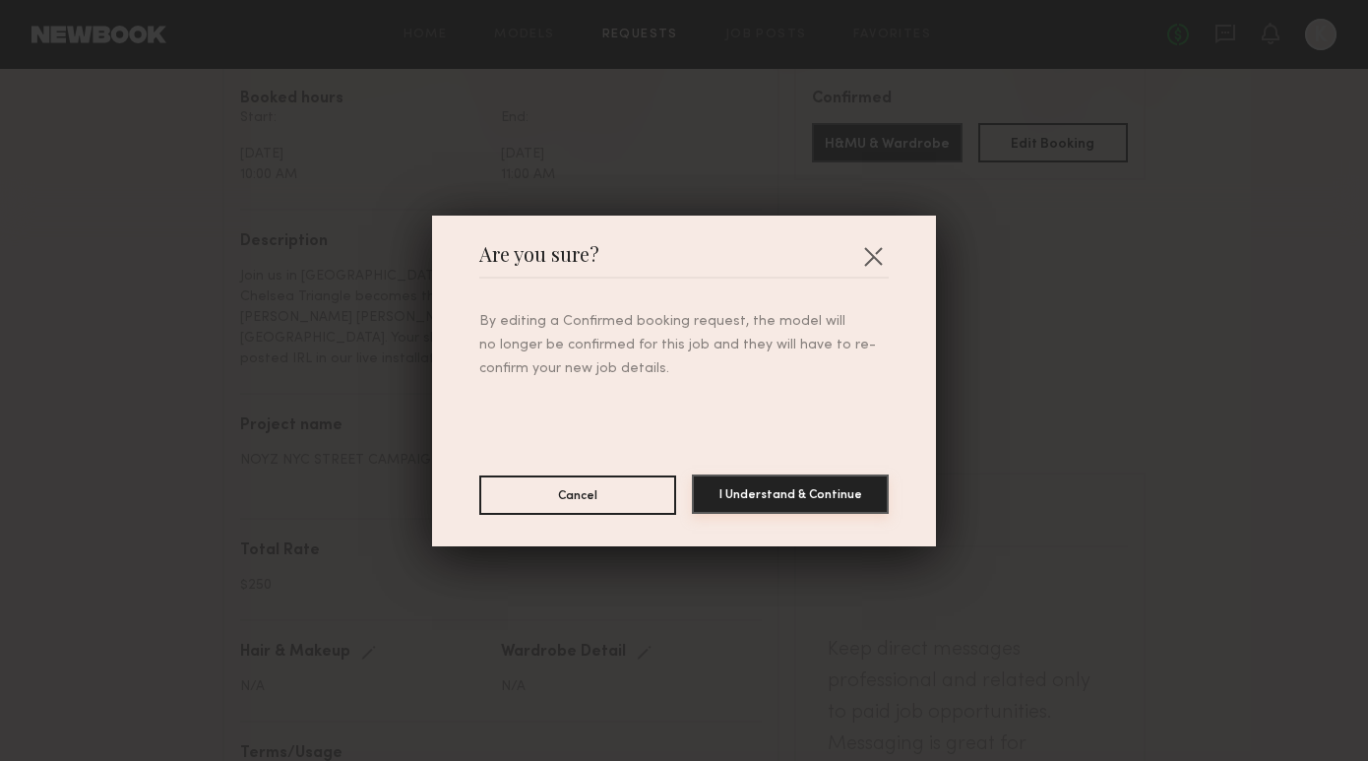
click at [801, 497] on button "I Understand & Continue" at bounding box center [790, 493] width 197 height 39
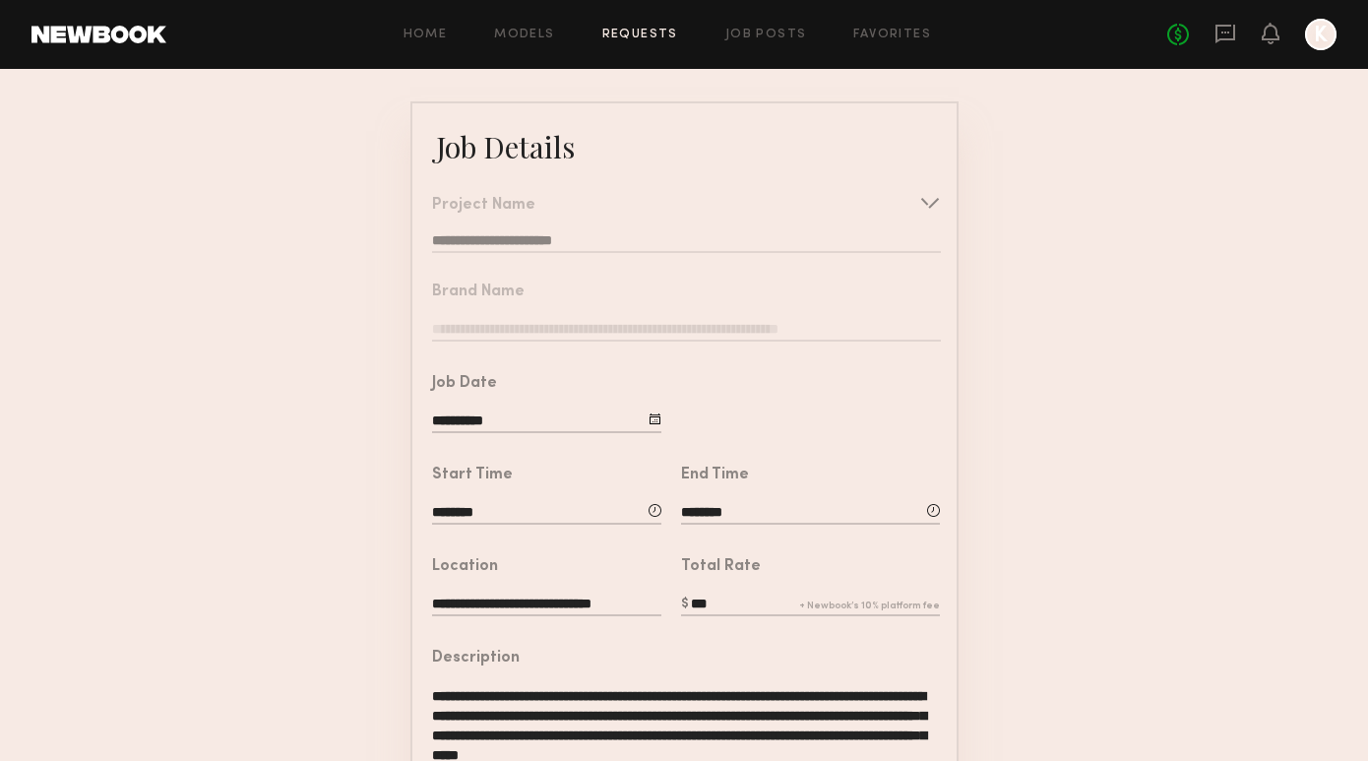
scroll to position [100, 0]
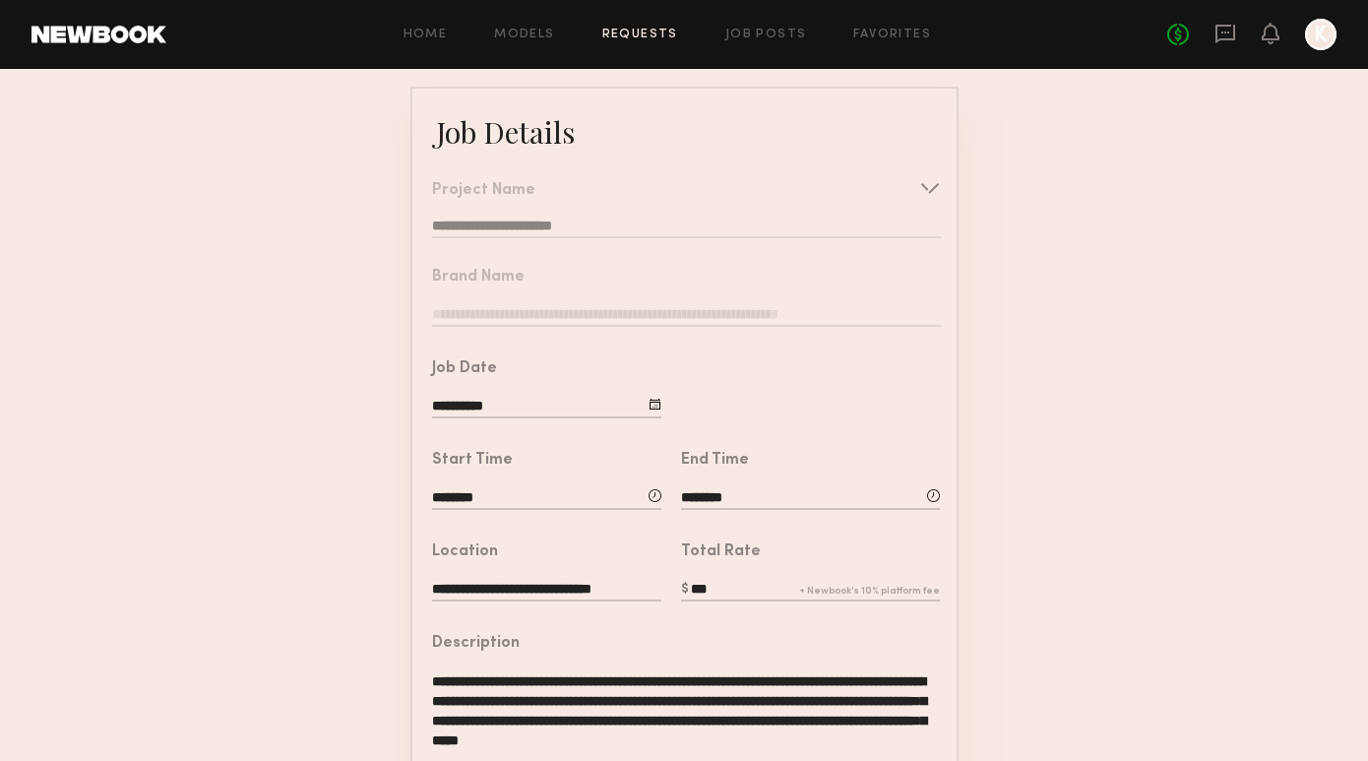
click at [711, 495] on input "********" at bounding box center [810, 499] width 259 height 22
click at [844, 596] on input "**" at bounding box center [831, 581] width 73 height 35
type input "*"
type input "**"
type input "********"
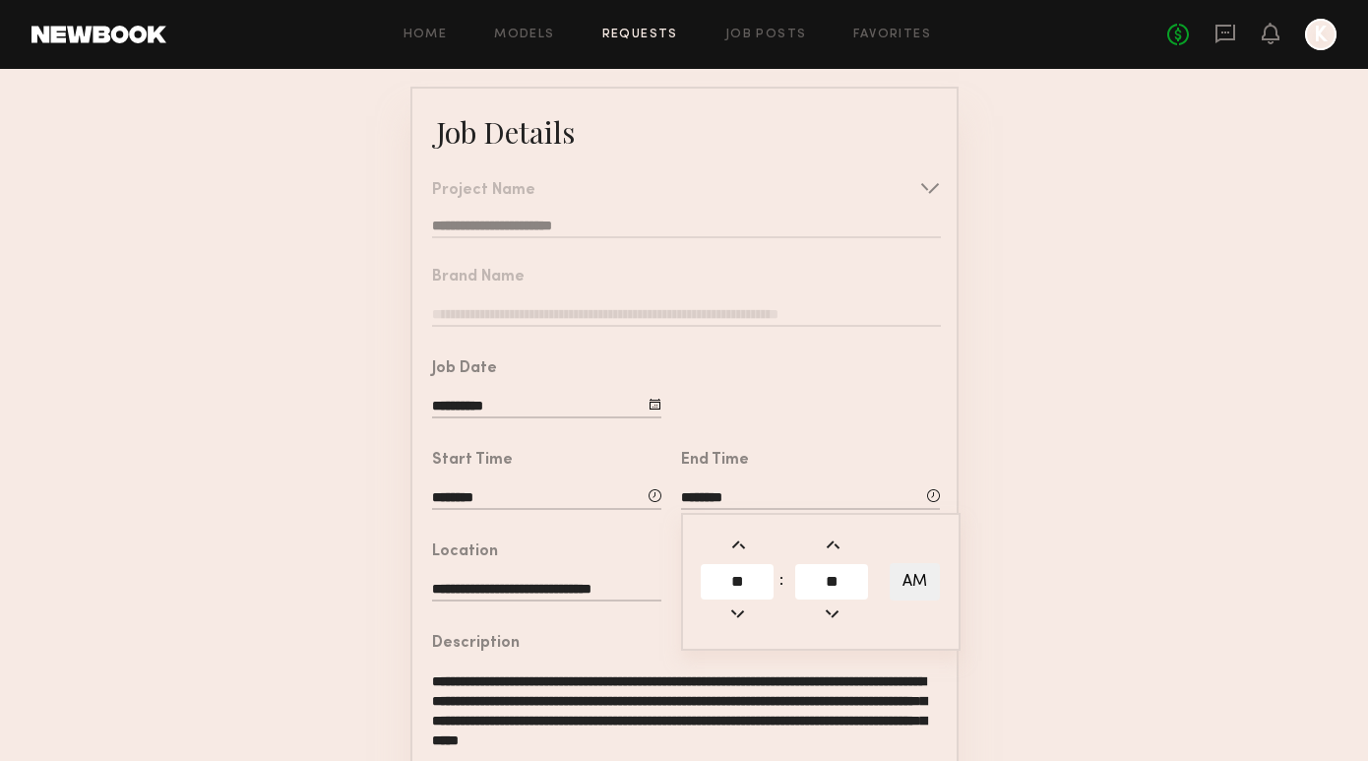
click at [1027, 560] on form "**********" at bounding box center [684, 685] width 1368 height 1197
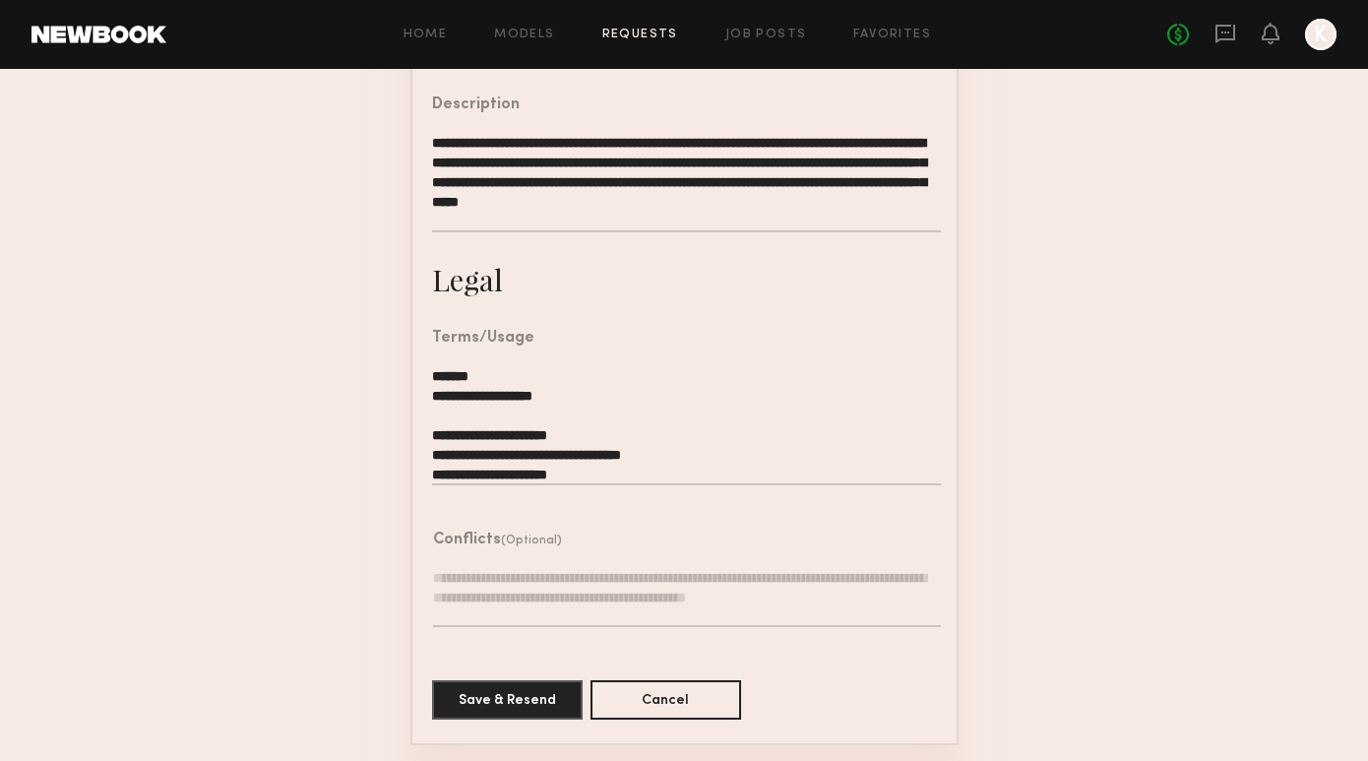
scroll to position [638, 0]
click at [480, 700] on button "Save & Resend" at bounding box center [507, 699] width 151 height 39
click at [351, 583] on form "**********" at bounding box center [684, 147] width 1368 height 1197
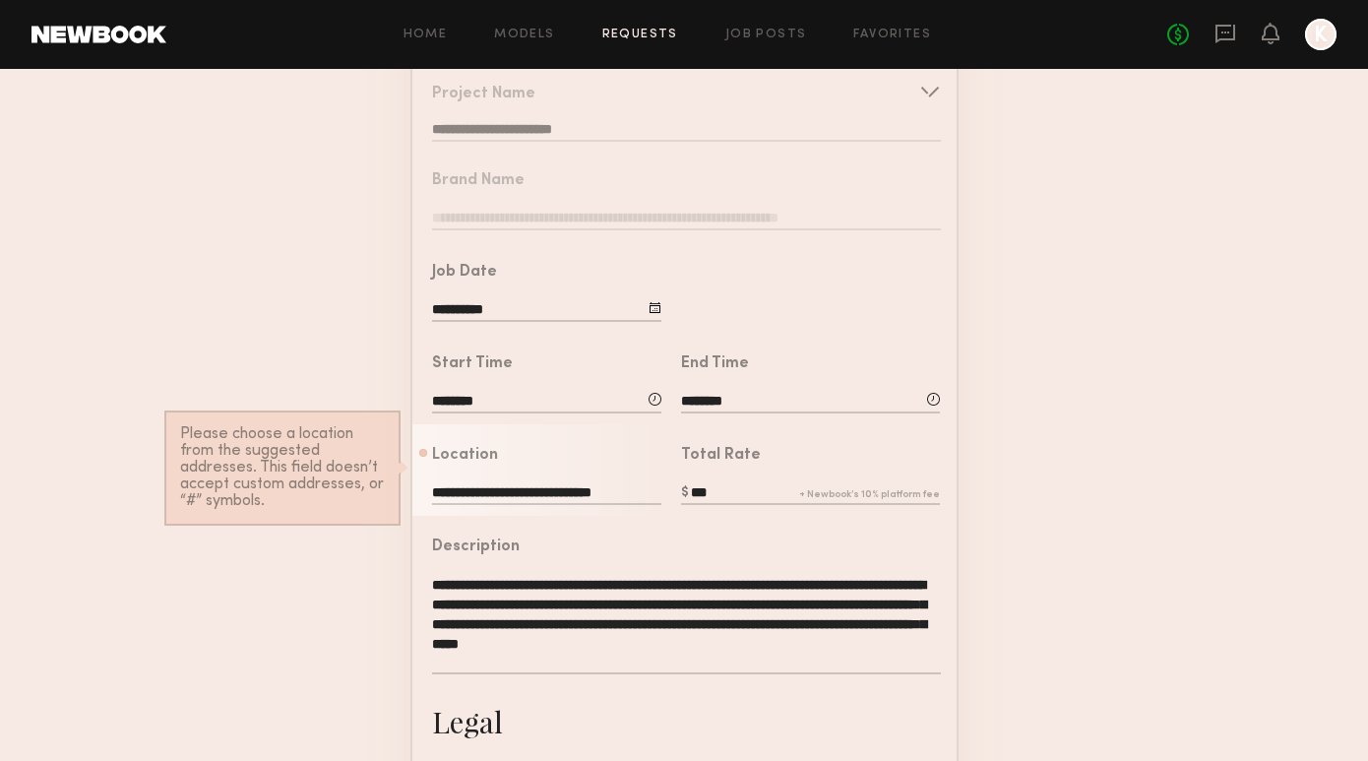
scroll to position [50, 0]
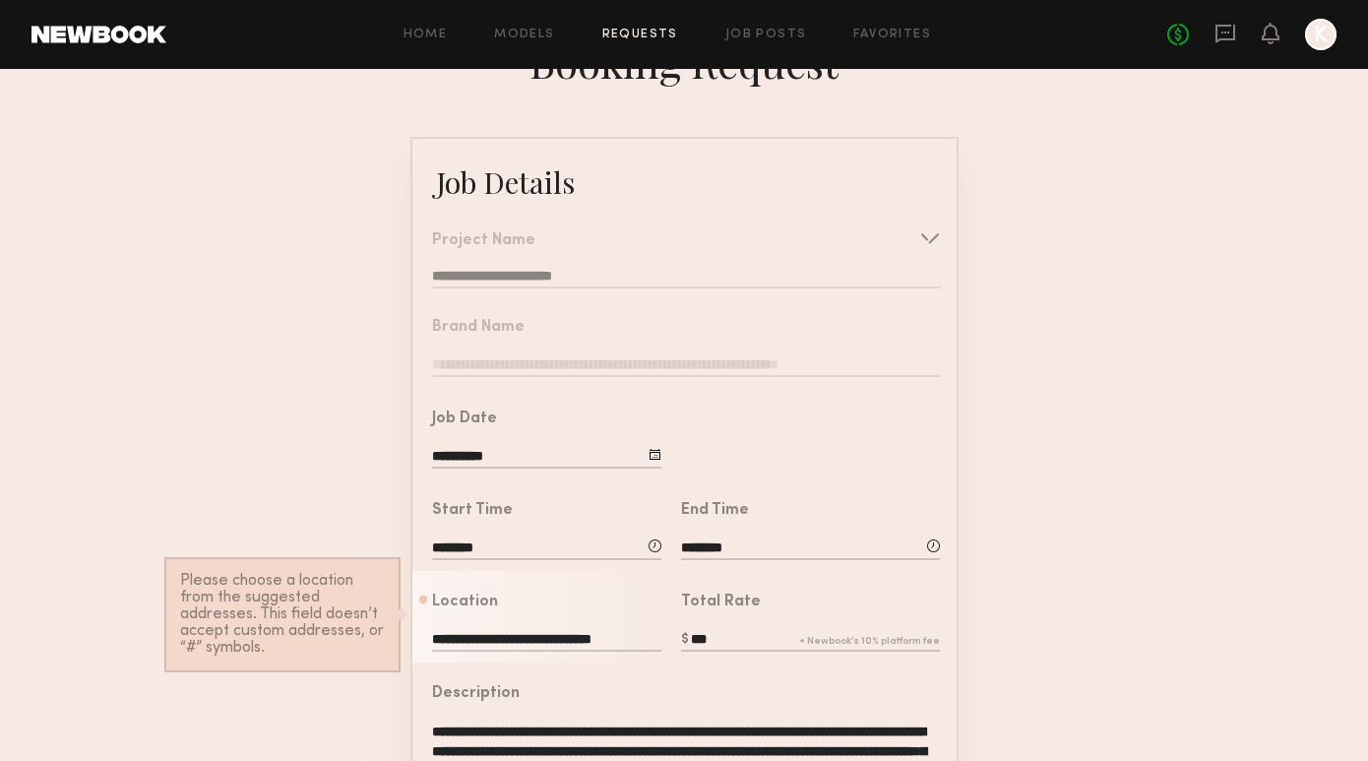
click at [495, 630] on input "**********" at bounding box center [546, 641] width 229 height 22
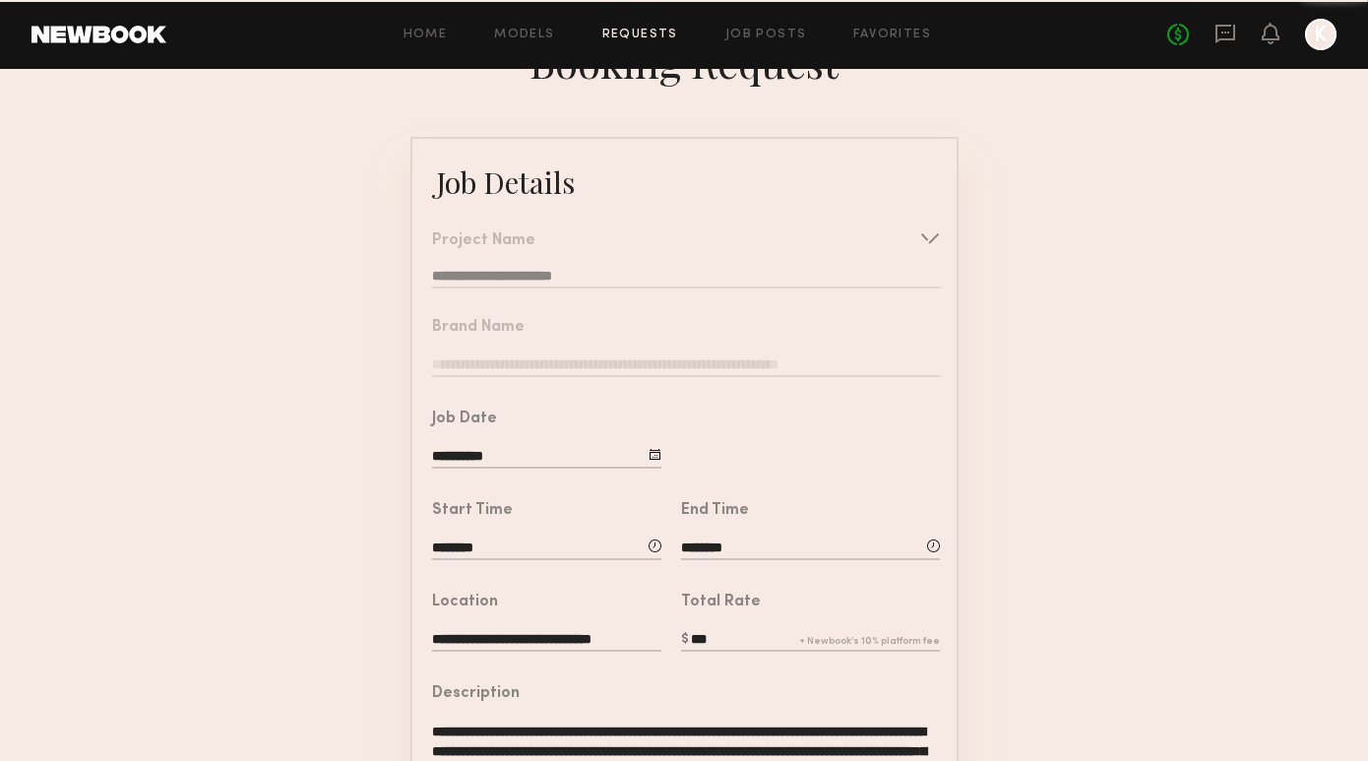
click at [500, 644] on input "**********" at bounding box center [546, 641] width 229 height 22
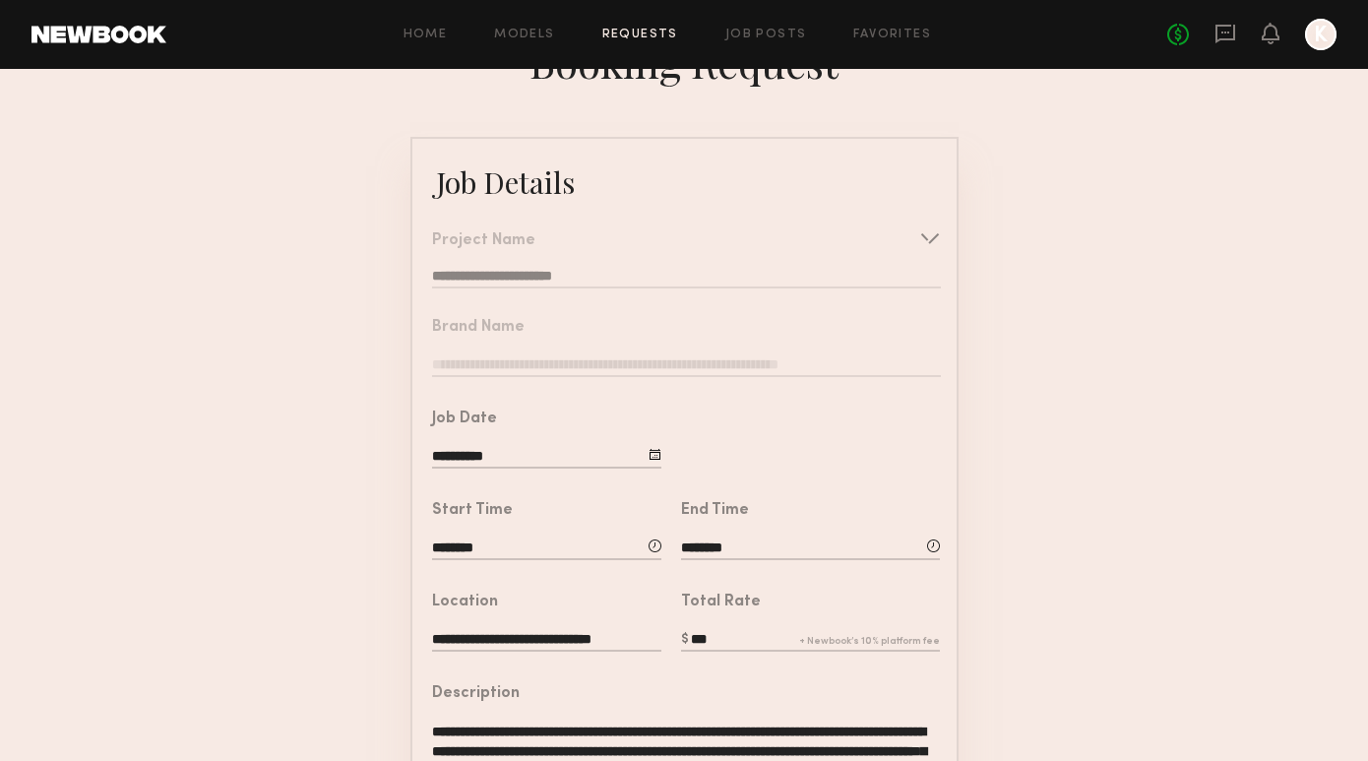
click at [498, 637] on input "**********" at bounding box center [546, 641] width 229 height 22
click at [369, 626] on form "**********" at bounding box center [684, 735] width 1368 height 1197
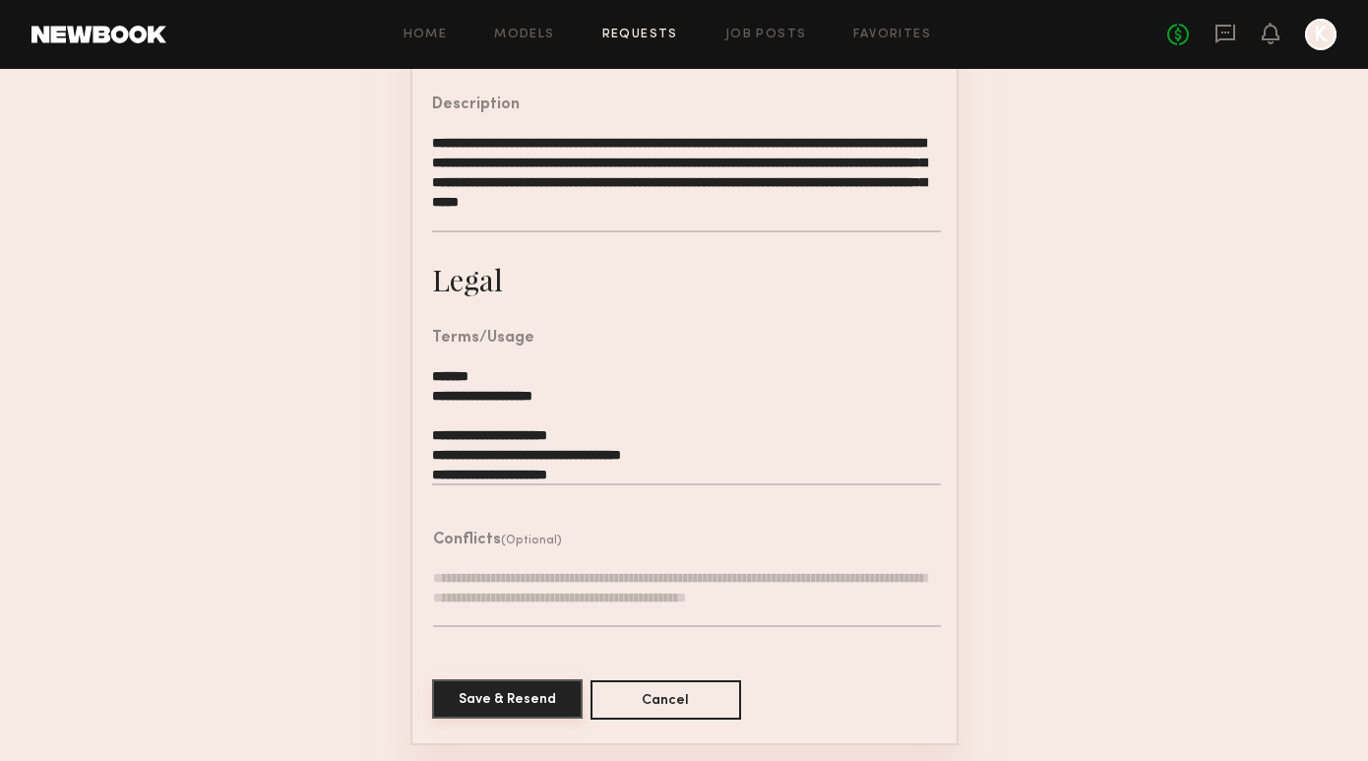
click at [481, 691] on button "Save & Resend" at bounding box center [507, 698] width 151 height 39
type input "**********"
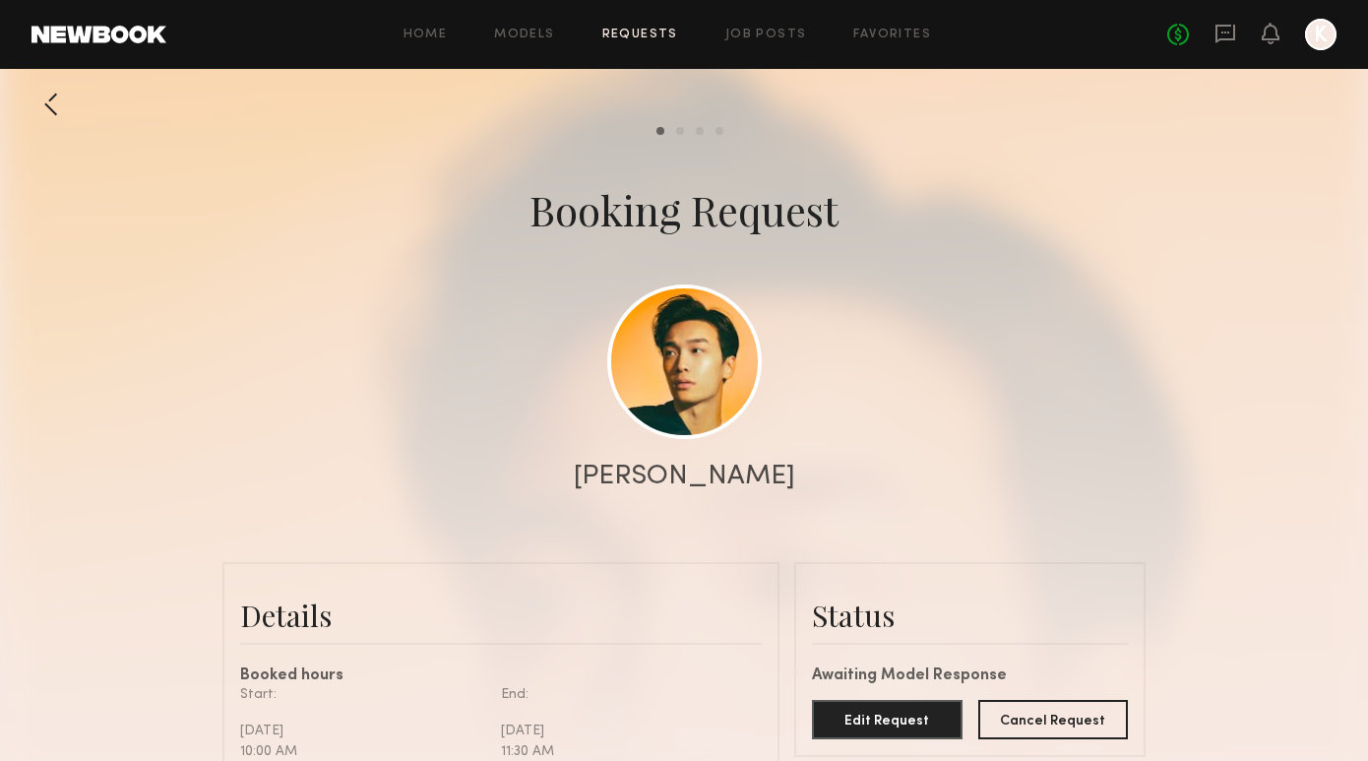
click at [642, 32] on link "Requests" at bounding box center [640, 35] width 76 height 13
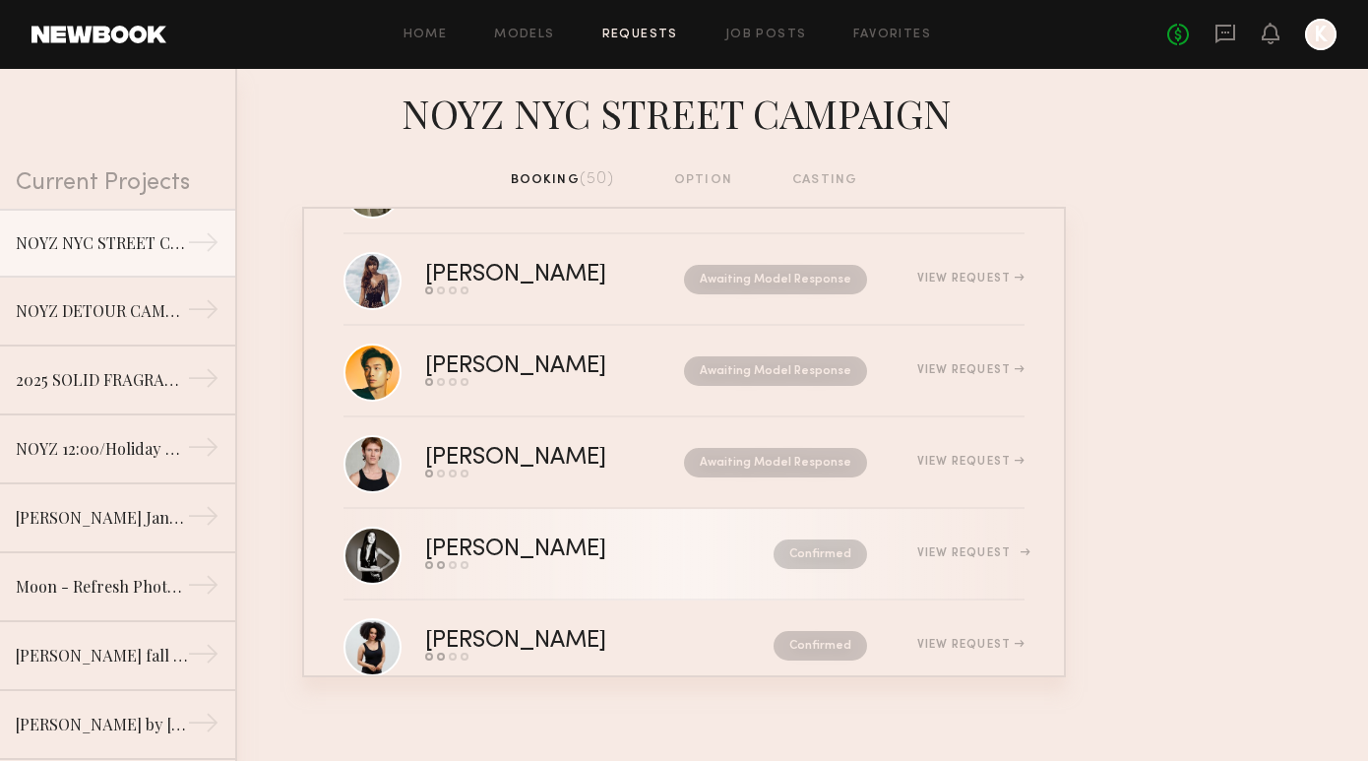
scroll to position [3303, 0]
click at [634, 575] on link "Kaili B. Send request Model response Review hours worked Pay model Confirmed Vi…" at bounding box center [683, 554] width 681 height 92
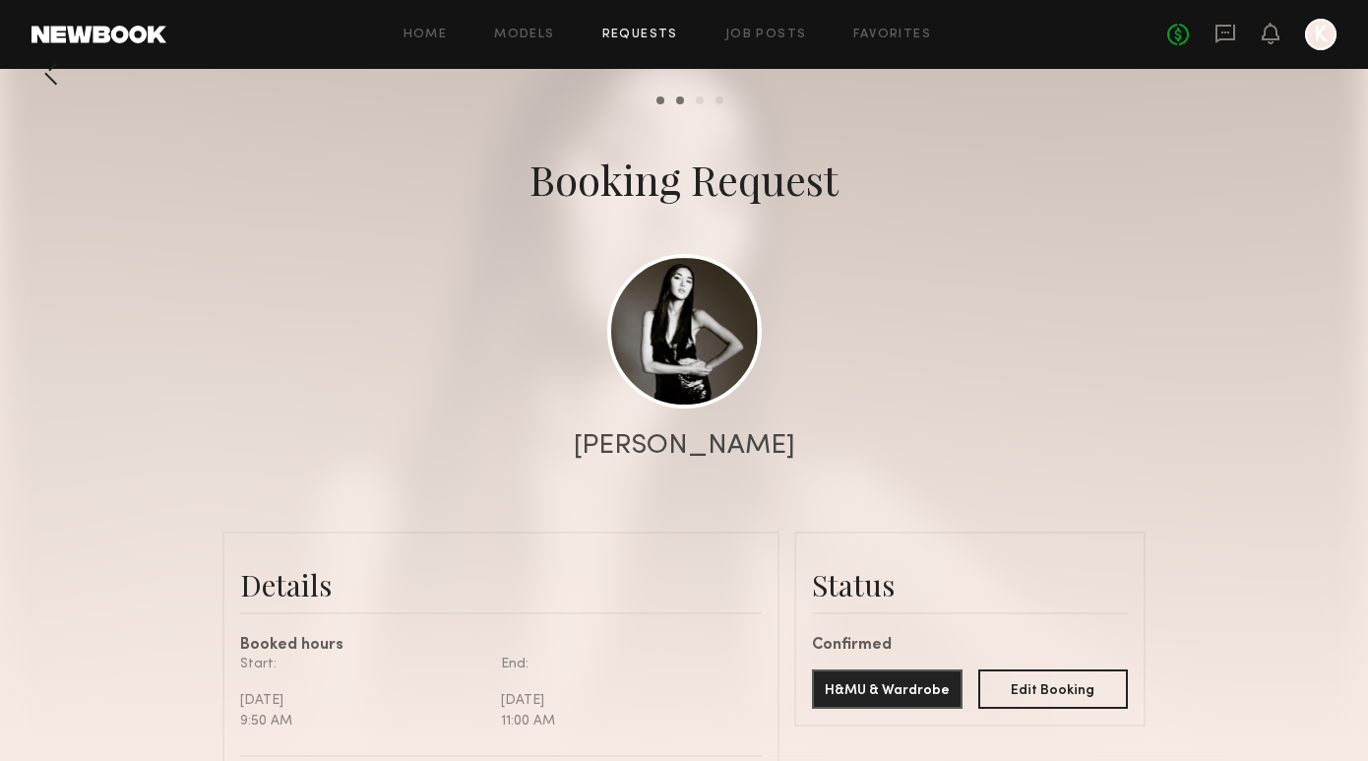
scroll to position [57, 0]
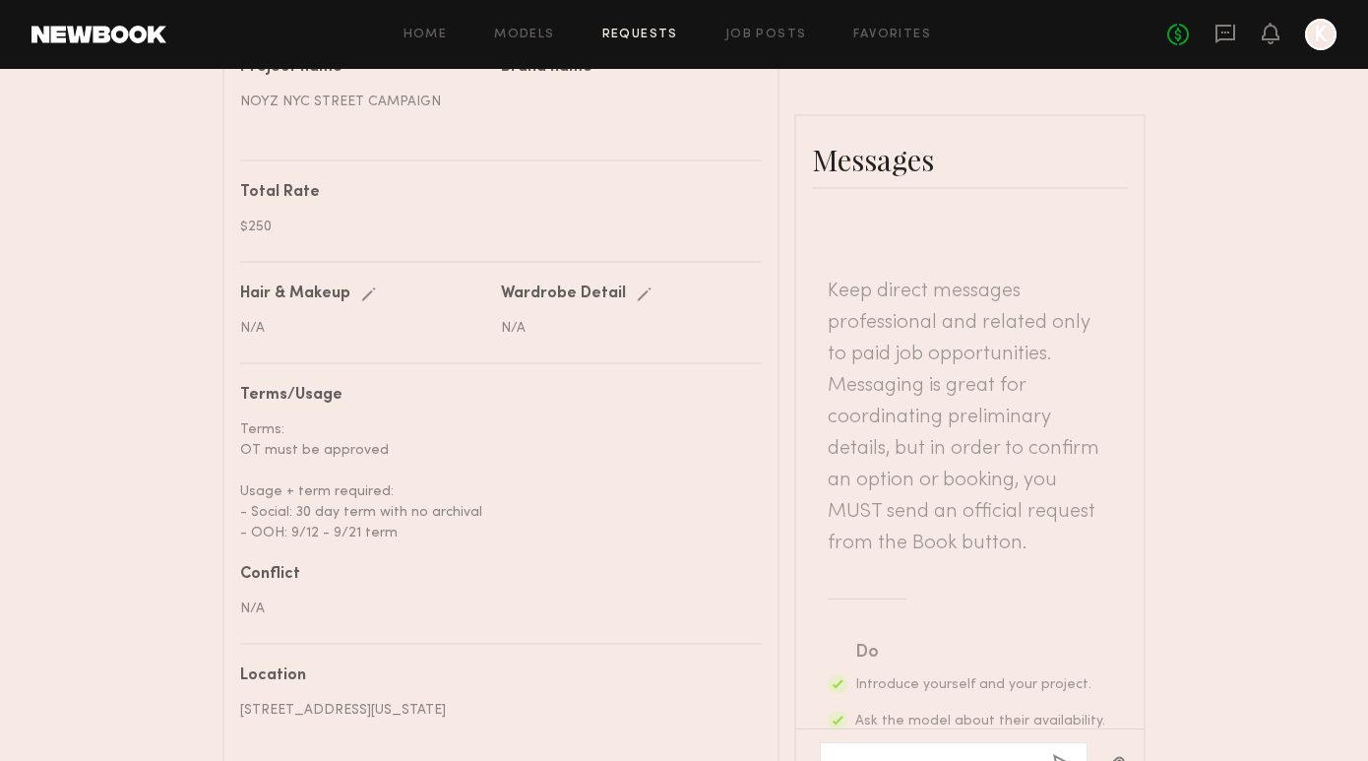
click at [966, 756] on textarea at bounding box center [936, 766] width 200 height 20
paste textarea "**********"
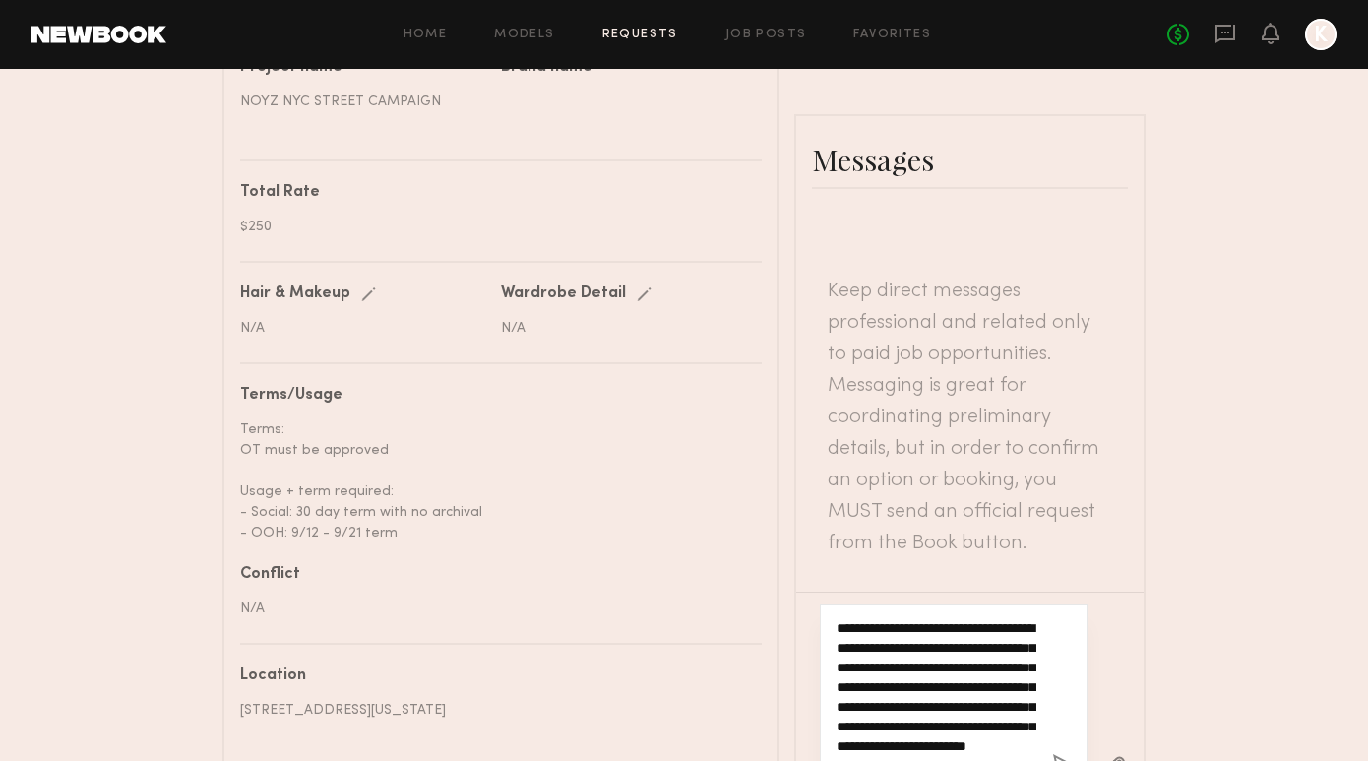
type textarea "**********"
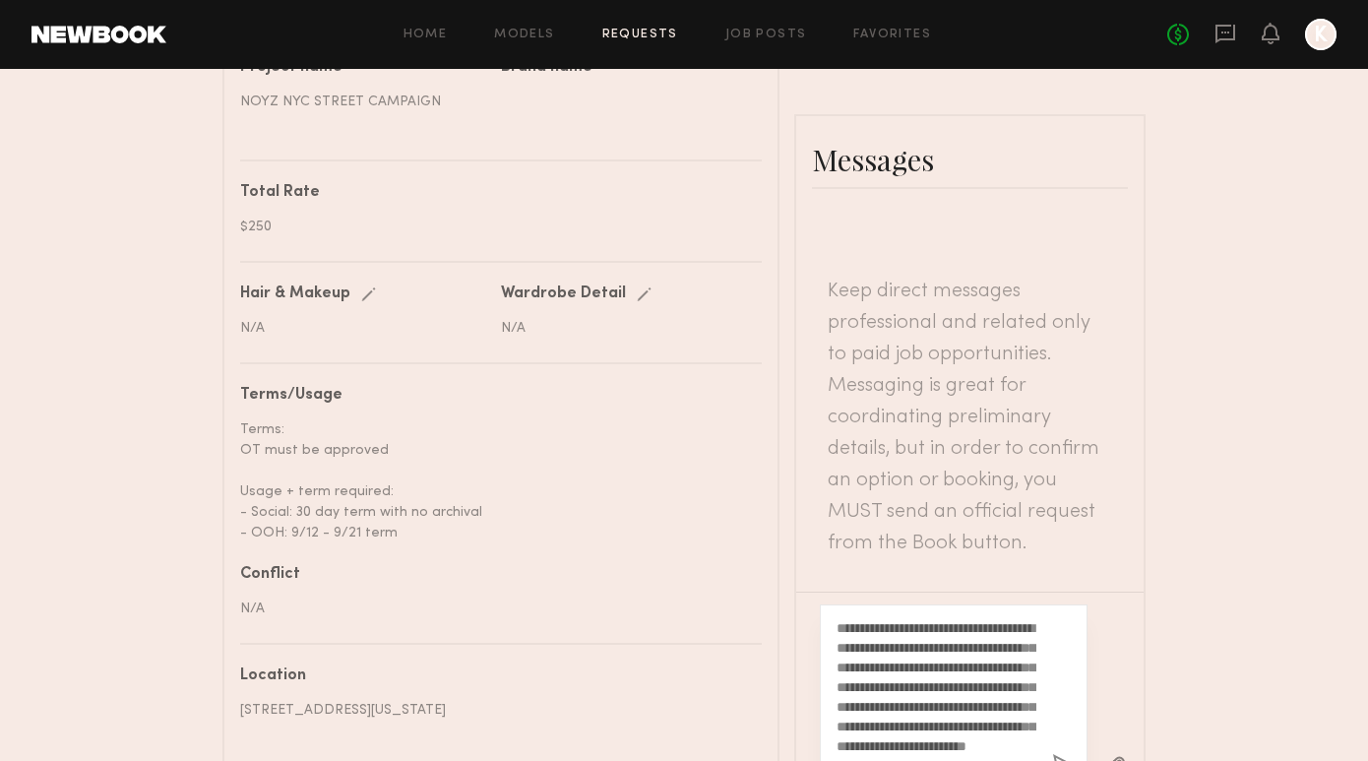
click at [1061, 754] on button "button" at bounding box center [1063, 766] width 22 height 25
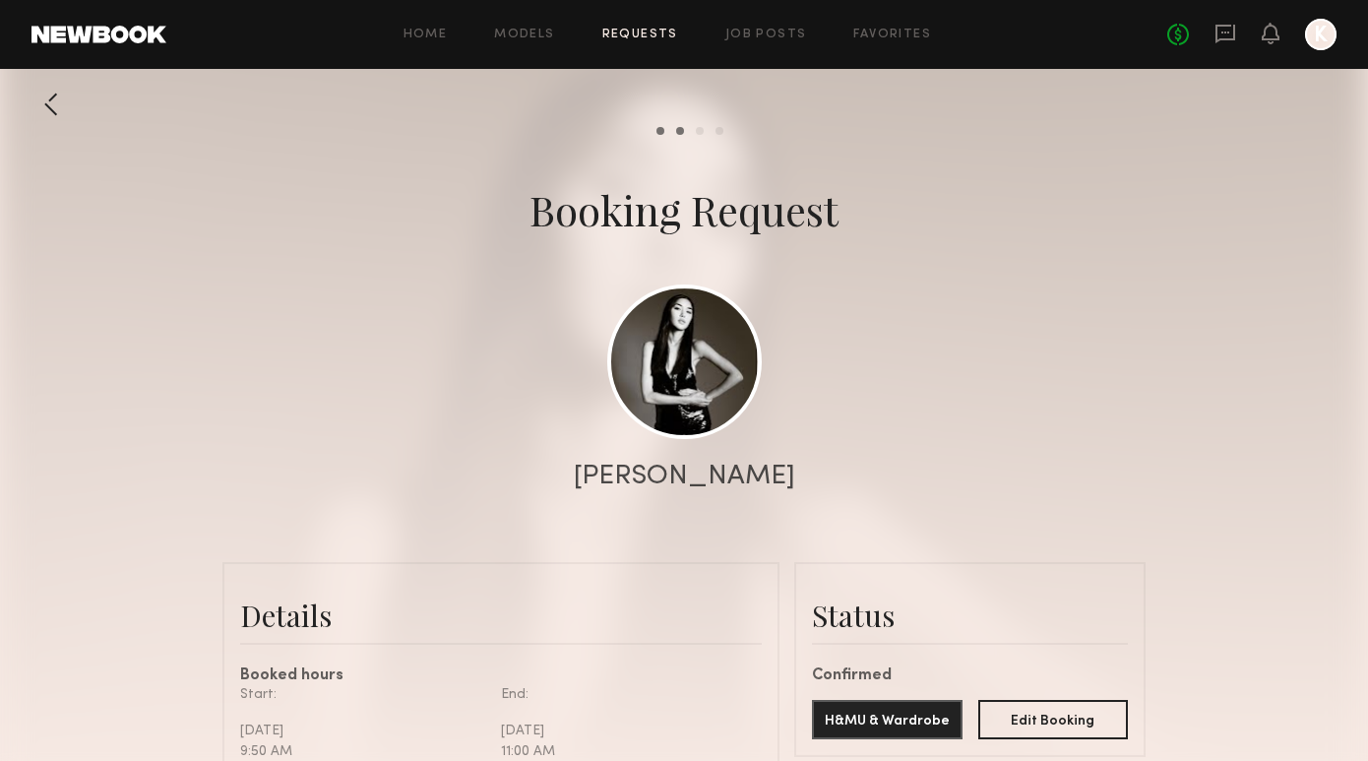
click at [642, 30] on link "Requests" at bounding box center [640, 35] width 76 height 13
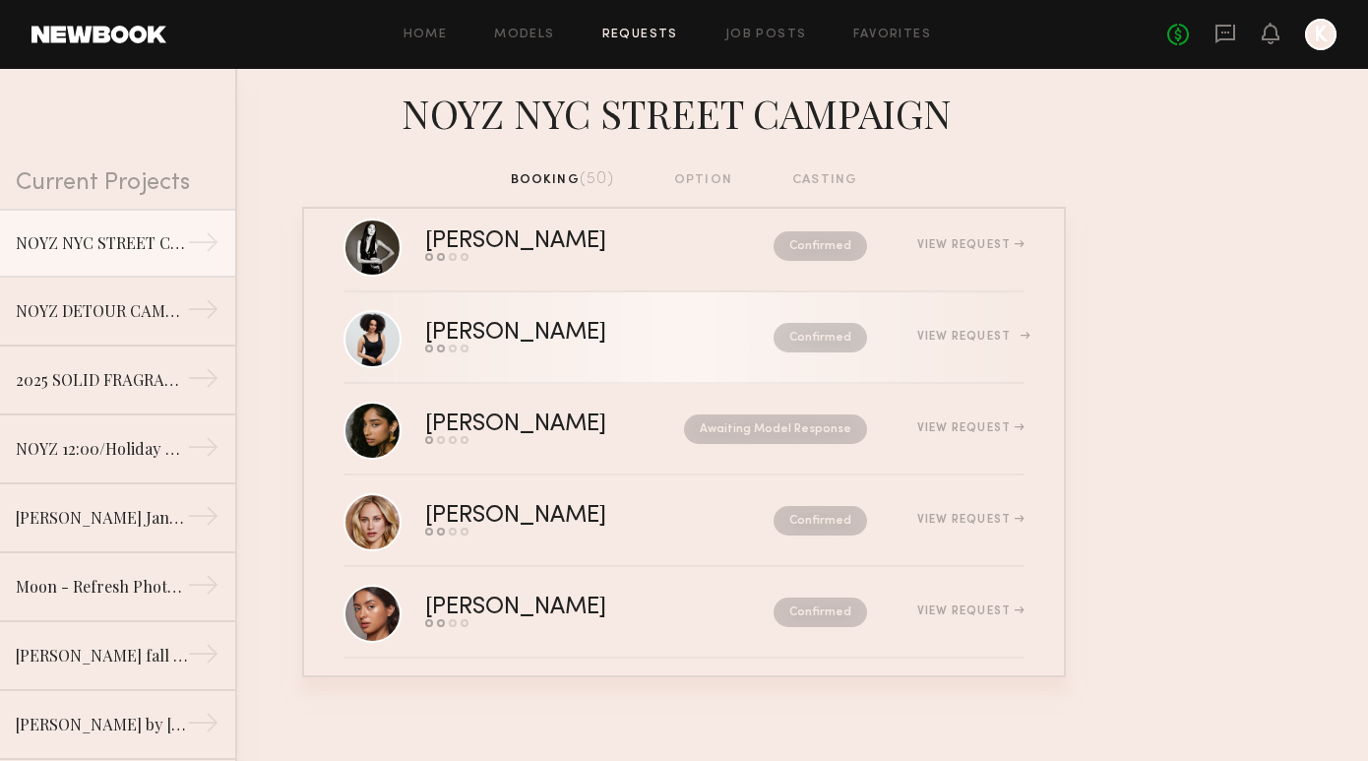
scroll to position [3608, 0]
click at [606, 339] on div "Stefanie S." at bounding box center [557, 335] width 265 height 23
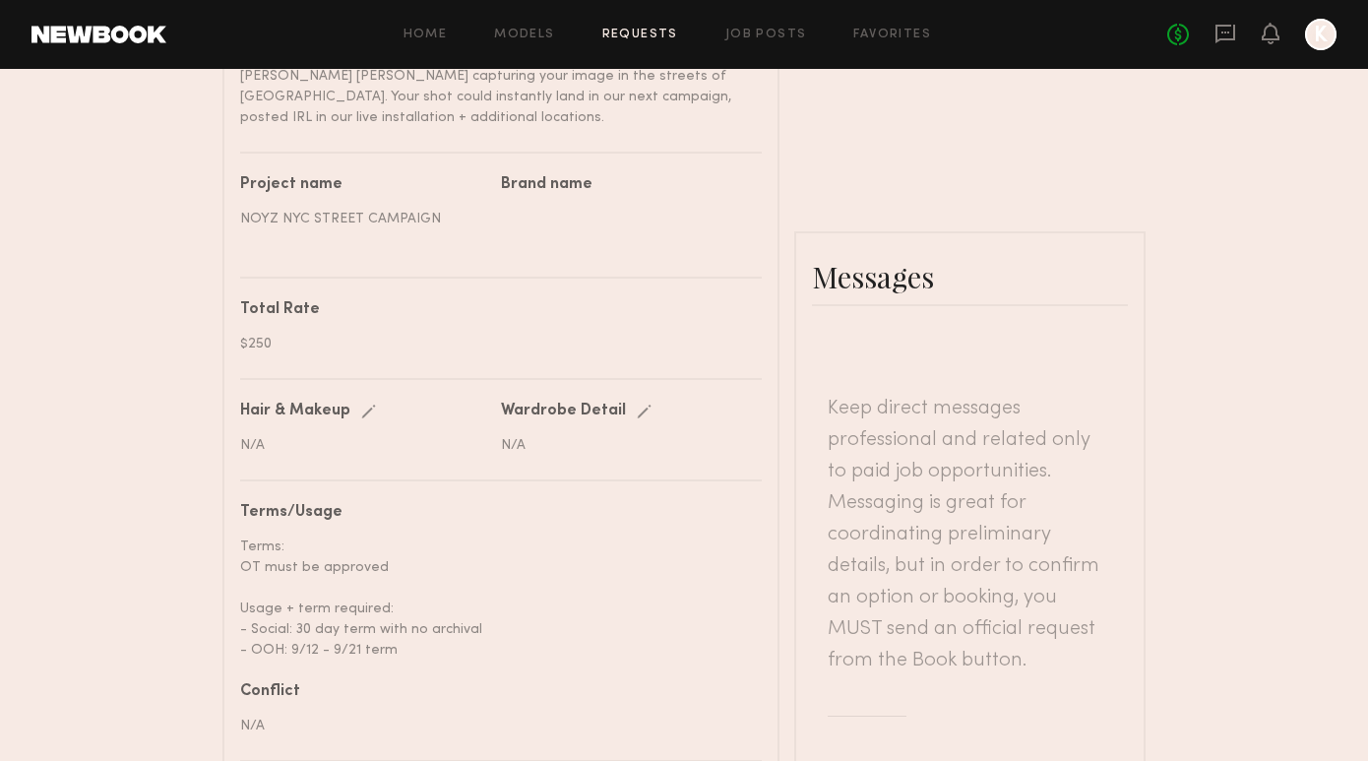
scroll to position [819, 0]
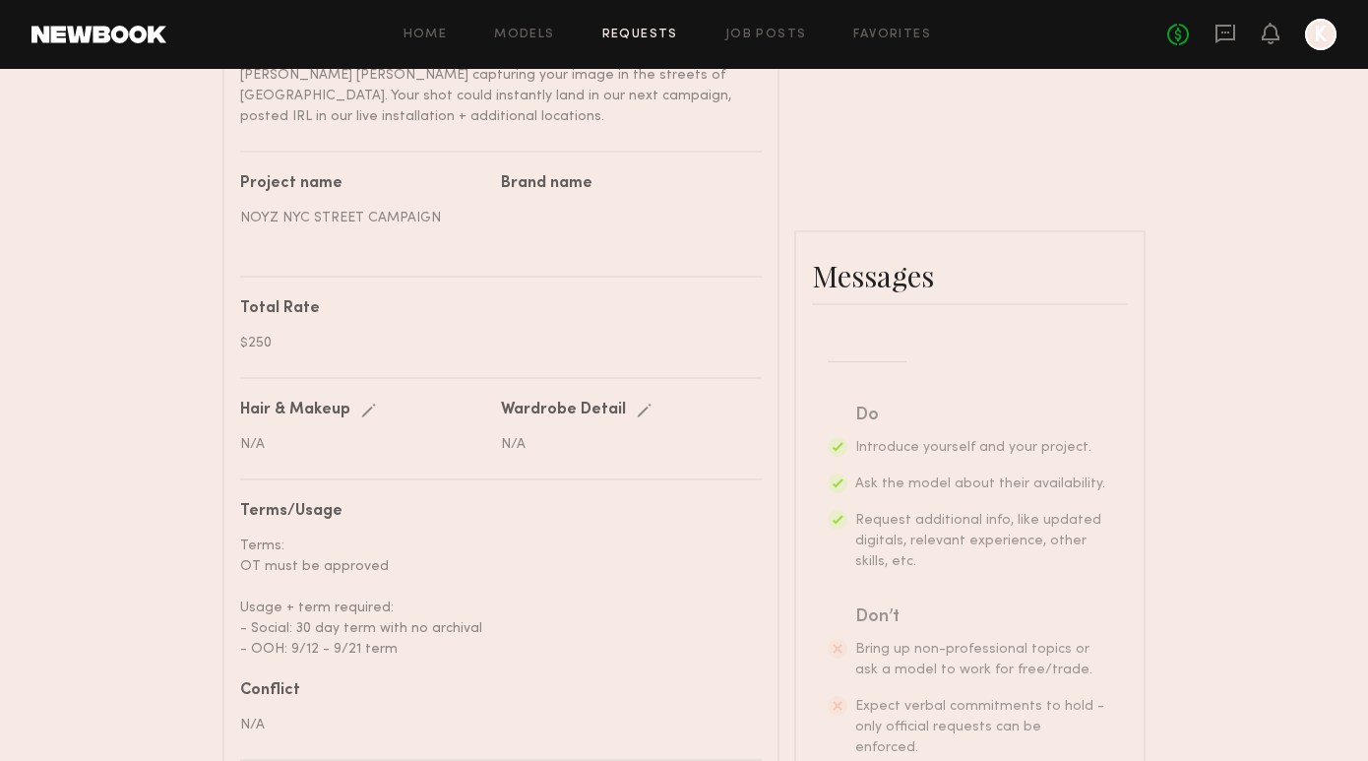
paste textarea "**********"
type textarea "**********"
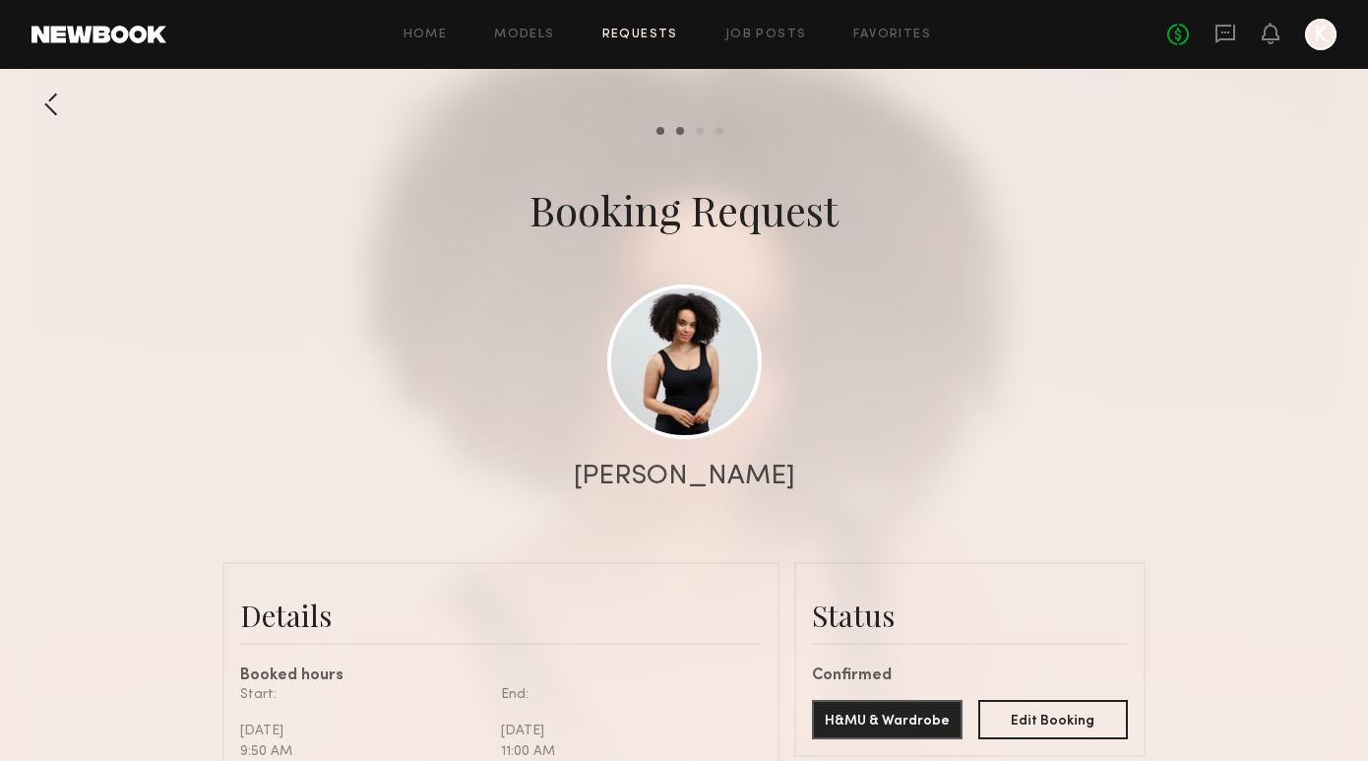
scroll to position [0, 0]
click at [638, 29] on link "Requests" at bounding box center [640, 35] width 76 height 13
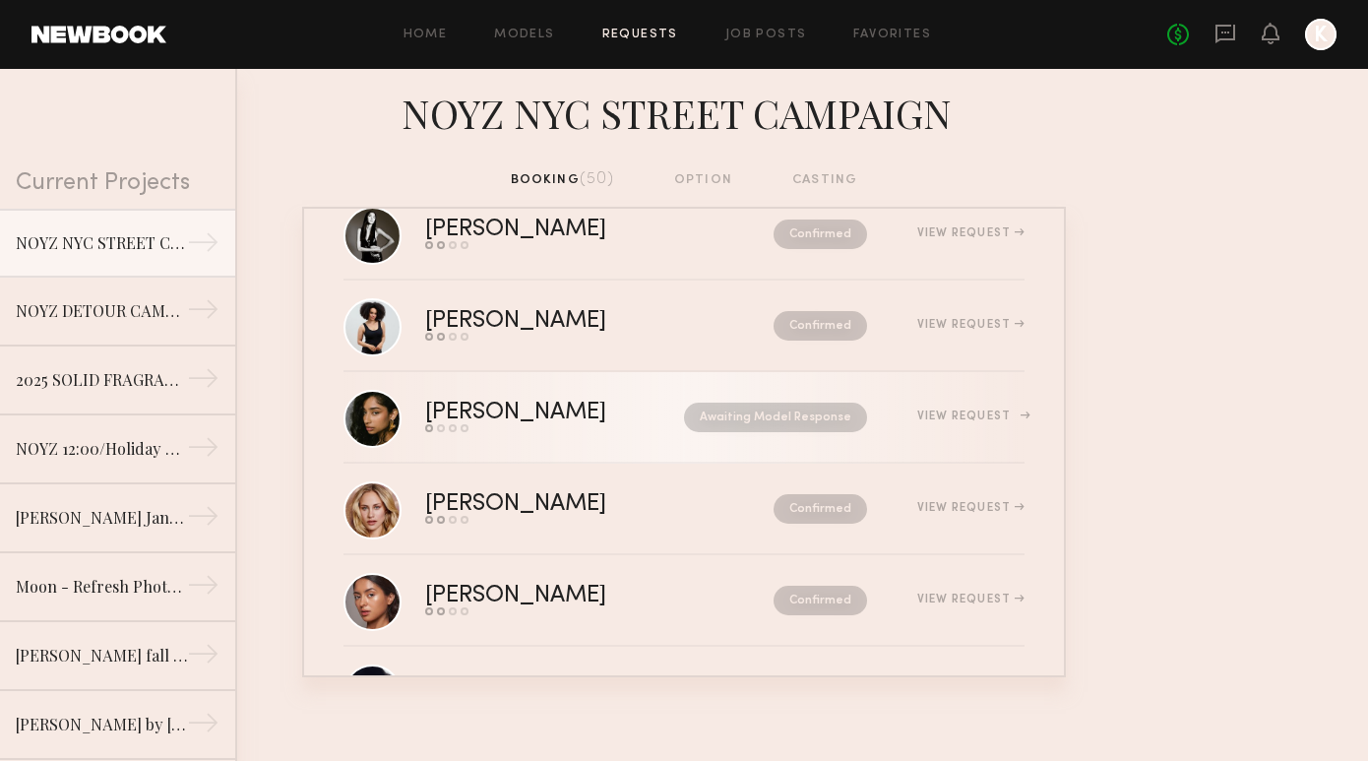
scroll to position [3620, 0]
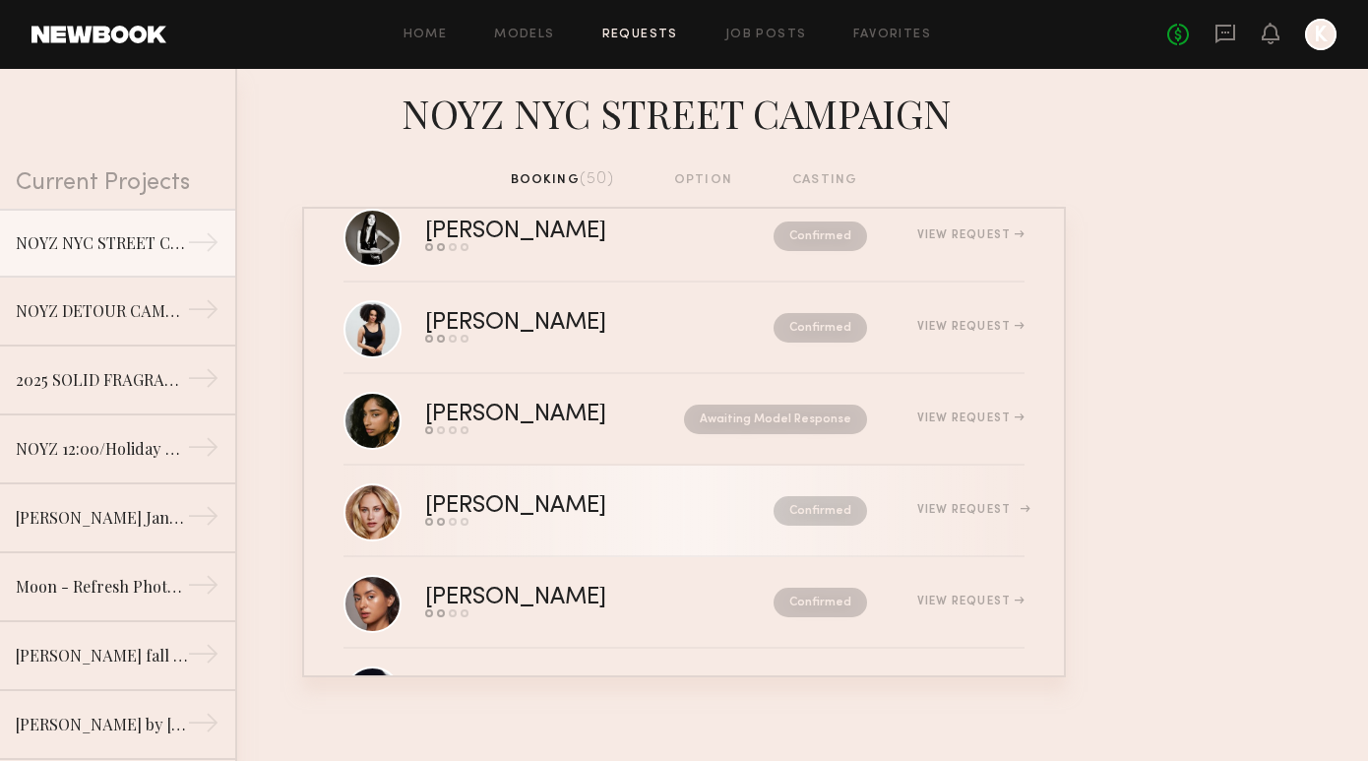
click at [594, 524] on div "Send request Model response Review hours worked Pay model" at bounding box center [557, 522] width 265 height 8
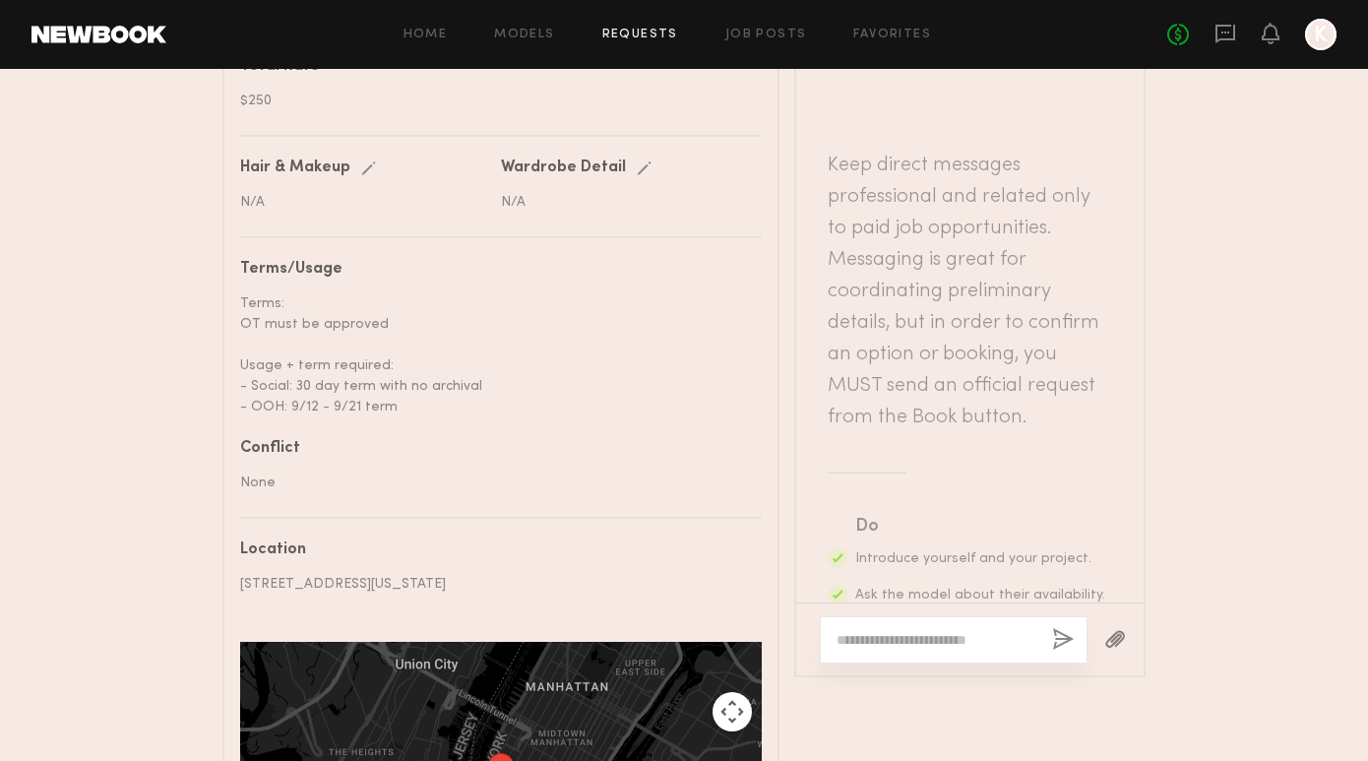
scroll to position [1034, 0]
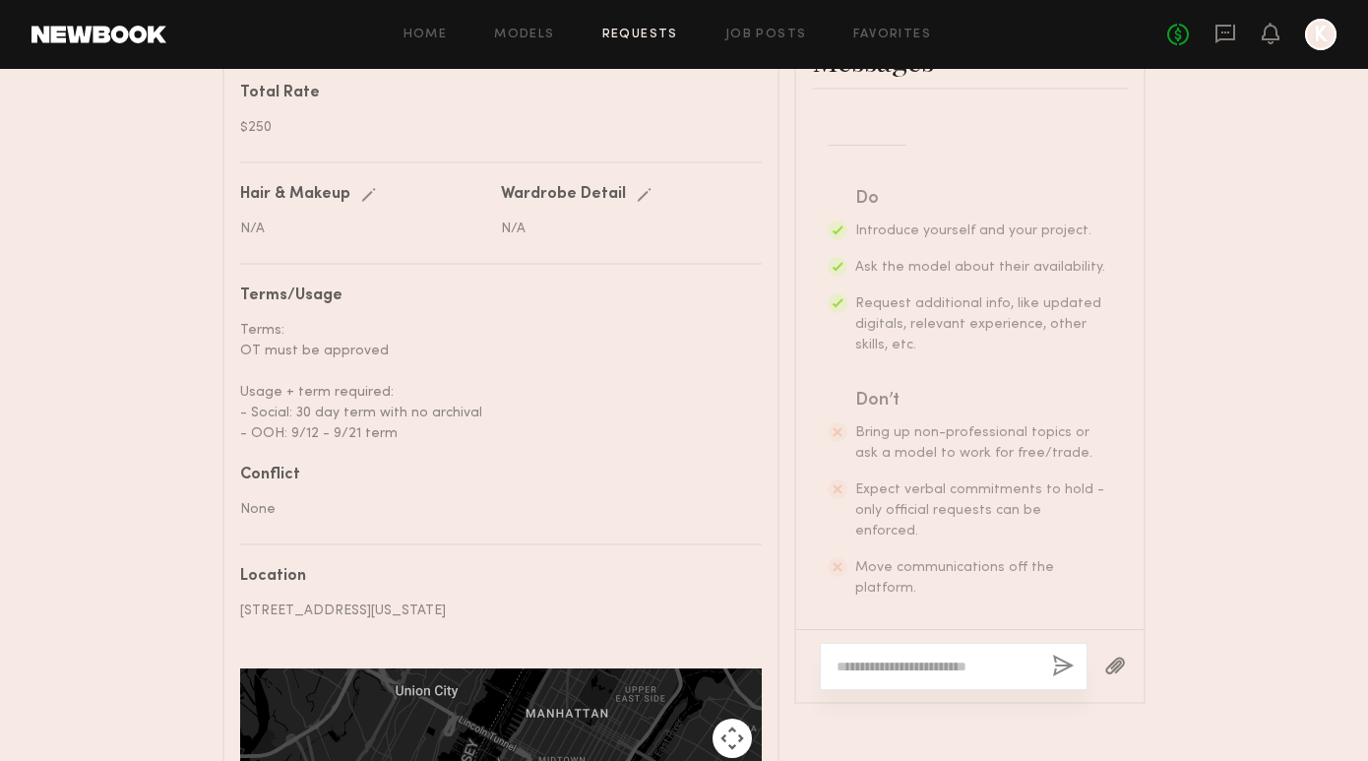
click at [924, 656] on textarea at bounding box center [936, 666] width 200 height 20
paste textarea "**********"
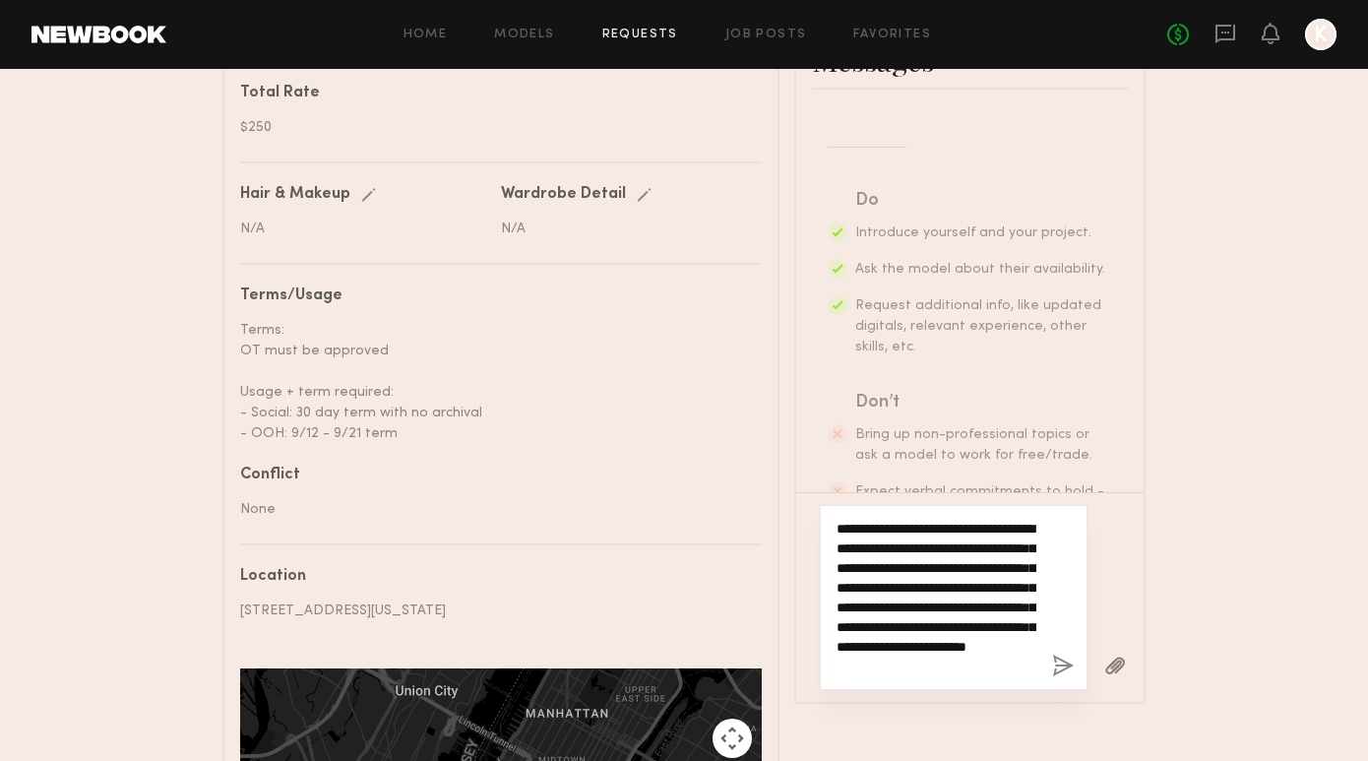
type textarea "**********"
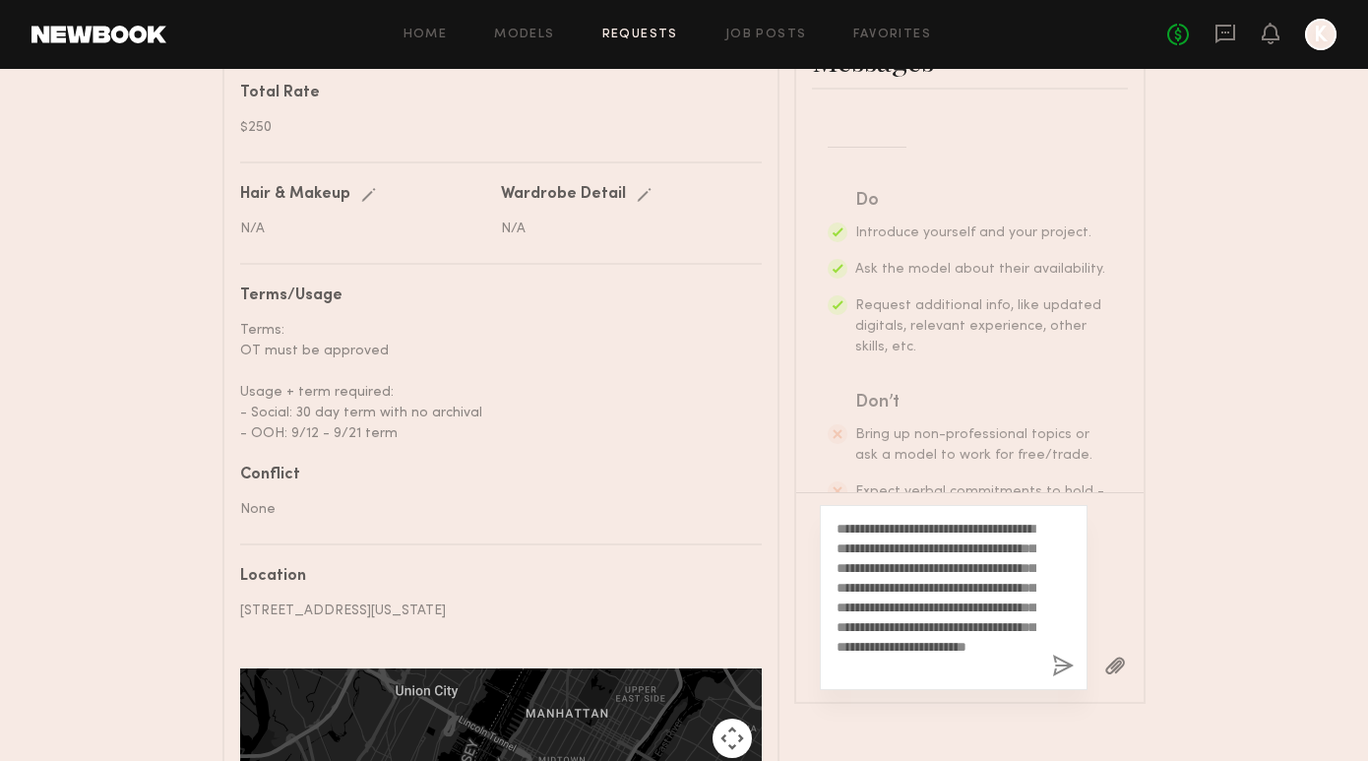
click at [1051, 505] on div "**********" at bounding box center [954, 597] width 268 height 185
click at [1060, 654] on button "button" at bounding box center [1063, 666] width 22 height 25
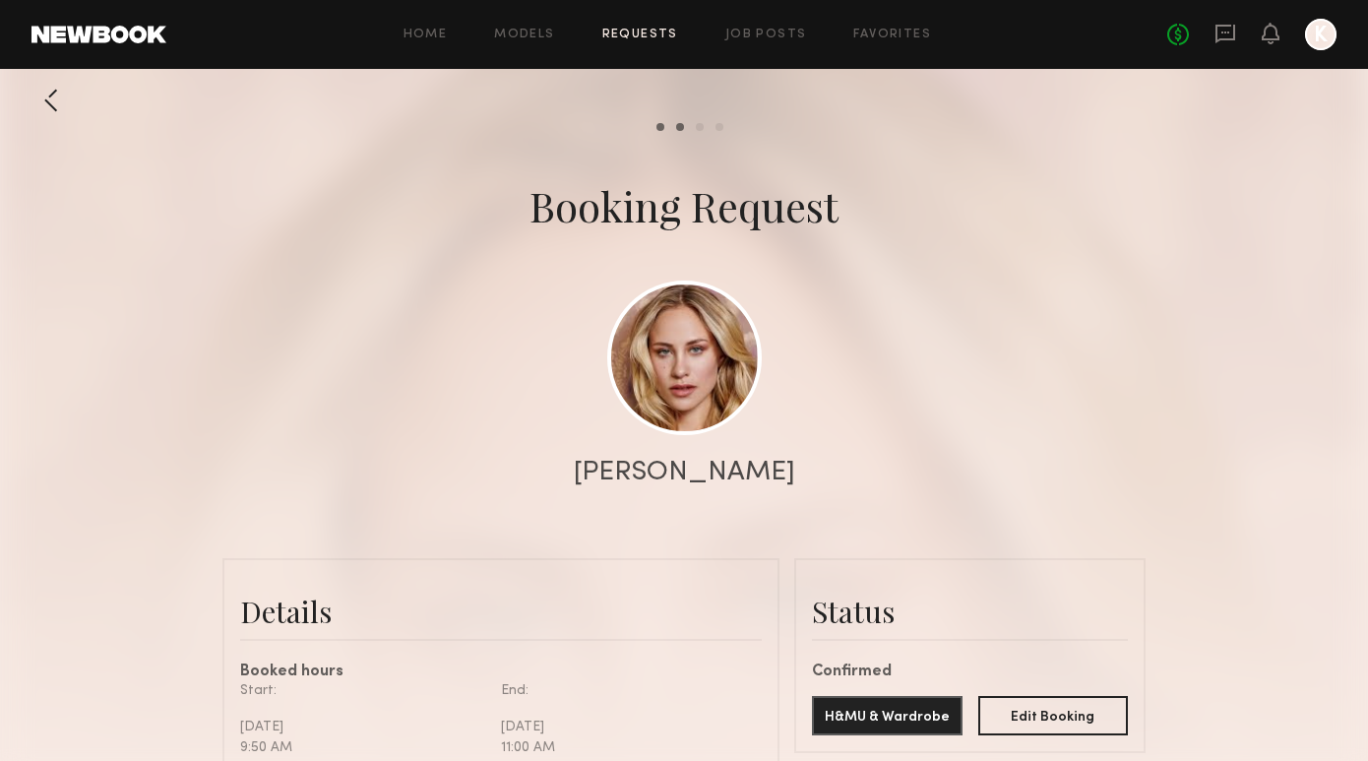
scroll to position [4, 0]
click at [644, 27] on div "Home Models Requests Job Posts Favorites Sign Out No fees up to $5,000 K" at bounding box center [751, 34] width 1170 height 31
click at [651, 39] on link "Requests" at bounding box center [640, 35] width 76 height 13
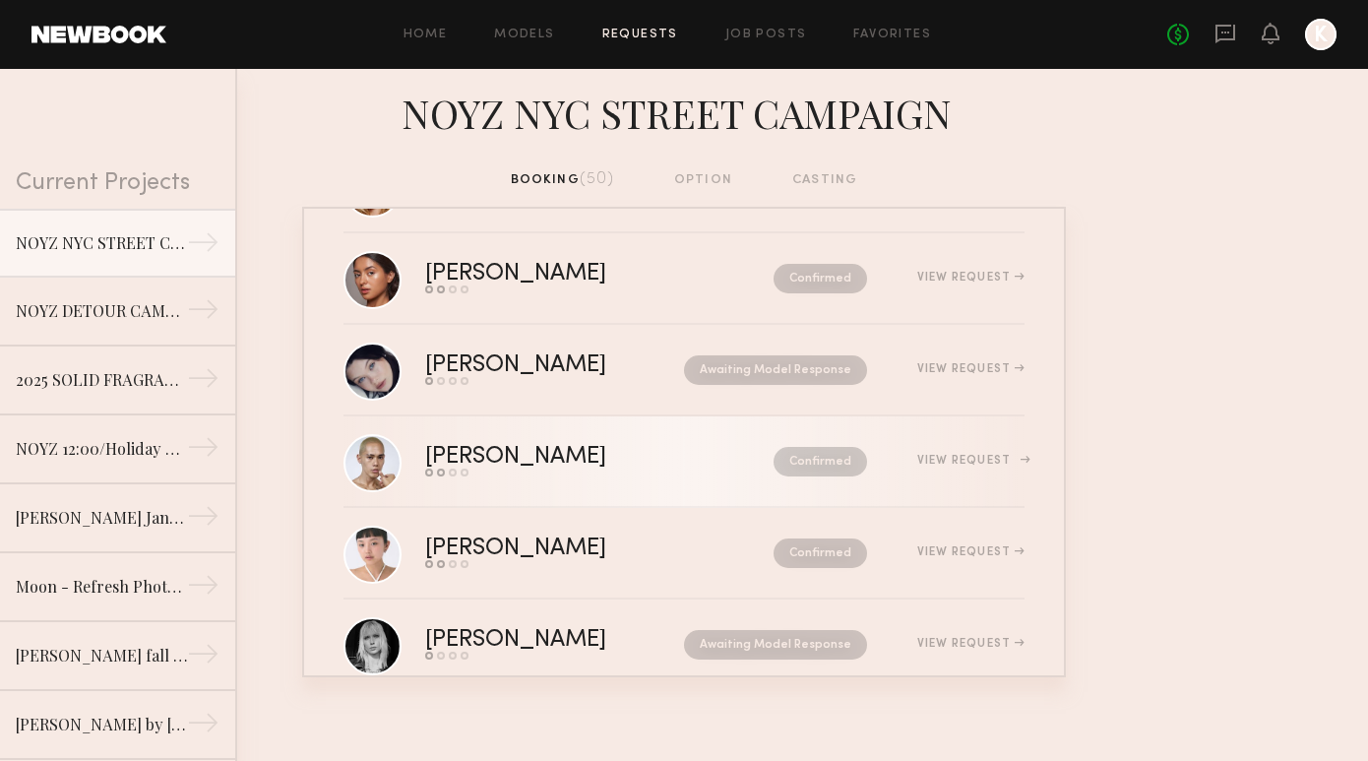
scroll to position [3933, 0]
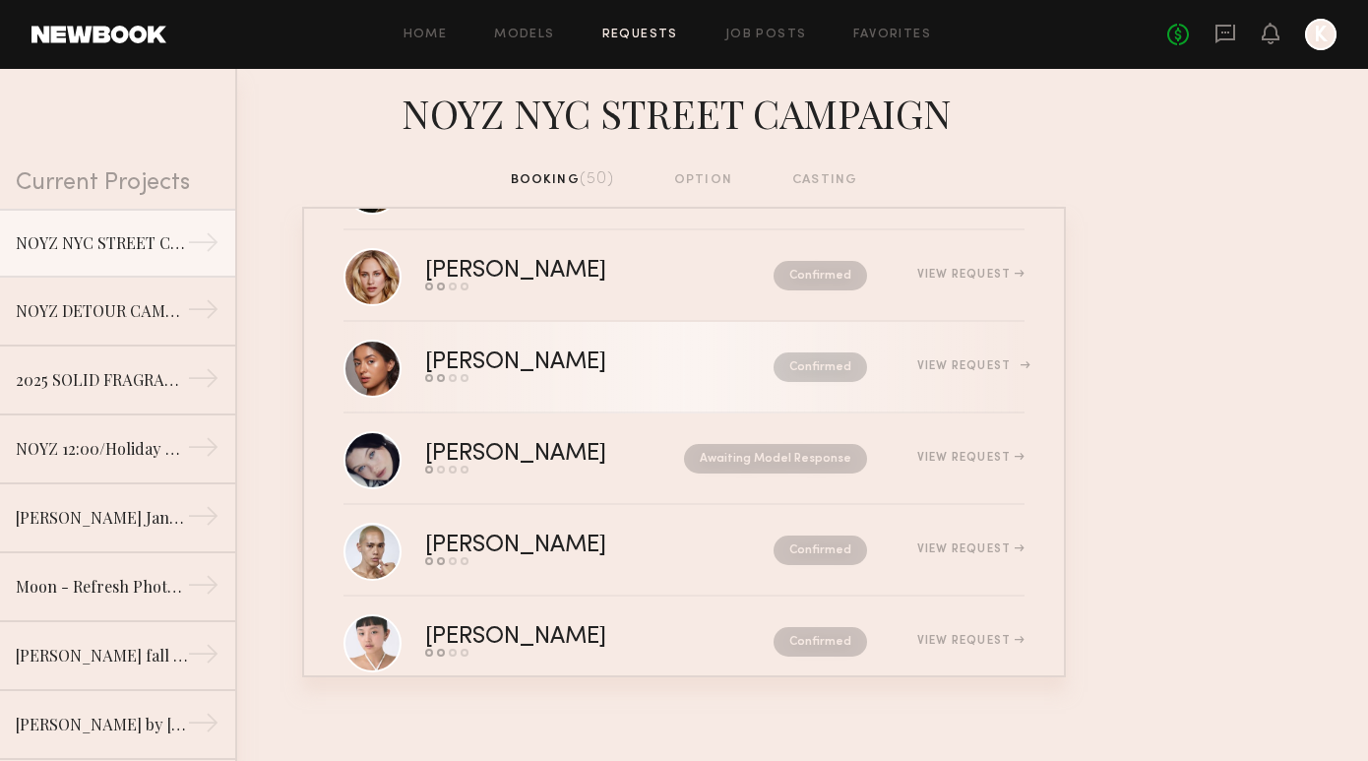
click at [585, 354] on div "Annette W." at bounding box center [557, 362] width 265 height 23
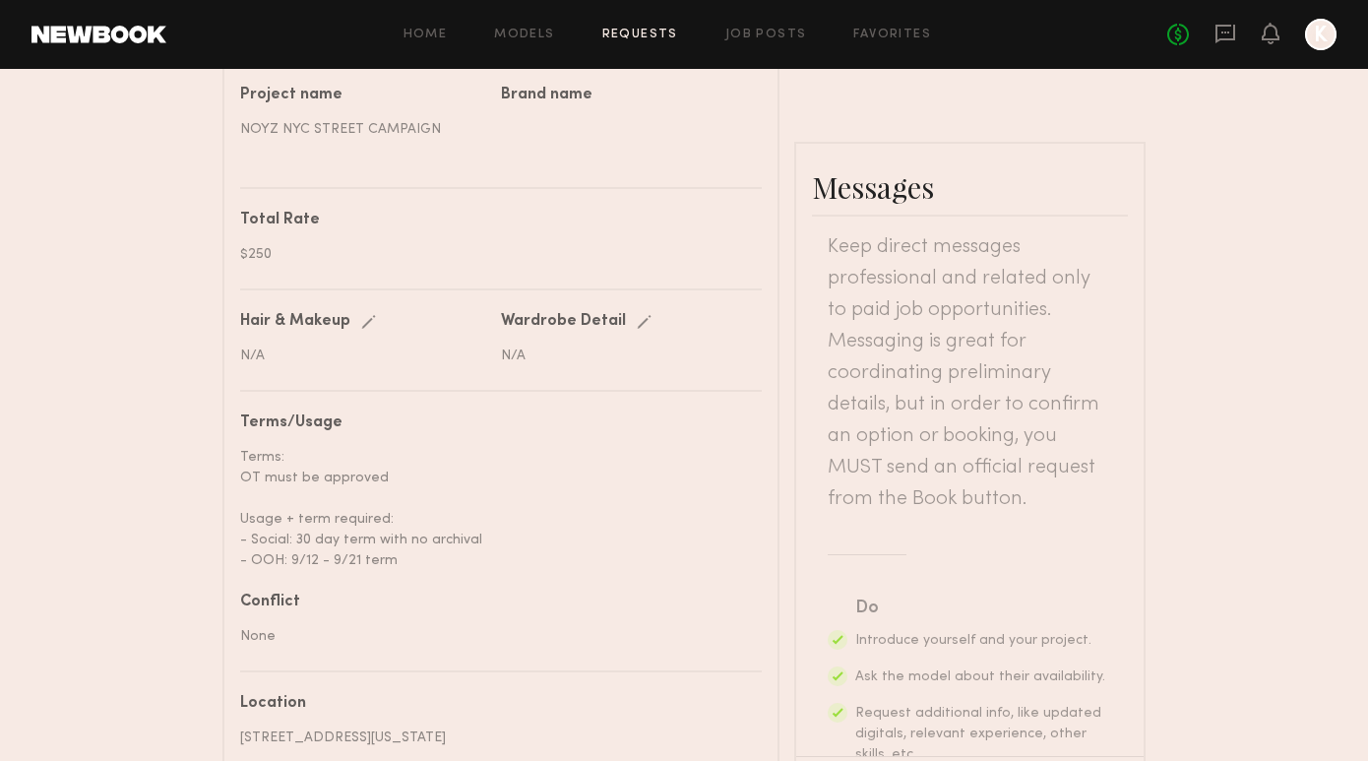
scroll to position [254, 0]
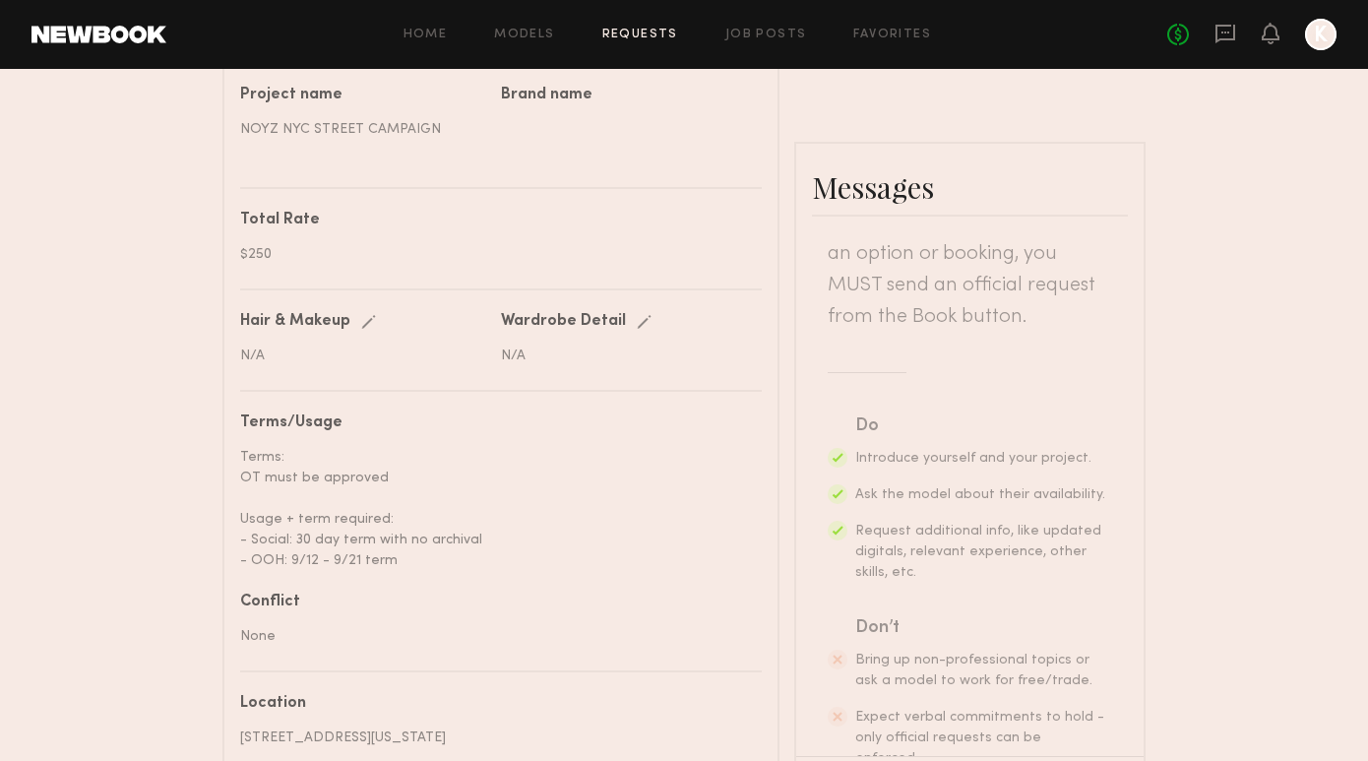
paste textarea "**********"
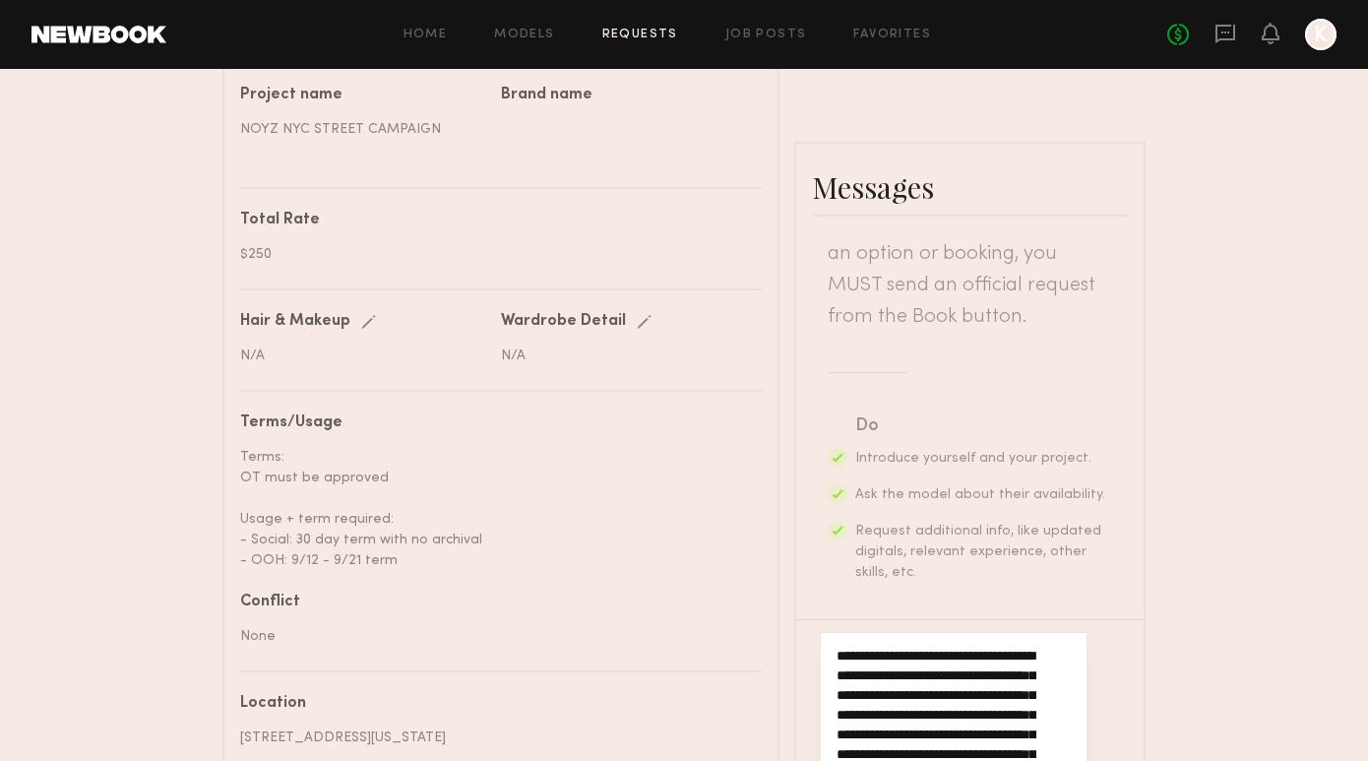
scroll to position [39, 0]
type textarea "**********"
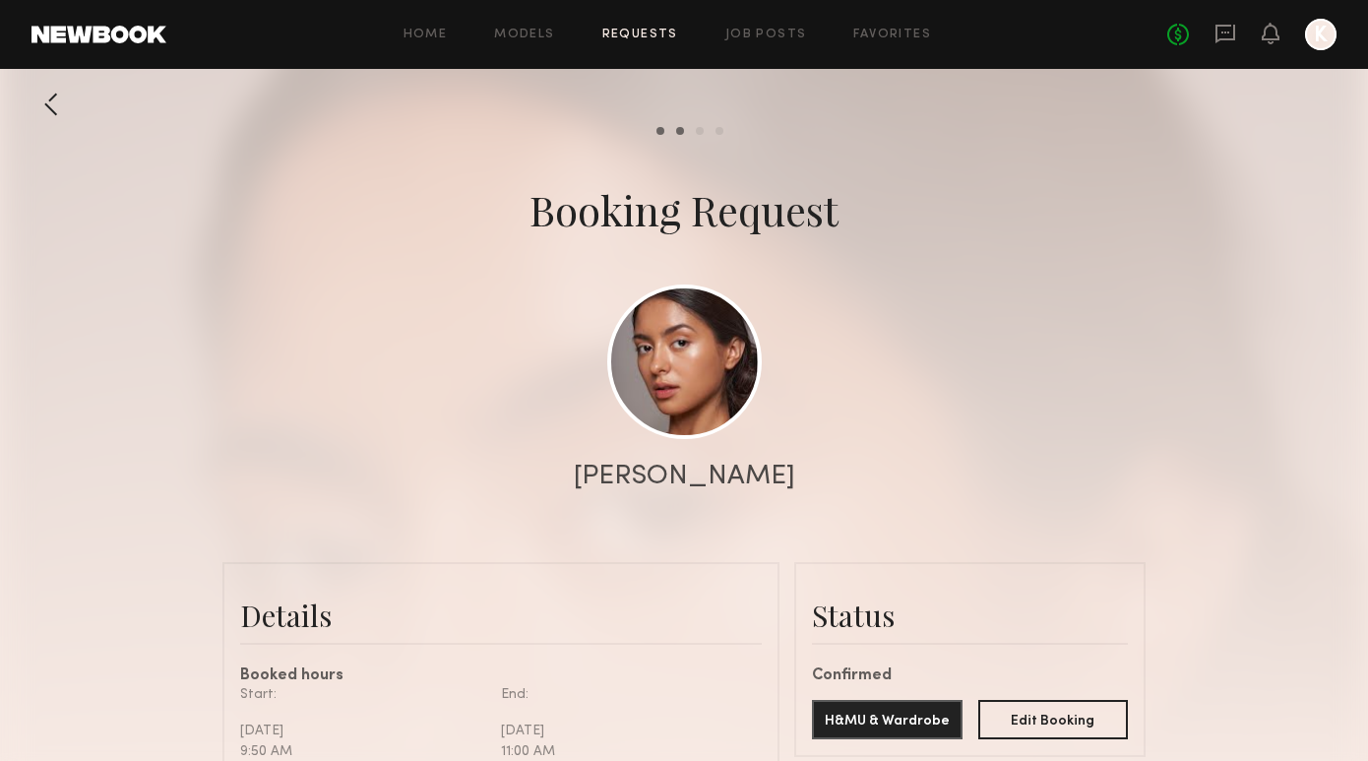
scroll to position [-1, 0]
click at [628, 31] on link "Requests" at bounding box center [640, 35] width 76 height 13
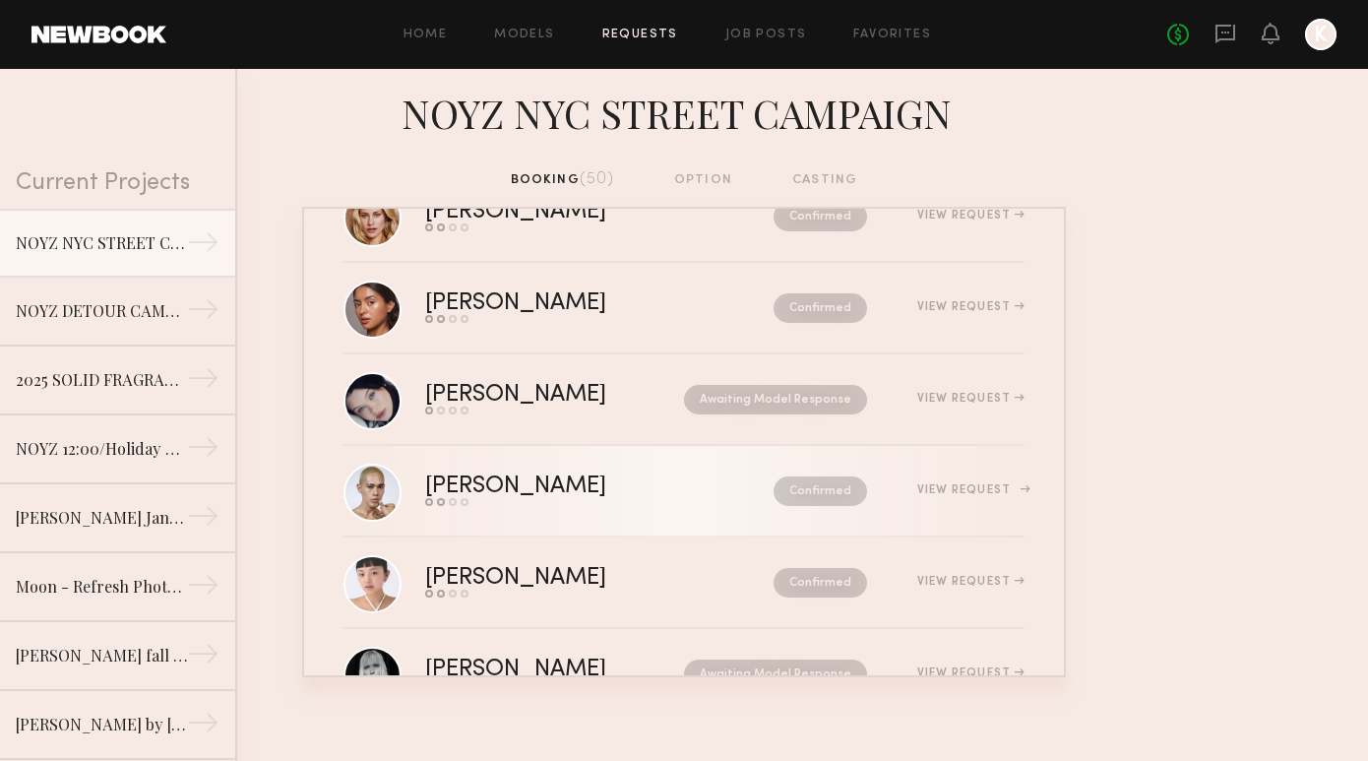
click at [614, 494] on div "Adrian B." at bounding box center [557, 486] width 265 height 23
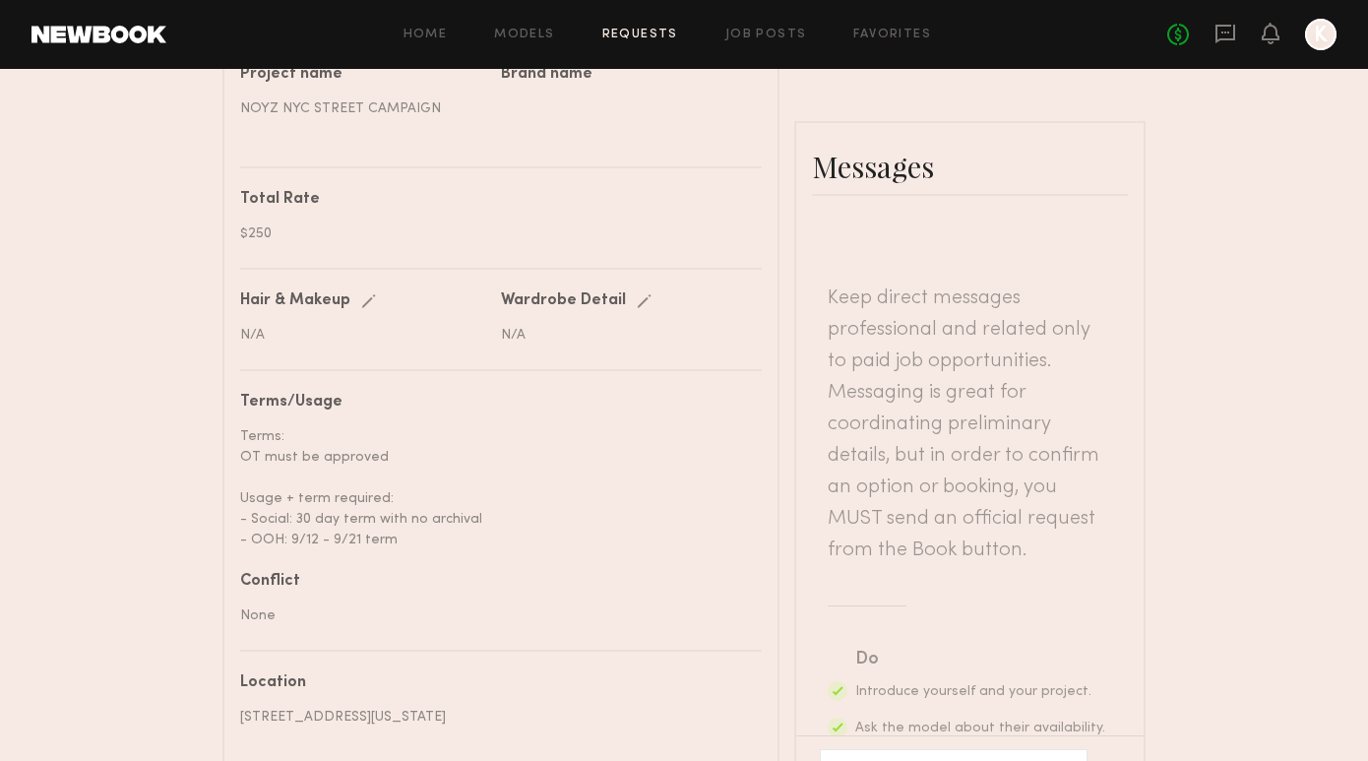
scroll to position [861, 0]
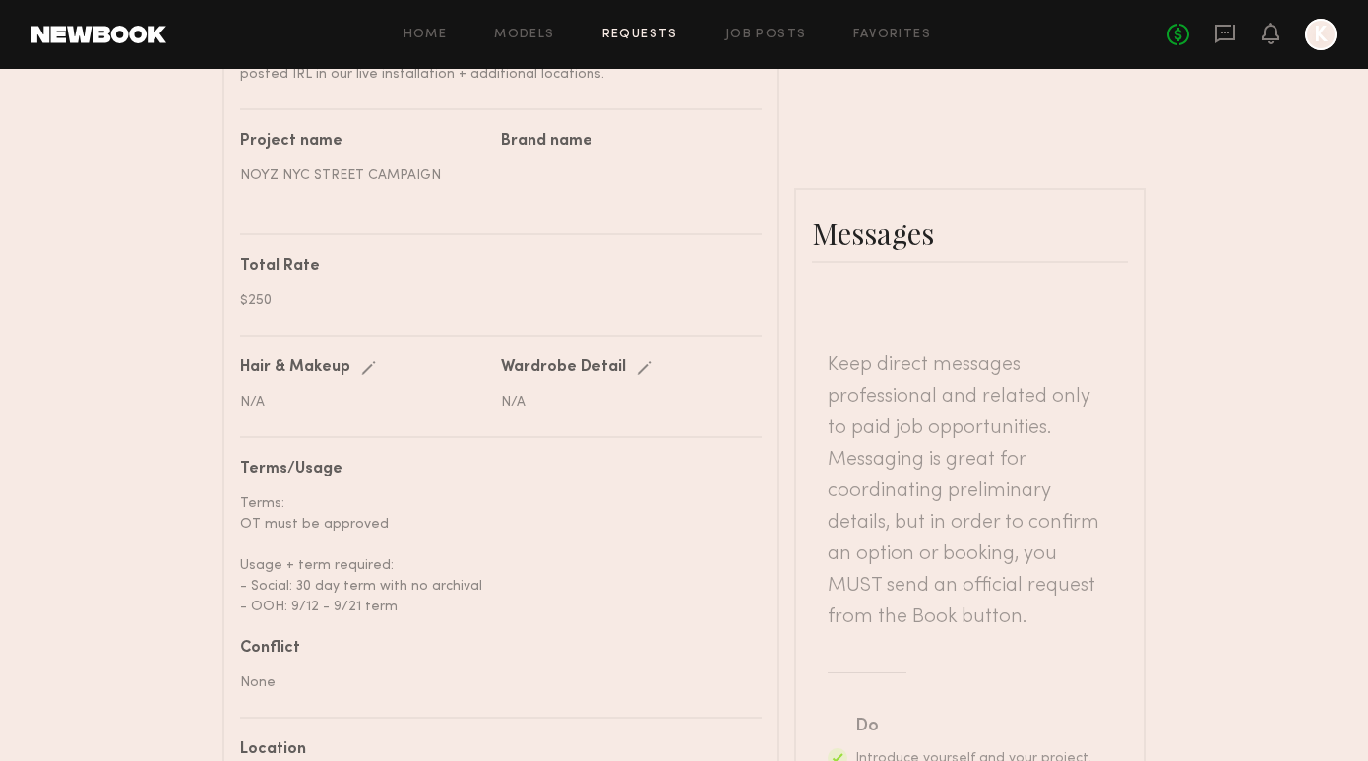
paste textarea "**********"
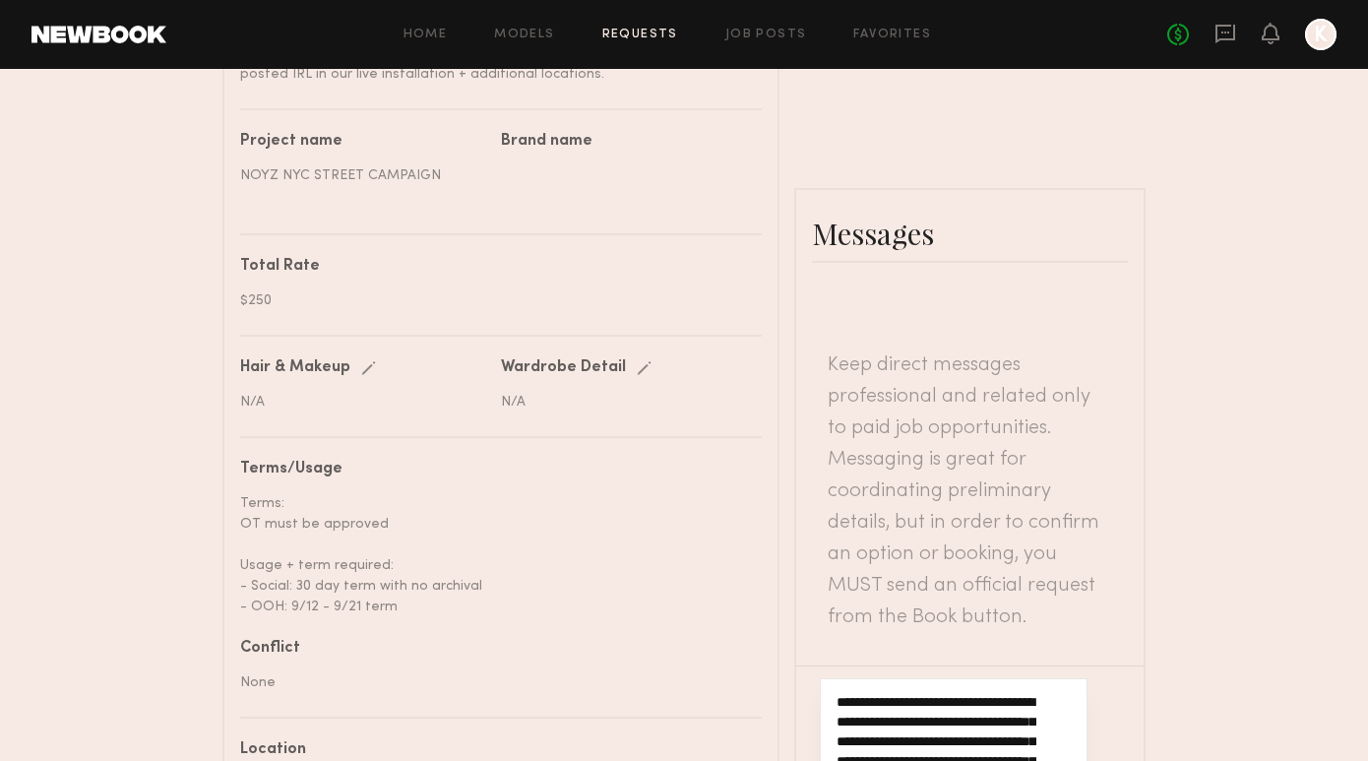
type textarea "**********"
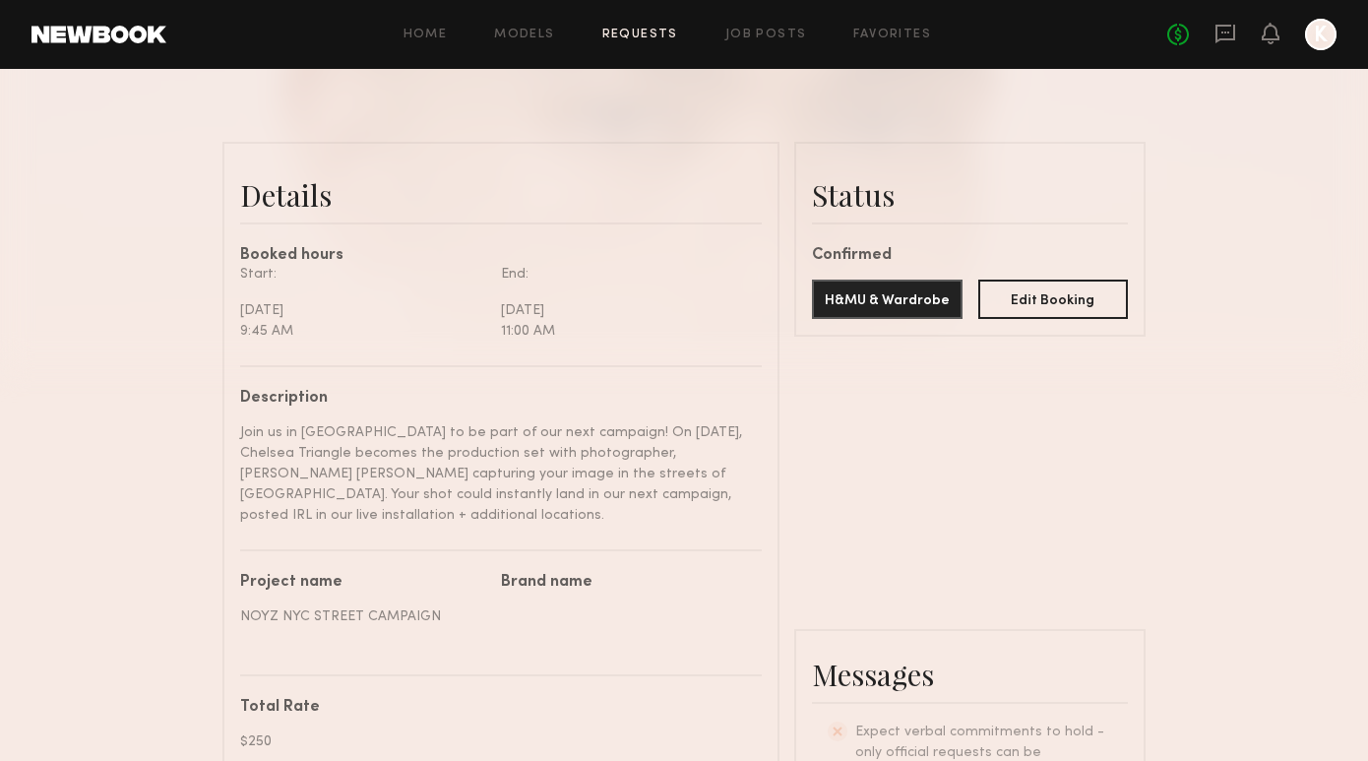
scroll to position [211, 0]
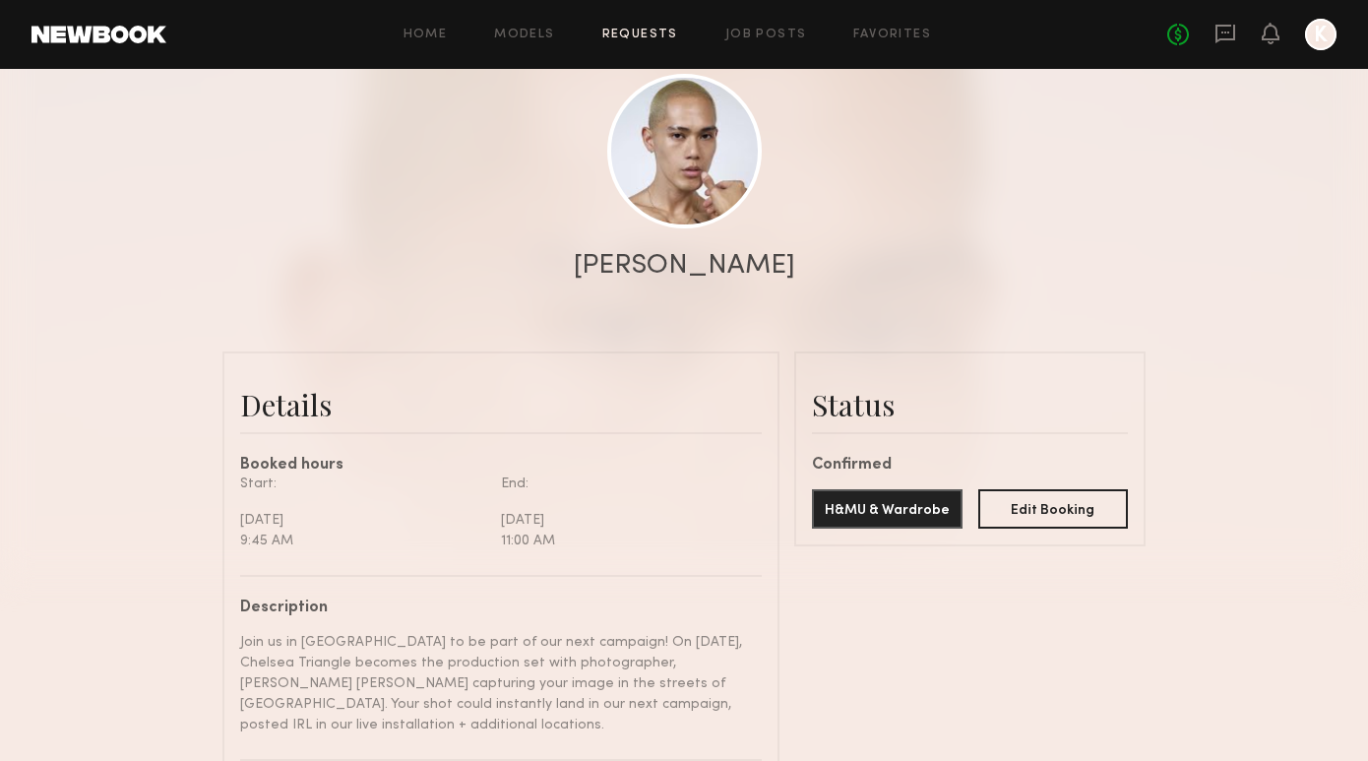
click at [651, 37] on link "Requests" at bounding box center [640, 35] width 76 height 13
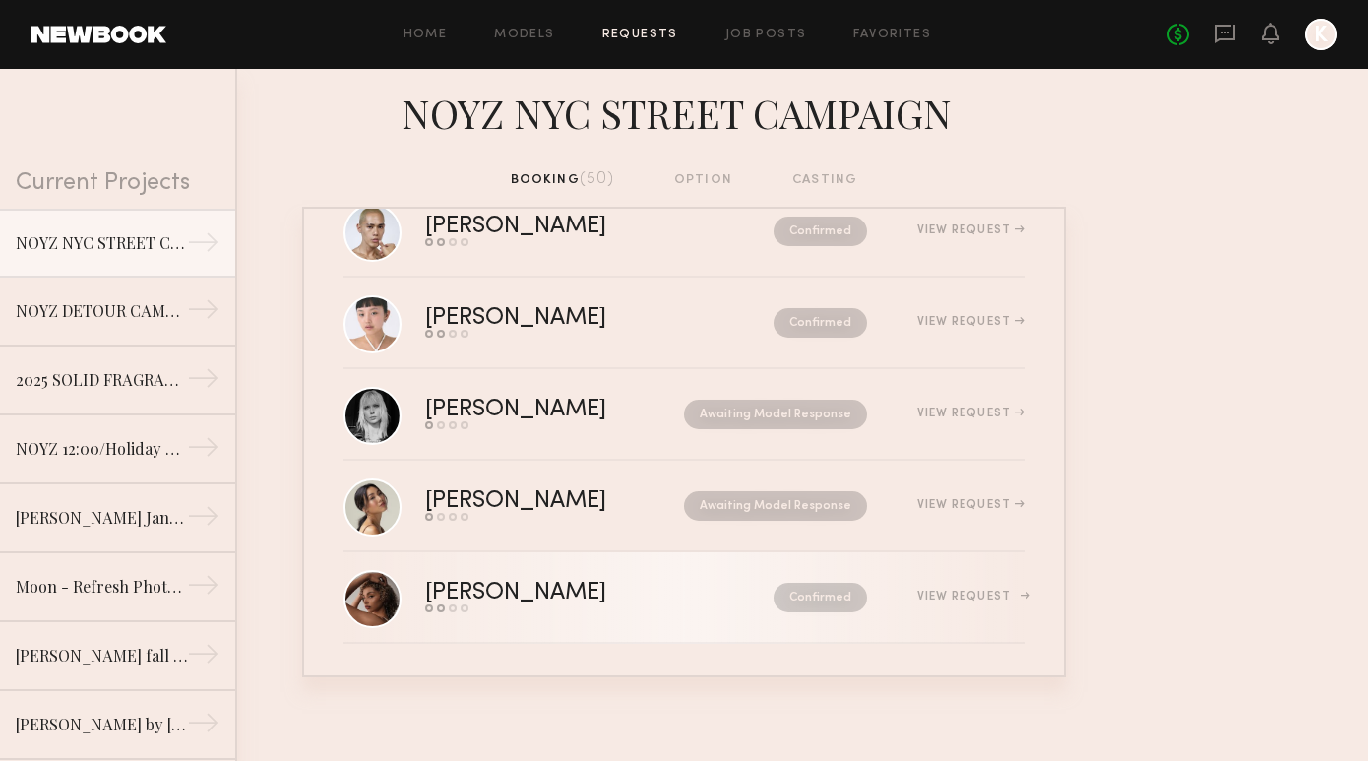
click at [749, 613] on link "Andreanna H. Send request Model response Review hours worked Pay model Confirme…" at bounding box center [683, 598] width 681 height 92
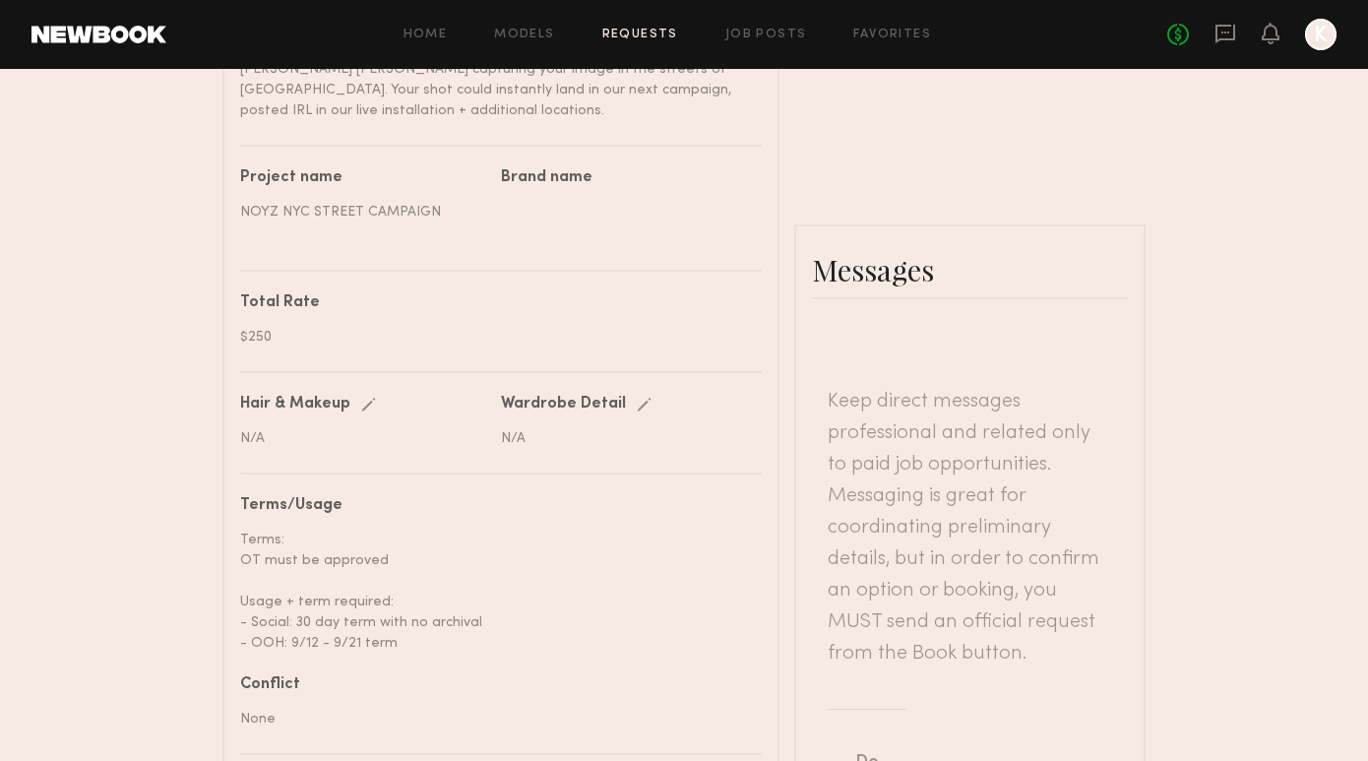
scroll to position [1057, 0]
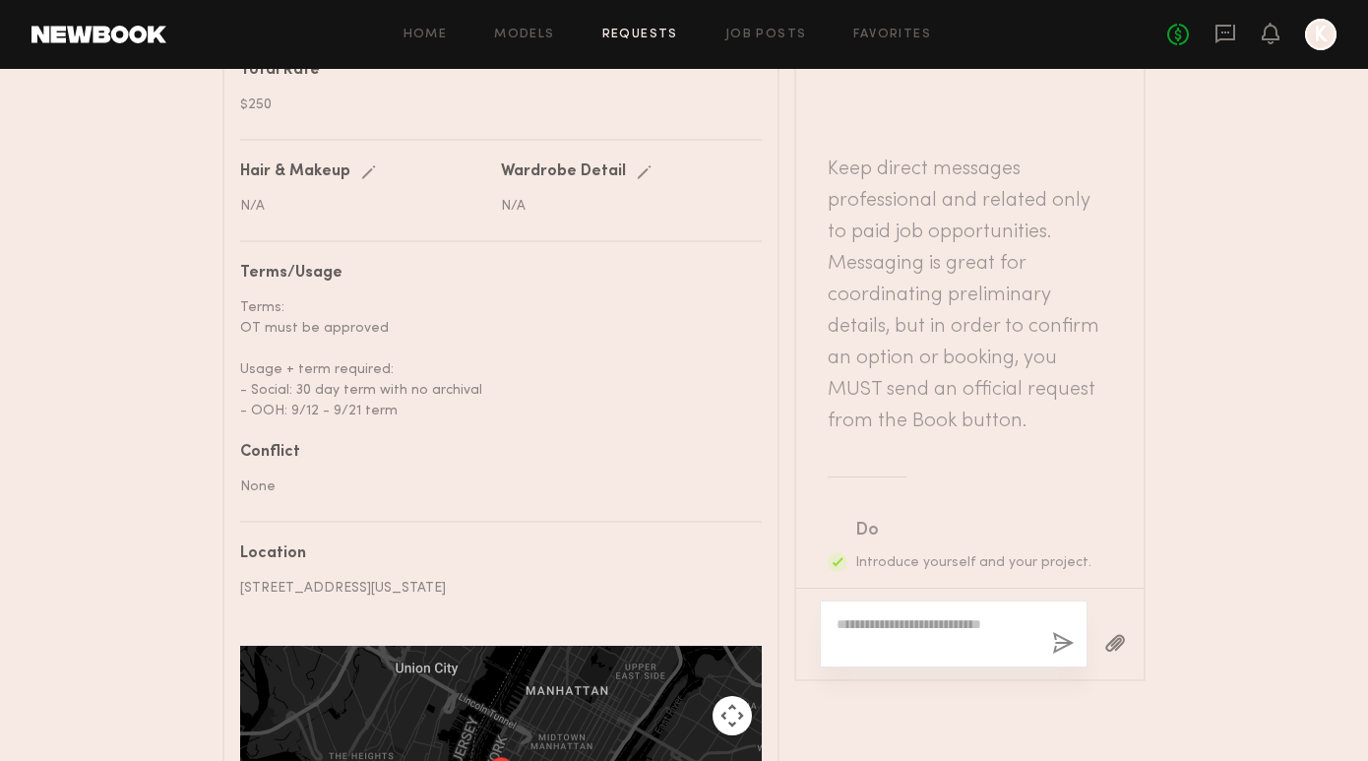
click at [902, 614] on textarea at bounding box center [936, 633] width 200 height 39
paste textarea "**********"
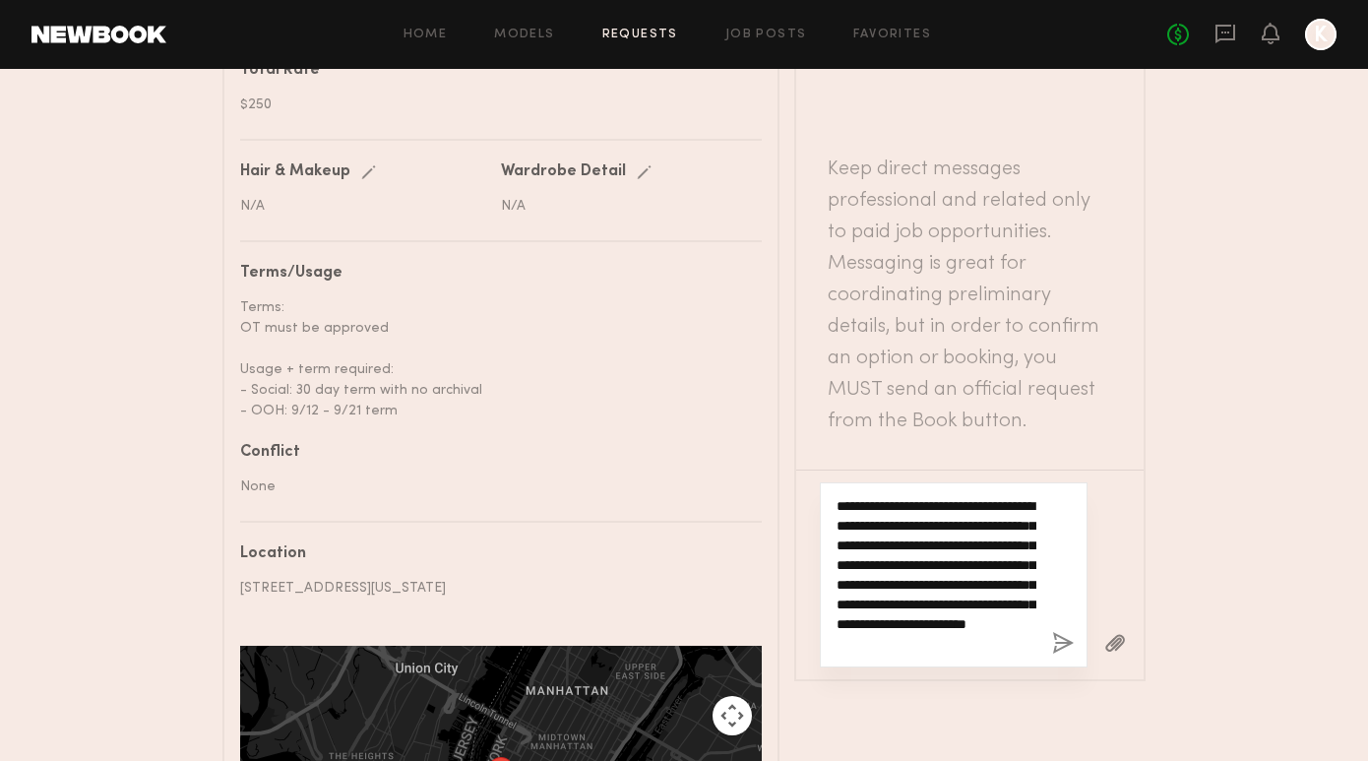
type textarea "**********"
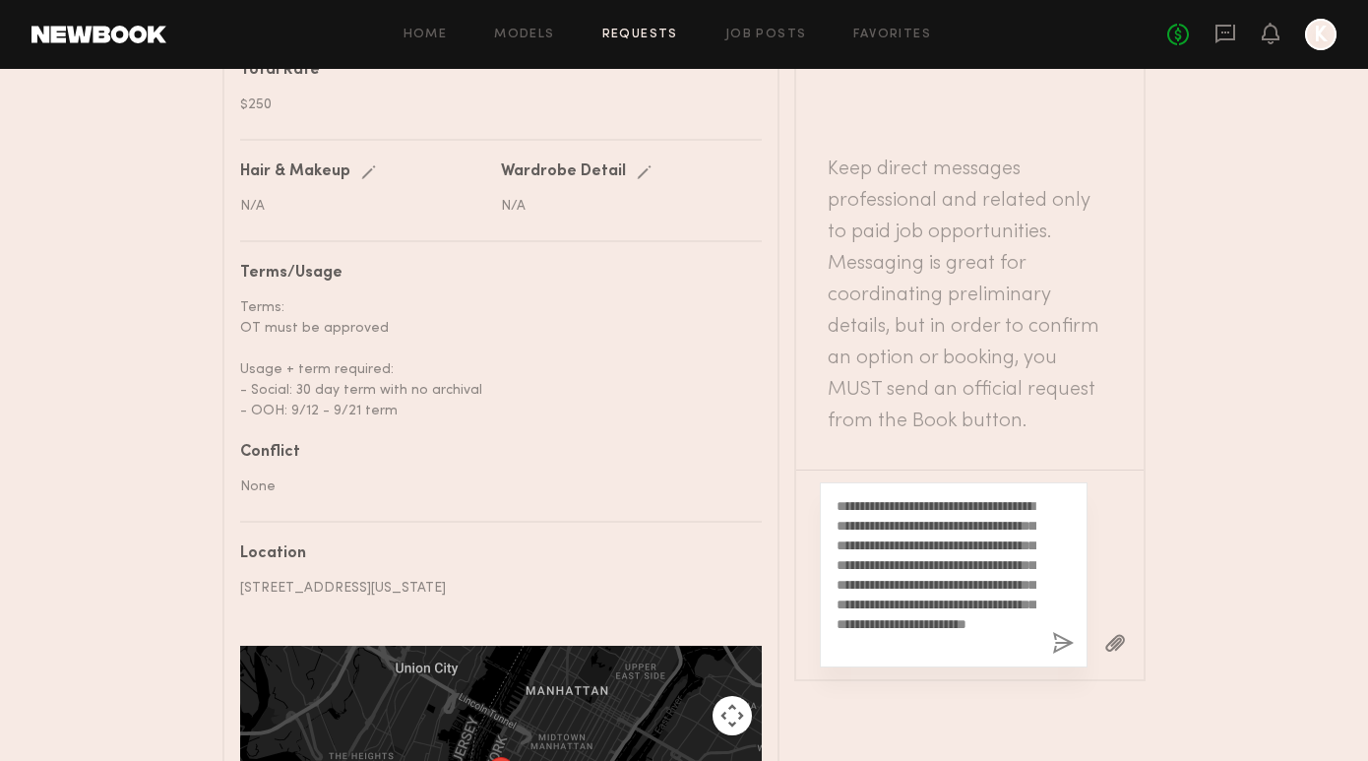
click at [1070, 632] on button "button" at bounding box center [1063, 644] width 22 height 25
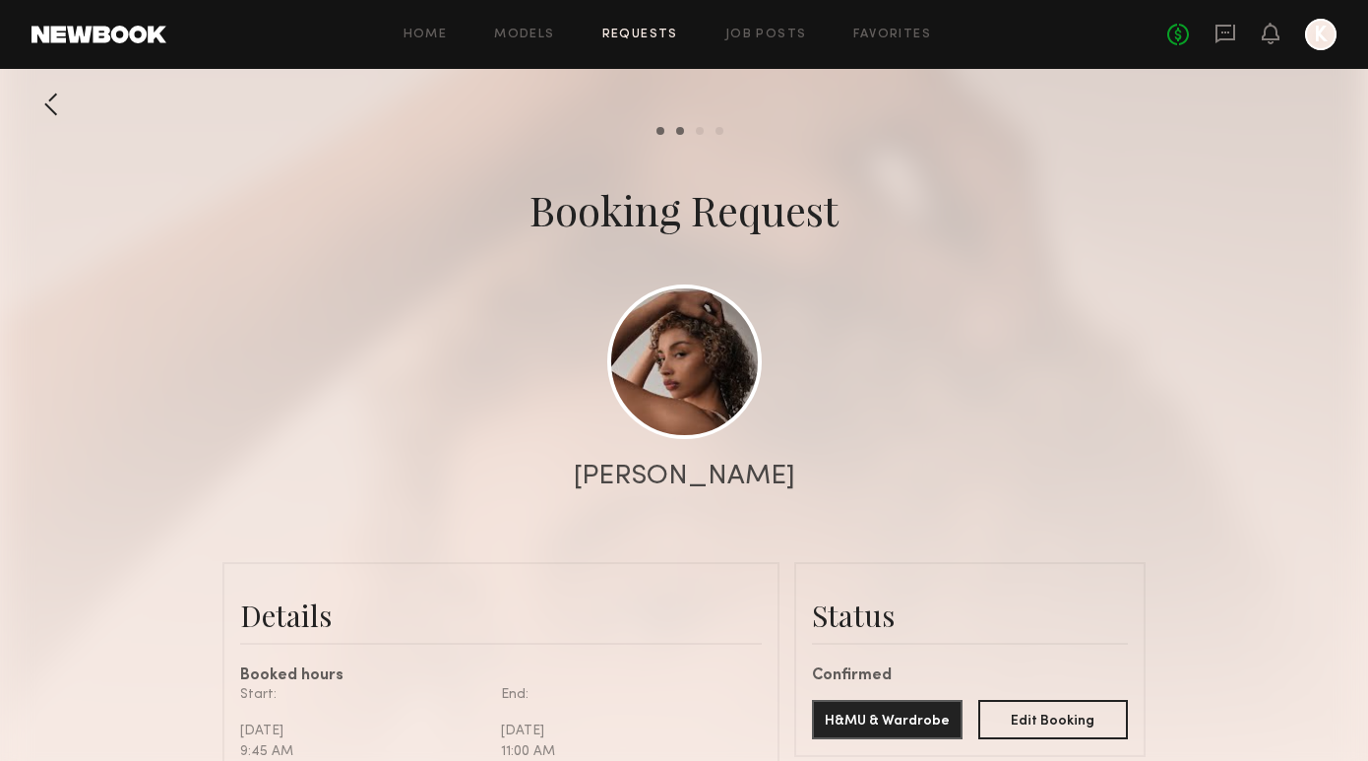
scroll to position [746, 0]
click at [657, 27] on div "Home Models Requests Job Posts Favorites Sign Out No fees up to $5,000 K" at bounding box center [751, 34] width 1170 height 31
click at [660, 34] on link "Requests" at bounding box center [640, 35] width 76 height 13
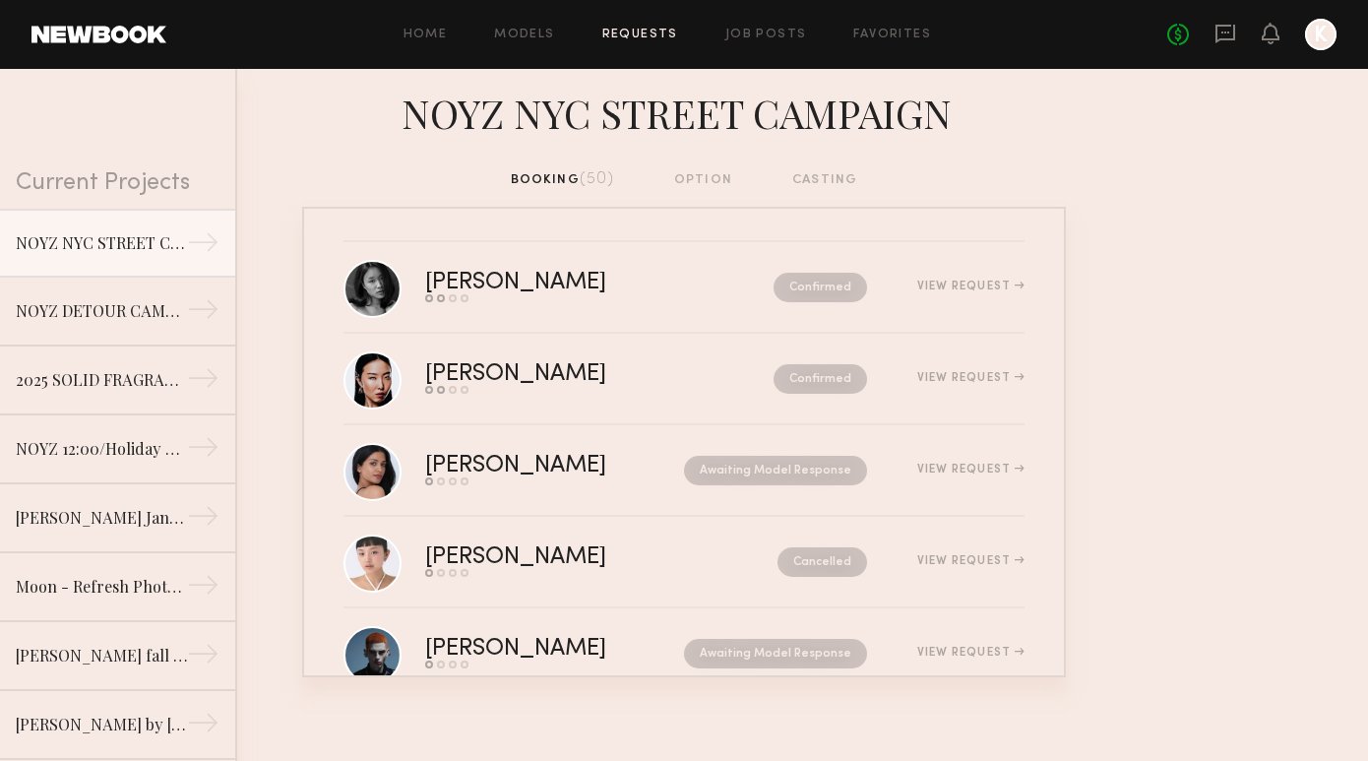
click at [1253, 404] on nb-requests-list-container "Martha O. Send request Model response Review hours worked Pay model Confirmed V…" at bounding box center [684, 442] width 1368 height 470
click at [652, 31] on link "Requests" at bounding box center [640, 35] width 76 height 13
click at [1225, 33] on icon at bounding box center [1225, 34] width 22 height 22
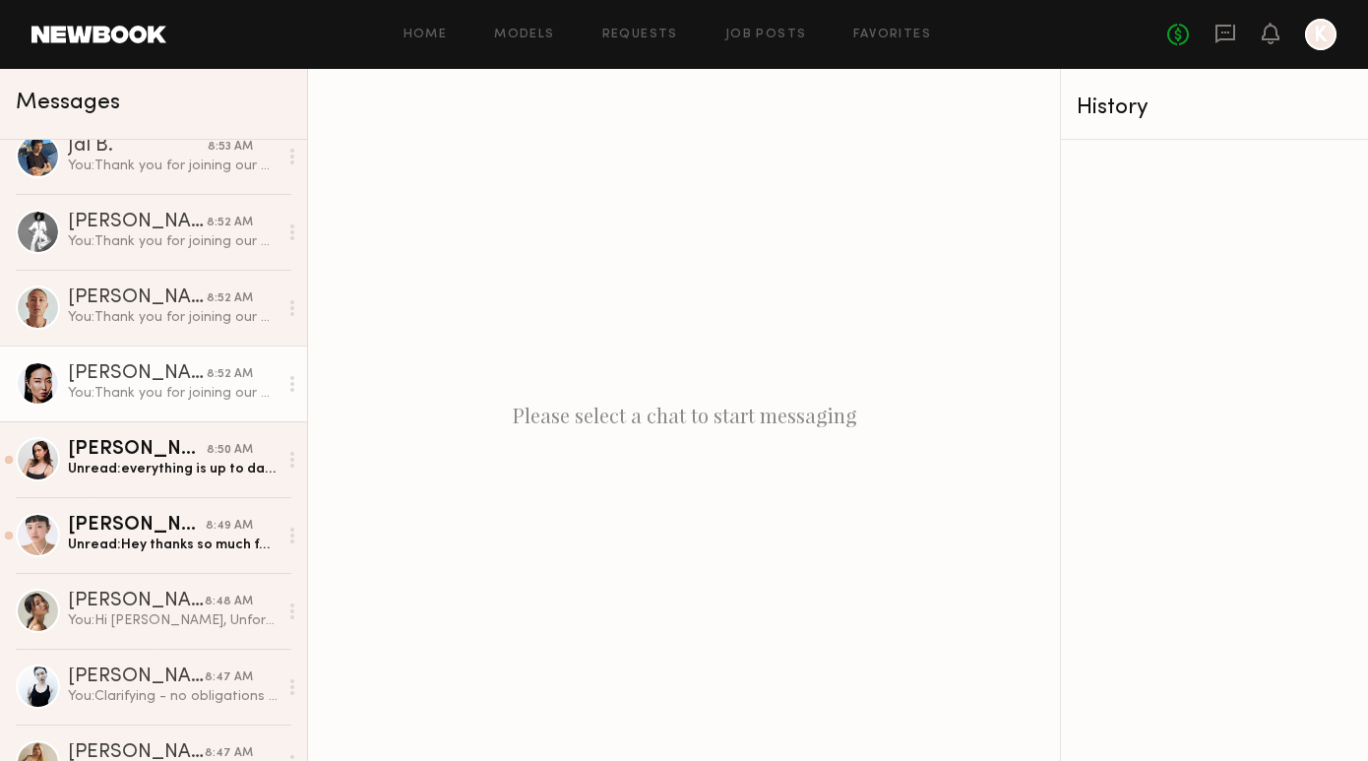
scroll to position [1235, 0]
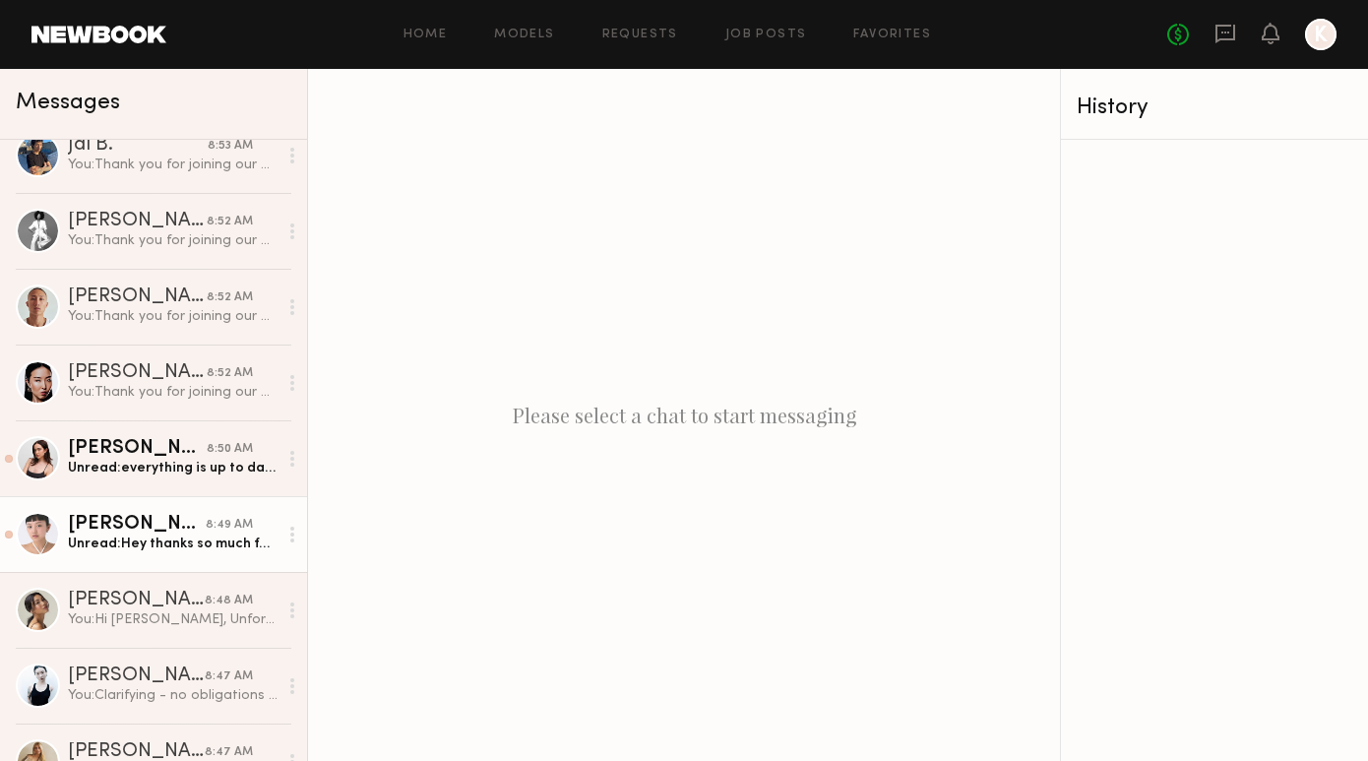
click at [166, 561] on link "Lin M. 8:49 AM Unread: Hey thanks so much for letting me know. Can’t wait to wo…" at bounding box center [153, 534] width 307 height 76
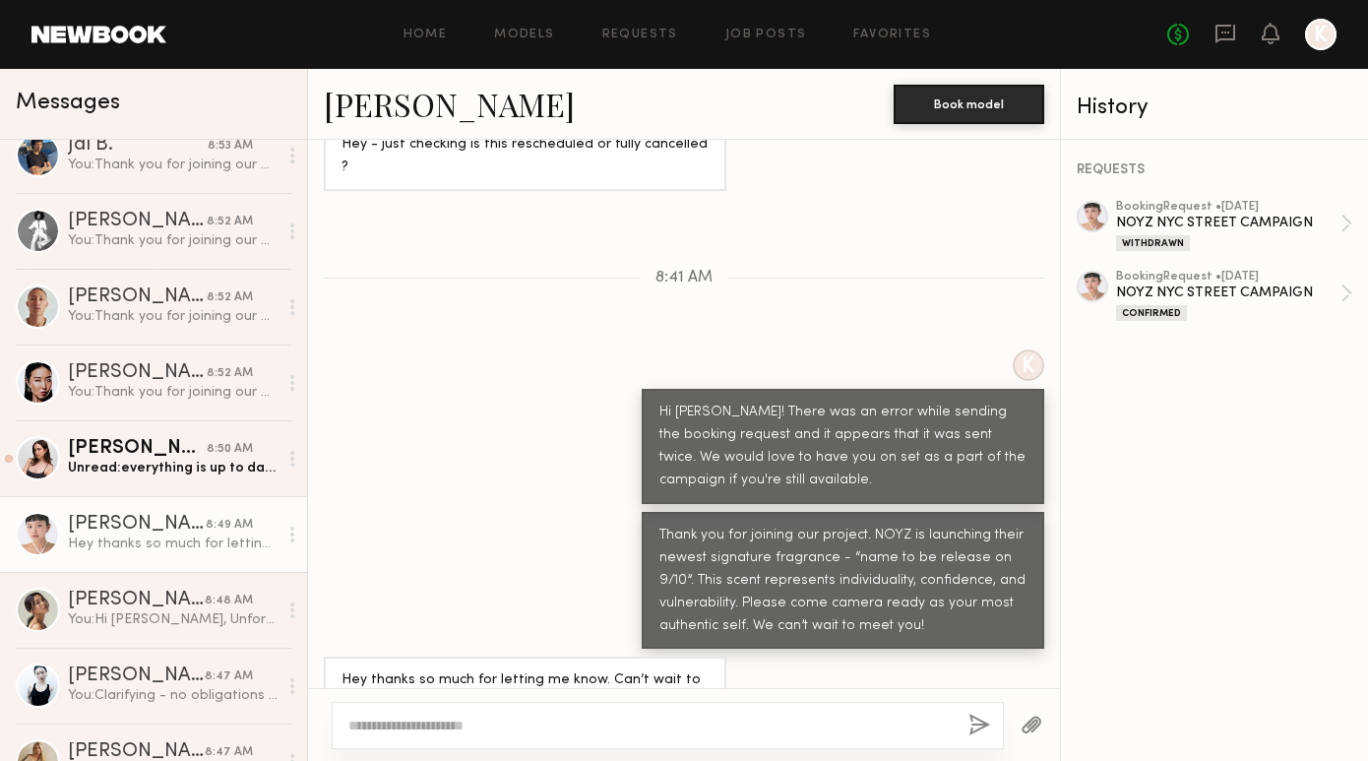
click at [291, 537] on icon at bounding box center [292, 534] width 4 height 16
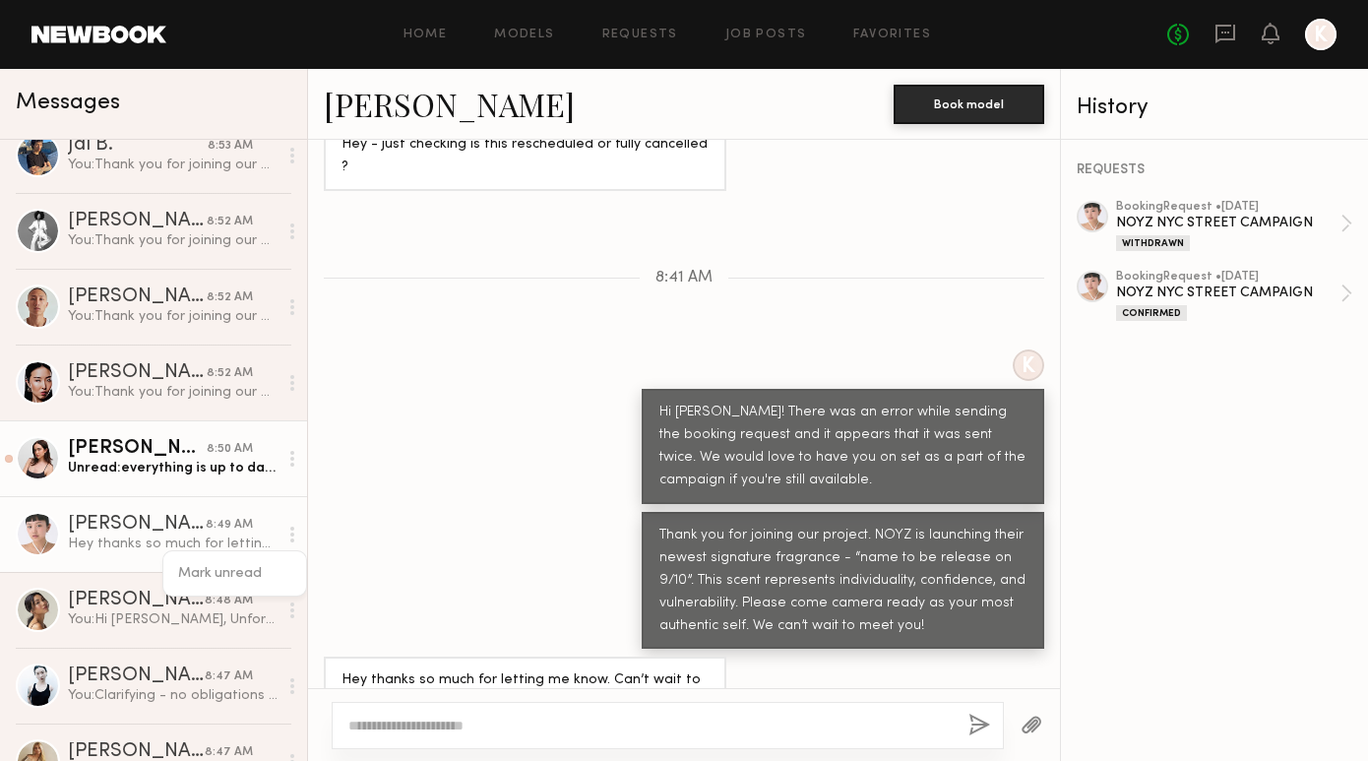
click at [69, 466] on div "Unread: everything is up to date now" at bounding box center [173, 468] width 210 height 19
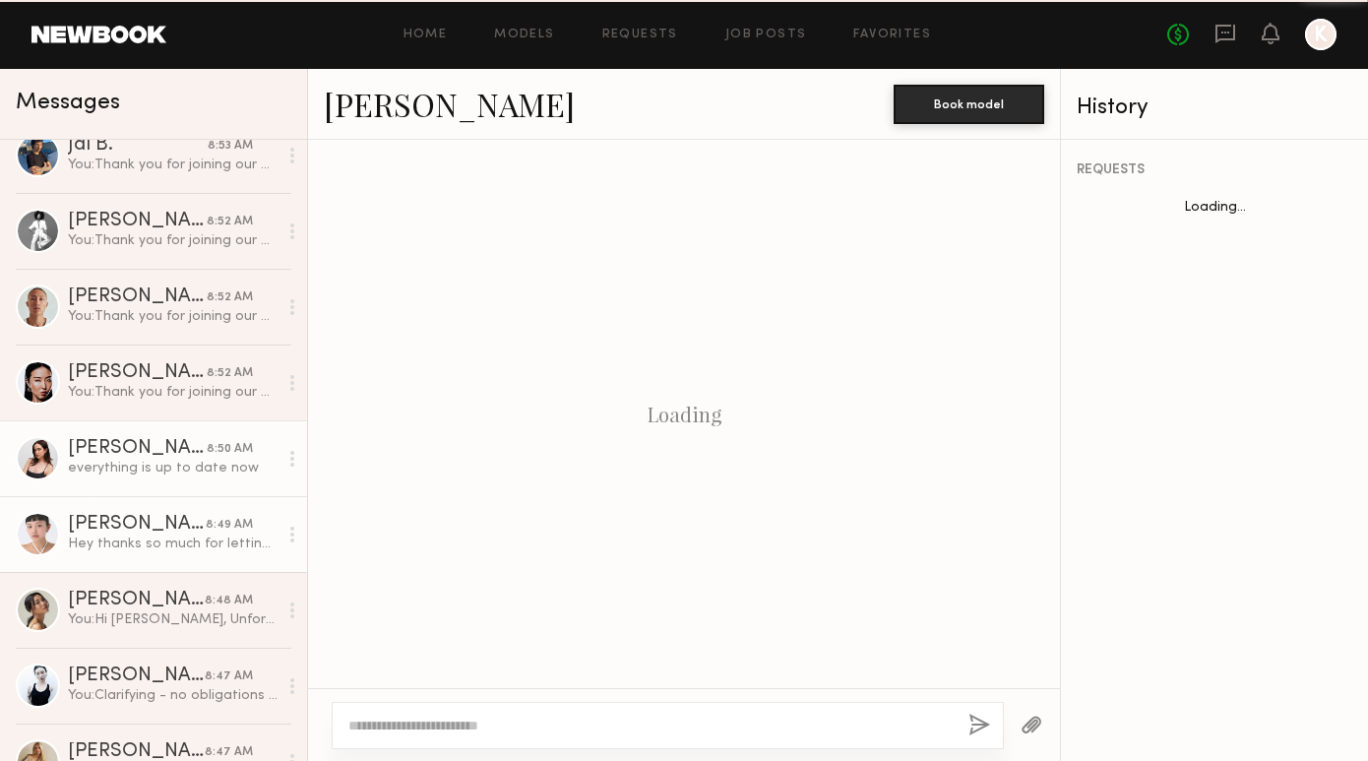
scroll to position [1010, 0]
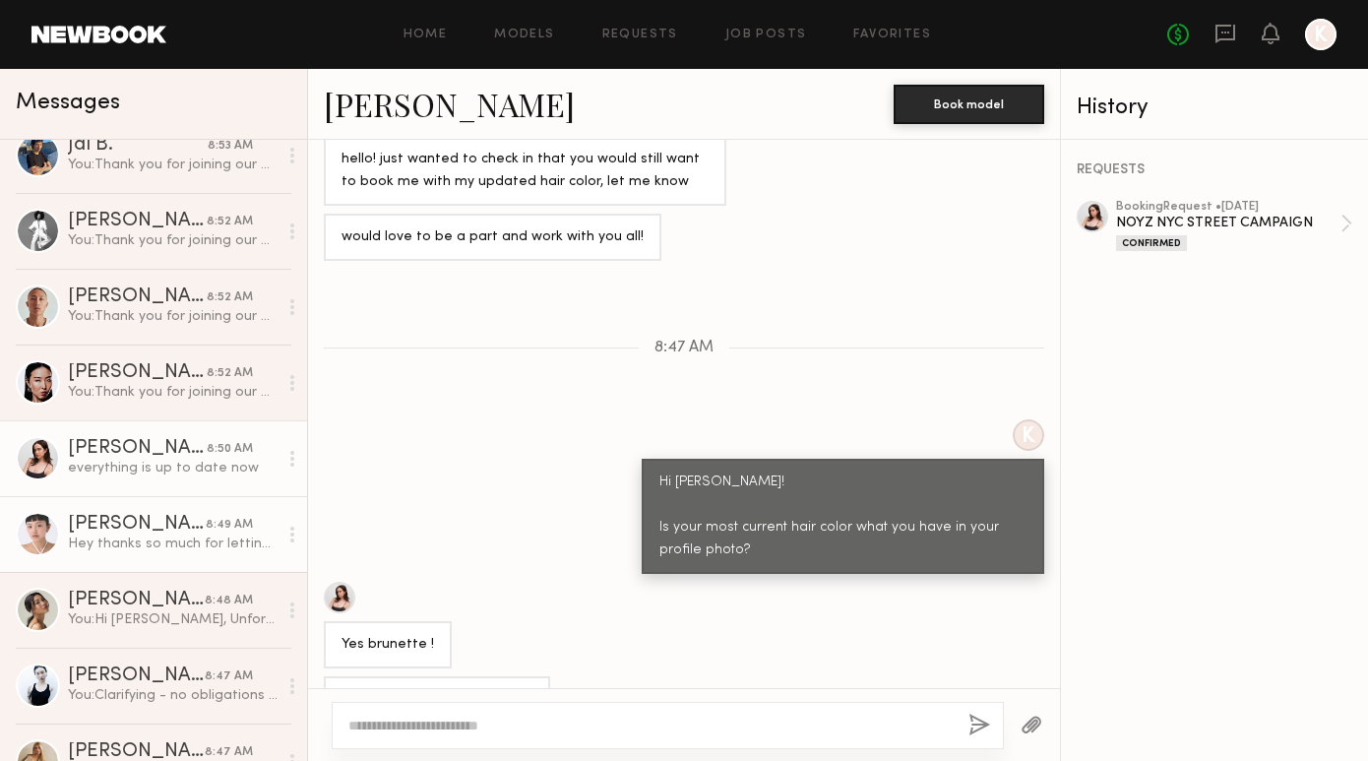
click at [60, 526] on link "Lin M. 8:49 AM Hey thanks so much for letting me know. Can’t wait to work toget…" at bounding box center [153, 534] width 307 height 76
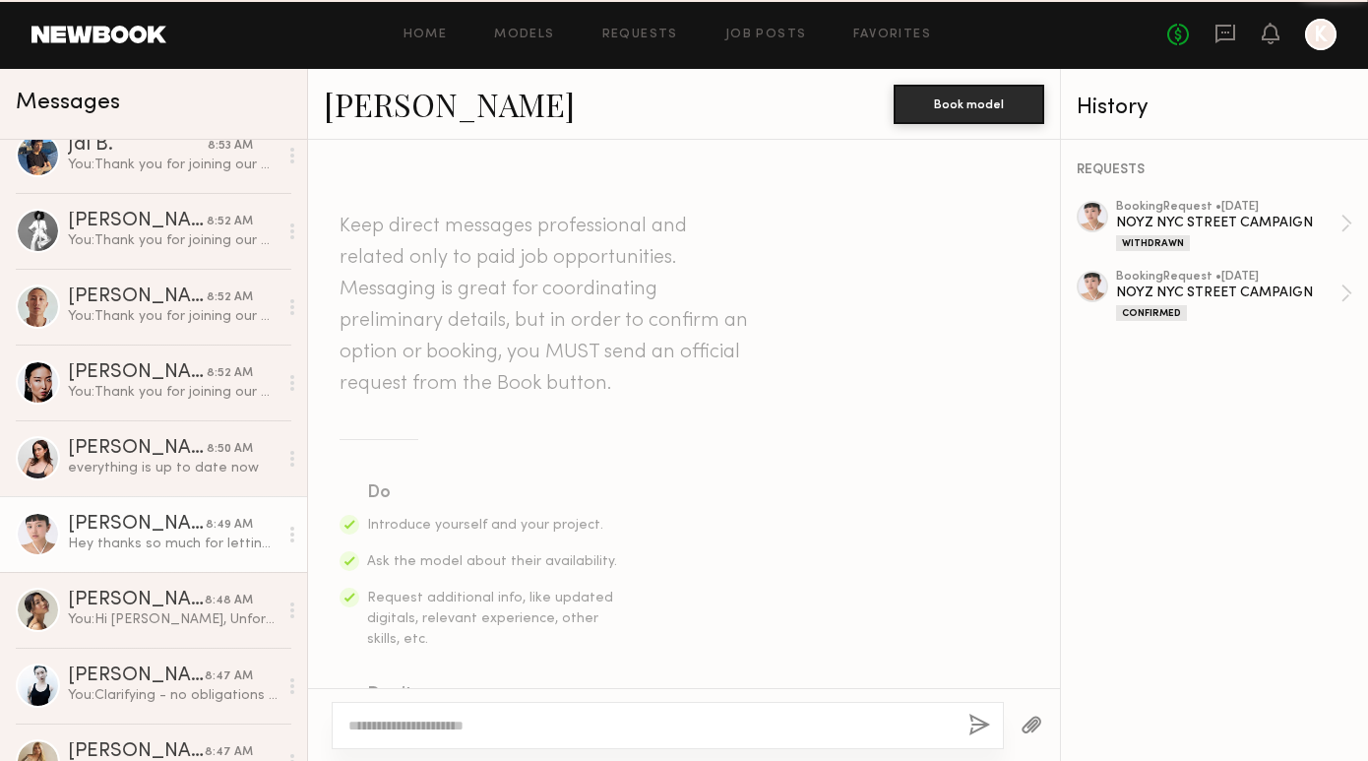
scroll to position [1024, 0]
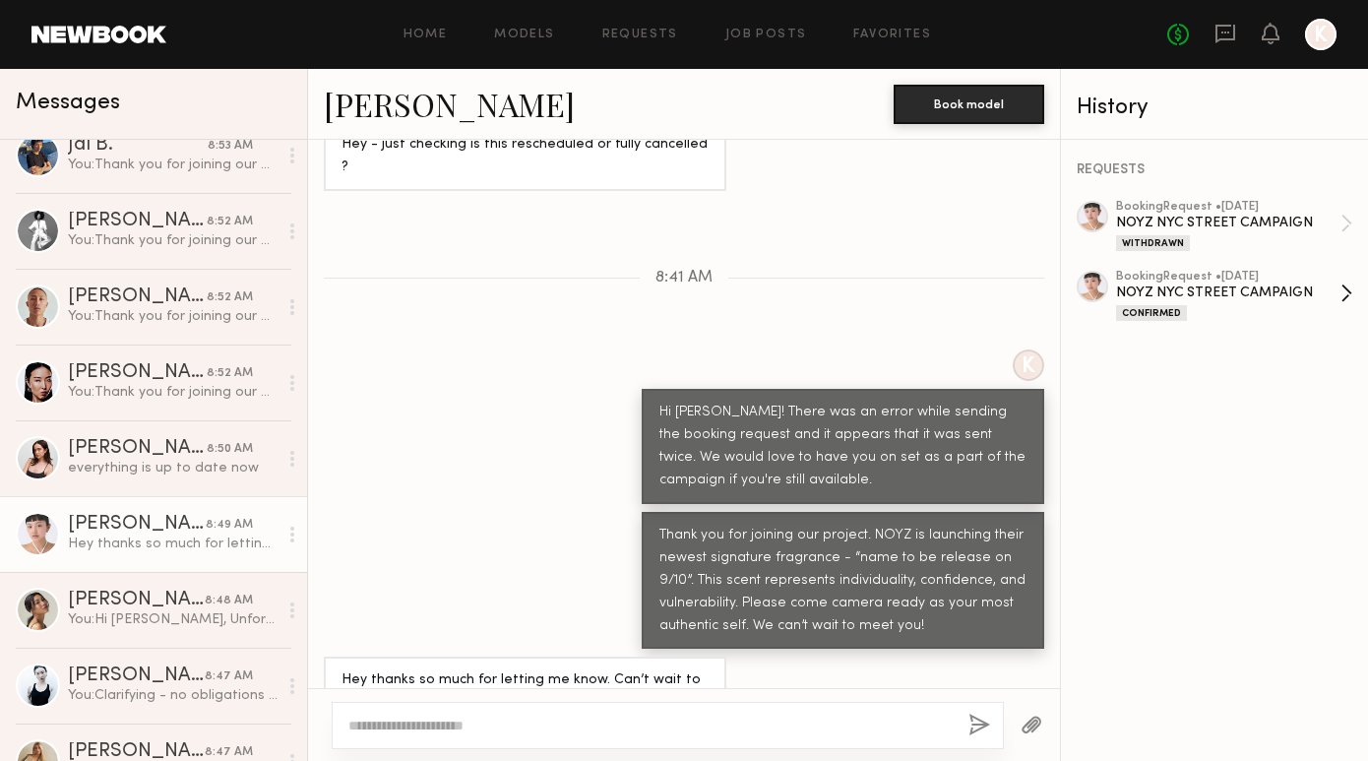
click at [1214, 278] on div "booking Request • 09/06/2025" at bounding box center [1228, 277] width 224 height 13
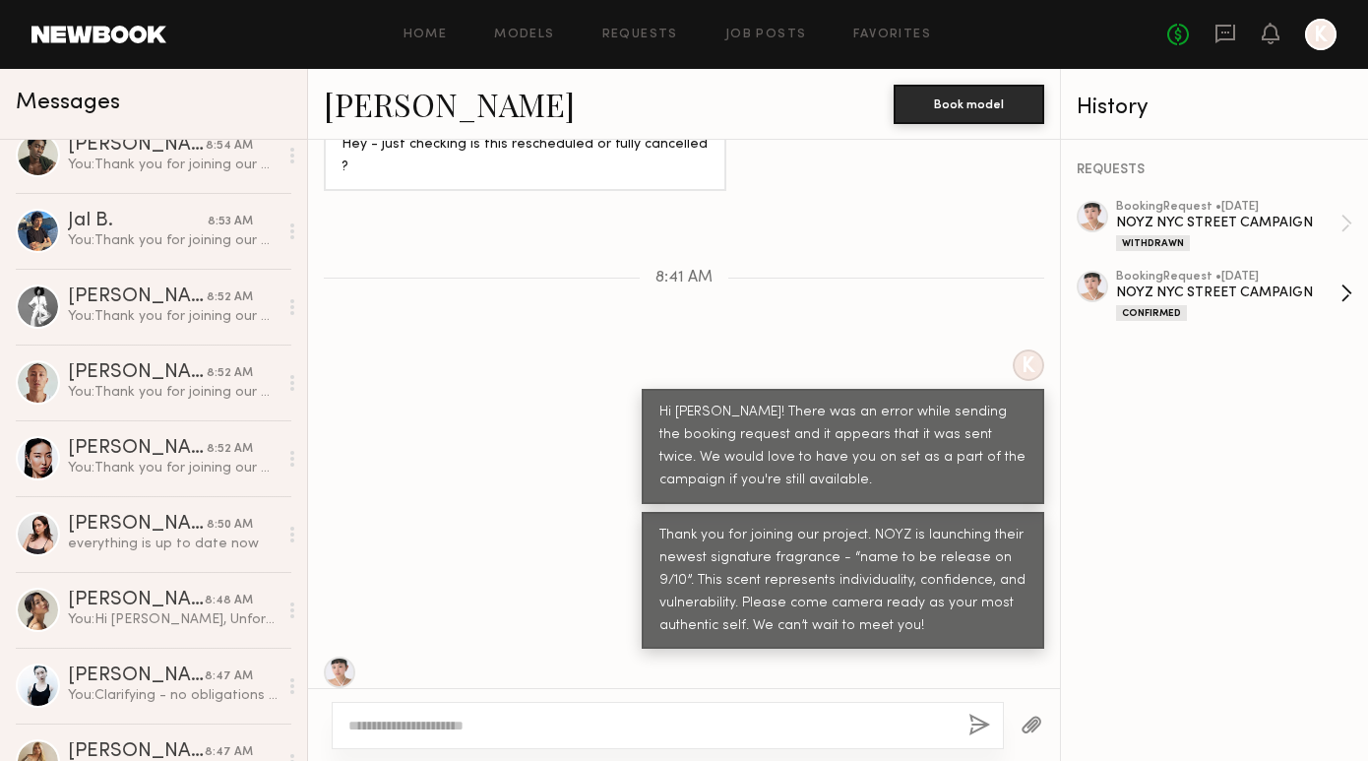
scroll to position [1268, 0]
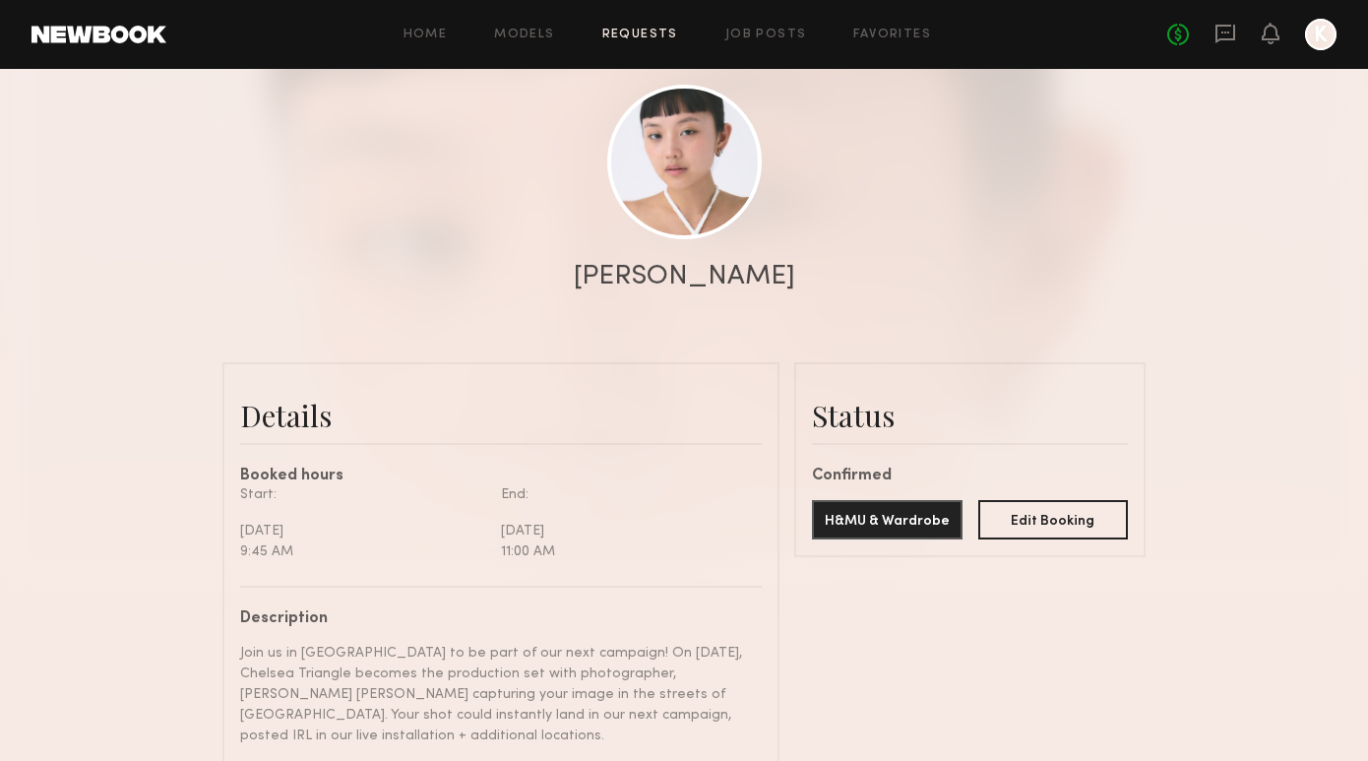
scroll to position [245, 0]
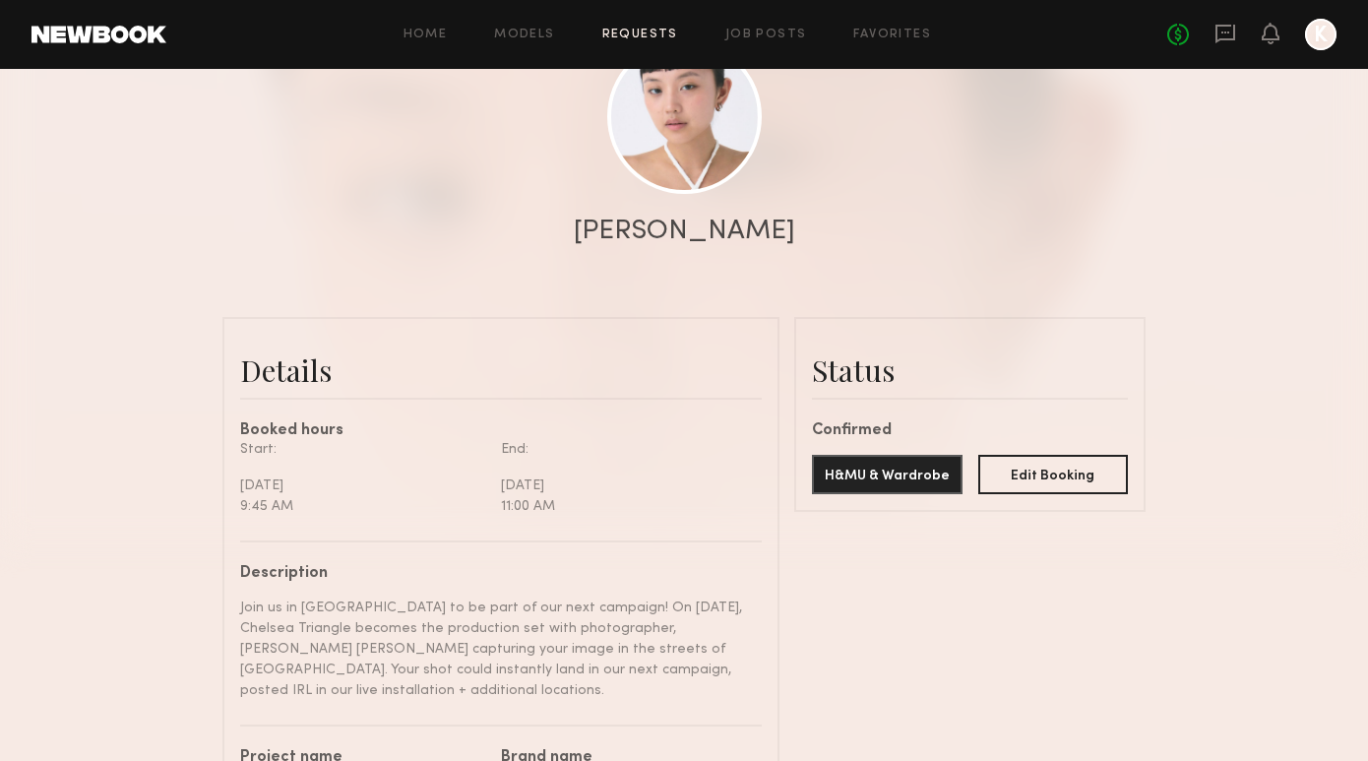
click at [1323, 34] on div at bounding box center [1320, 34] width 31 height 31
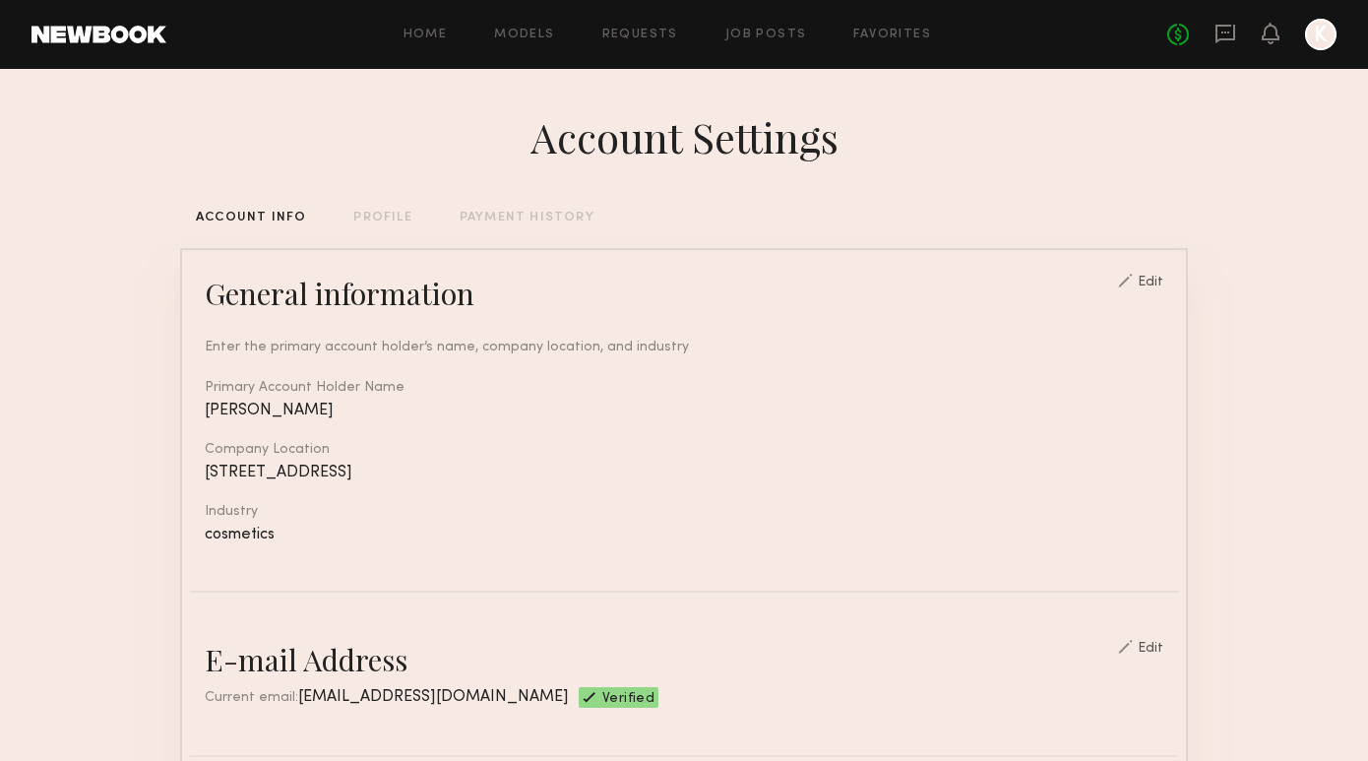
click at [636, 27] on div "Home Models Requests Job Posts Favorites Sign Out No fees up to $5,000 K" at bounding box center [751, 34] width 1170 height 31
click at [638, 33] on link "Requests" at bounding box center [640, 35] width 76 height 13
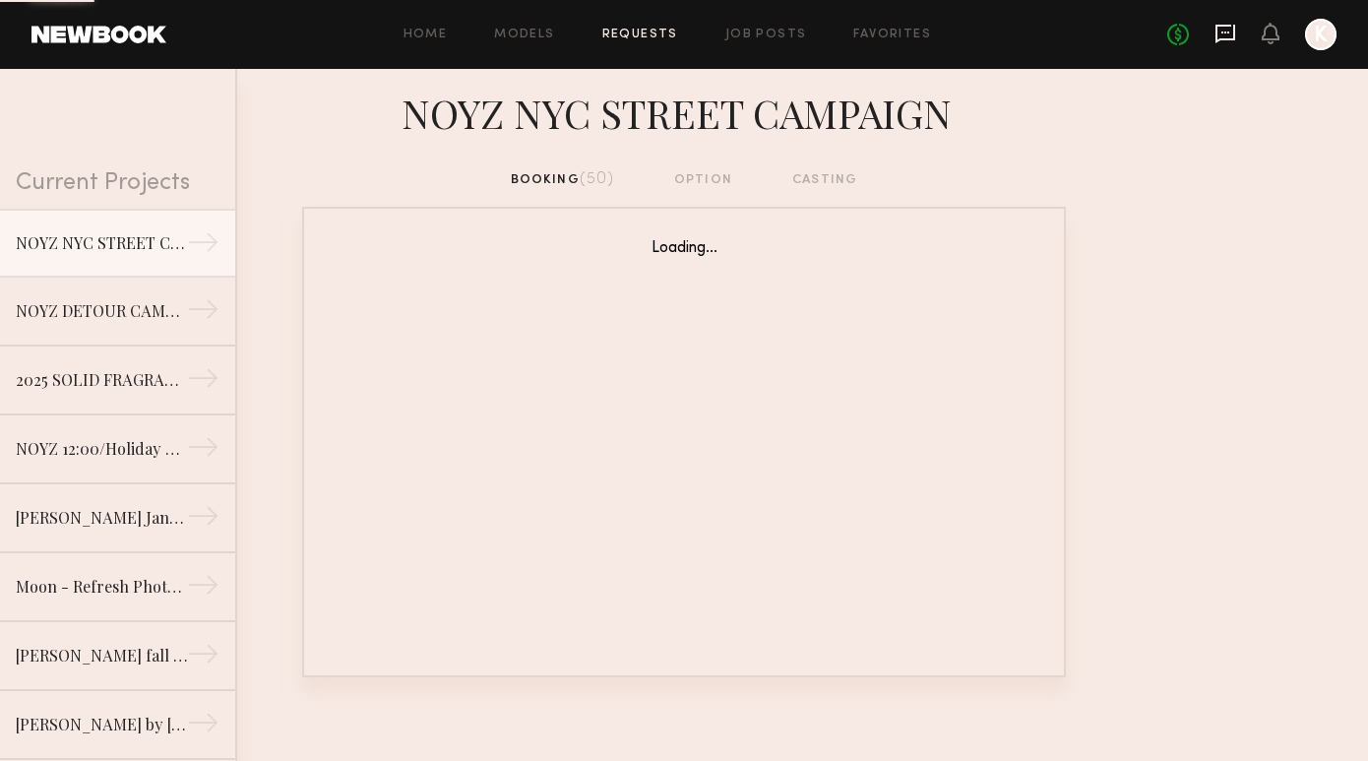
click at [1223, 43] on icon at bounding box center [1225, 34] width 22 height 22
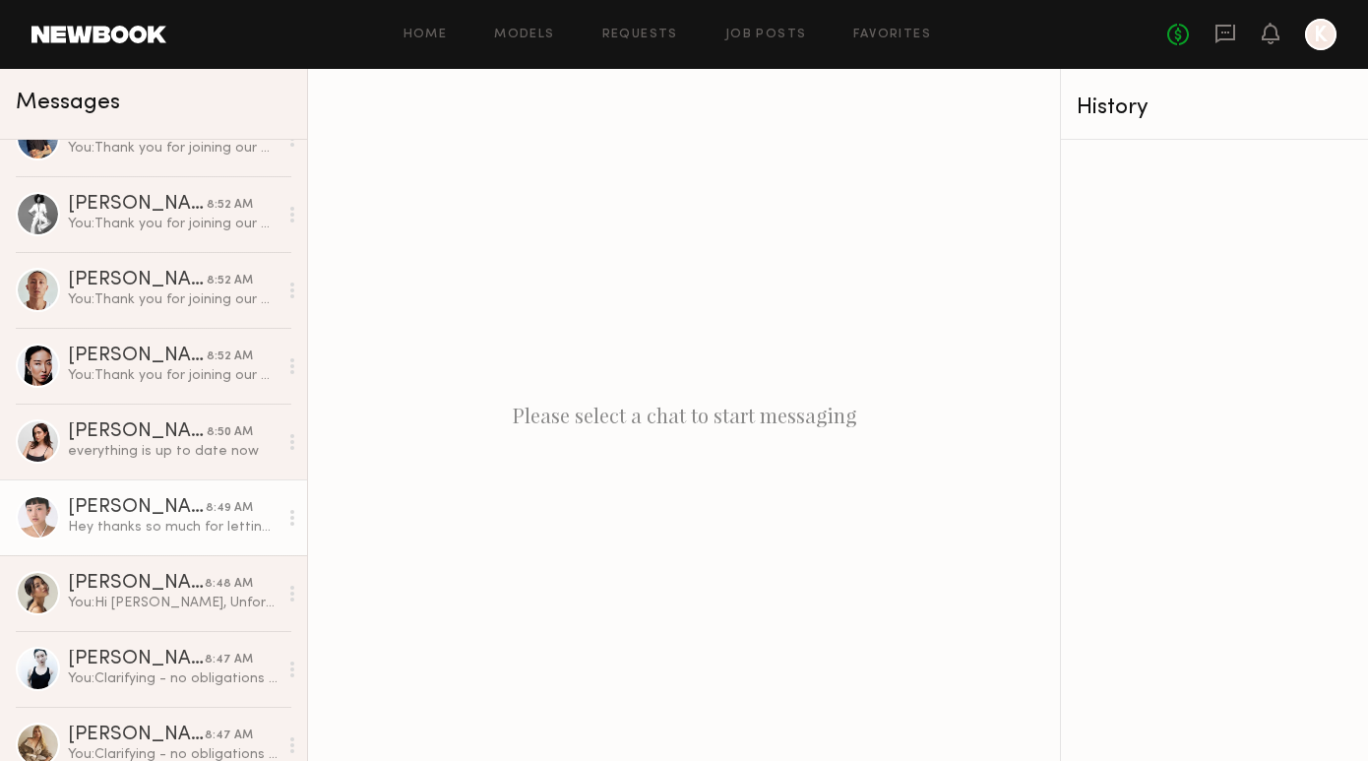
click at [126, 516] on div "[PERSON_NAME]" at bounding box center [137, 508] width 138 height 20
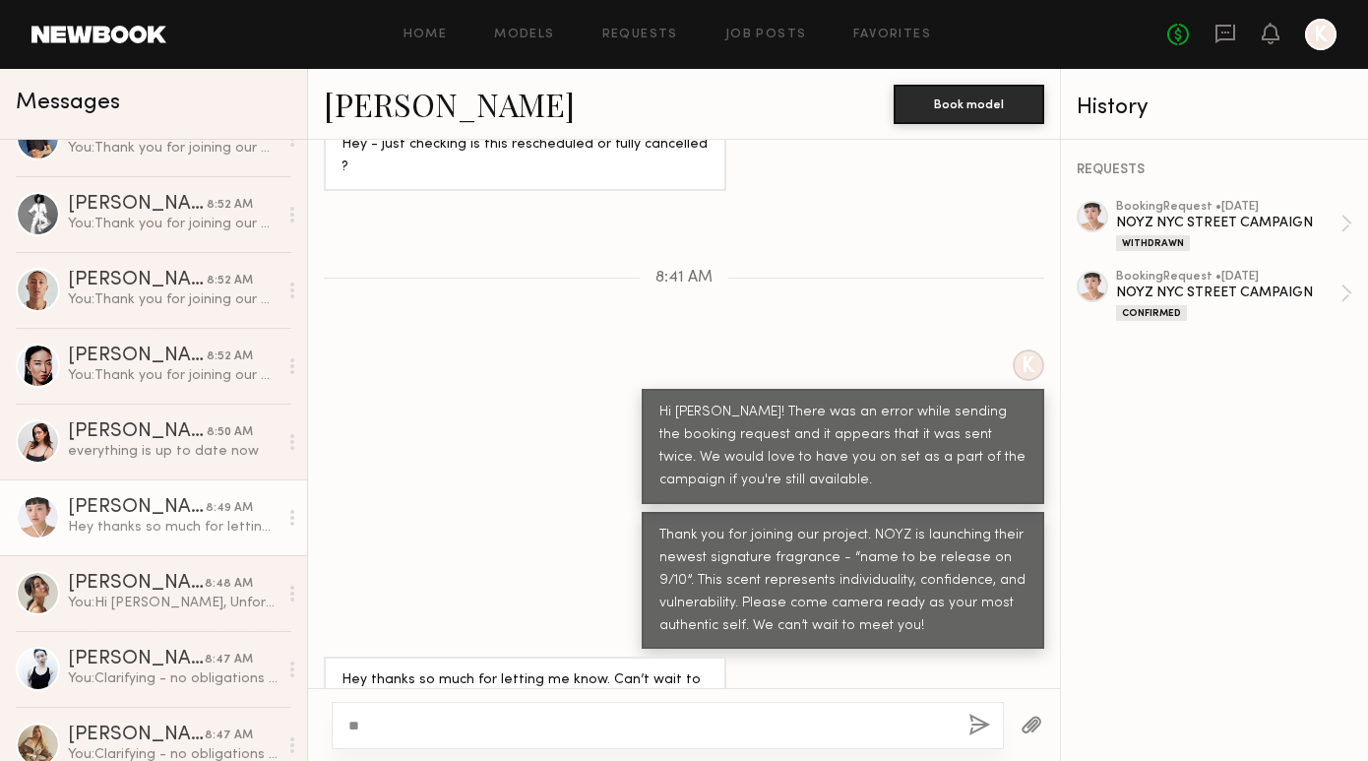
type textarea "*"
type textarea "**********"
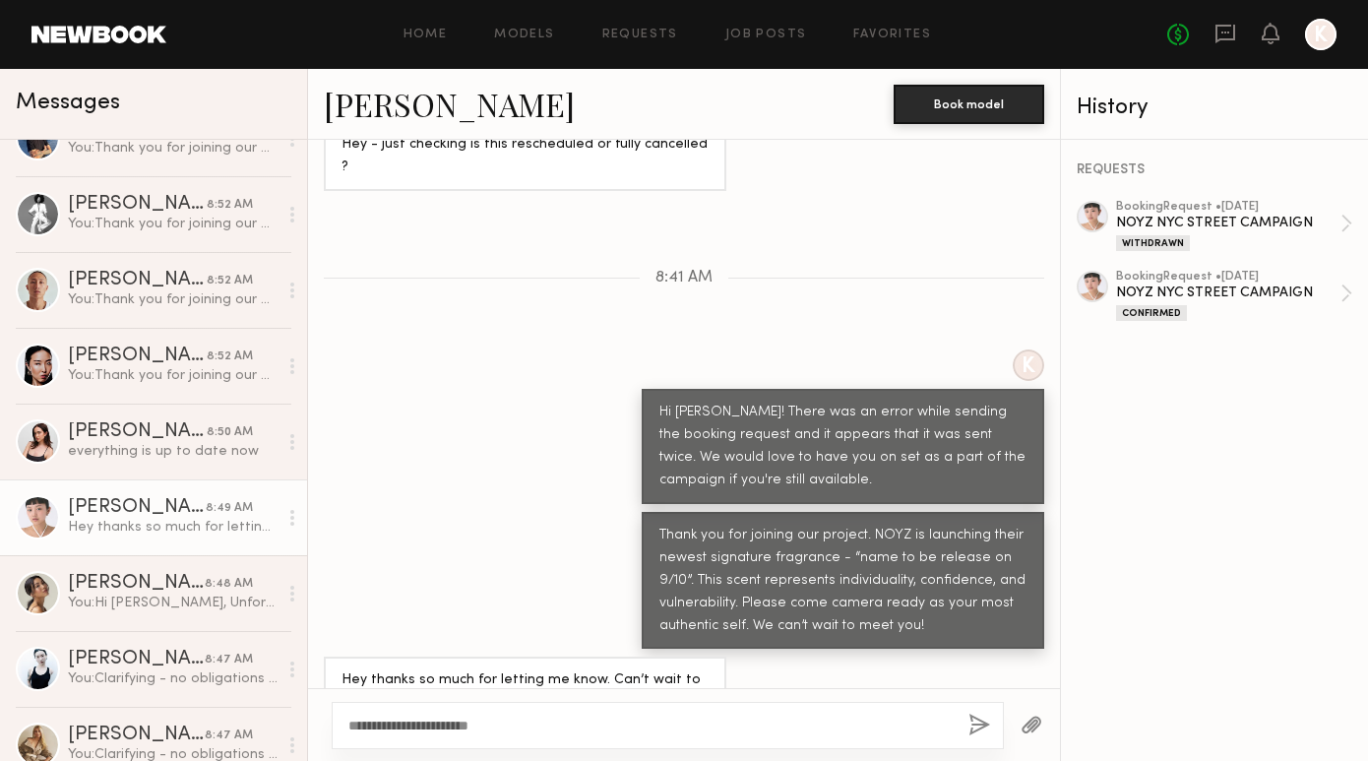
click at [984, 728] on button "button" at bounding box center [979, 725] width 22 height 25
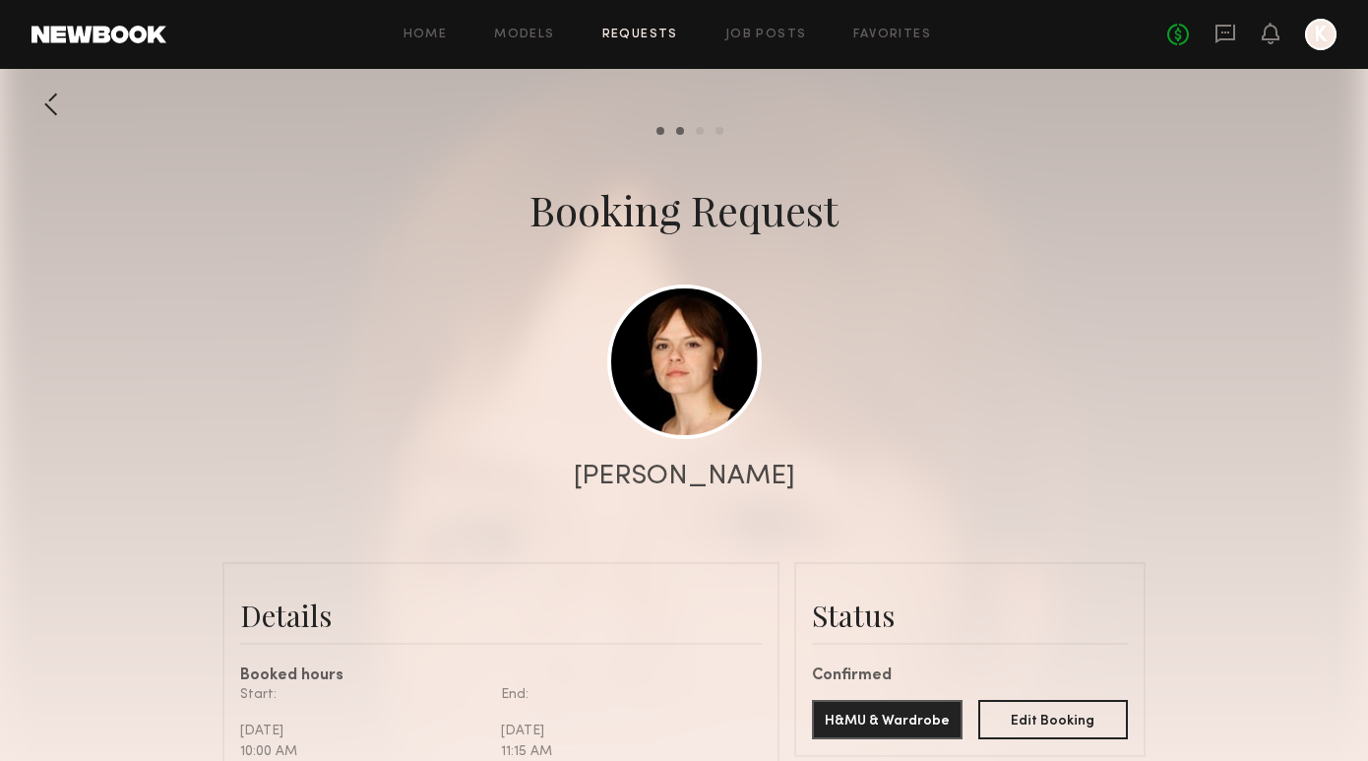
click at [635, 36] on link "Requests" at bounding box center [640, 35] width 76 height 13
